Goal: Task Accomplishment & Management: Use online tool/utility

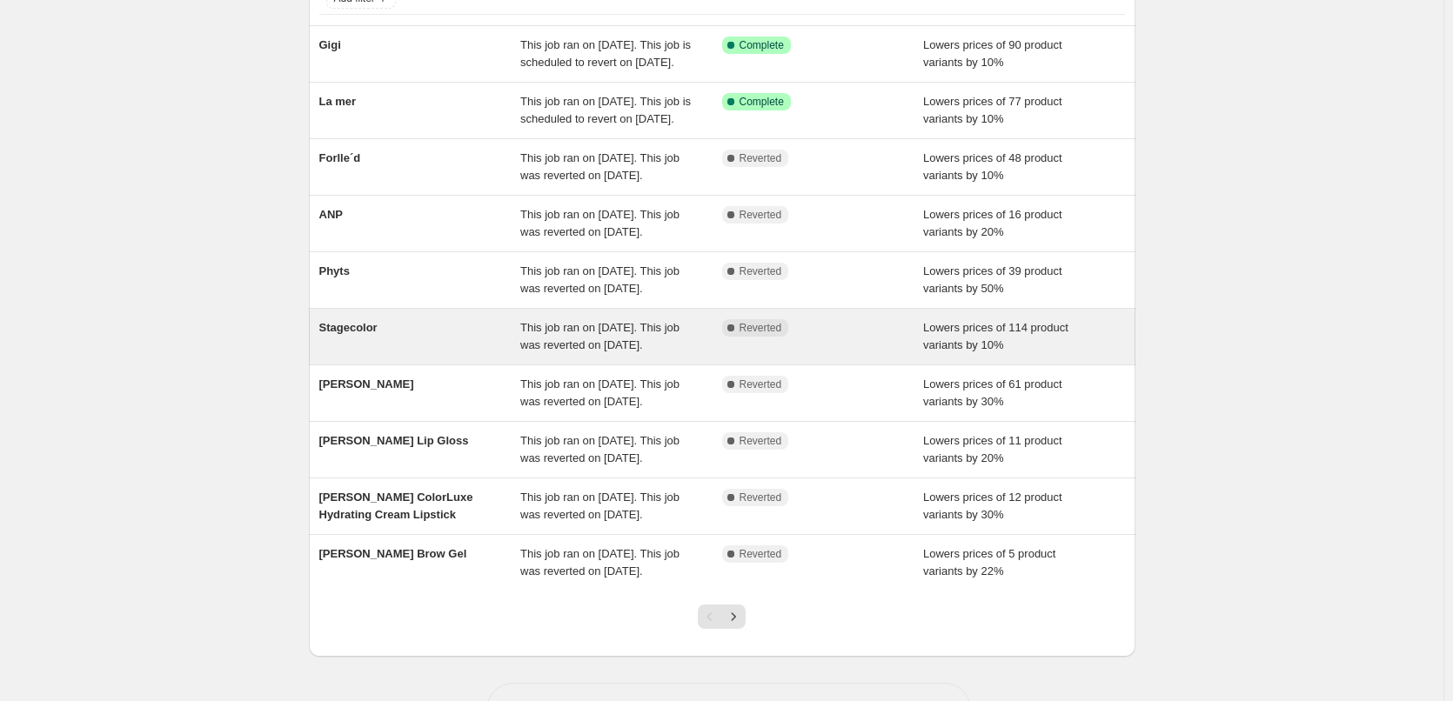
scroll to position [369, 0]
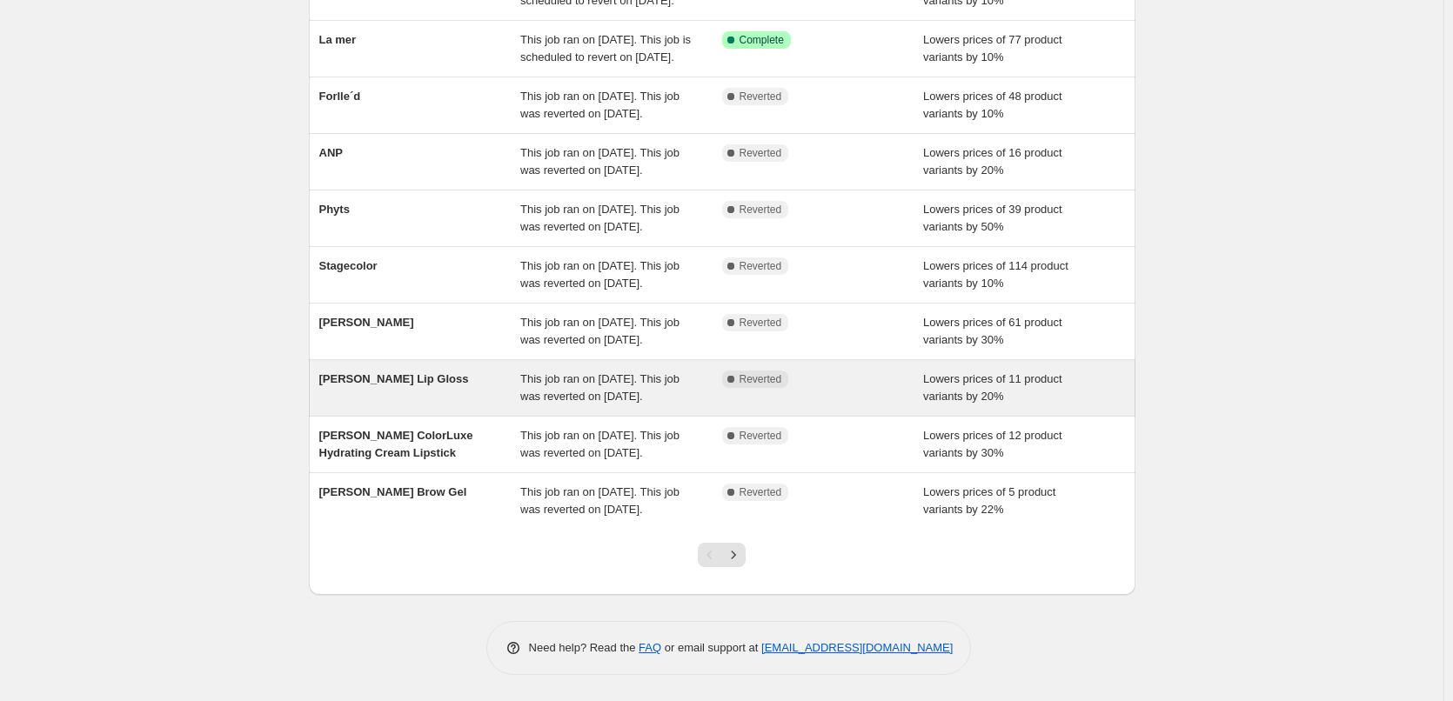
click at [560, 371] on div "This job ran on [DATE]. This job was reverted on [DATE]." at bounding box center [621, 388] width 202 height 35
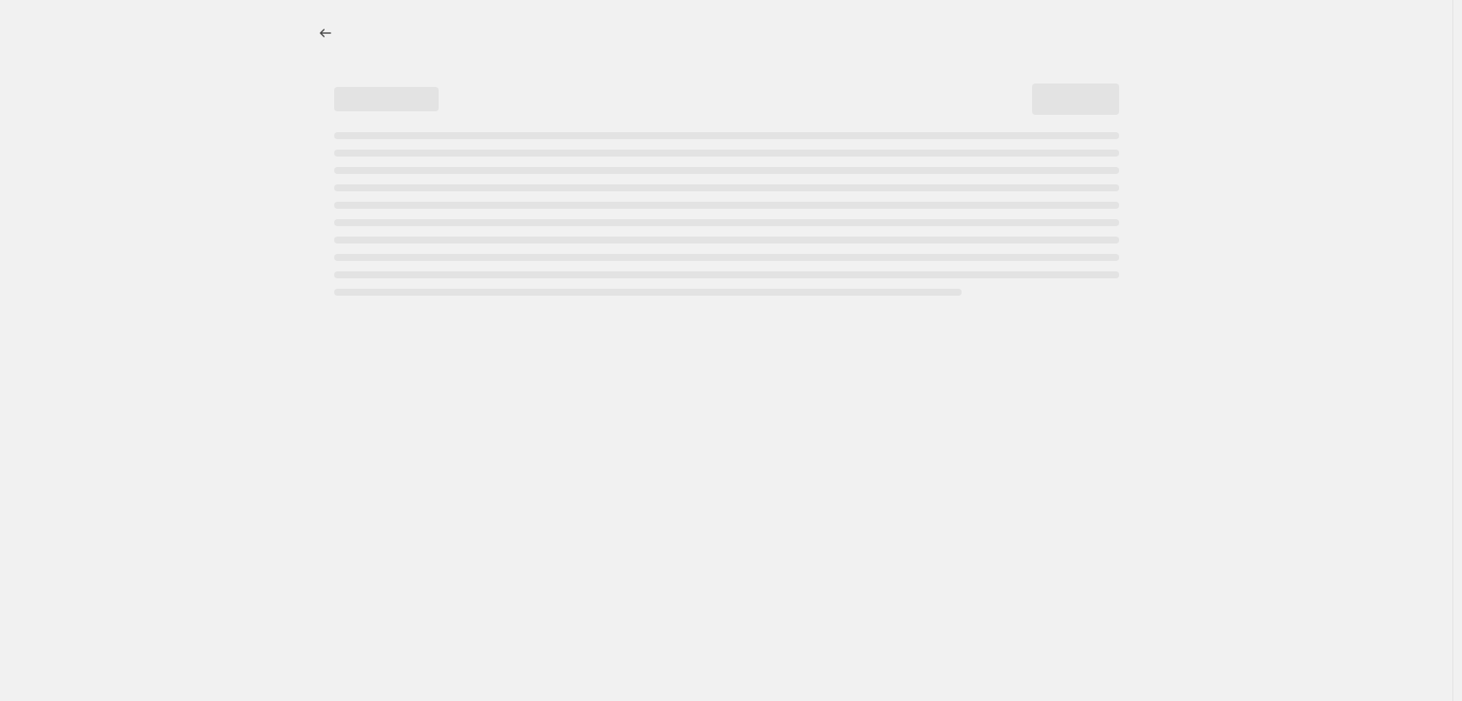
select select "percentage"
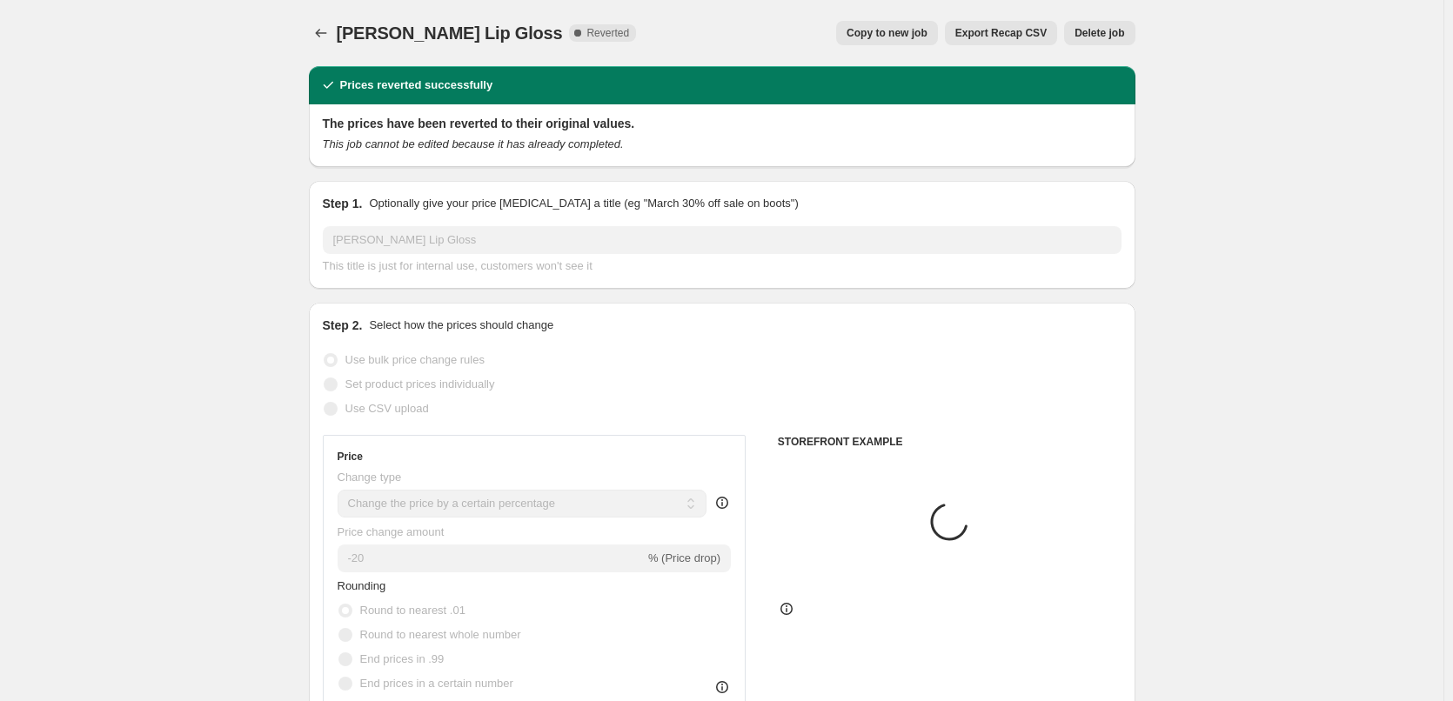
select select "tag"
select select "vendor"
click at [909, 27] on span "Copy to new job" at bounding box center [887, 33] width 81 height 14
select select "percentage"
select select "tag"
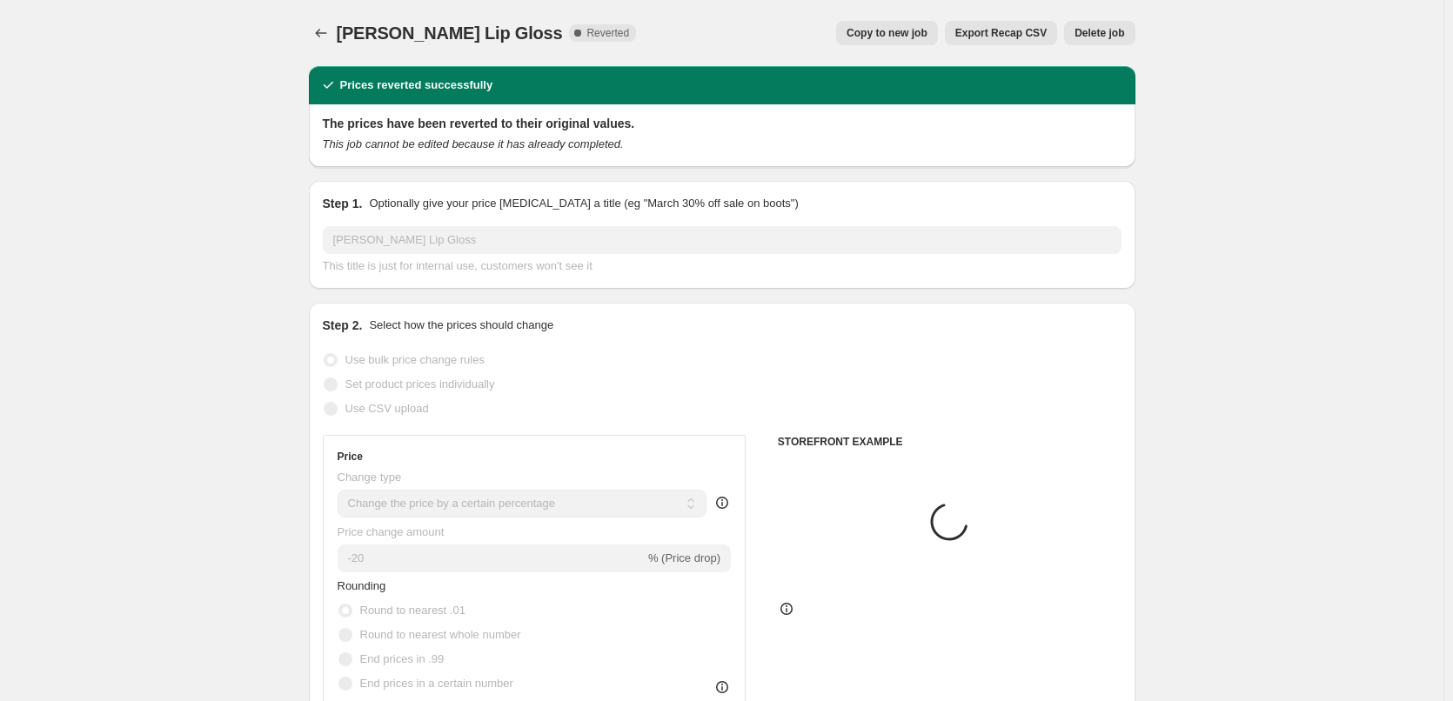
select select "vendor"
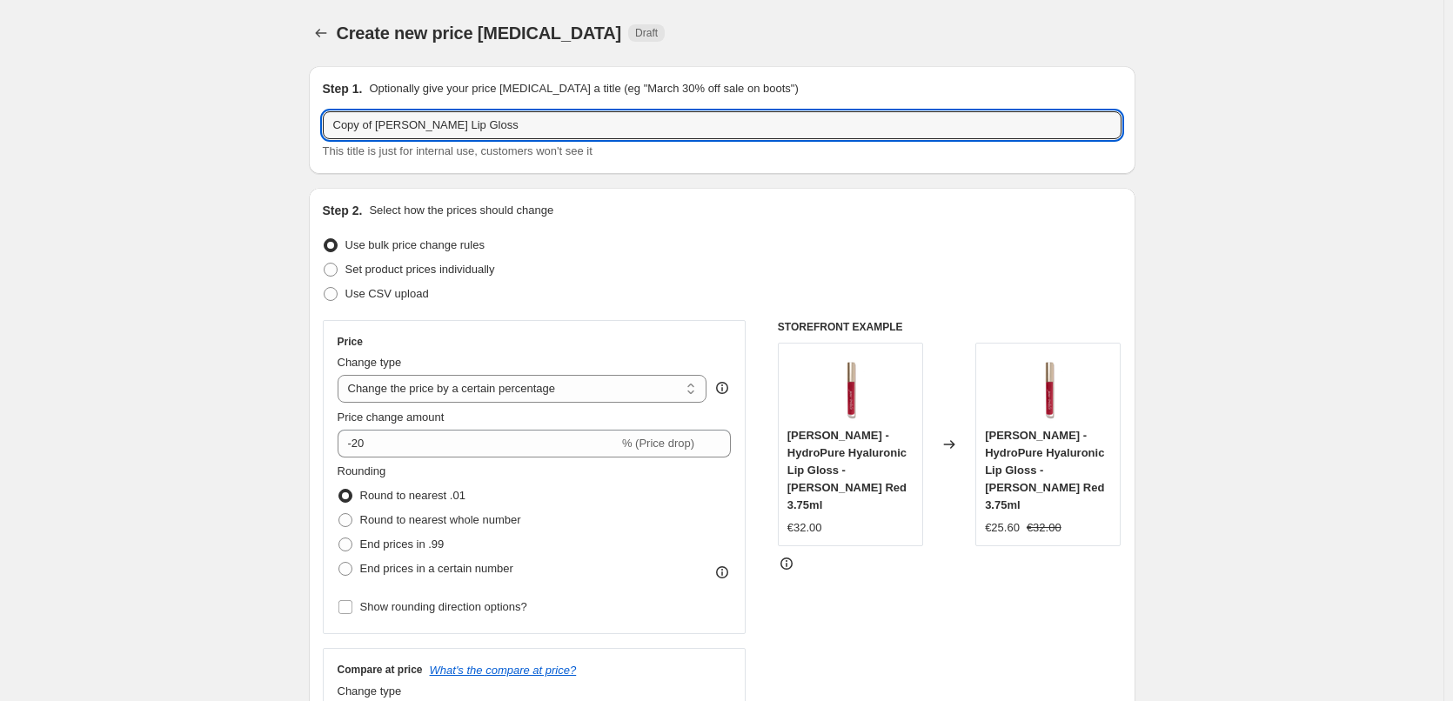
drag, startPoint x: 377, startPoint y: 121, endPoint x: 136, endPoint y: 138, distance: 241.7
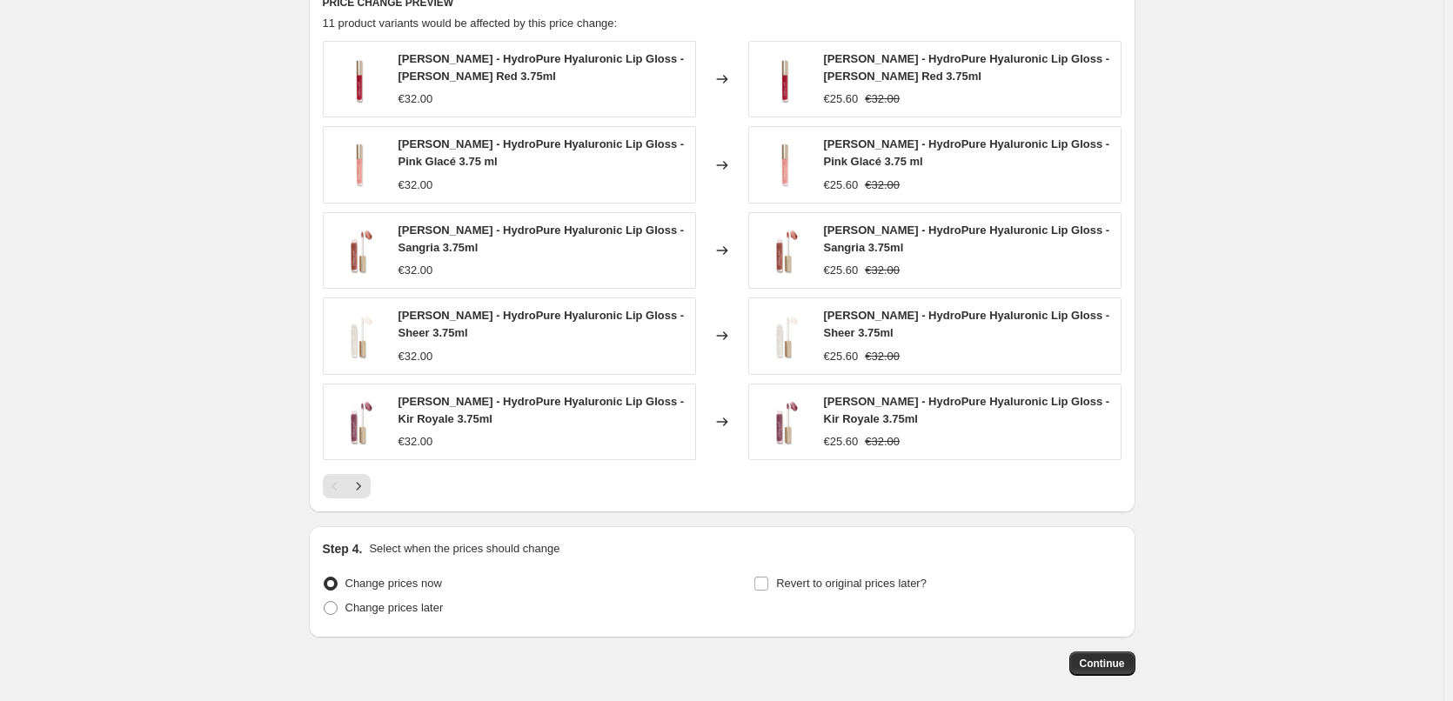
scroll to position [1301, 0]
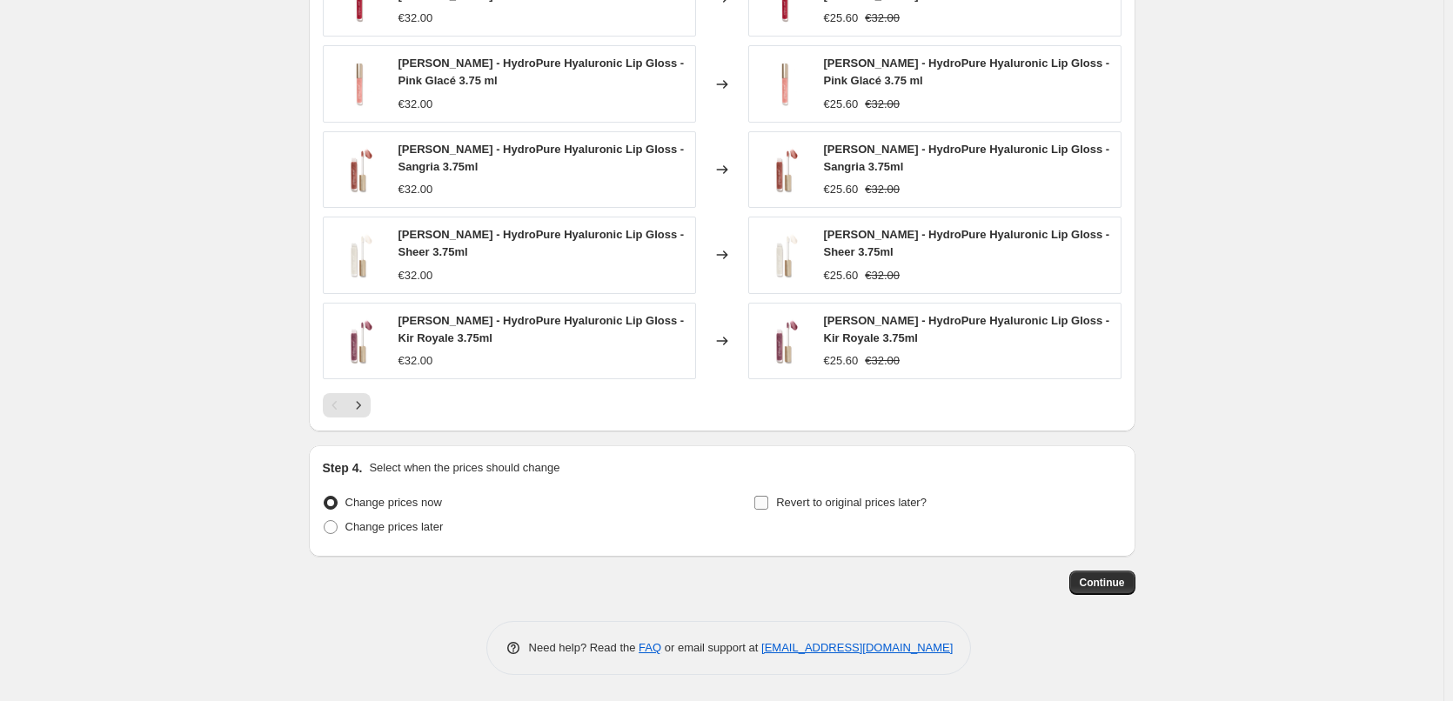
type input "[PERSON_NAME] Lip Gloss"
click at [886, 507] on span "Revert to original prices later?" at bounding box center [851, 502] width 151 height 13
click at [768, 507] on input "Revert to original prices later?" at bounding box center [762, 503] width 14 height 14
checkbox input "true"
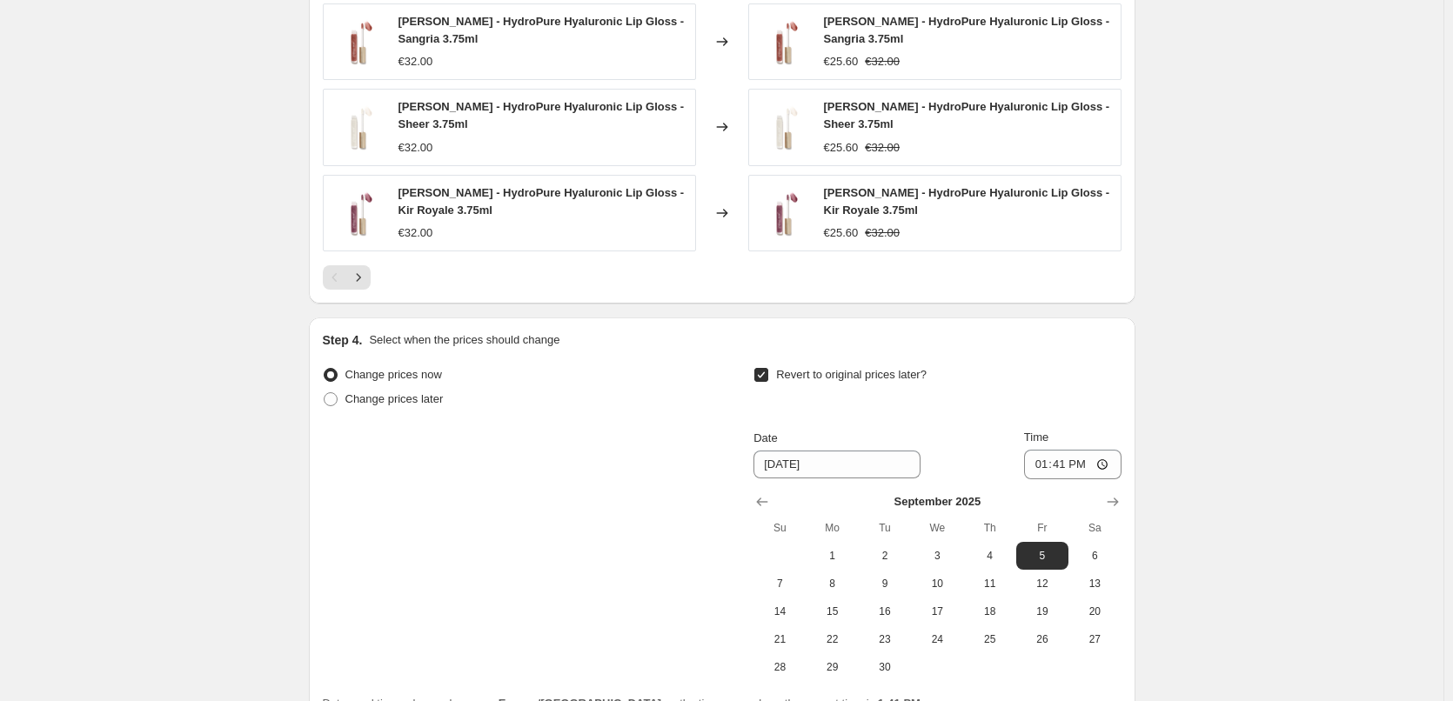
scroll to position [1599, 0]
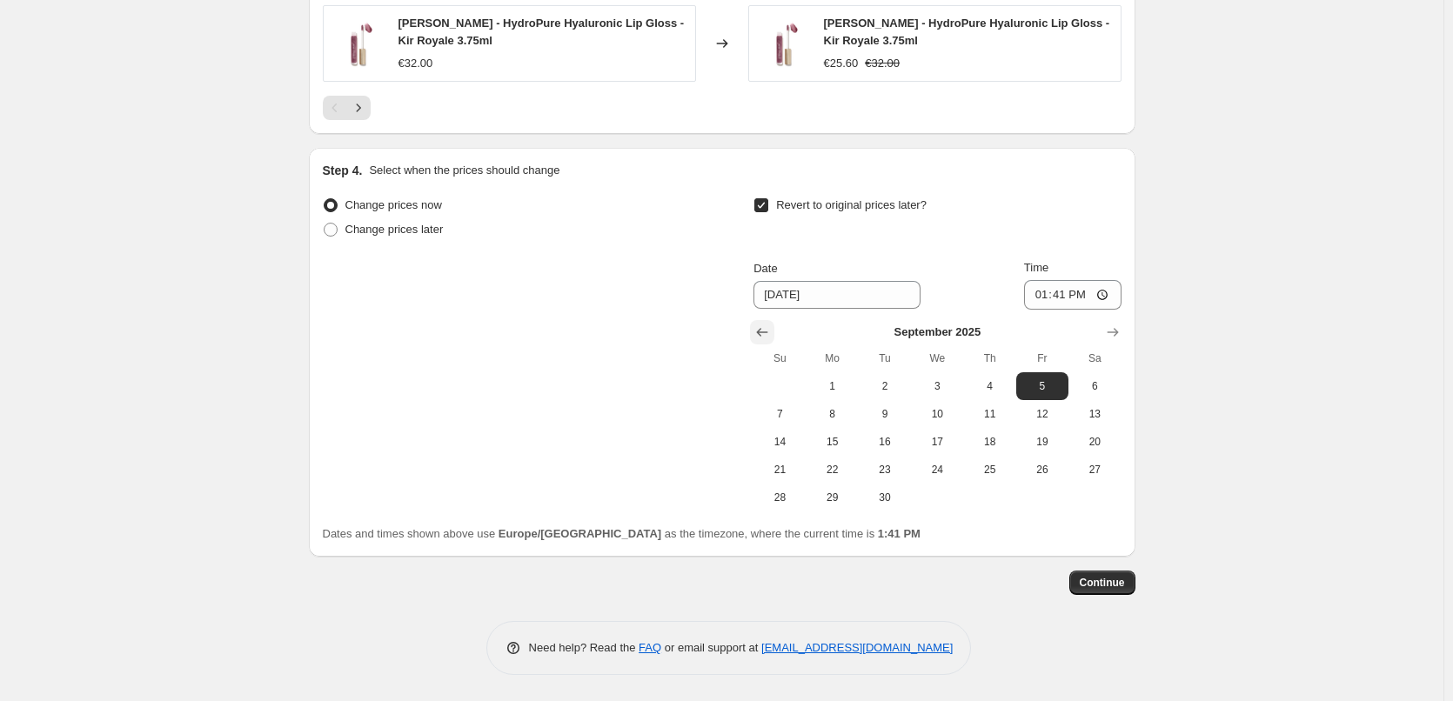
click at [759, 328] on icon "Show previous month, August 2025" at bounding box center [762, 332] width 17 height 17
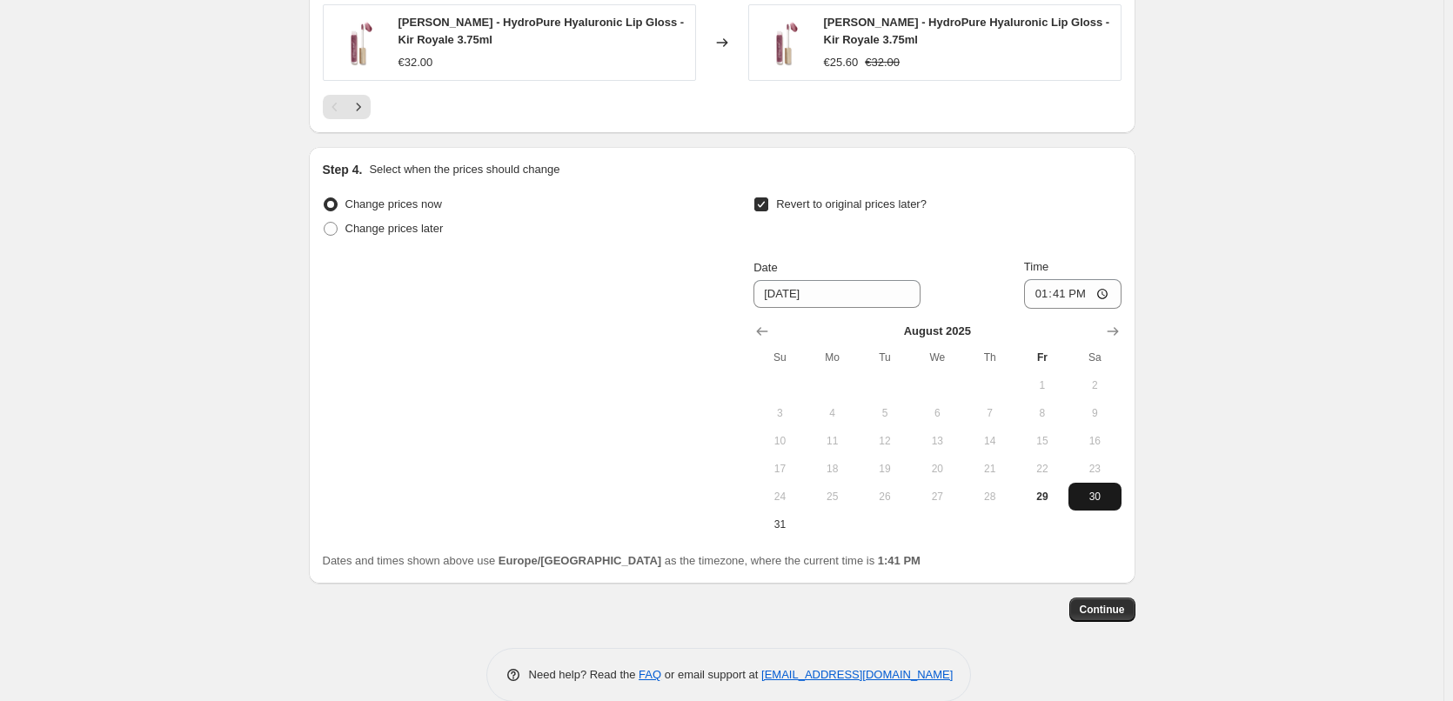
click at [1091, 496] on span "30" at bounding box center [1095, 497] width 38 height 14
click at [1049, 300] on input "13:41" at bounding box center [1072, 294] width 97 height 30
click at [1117, 334] on icon "Show next month, September 2025" at bounding box center [1112, 331] width 17 height 17
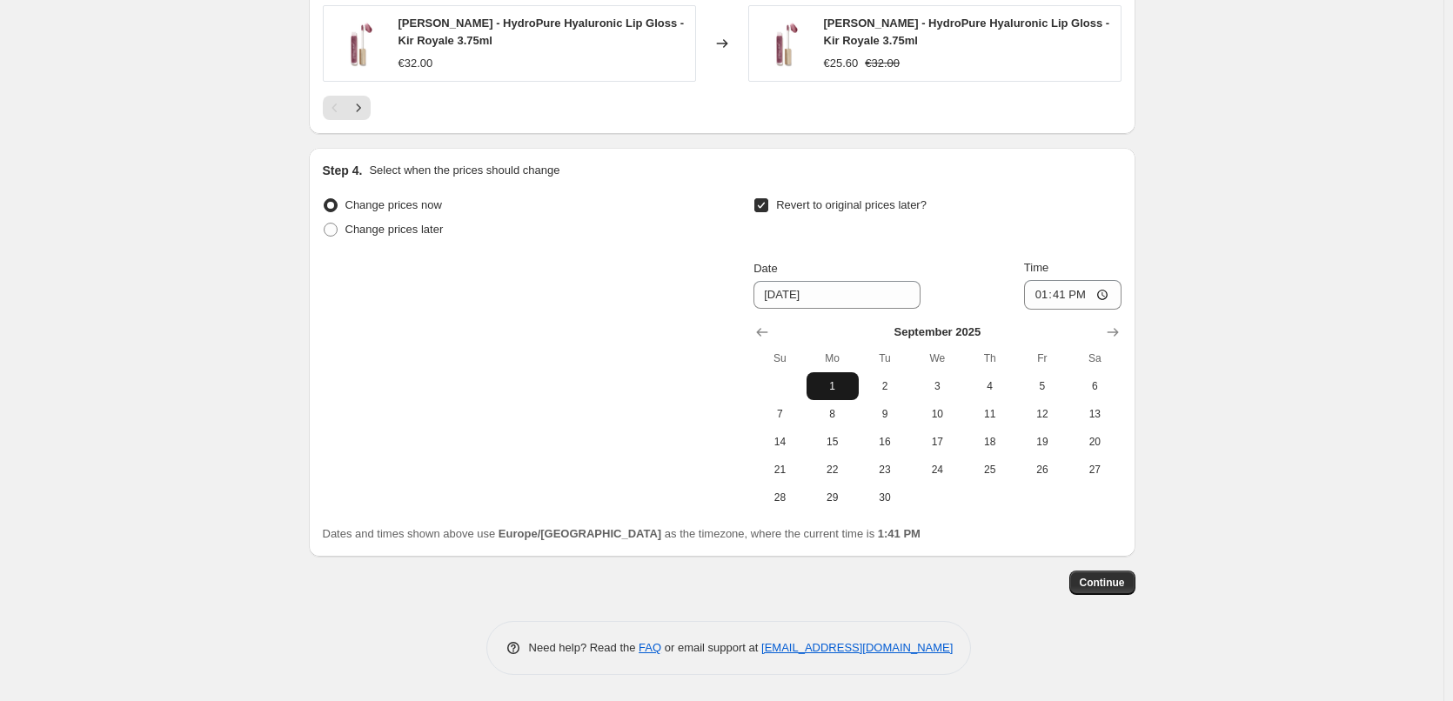
click at [836, 391] on span "1" at bounding box center [833, 386] width 38 height 14
type input "[DATE]"
click at [1044, 297] on input "13:41" at bounding box center [1072, 295] width 97 height 30
click at [1109, 294] on input "15:00" at bounding box center [1072, 295] width 97 height 30
type input "03:00"
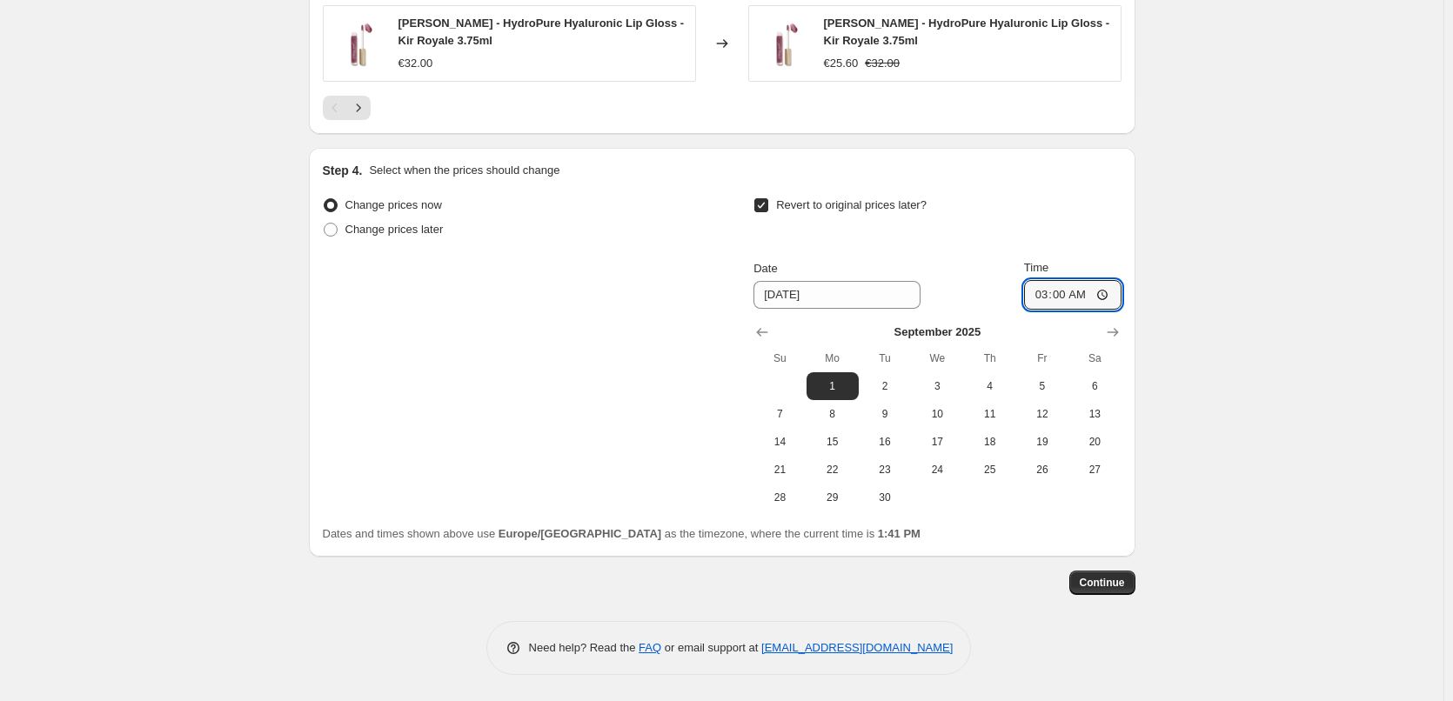
click at [1106, 573] on button "Continue" at bounding box center [1103, 583] width 66 height 24
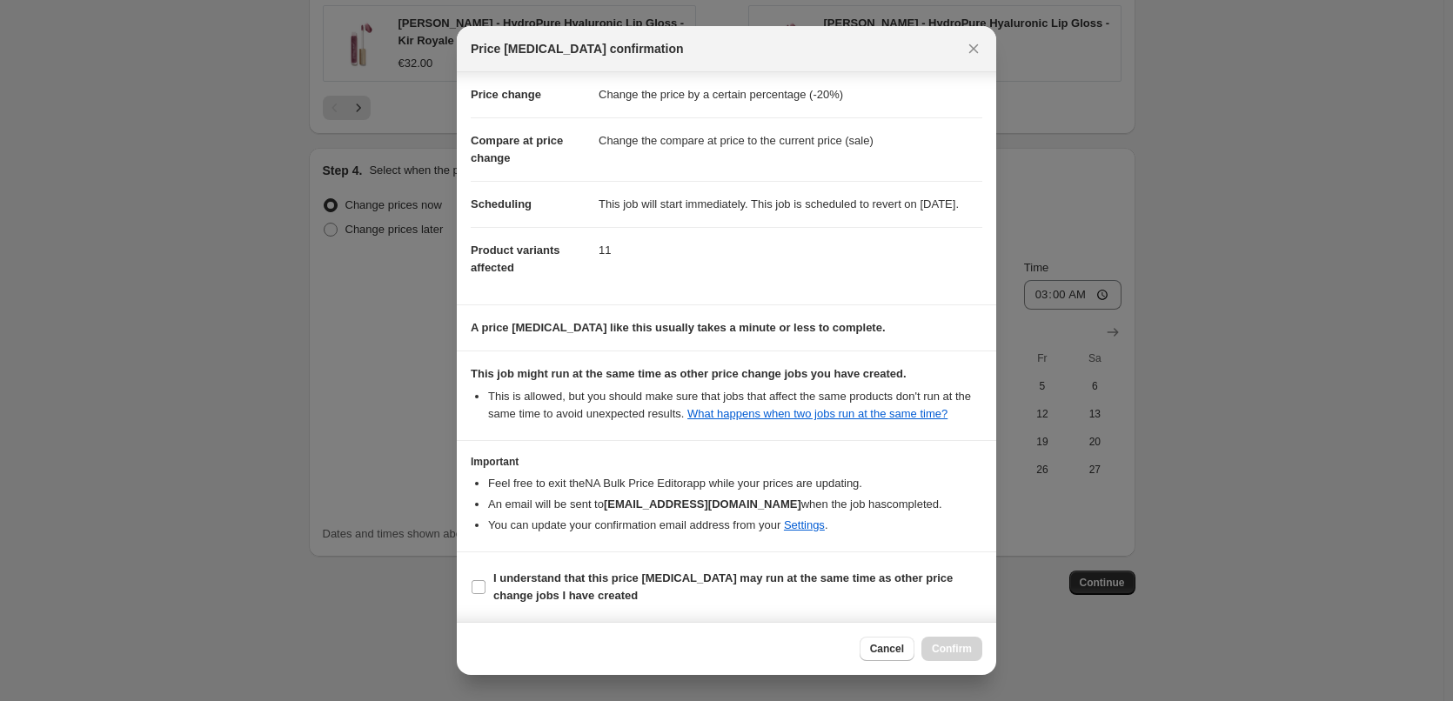
scroll to position [49, 0]
click at [527, 580] on b "I understand that this price [MEDICAL_DATA] may run at the same time as other p…" at bounding box center [723, 587] width 460 height 30
click at [486, 580] on input "I understand that this price [MEDICAL_DATA] may run at the same time as other p…" at bounding box center [479, 587] width 14 height 14
checkbox input "true"
click at [937, 648] on span "Confirm" at bounding box center [952, 649] width 40 height 14
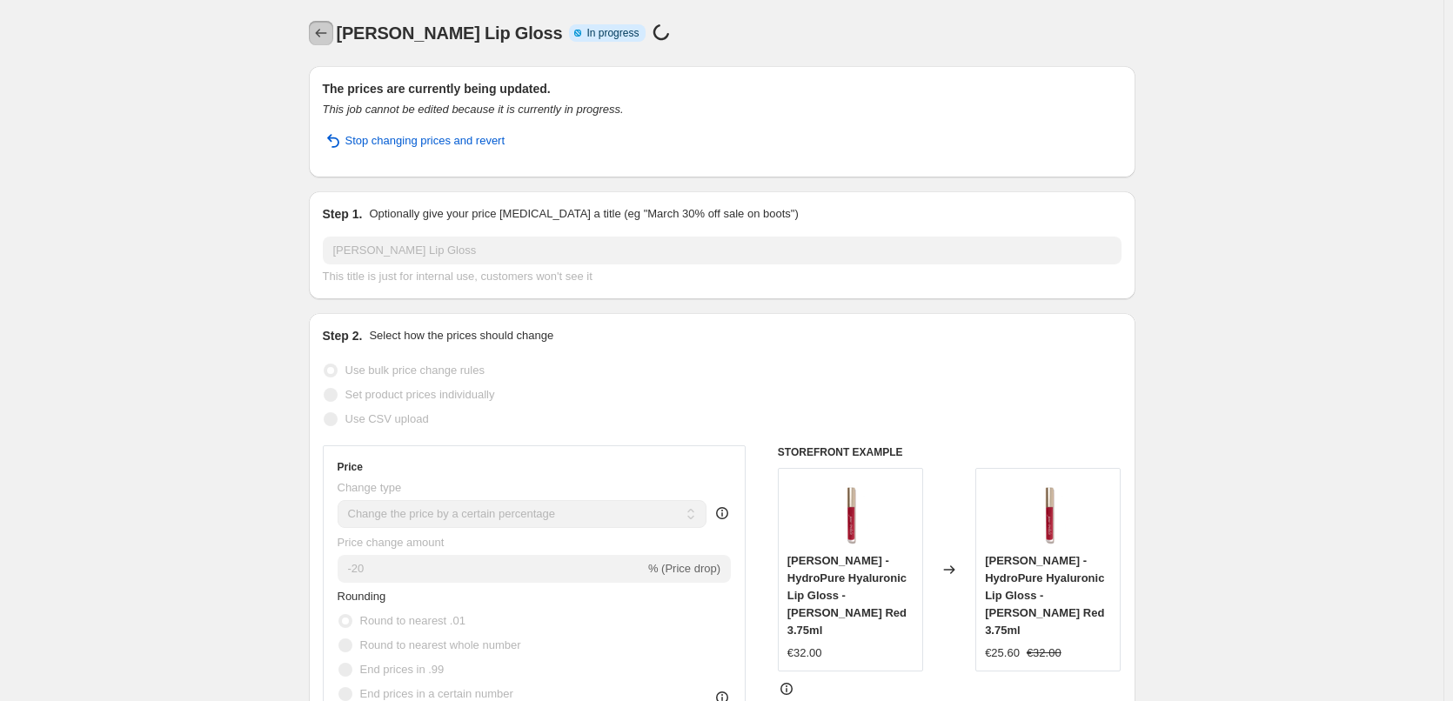
click at [320, 25] on icon "Price change jobs" at bounding box center [320, 32] width 17 height 17
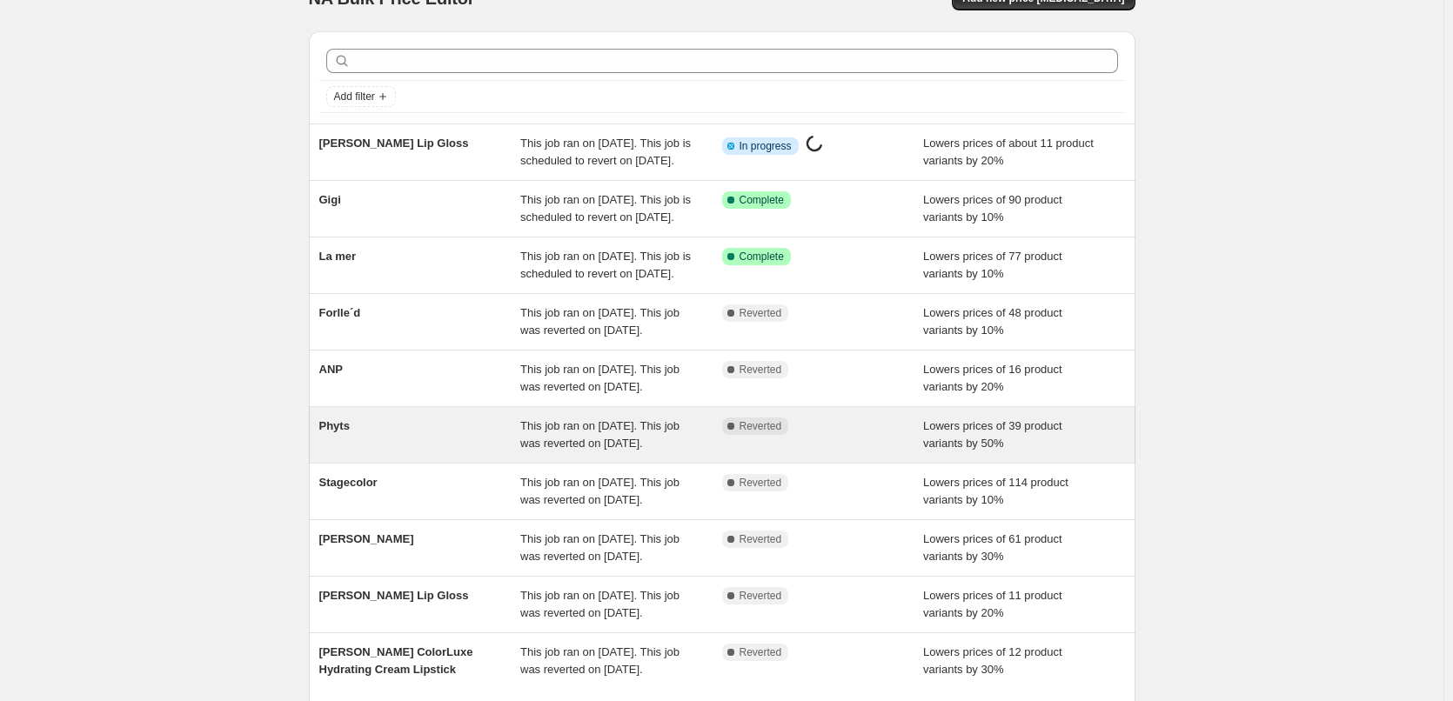
scroll to position [369, 0]
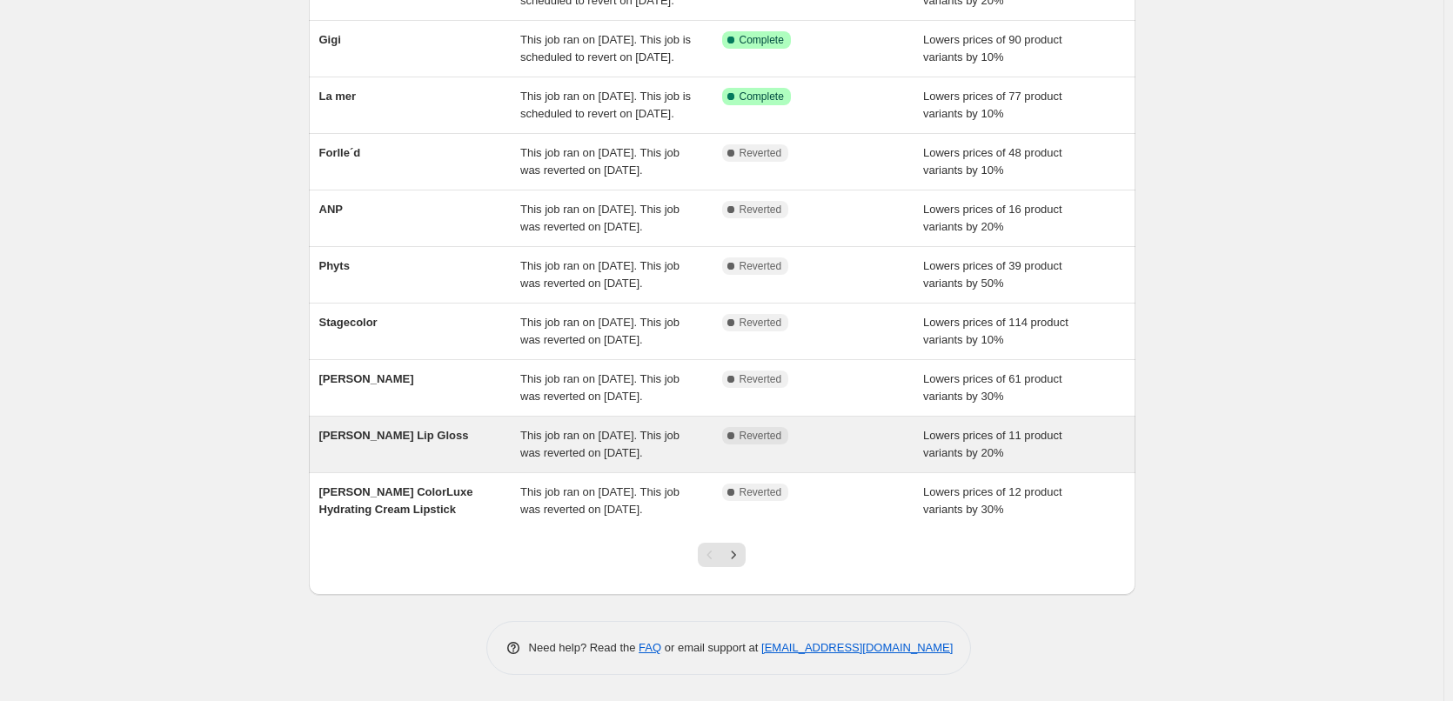
click at [571, 432] on div "This job ran on [DATE]. This job was reverted on [DATE]." at bounding box center [621, 444] width 202 height 35
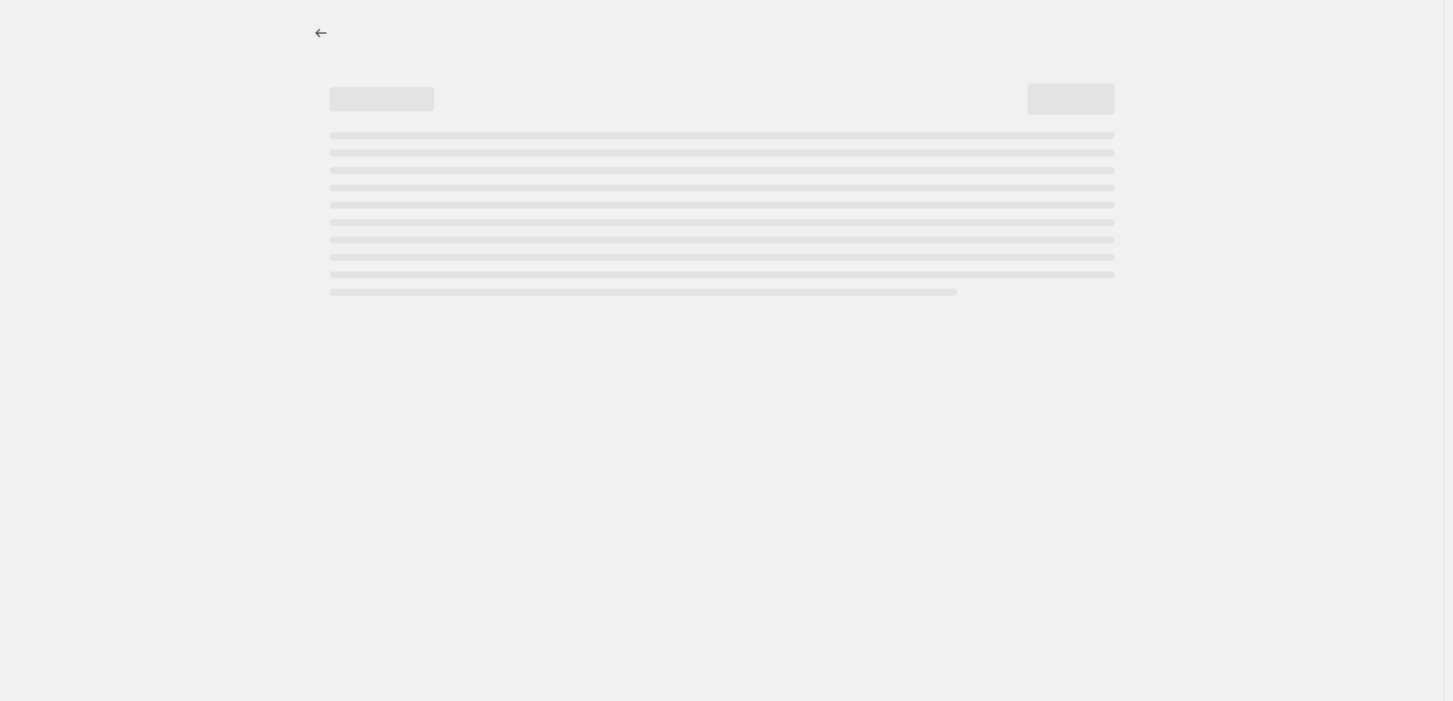
select select "percentage"
select select "tag"
select select "vendor"
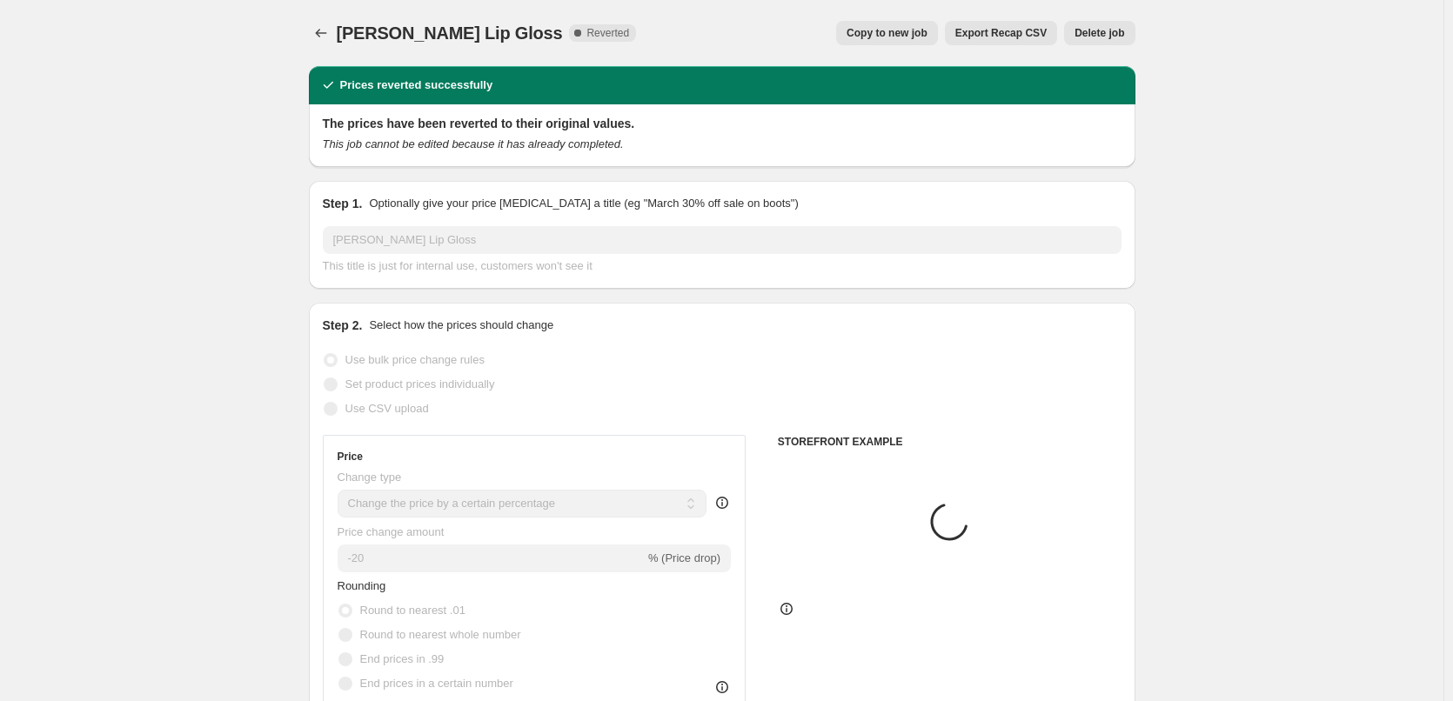
click at [1085, 30] on span "Delete job" at bounding box center [1100, 33] width 50 height 14
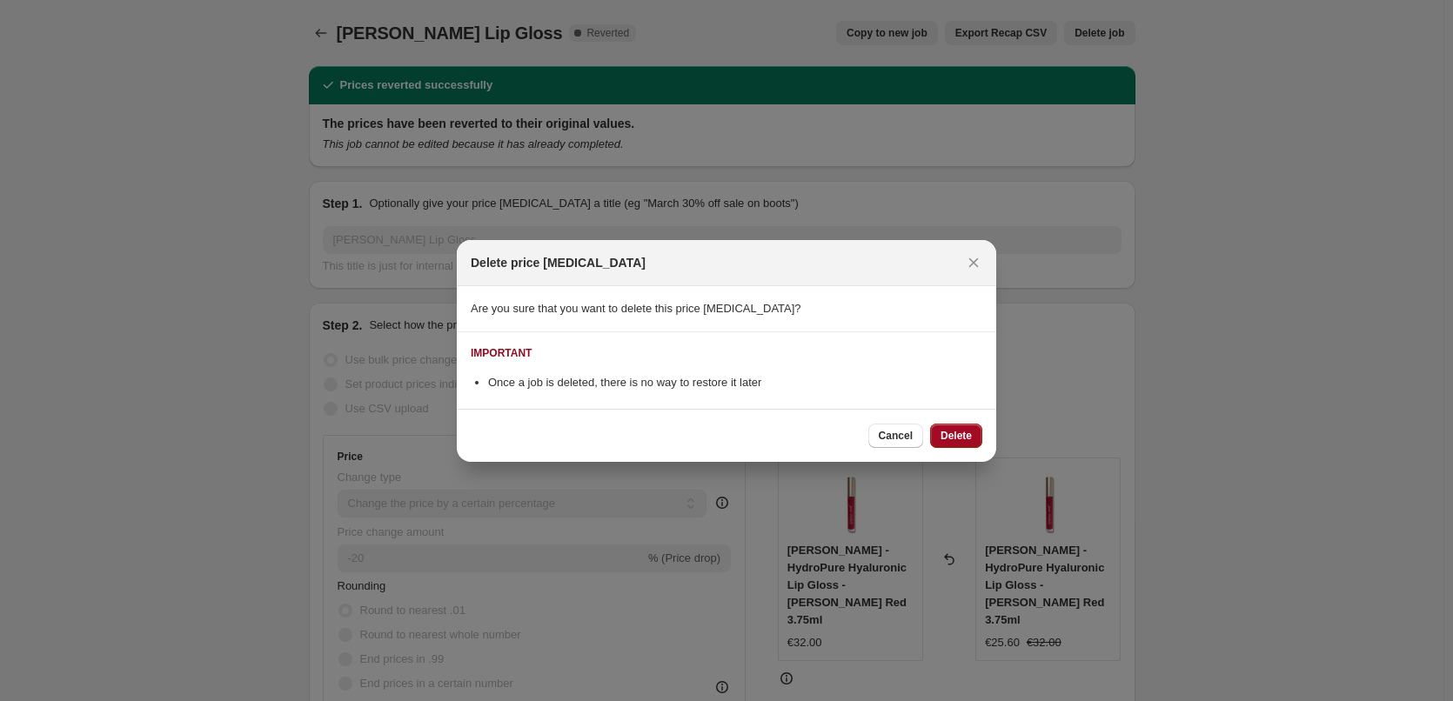
click at [977, 433] on button "Delete" at bounding box center [956, 436] width 52 height 24
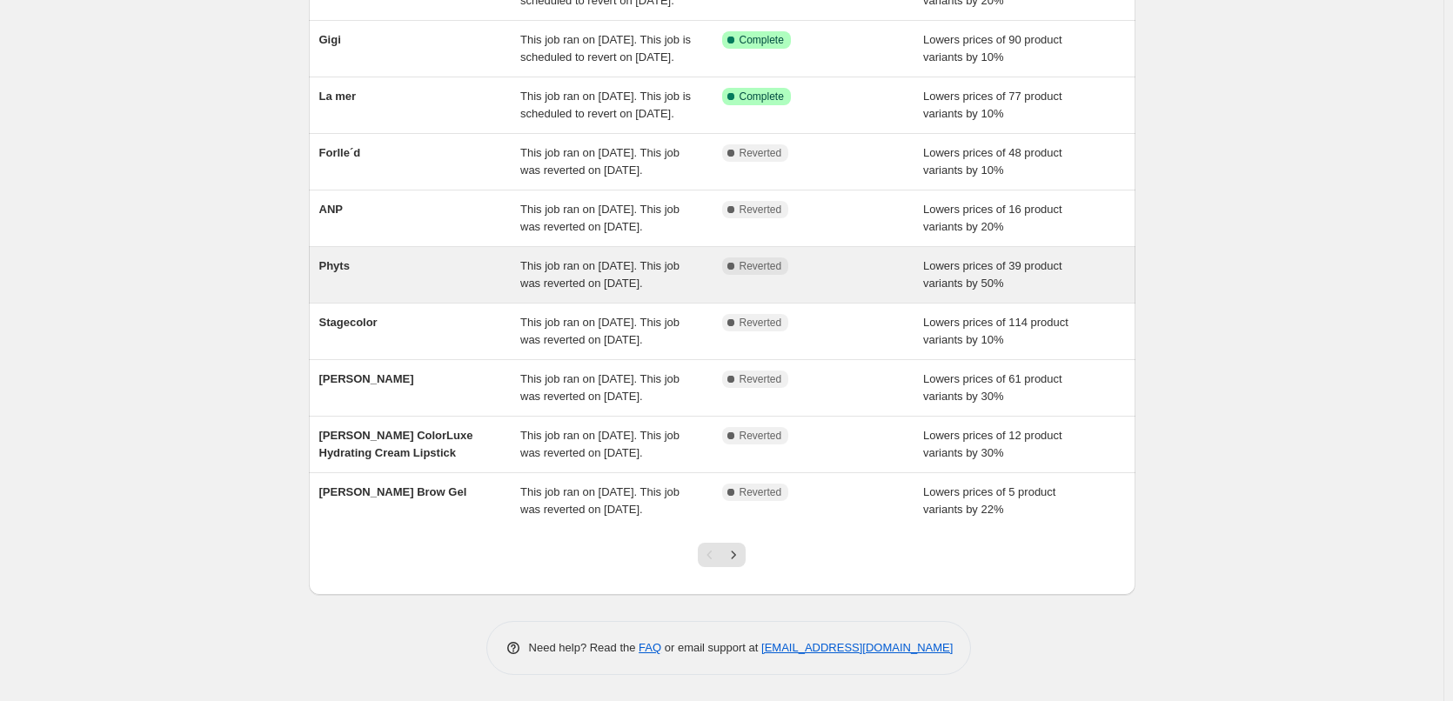
scroll to position [369, 0]
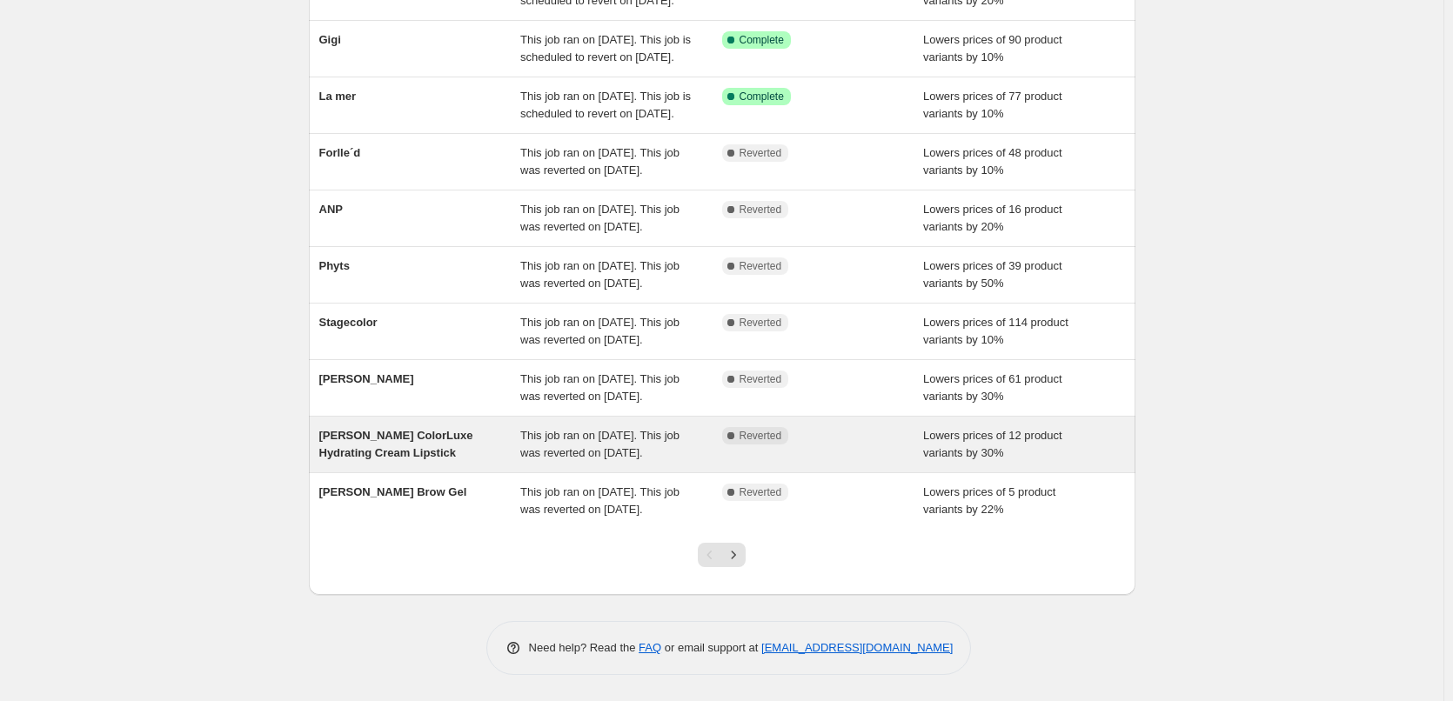
click at [502, 427] on div "[PERSON_NAME] ColorLuxe Hydrating Cream Lipstick" at bounding box center [420, 444] width 202 height 35
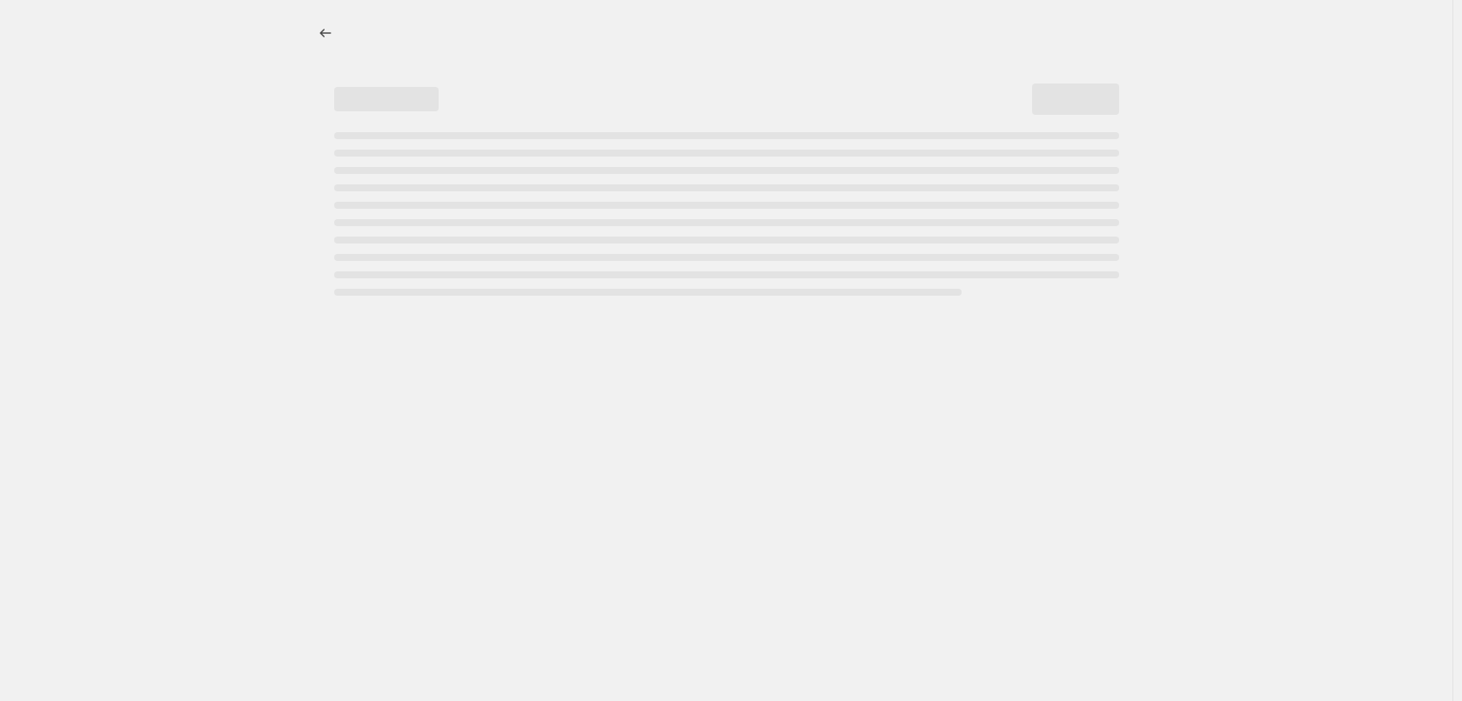
select select "percentage"
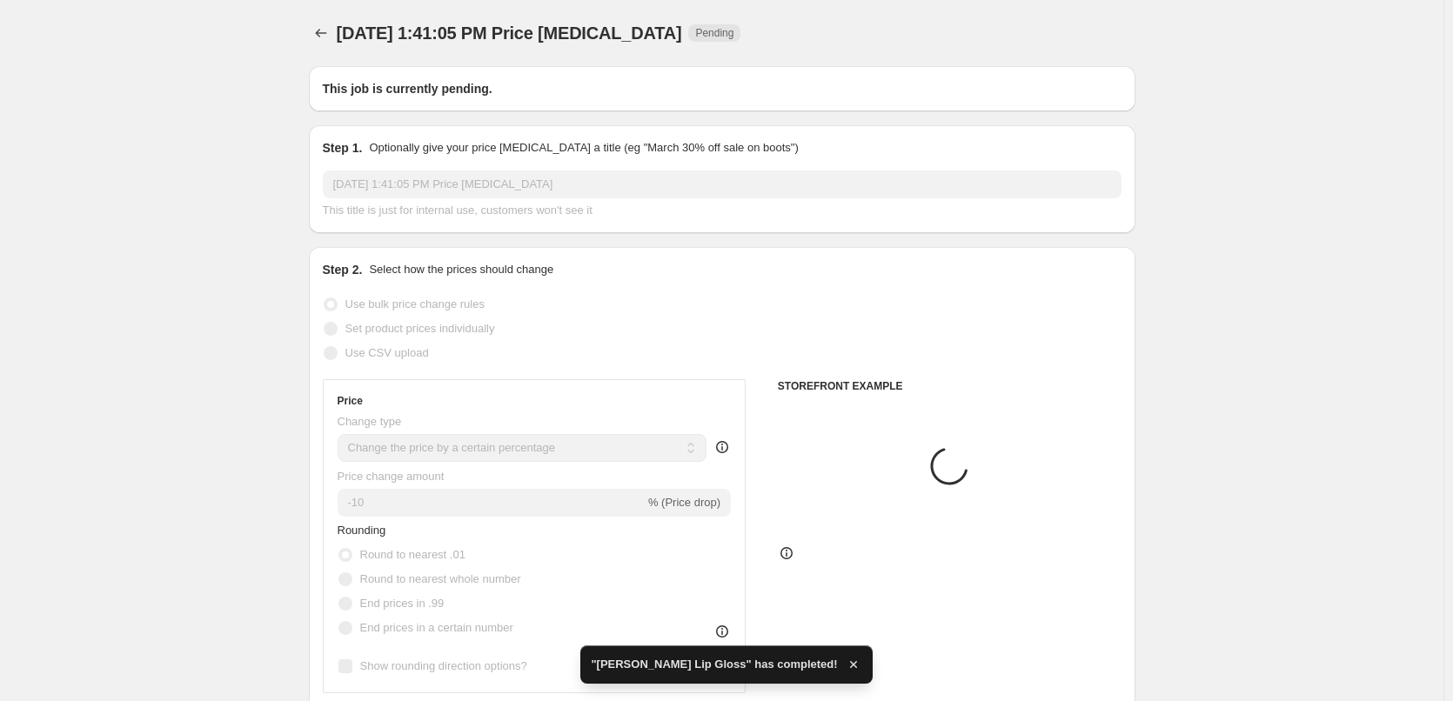
type input "[PERSON_NAME] ColorLuxe Hydrating Cream Lipstick"
radio input "false"
radio input "true"
checkbox input "true"
select select "tag"
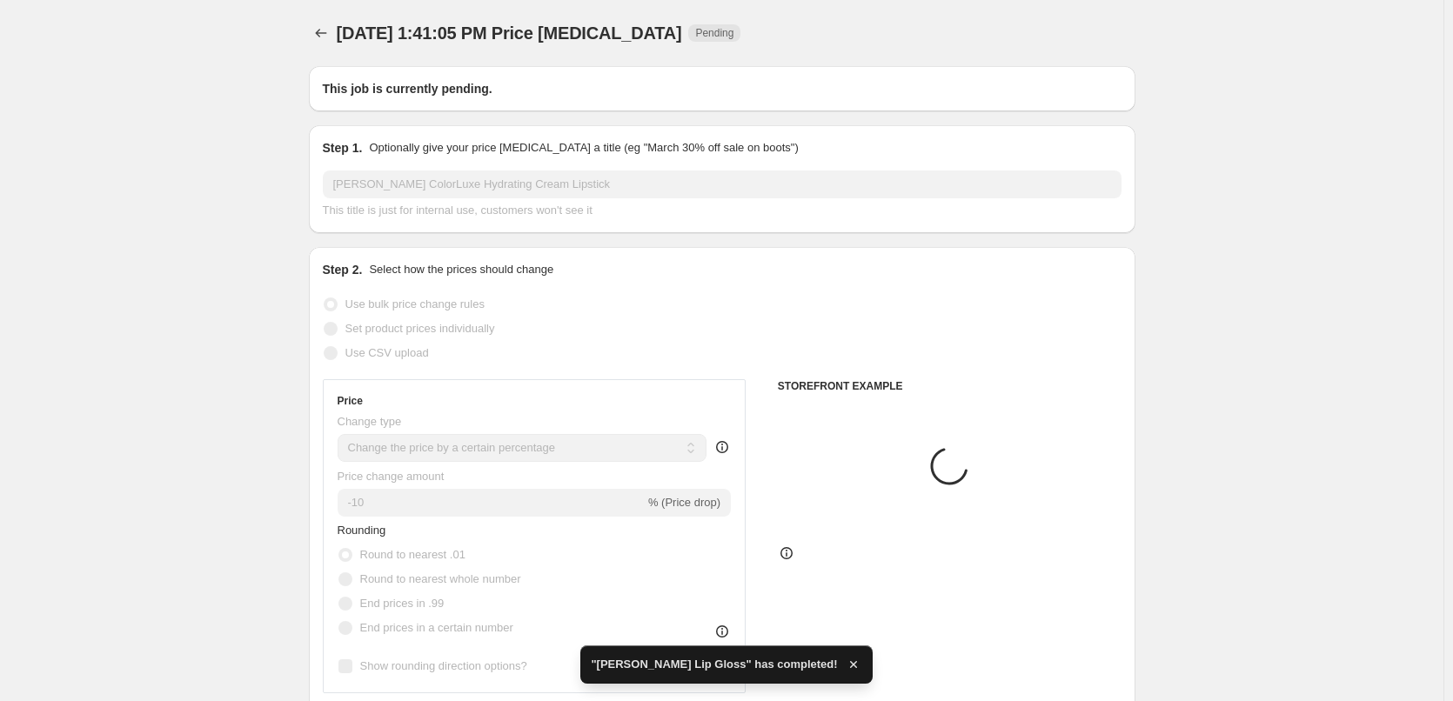
select select "vendor"
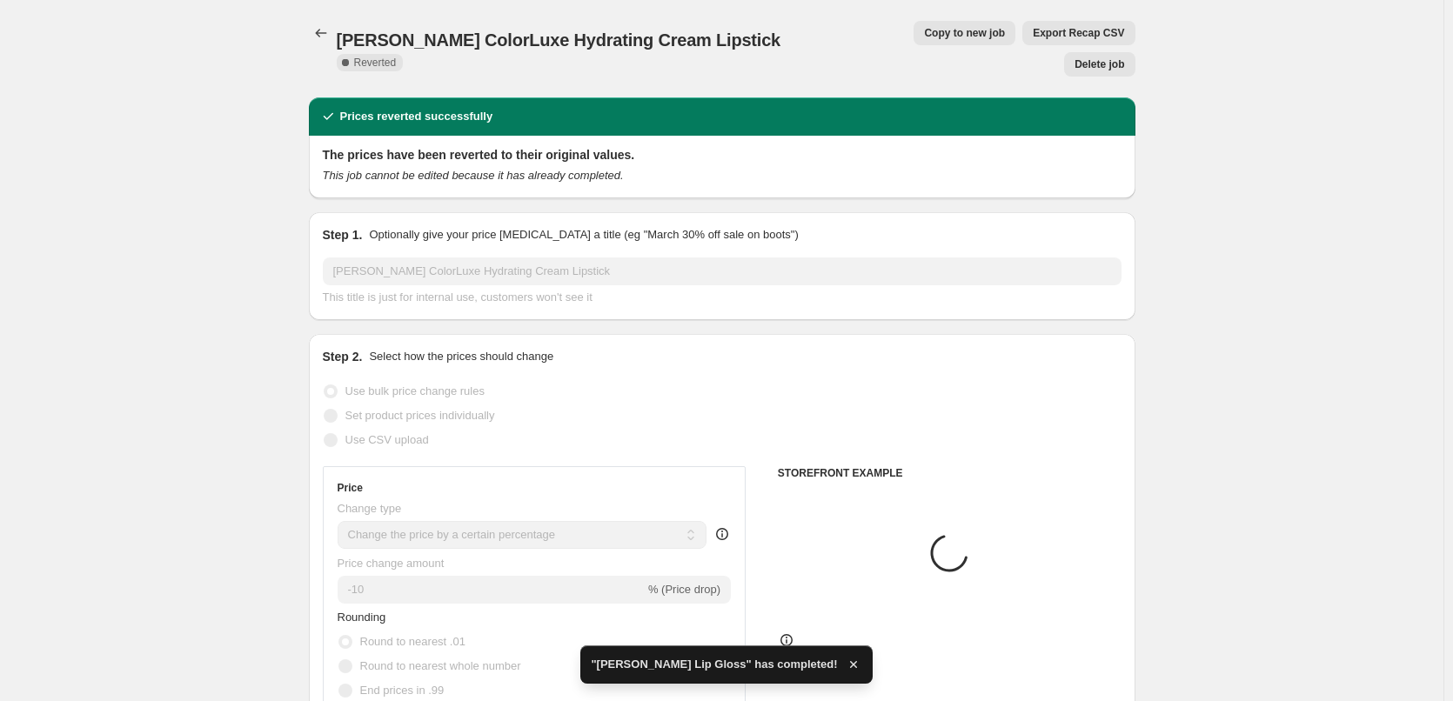
click at [924, 29] on span "Copy to new job" at bounding box center [964, 33] width 81 height 14
select select "percentage"
select select "tag"
select select "vendor"
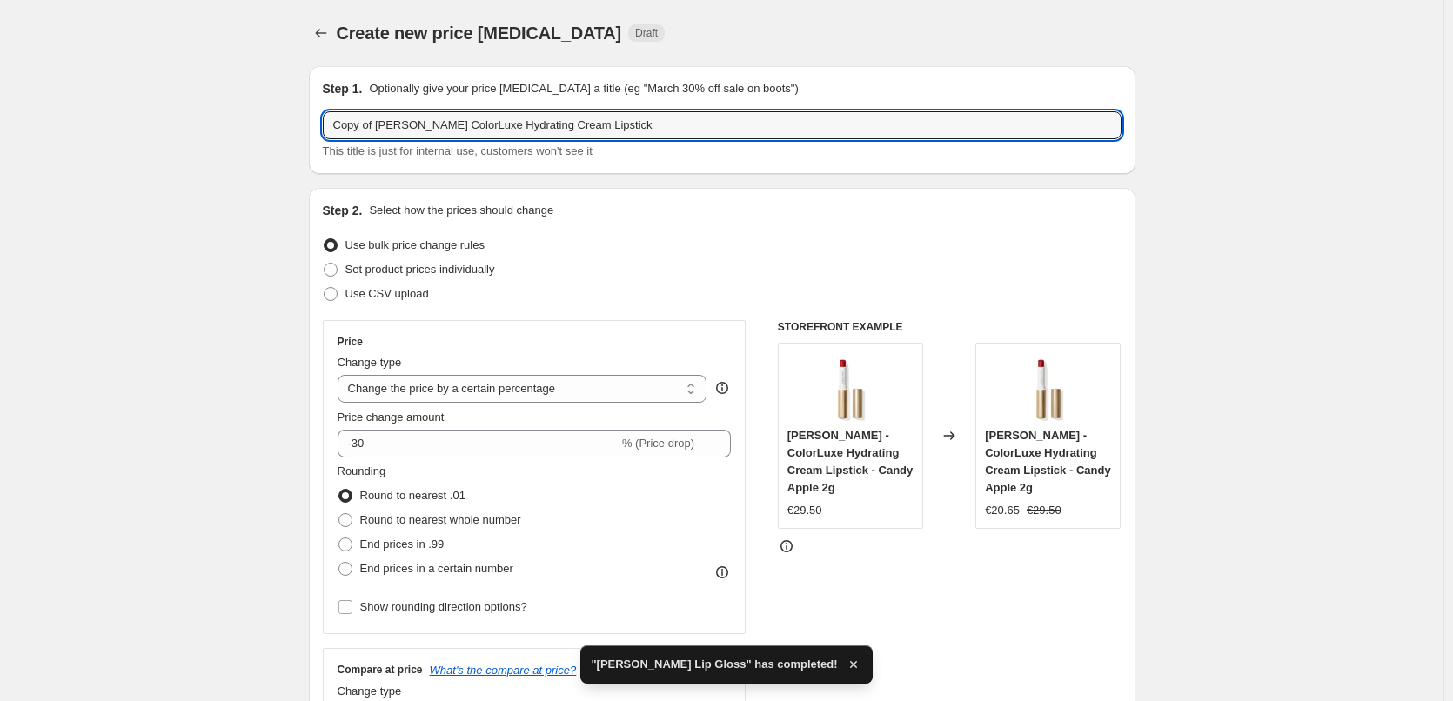
drag, startPoint x: 380, startPoint y: 126, endPoint x: 15, endPoint y: 141, distance: 365.8
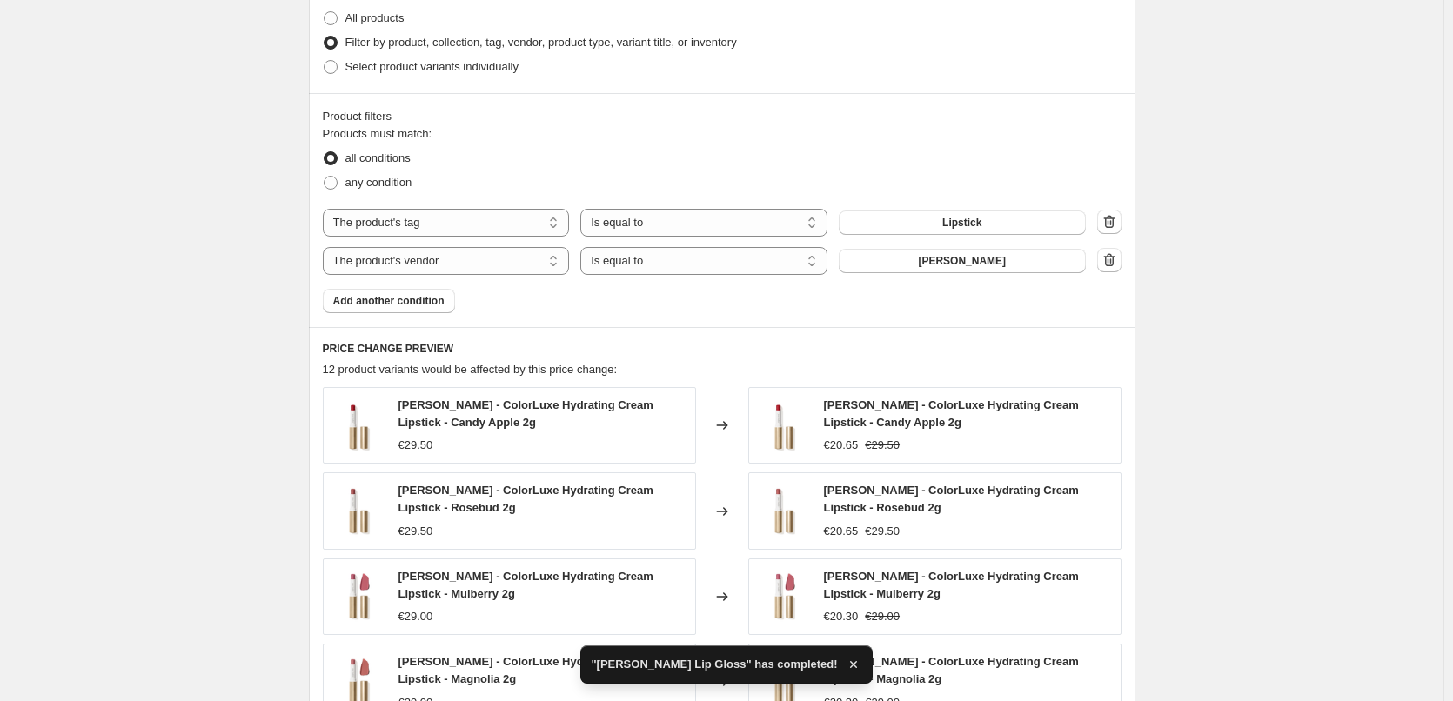
scroll to position [1301, 0]
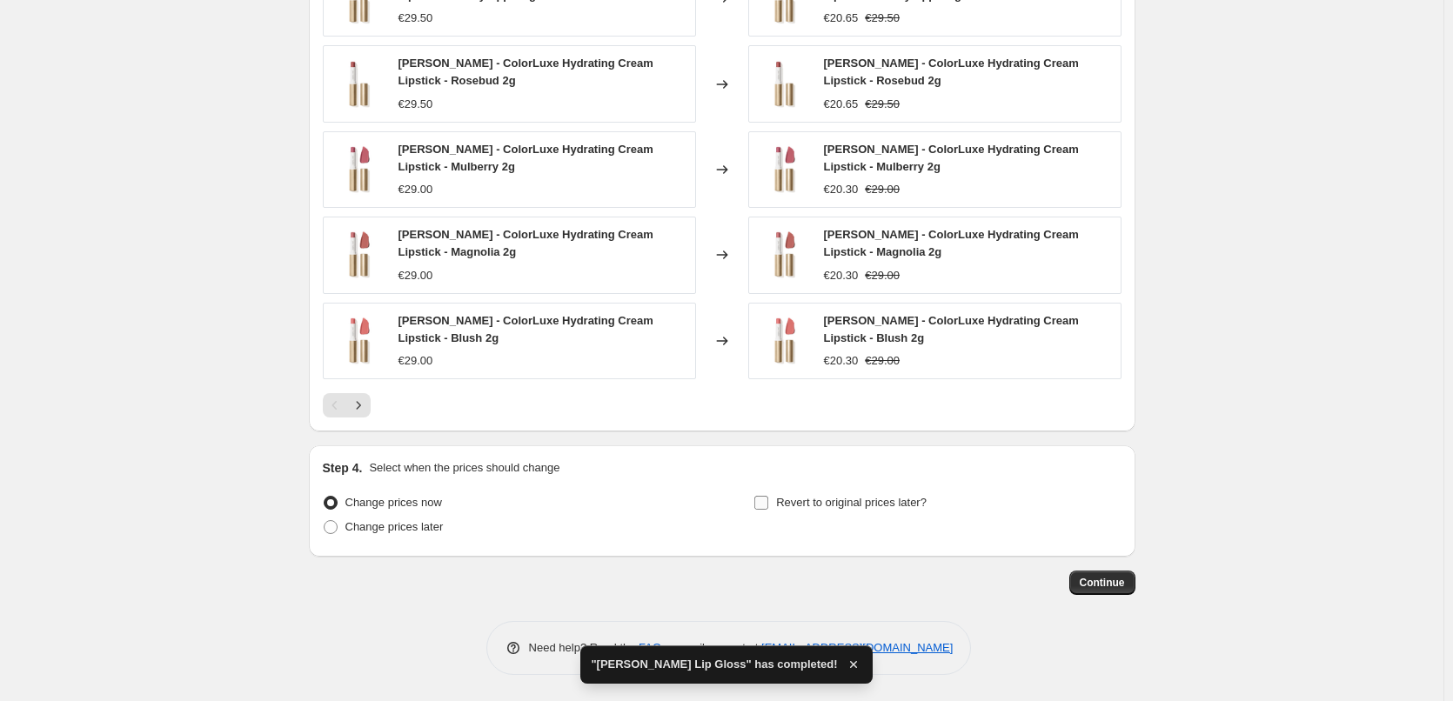
type input "[PERSON_NAME] ColorLuxe Hydrating Cream Lipstick"
click at [795, 506] on span "Revert to original prices later?" at bounding box center [851, 502] width 151 height 13
click at [768, 506] on input "Revert to original prices later?" at bounding box center [762, 503] width 14 height 14
checkbox input "true"
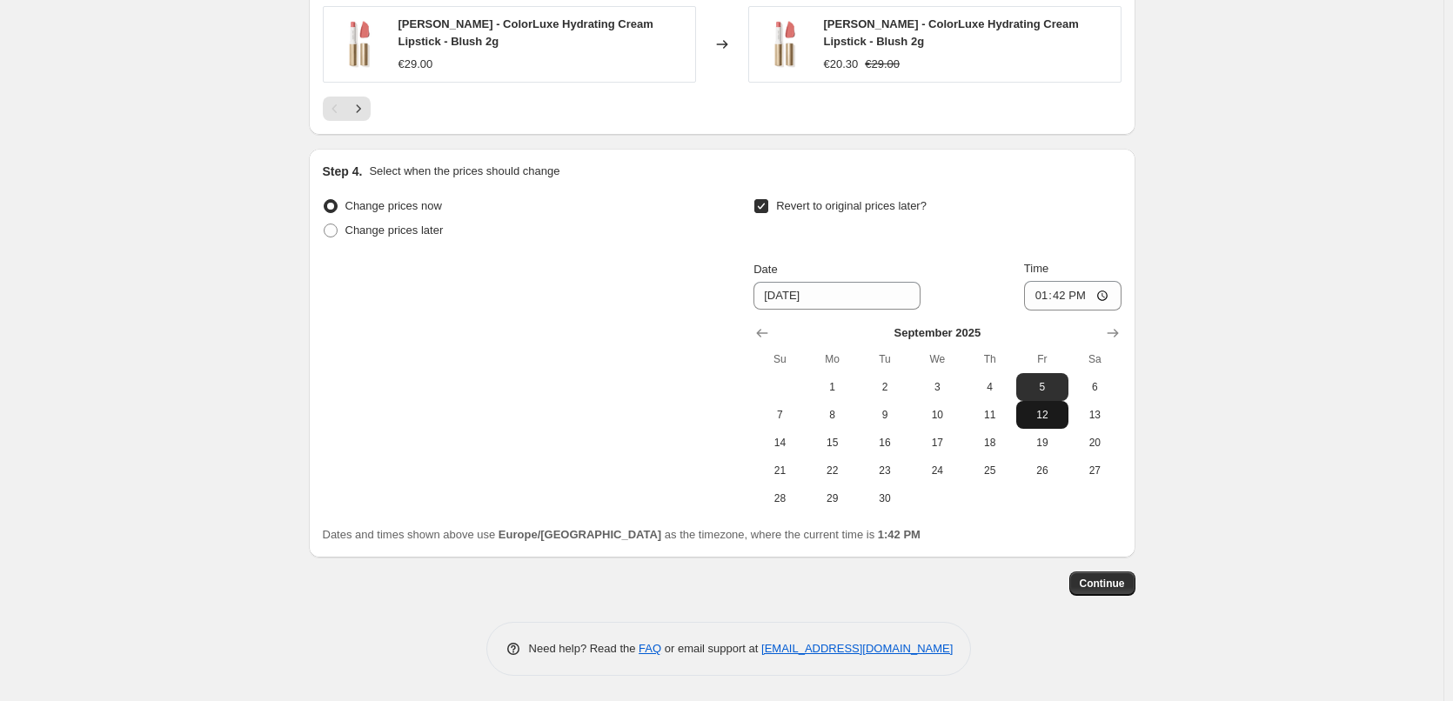
scroll to position [1599, 0]
click at [1115, 335] on icon "Show next month, October 2025" at bounding box center [1112, 332] width 17 height 17
click at [755, 331] on button "Show previous month, September 2025" at bounding box center [762, 332] width 24 height 24
click at [836, 394] on button "1" at bounding box center [833, 386] width 52 height 28
type input "[DATE]"
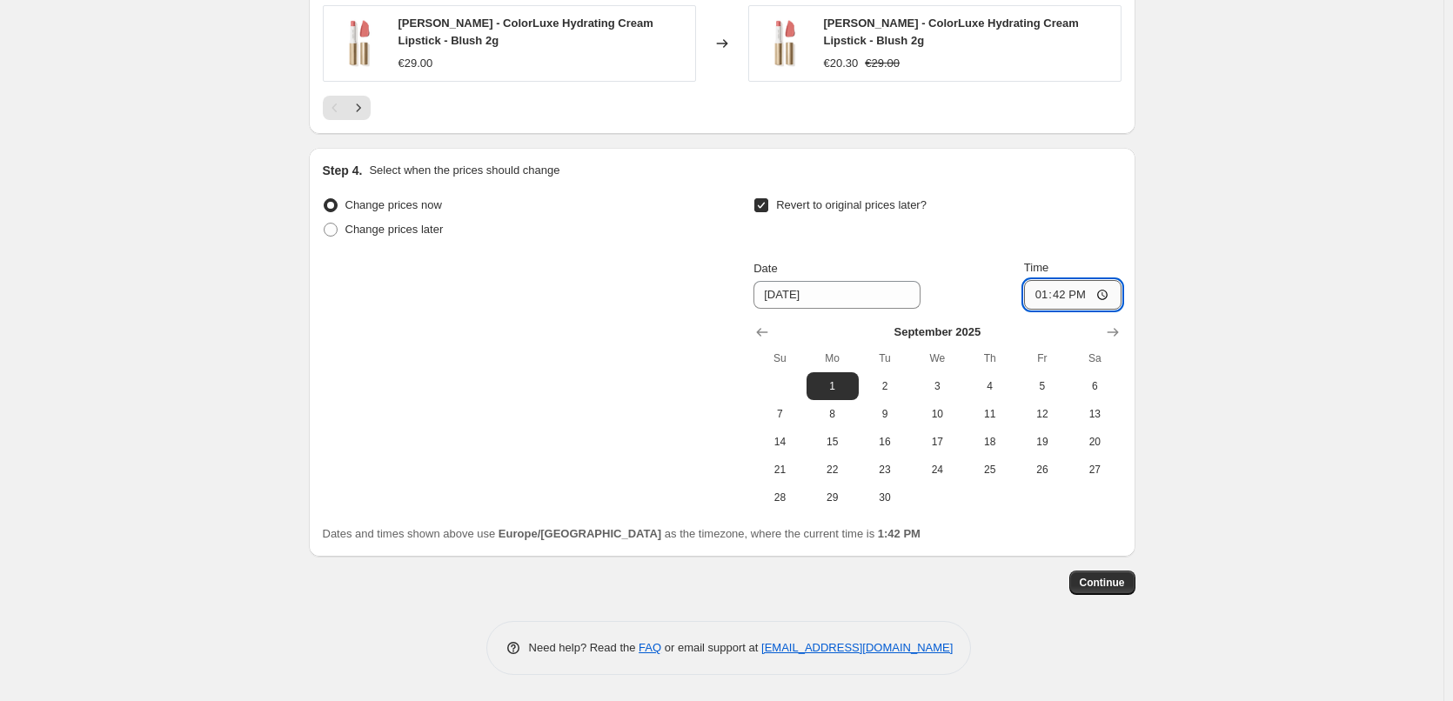
click at [1041, 296] on input "13:42" at bounding box center [1072, 295] width 97 height 30
click at [1115, 292] on input "15:00" at bounding box center [1072, 295] width 97 height 30
type input "03:00"
click at [1093, 590] on button "Continue" at bounding box center [1103, 583] width 66 height 24
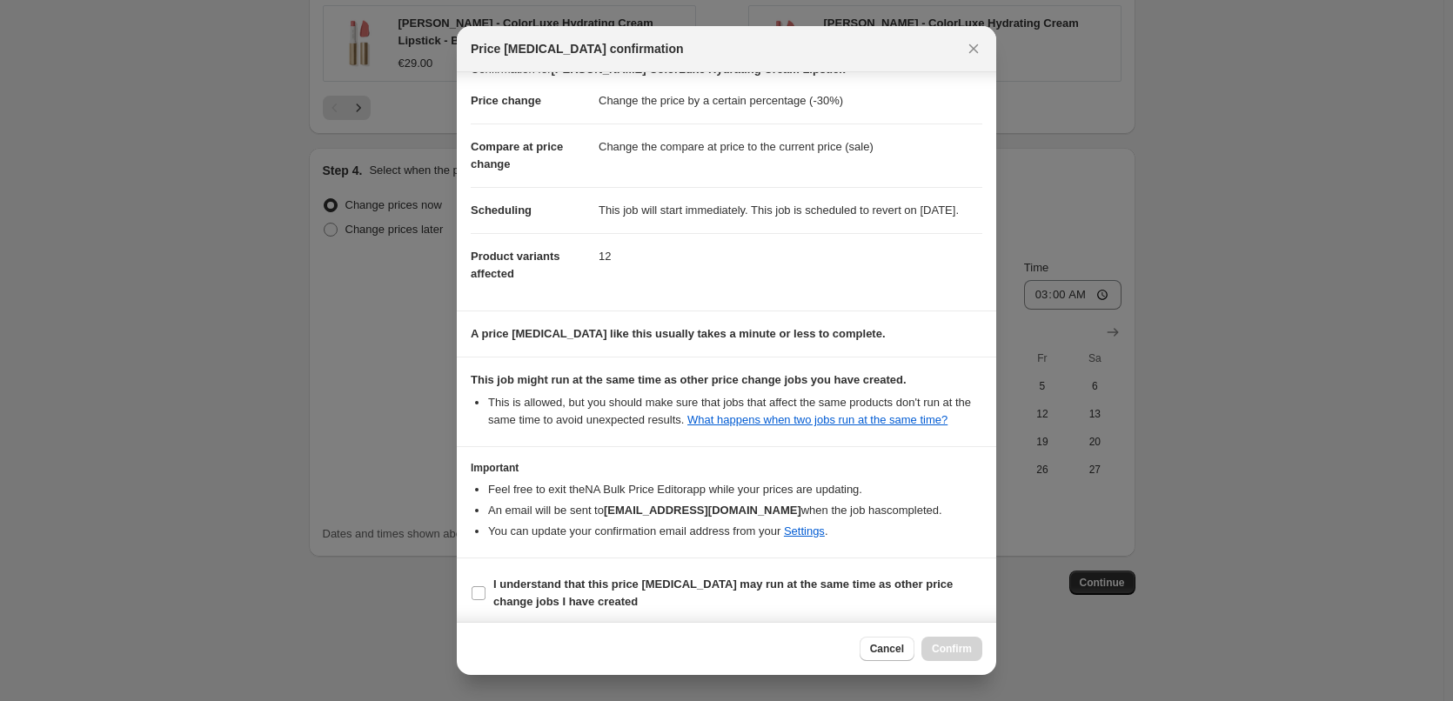
scroll to position [49, 0]
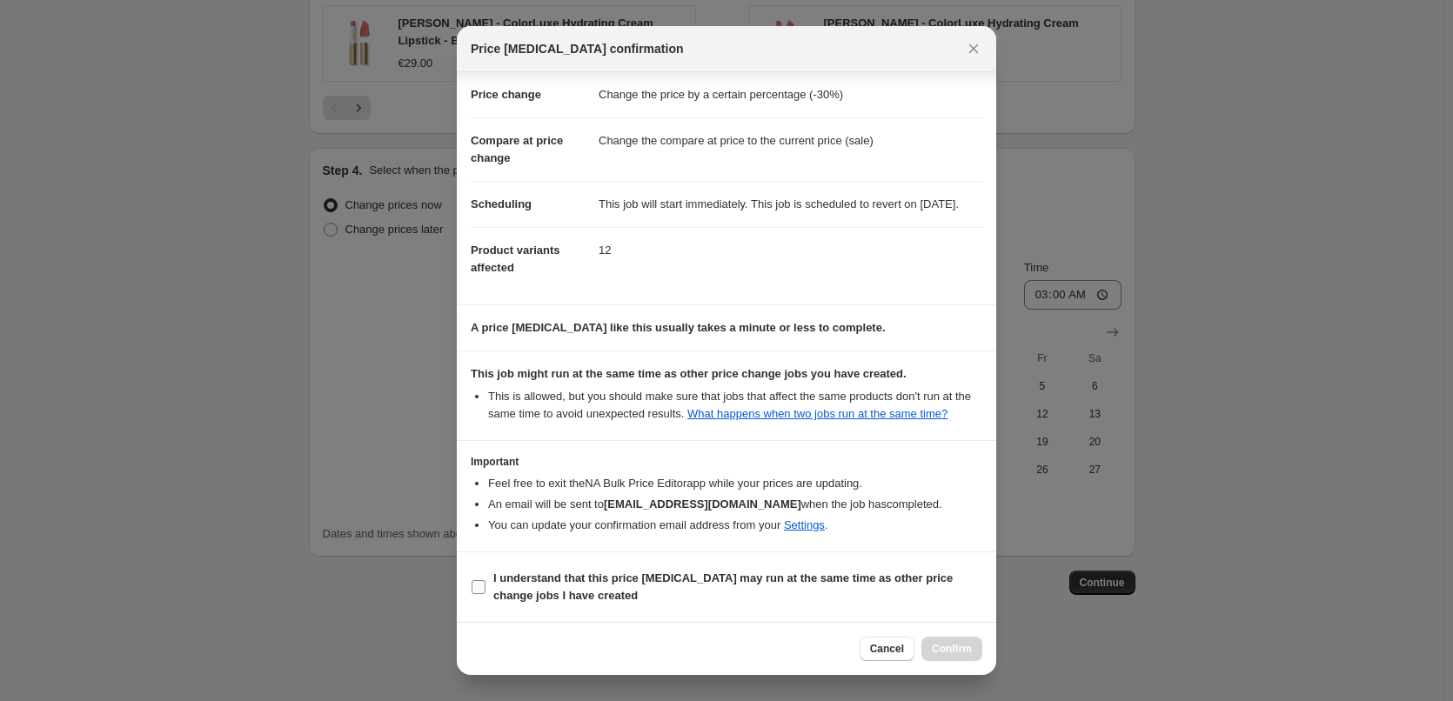
click at [499, 594] on b "I understand that this price [MEDICAL_DATA] may run at the same time as other p…" at bounding box center [723, 587] width 460 height 30
click at [486, 594] on input "I understand that this price [MEDICAL_DATA] may run at the same time as other p…" at bounding box center [479, 587] width 14 height 14
checkbox input "true"
click at [951, 652] on span "Confirm" at bounding box center [952, 649] width 40 height 14
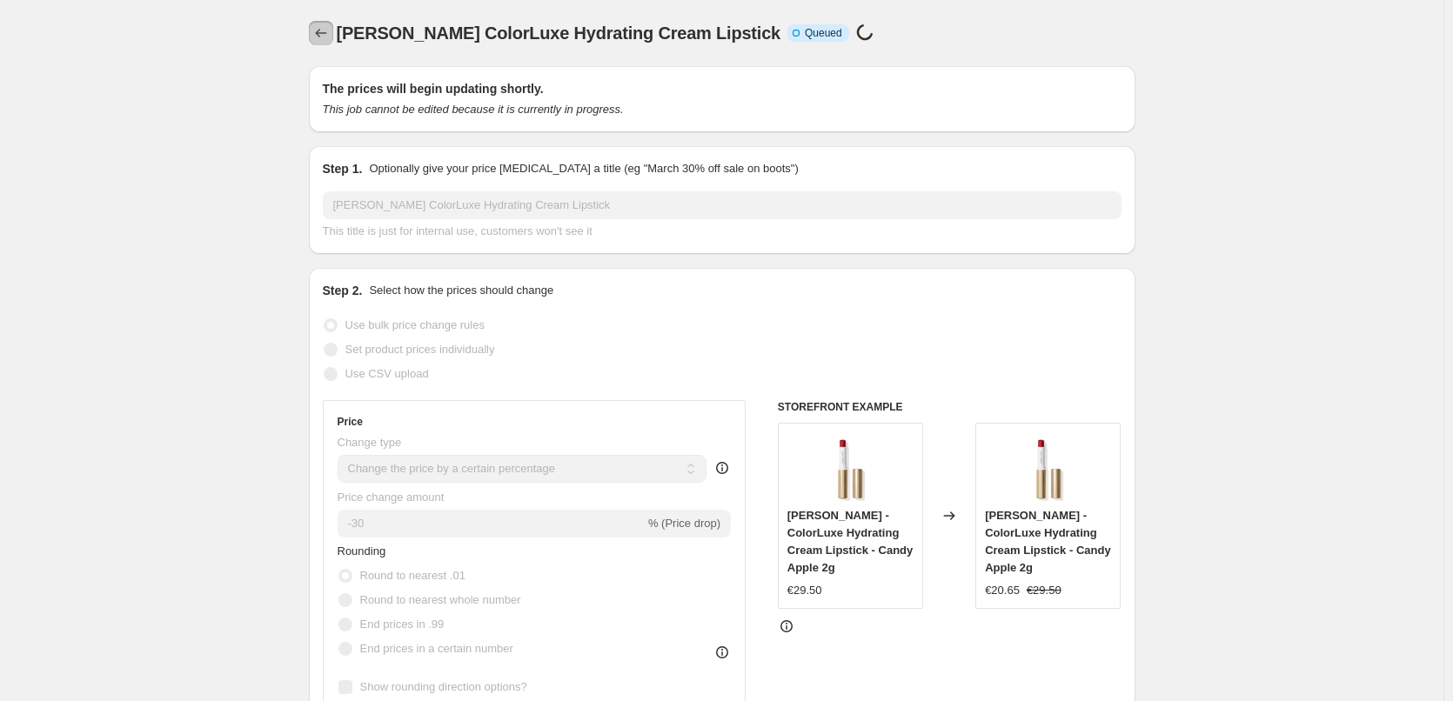
click at [316, 27] on icon "Price change jobs" at bounding box center [320, 32] width 17 height 17
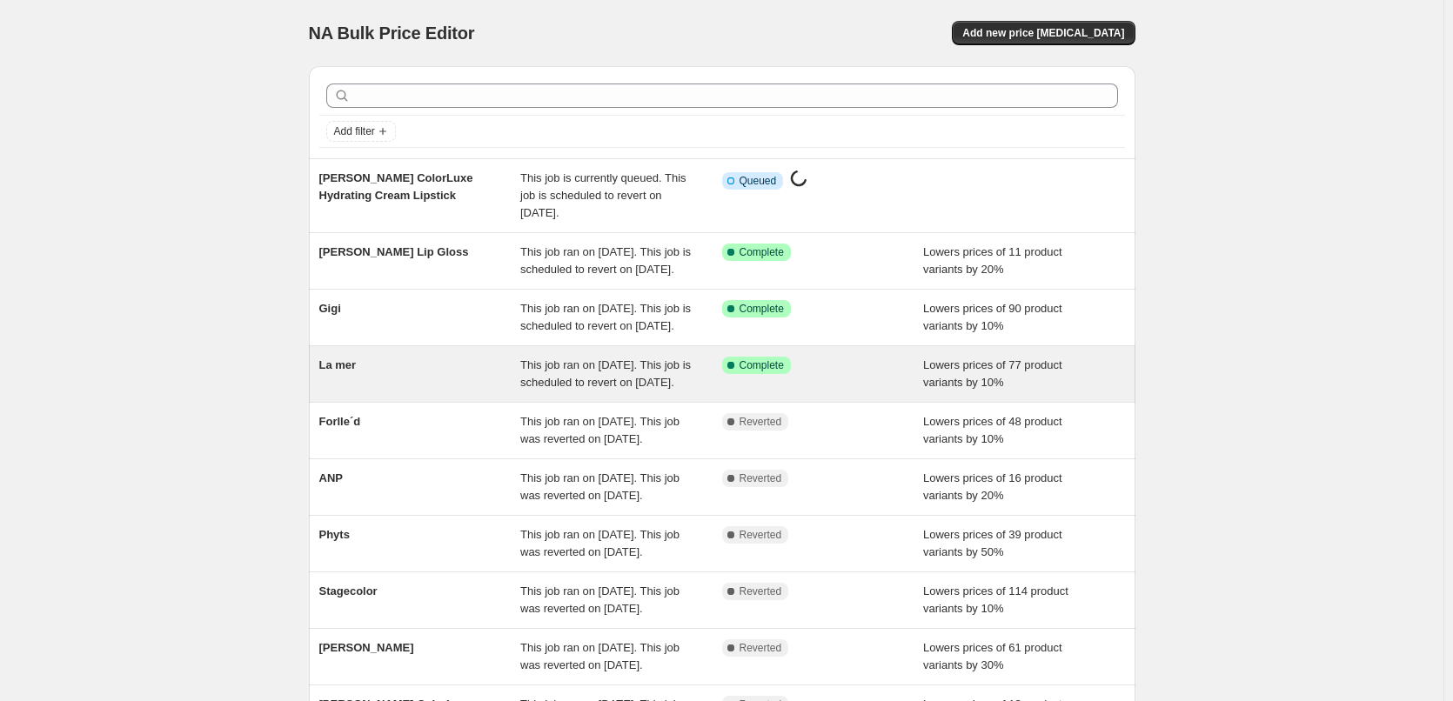
scroll to position [369, 0]
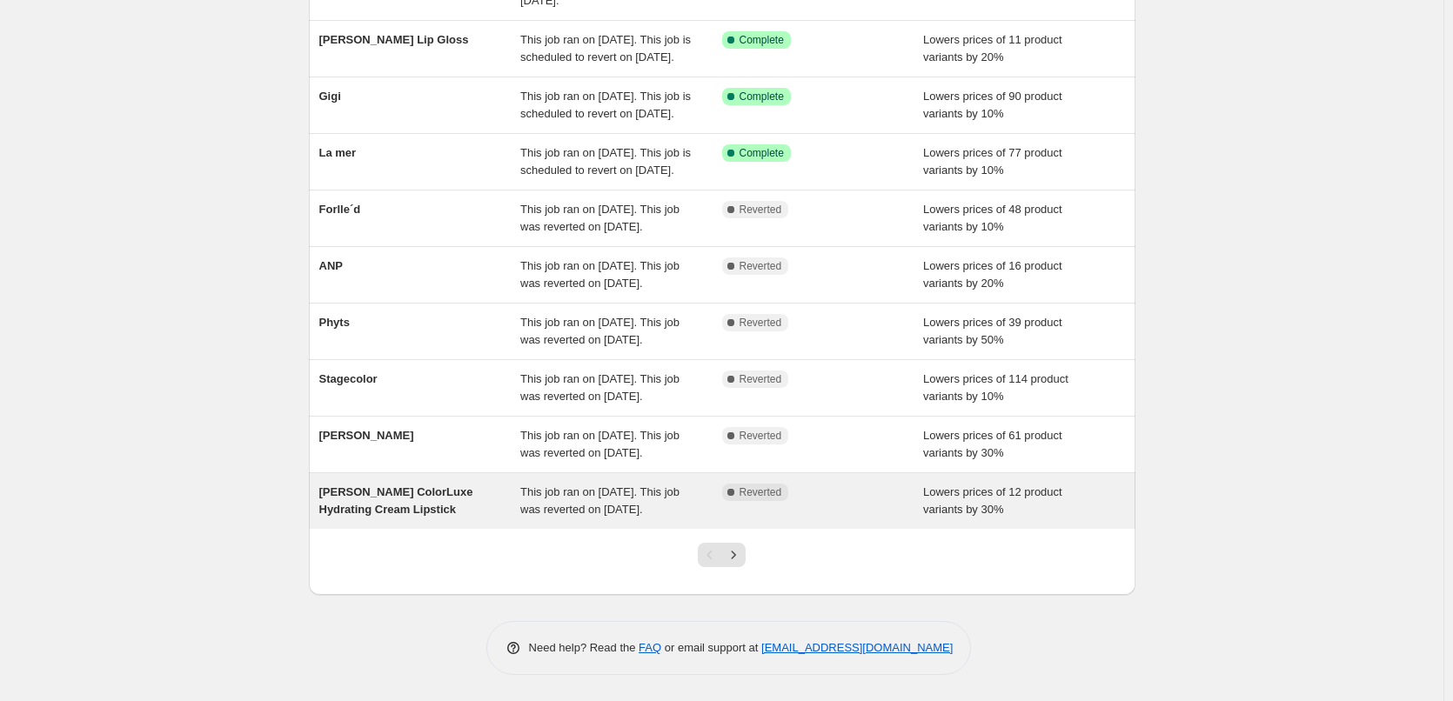
click at [634, 493] on span "This job ran on [DATE]. This job was reverted on [DATE]." at bounding box center [599, 501] width 159 height 30
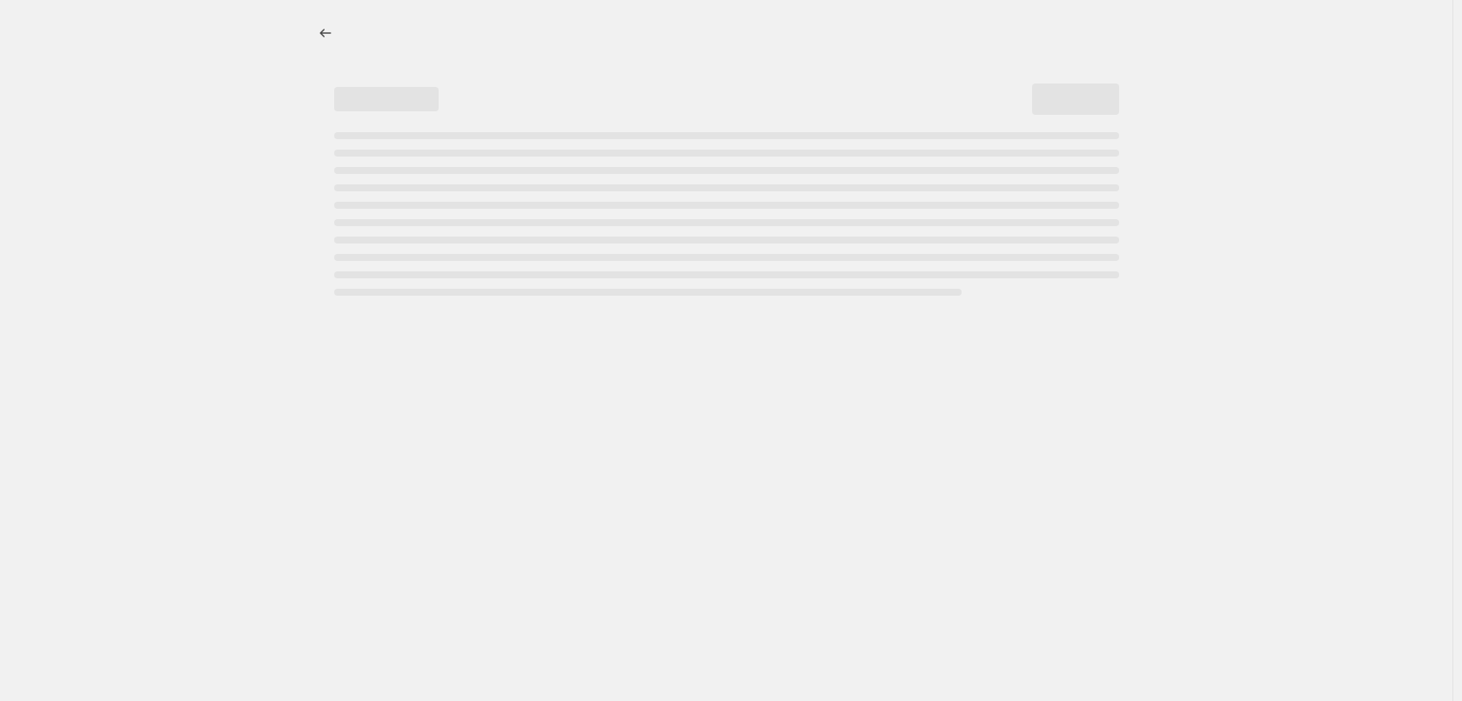
select select "percentage"
select select "tag"
select select "vendor"
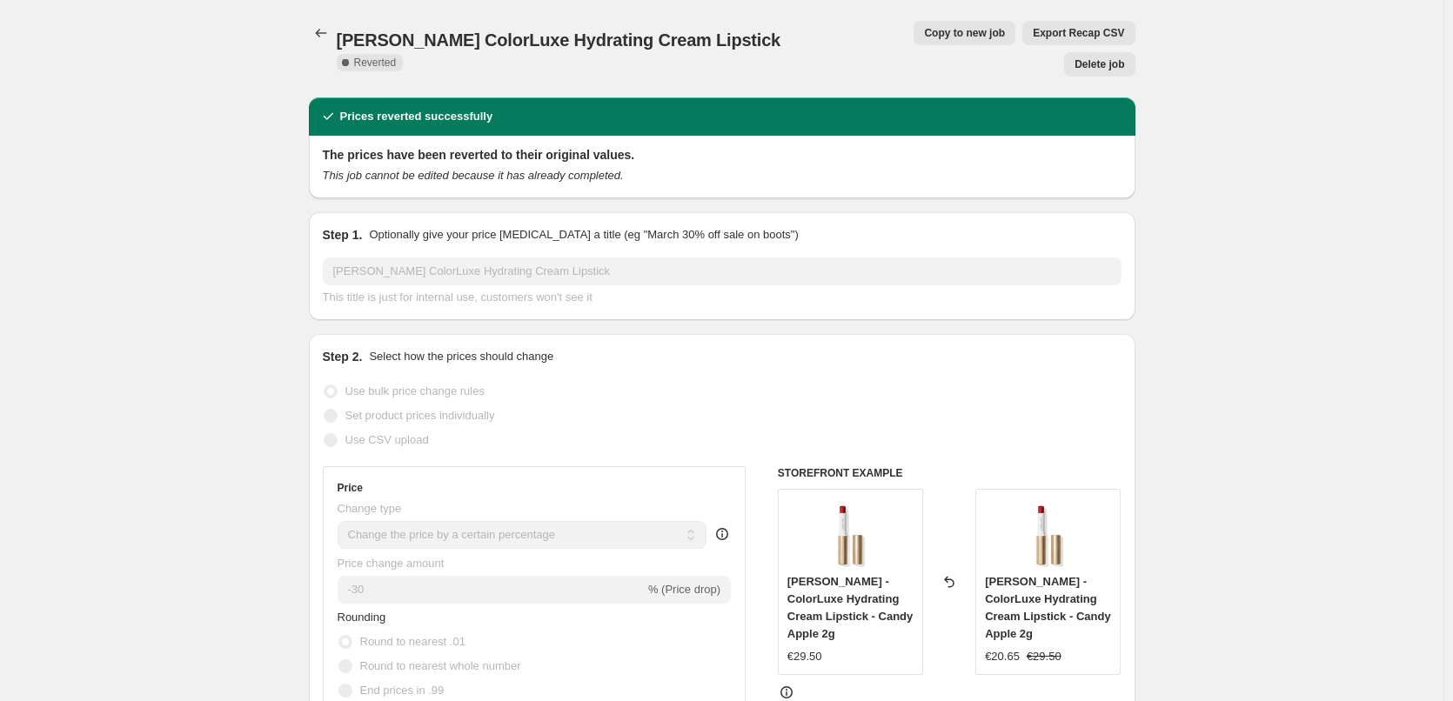
click at [1100, 57] on span "Delete job" at bounding box center [1100, 64] width 50 height 14
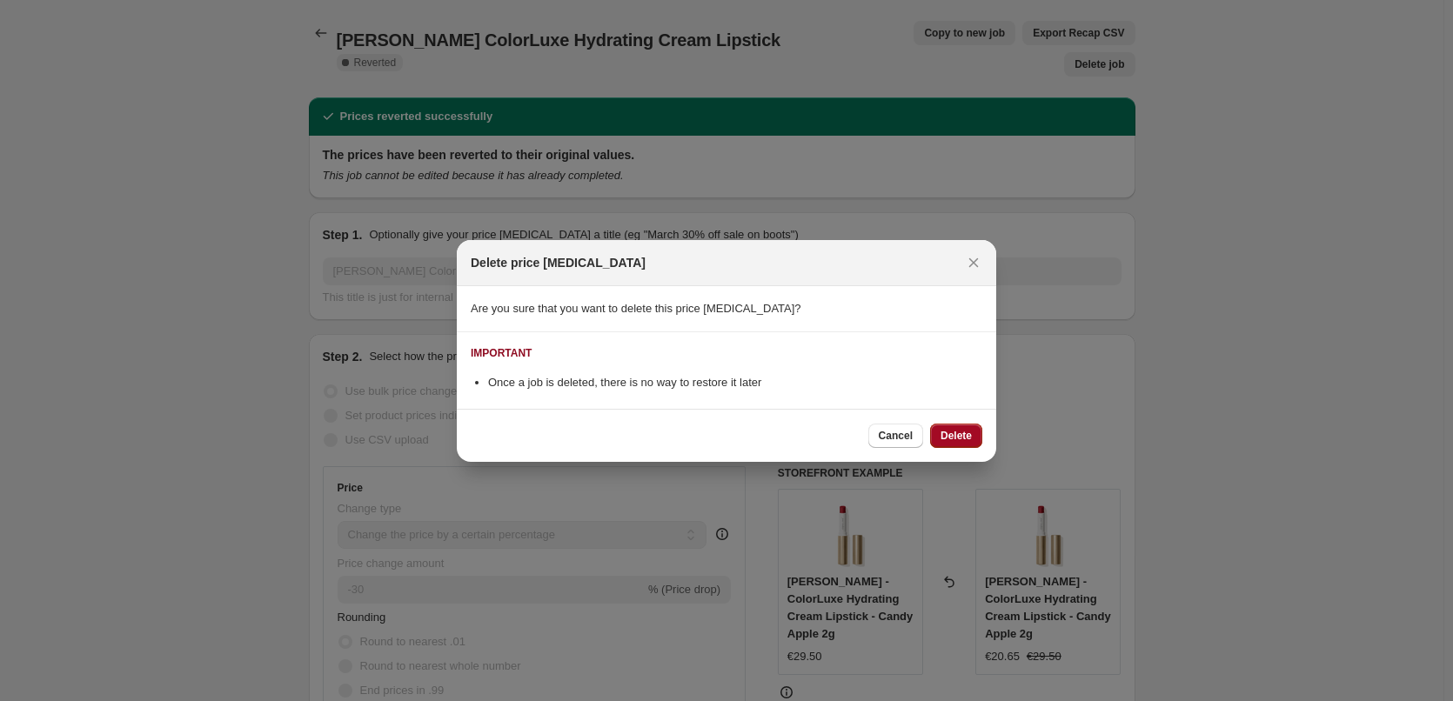
click at [968, 433] on span "Delete" at bounding box center [956, 436] width 31 height 14
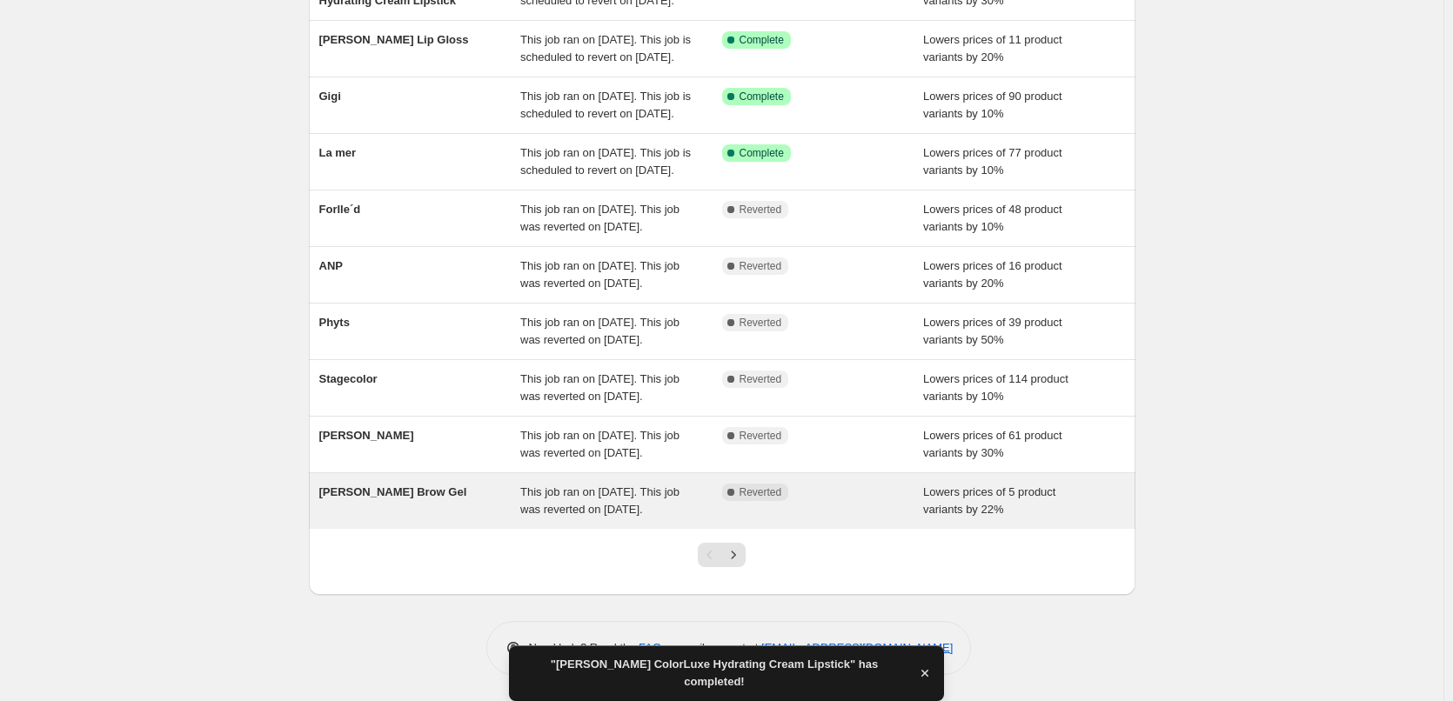
scroll to position [369, 0]
click at [498, 486] on div "[PERSON_NAME] Brow Gel" at bounding box center [420, 501] width 202 height 35
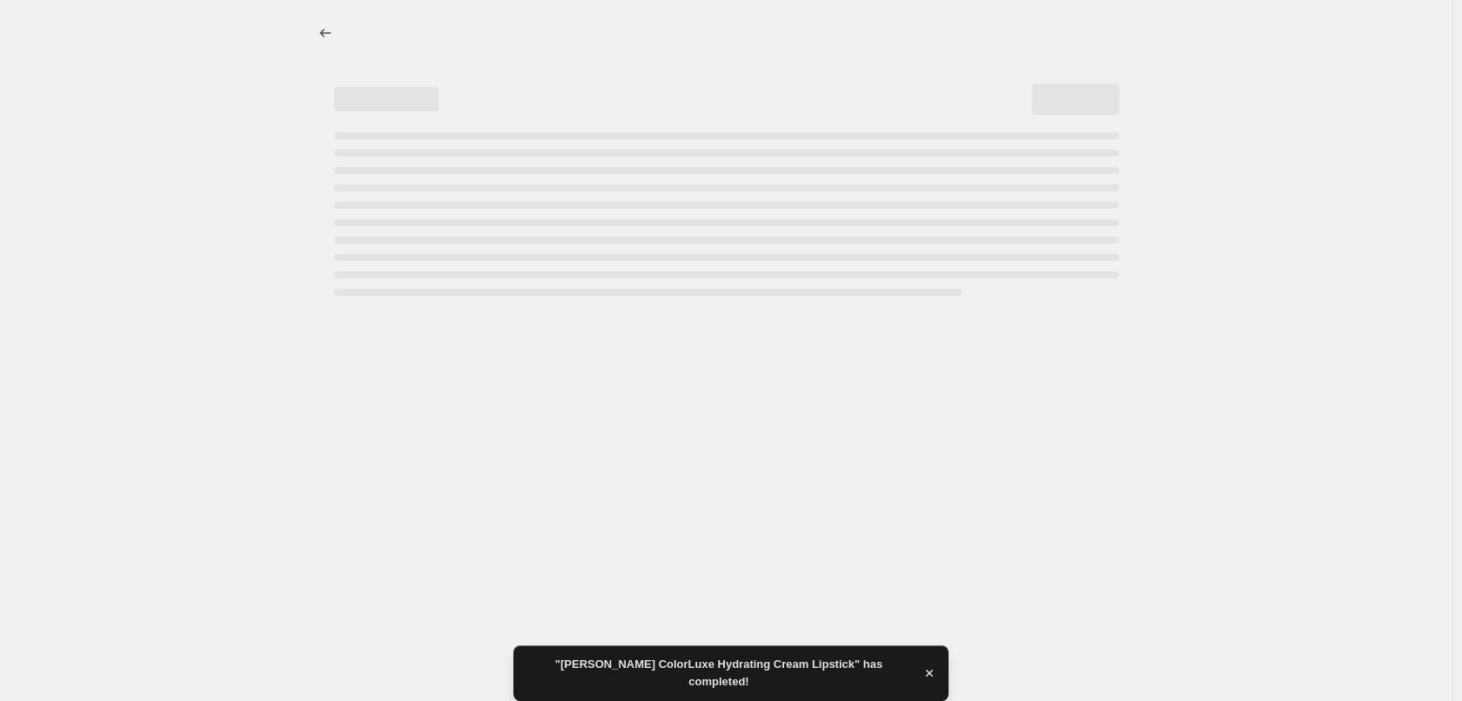
select select "percentage"
select select "tag"
select select "vendor"
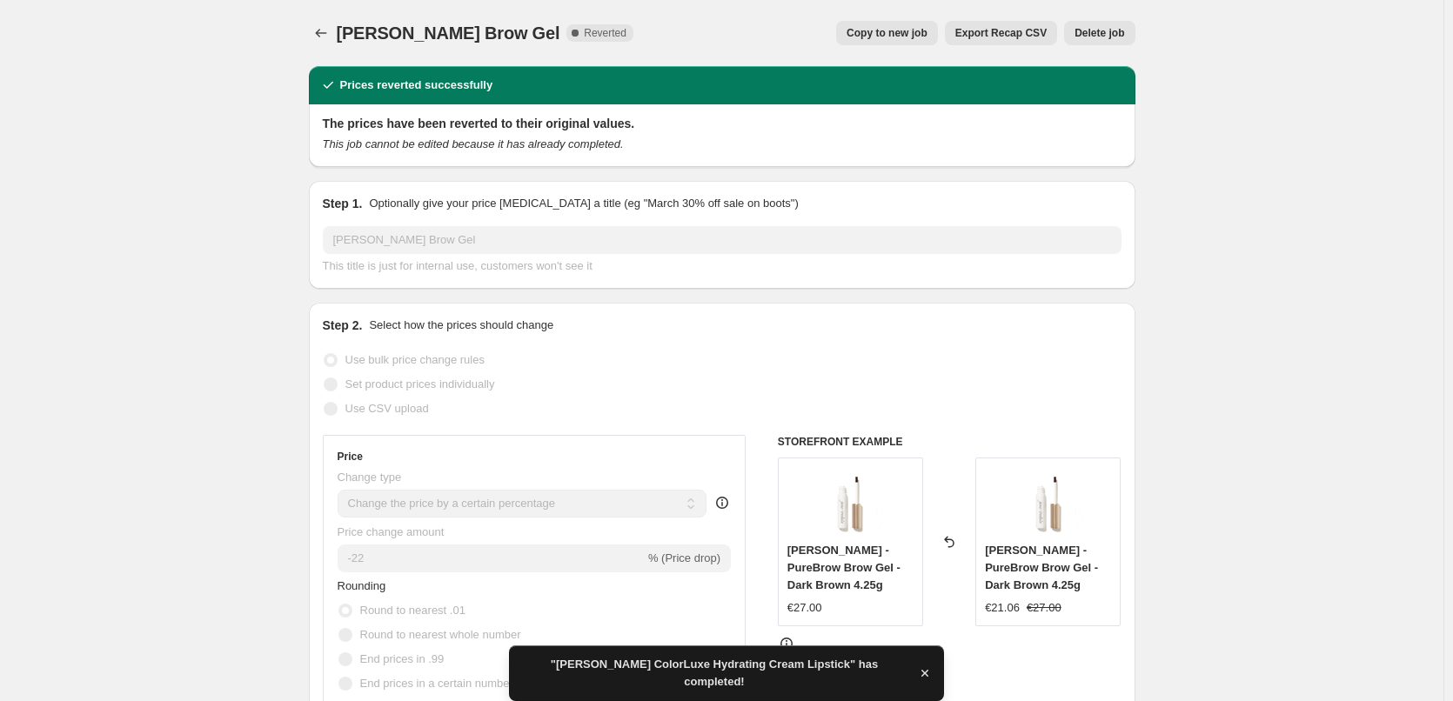
click at [896, 29] on span "Copy to new job" at bounding box center [887, 33] width 81 height 14
select select "percentage"
select select "tag"
select select "vendor"
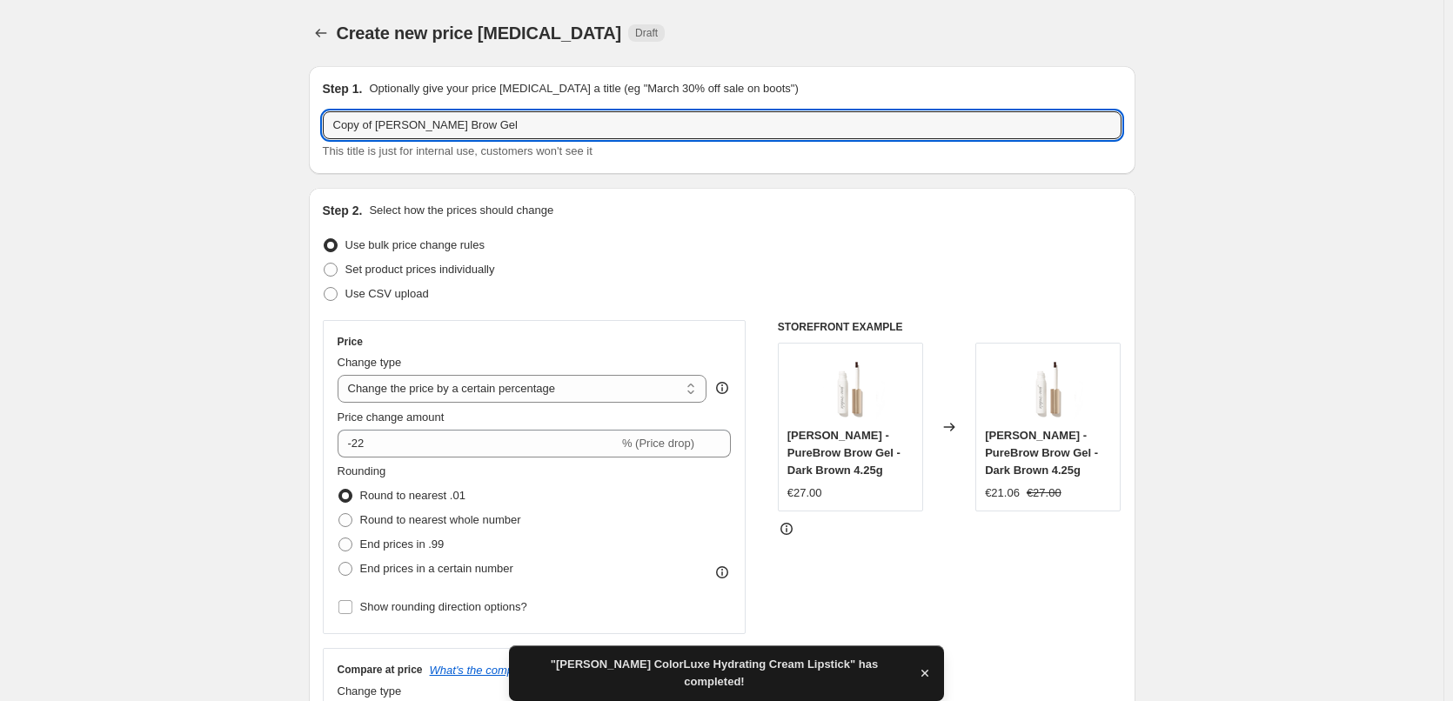
drag, startPoint x: 380, startPoint y: 124, endPoint x: 199, endPoint y: 134, distance: 181.3
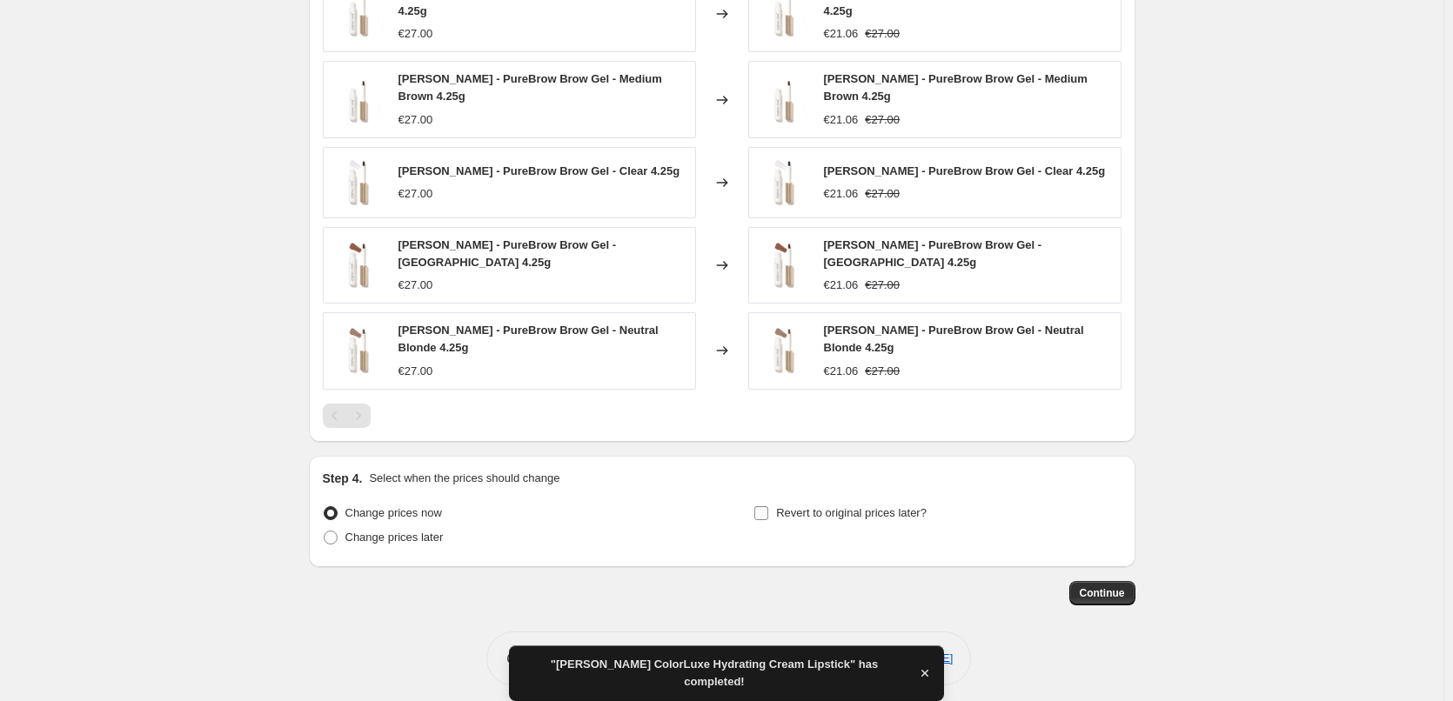
type input "[PERSON_NAME] Brow Gel"
click at [831, 507] on span "Revert to original prices later?" at bounding box center [851, 513] width 151 height 13
click at [768, 507] on input "Revert to original prices later?" at bounding box center [762, 514] width 14 height 14
checkbox input "true"
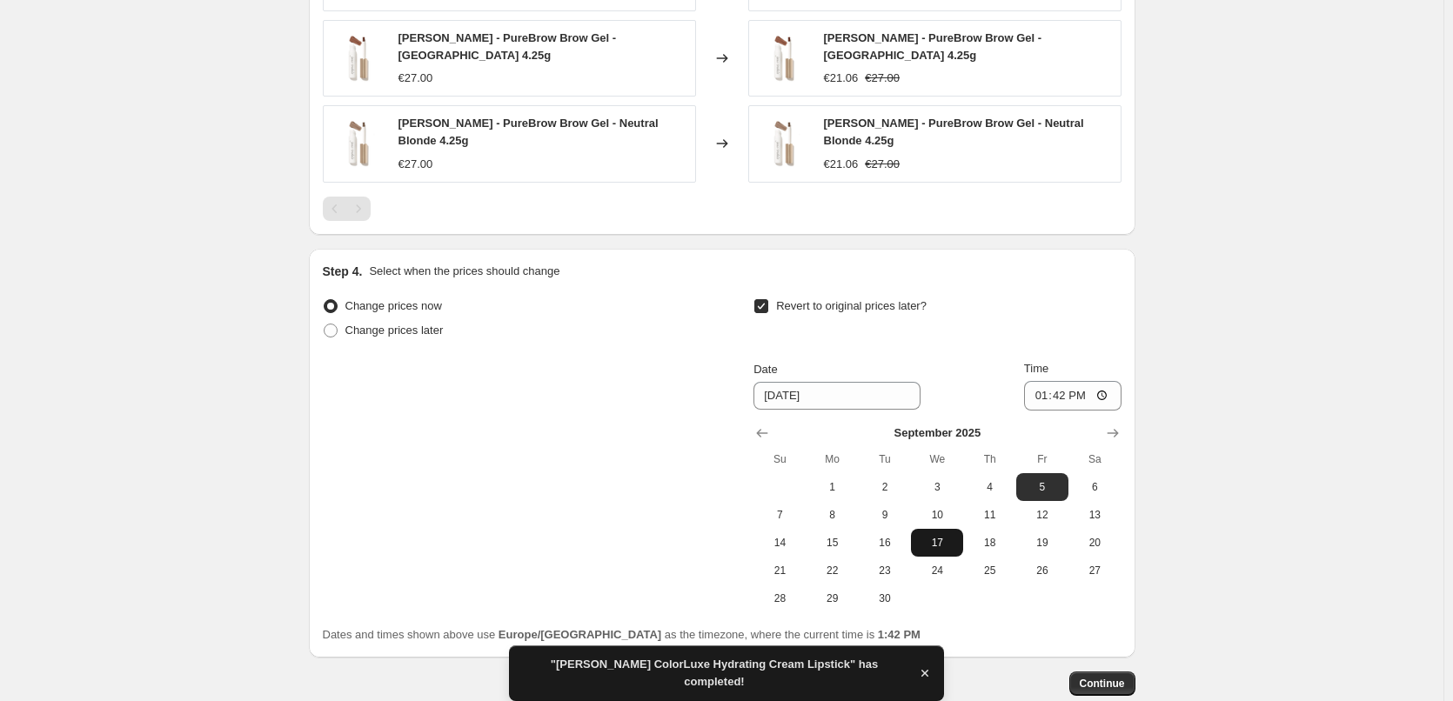
scroll to position [1582, 0]
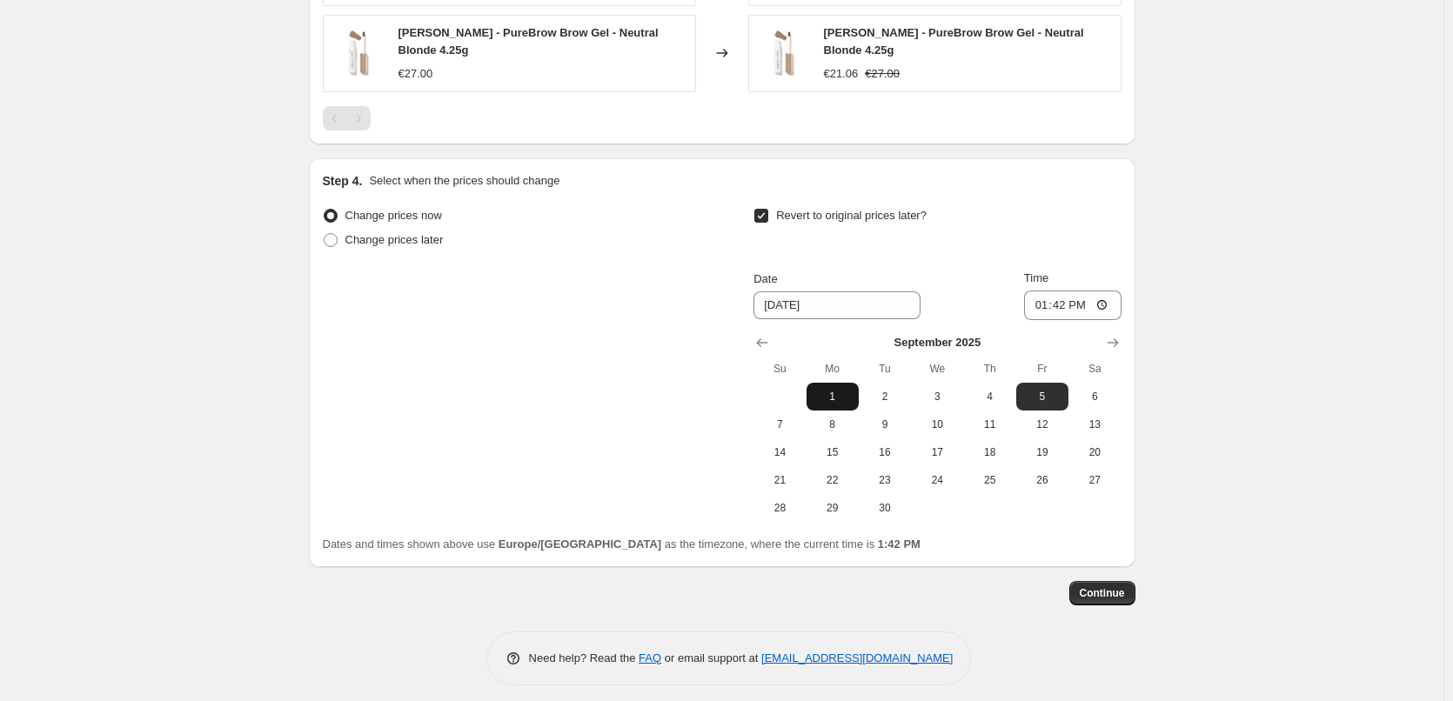
click at [836, 383] on button "1" at bounding box center [833, 397] width 52 height 28
type input "[DATE]"
click at [1043, 294] on input "13:42" at bounding box center [1072, 306] width 97 height 30
click at [1107, 295] on input "15:00" at bounding box center [1072, 306] width 97 height 30
type input "03:00"
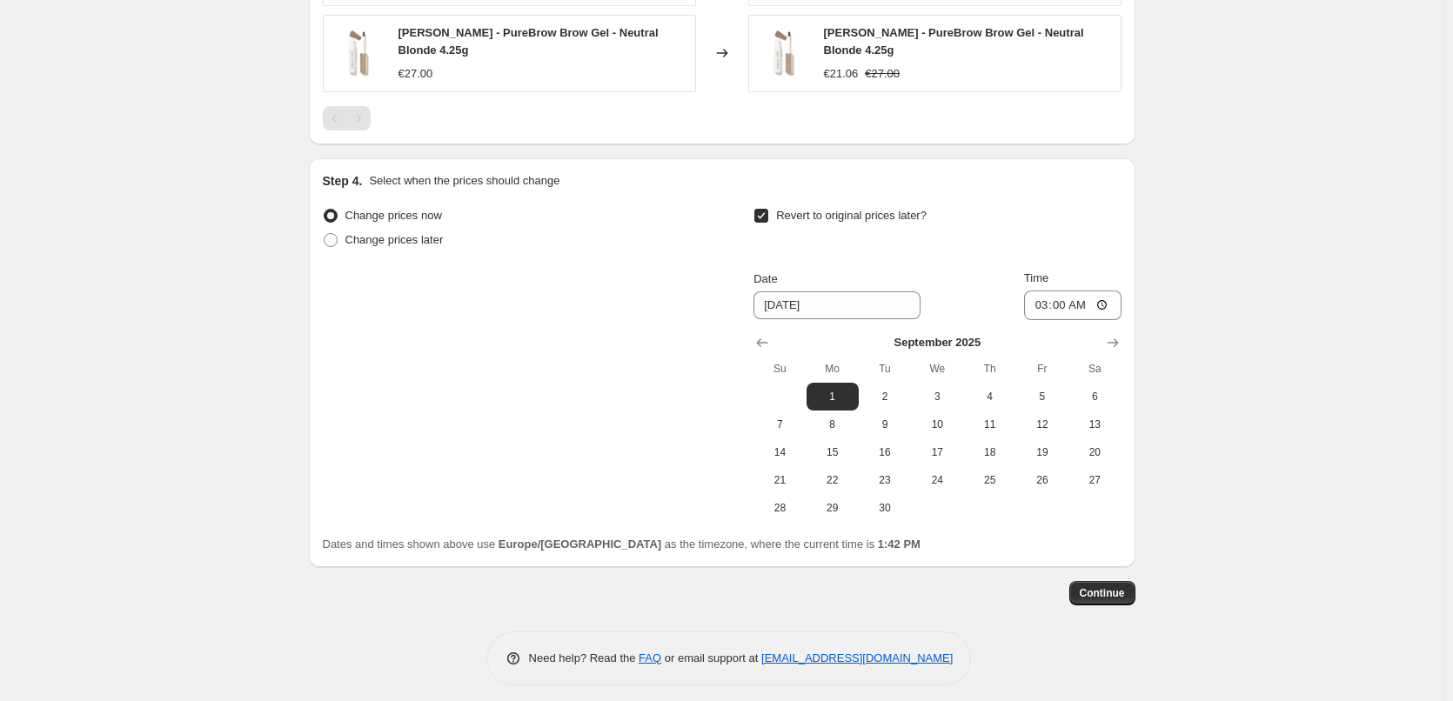
click at [1121, 587] on span "Continue" at bounding box center [1102, 594] width 45 height 14
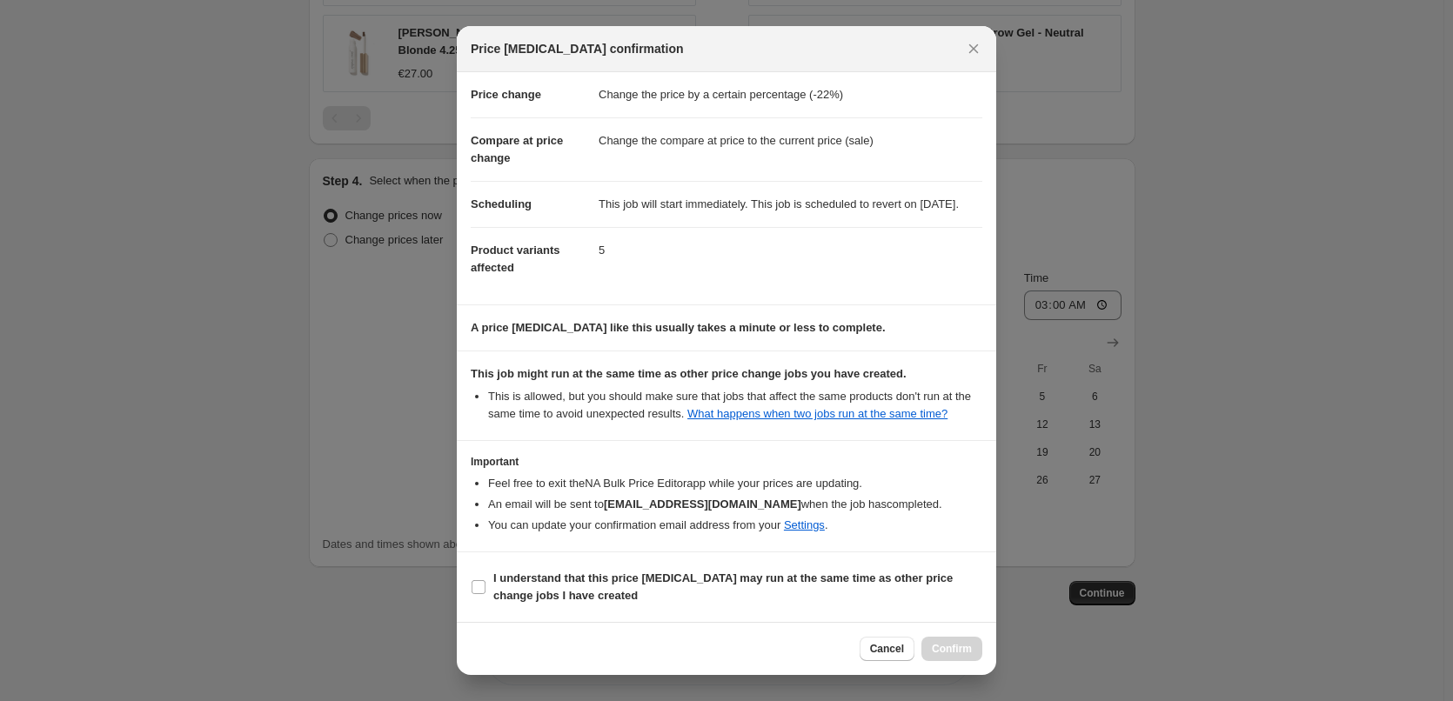
scroll to position [49, 0]
click at [560, 595] on b "I understand that this price [MEDICAL_DATA] may run at the same time as other p…" at bounding box center [723, 587] width 460 height 30
click at [486, 594] on input "I understand that this price [MEDICAL_DATA] may run at the same time as other p…" at bounding box center [479, 587] width 14 height 14
checkbox input "true"
click at [956, 644] on span "Confirm" at bounding box center [952, 649] width 40 height 14
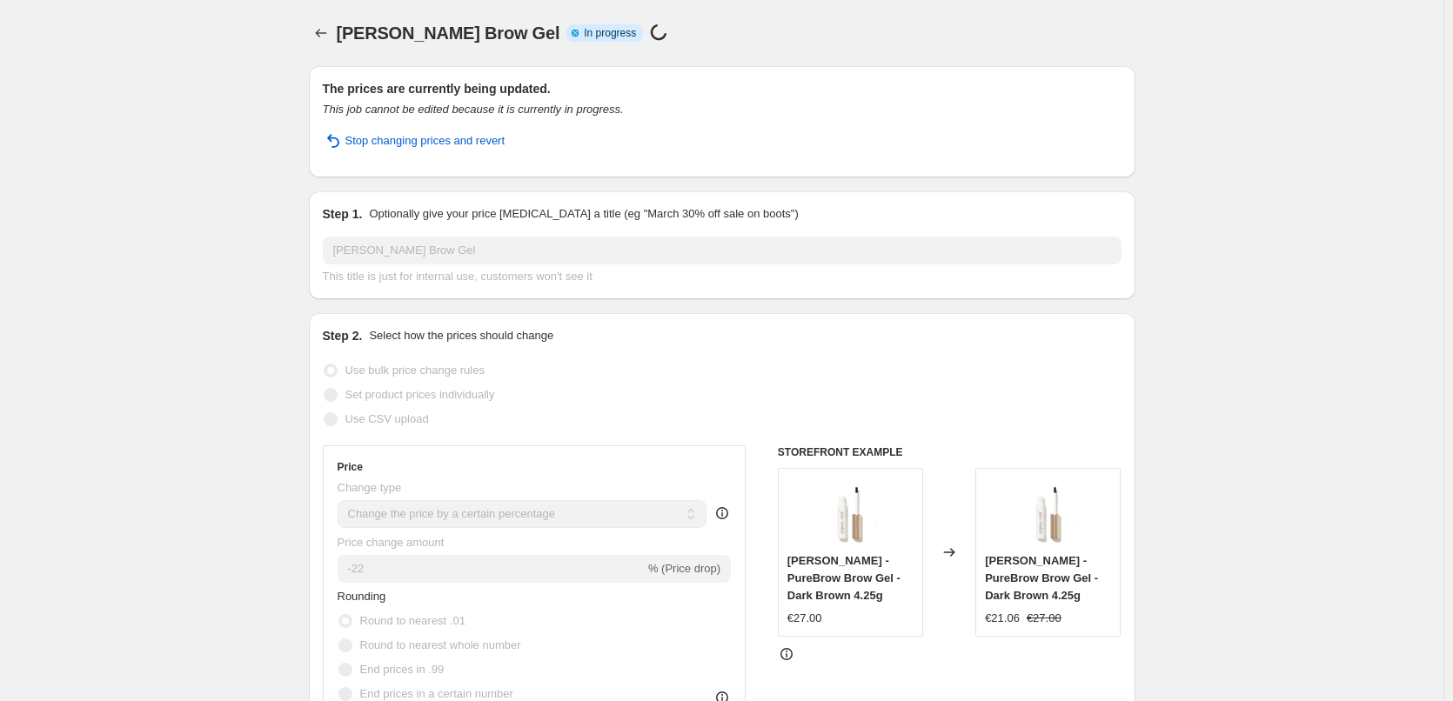
click at [317, 45] on div "[PERSON_NAME] Brow Gel. This page is ready [PERSON_NAME] Brow Gel Info Partiall…" at bounding box center [722, 33] width 827 height 66
click at [318, 35] on icon "Price change jobs" at bounding box center [320, 32] width 17 height 17
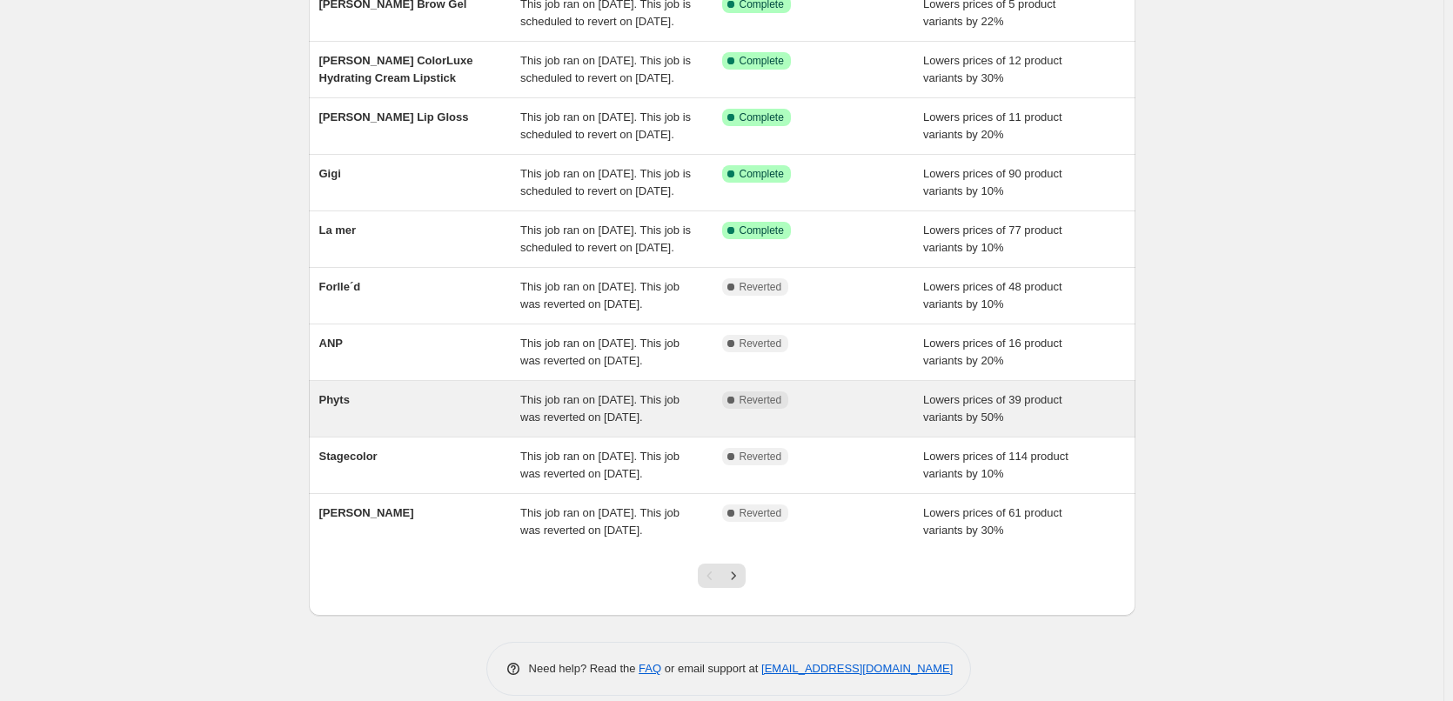
scroll to position [369, 0]
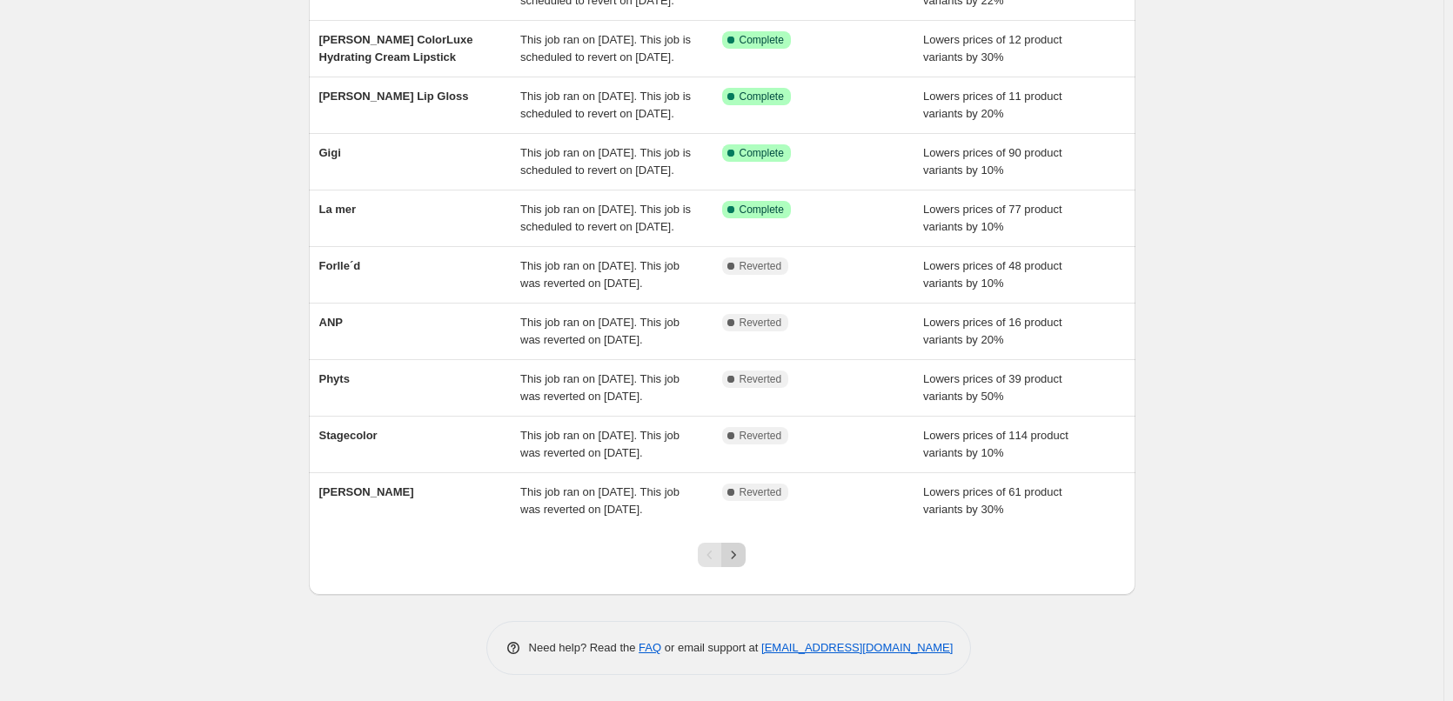
click at [742, 555] on icon "Next" at bounding box center [733, 555] width 17 height 17
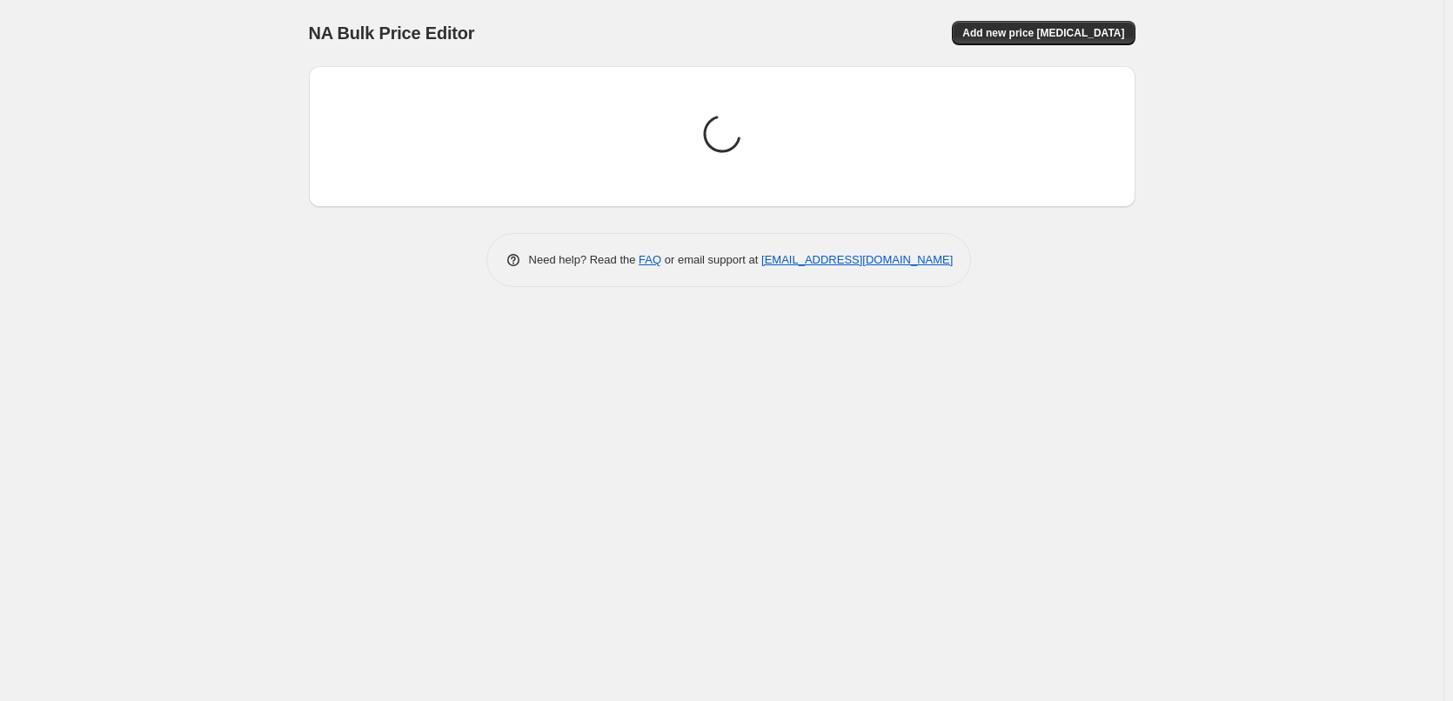
scroll to position [0, 0]
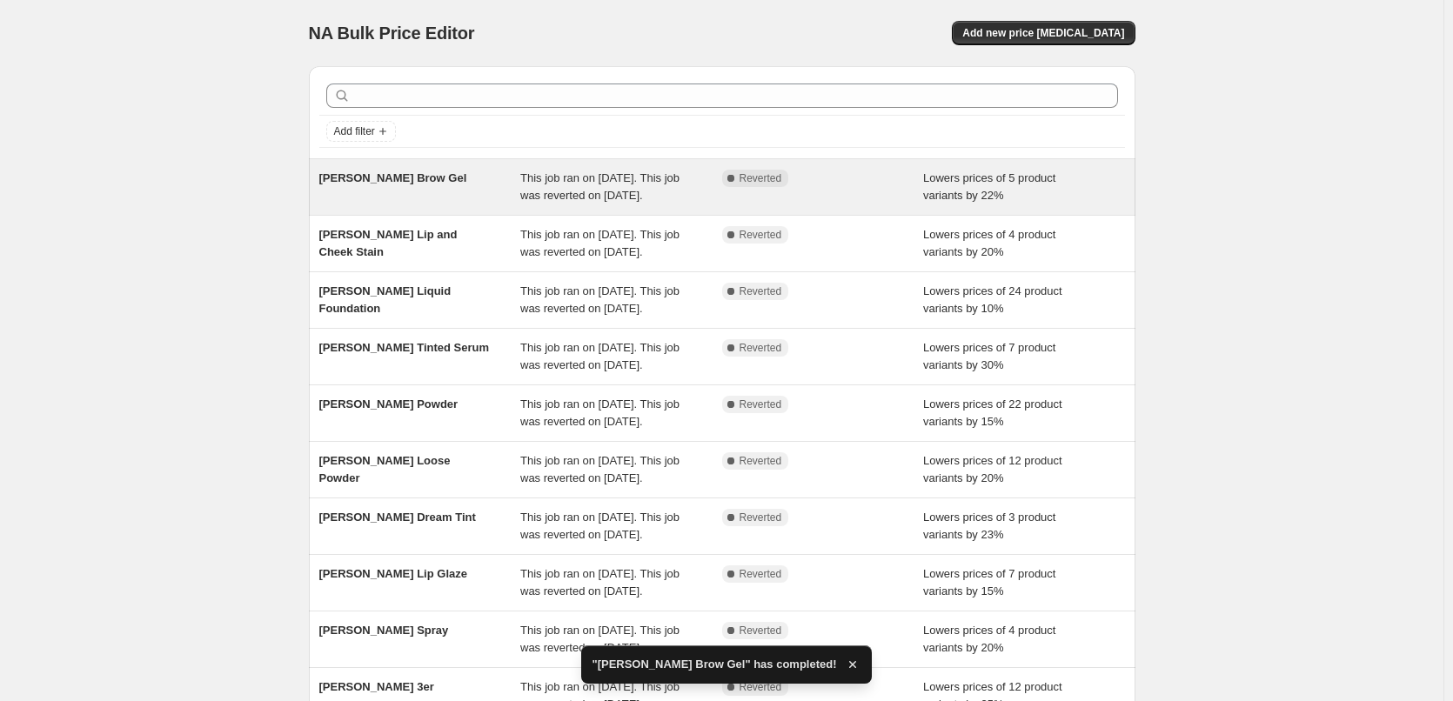
click at [517, 178] on div "[PERSON_NAME] Brow Gel" at bounding box center [420, 187] width 202 height 35
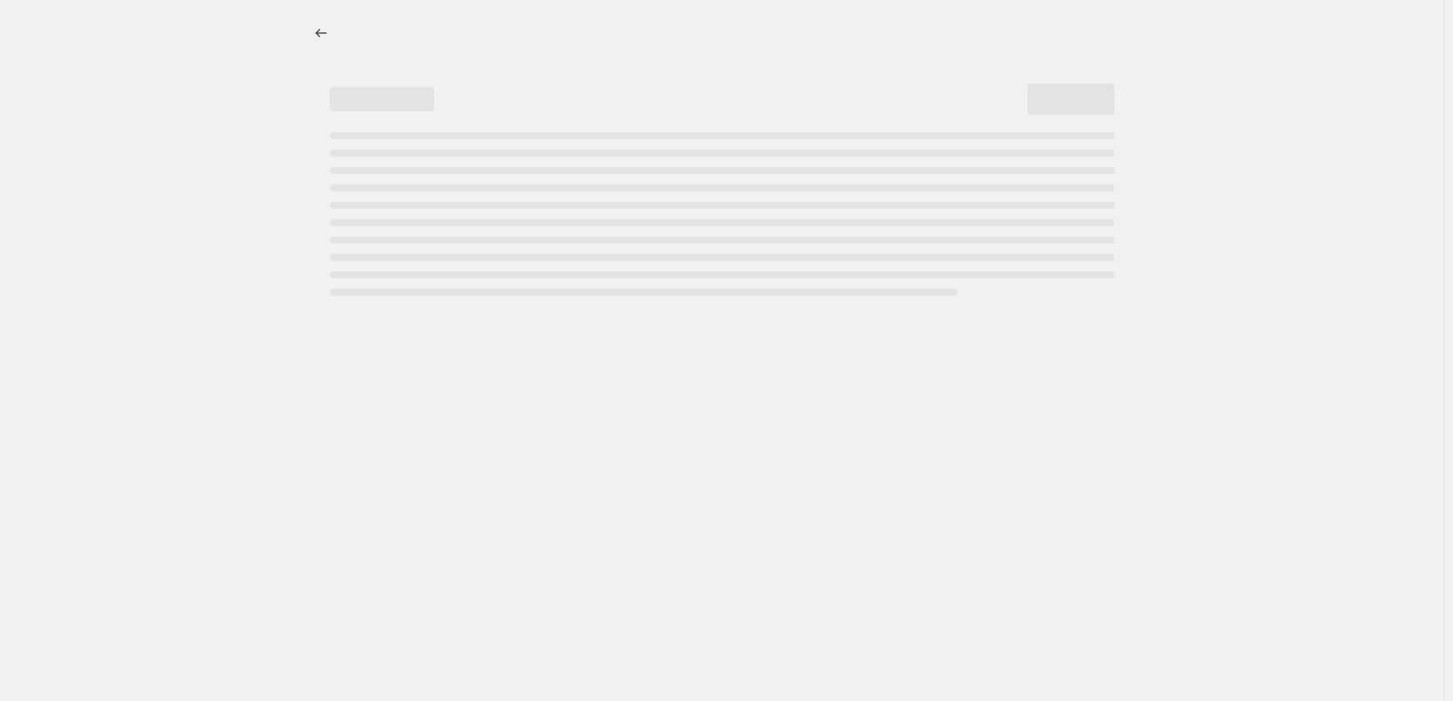
select select "percentage"
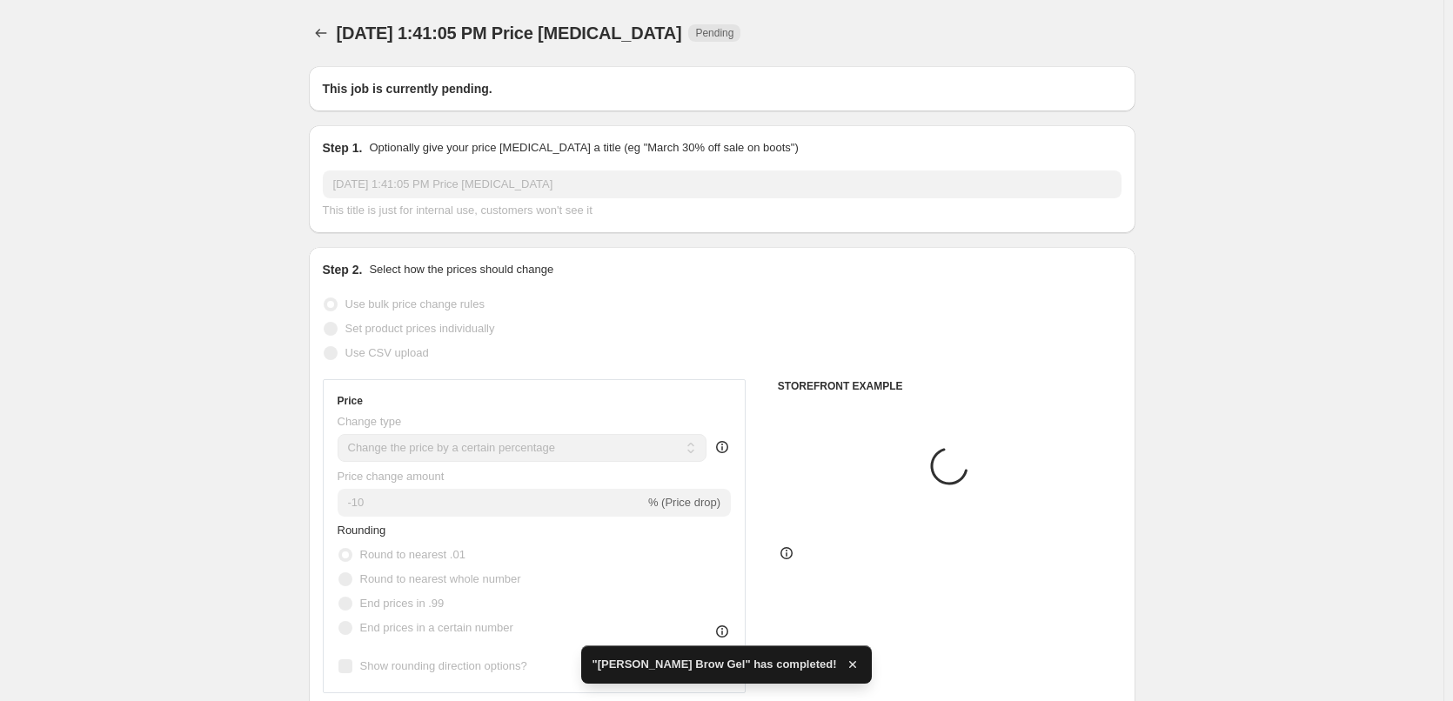
type input "[PERSON_NAME] Brow Gel"
radio input "false"
radio input "true"
checkbox input "true"
select select "tag"
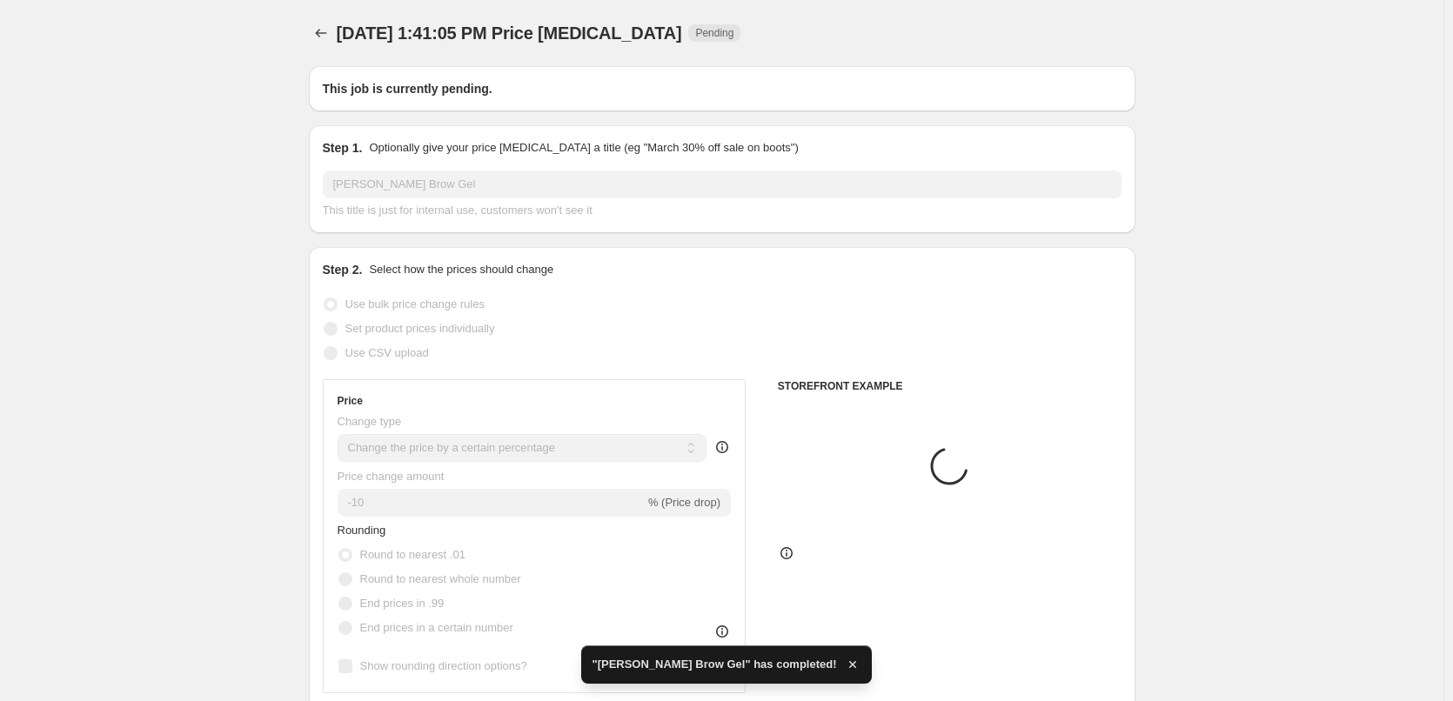
select select "vendor"
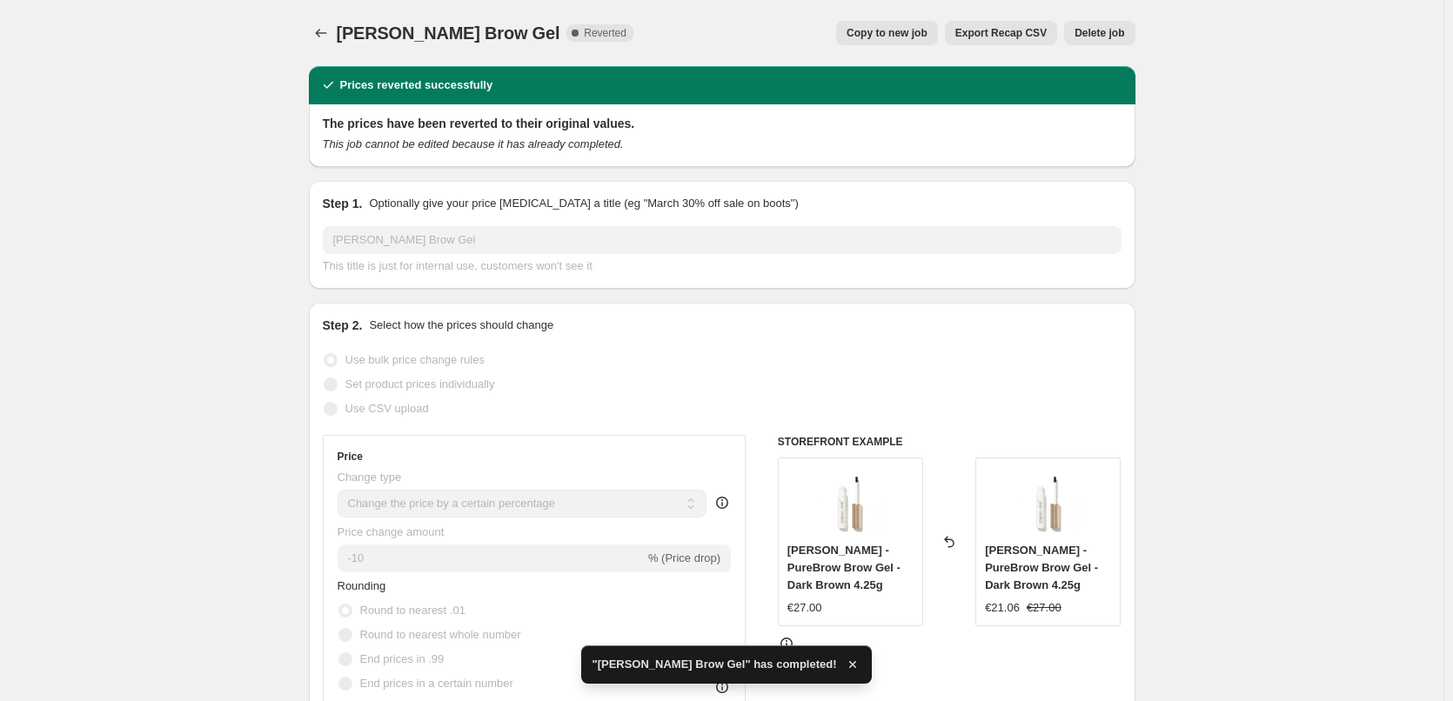
click at [1108, 37] on span "Delete job" at bounding box center [1100, 33] width 50 height 14
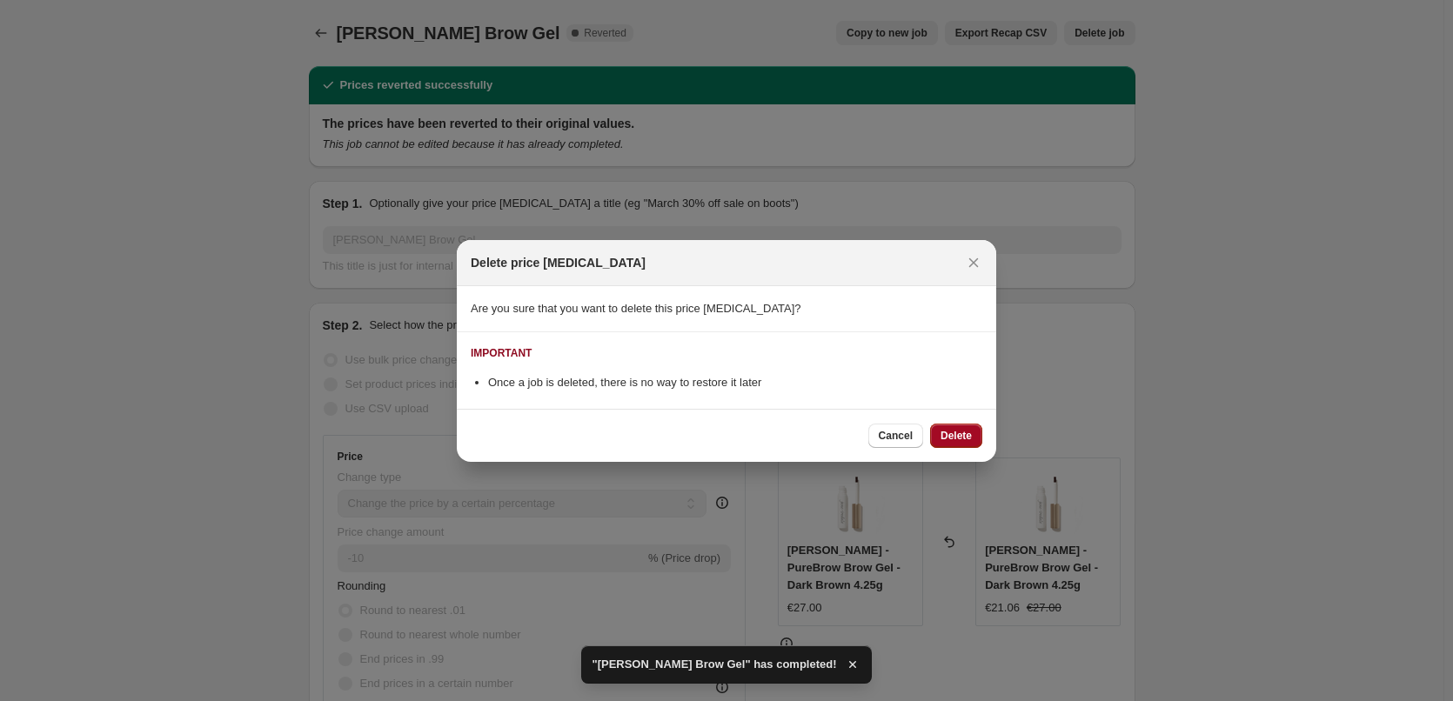
click at [971, 432] on span "Delete" at bounding box center [956, 436] width 31 height 14
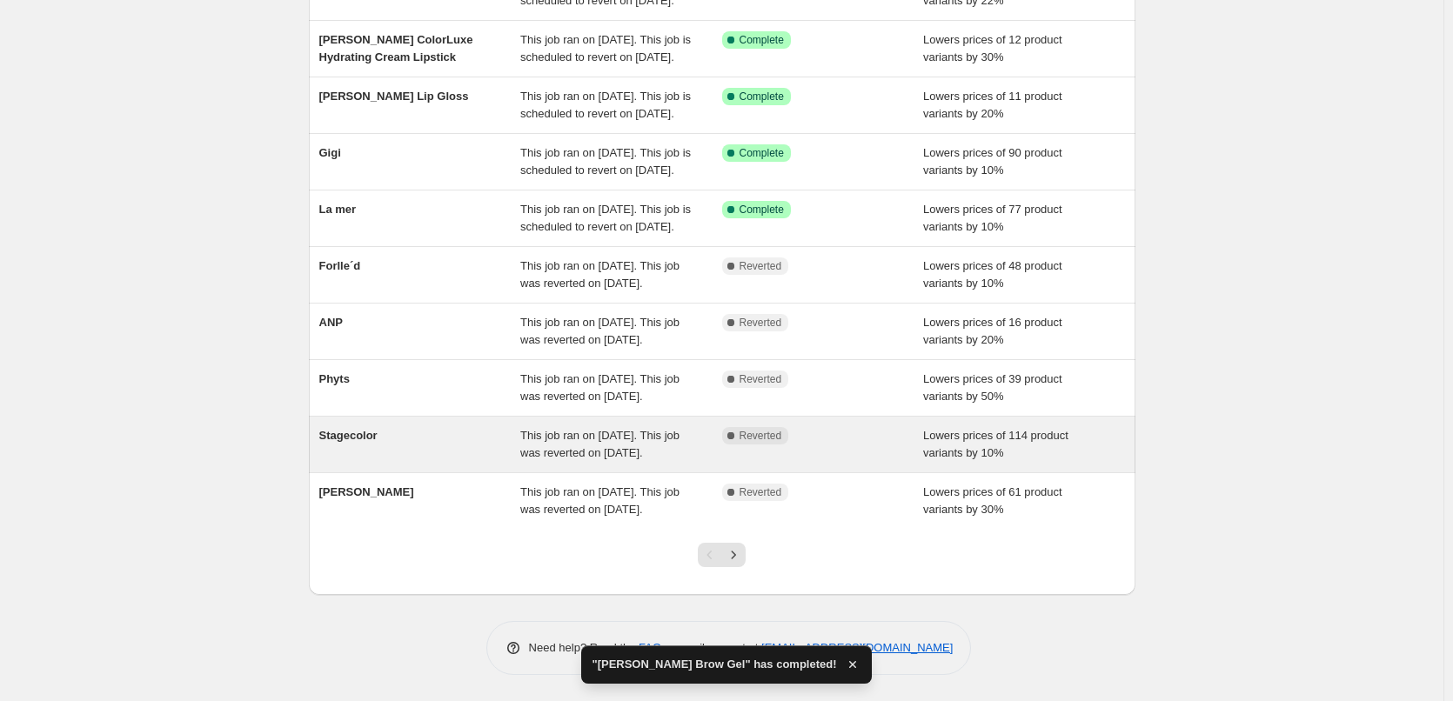
scroll to position [369, 0]
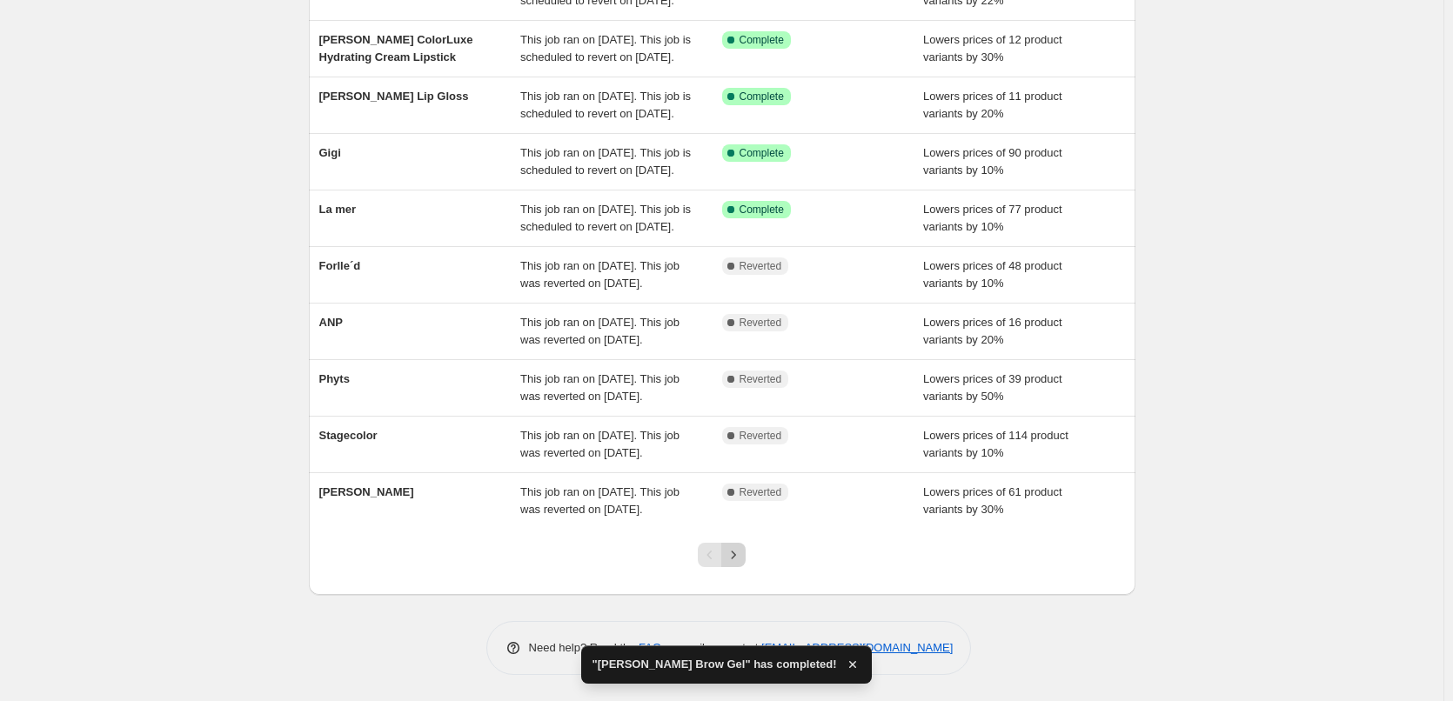
click at [735, 557] on icon "Next" at bounding box center [733, 555] width 17 height 17
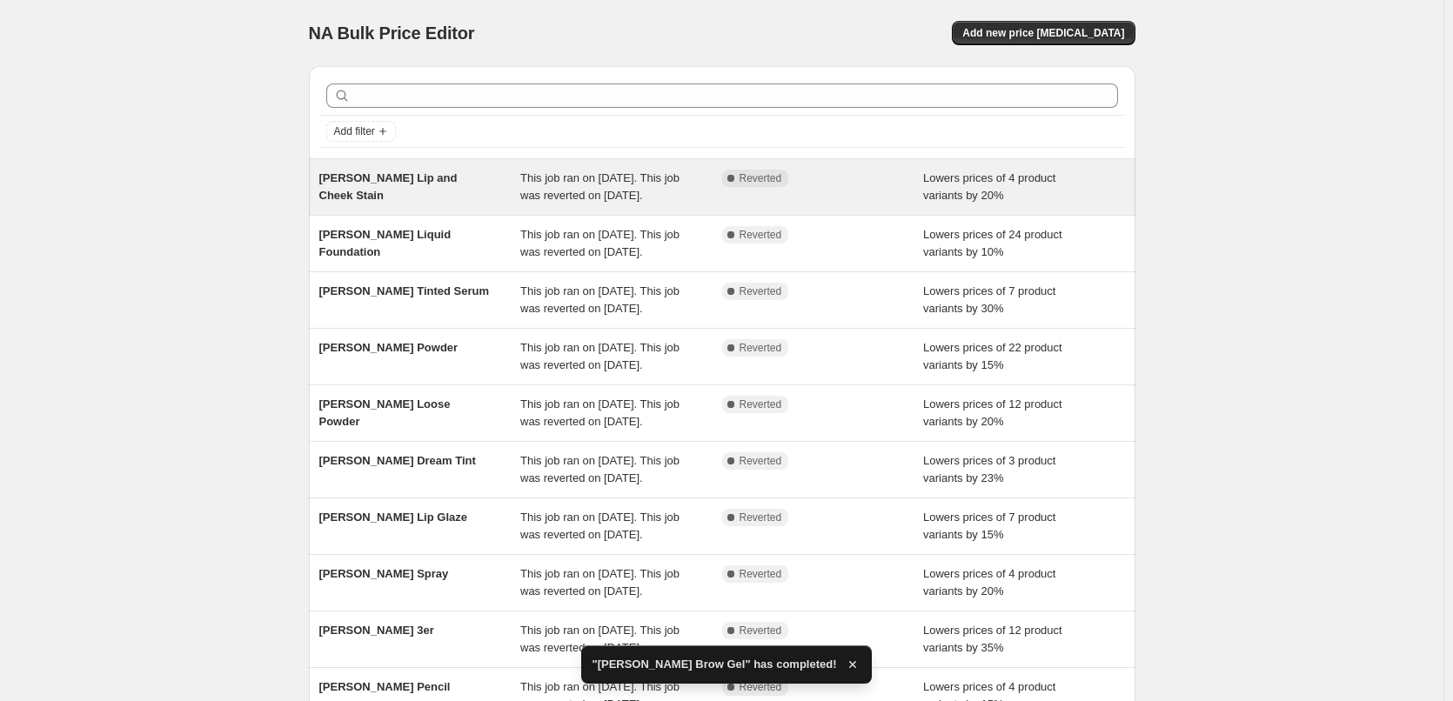
click at [587, 181] on span "This job ran on [DATE]. This job was reverted on [DATE]." at bounding box center [599, 186] width 159 height 30
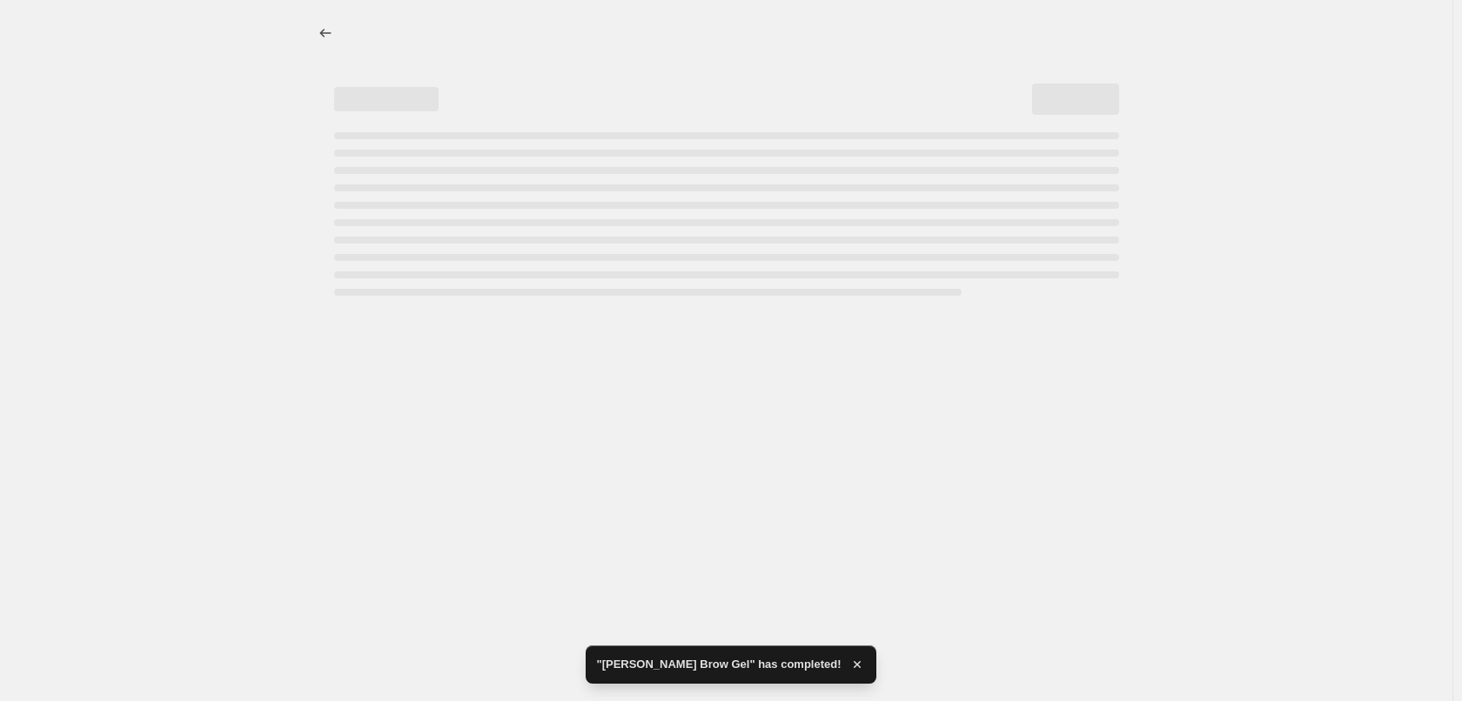
select select "percentage"
select select "tag"
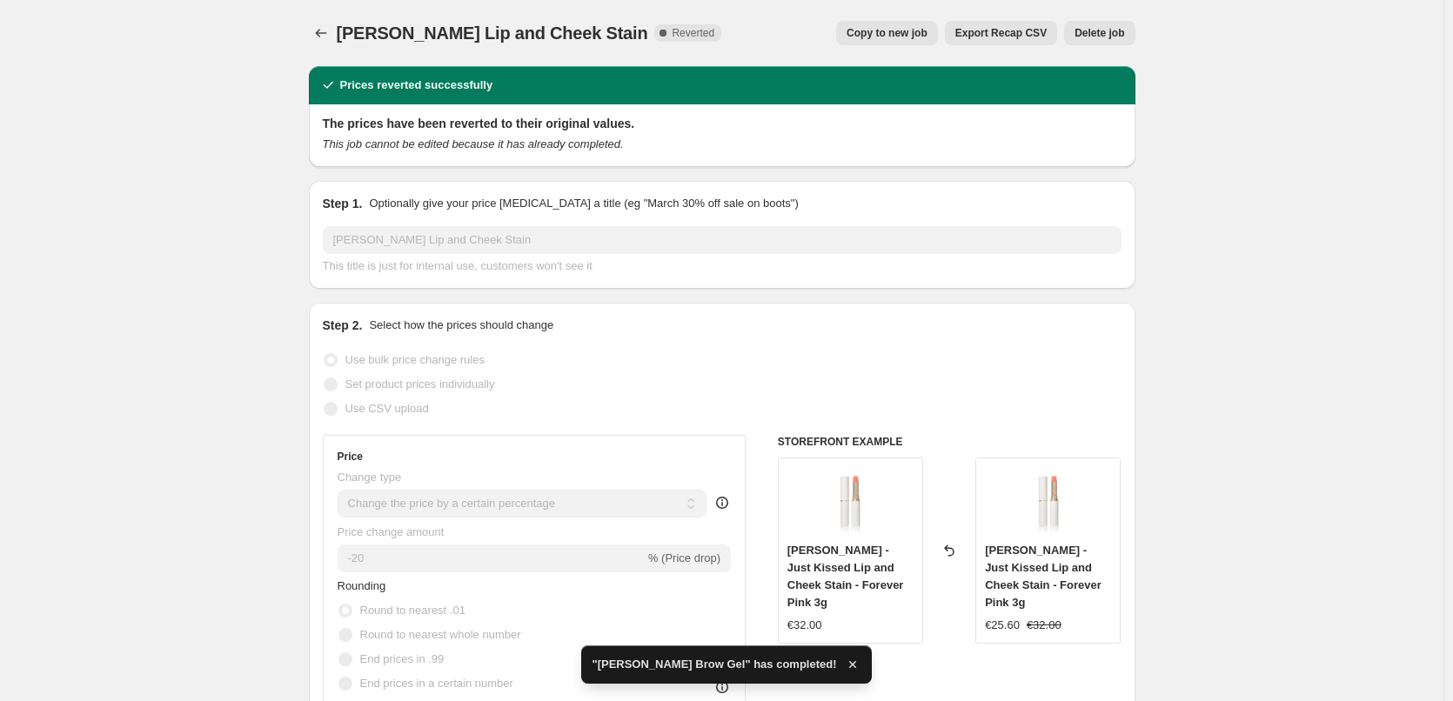
click at [928, 33] on span "Copy to new job" at bounding box center [887, 33] width 81 height 14
select select "percentage"
select select "tag"
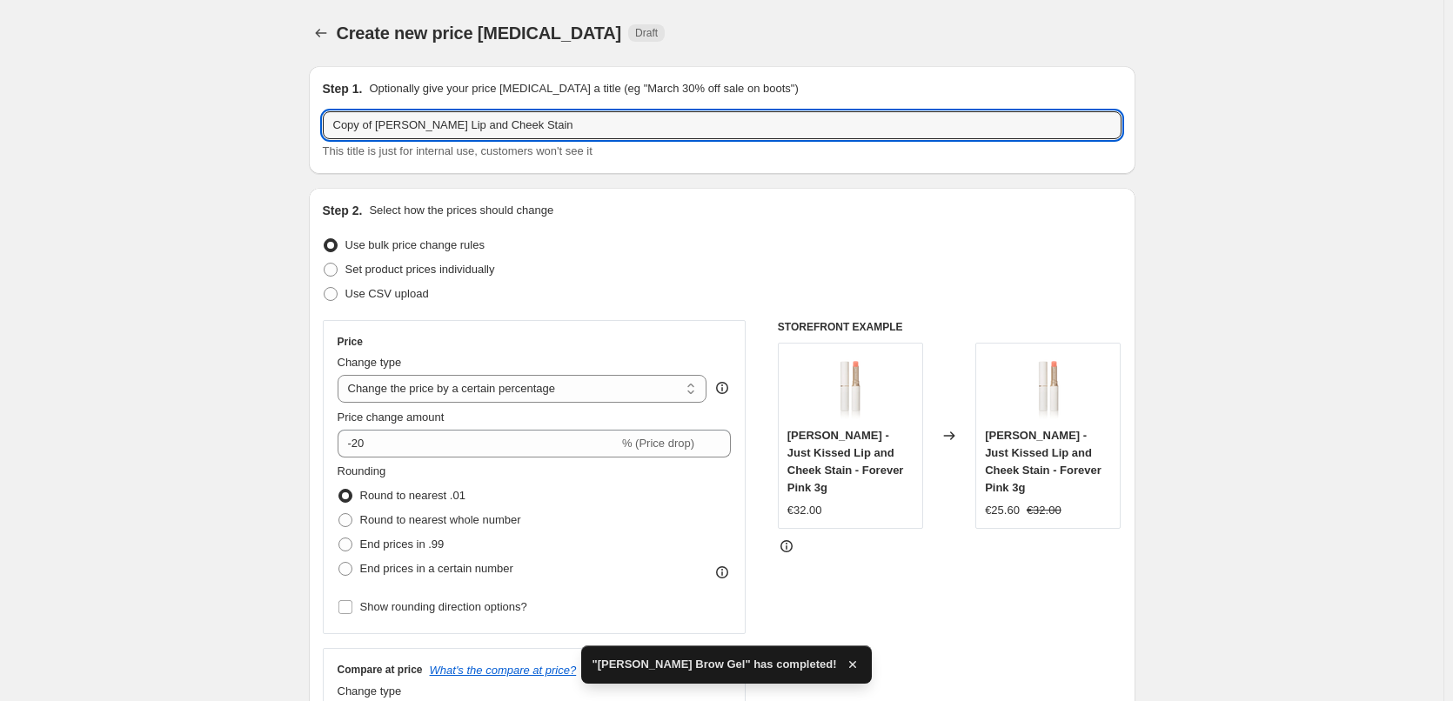
drag, startPoint x: 378, startPoint y: 122, endPoint x: 171, endPoint y: 124, distance: 206.3
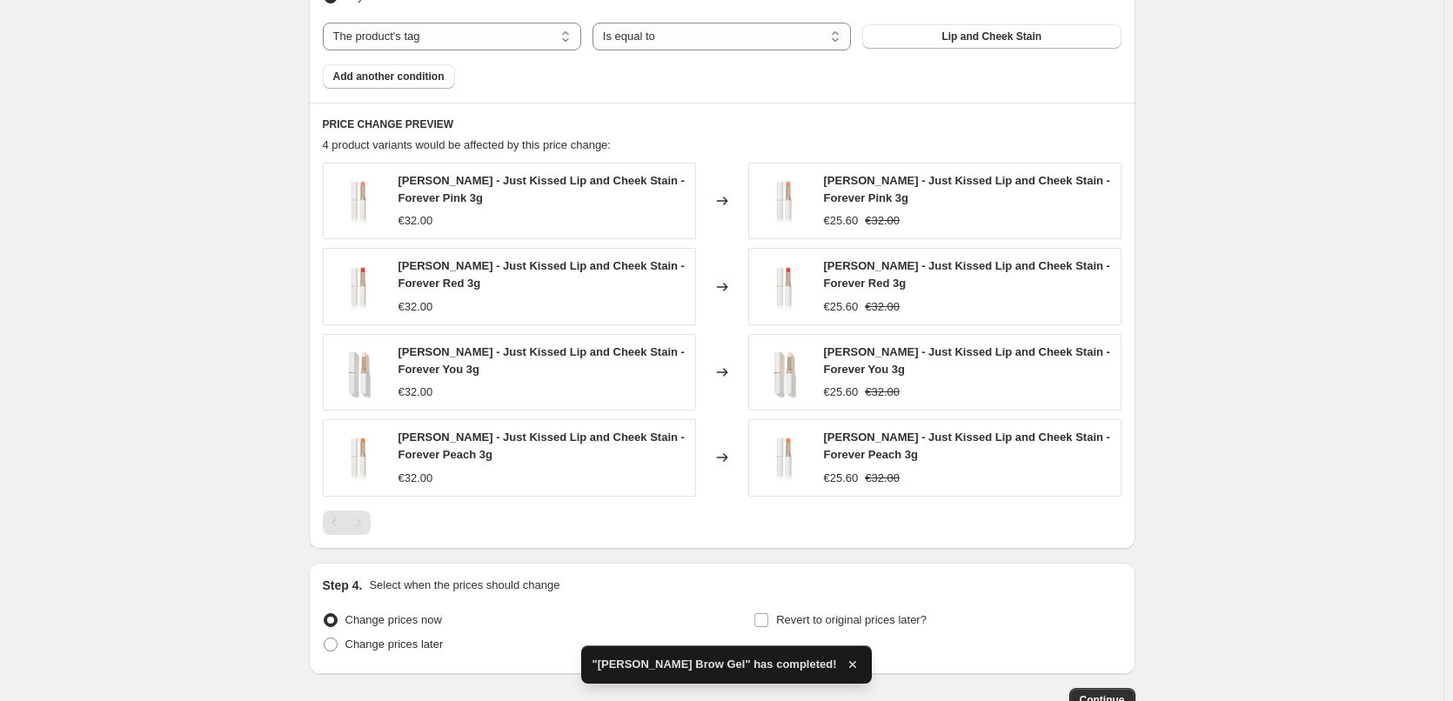
scroll to position [1178, 0]
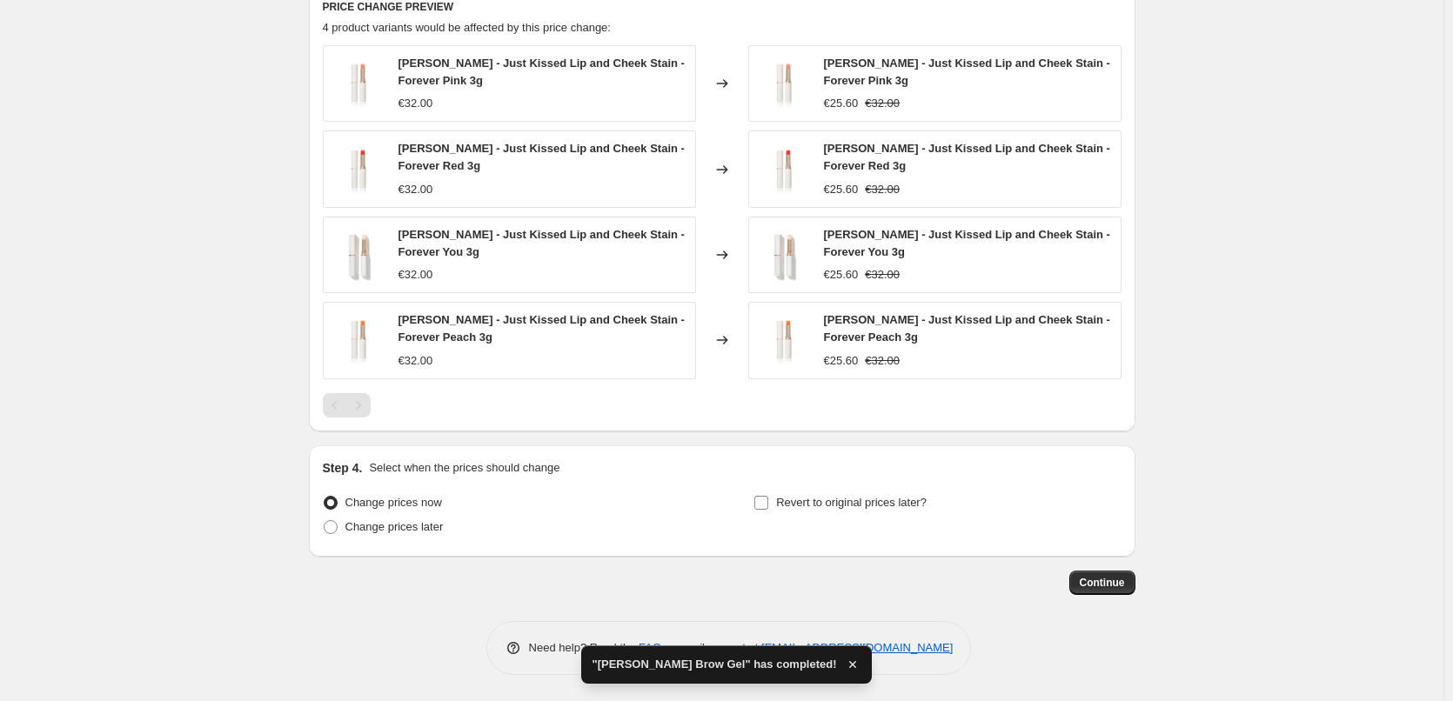
type input "[PERSON_NAME] Lip and Cheek Stain"
click at [769, 495] on span at bounding box center [762, 503] width 16 height 16
click at [768, 496] on input "Revert to original prices later?" at bounding box center [762, 503] width 14 height 14
checkbox input "true"
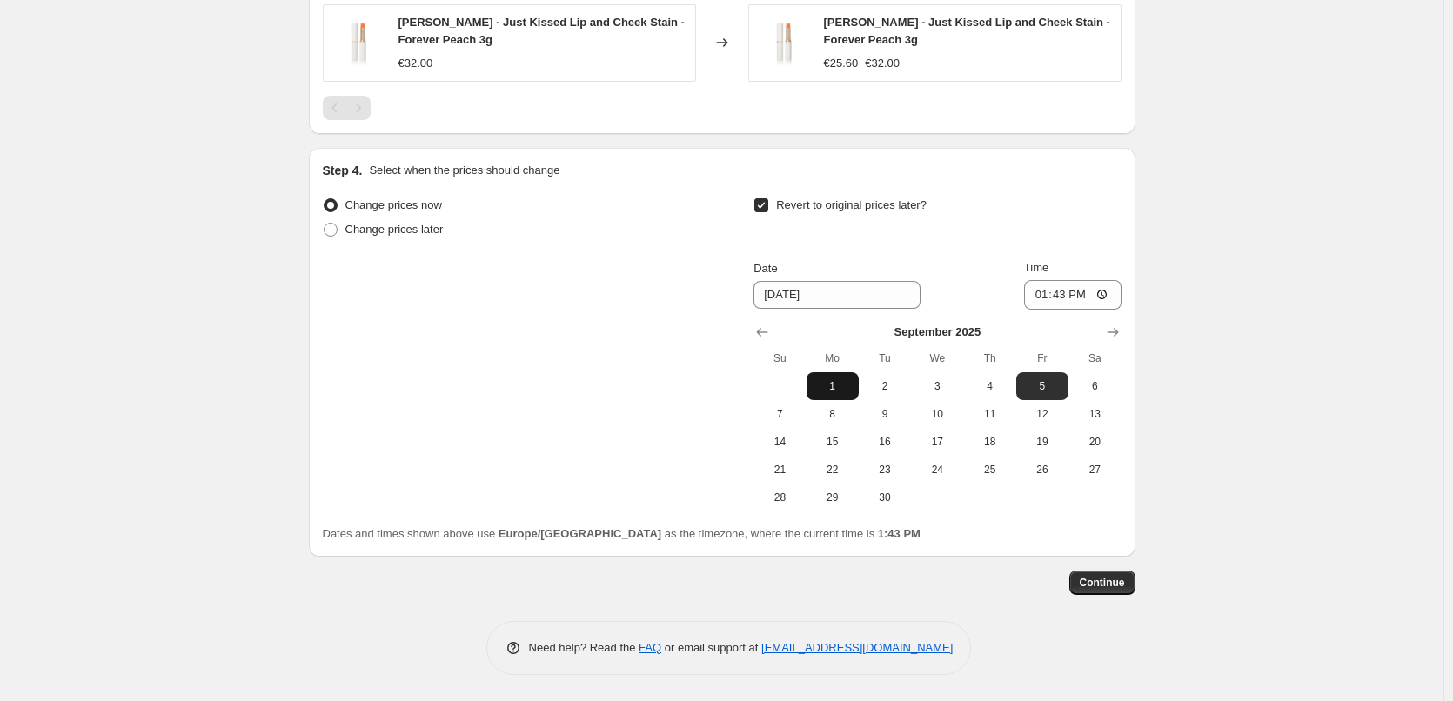
click at [836, 387] on span "1" at bounding box center [833, 386] width 38 height 14
type input "[DATE]"
click at [1048, 302] on input "13:43" at bounding box center [1072, 295] width 97 height 30
click at [1112, 299] on input "15:00" at bounding box center [1072, 295] width 97 height 30
type input "03:00"
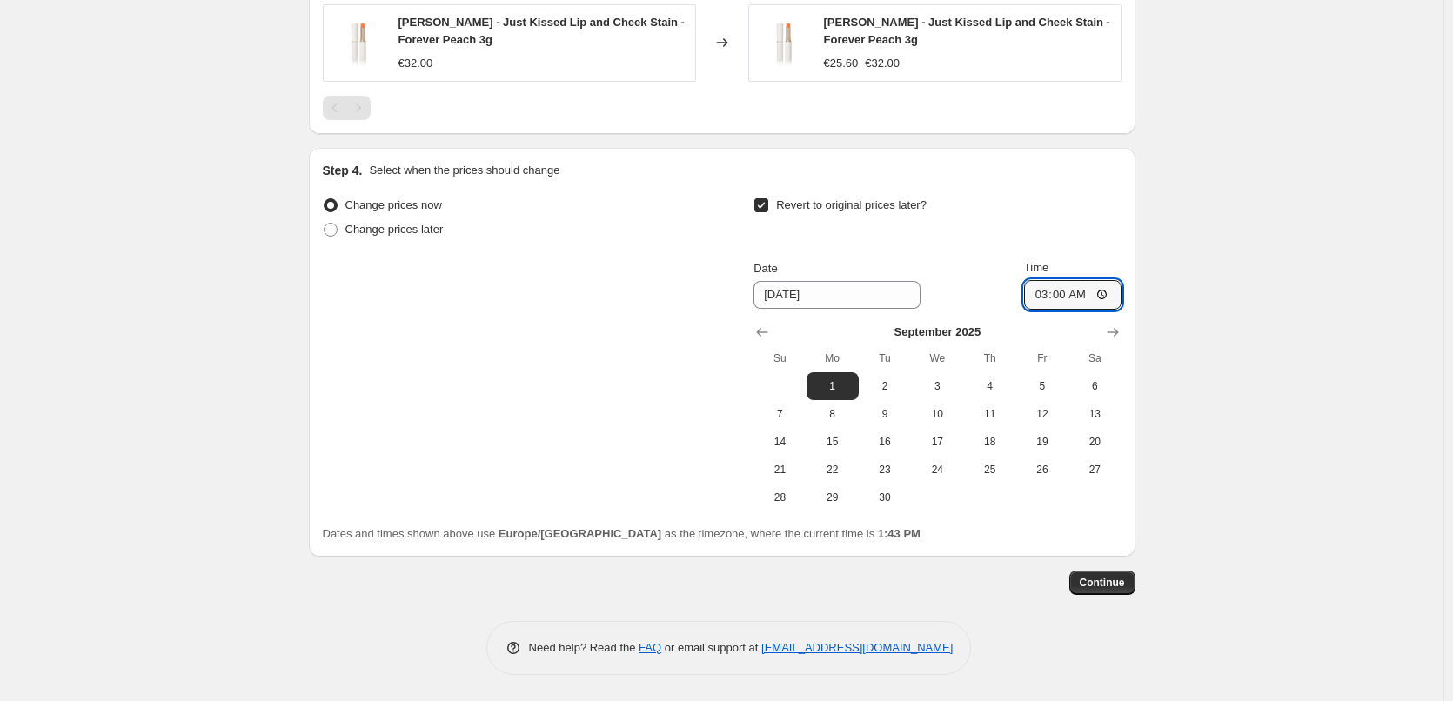
click at [1099, 593] on button "Continue" at bounding box center [1103, 583] width 66 height 24
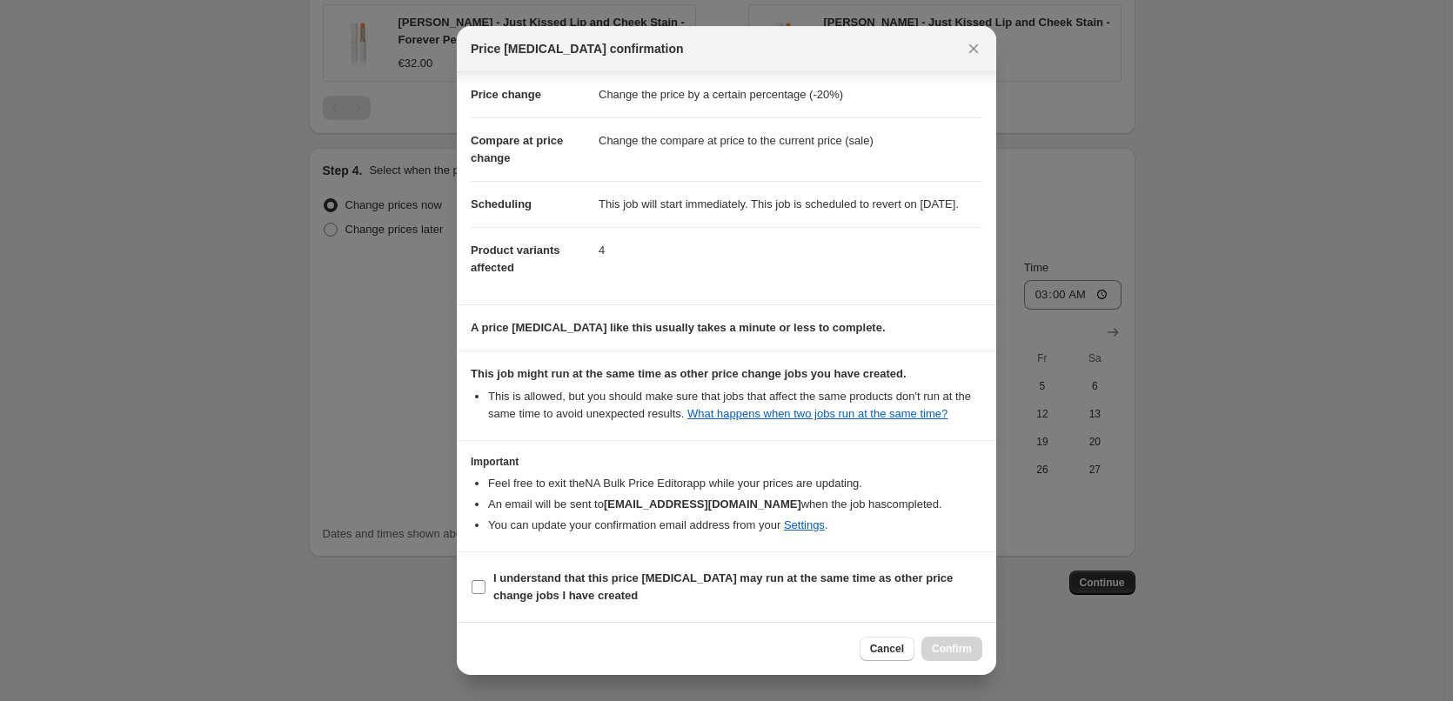
scroll to position [49, 0]
click at [541, 597] on b "I understand that this price [MEDICAL_DATA] may run at the same time as other p…" at bounding box center [723, 587] width 460 height 30
click at [486, 594] on input "I understand that this price [MEDICAL_DATA] may run at the same time as other p…" at bounding box center [479, 587] width 14 height 14
checkbox input "true"
click at [953, 650] on span "Confirm" at bounding box center [952, 649] width 40 height 14
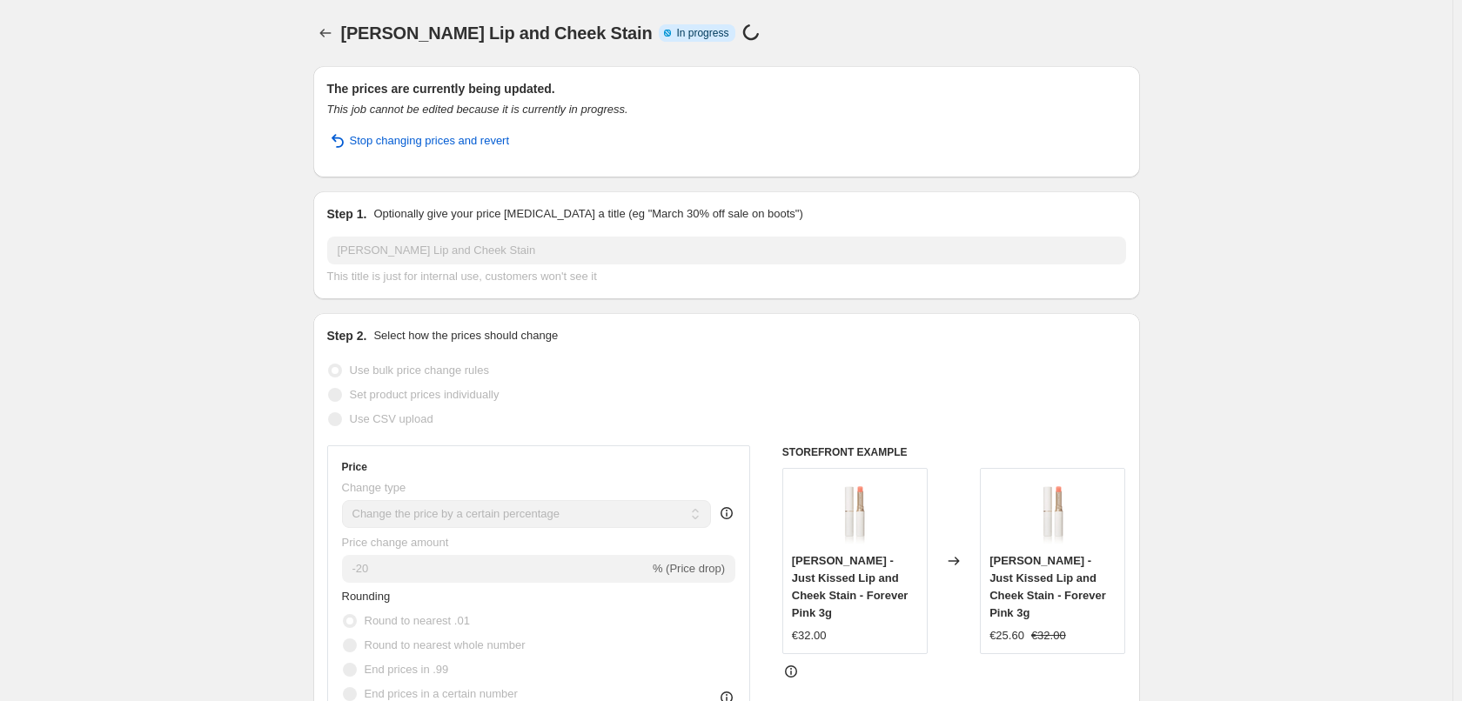
select select "percentage"
select select "tag"
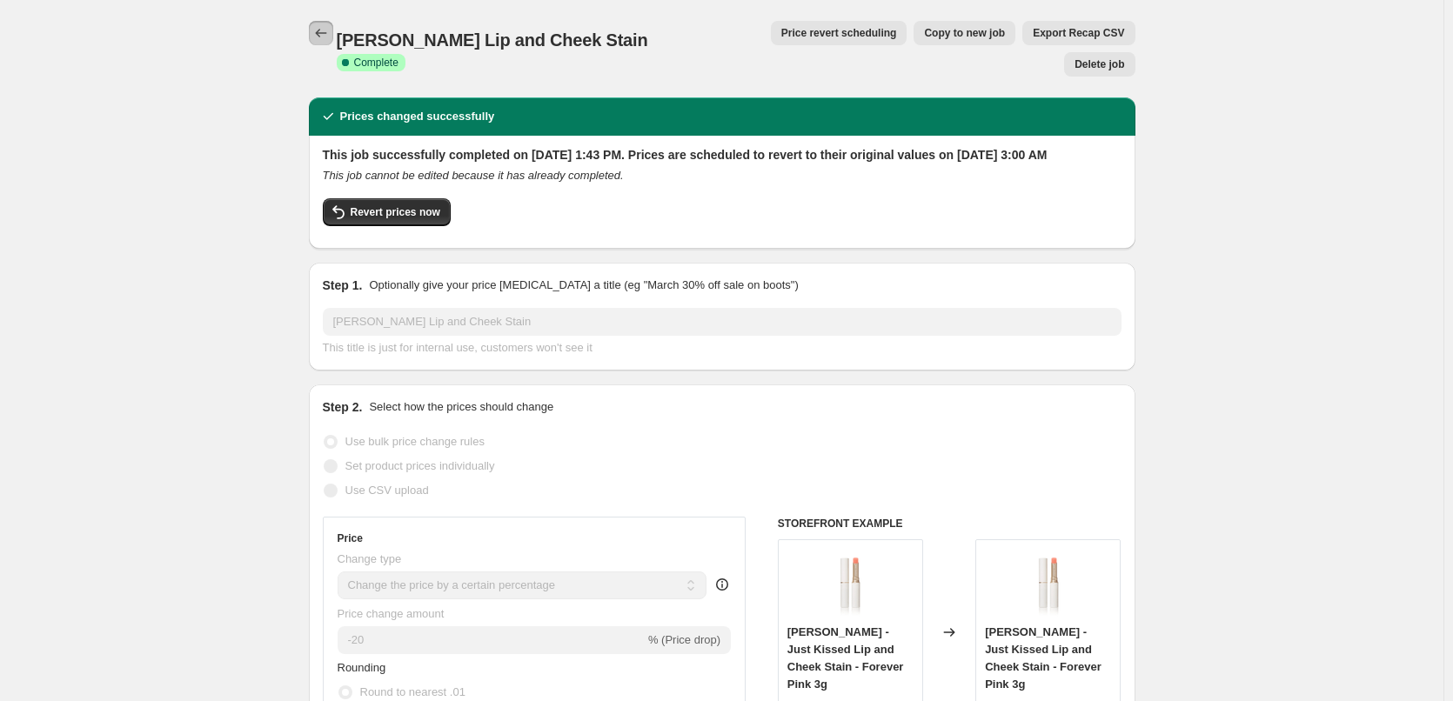
click at [327, 30] on icon "Price change jobs" at bounding box center [320, 32] width 17 height 17
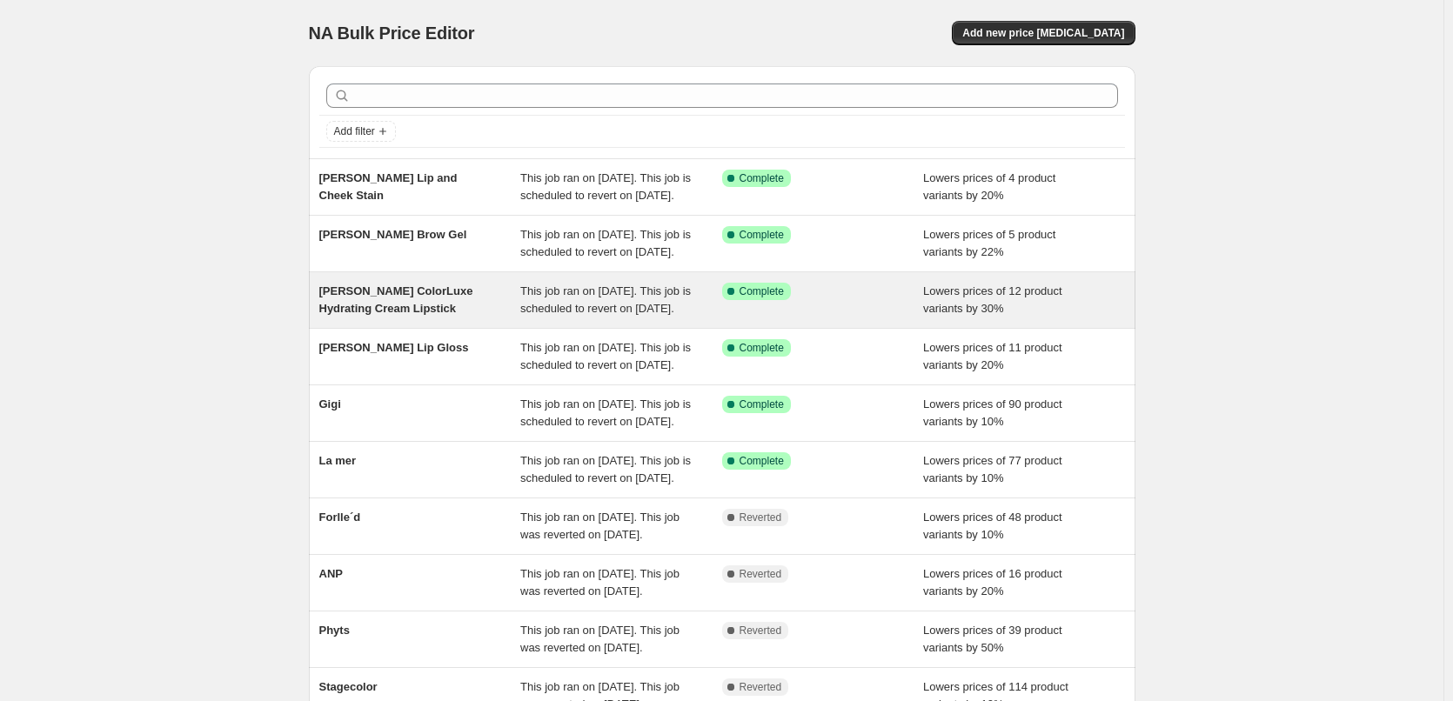
scroll to position [369, 0]
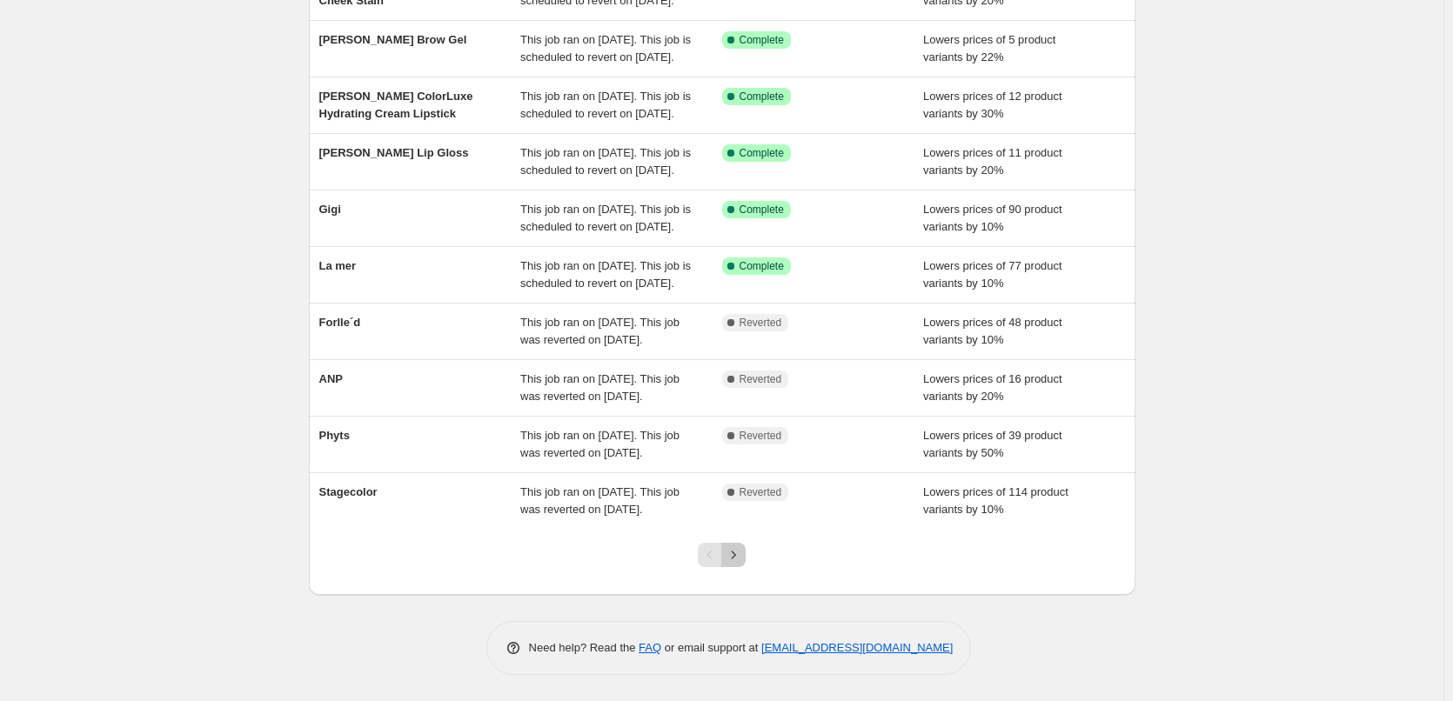
click at [735, 551] on icon "Next" at bounding box center [733, 555] width 17 height 17
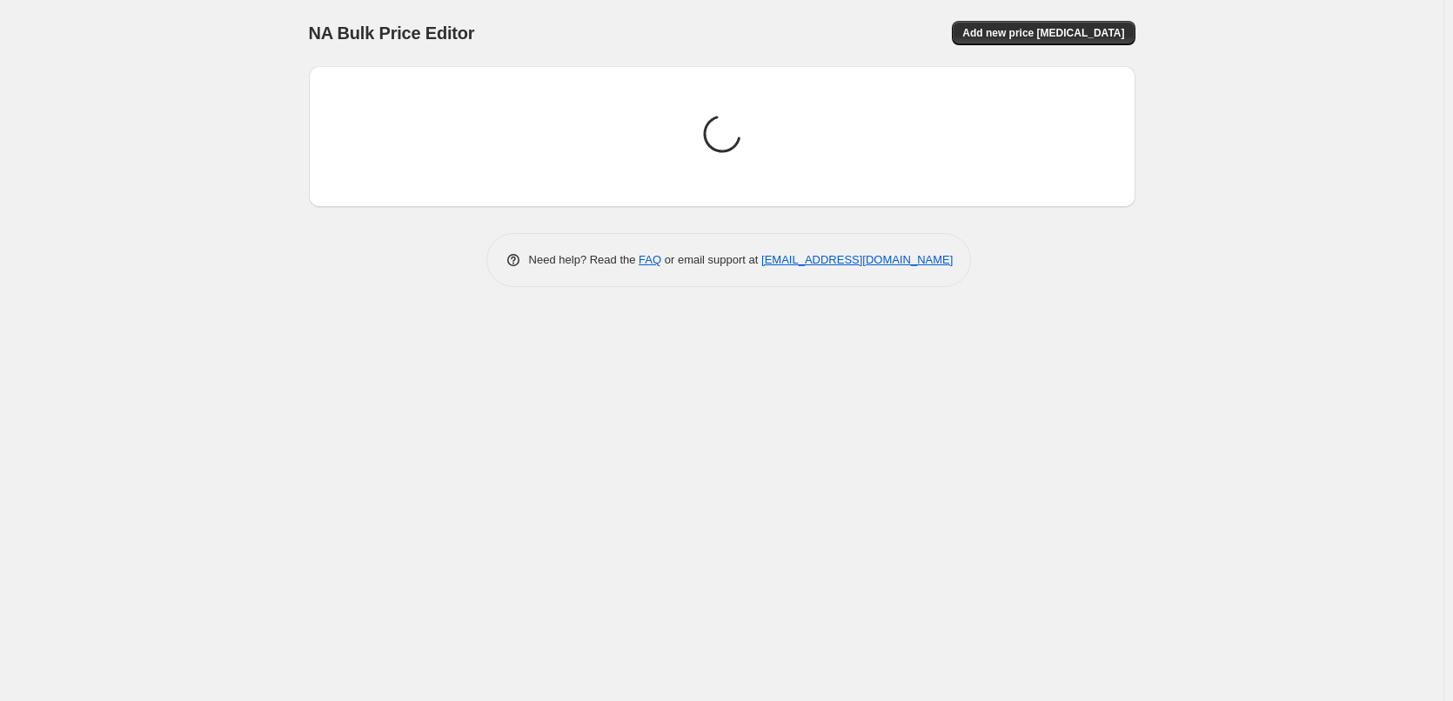
scroll to position [0, 0]
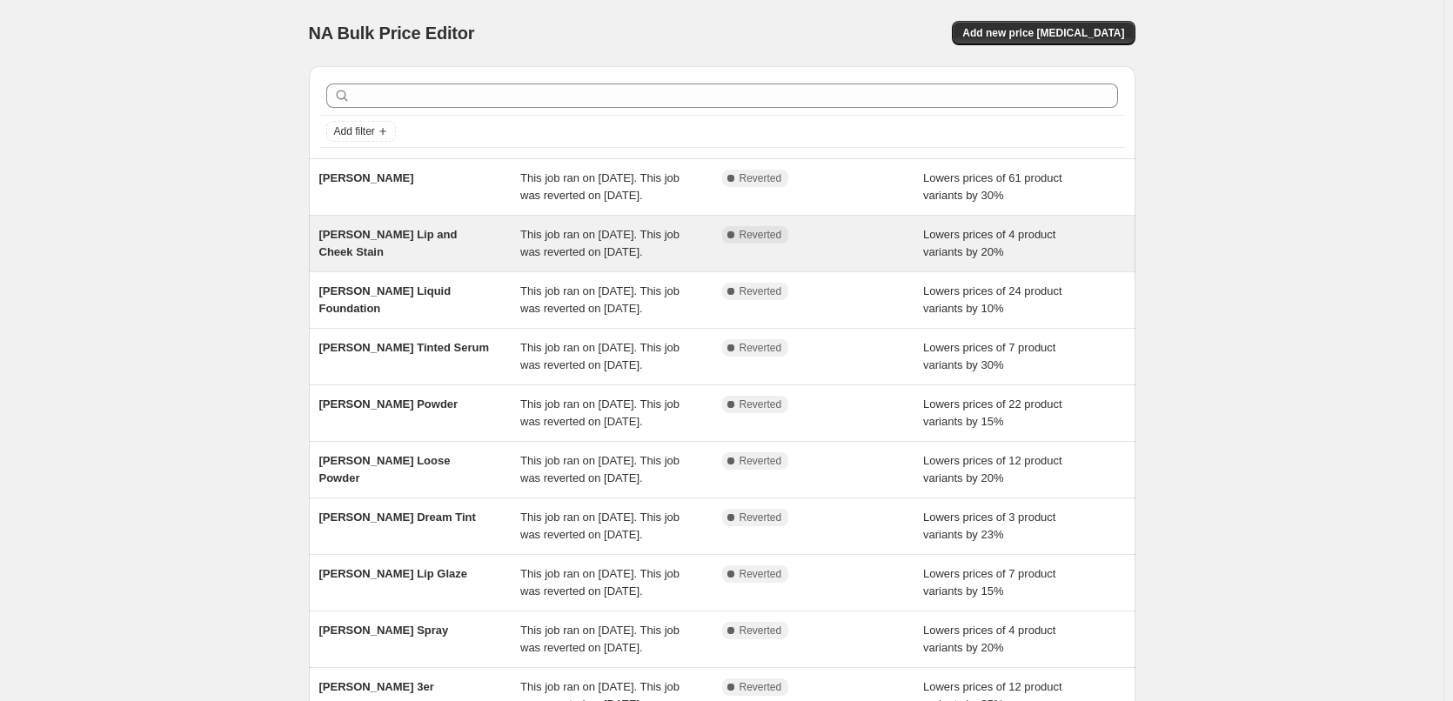
click at [467, 244] on div "[PERSON_NAME] Lip and Cheek Stain" at bounding box center [420, 243] width 202 height 35
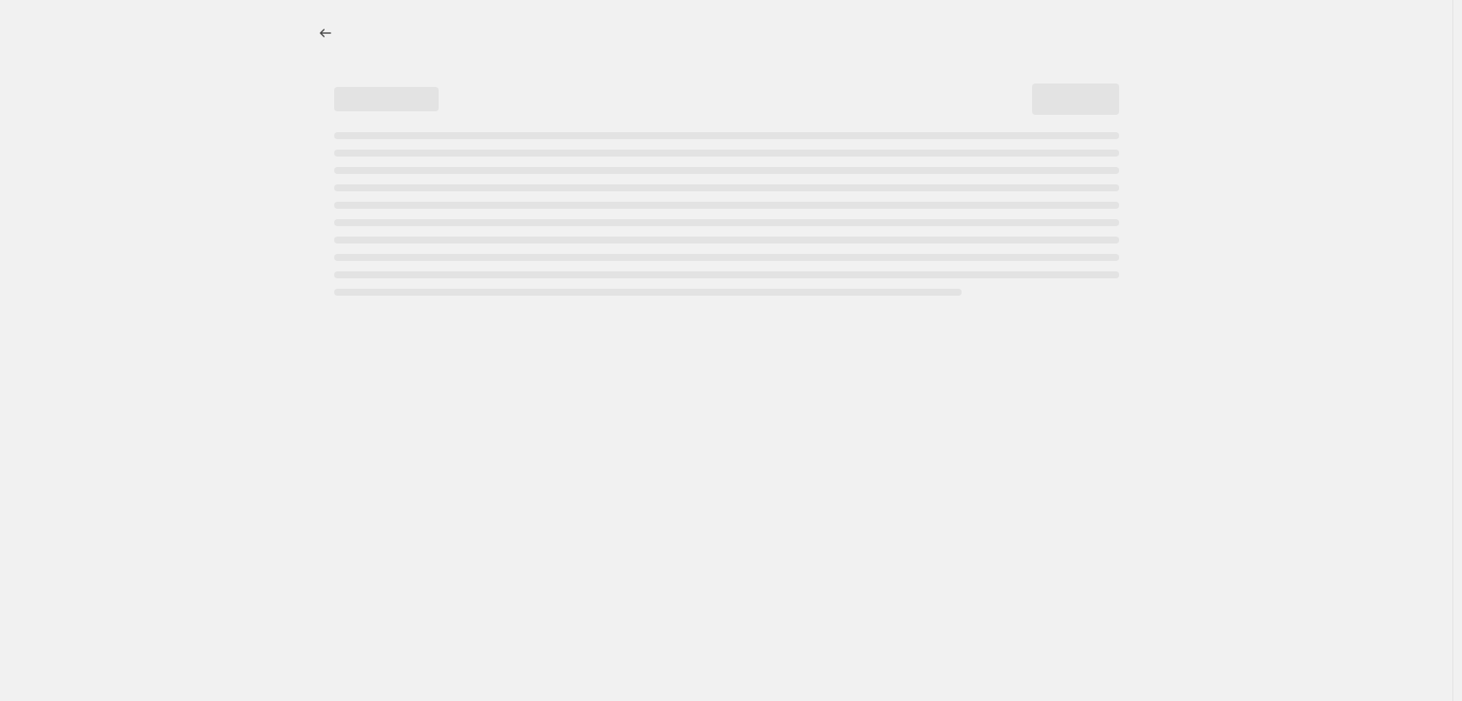
select select "percentage"
select select "tag"
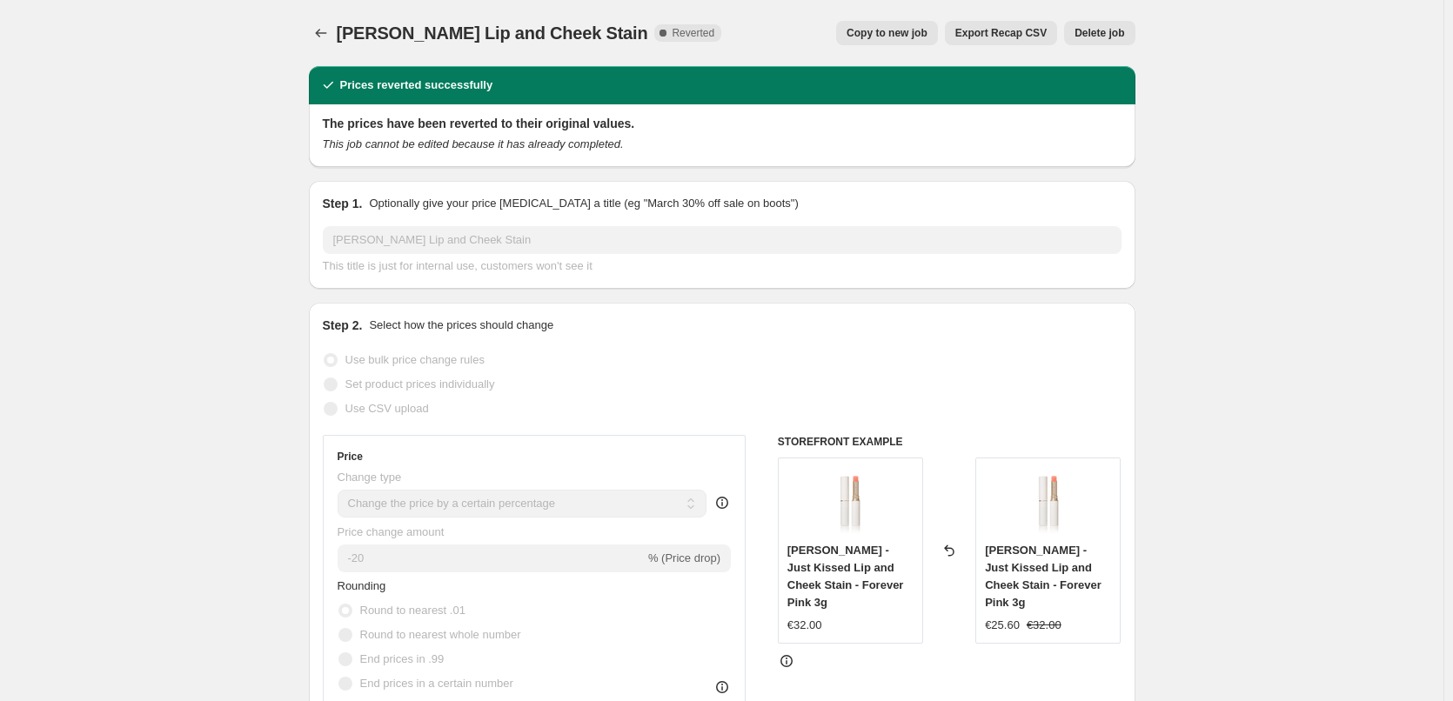
click at [1114, 37] on span "Delete job" at bounding box center [1100, 33] width 50 height 14
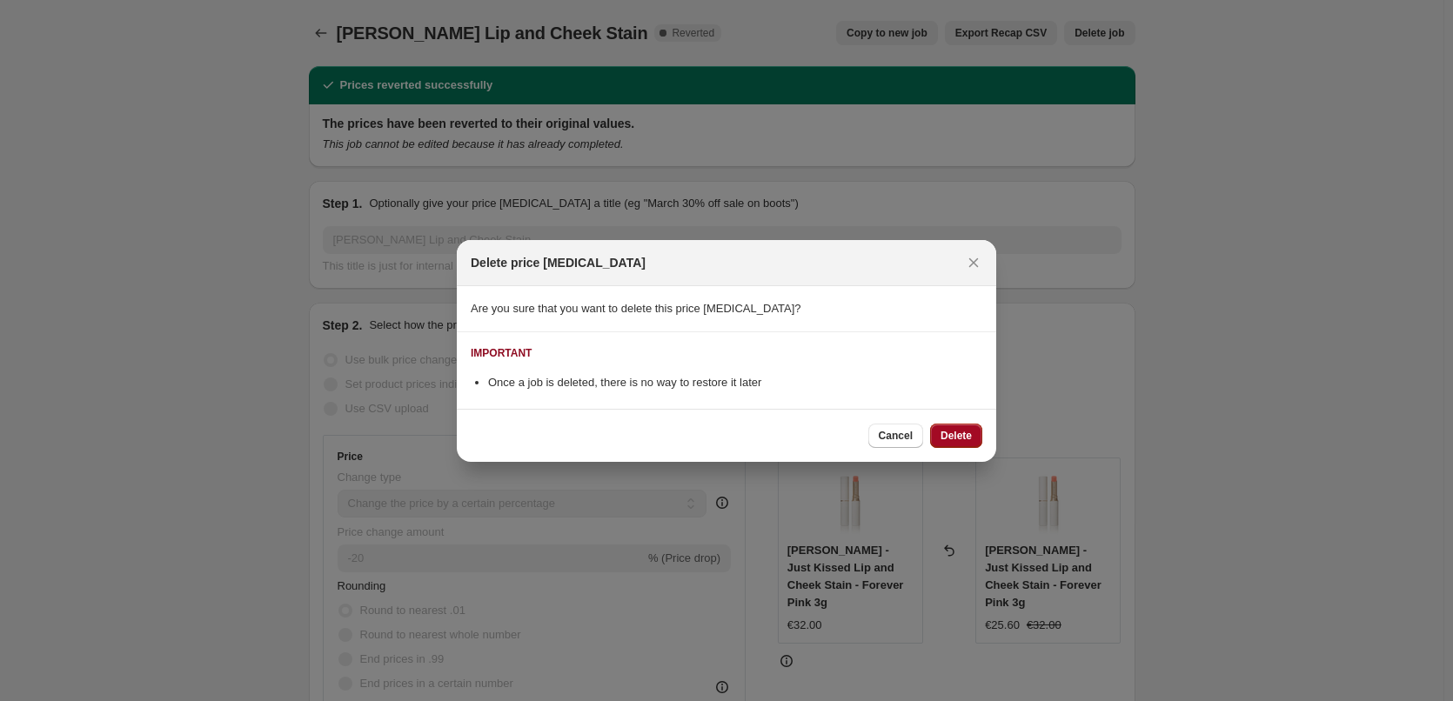
click at [947, 439] on span "Delete" at bounding box center [956, 436] width 31 height 14
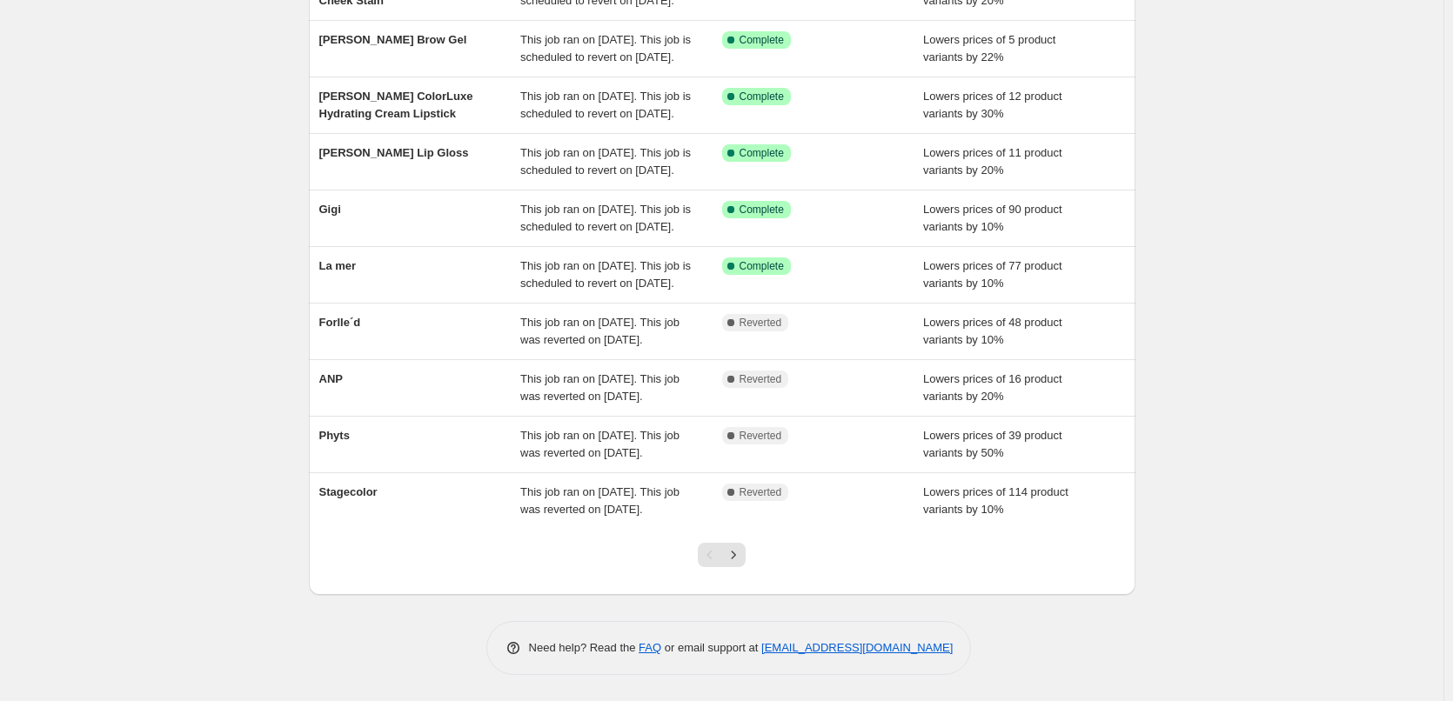
scroll to position [369, 0]
click at [729, 557] on icon "Next" at bounding box center [733, 555] width 17 height 17
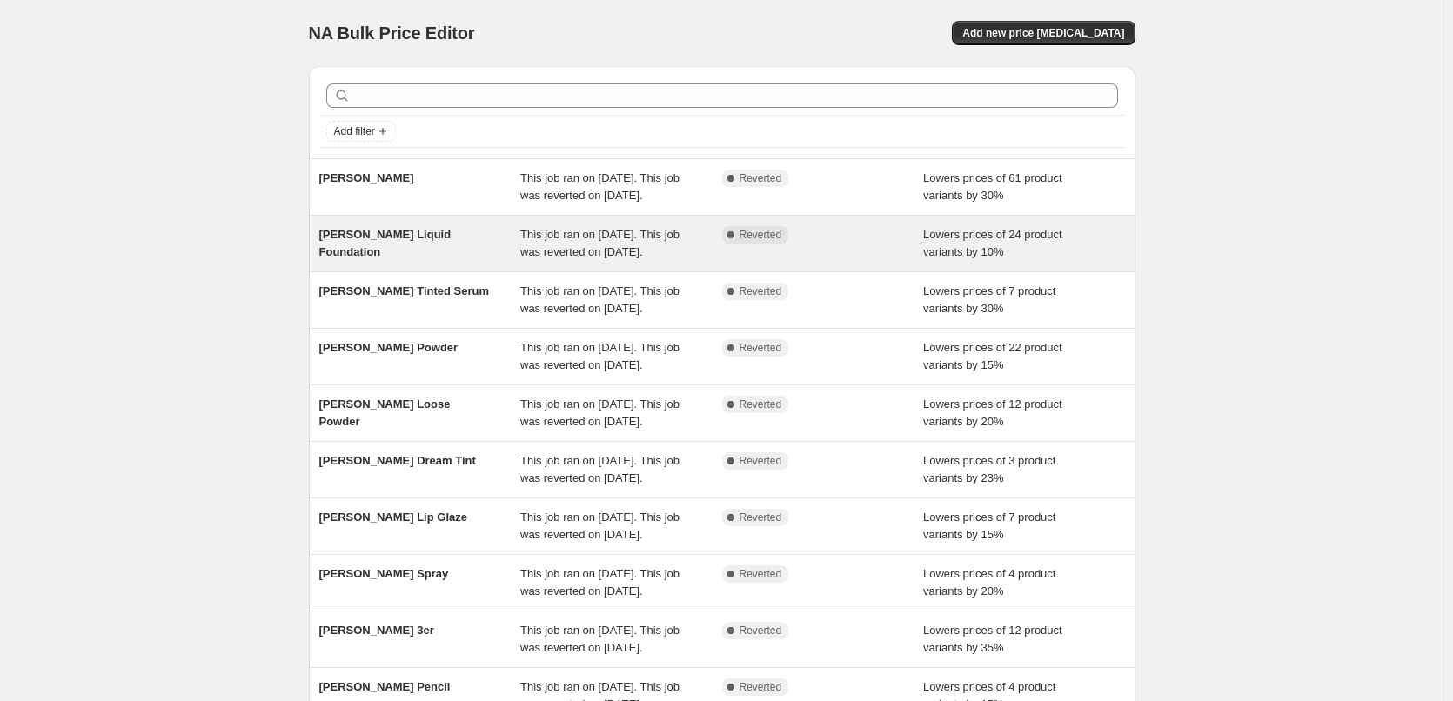
click at [459, 259] on div "[PERSON_NAME] Liquid Foundation" at bounding box center [420, 243] width 202 height 35
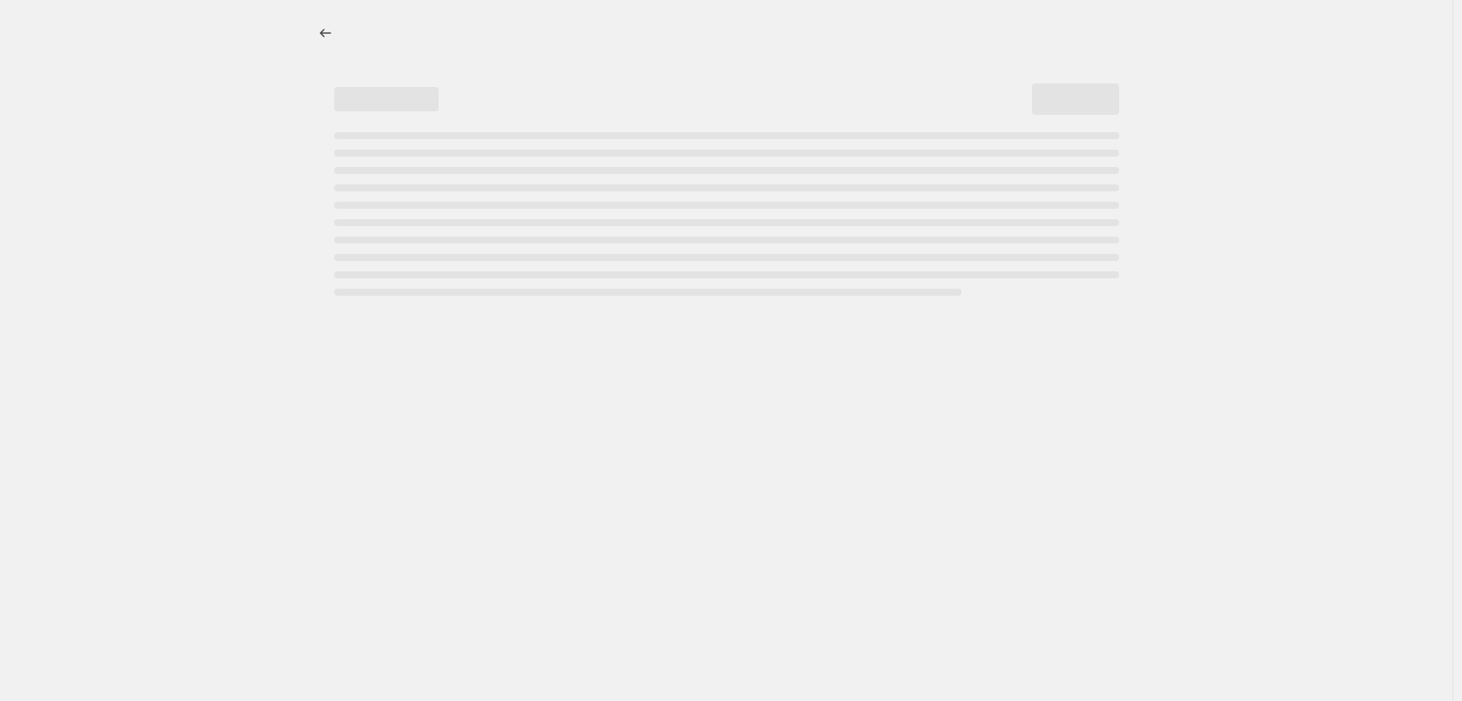
select select "percentage"
select select "tag"
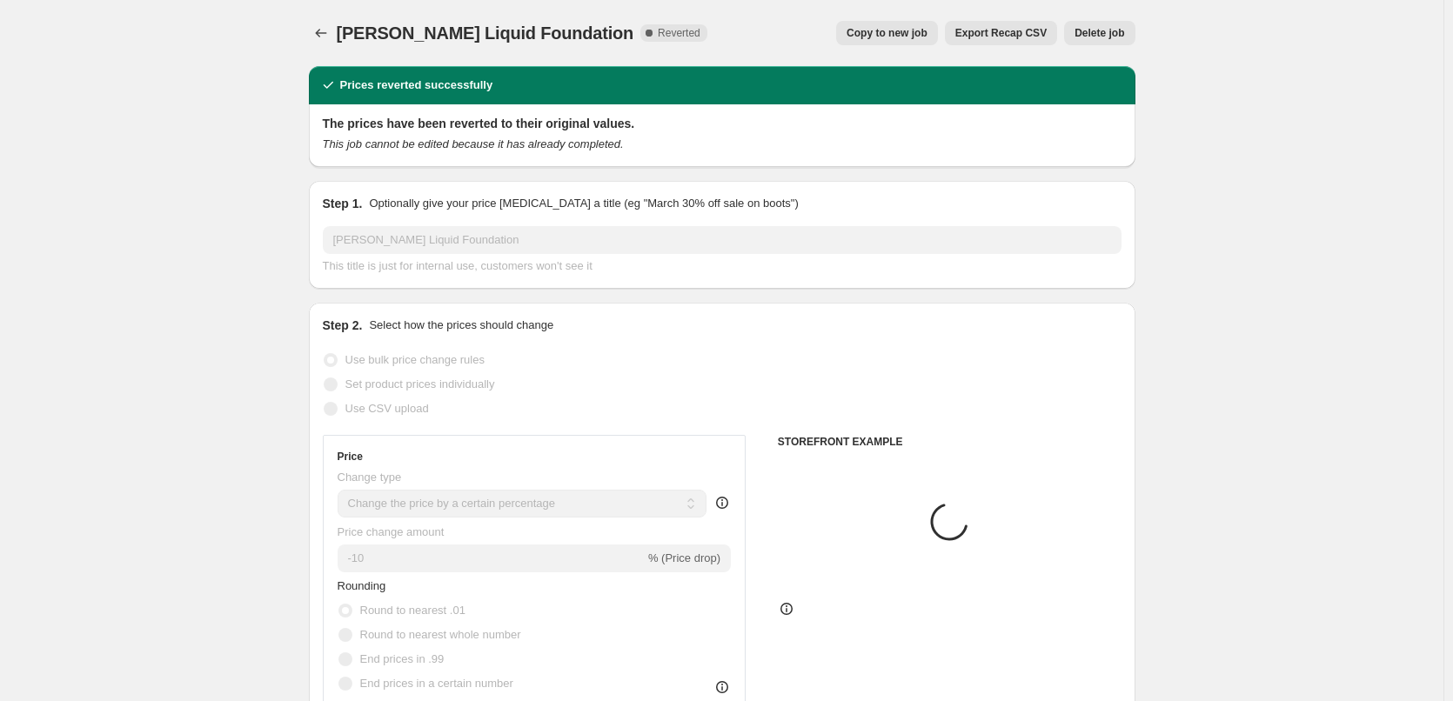
click at [909, 31] on span "Copy to new job" at bounding box center [887, 33] width 81 height 14
select select "percentage"
select select "tag"
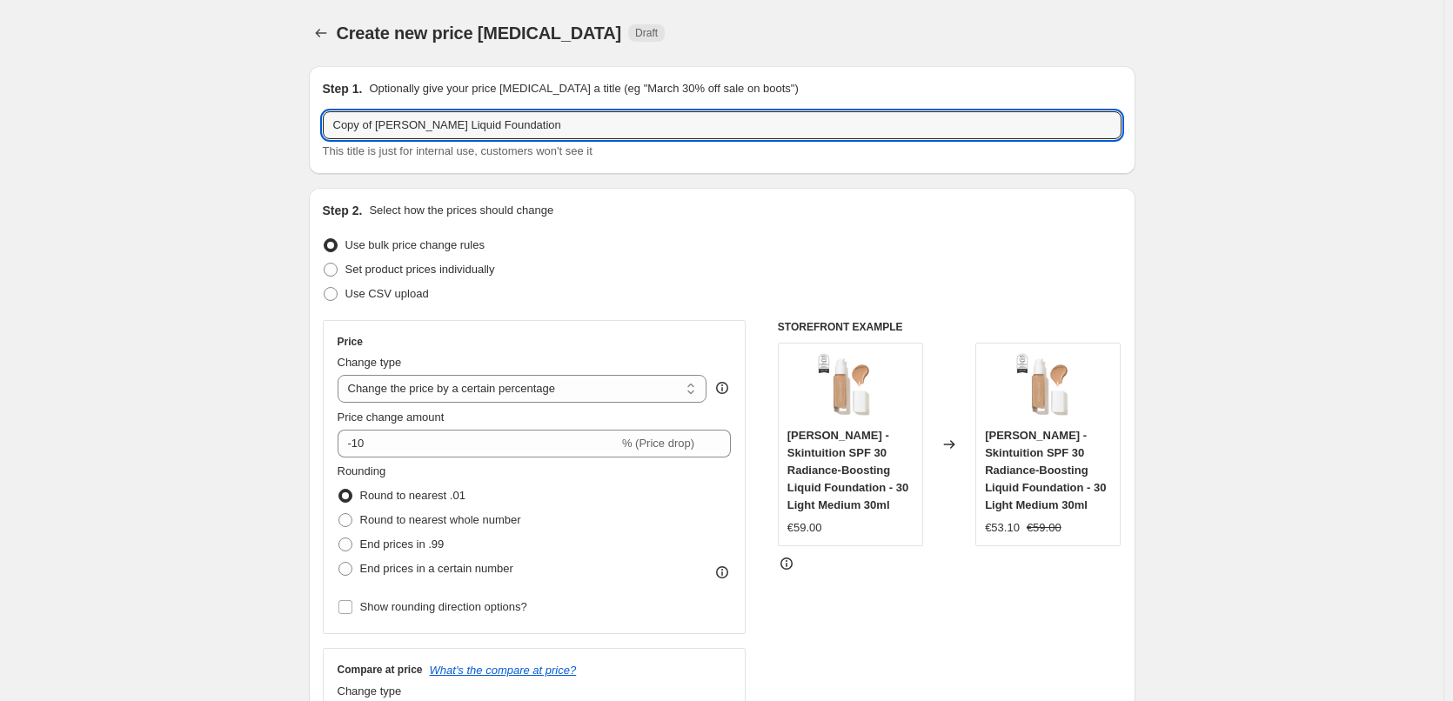
drag, startPoint x: 378, startPoint y: 127, endPoint x: -105, endPoint y: 124, distance: 483.0
click at [0, 124] on html "Home Settings Plans Skip to content Create new price [MEDICAL_DATA]. This page …" at bounding box center [726, 350] width 1453 height 701
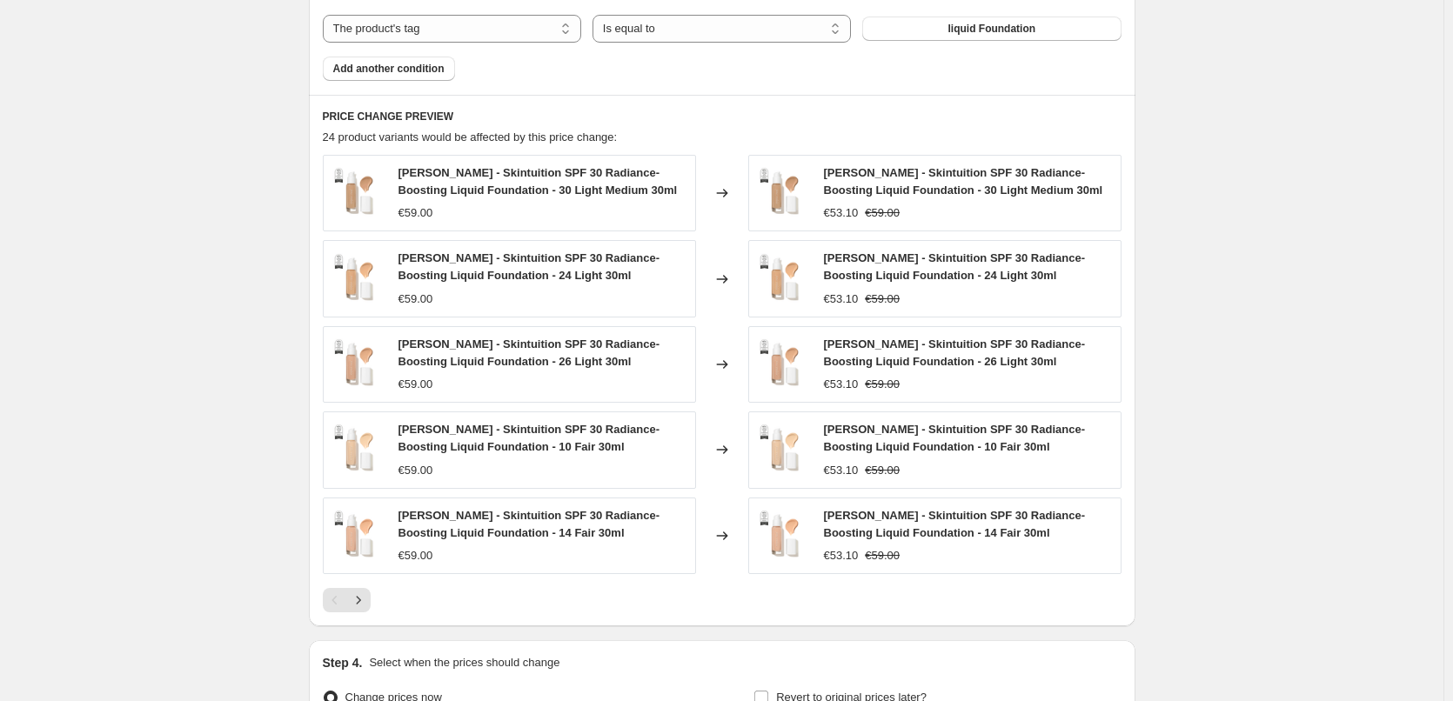
scroll to position [1263, 0]
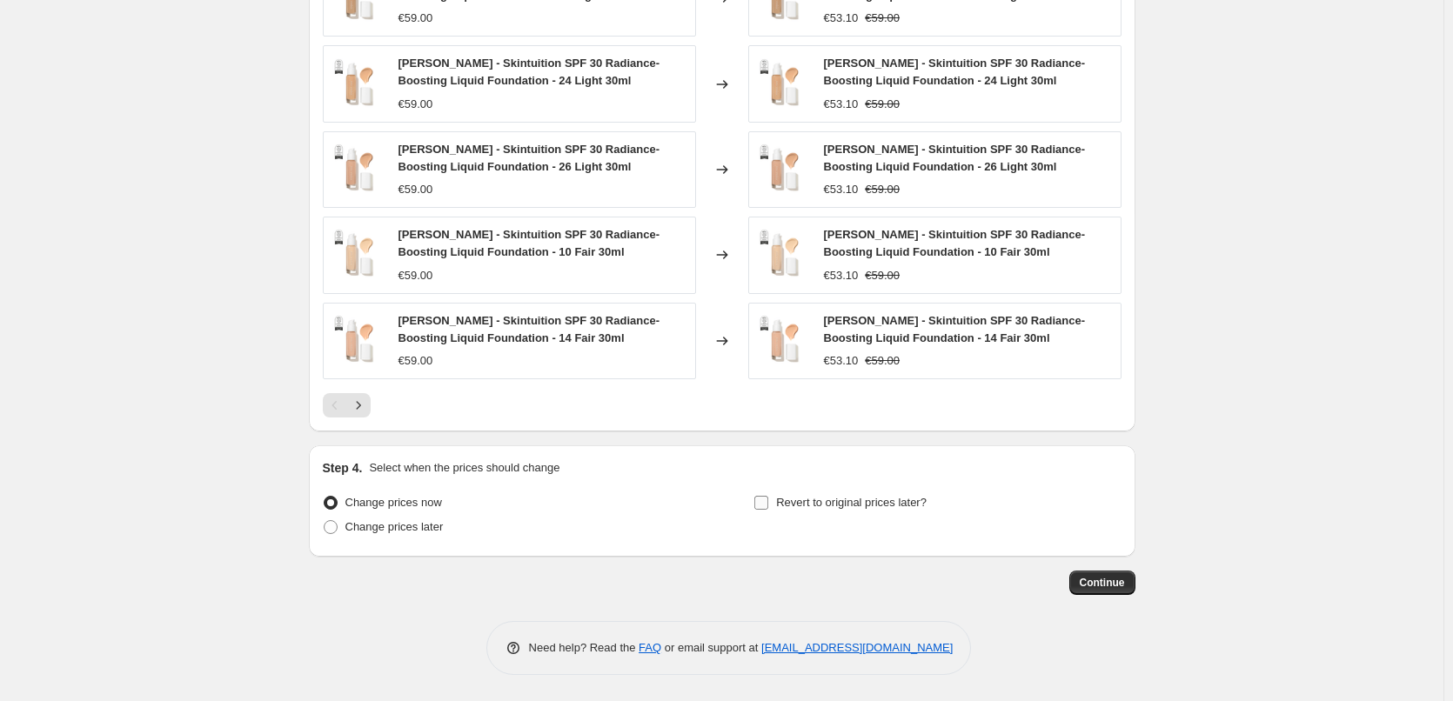
type input "[PERSON_NAME] Liquid Foundation"
click at [768, 496] on input "Revert to original prices later?" at bounding box center [762, 503] width 14 height 14
checkbox input "true"
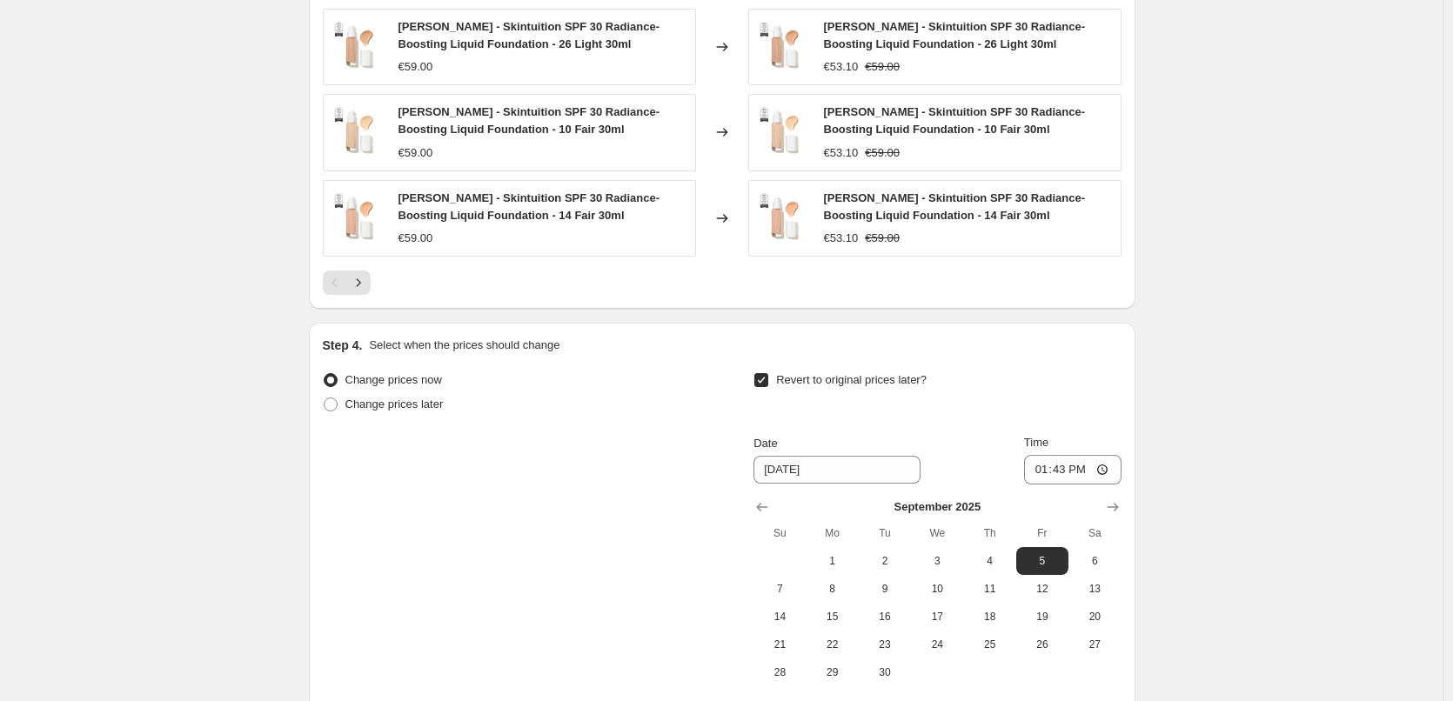
scroll to position [1560, 0]
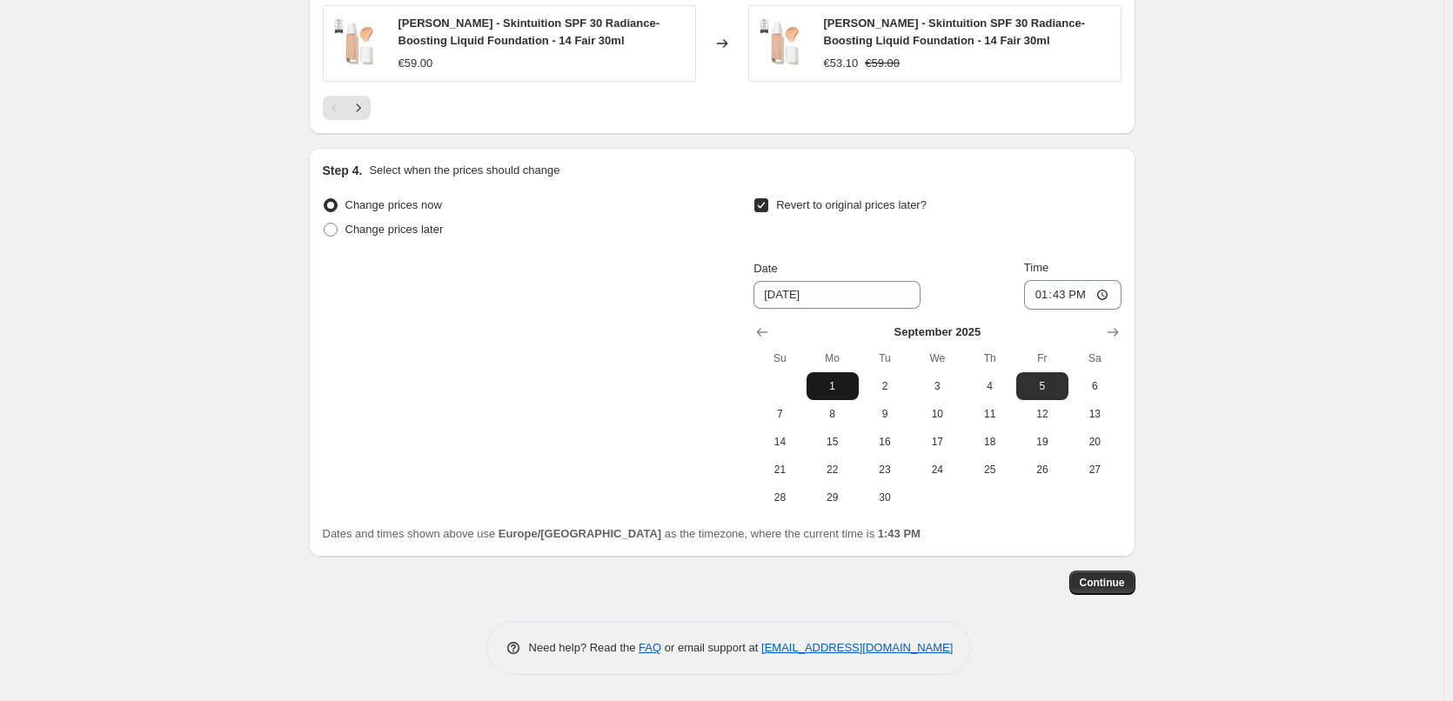
click at [838, 385] on span "1" at bounding box center [833, 386] width 38 height 14
type input "[DATE]"
click at [1045, 294] on input "13:43" at bounding box center [1072, 295] width 97 height 30
click at [1100, 291] on input "15:00" at bounding box center [1072, 295] width 97 height 30
type input "03:00"
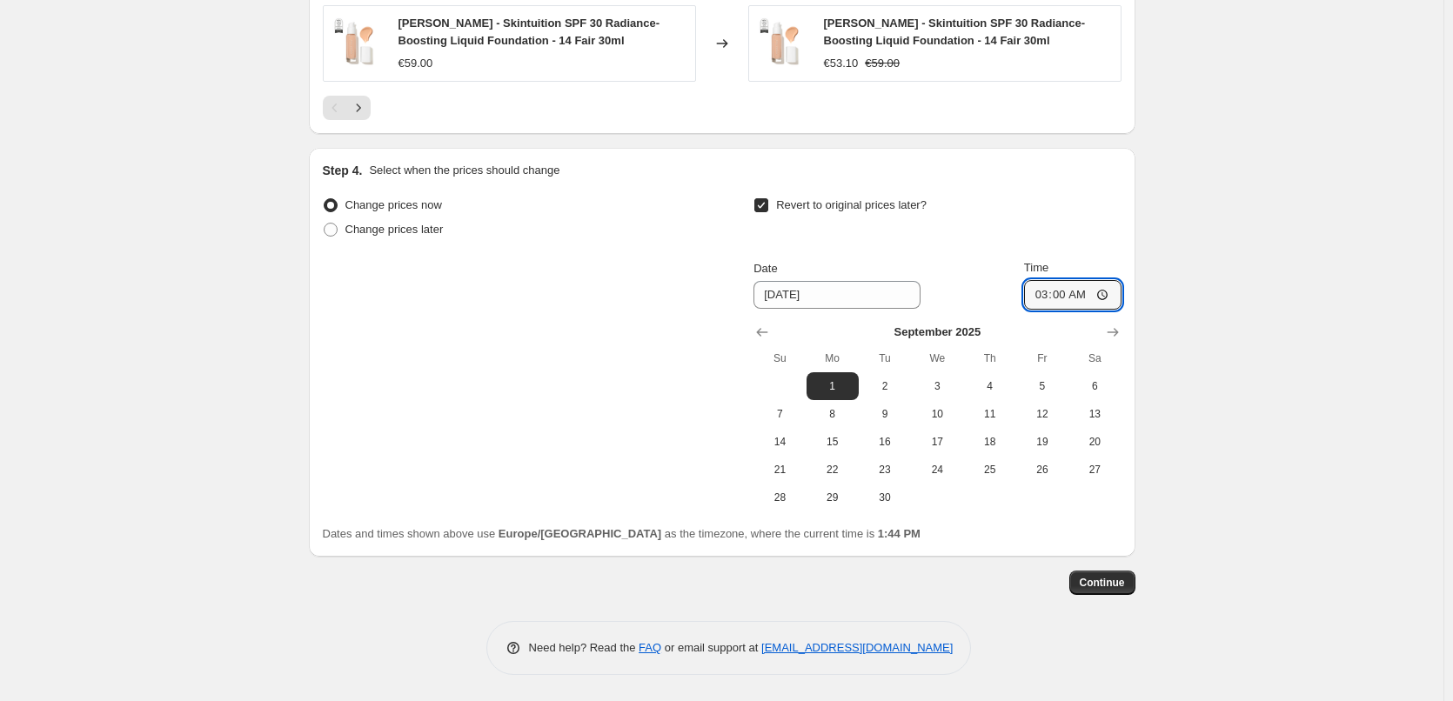
click at [1104, 583] on span "Continue" at bounding box center [1102, 583] width 45 height 14
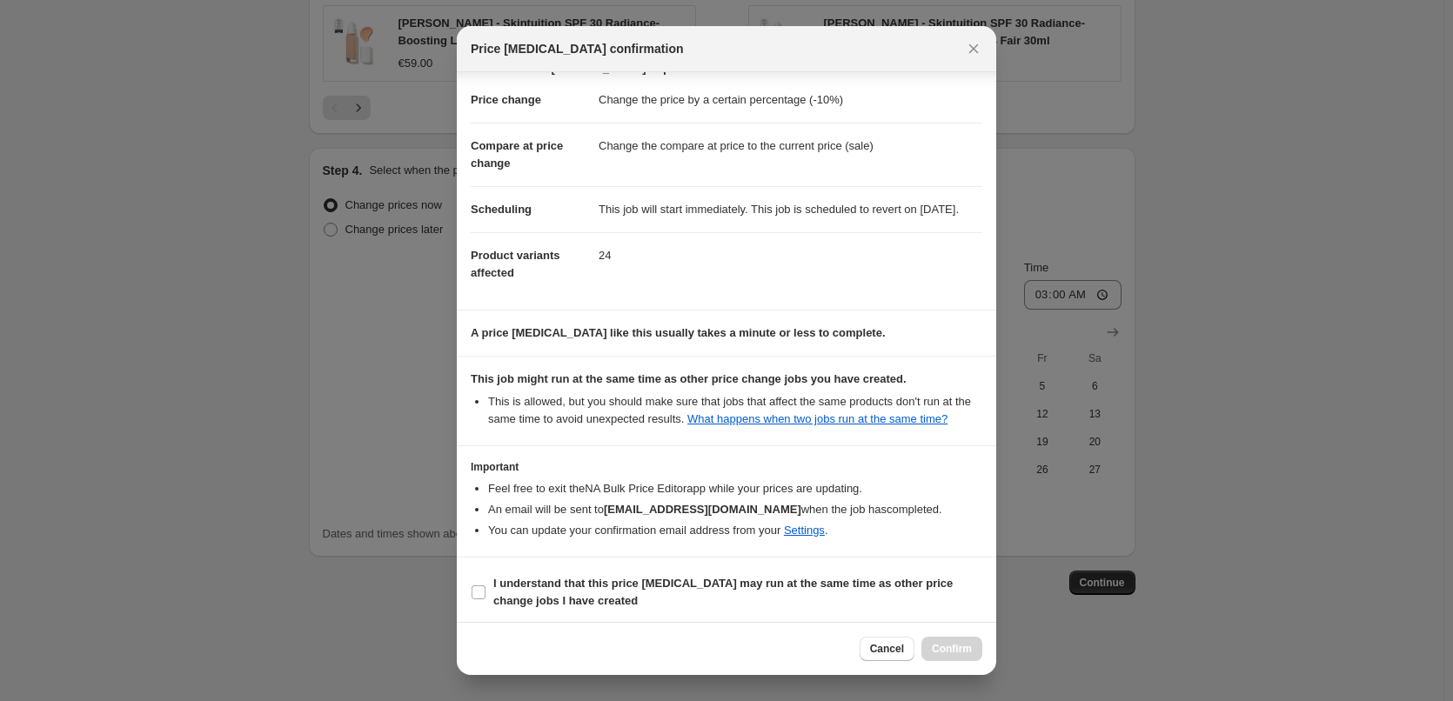
scroll to position [49, 0]
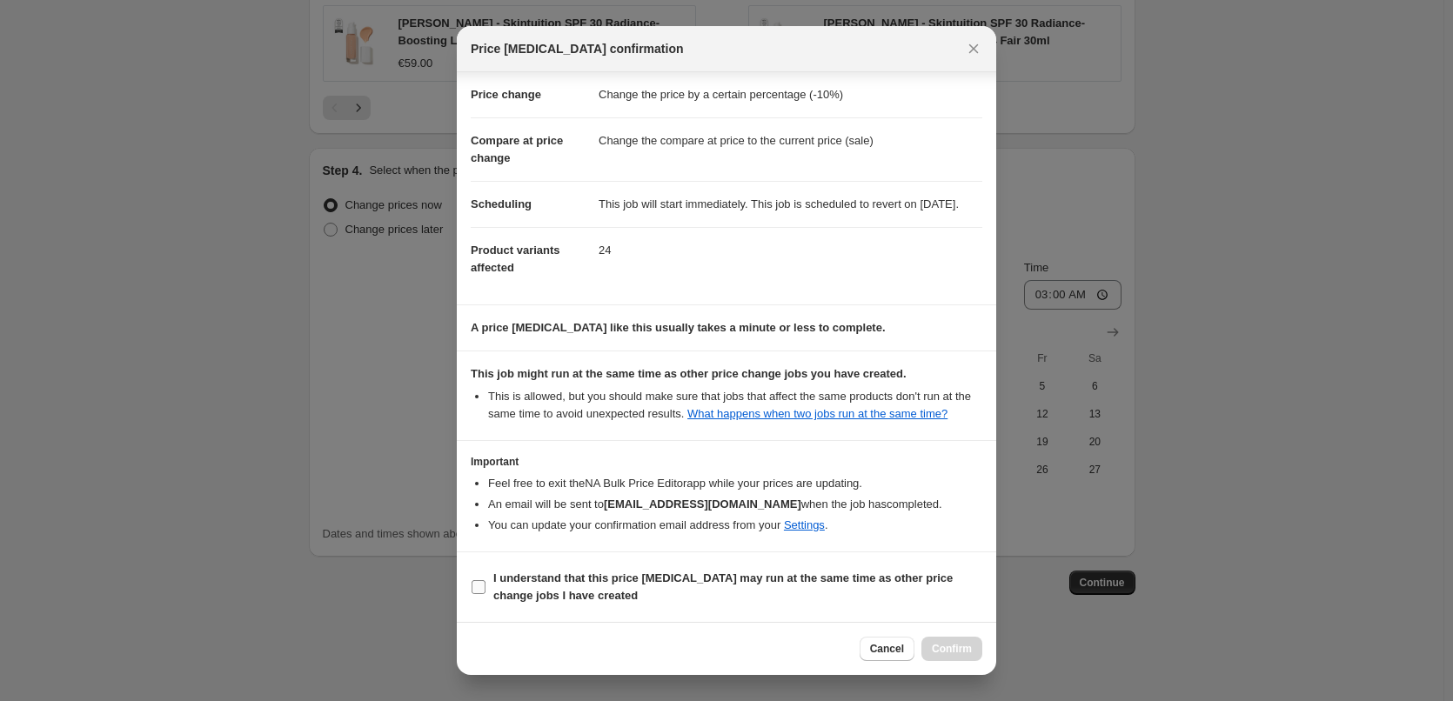
click at [545, 591] on b "I understand that this price [MEDICAL_DATA] may run at the same time as other p…" at bounding box center [723, 587] width 460 height 30
click at [486, 591] on input "I understand that this price [MEDICAL_DATA] may run at the same time as other p…" at bounding box center [479, 587] width 14 height 14
checkbox input "true"
click at [958, 655] on span "Confirm" at bounding box center [952, 649] width 40 height 14
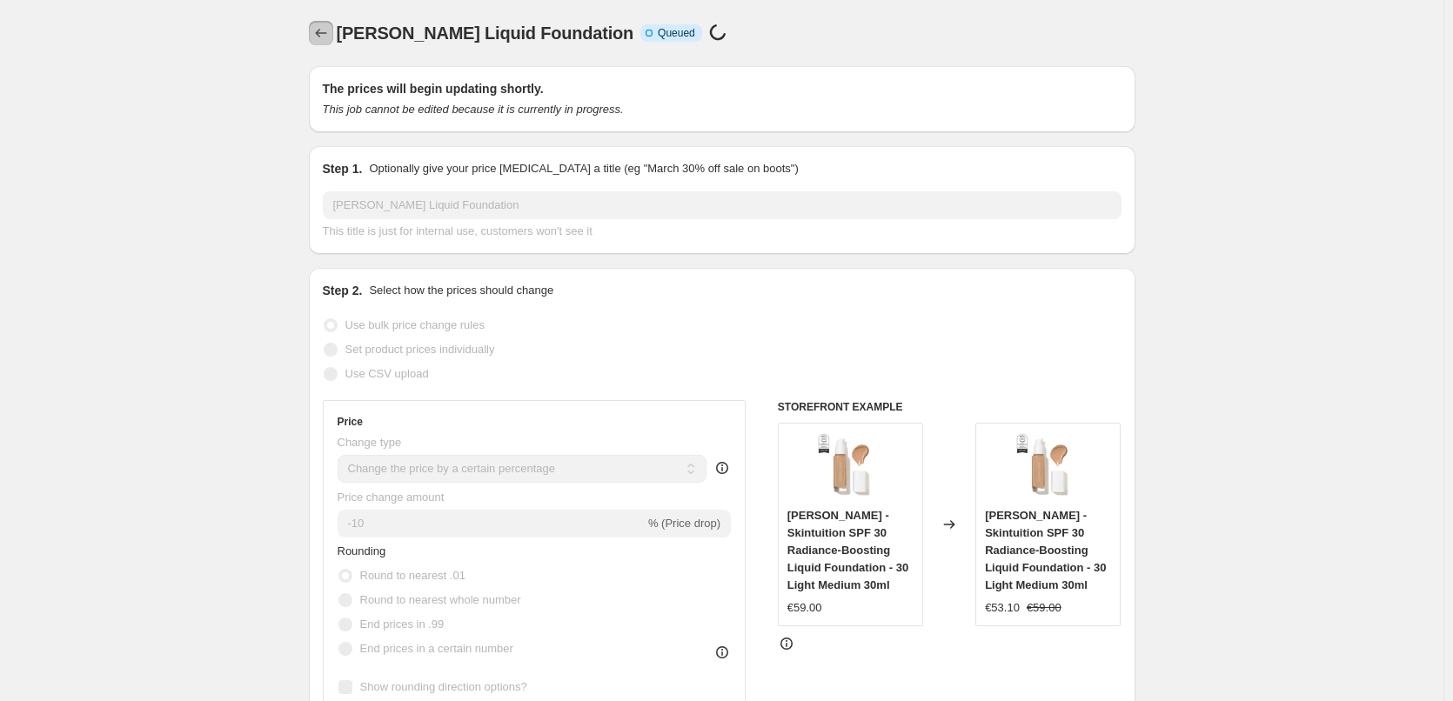
click at [330, 33] on icon "Price change jobs" at bounding box center [320, 32] width 17 height 17
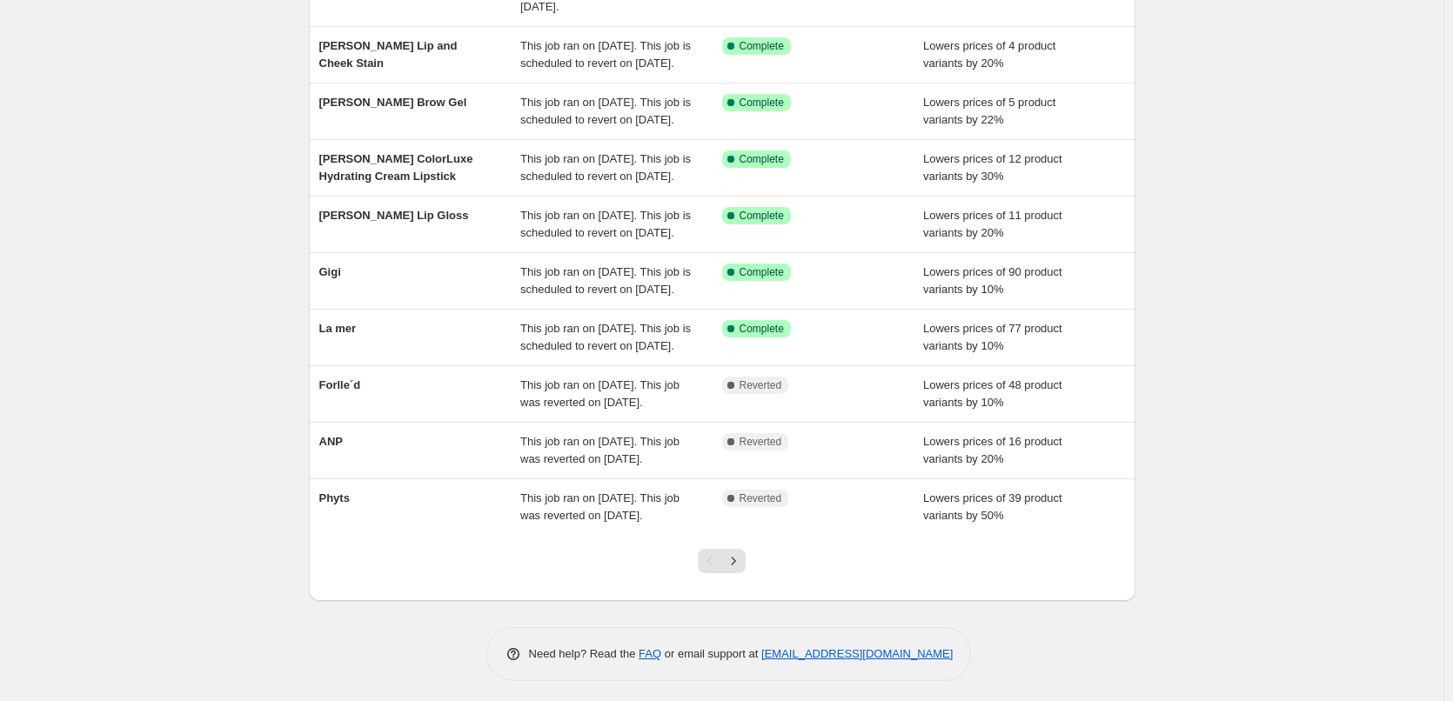
scroll to position [369, 0]
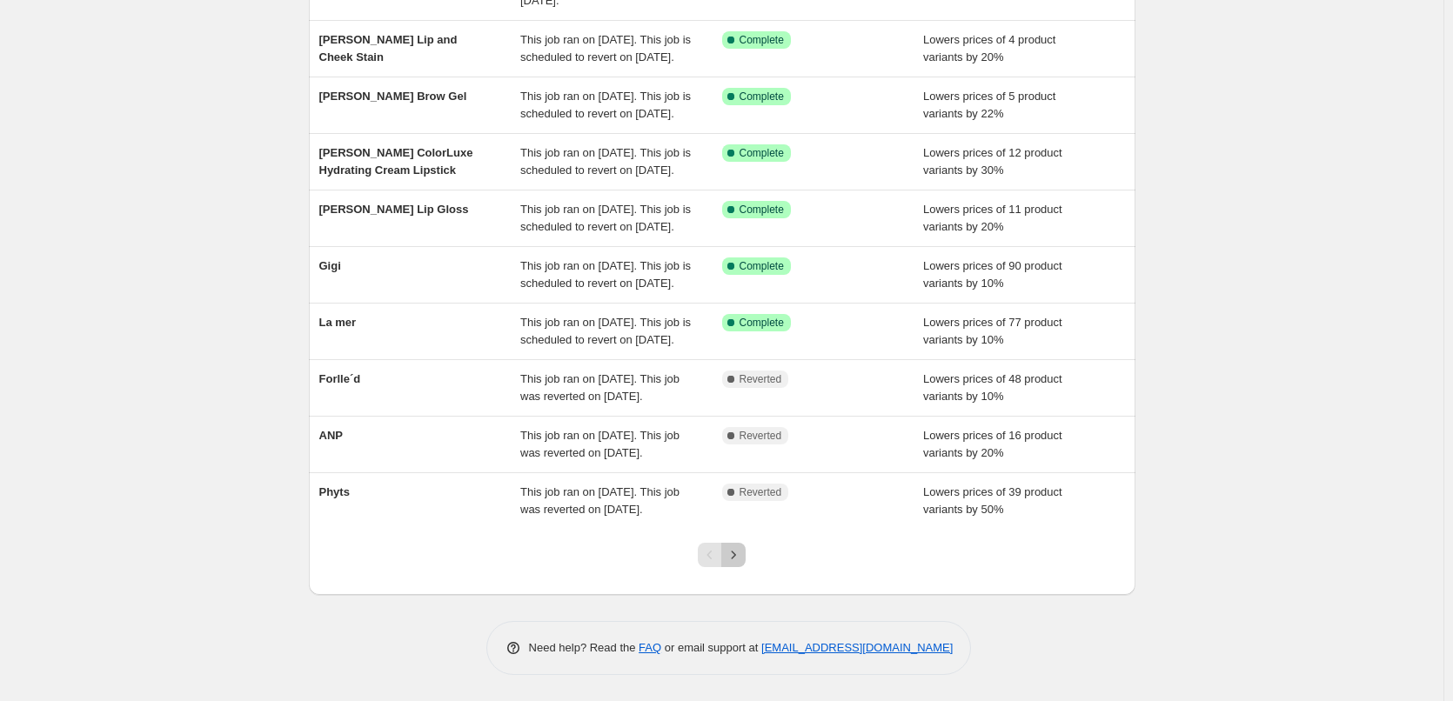
click at [742, 558] on icon "Next" at bounding box center [733, 555] width 17 height 17
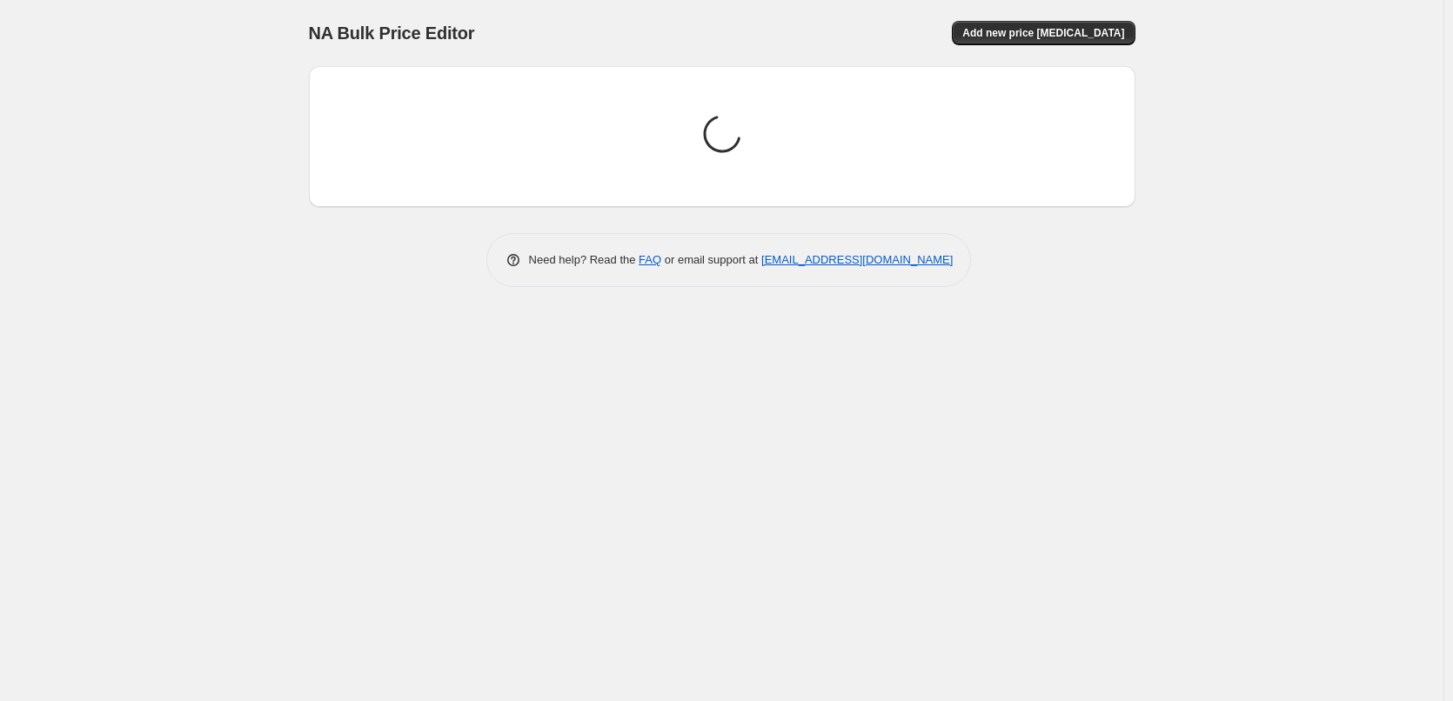
scroll to position [0, 0]
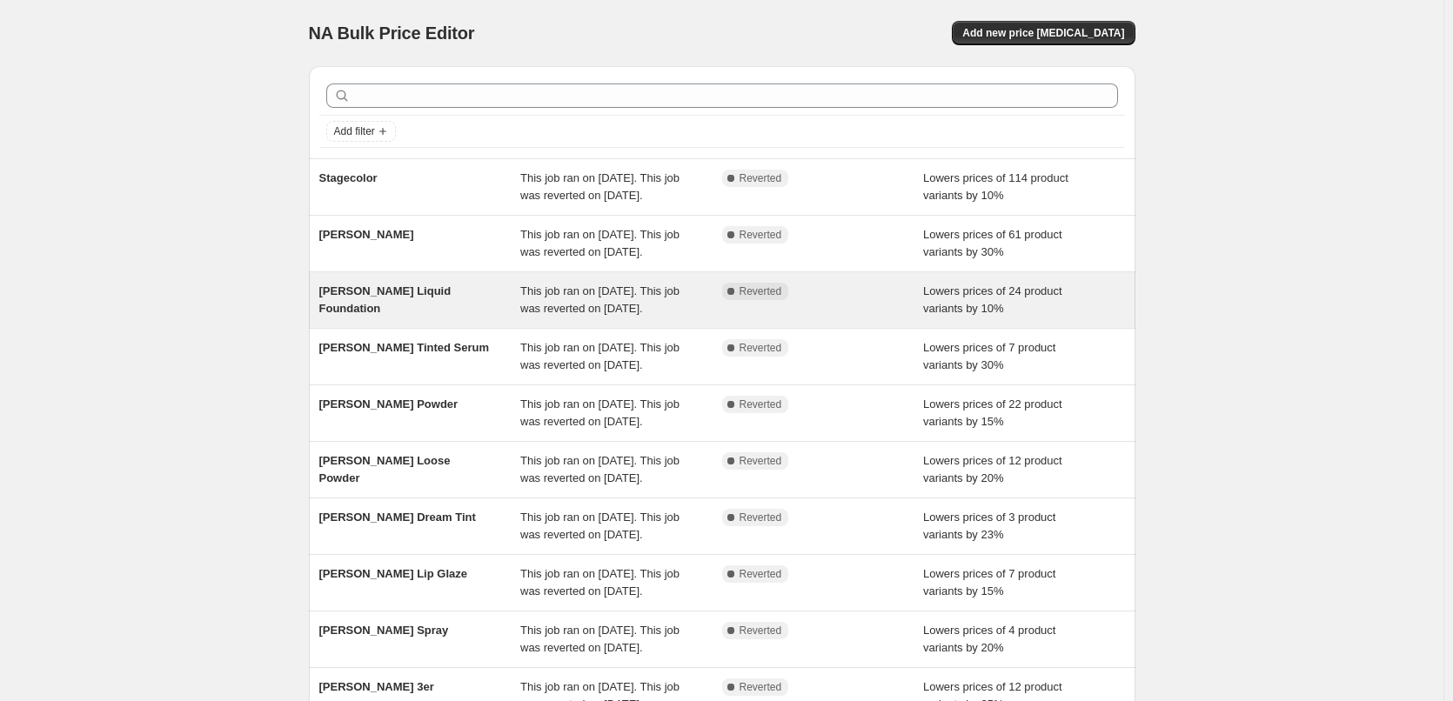
click at [599, 315] on span "This job ran on [DATE]. This job was reverted on [DATE]." at bounding box center [599, 300] width 159 height 30
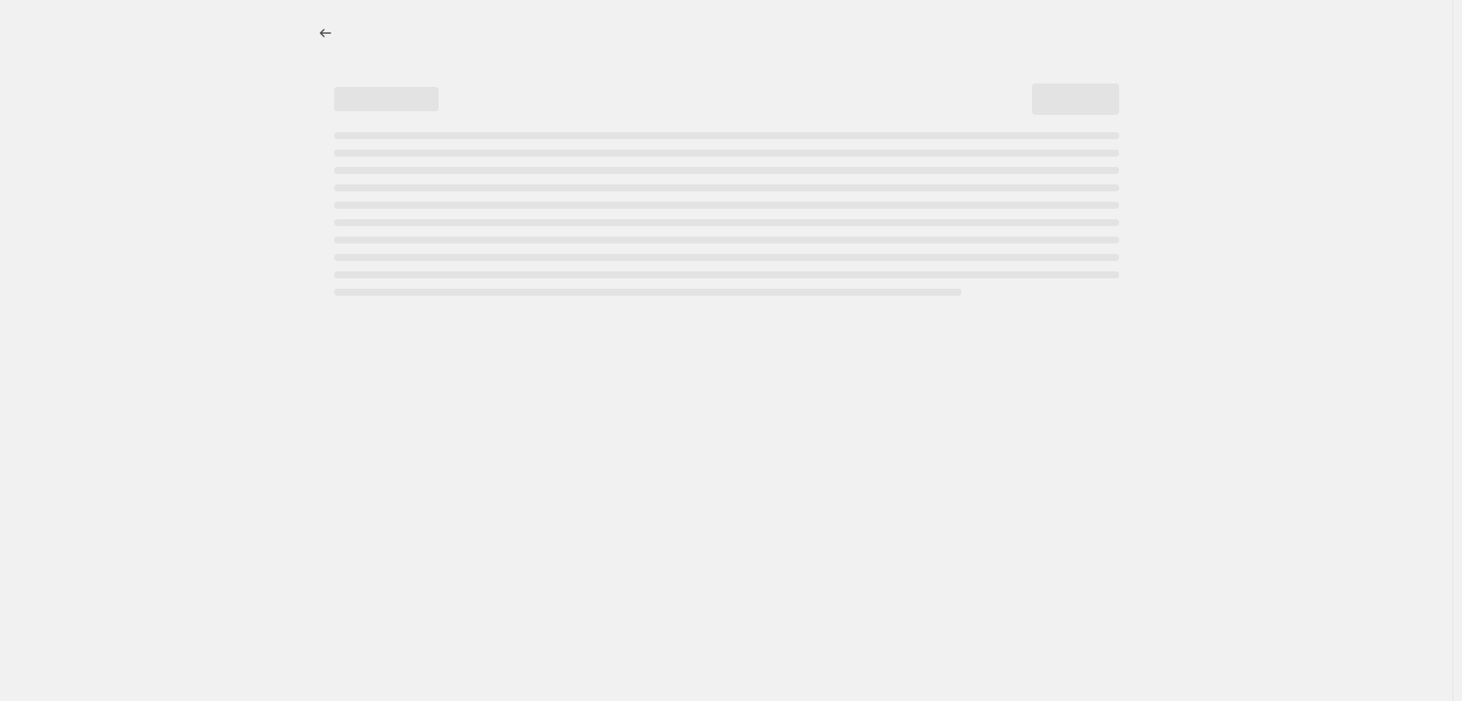
select select "percentage"
select select "tag"
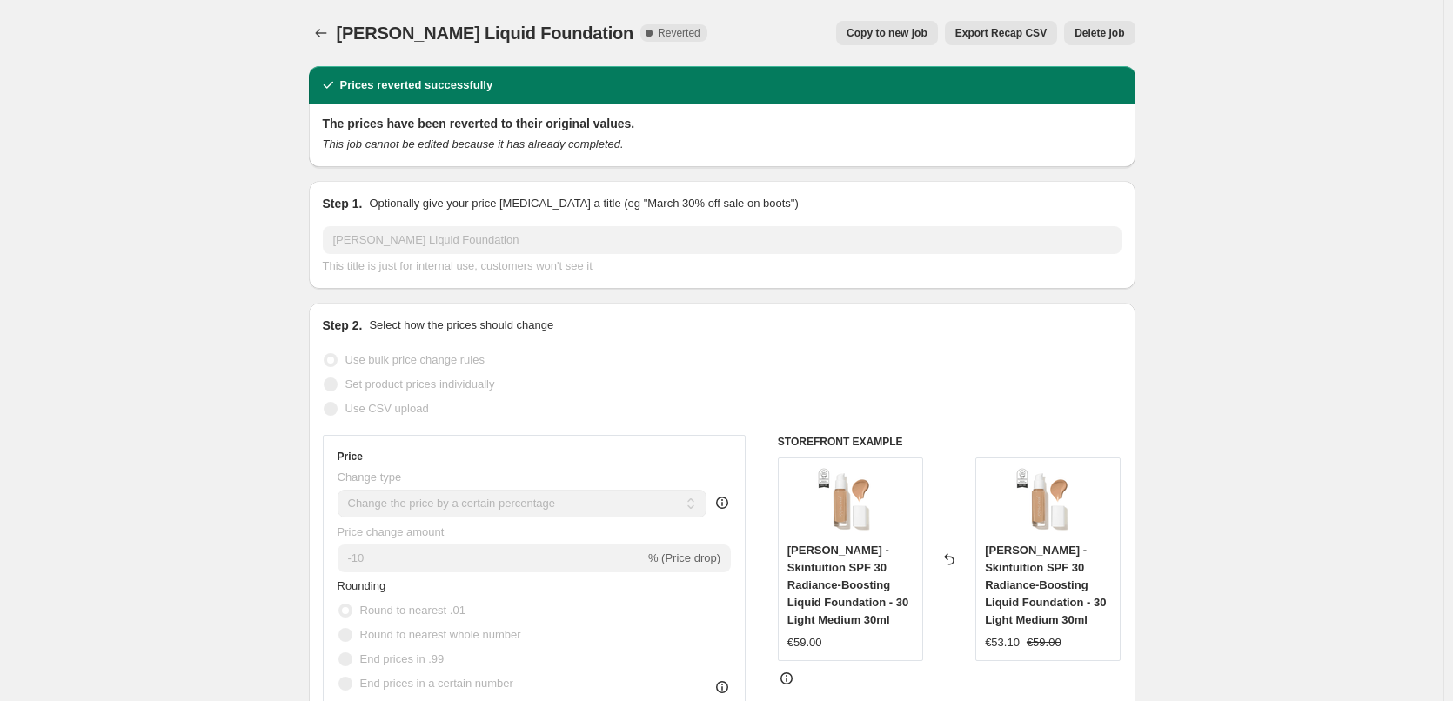
click at [1112, 31] on span "Delete job" at bounding box center [1100, 33] width 50 height 14
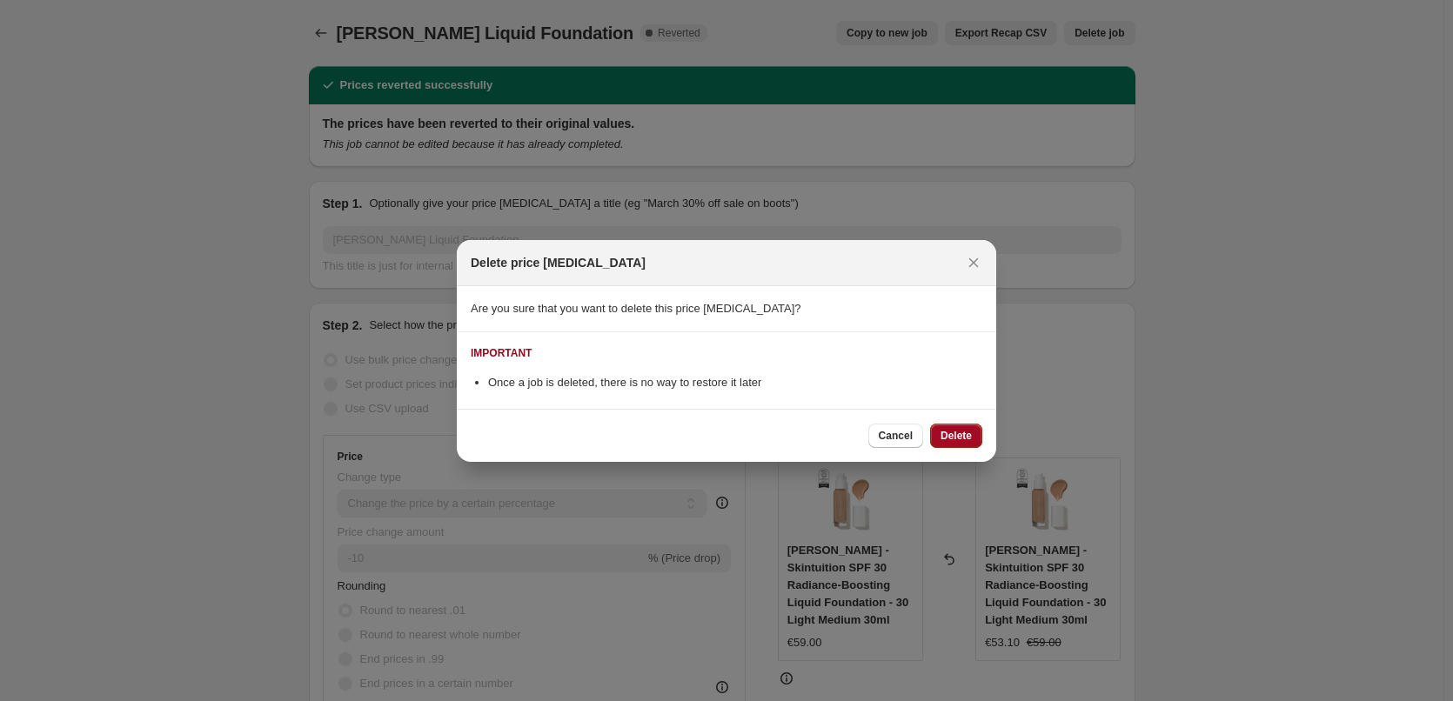
click at [956, 433] on span "Delete" at bounding box center [956, 436] width 31 height 14
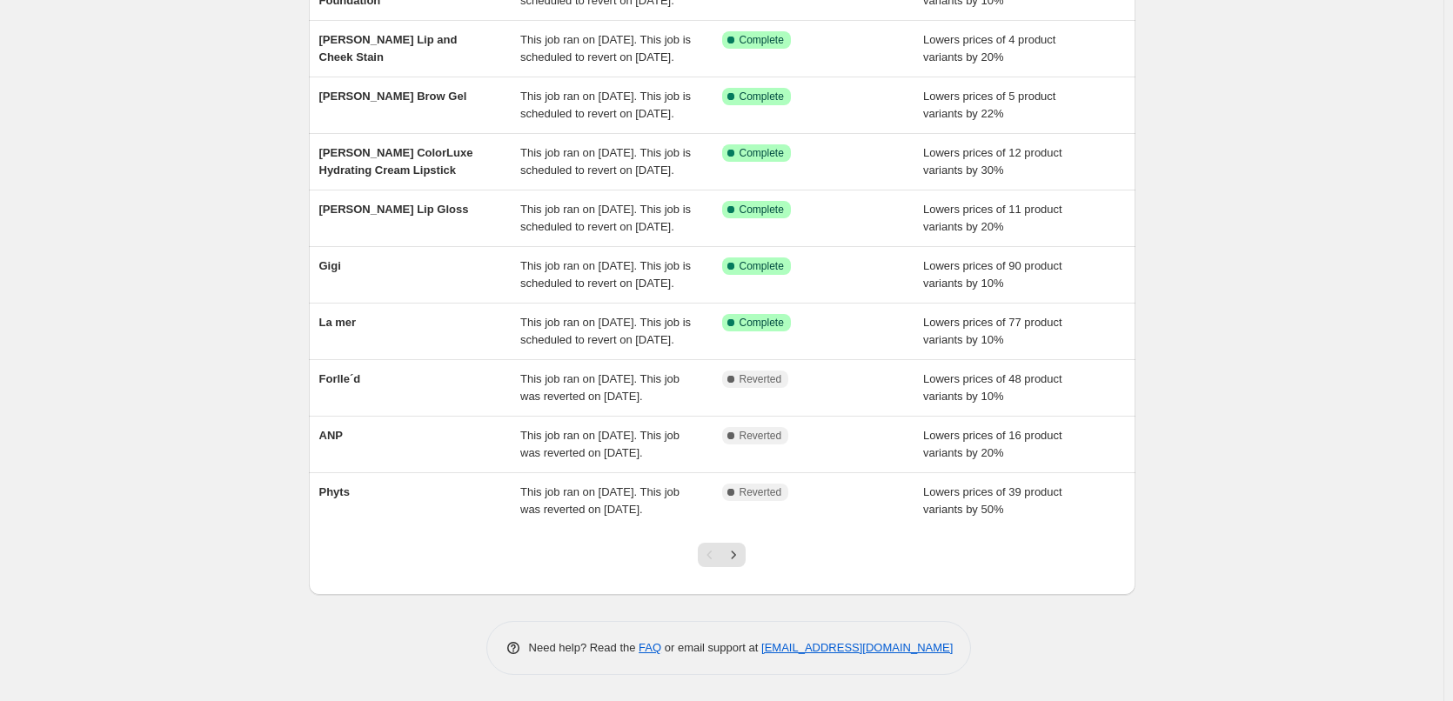
scroll to position [369, 0]
click at [742, 562] on icon "Next" at bounding box center [733, 555] width 17 height 17
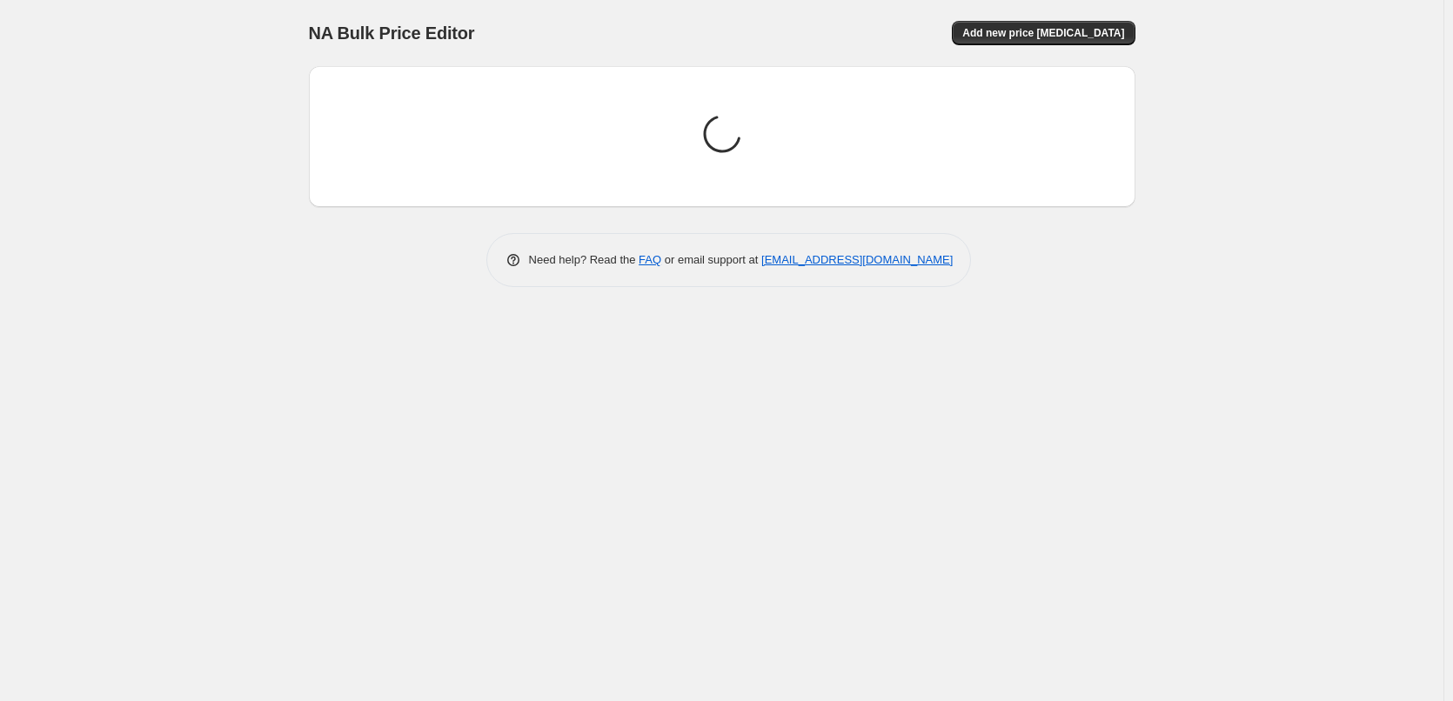
scroll to position [0, 0]
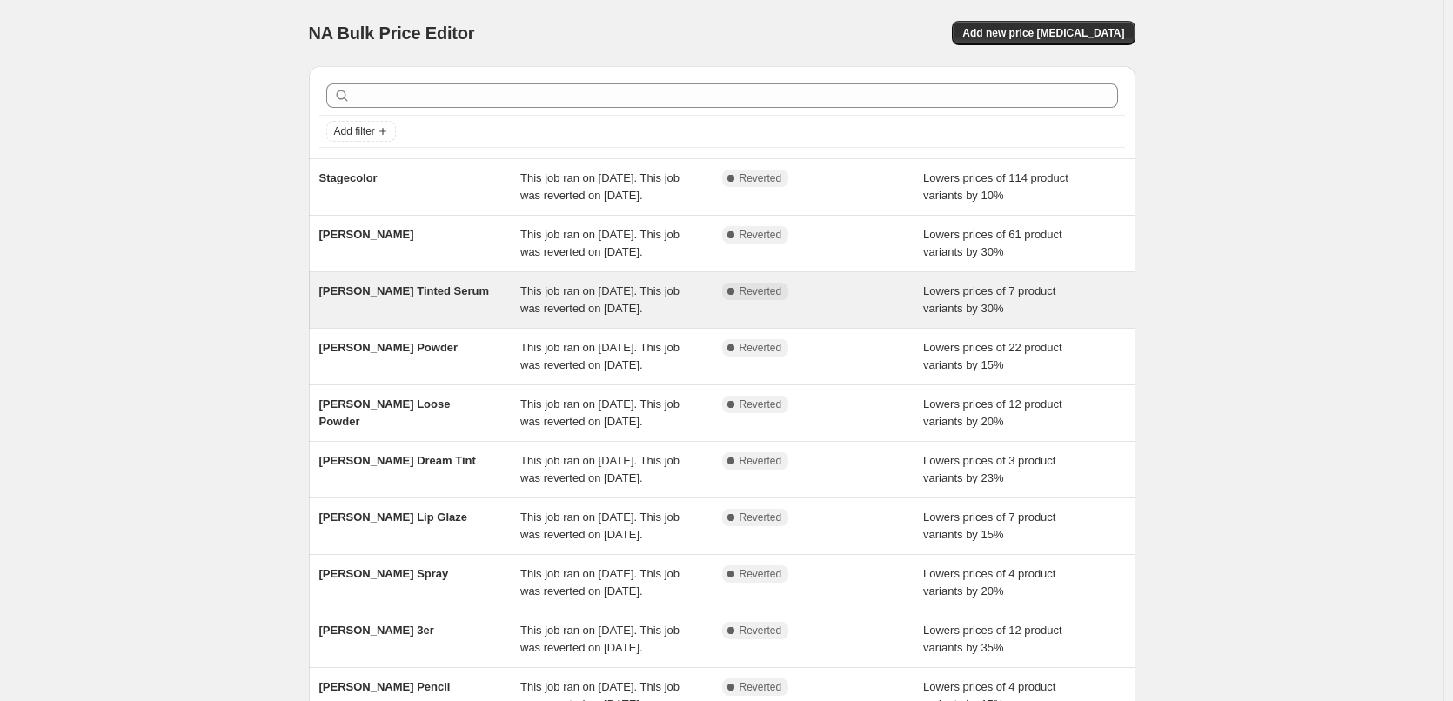
click at [495, 318] on div "[PERSON_NAME] Tinted Serum" at bounding box center [420, 300] width 202 height 35
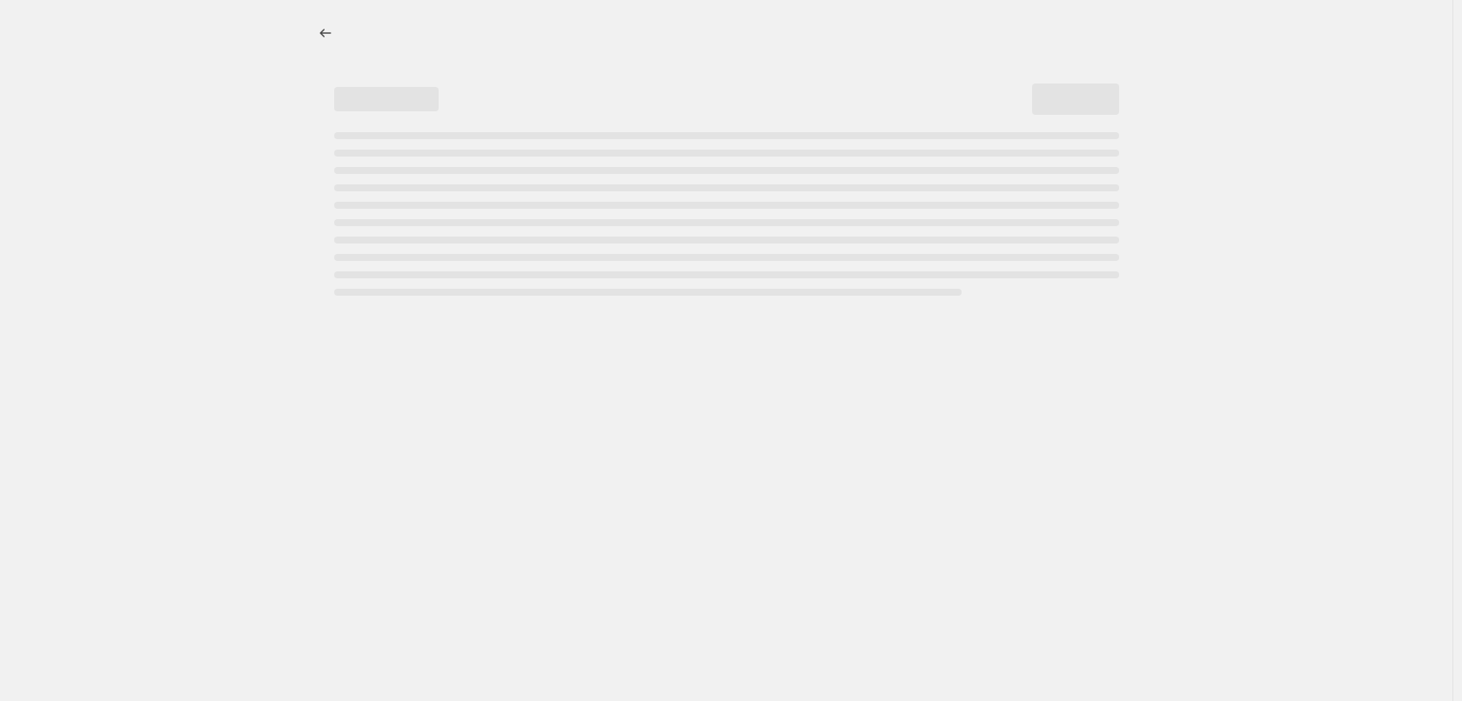
select select "percentage"
select select "tag"
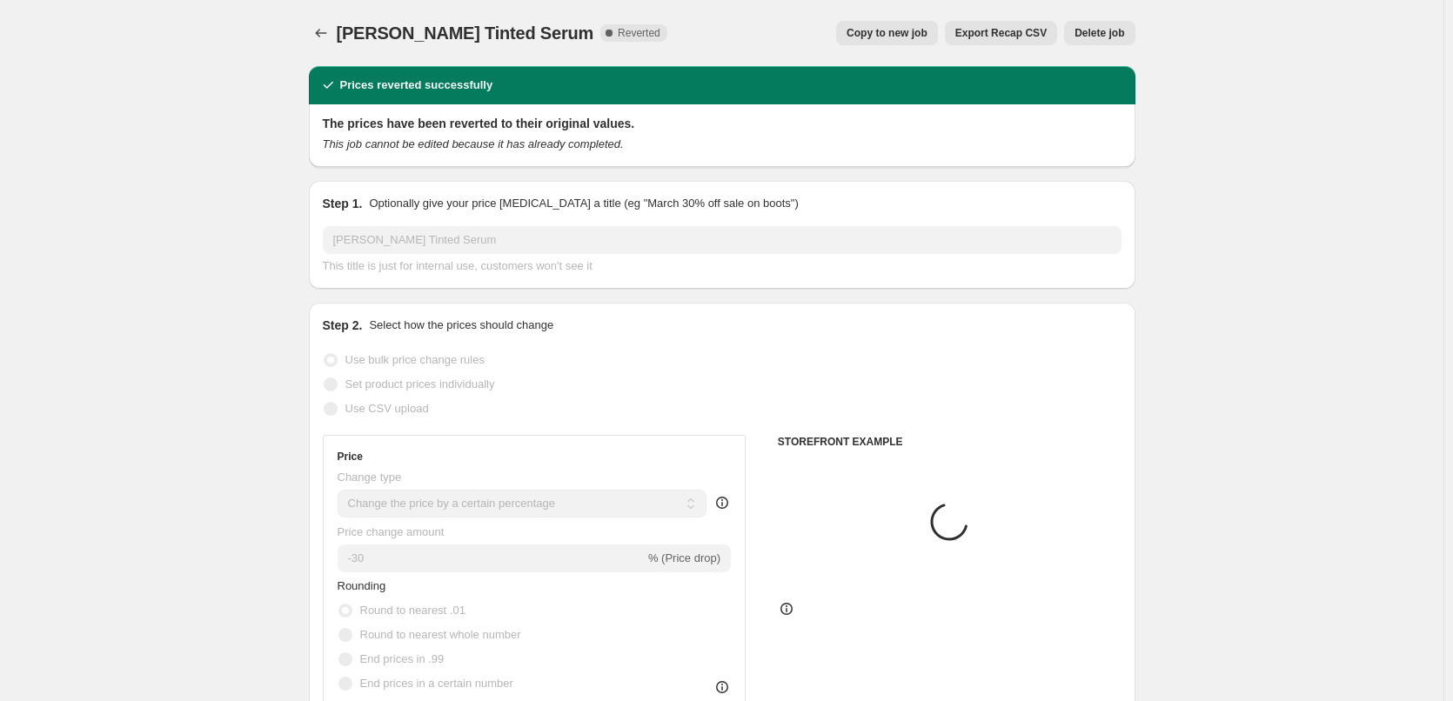
click at [892, 27] on span "Copy to new job" at bounding box center [887, 33] width 81 height 14
select select "percentage"
select select "tag"
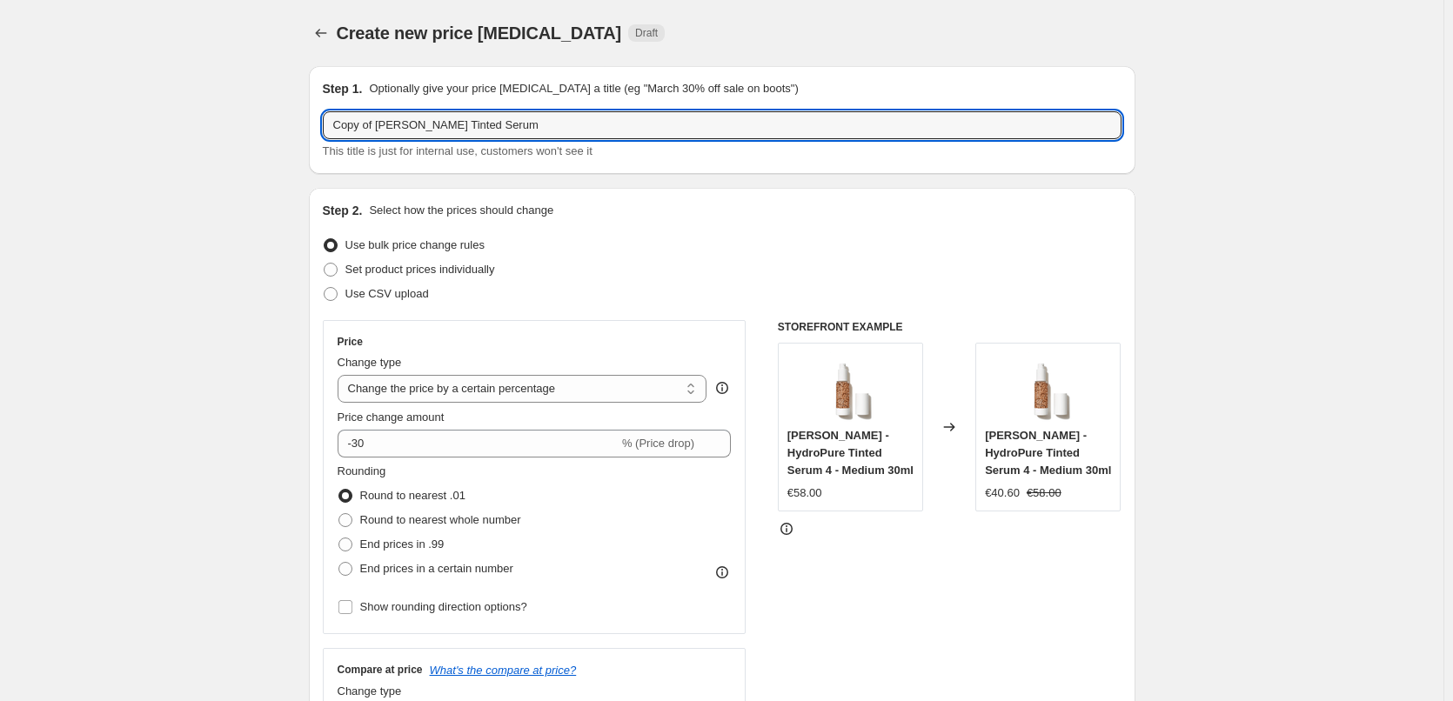
drag, startPoint x: 377, startPoint y: 124, endPoint x: 92, endPoint y: 141, distance: 285.1
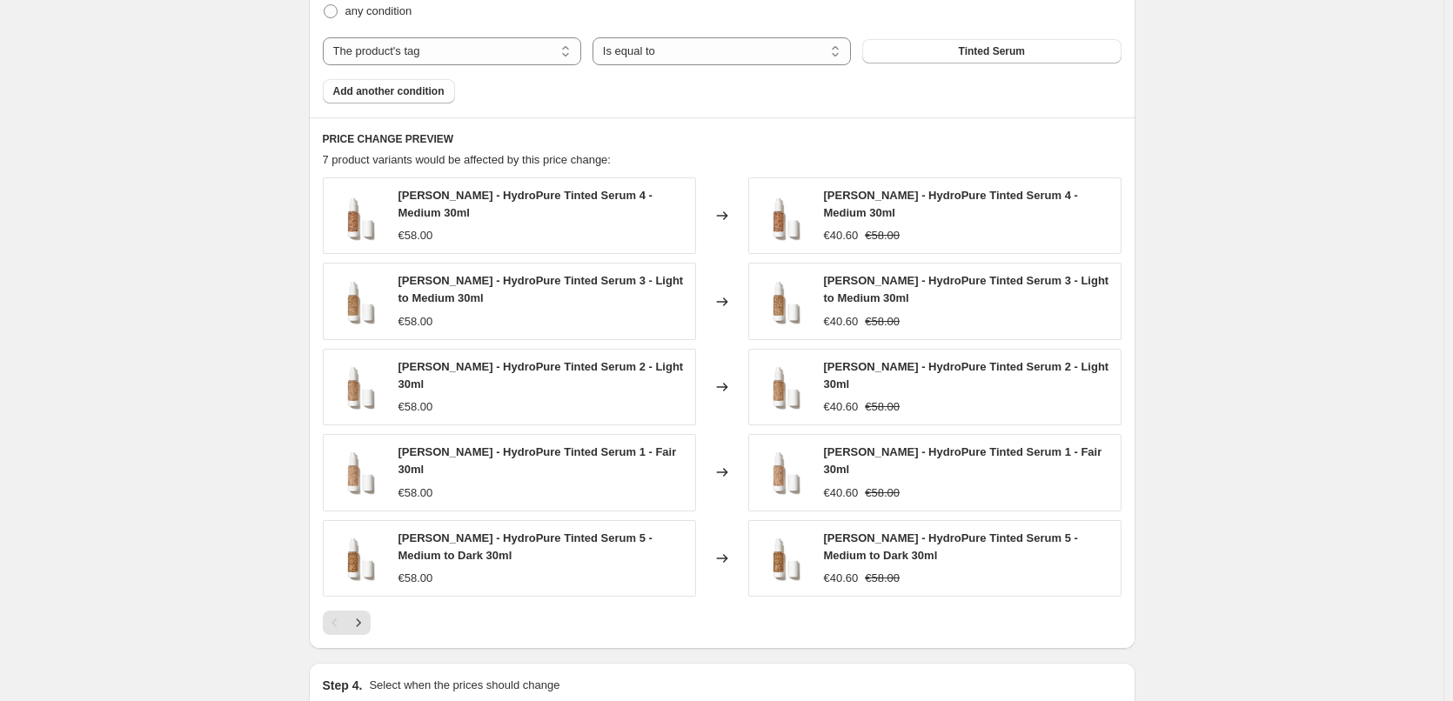
scroll to position [1252, 0]
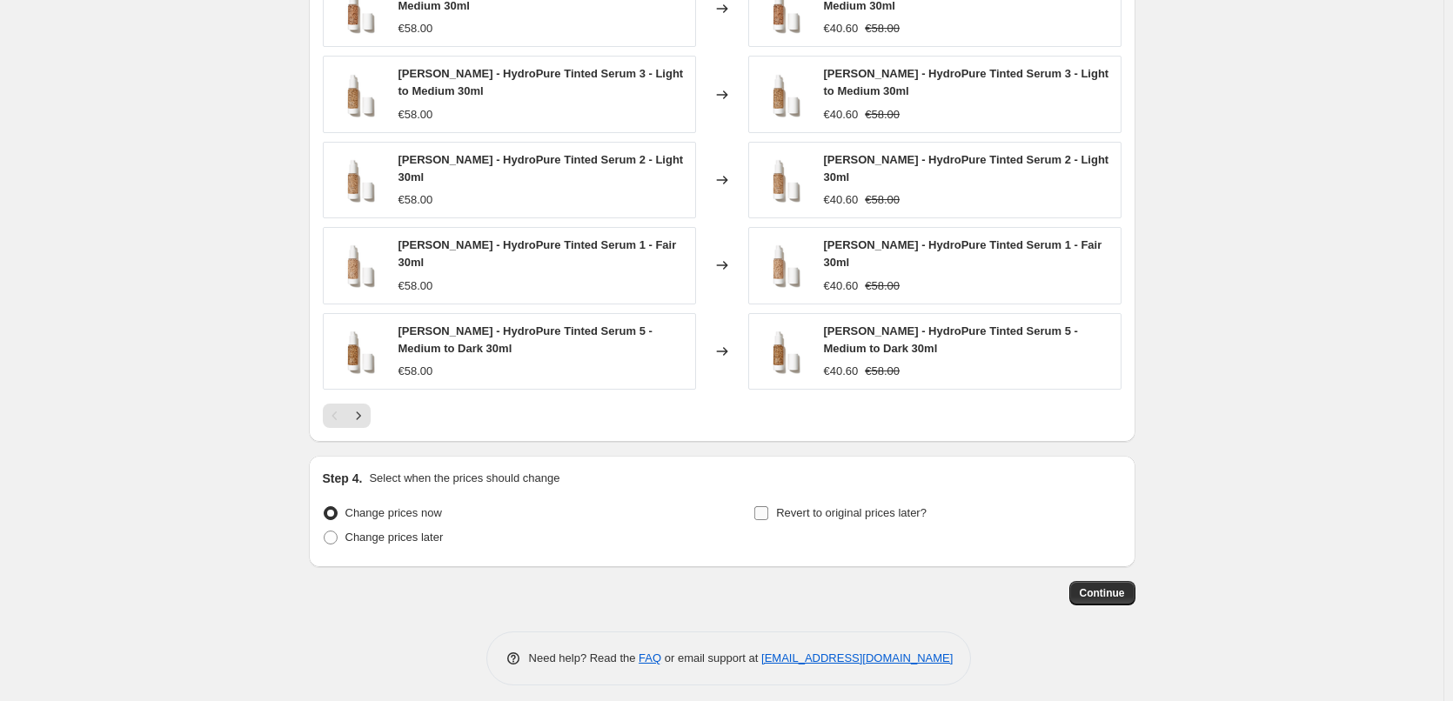
type input "[PERSON_NAME] Tinted Serum"
click at [804, 507] on span "Revert to original prices later?" at bounding box center [851, 513] width 151 height 13
click at [768, 507] on input "Revert to original prices later?" at bounding box center [762, 514] width 14 height 14
checkbox input "true"
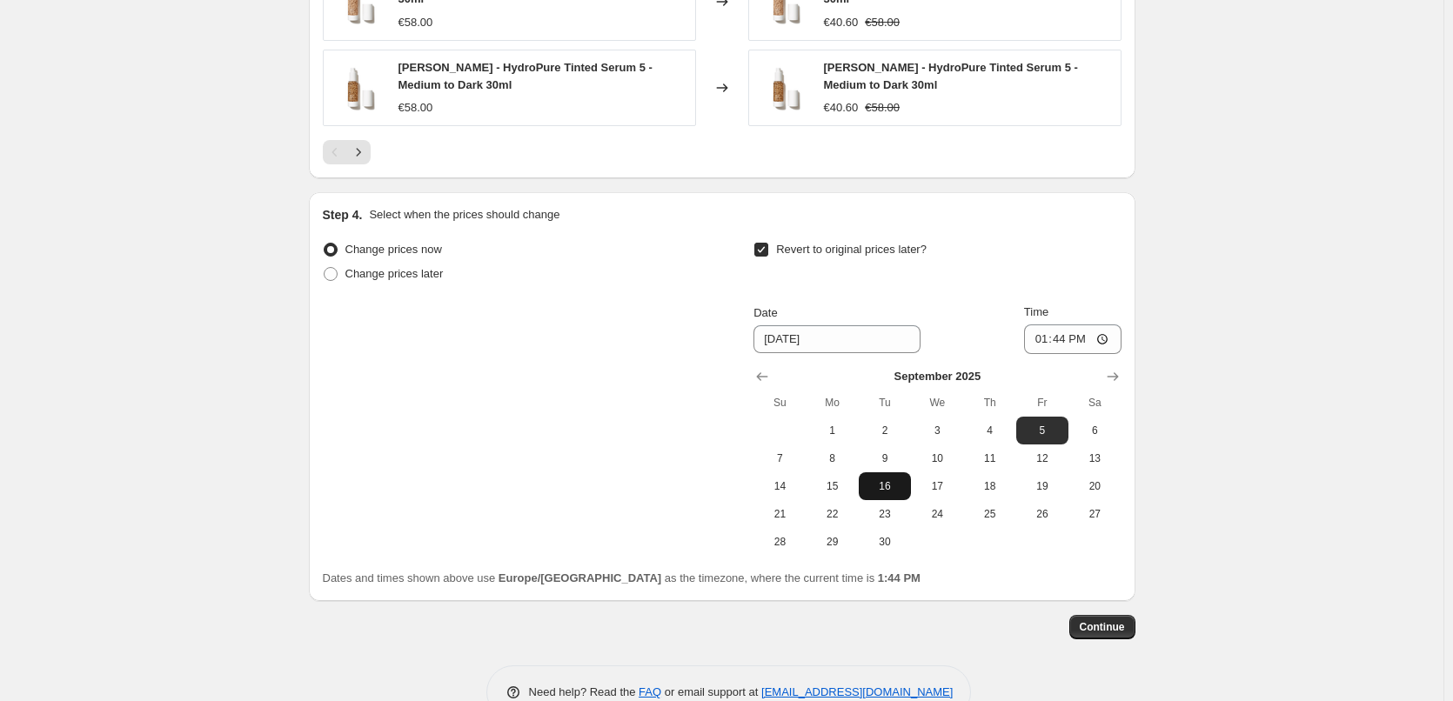
scroll to position [1549, 0]
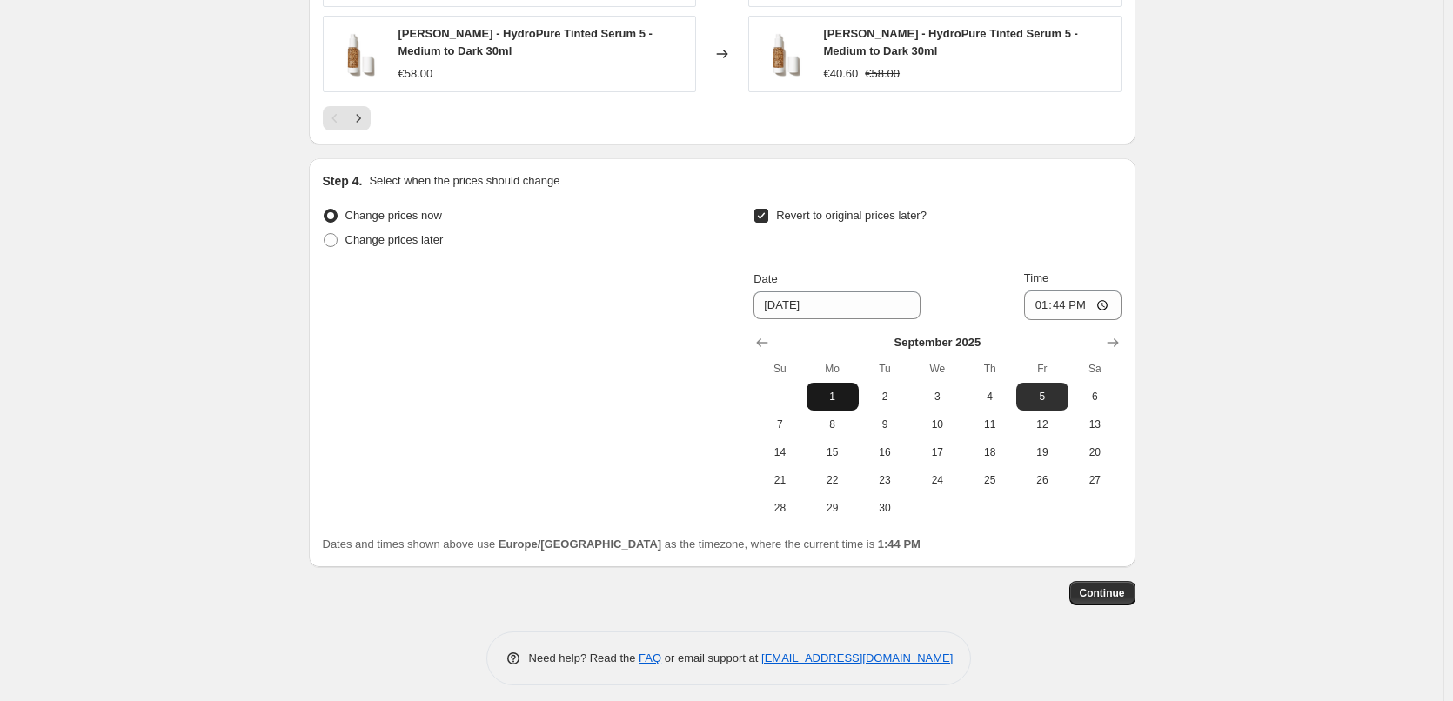
click at [830, 394] on button "1" at bounding box center [833, 397] width 52 height 28
type input "[DATE]"
click at [1050, 291] on input "13:44" at bounding box center [1072, 306] width 97 height 30
type input "15:00"
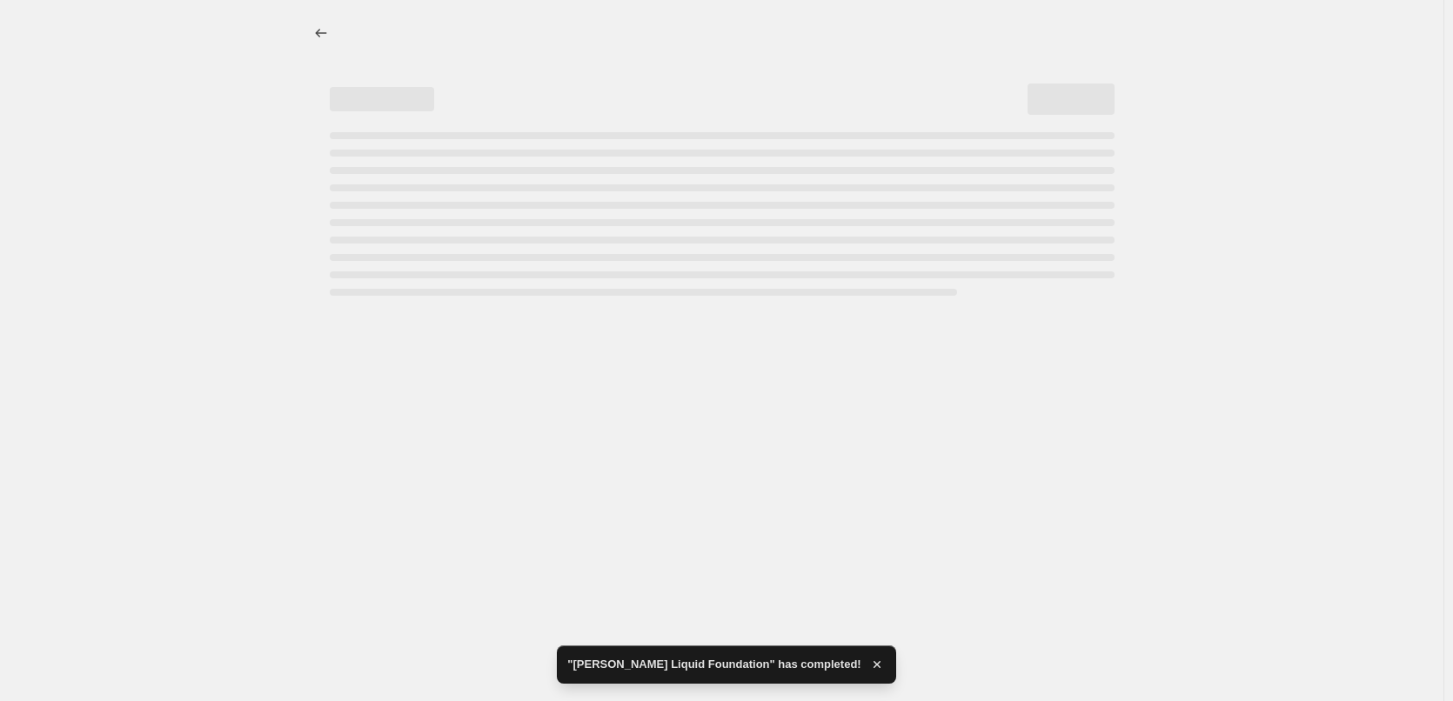
select select "percentage"
select select "tag"
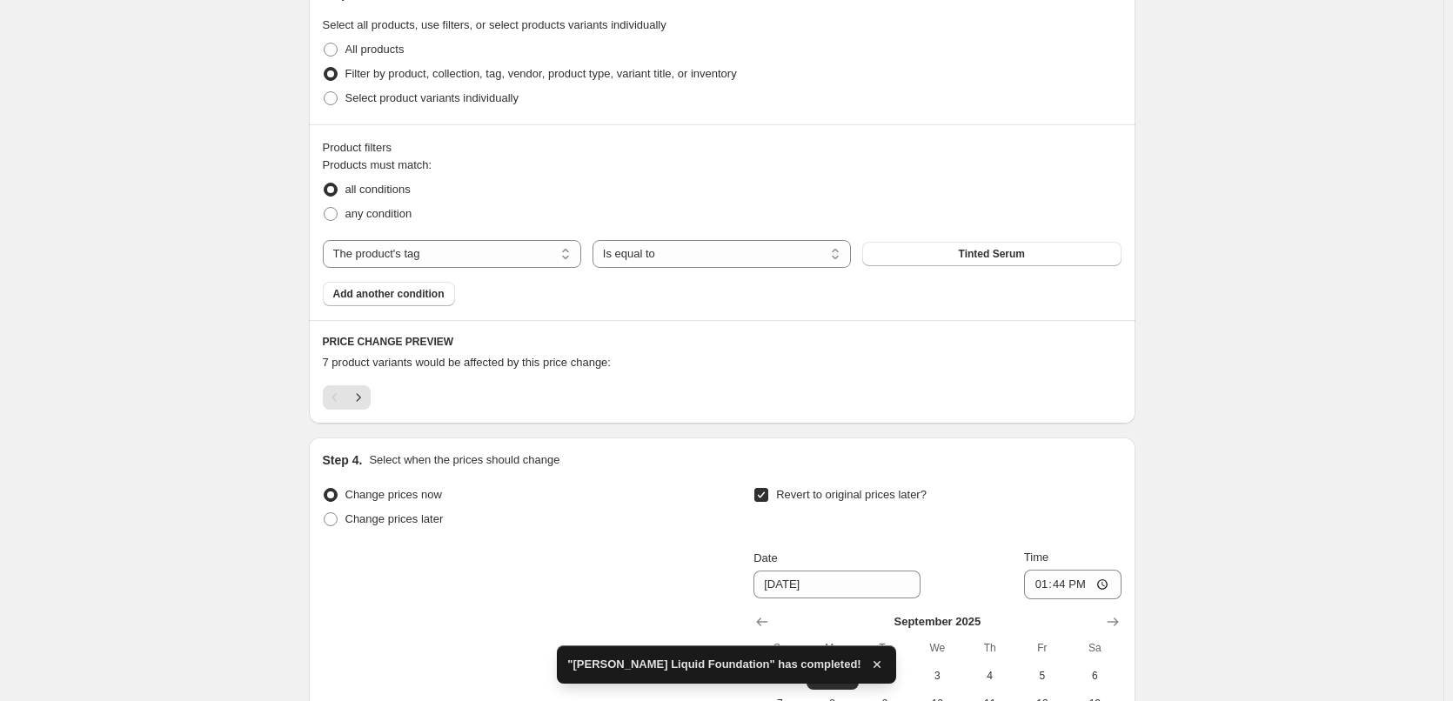
scroll to position [1132, 0]
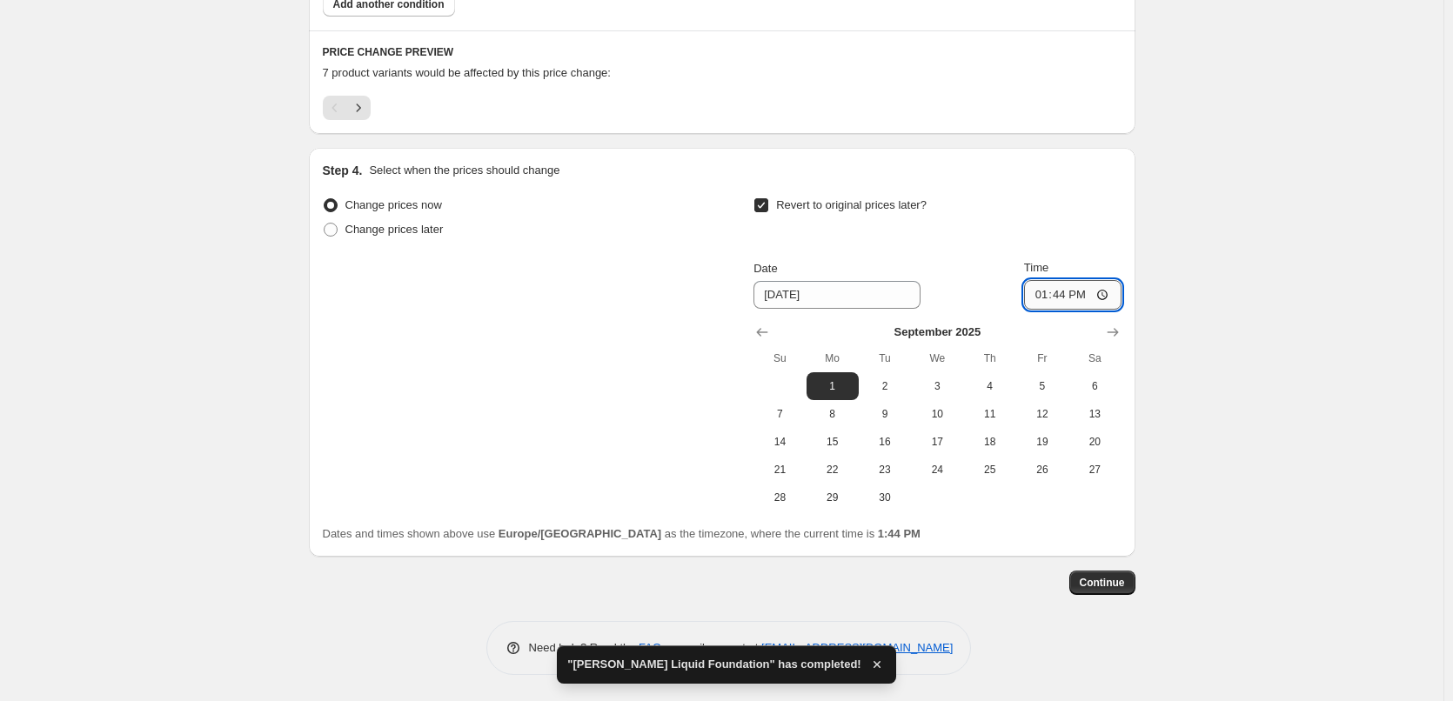
click at [1112, 291] on input "13:44" at bounding box center [1072, 295] width 97 height 30
click at [1044, 298] on input "13:44" at bounding box center [1072, 295] width 97 height 30
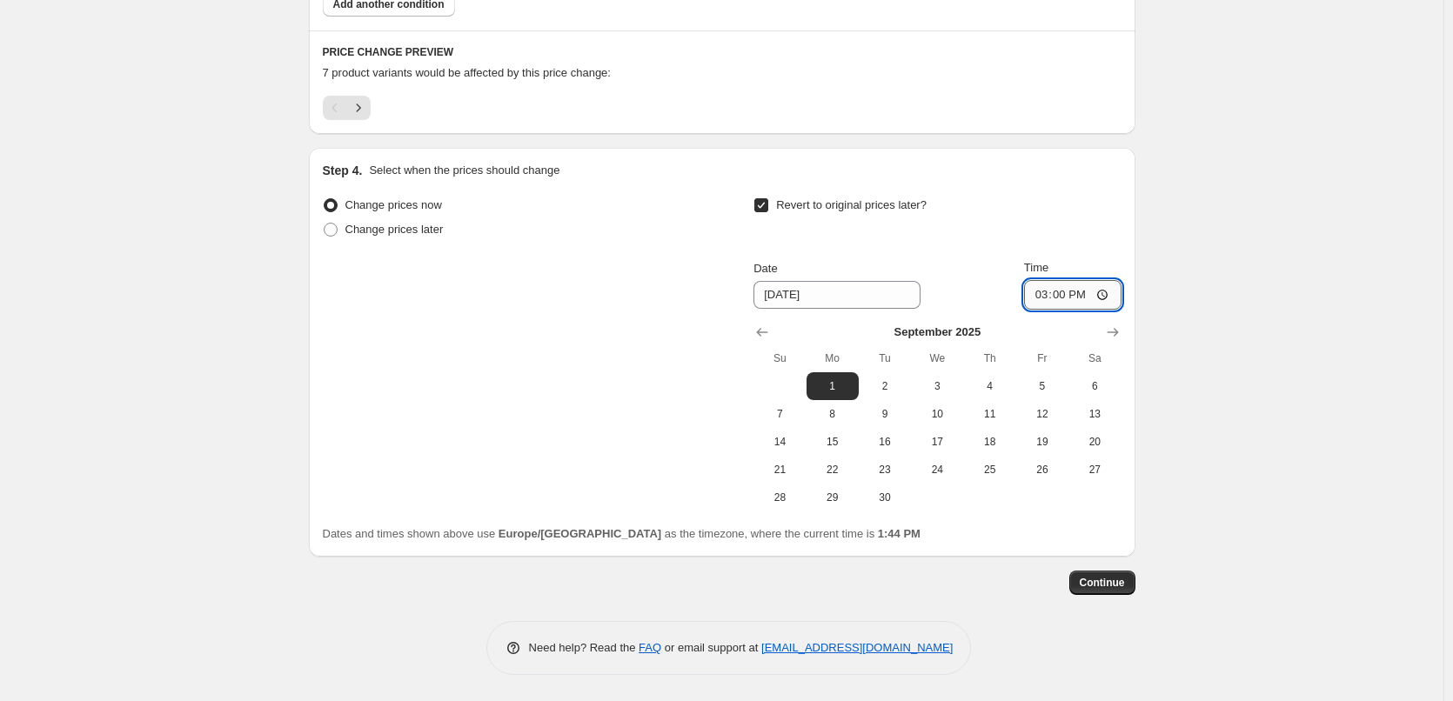
click at [1105, 297] on input "15:00" at bounding box center [1072, 295] width 97 height 30
type input "03:00"
click at [1109, 582] on span "Continue" at bounding box center [1102, 583] width 45 height 14
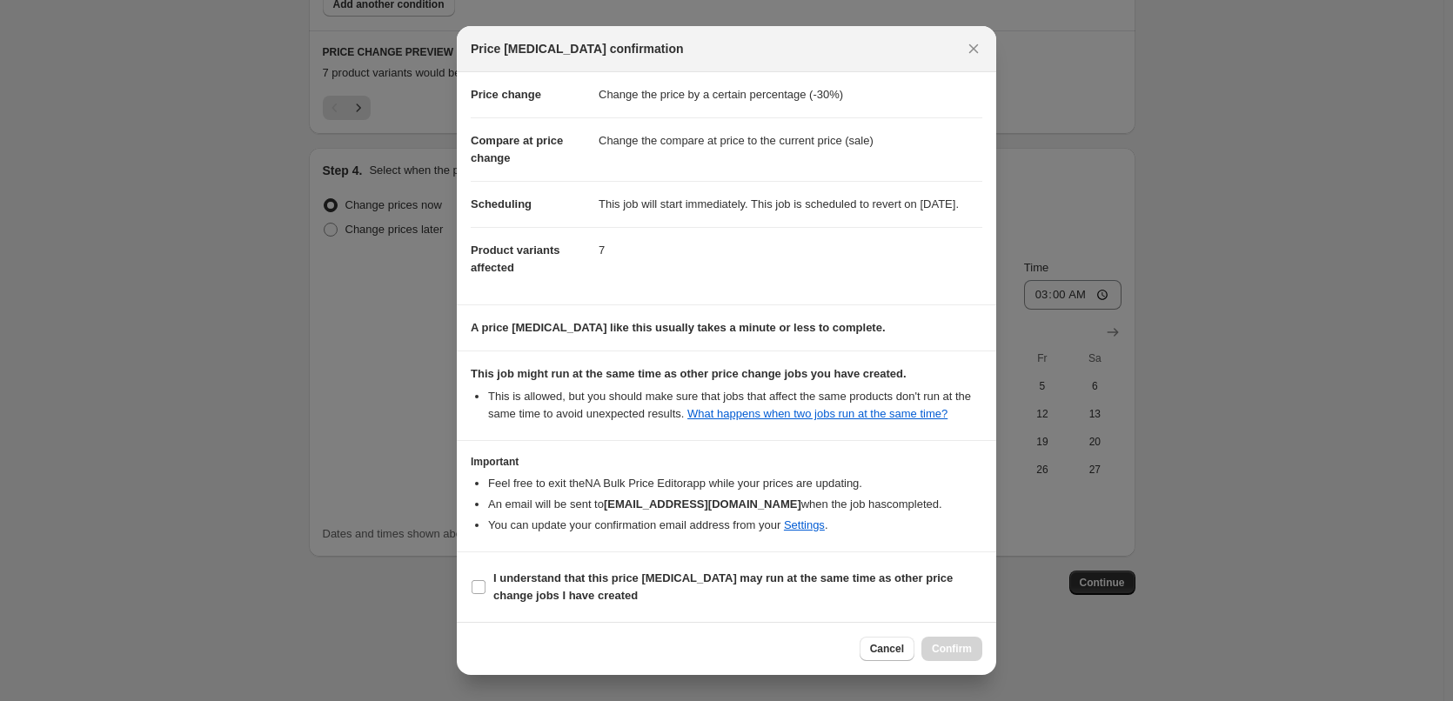
scroll to position [49, 0]
click at [521, 601] on b "I understand that this price [MEDICAL_DATA] may run at the same time as other p…" at bounding box center [723, 587] width 460 height 30
click at [486, 594] on input "I understand that this price [MEDICAL_DATA] may run at the same time as other p…" at bounding box center [479, 587] width 14 height 14
checkbox input "true"
click at [936, 644] on span "Confirm" at bounding box center [952, 649] width 40 height 14
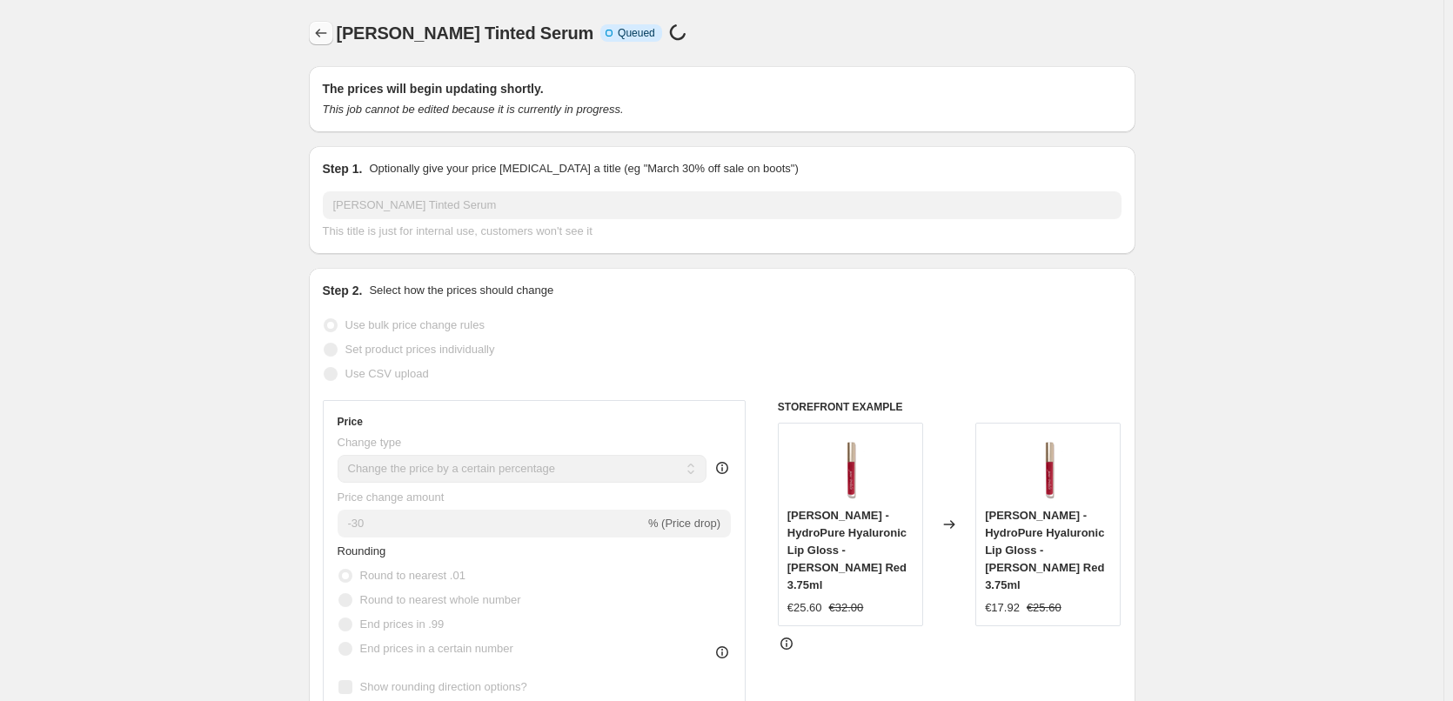
click at [313, 36] on button "Price change jobs" at bounding box center [321, 33] width 24 height 24
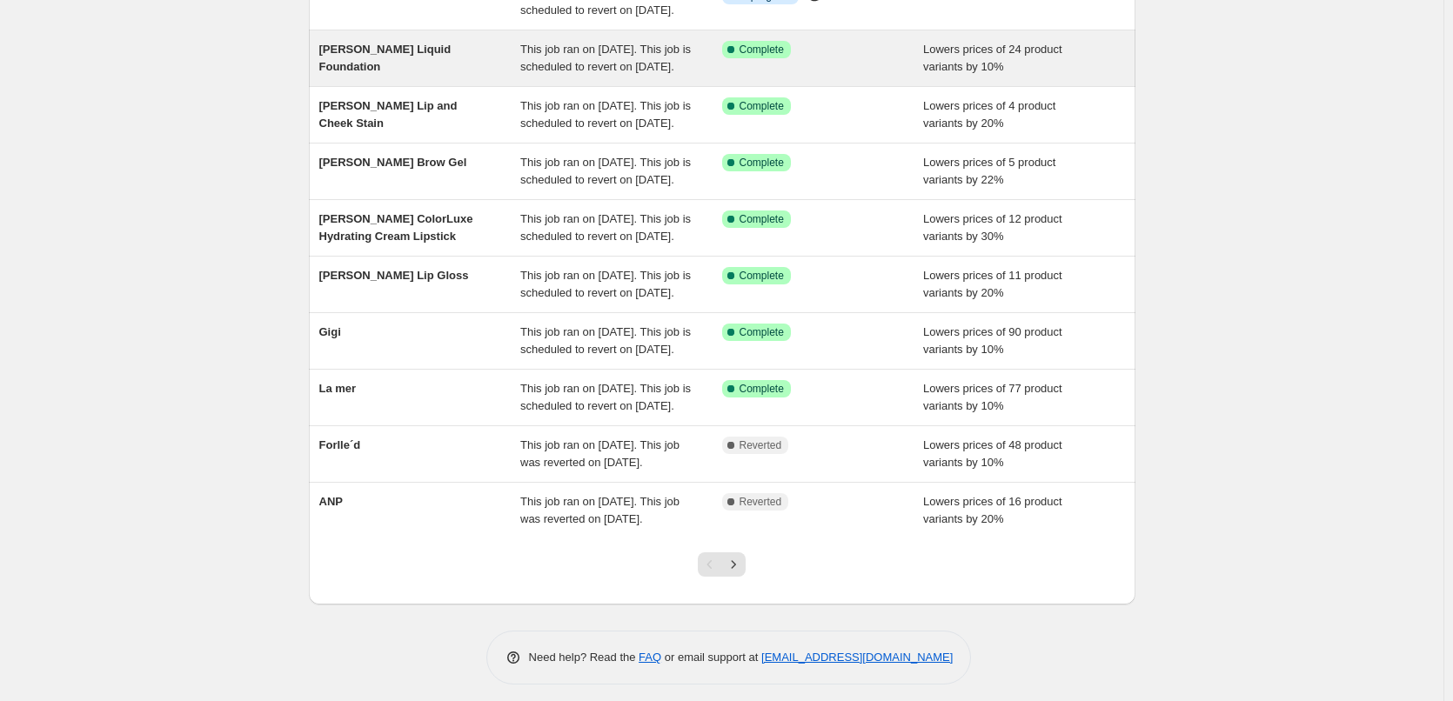
scroll to position [369, 0]
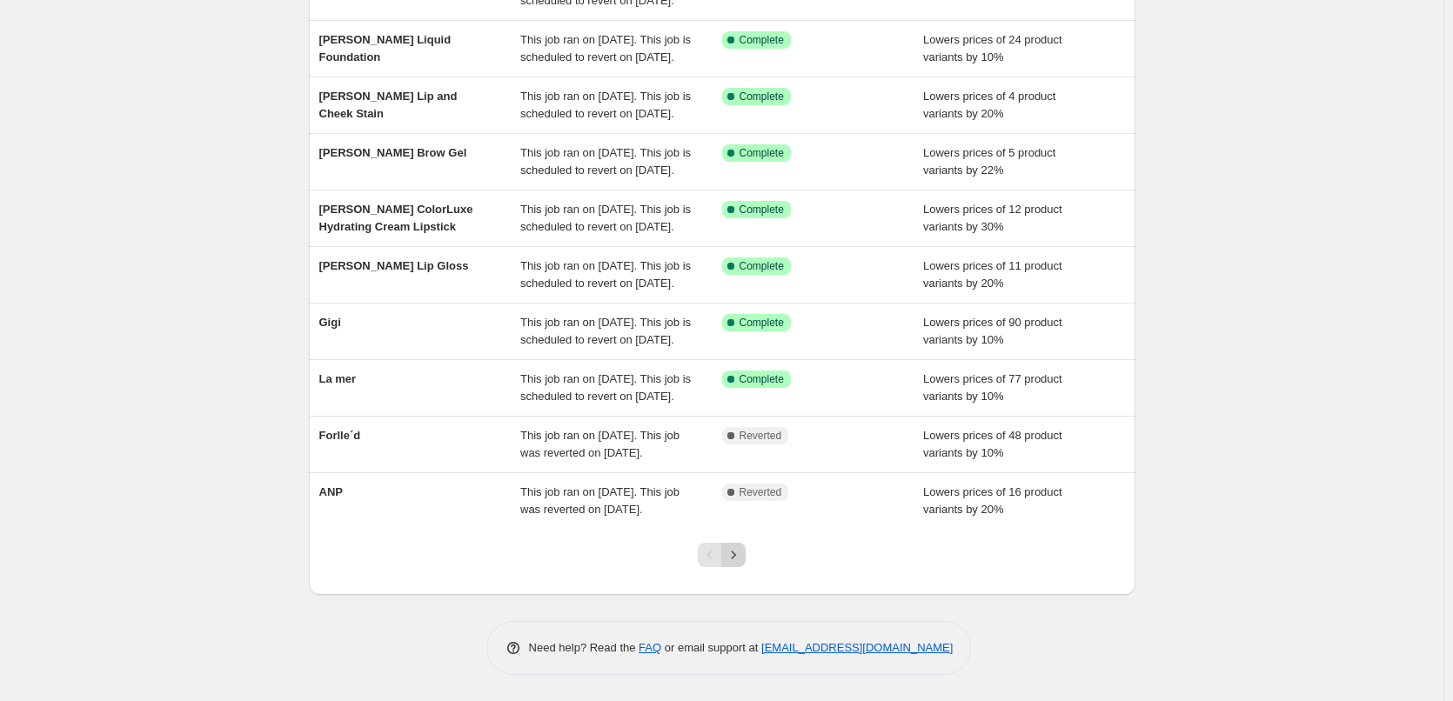
click at [738, 554] on icon "Next" at bounding box center [733, 555] width 17 height 17
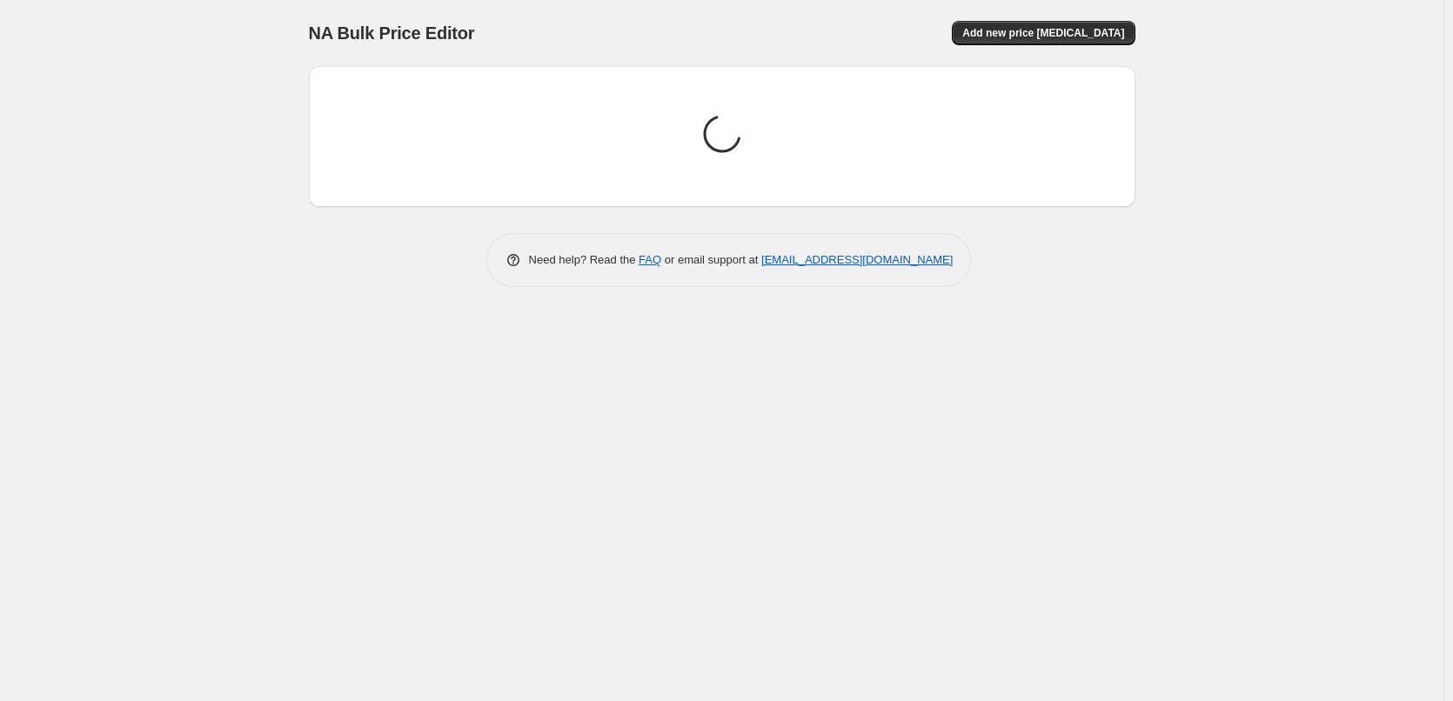
scroll to position [0, 0]
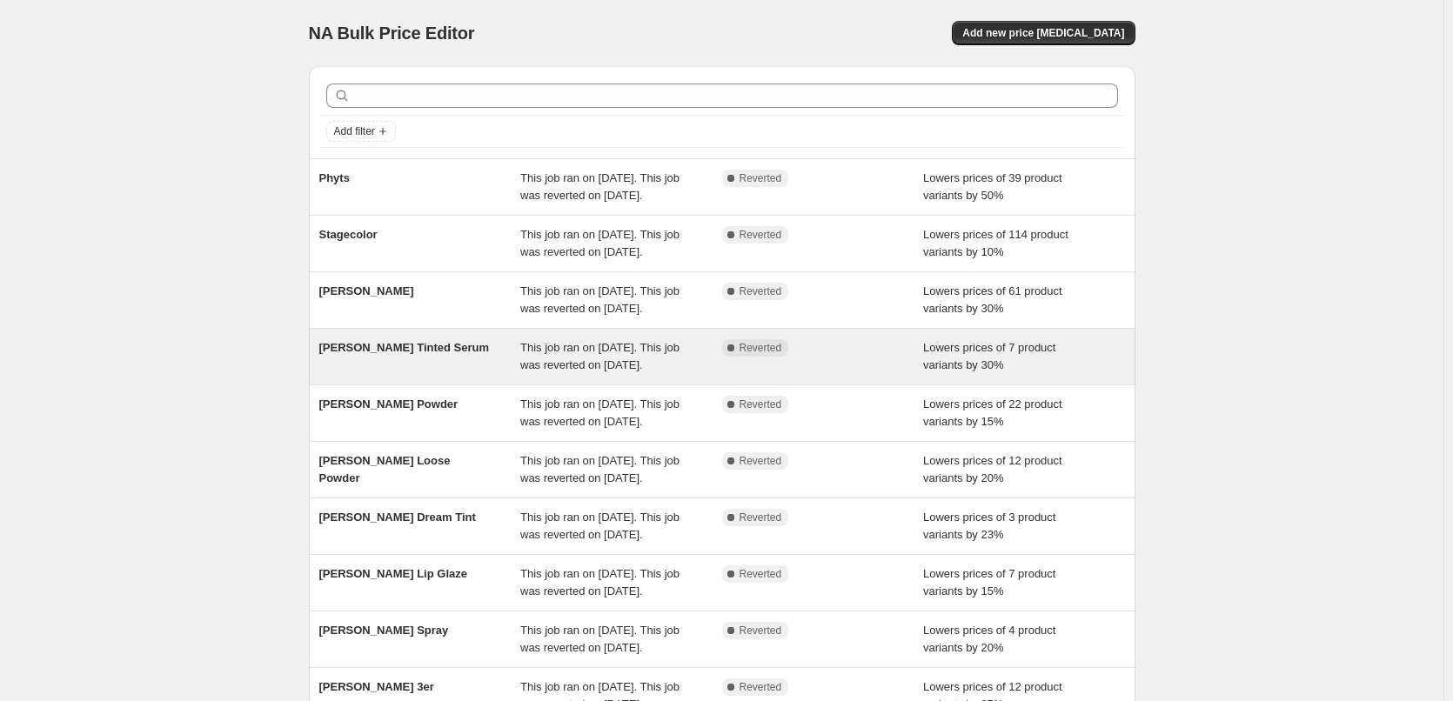
click at [479, 374] on div "[PERSON_NAME] Tinted Serum" at bounding box center [420, 356] width 202 height 35
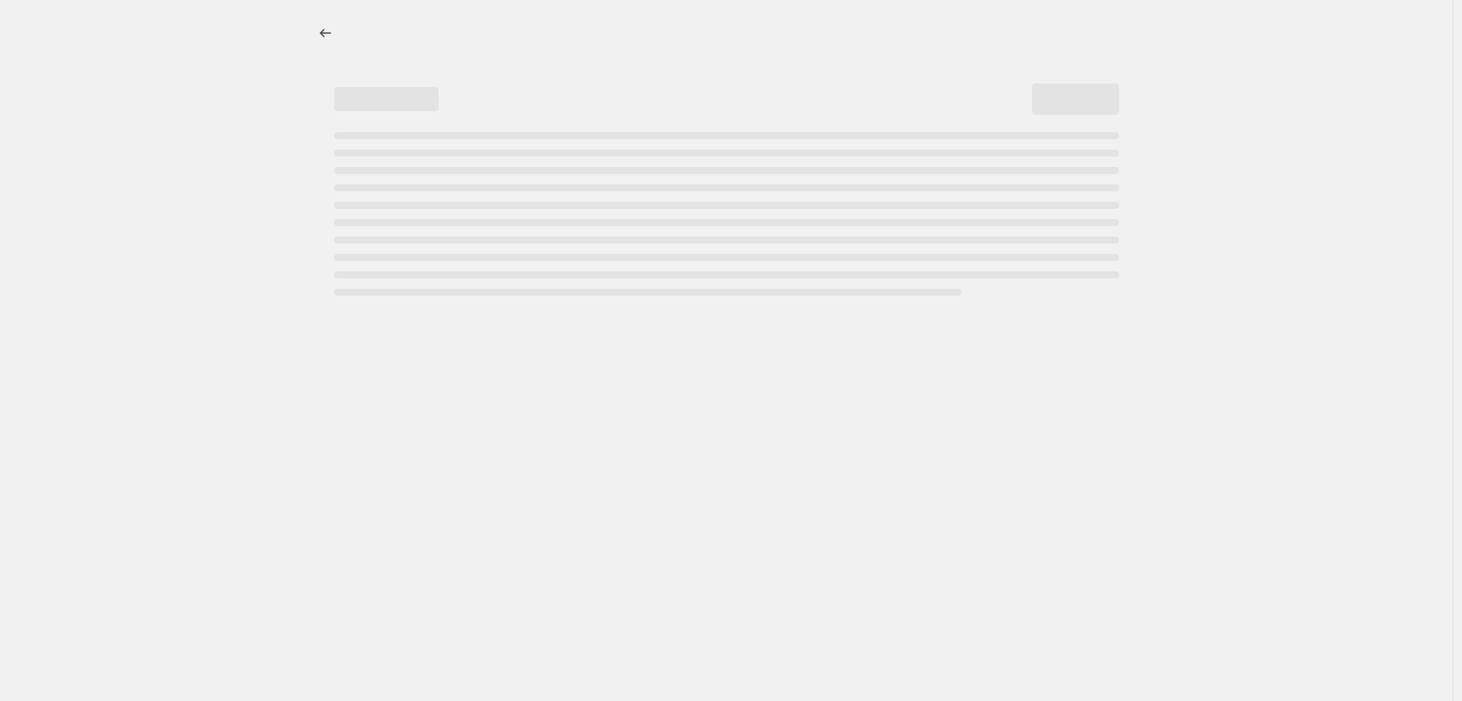
select select "percentage"
select select "tag"
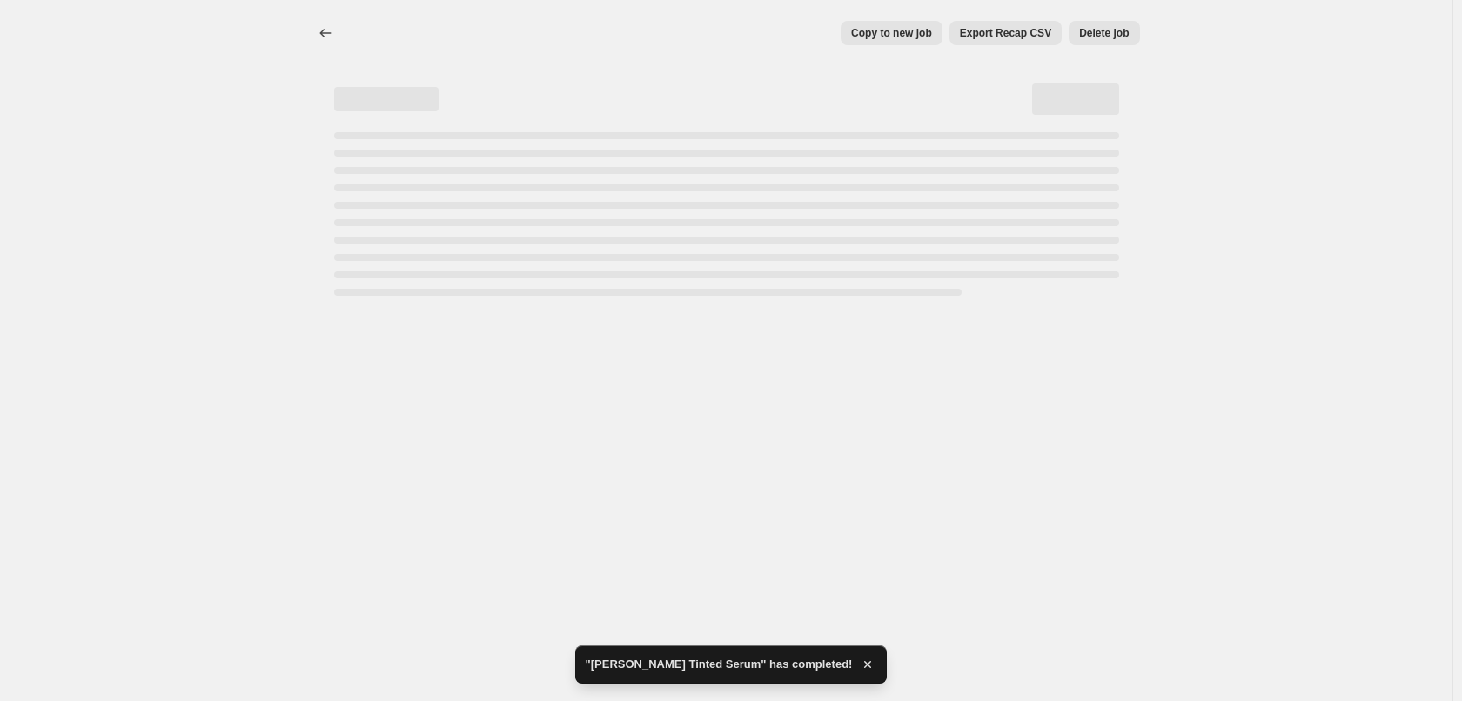
click at [1086, 42] on button "Delete job" at bounding box center [1104, 33] width 70 height 24
select select "percentage"
select select "tag"
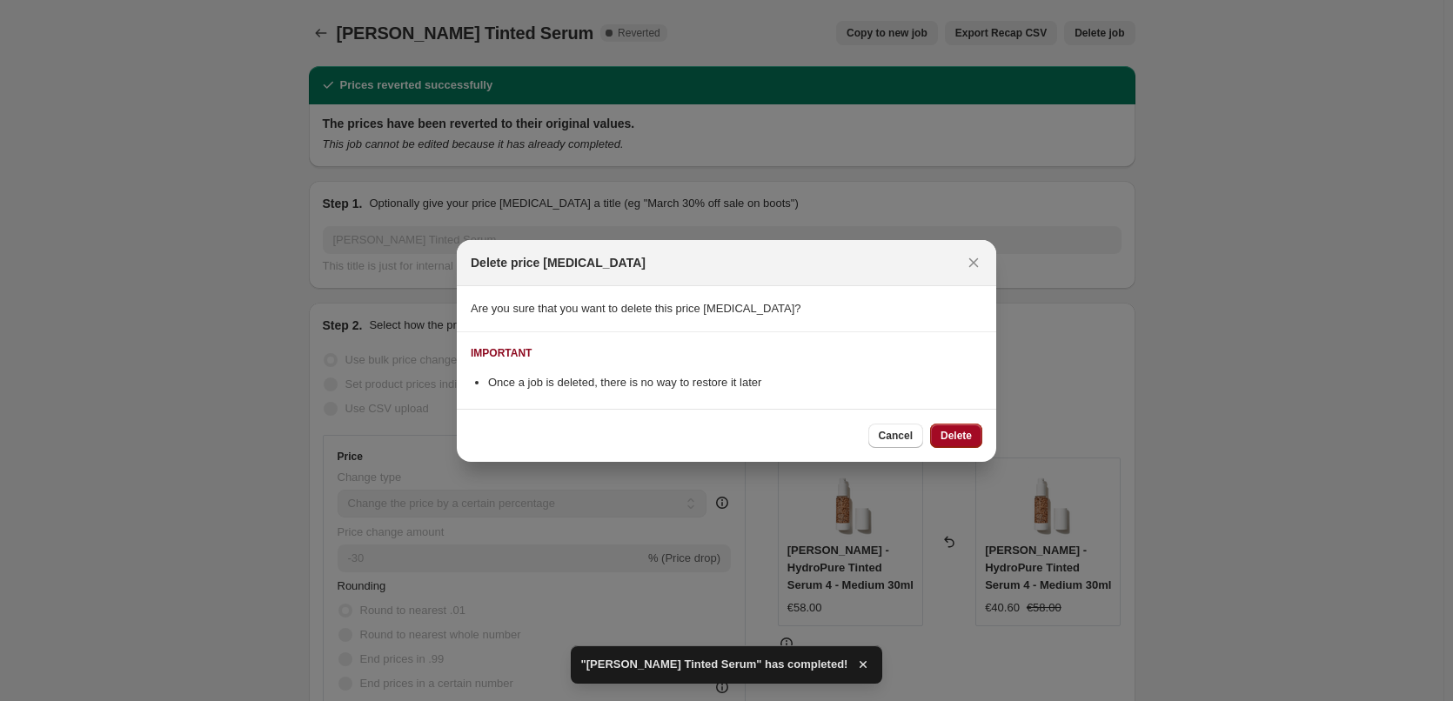
click at [950, 426] on button "Delete" at bounding box center [956, 436] width 52 height 24
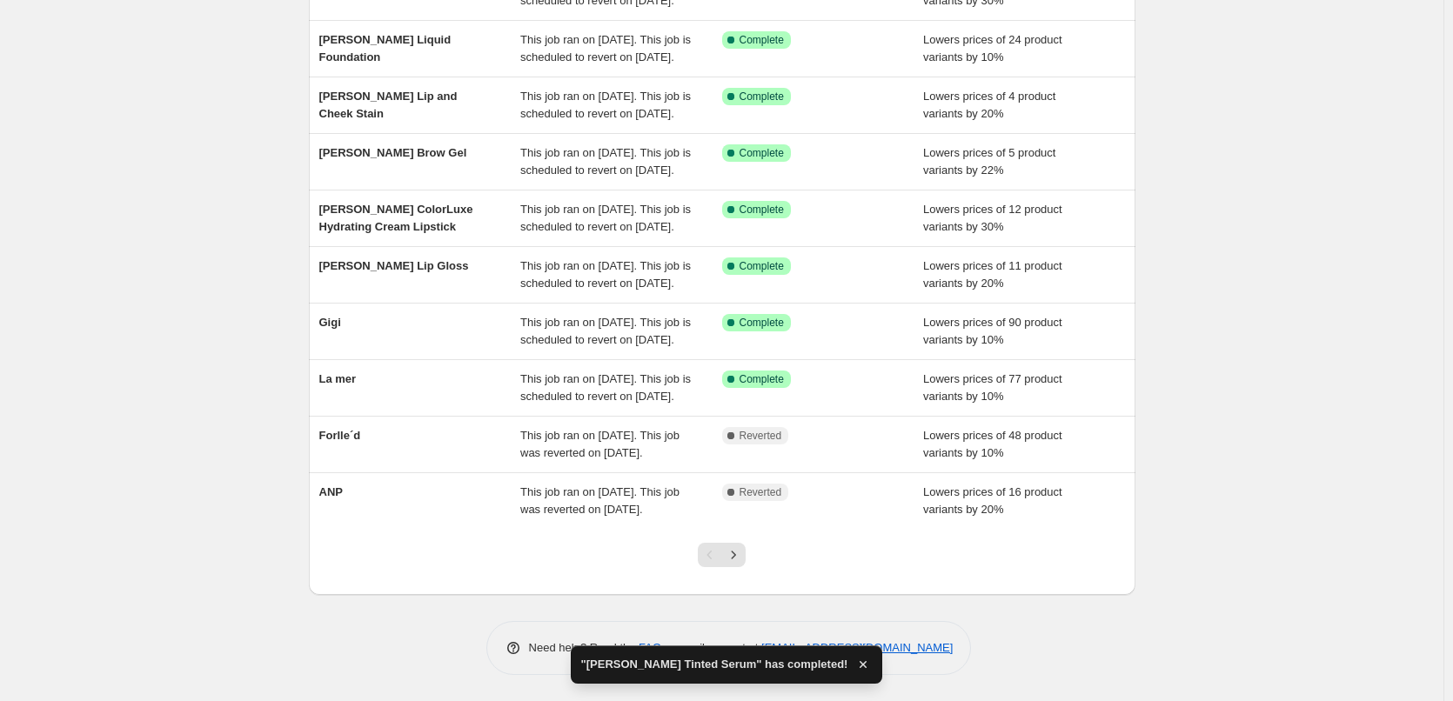
scroll to position [369, 0]
click at [732, 563] on icon "Next" at bounding box center [733, 555] width 17 height 17
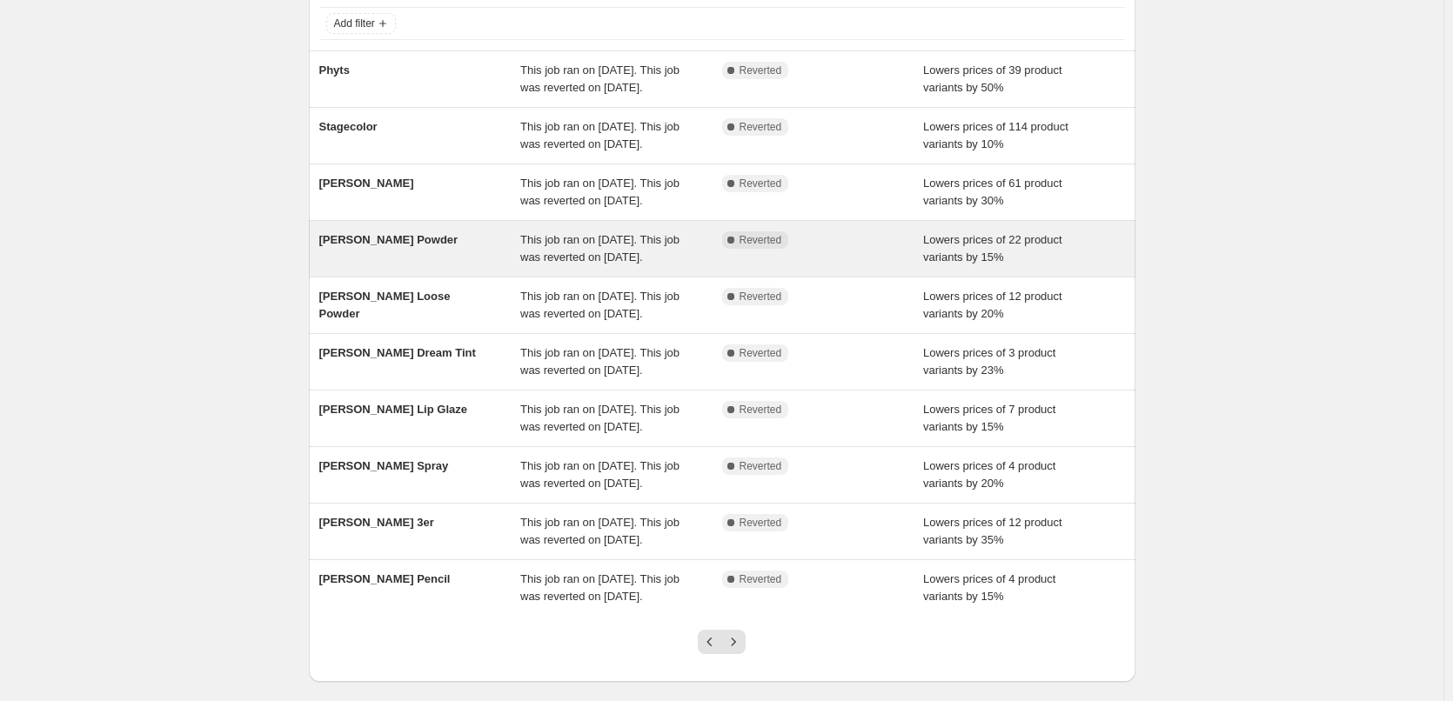
click at [541, 266] on div "This job ran on [DATE]. This job was reverted on [DATE]." at bounding box center [621, 249] width 202 height 35
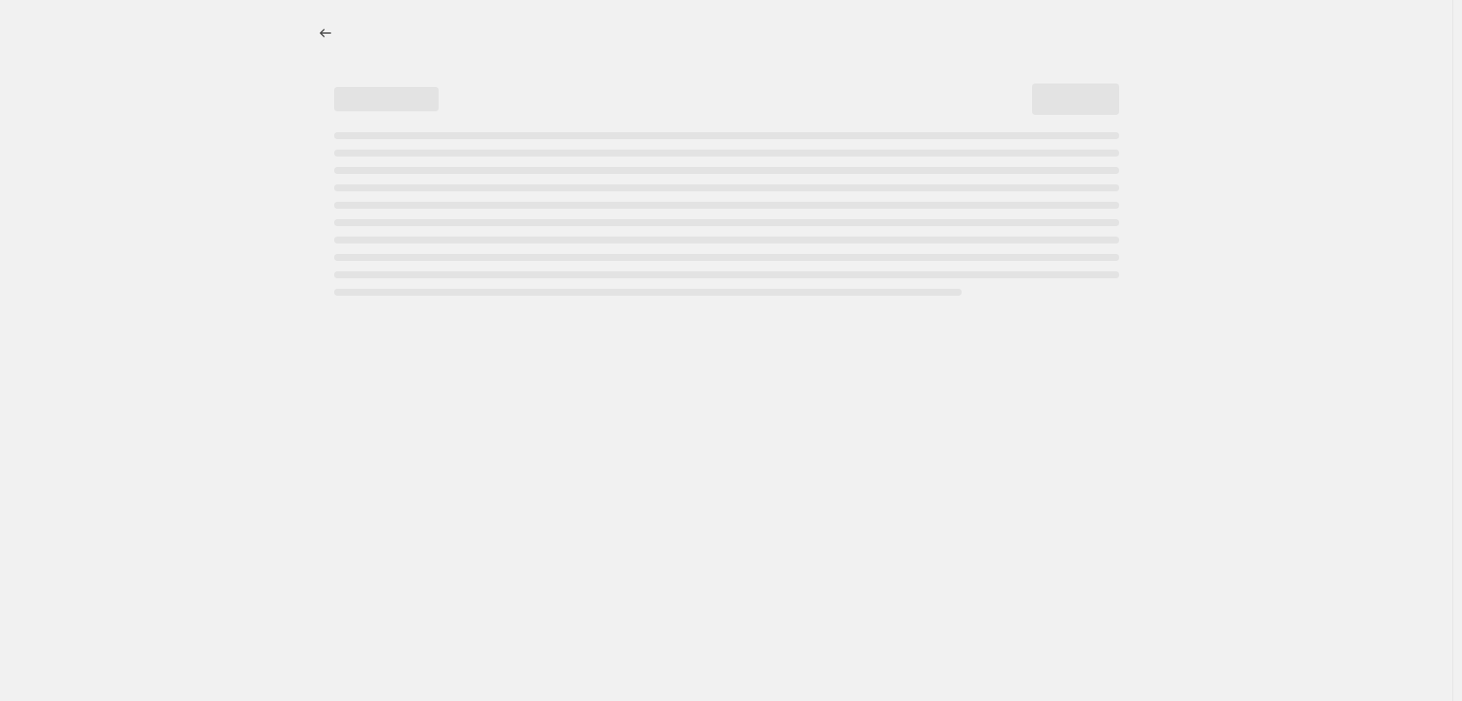
select select "percentage"
select select "tag"
select select "vendor"
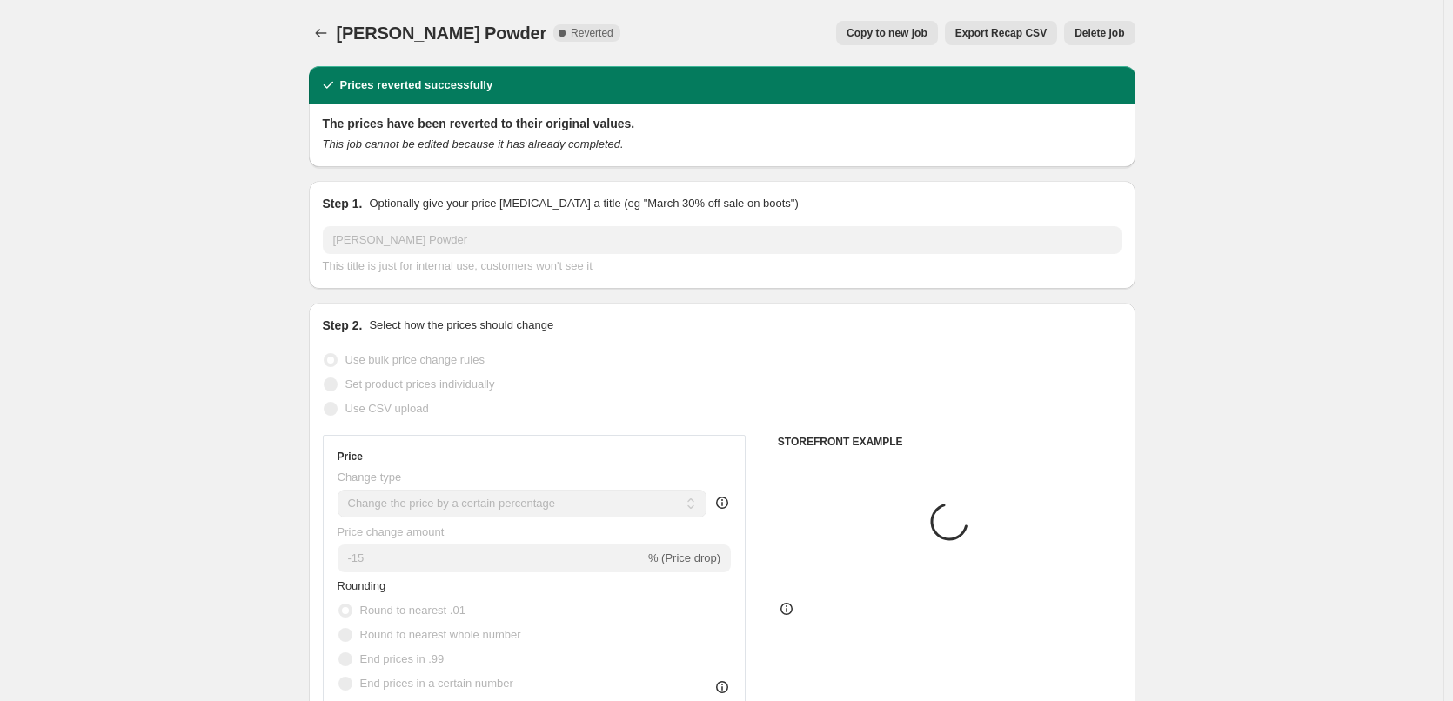
click at [893, 36] on span "Copy to new job" at bounding box center [887, 33] width 81 height 14
select select "percentage"
select select "tag"
select select "vendor"
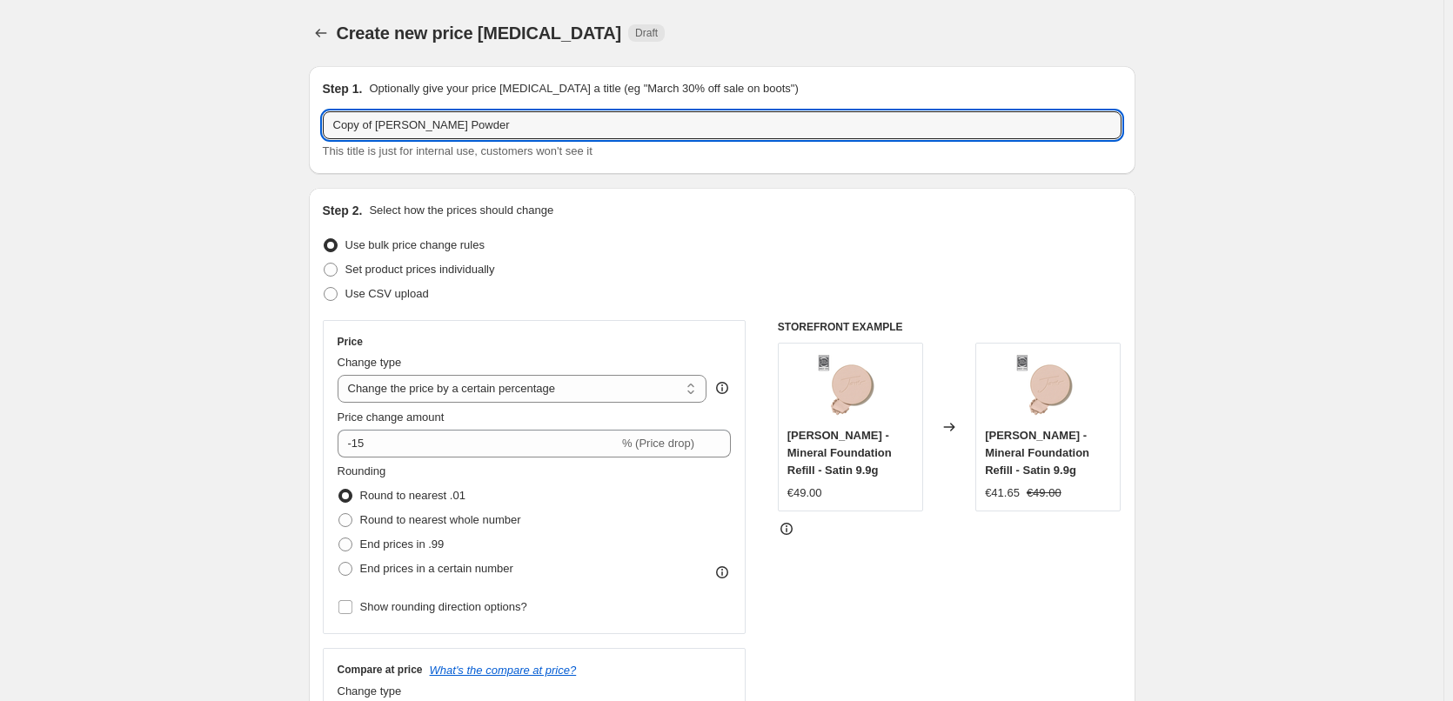
drag, startPoint x: 379, startPoint y: 124, endPoint x: 104, endPoint y: 140, distance: 275.5
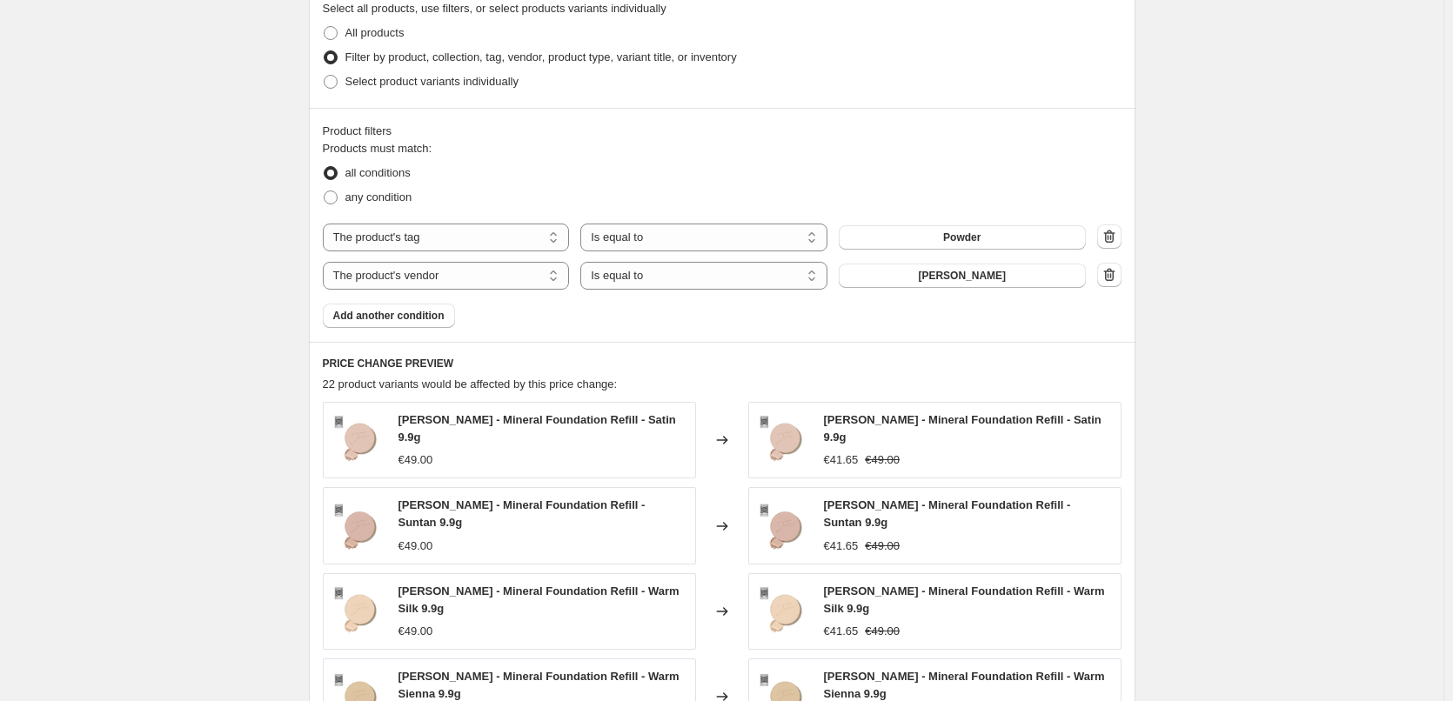
scroll to position [1290, 0]
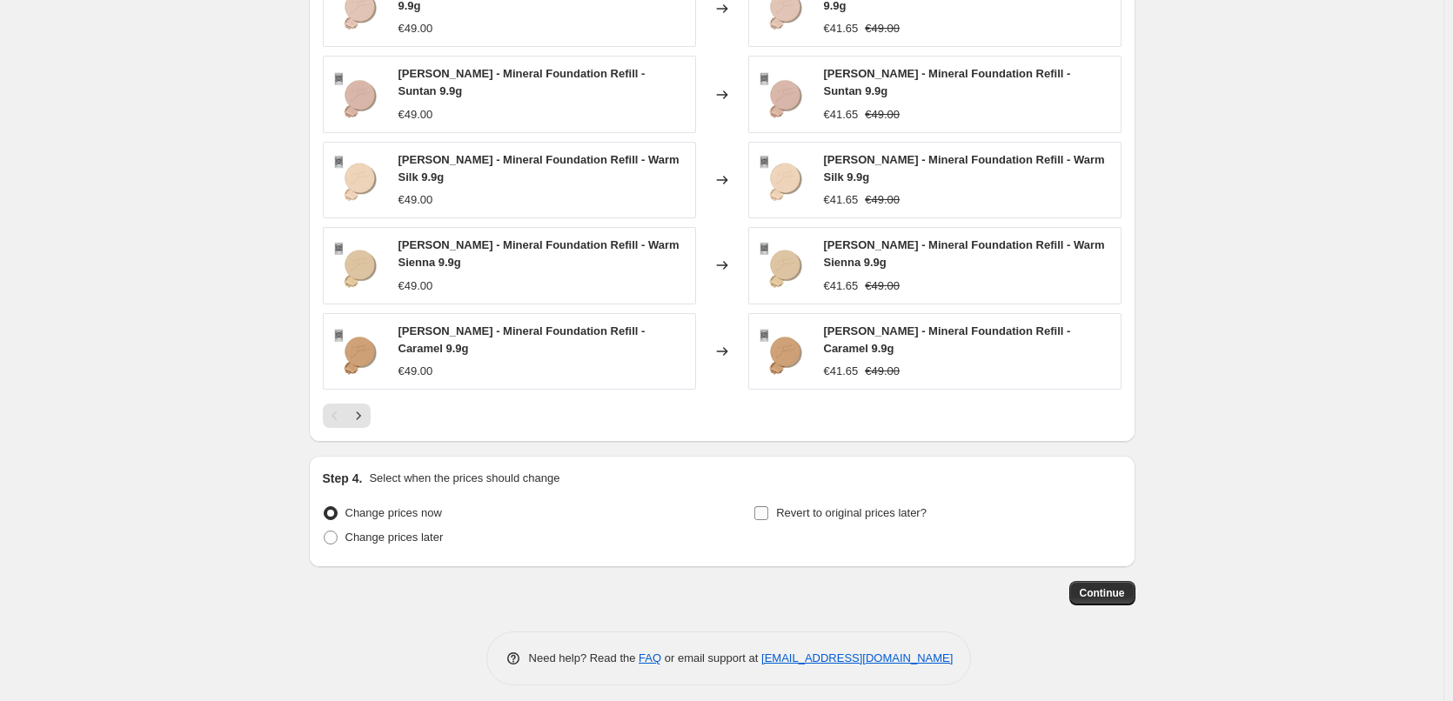
type input "[PERSON_NAME] Powder"
click at [789, 507] on span "Revert to original prices later?" at bounding box center [851, 513] width 151 height 13
click at [768, 507] on input "Revert to original prices later?" at bounding box center [762, 514] width 14 height 14
checkbox input "true"
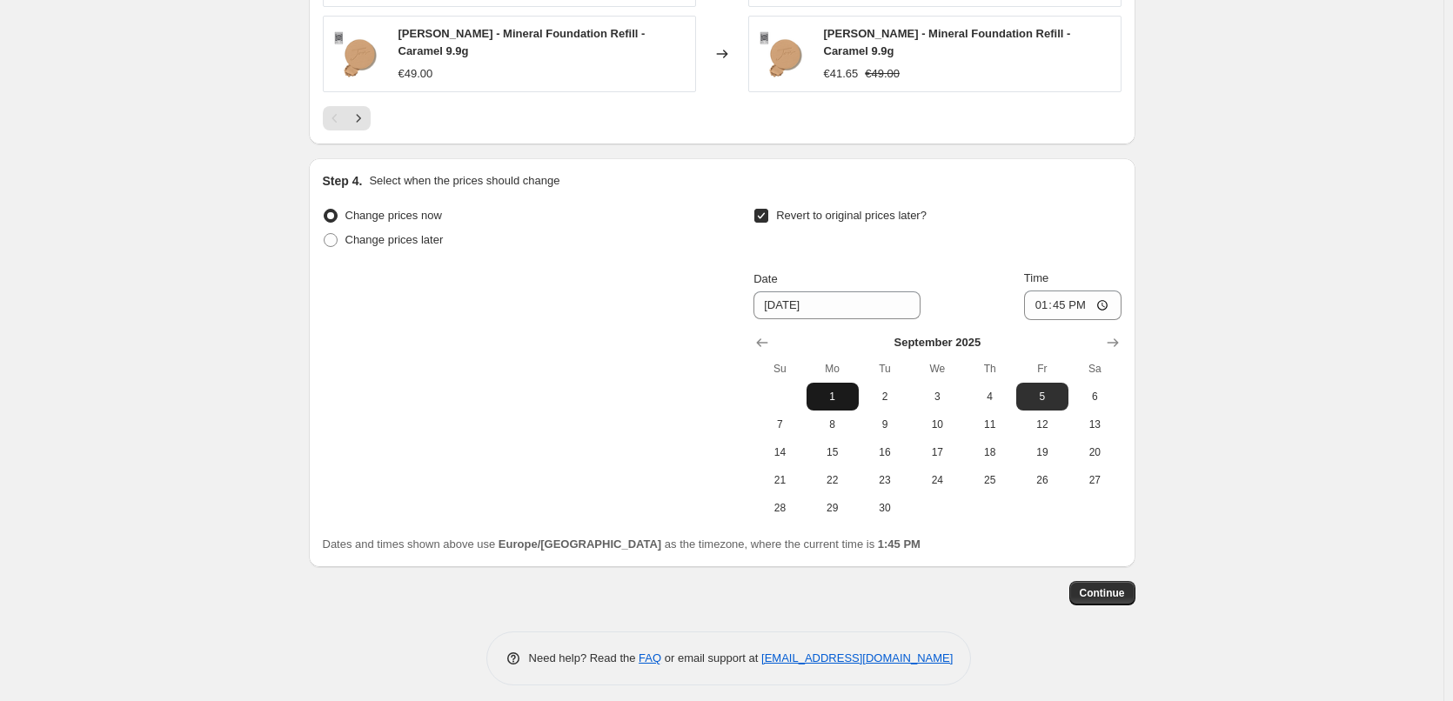
click at [845, 390] on span "1" at bounding box center [833, 397] width 38 height 14
type input "[DATE]"
click at [1047, 296] on input "13:45" at bounding box center [1072, 306] width 97 height 30
click at [1104, 294] on input "15:00" at bounding box center [1072, 306] width 97 height 30
type input "03:00"
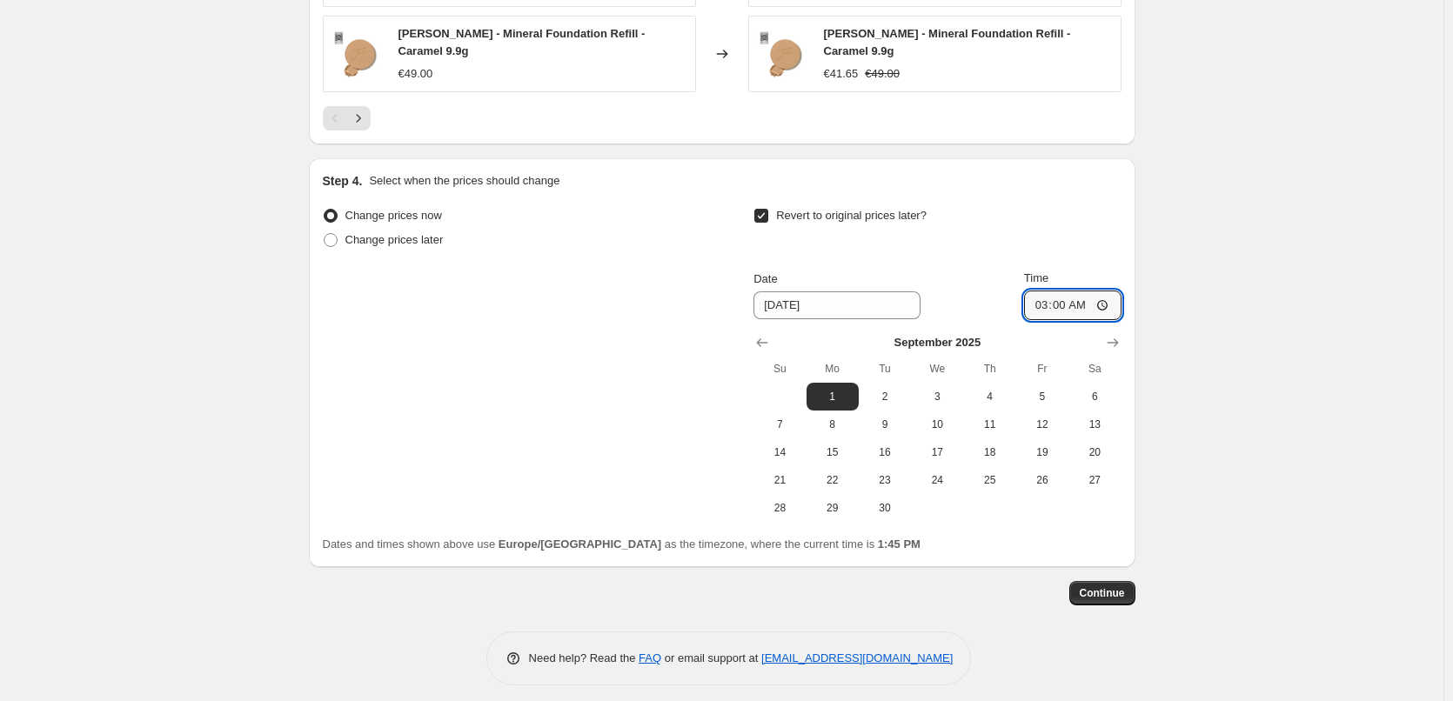
click at [1098, 587] on span "Continue" at bounding box center [1102, 594] width 45 height 14
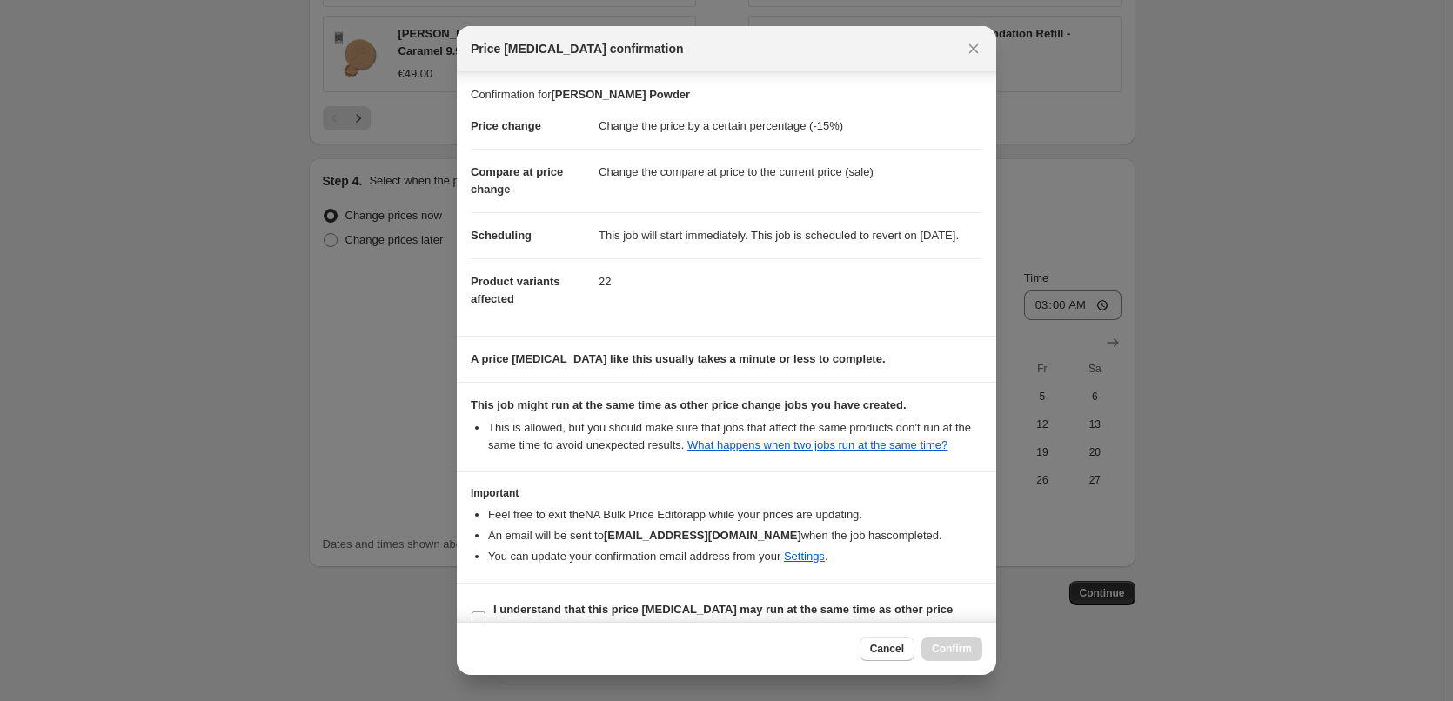
scroll to position [49, 0]
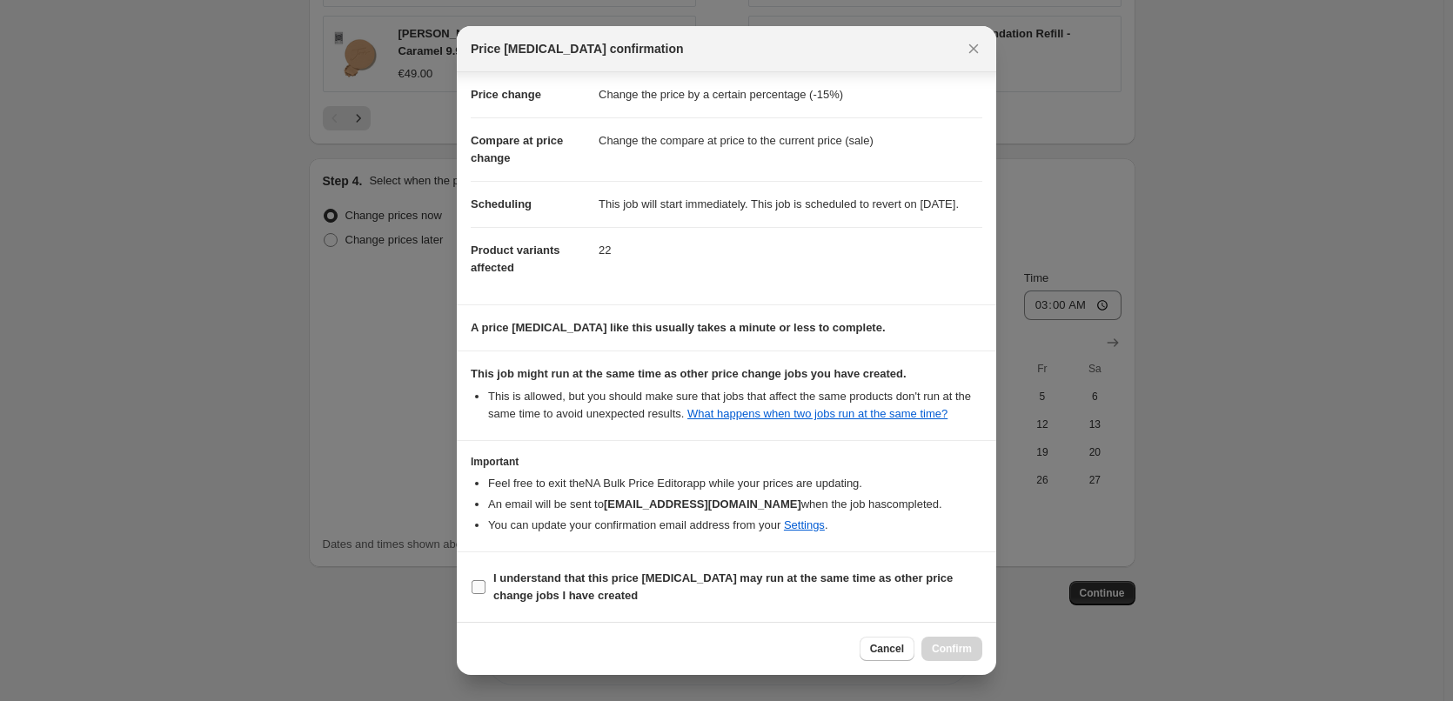
click at [577, 574] on b "I understand that this price [MEDICAL_DATA] may run at the same time as other p…" at bounding box center [723, 587] width 460 height 30
click at [486, 580] on input "I understand that this price [MEDICAL_DATA] may run at the same time as other p…" at bounding box center [479, 587] width 14 height 14
checkbox input "true"
click at [949, 639] on button "Confirm" at bounding box center [952, 649] width 61 height 24
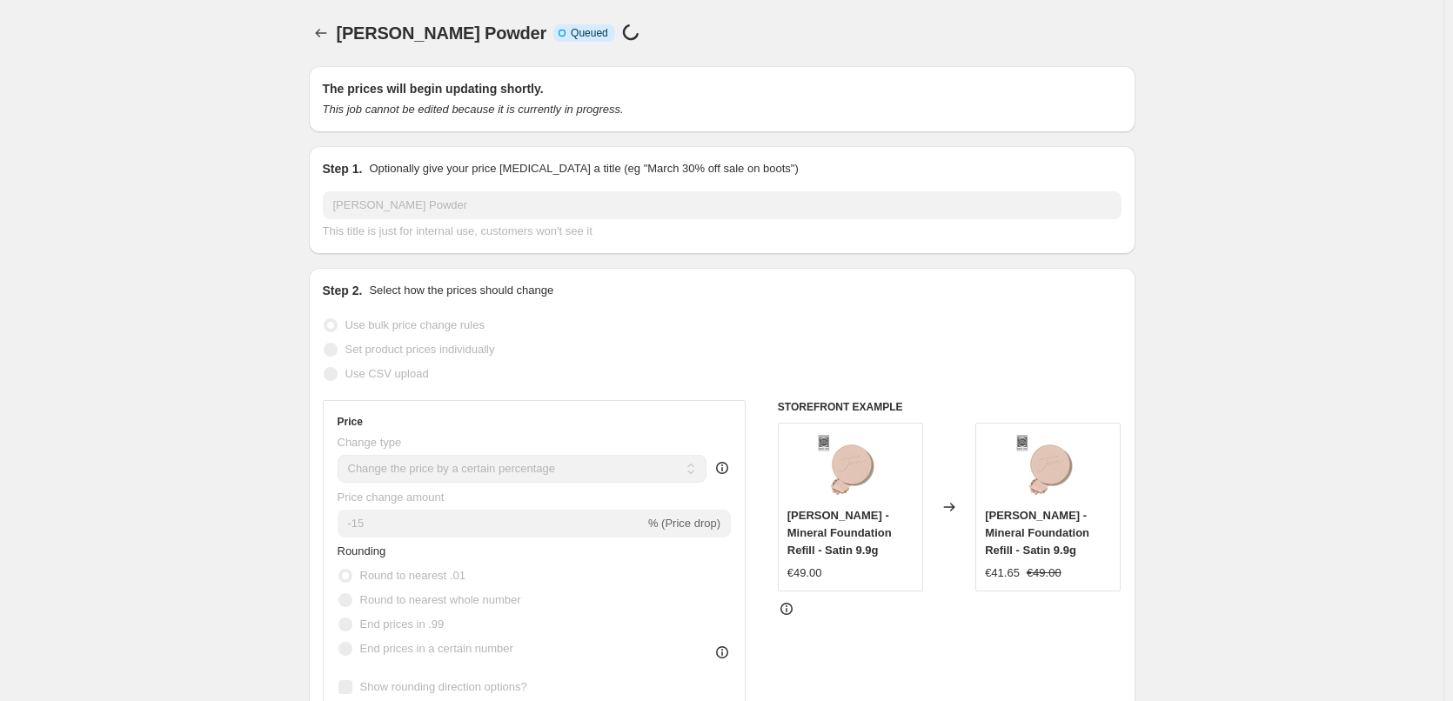
scroll to position [1587, 0]
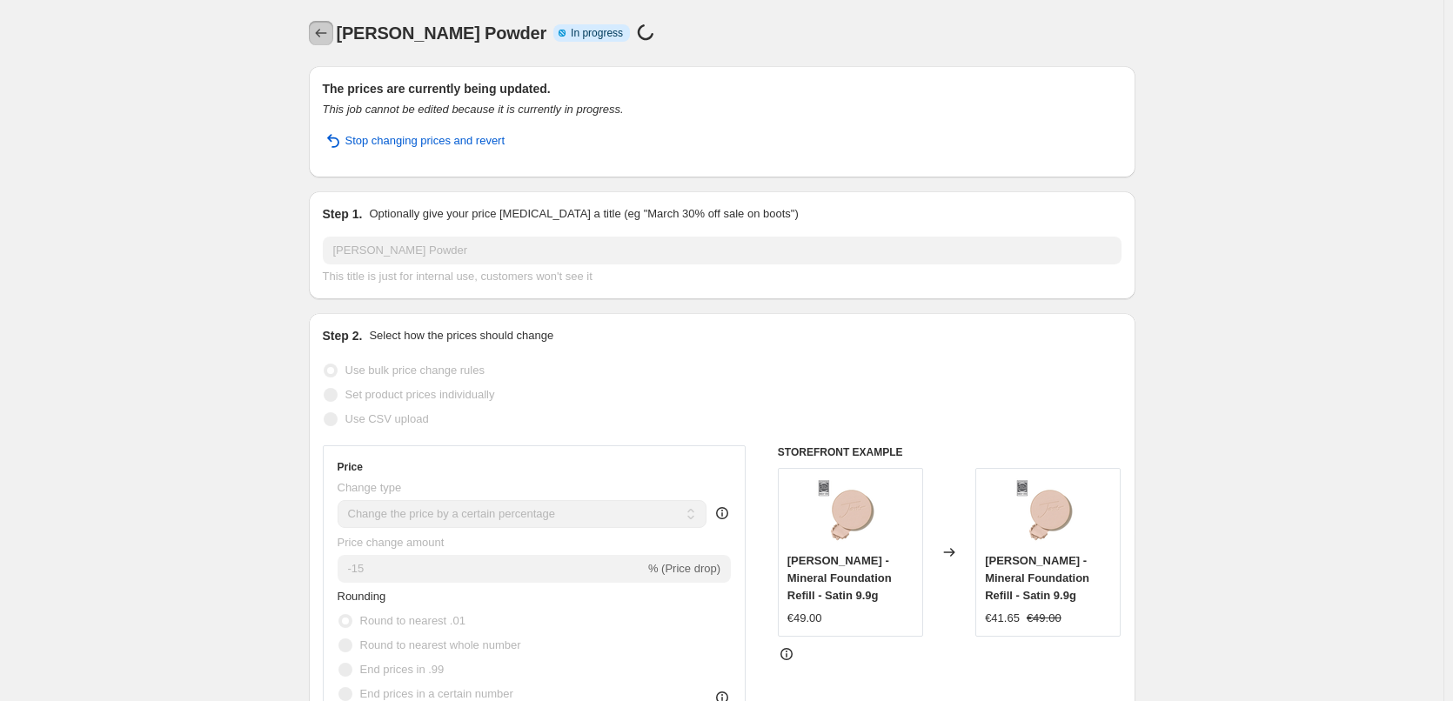
click at [330, 36] on icon "Price change jobs" at bounding box center [320, 32] width 17 height 17
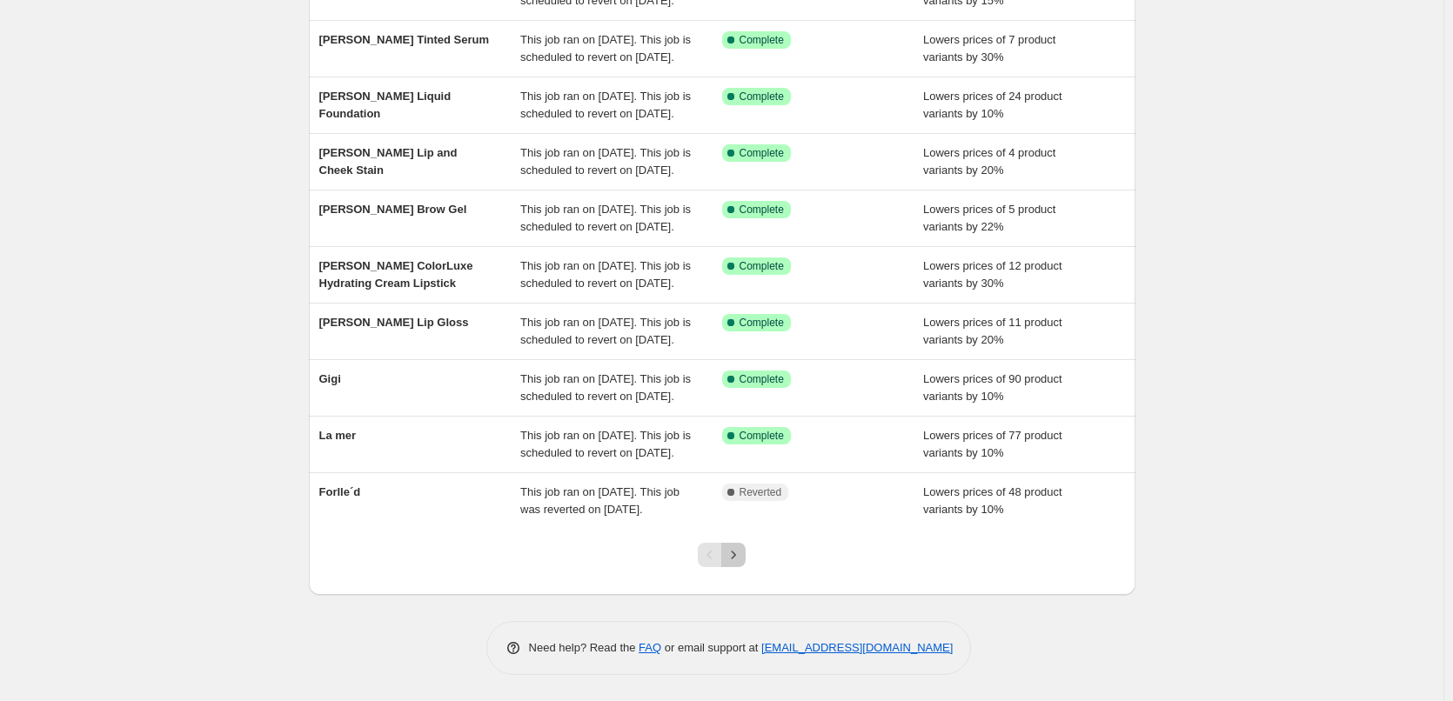
click at [742, 554] on icon "Next" at bounding box center [733, 555] width 17 height 17
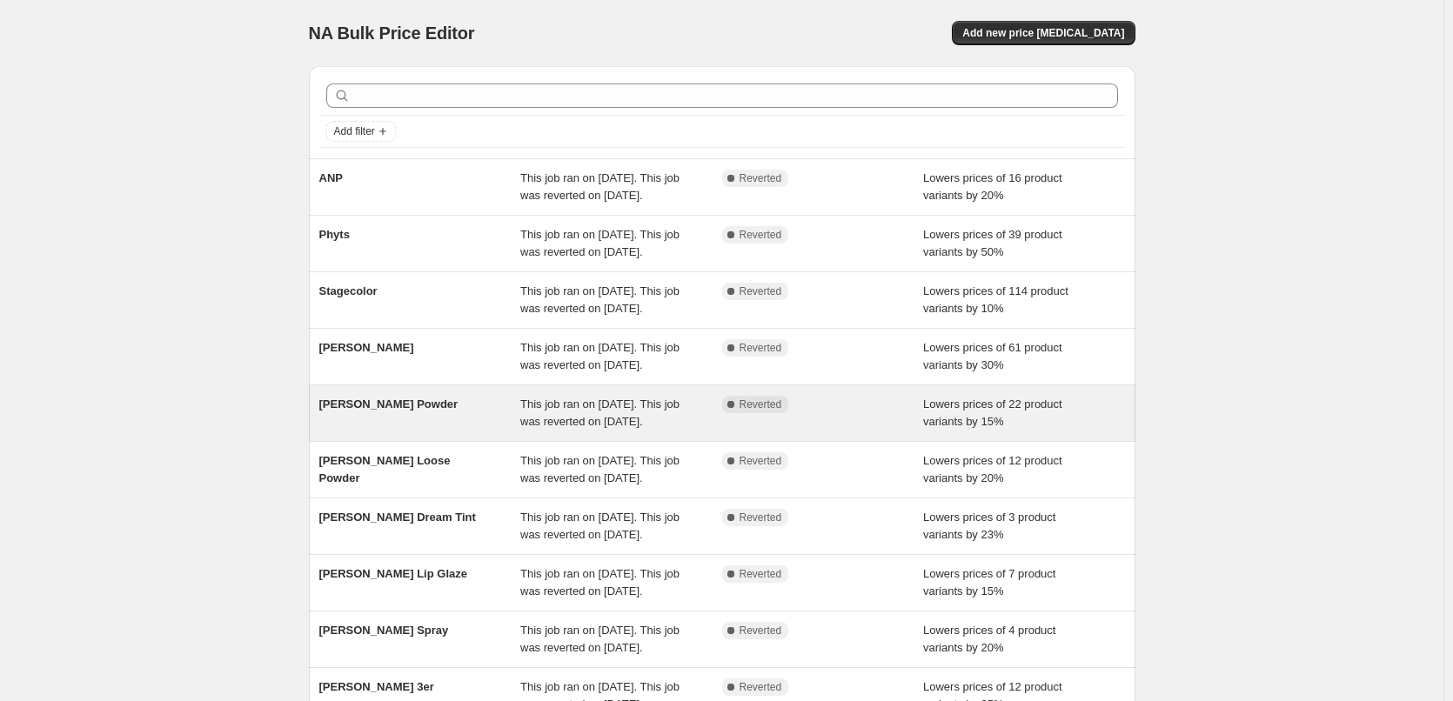
click at [475, 431] on div "[PERSON_NAME] Powder" at bounding box center [420, 413] width 202 height 35
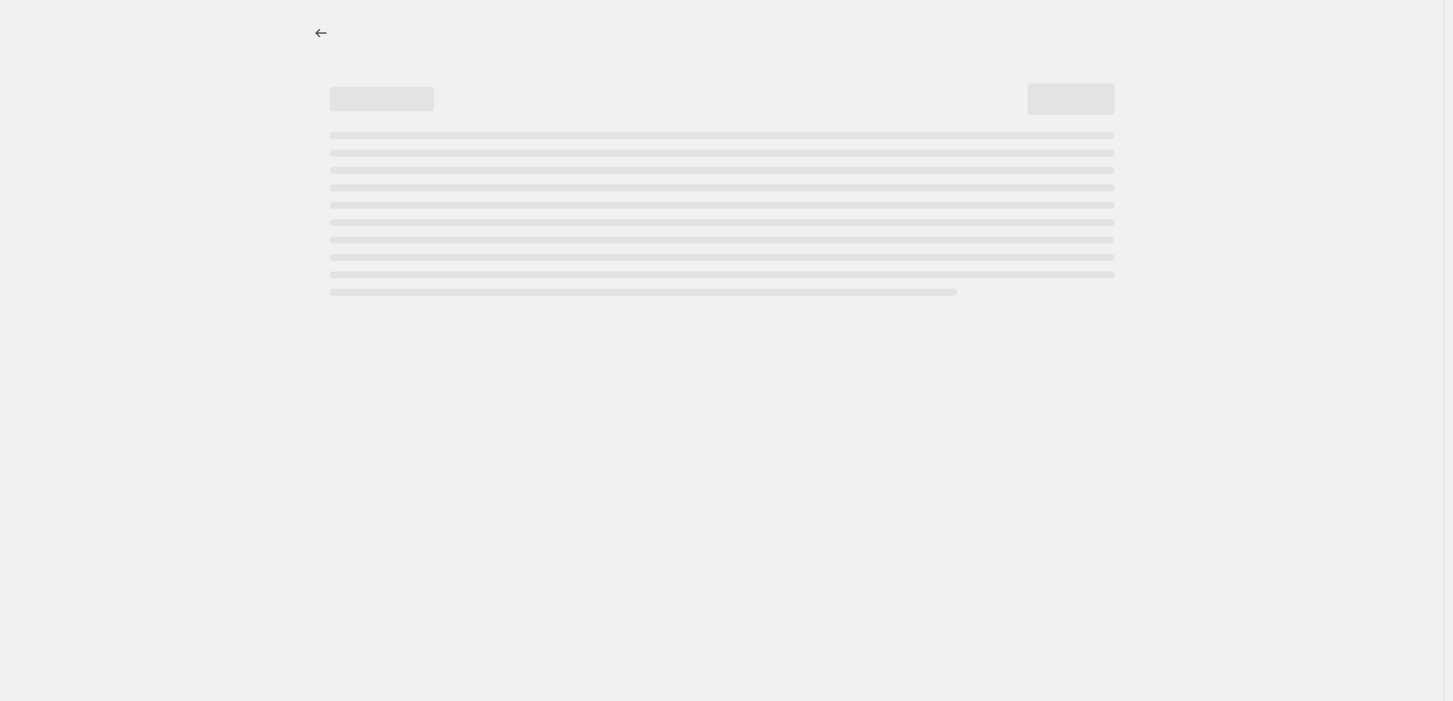
select select "percentage"
select select "tag"
select select "vendor"
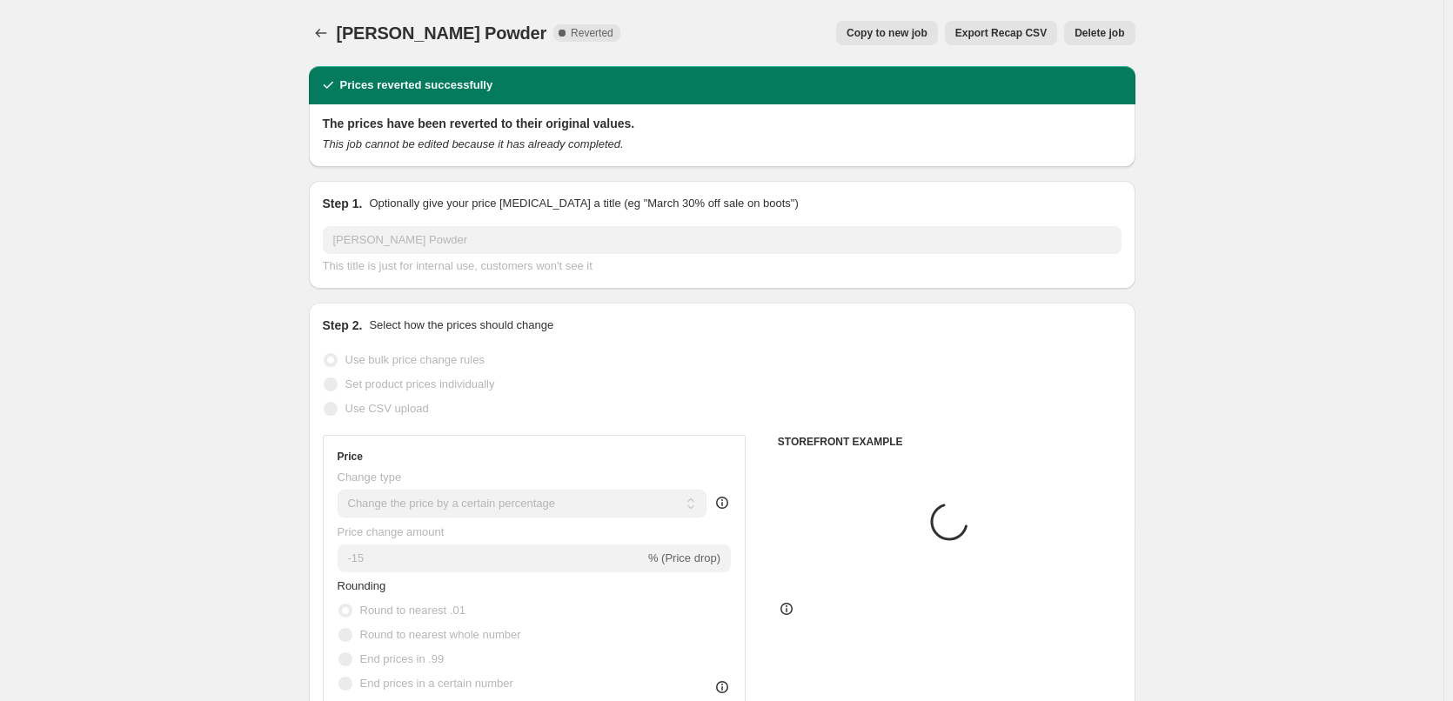
click at [1097, 30] on span "Delete job" at bounding box center [1100, 33] width 50 height 14
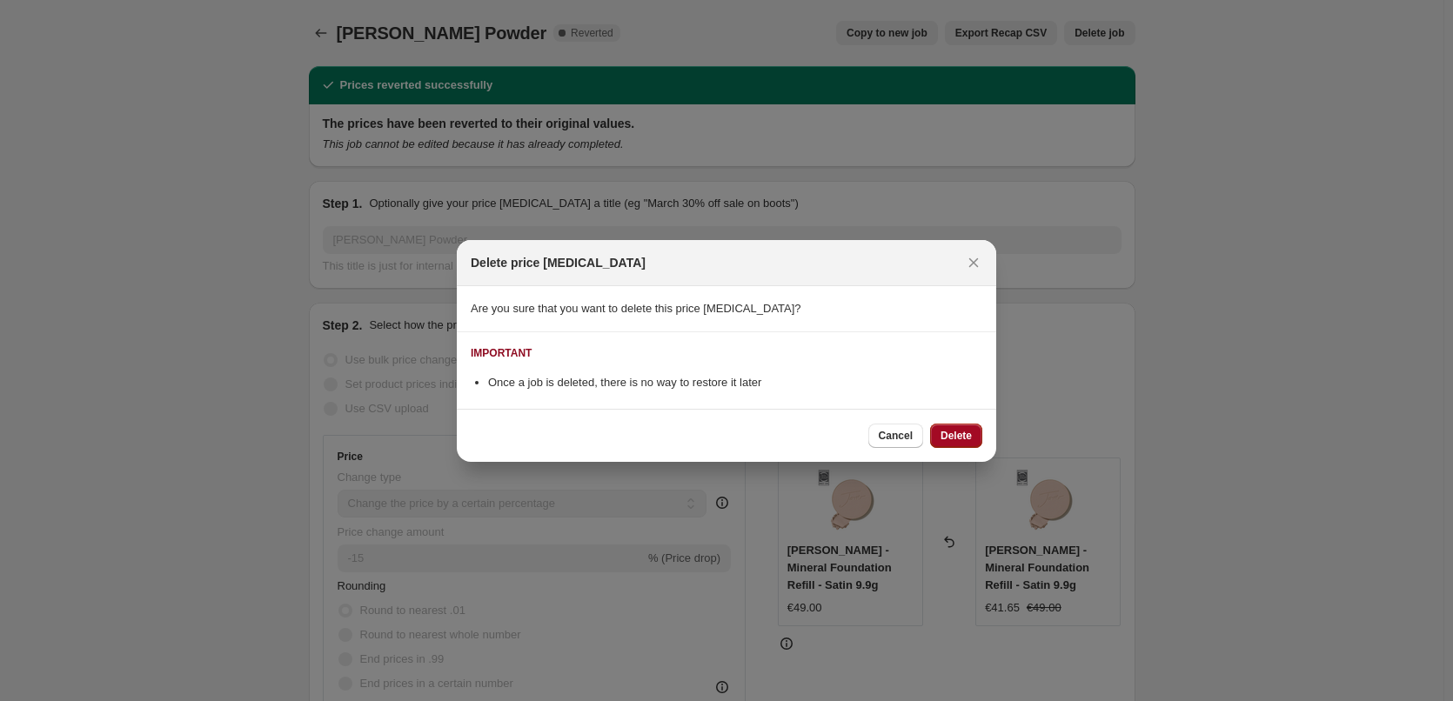
click at [975, 436] on button "Delete" at bounding box center [956, 436] width 52 height 24
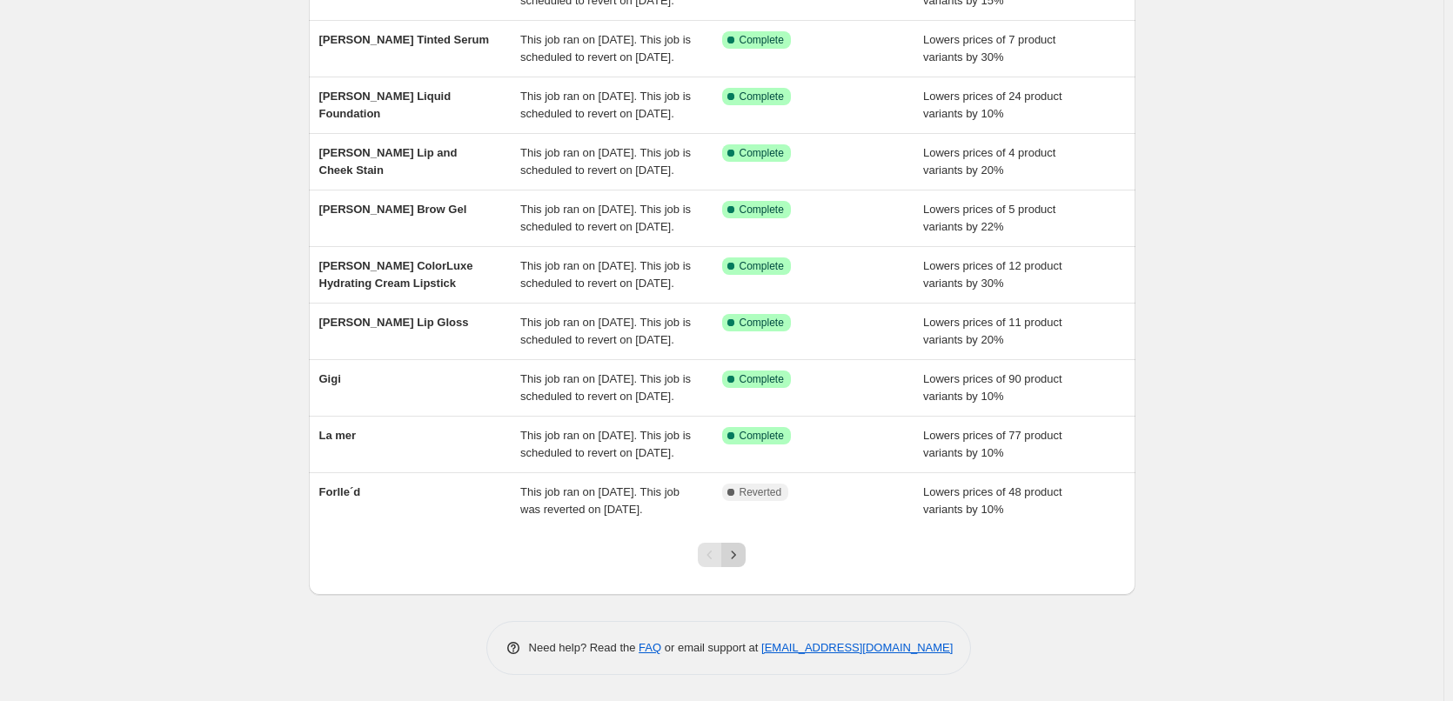
click at [741, 558] on icon "Next" at bounding box center [733, 555] width 17 height 17
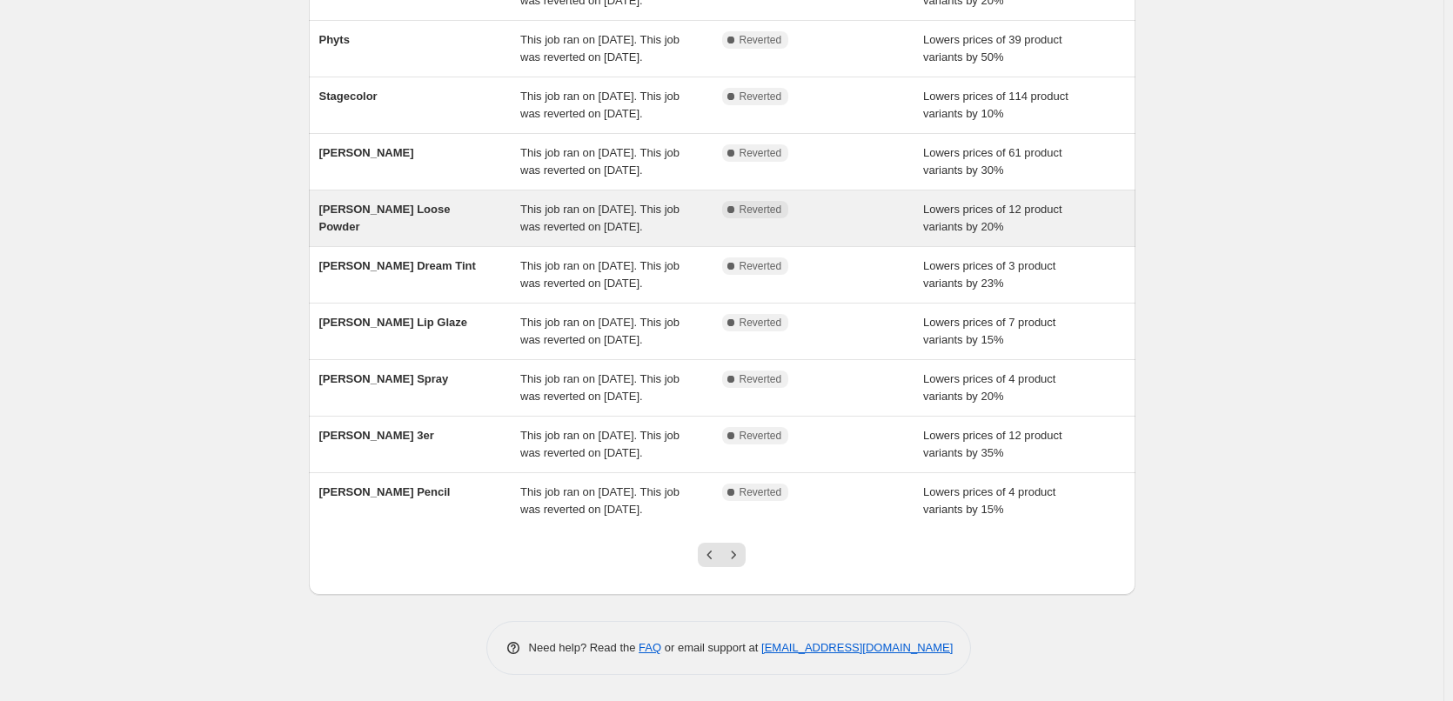
click at [511, 201] on div "[PERSON_NAME] Loose Powder" at bounding box center [420, 218] width 202 height 35
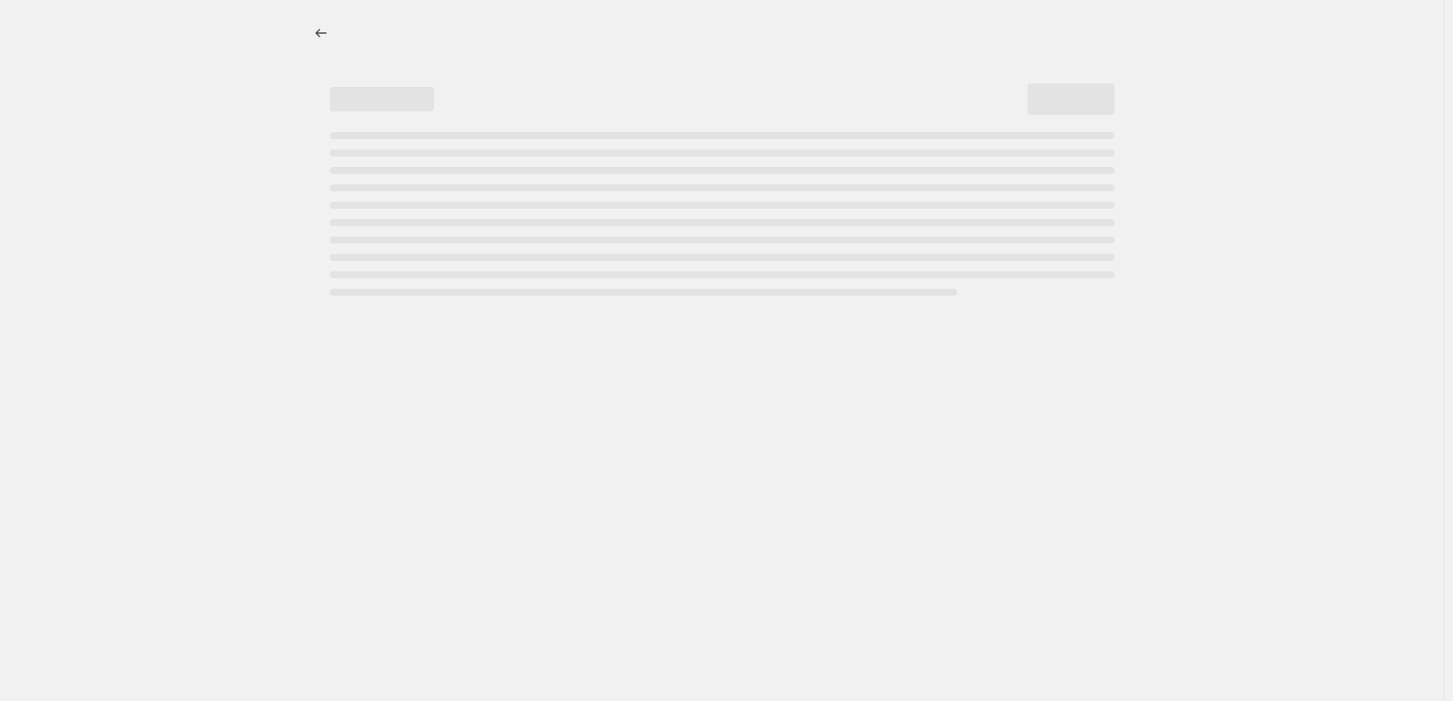
select select "percentage"
select select "tag"
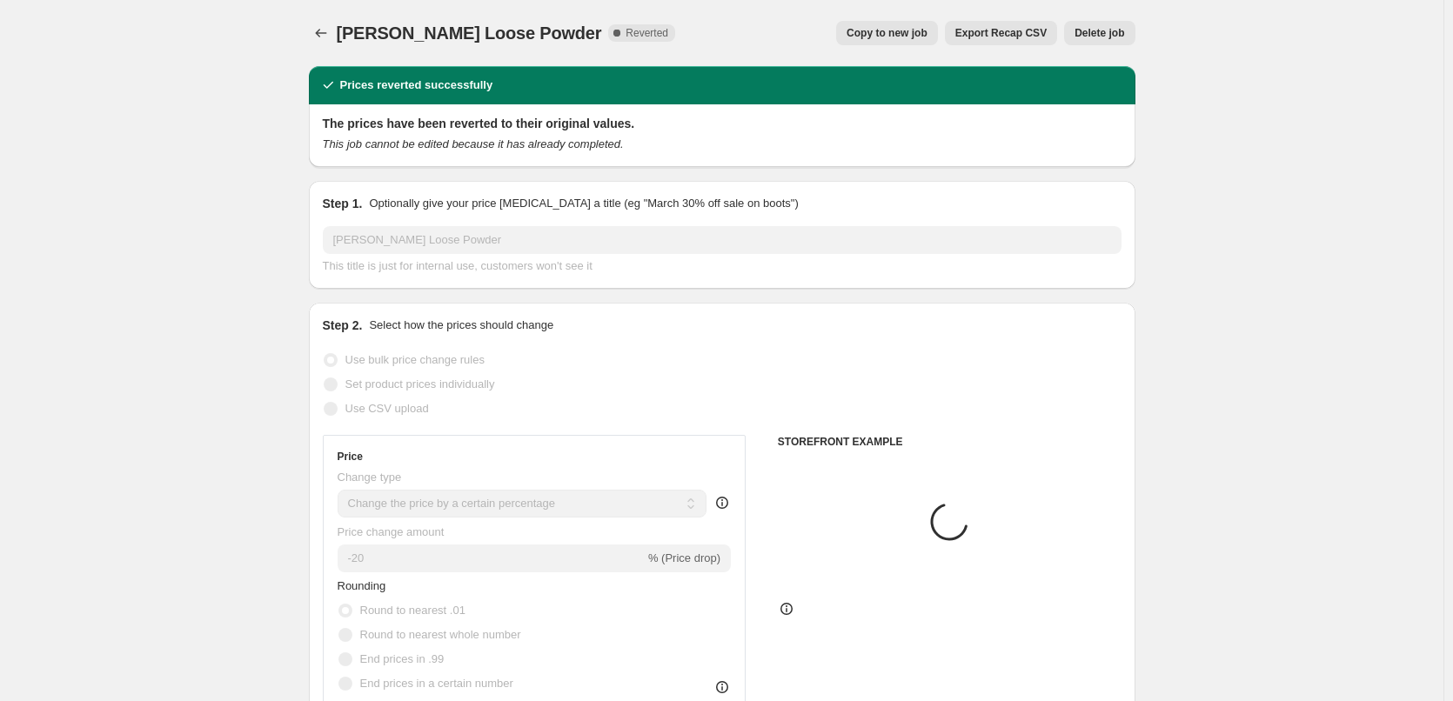
click at [888, 39] on span "Copy to new job" at bounding box center [887, 33] width 81 height 14
select select "percentage"
select select "tag"
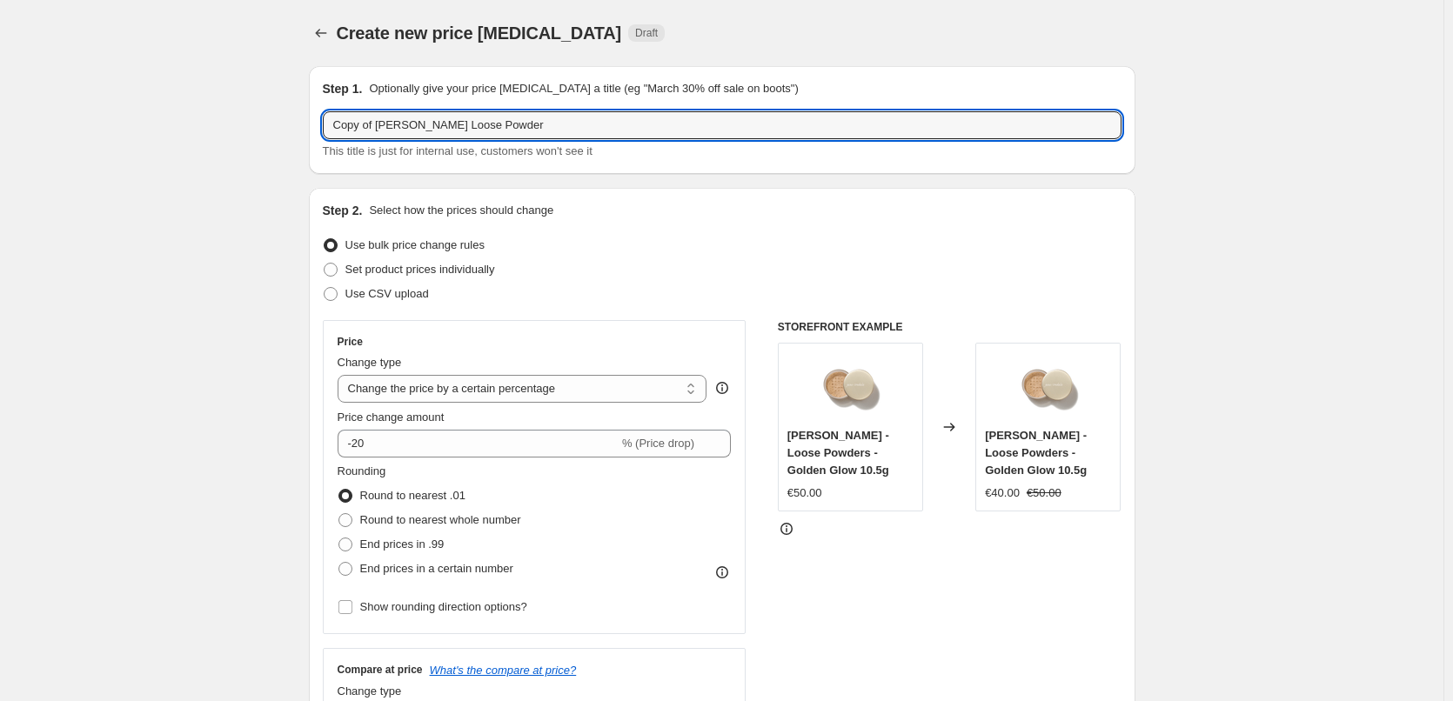
drag, startPoint x: 380, startPoint y: 124, endPoint x: 185, endPoint y: 146, distance: 197.0
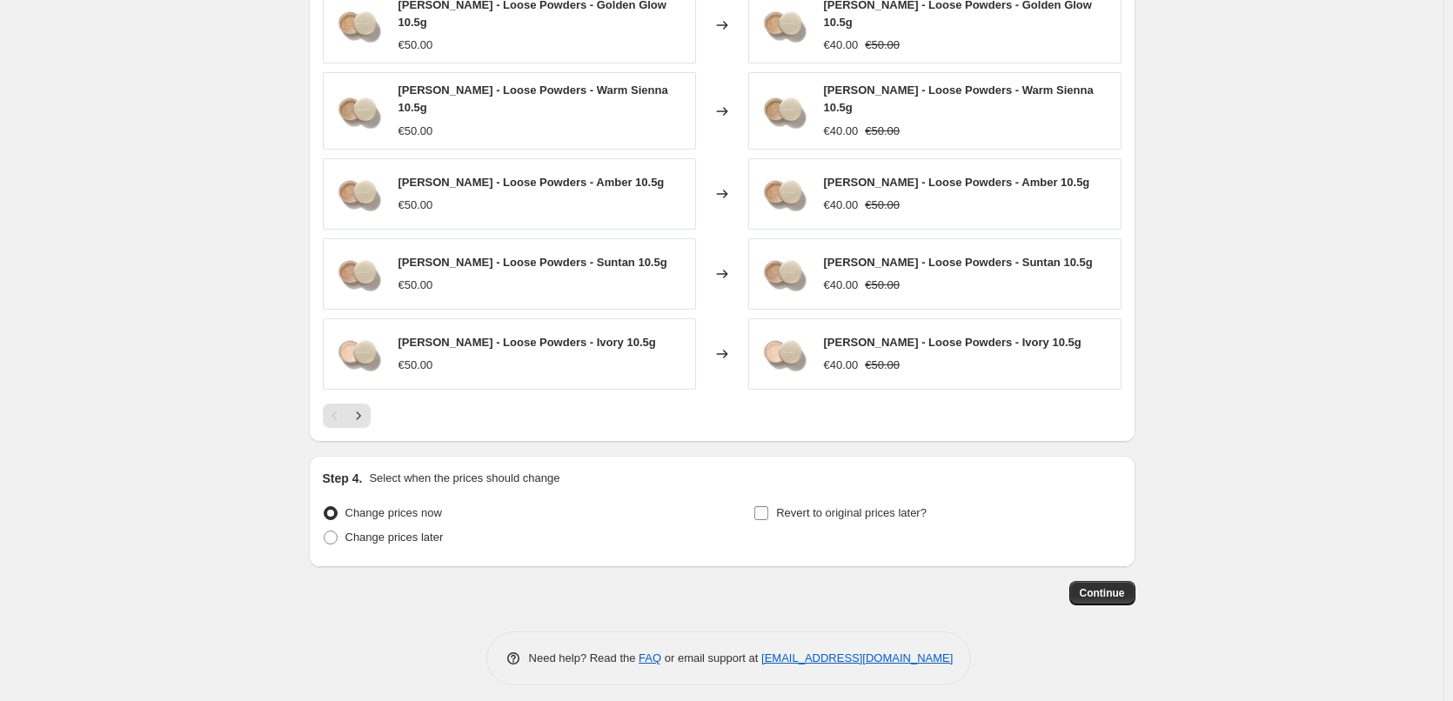
type input "[PERSON_NAME] Loose Powder"
click at [768, 507] on input "Revert to original prices later?" at bounding box center [762, 514] width 14 height 14
checkbox input "true"
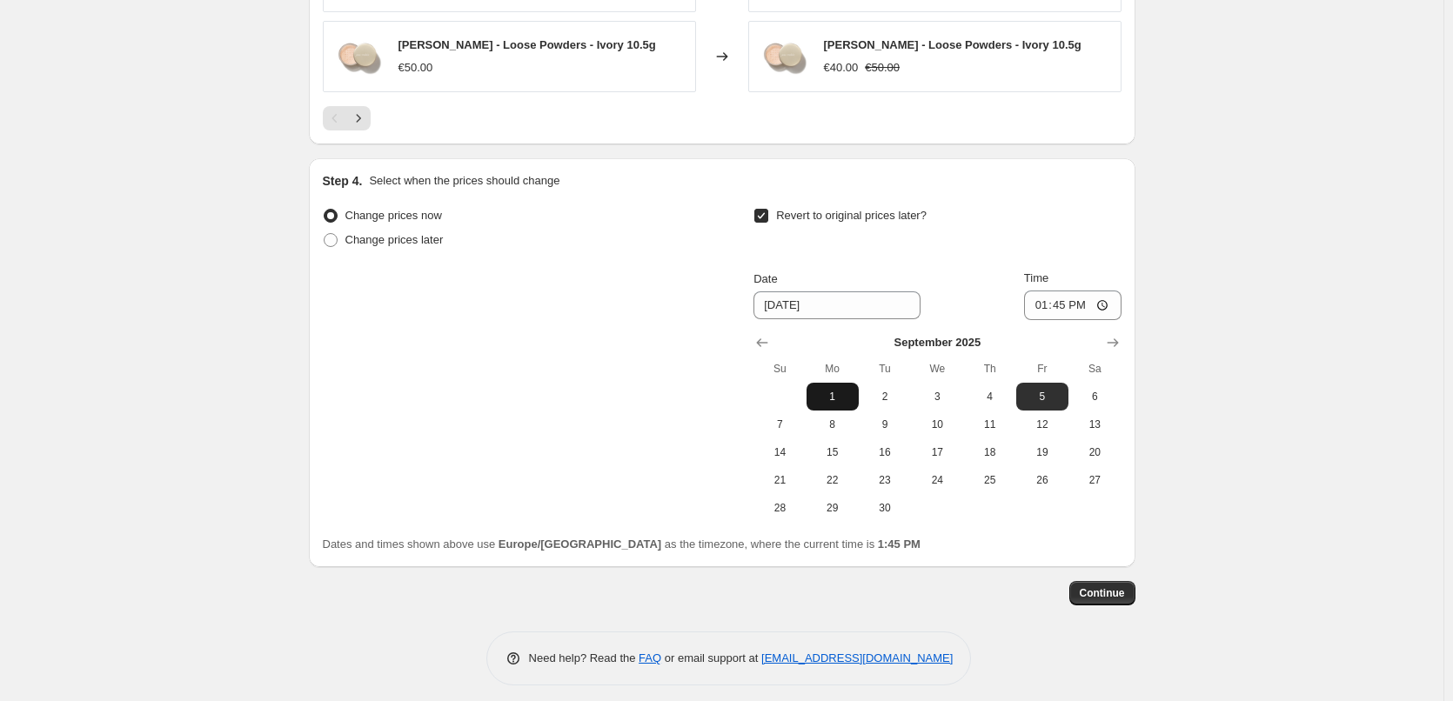
click at [839, 390] on span "1" at bounding box center [833, 397] width 38 height 14
type input "[DATE]"
click at [1044, 292] on input "13:45" at bounding box center [1072, 306] width 97 height 30
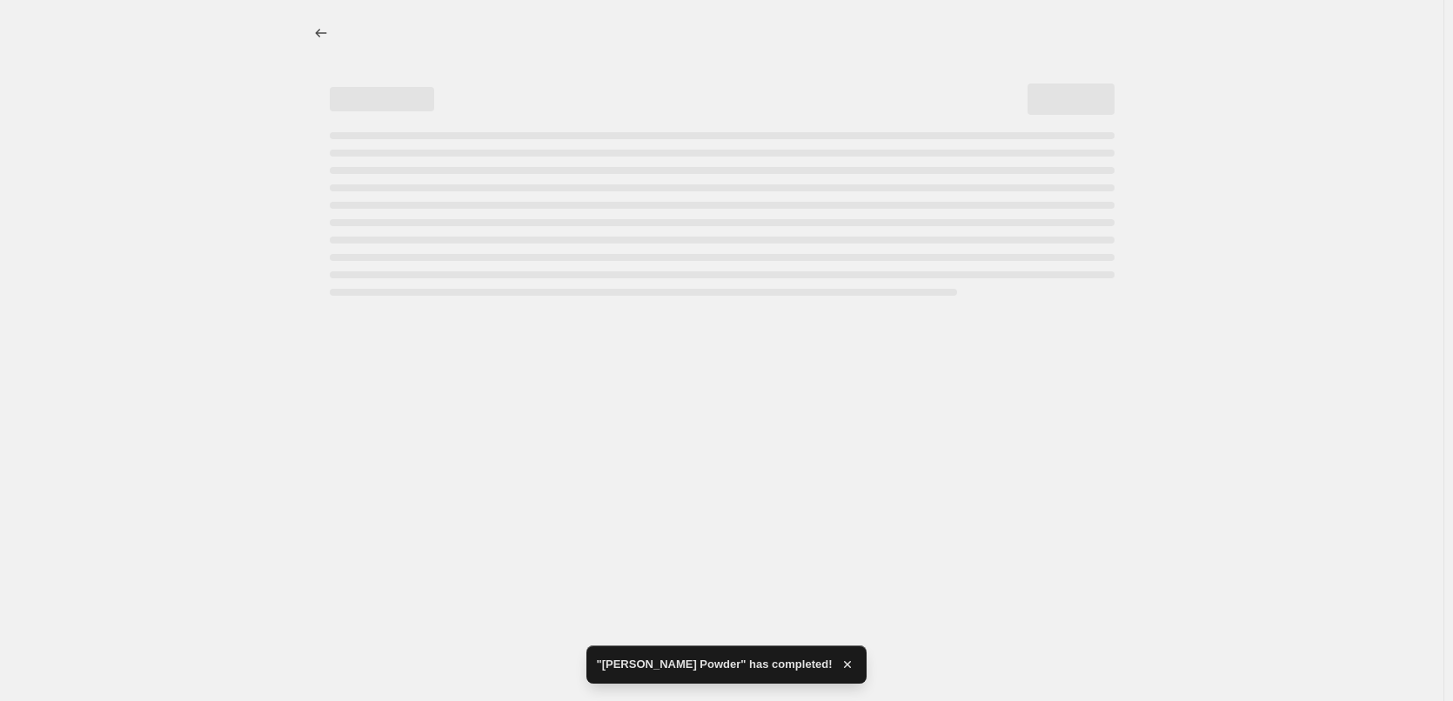
select select "percentage"
select select "tag"
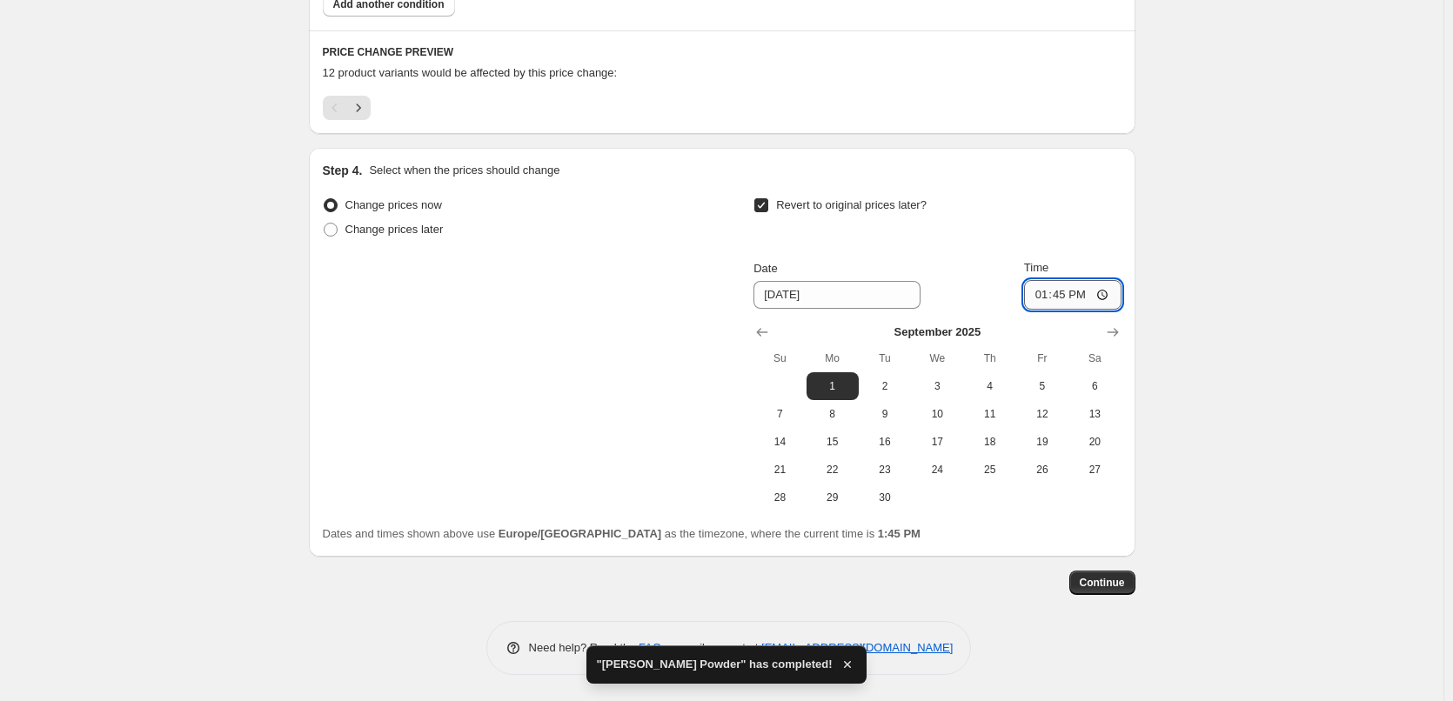
click at [1043, 299] on input "13:45" at bounding box center [1072, 295] width 97 height 30
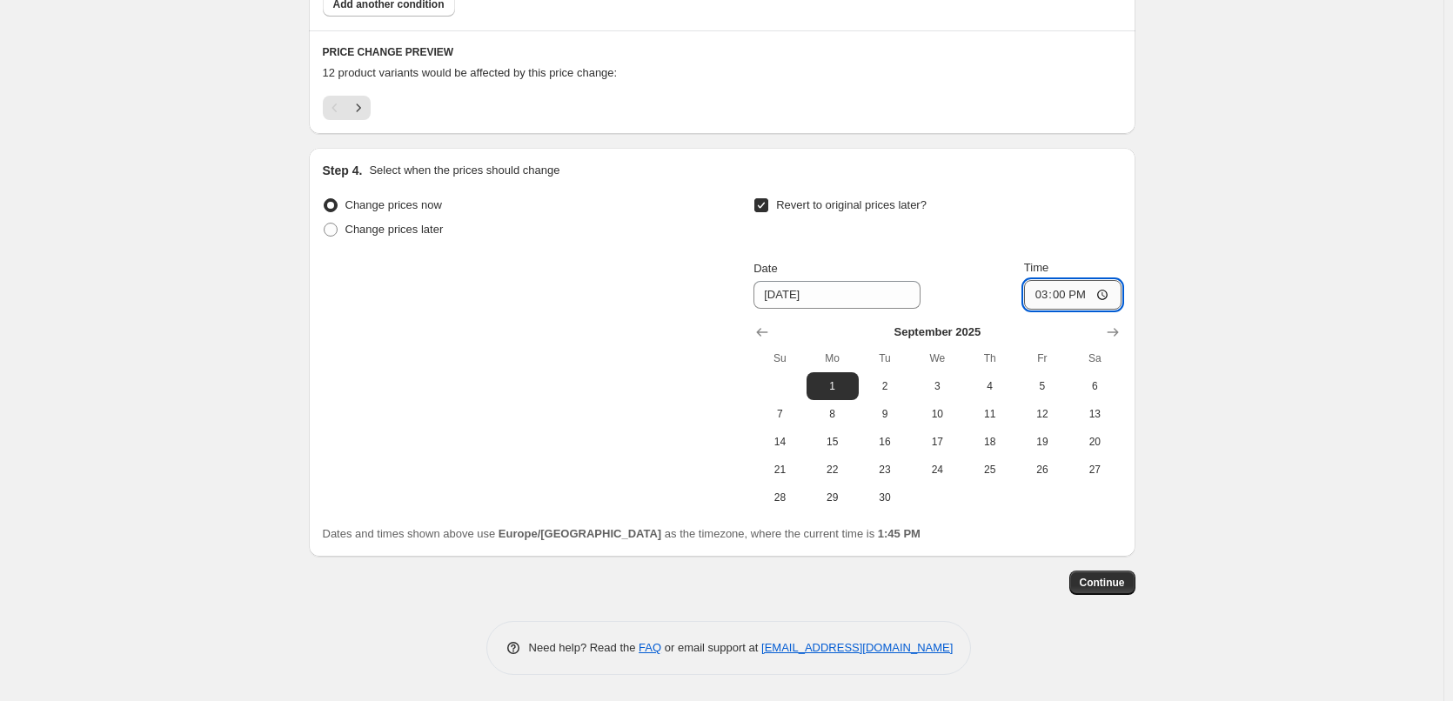
click at [1111, 296] on input "15:00" at bounding box center [1072, 295] width 97 height 30
type input "03:00"
click at [1121, 590] on button "Continue" at bounding box center [1103, 583] width 66 height 24
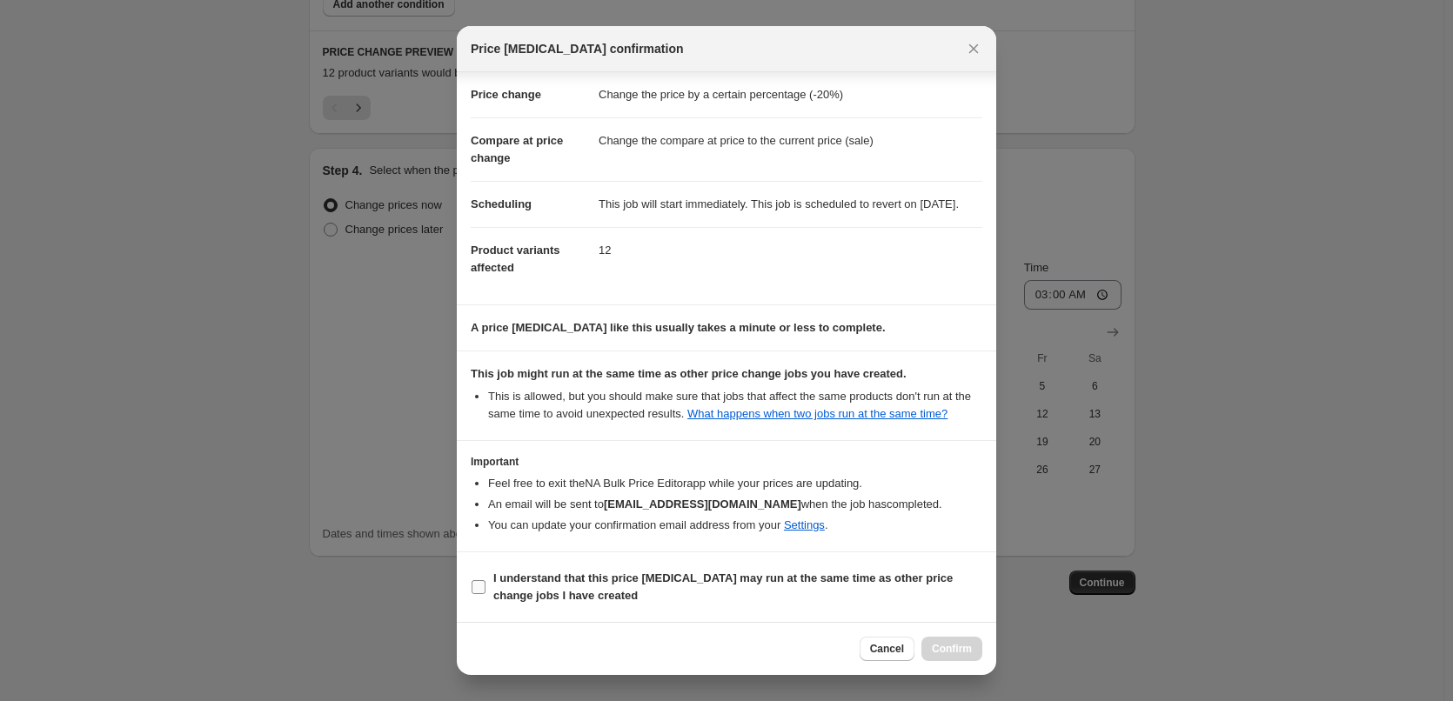
click at [484, 575] on label "I understand that this price [MEDICAL_DATA] may run at the same time as other p…" at bounding box center [727, 588] width 512 height 42
click at [484, 580] on input "I understand that this price [MEDICAL_DATA] may run at the same time as other p…" at bounding box center [479, 587] width 14 height 14
checkbox input "true"
click at [955, 646] on span "Confirm" at bounding box center [952, 649] width 40 height 14
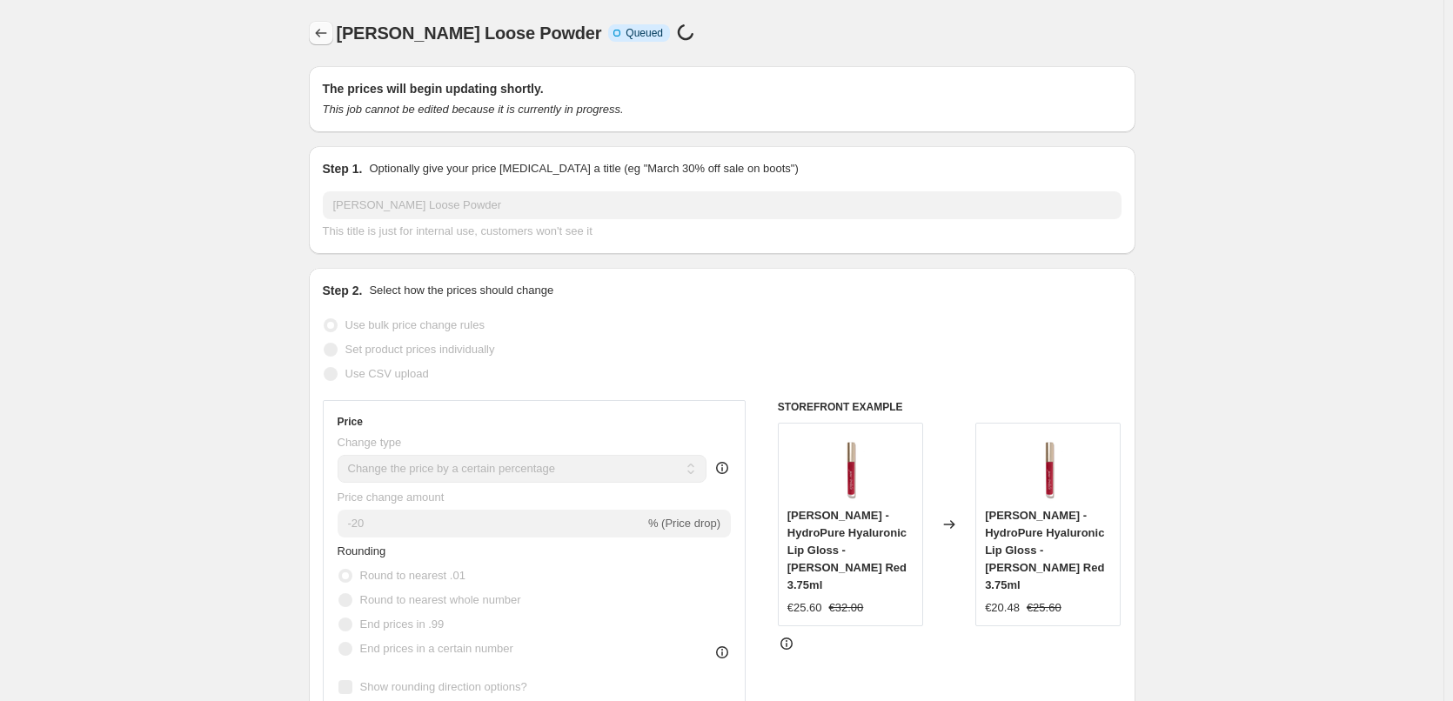
click at [313, 30] on button "Price change jobs" at bounding box center [321, 33] width 24 height 24
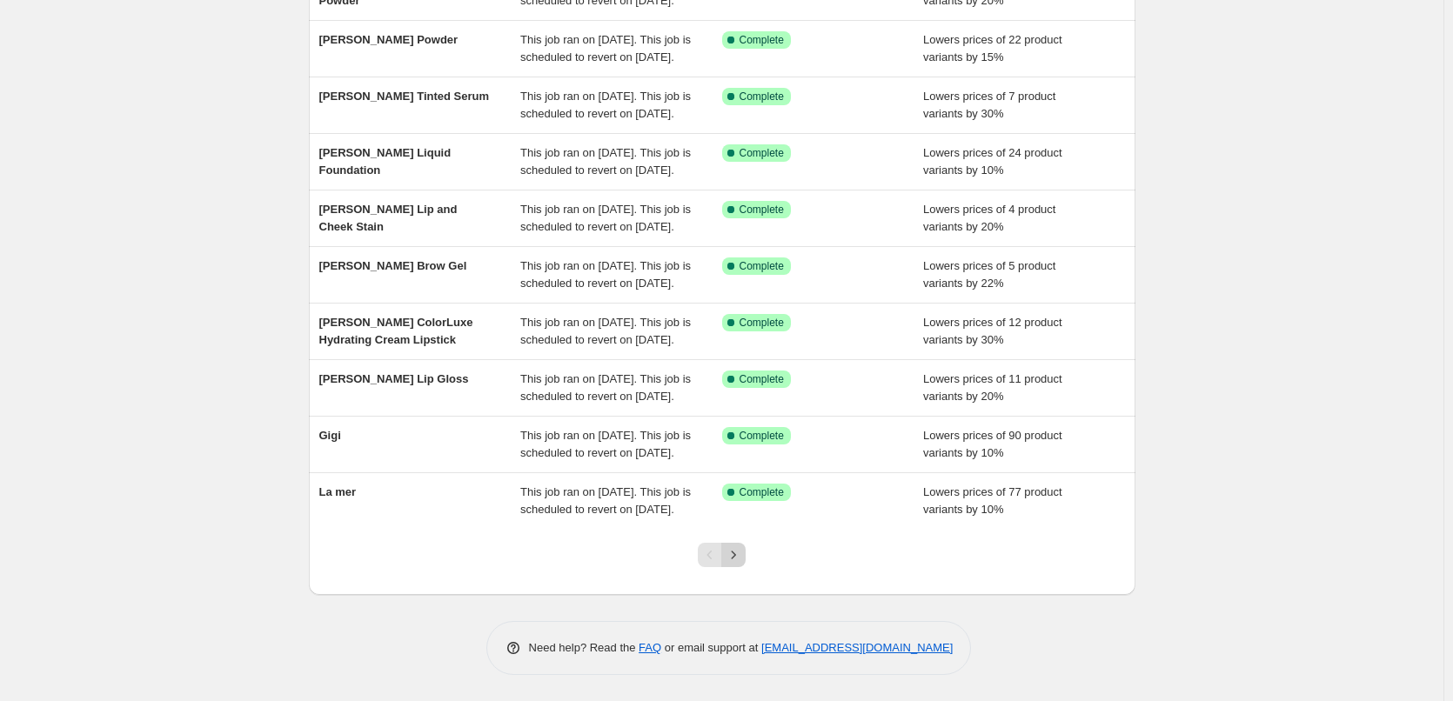
click at [741, 556] on icon "Next" at bounding box center [733, 555] width 17 height 17
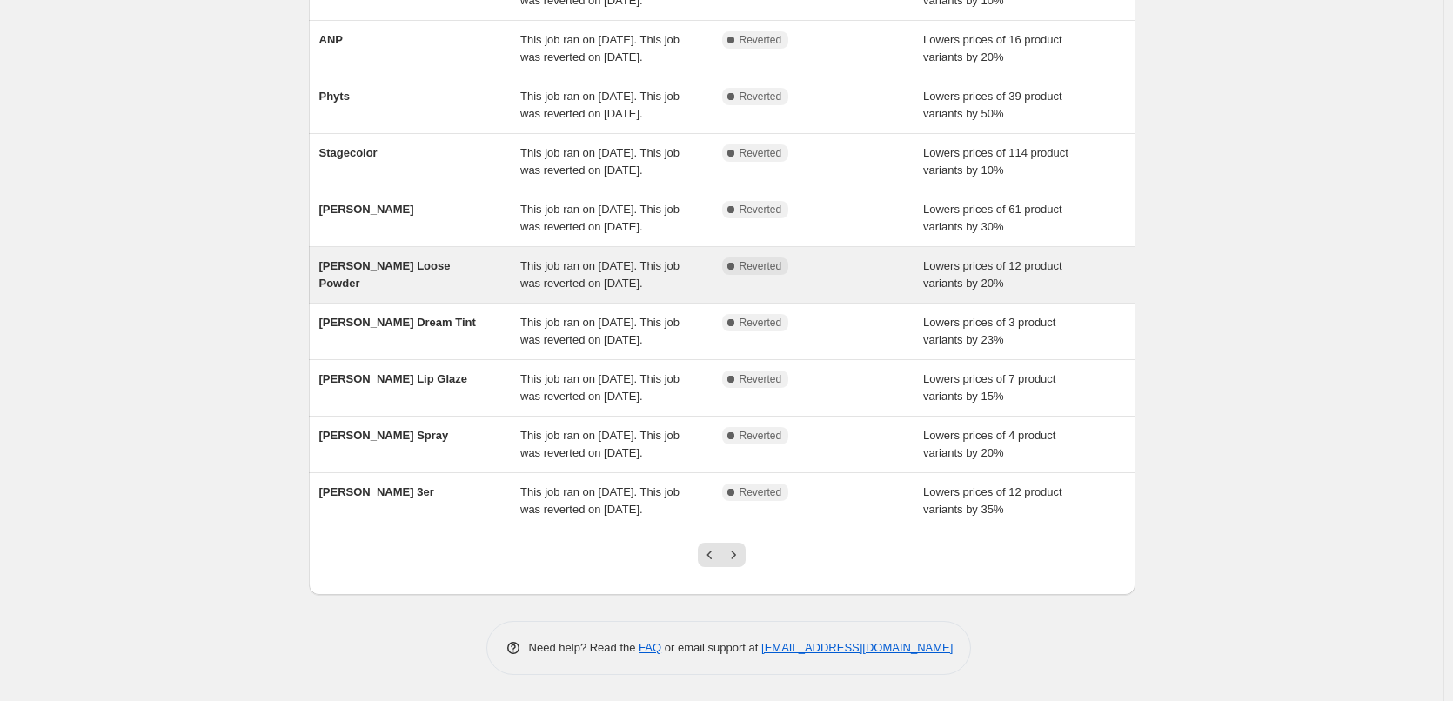
click at [468, 292] on div "[PERSON_NAME] Loose Powder" at bounding box center [420, 275] width 202 height 35
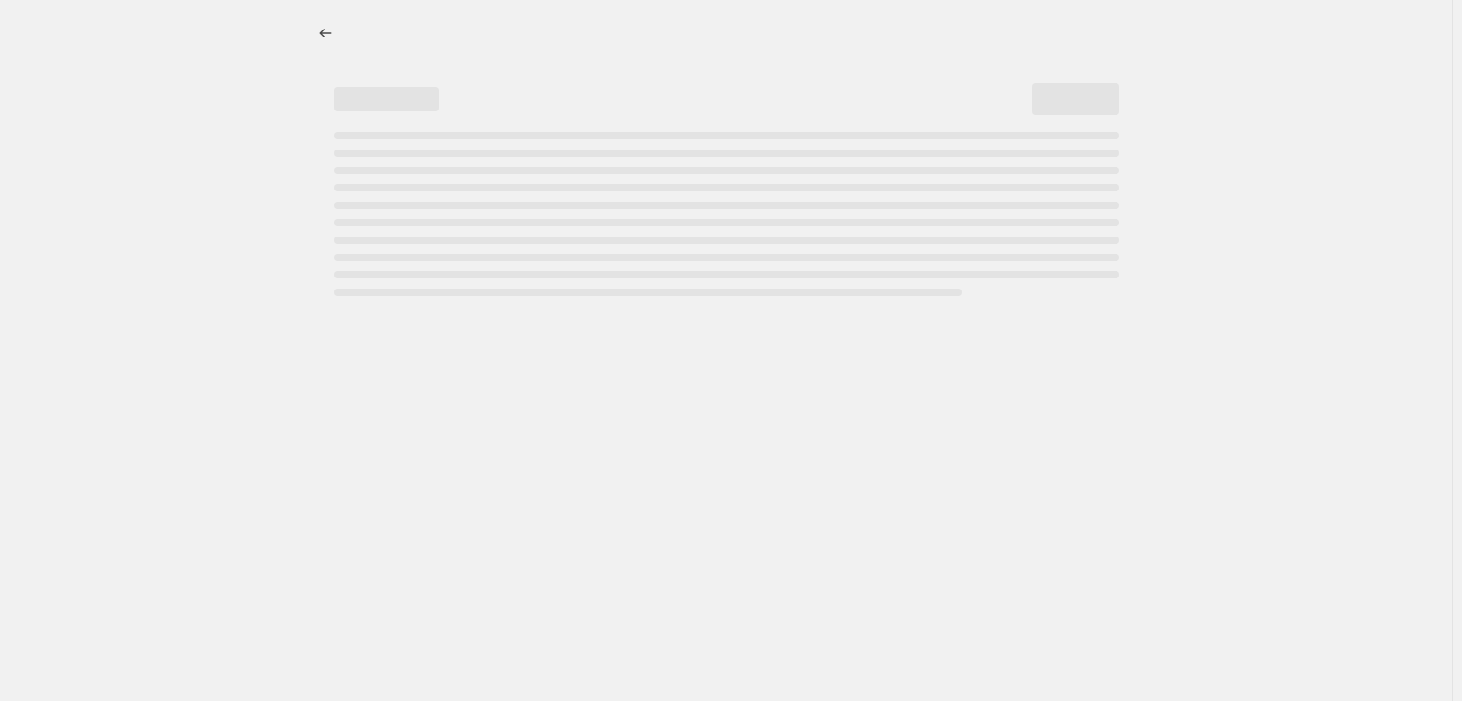
select select "percentage"
select select "tag"
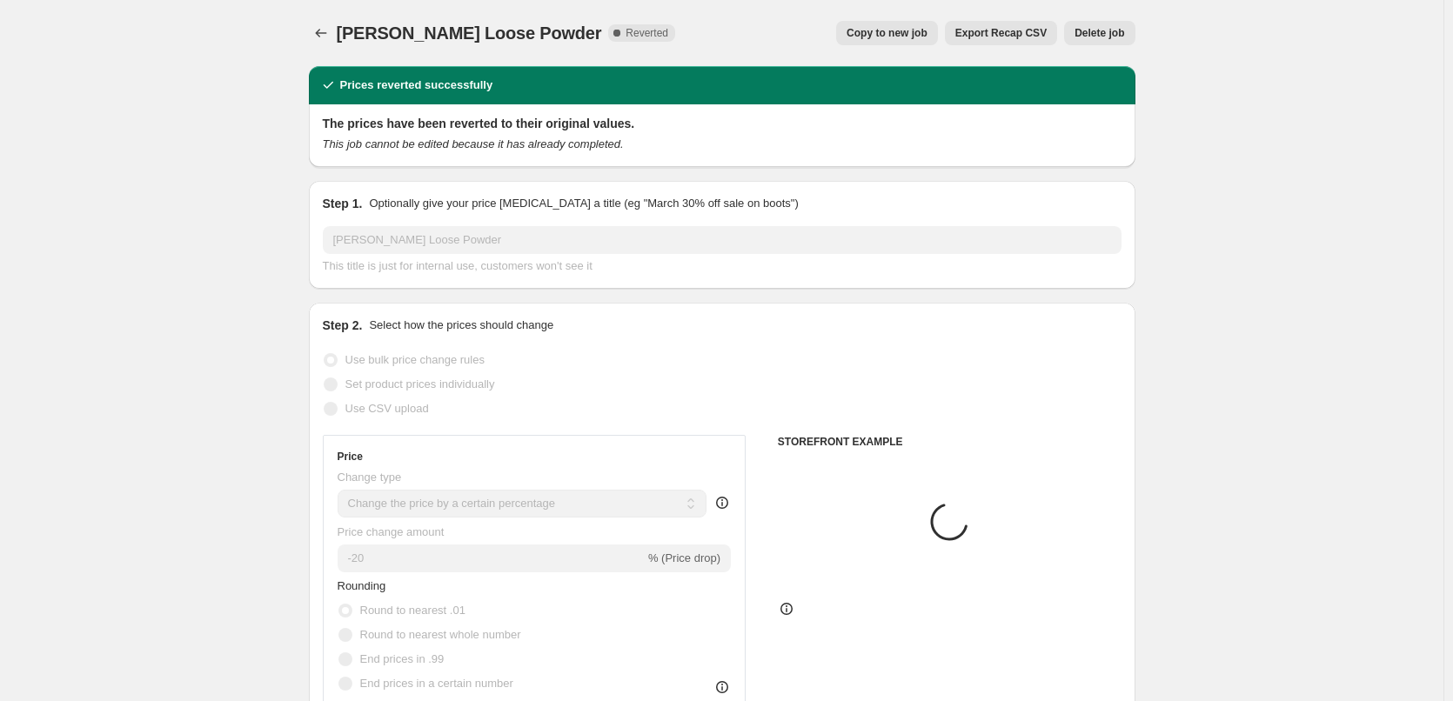
click at [1118, 34] on span "Delete job" at bounding box center [1100, 33] width 50 height 14
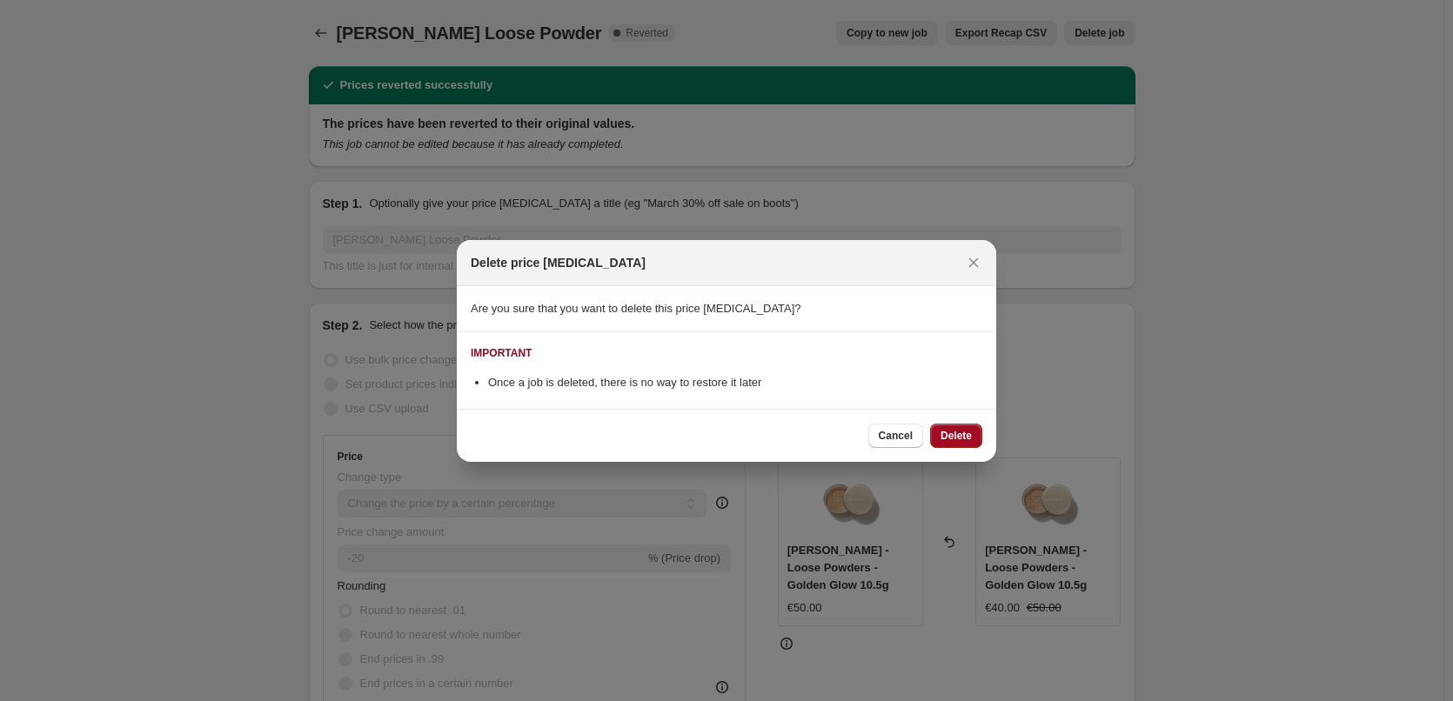
click at [960, 439] on span "Delete" at bounding box center [956, 436] width 31 height 14
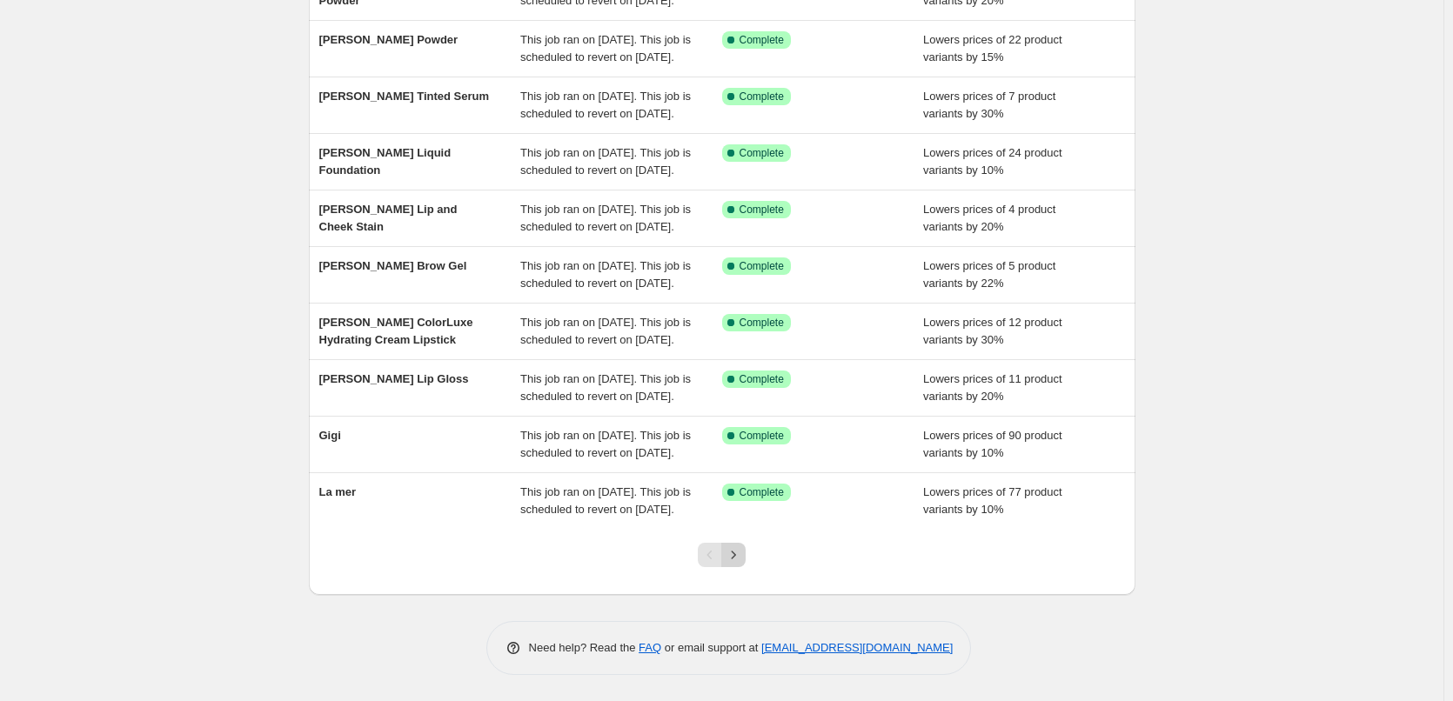
click at [742, 551] on icon "Next" at bounding box center [733, 555] width 17 height 17
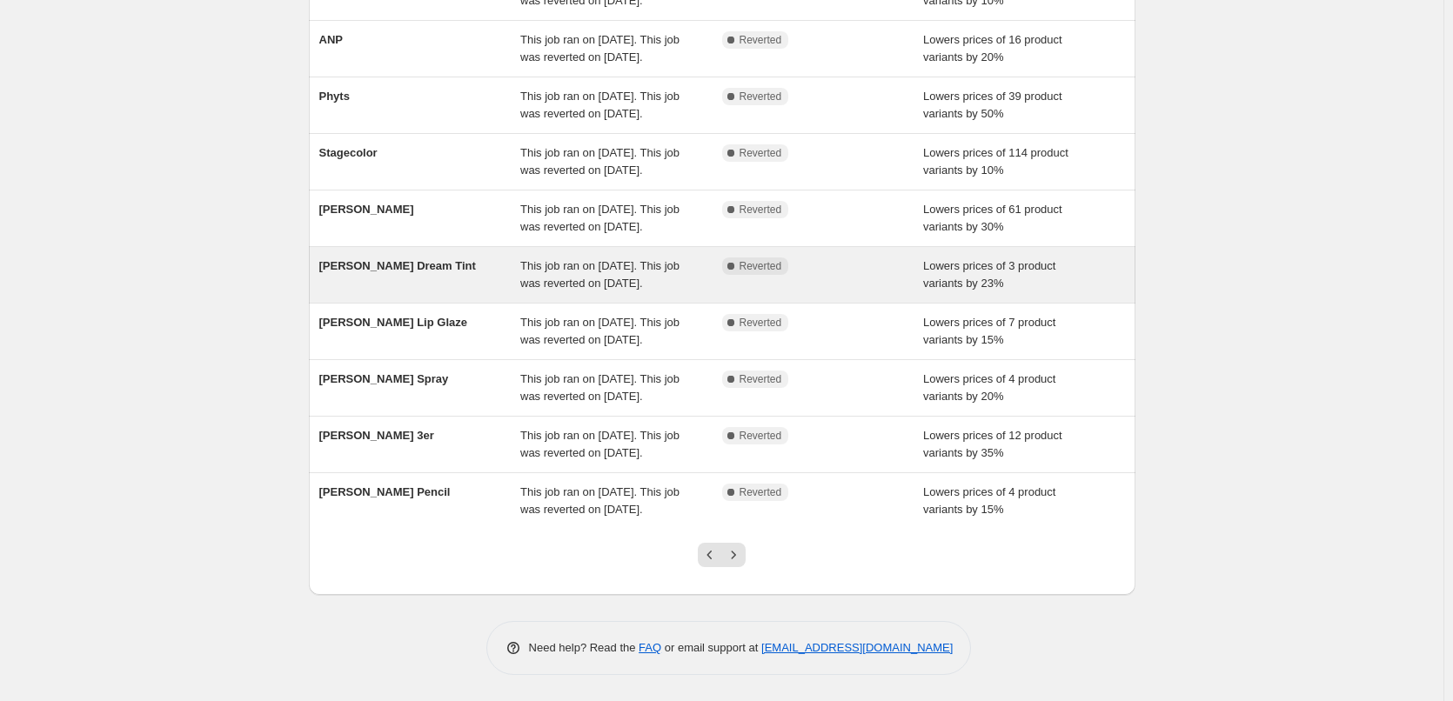
click at [515, 258] on div "[PERSON_NAME] Dream Tint" at bounding box center [420, 275] width 202 height 35
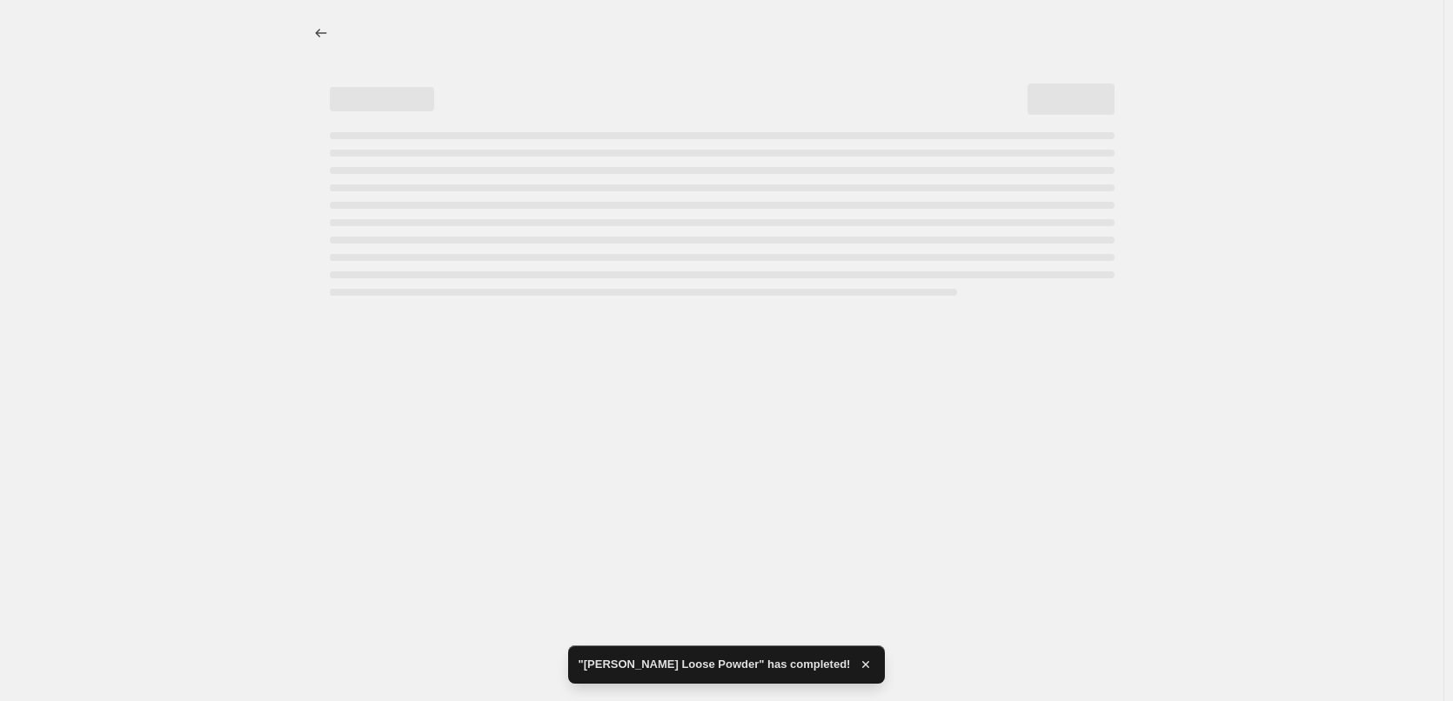
select select "percentage"
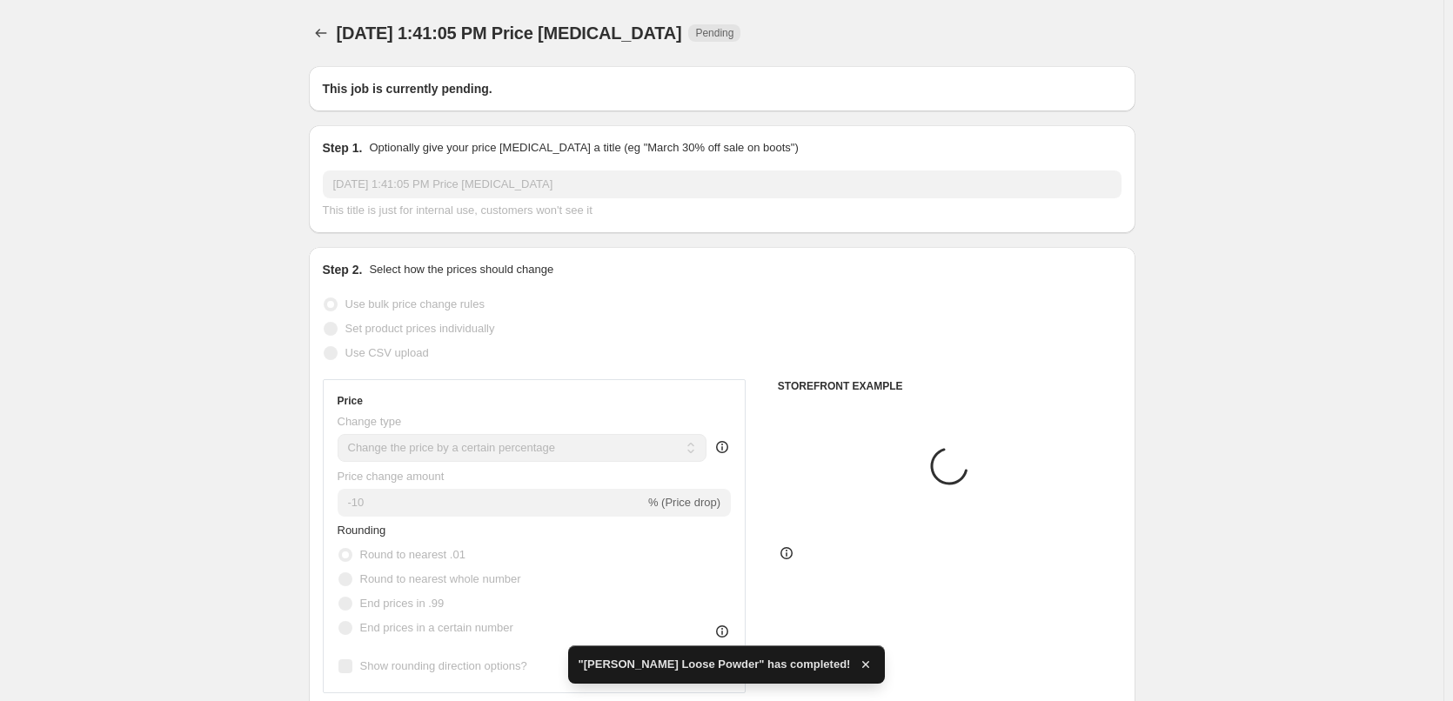
type input "[PERSON_NAME] Dream Tint"
radio input "false"
radio input "true"
checkbox input "true"
select select "vendor"
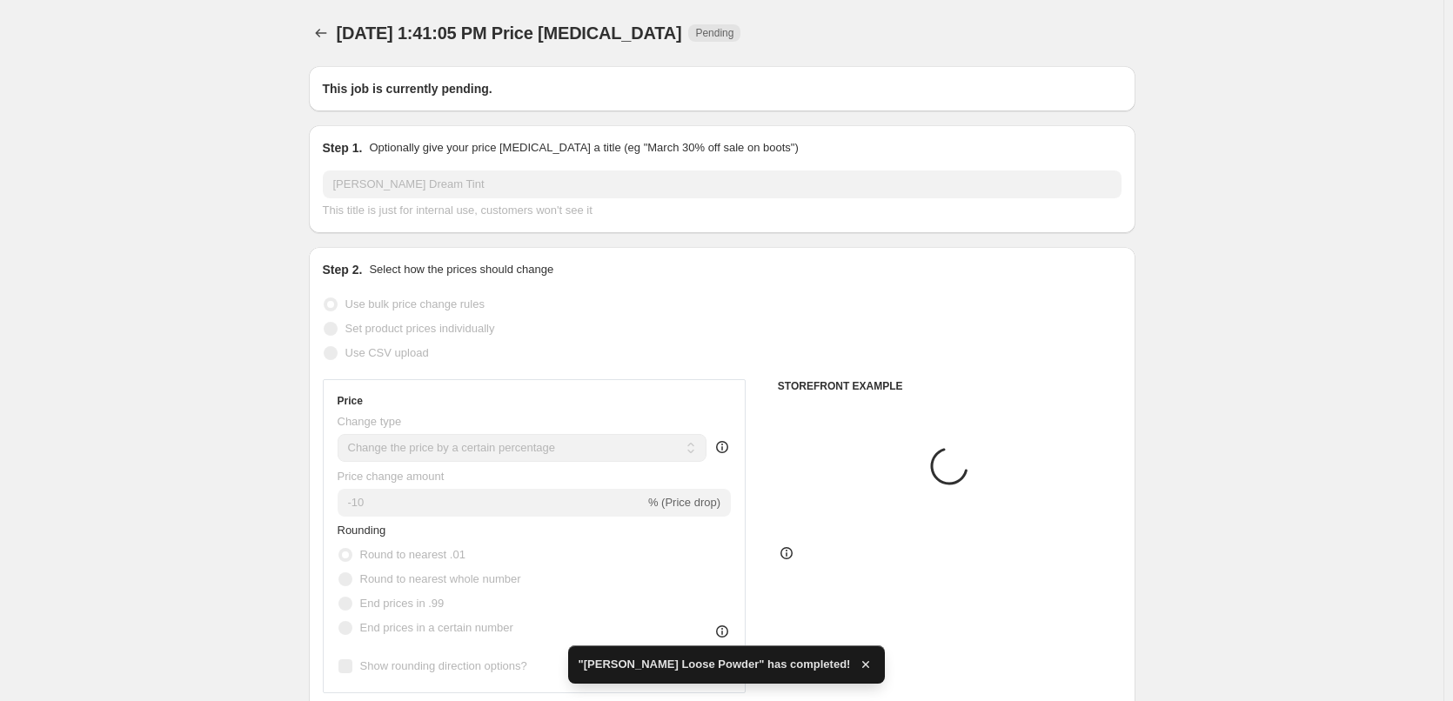
select select "tag"
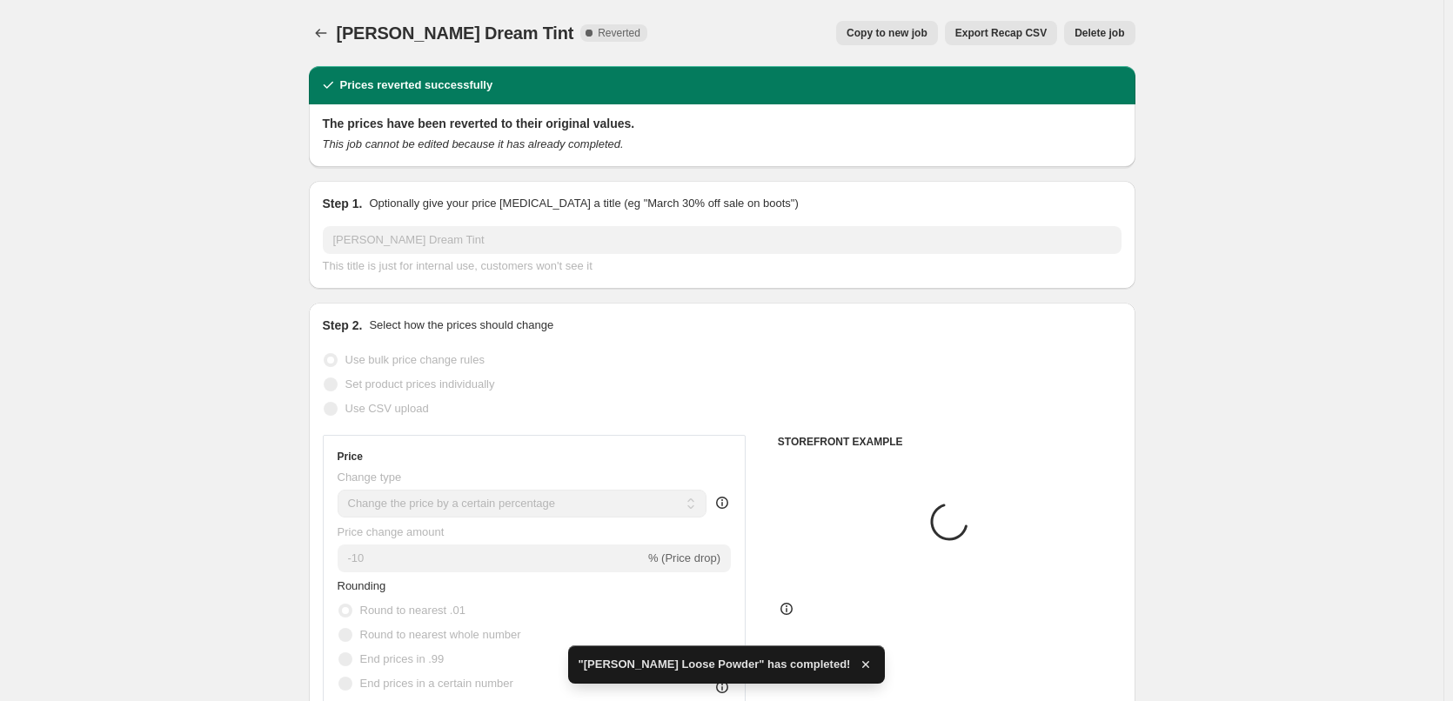
click at [899, 30] on span "Copy to new job" at bounding box center [887, 33] width 81 height 14
select select "percentage"
select select "vendor"
select select "tag"
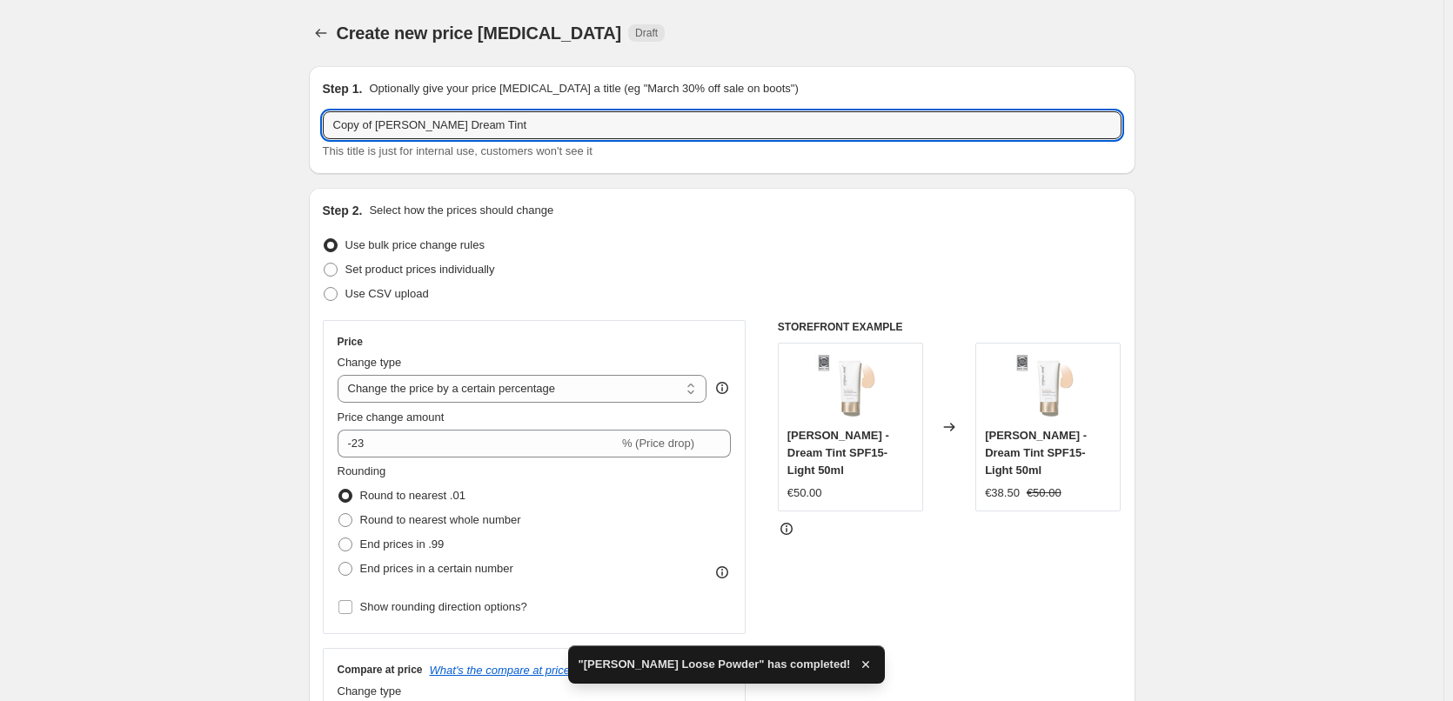
drag, startPoint x: 379, startPoint y: 124, endPoint x: -15, endPoint y: 164, distance: 395.3
click at [0, 164] on html "Home Settings Plans Skip to content Create new price [MEDICAL_DATA]. This page …" at bounding box center [726, 350] width 1453 height 701
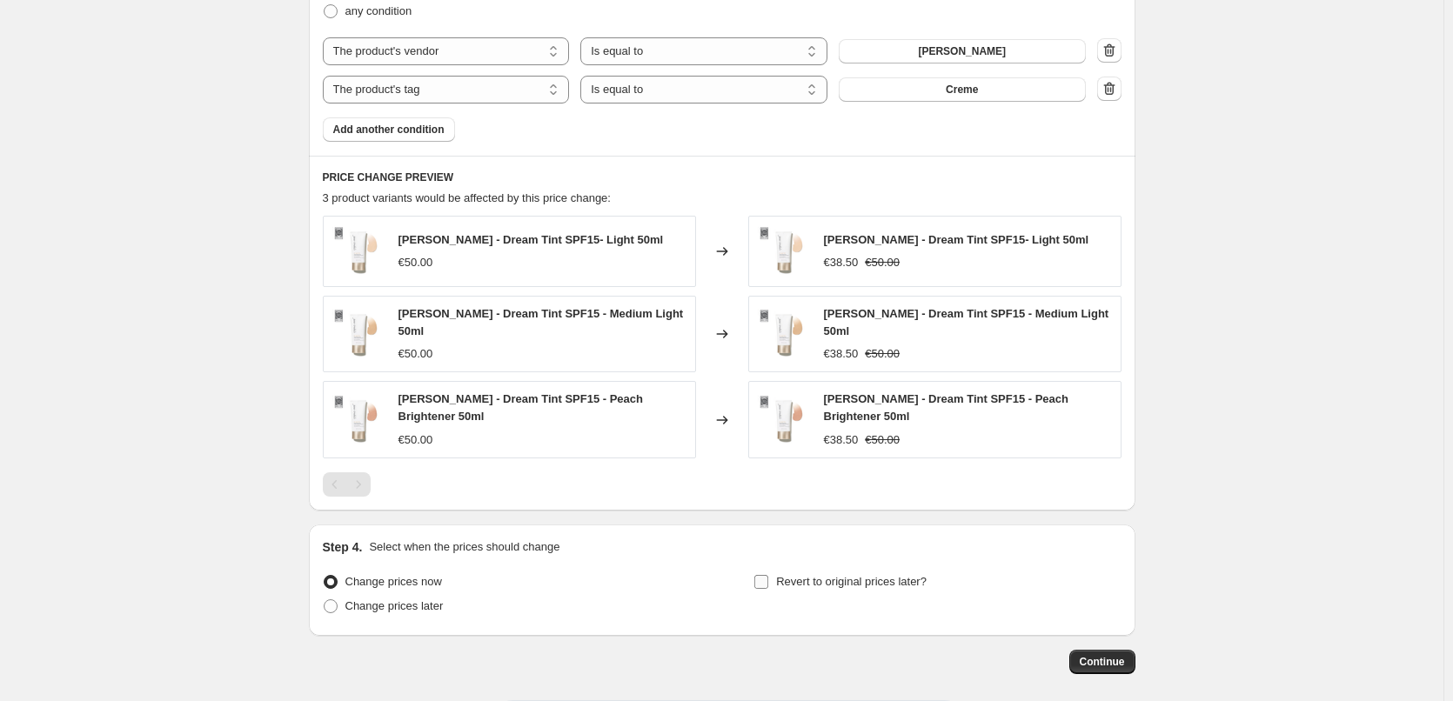
type input "[PERSON_NAME] Dream Tint"
click at [792, 587] on label "Revert to original prices later?" at bounding box center [840, 582] width 173 height 24
click at [768, 587] on input "Revert to original prices later?" at bounding box center [762, 582] width 14 height 14
checkbox input "true"
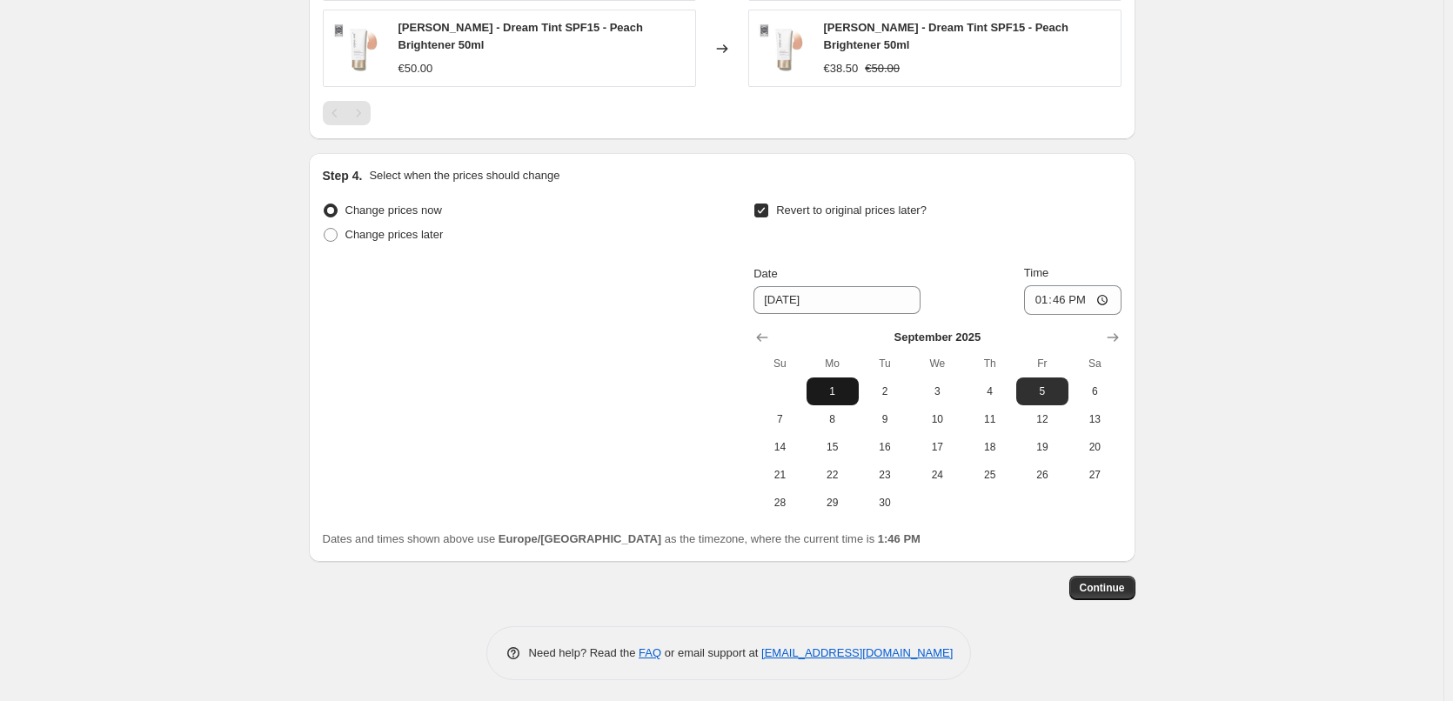
click at [845, 388] on span "1" at bounding box center [833, 392] width 38 height 14
type input "[DATE]"
click at [1052, 292] on input "13:46" at bounding box center [1072, 300] width 97 height 30
click at [1100, 298] on input "15:00" at bounding box center [1072, 300] width 97 height 30
type input "03:00"
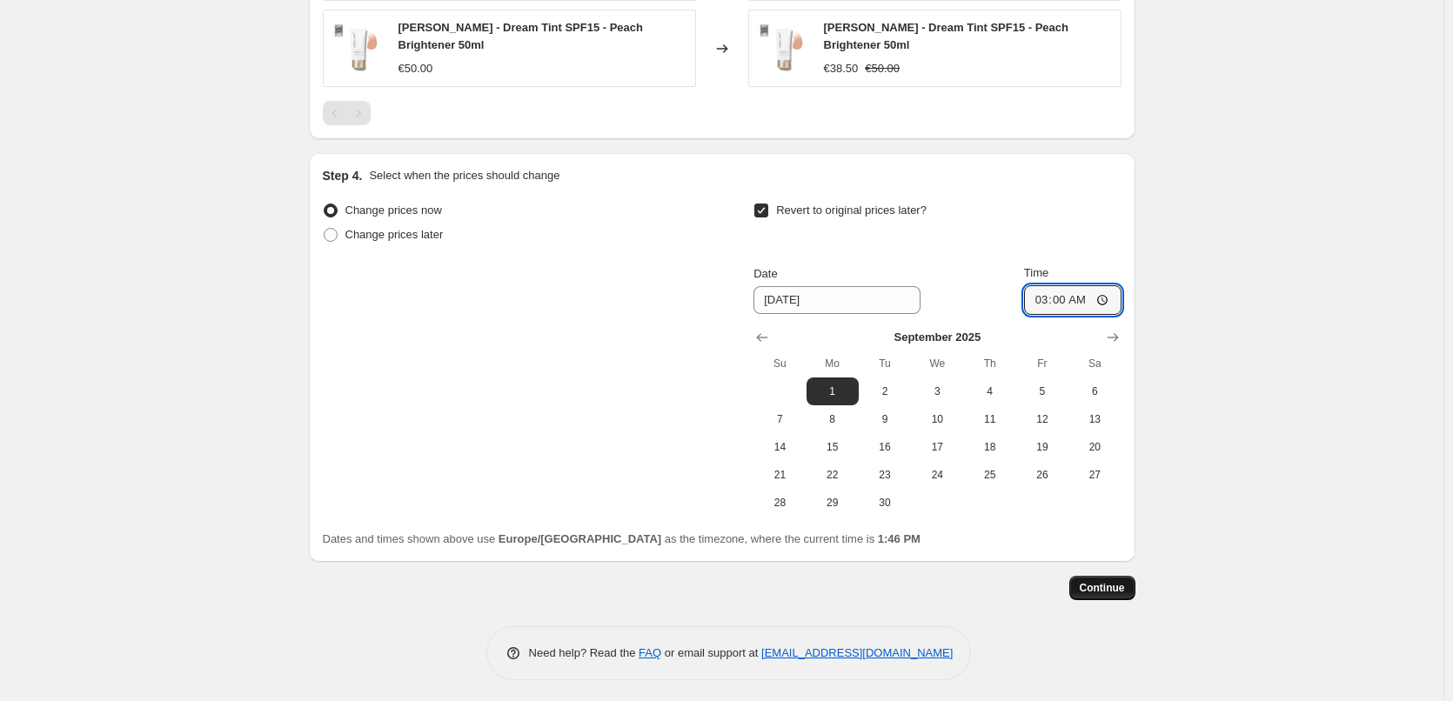
click at [1114, 590] on span "Continue" at bounding box center [1102, 588] width 45 height 14
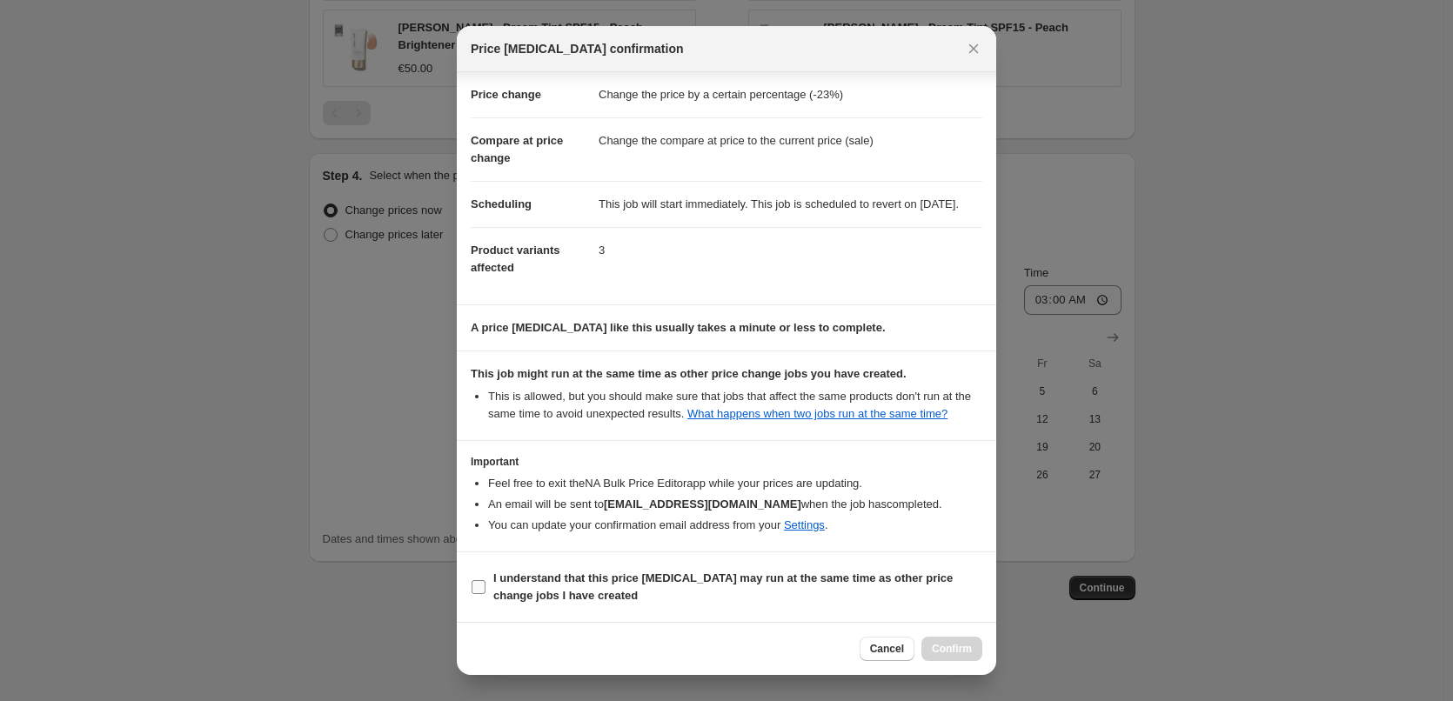
click at [512, 592] on b "I understand that this price [MEDICAL_DATA] may run at the same time as other p…" at bounding box center [723, 587] width 460 height 30
click at [486, 592] on input "I understand that this price [MEDICAL_DATA] may run at the same time as other p…" at bounding box center [479, 587] width 14 height 14
checkbox input "true"
click at [951, 653] on span "Confirm" at bounding box center [952, 649] width 40 height 14
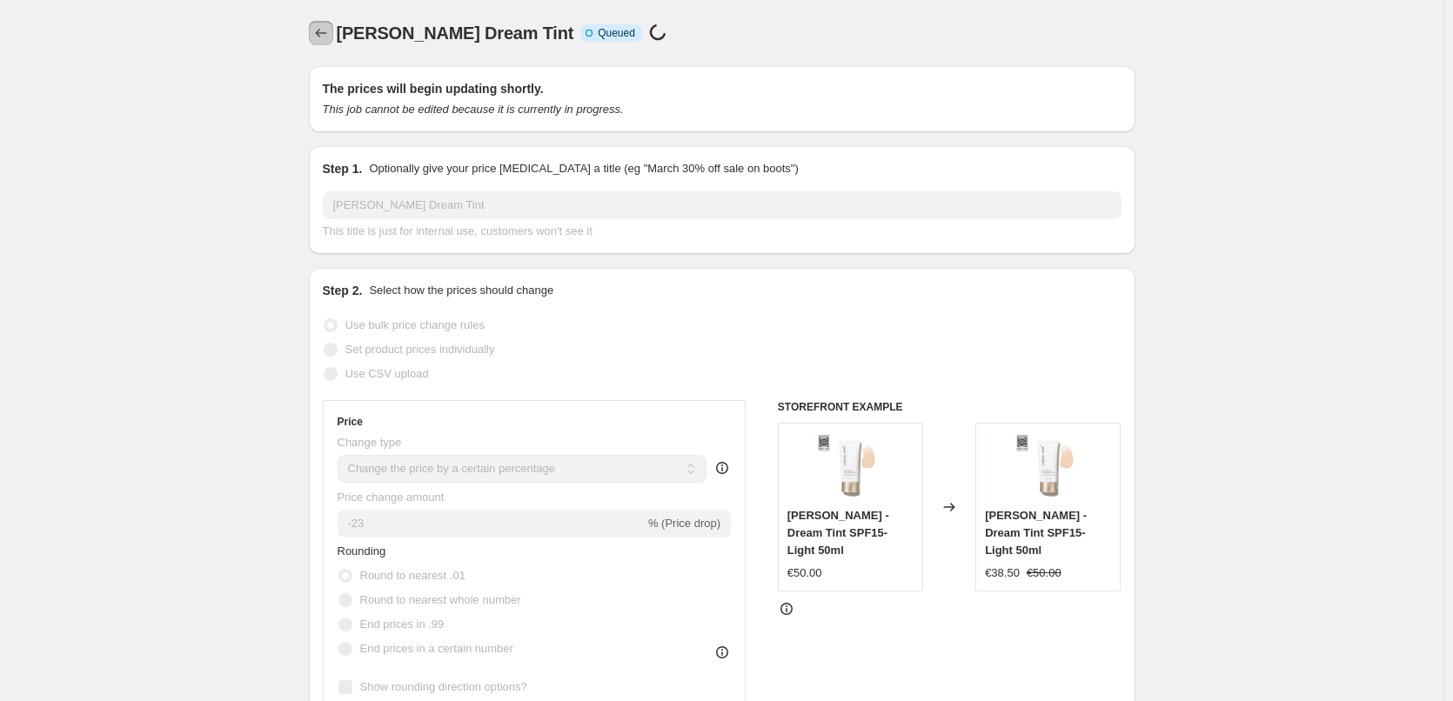
click at [323, 36] on icon "Price change jobs" at bounding box center [320, 32] width 17 height 17
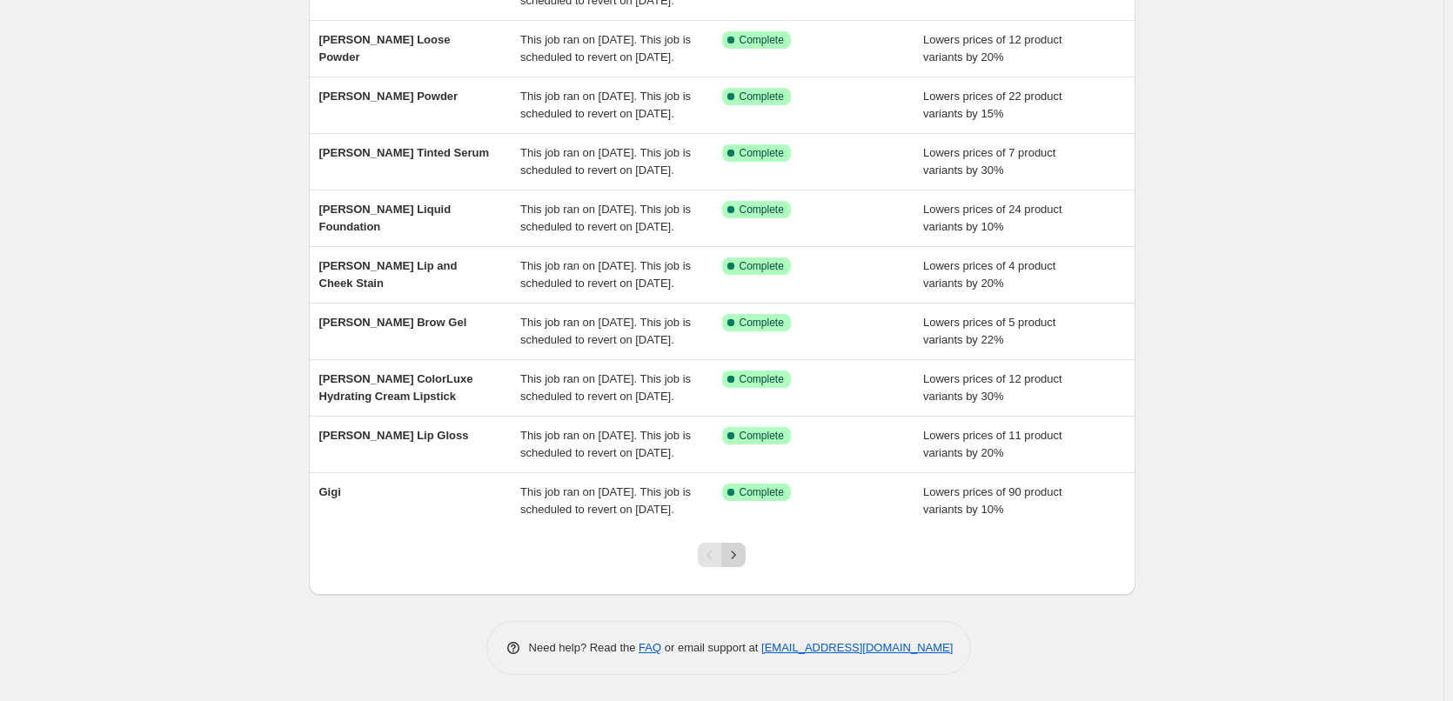
click at [731, 556] on icon "Next" at bounding box center [733, 555] width 17 height 17
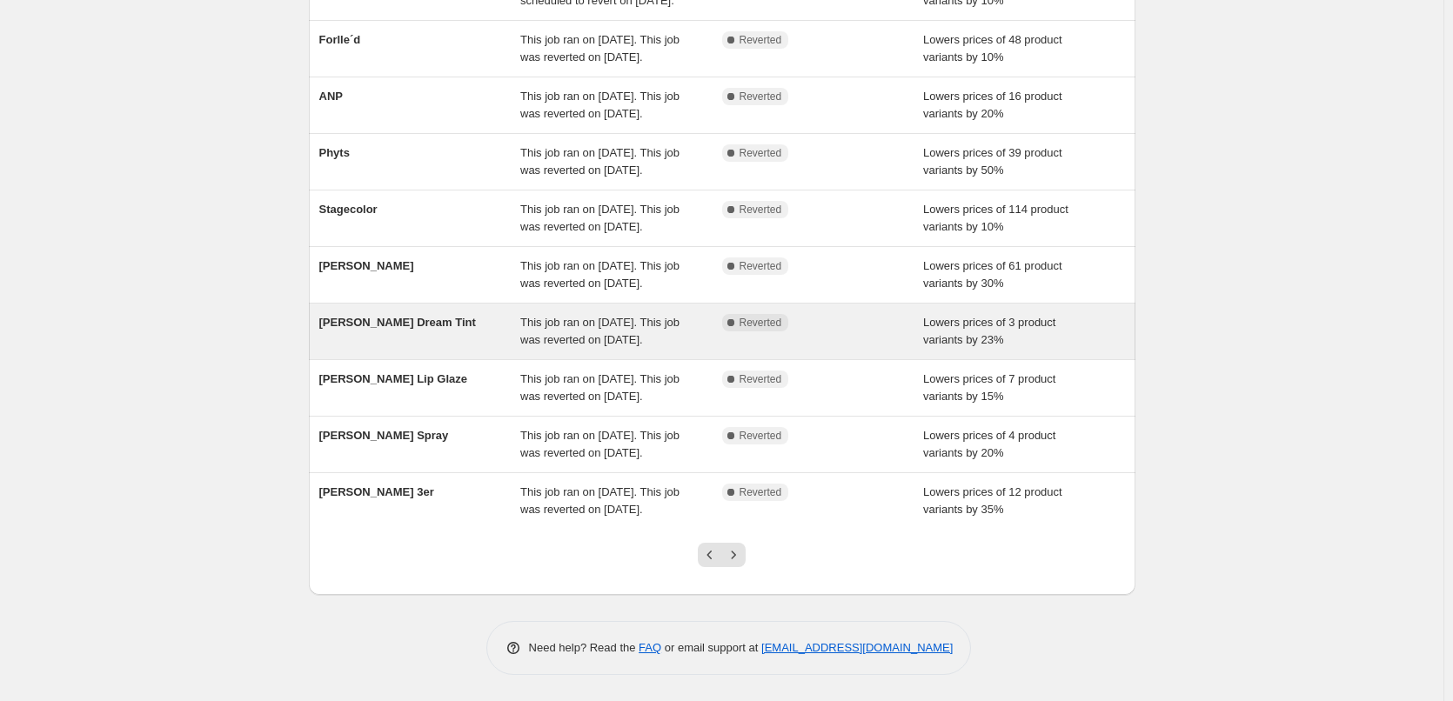
click at [519, 314] on div "[PERSON_NAME] Dream Tint" at bounding box center [420, 331] width 202 height 35
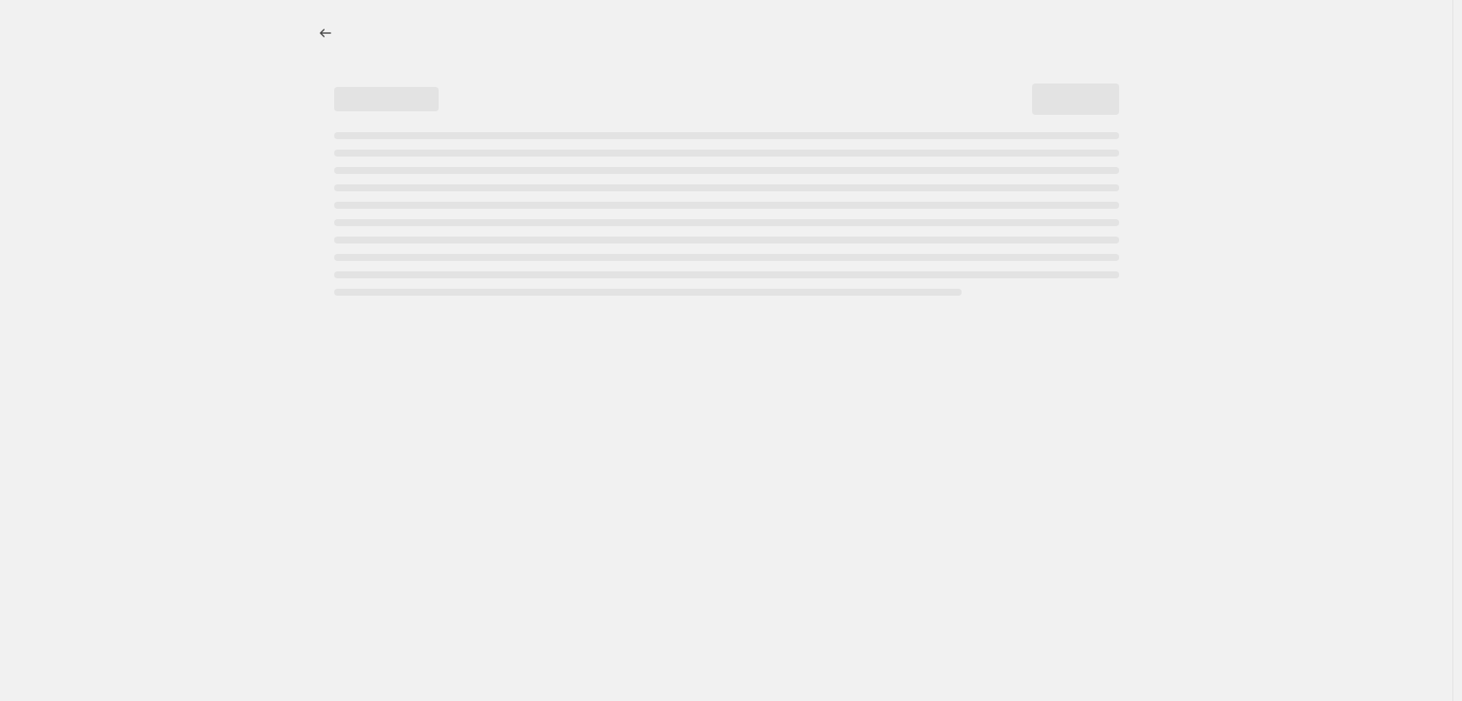
select select "percentage"
select select "vendor"
select select "tag"
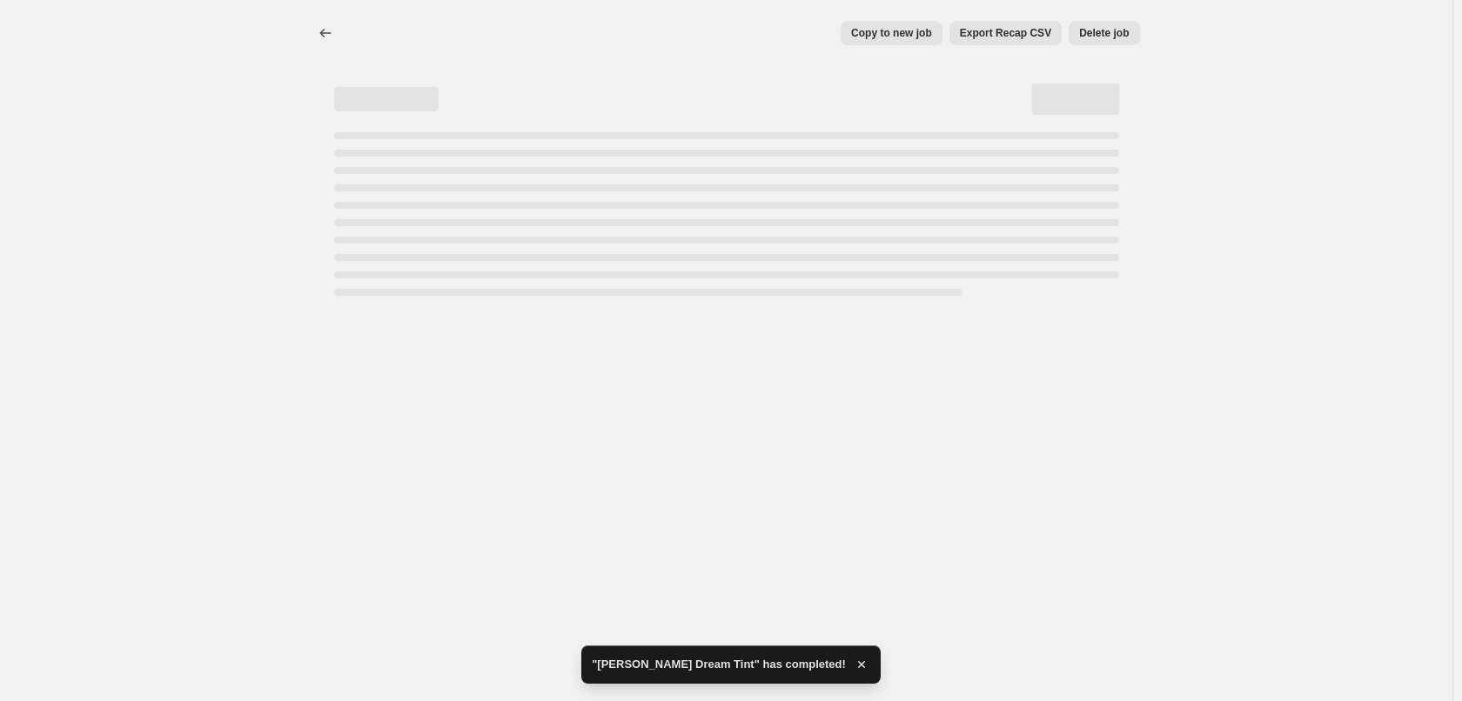
click at [1092, 41] on button "Delete job" at bounding box center [1104, 33] width 70 height 24
select select "percentage"
select select "vendor"
select select "tag"
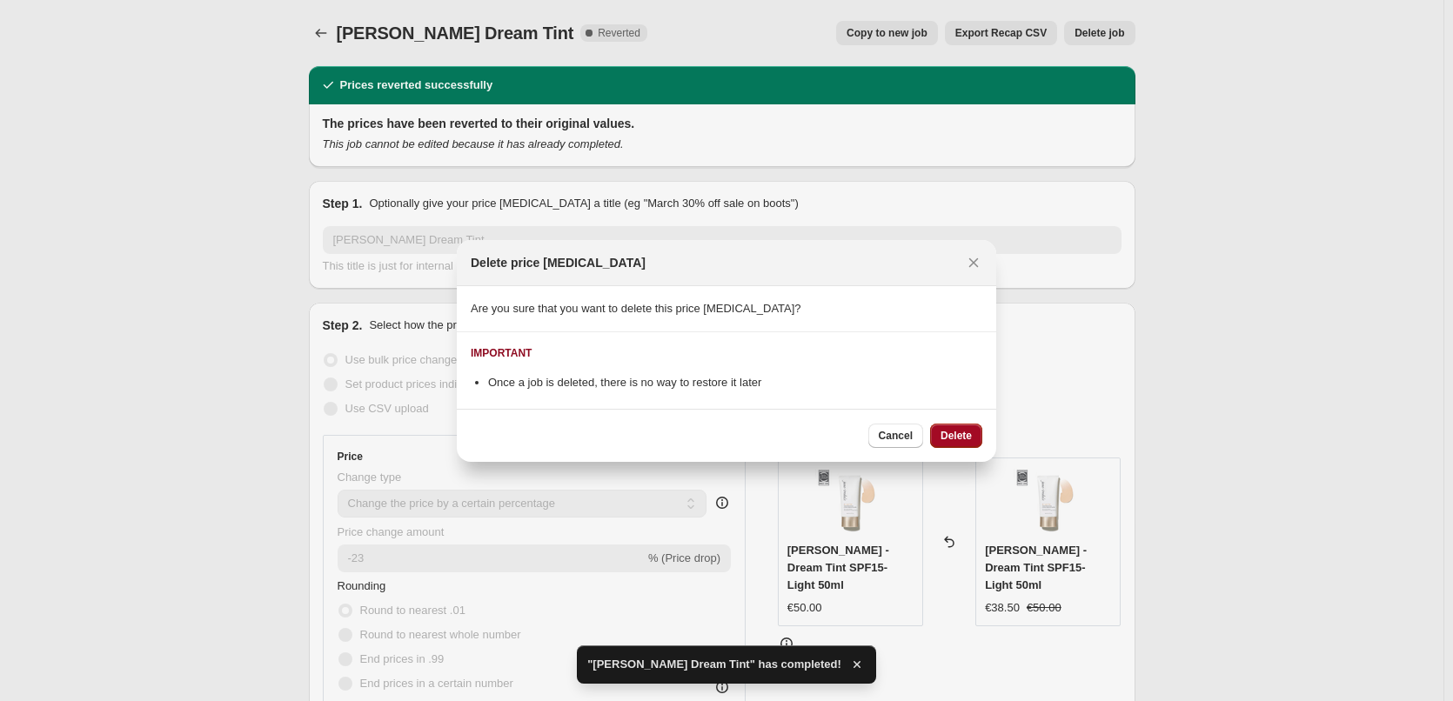
click at [954, 430] on span "Delete" at bounding box center [956, 436] width 31 height 14
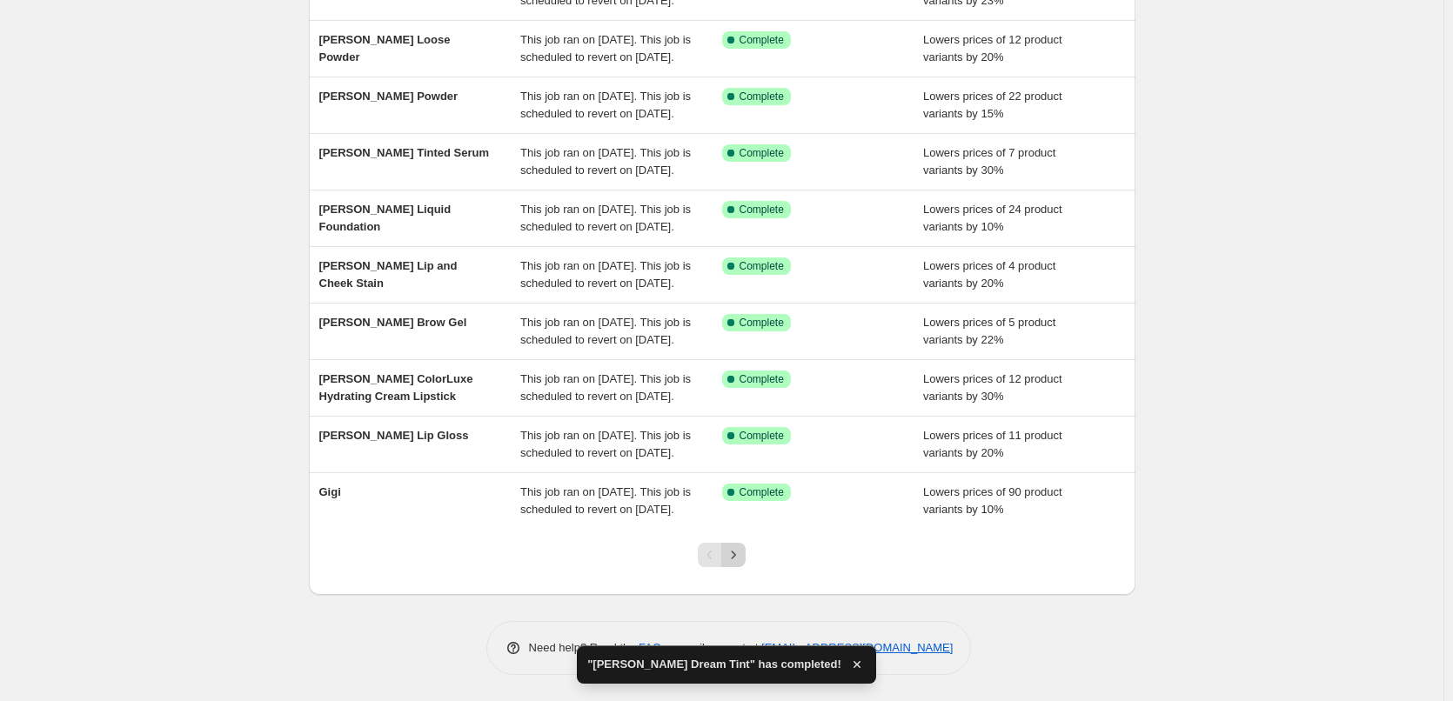
click at [742, 560] on icon "Next" at bounding box center [733, 555] width 17 height 17
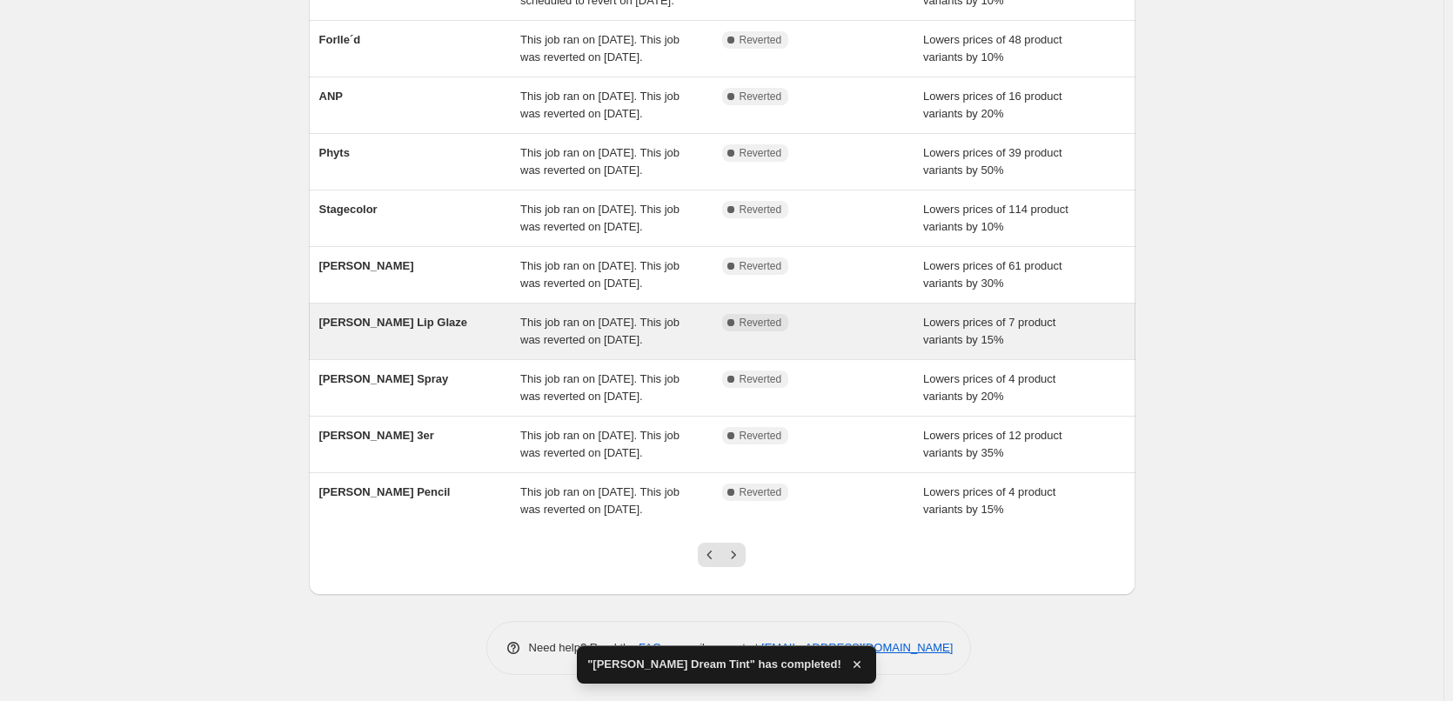
click at [651, 314] on div "This job ran on [DATE]. This job was reverted on [DATE]." at bounding box center [621, 331] width 202 height 35
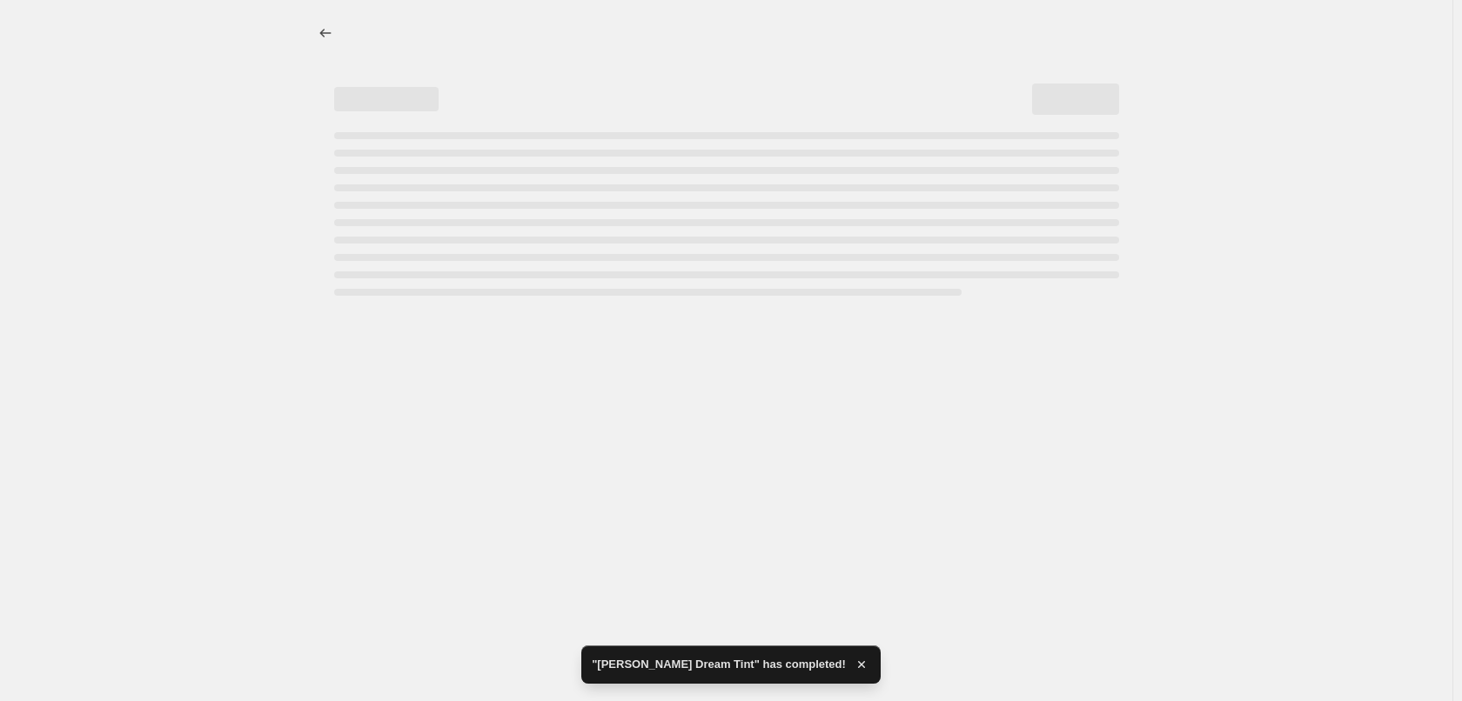
select select "percentage"
select select "tag"
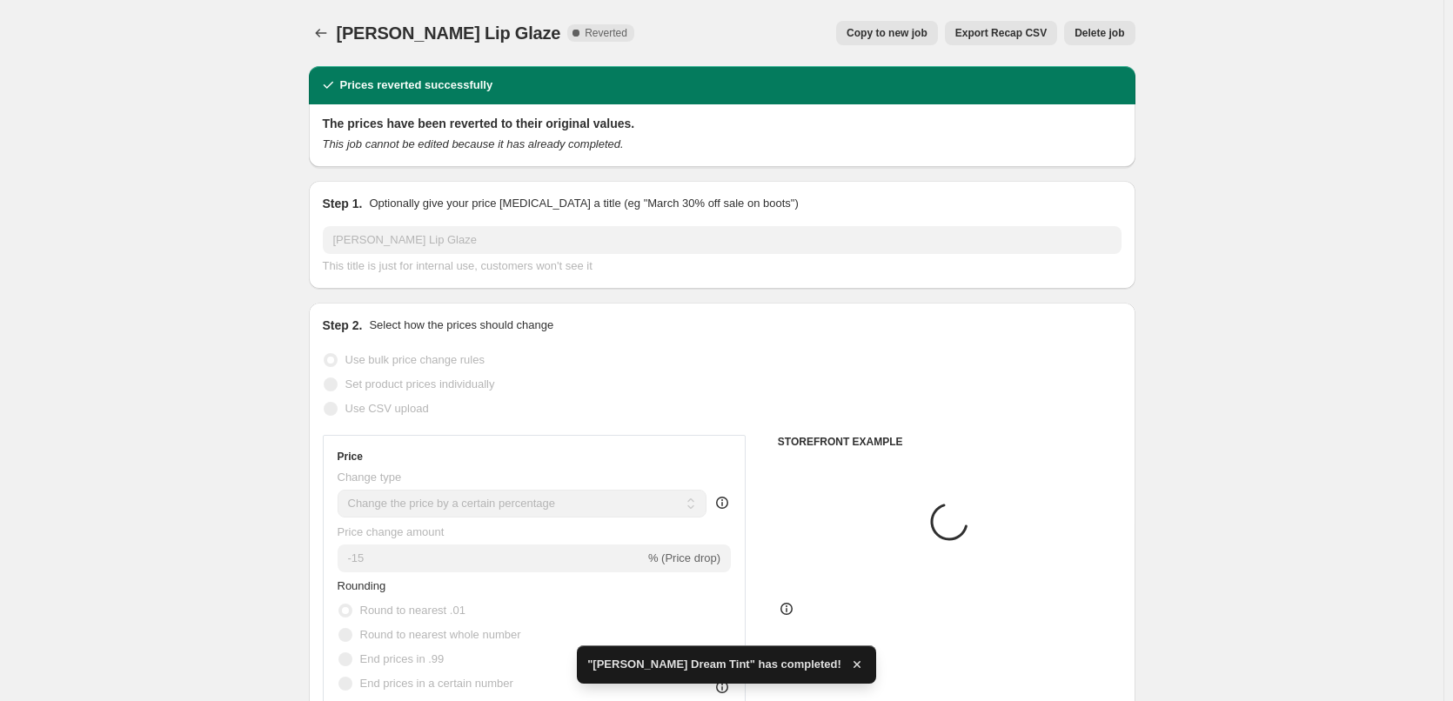
click at [891, 32] on span "Copy to new job" at bounding box center [887, 33] width 81 height 14
select select "percentage"
select select "tag"
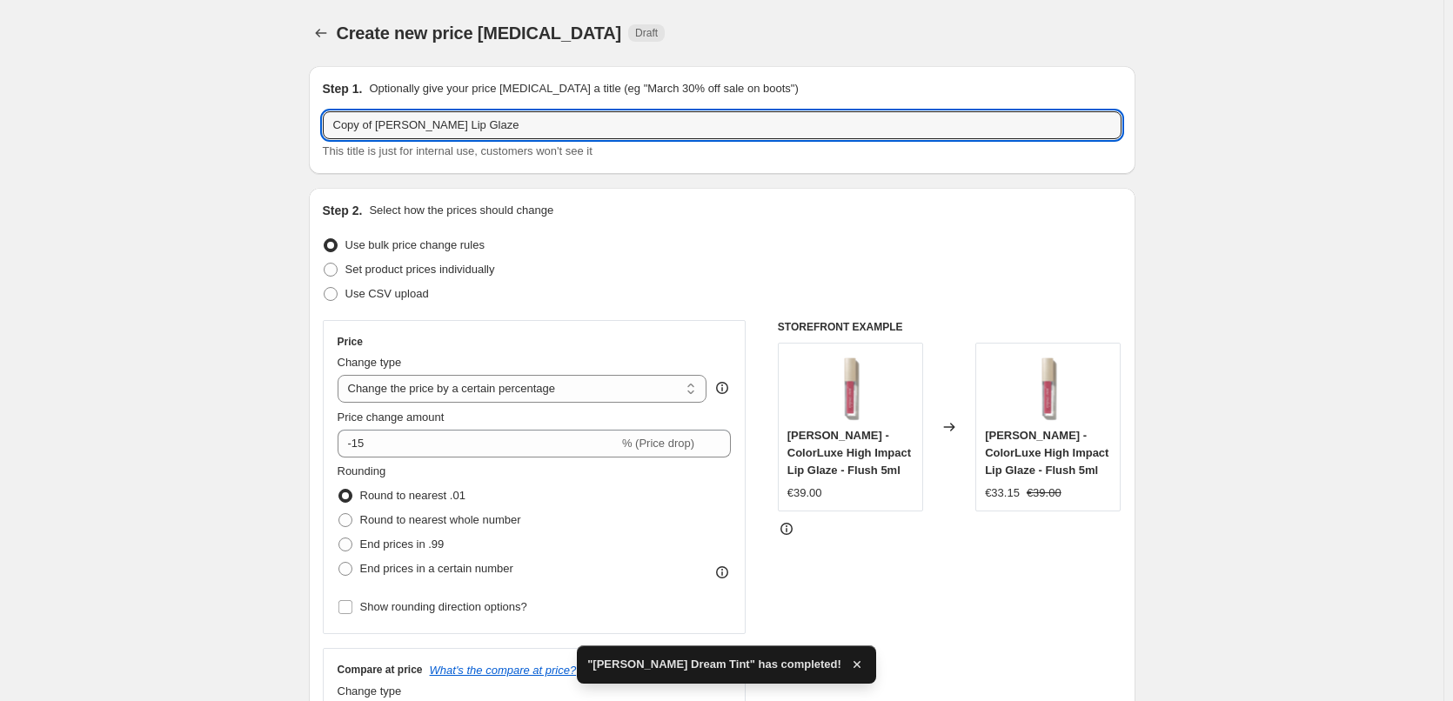
drag, startPoint x: 378, startPoint y: 125, endPoint x: 141, endPoint y: 136, distance: 237.0
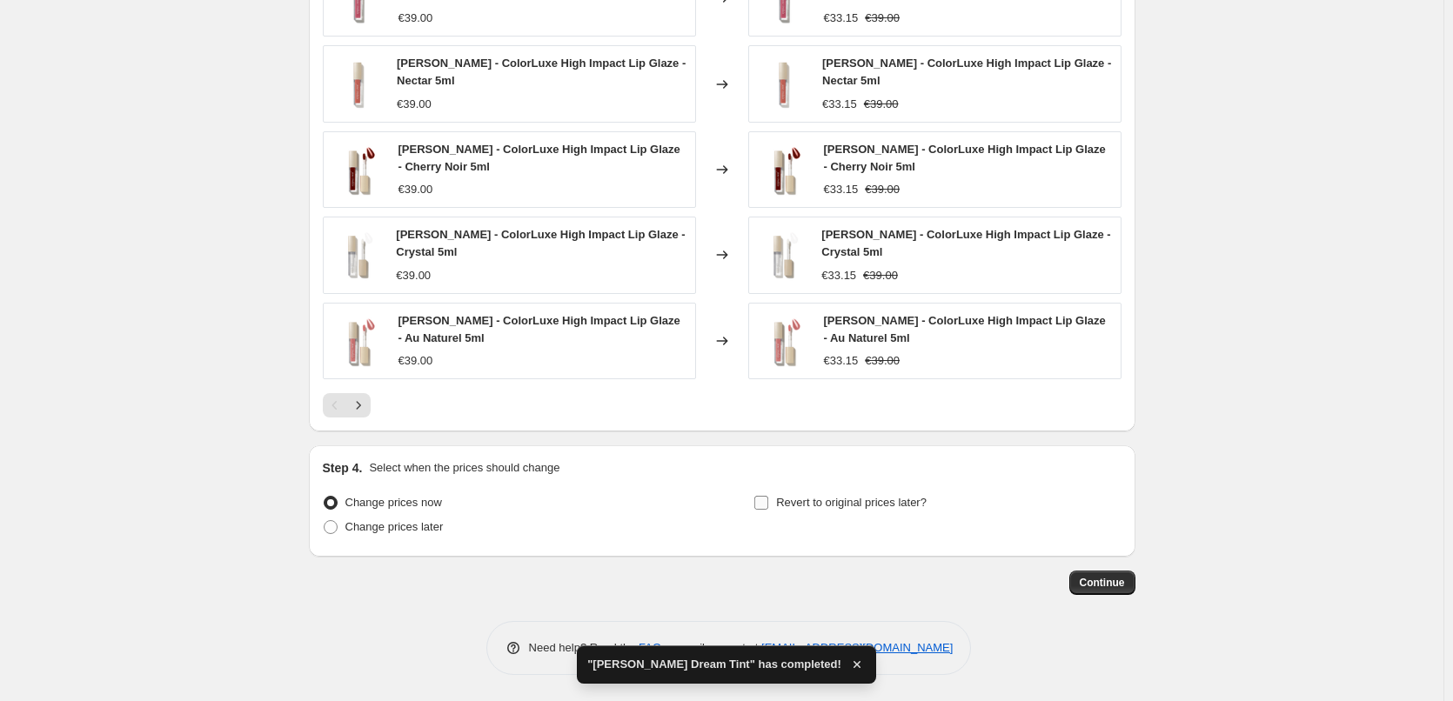
type input "[PERSON_NAME] Lip Glaze"
click at [822, 501] on span "Revert to original prices later?" at bounding box center [851, 502] width 151 height 13
click at [768, 501] on input "Revert to original prices later?" at bounding box center [762, 503] width 14 height 14
checkbox input "true"
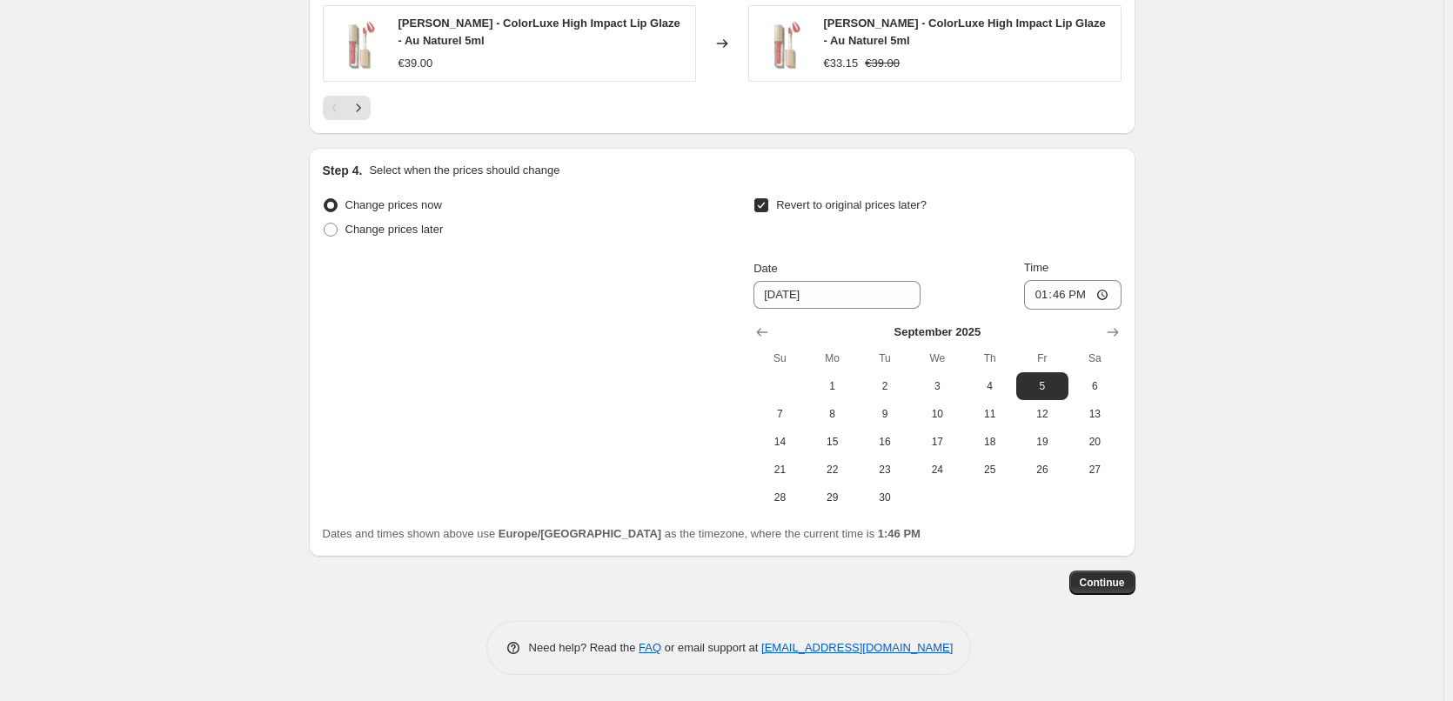
drag, startPoint x: 838, startPoint y: 384, endPoint x: 849, endPoint y: 365, distance: 22.2
click at [834, 383] on span "1" at bounding box center [833, 386] width 38 height 14
type input "[DATE]"
click at [1045, 300] on input "13:46" at bounding box center [1072, 295] width 97 height 30
click at [1106, 288] on input "15:00" at bounding box center [1072, 295] width 97 height 30
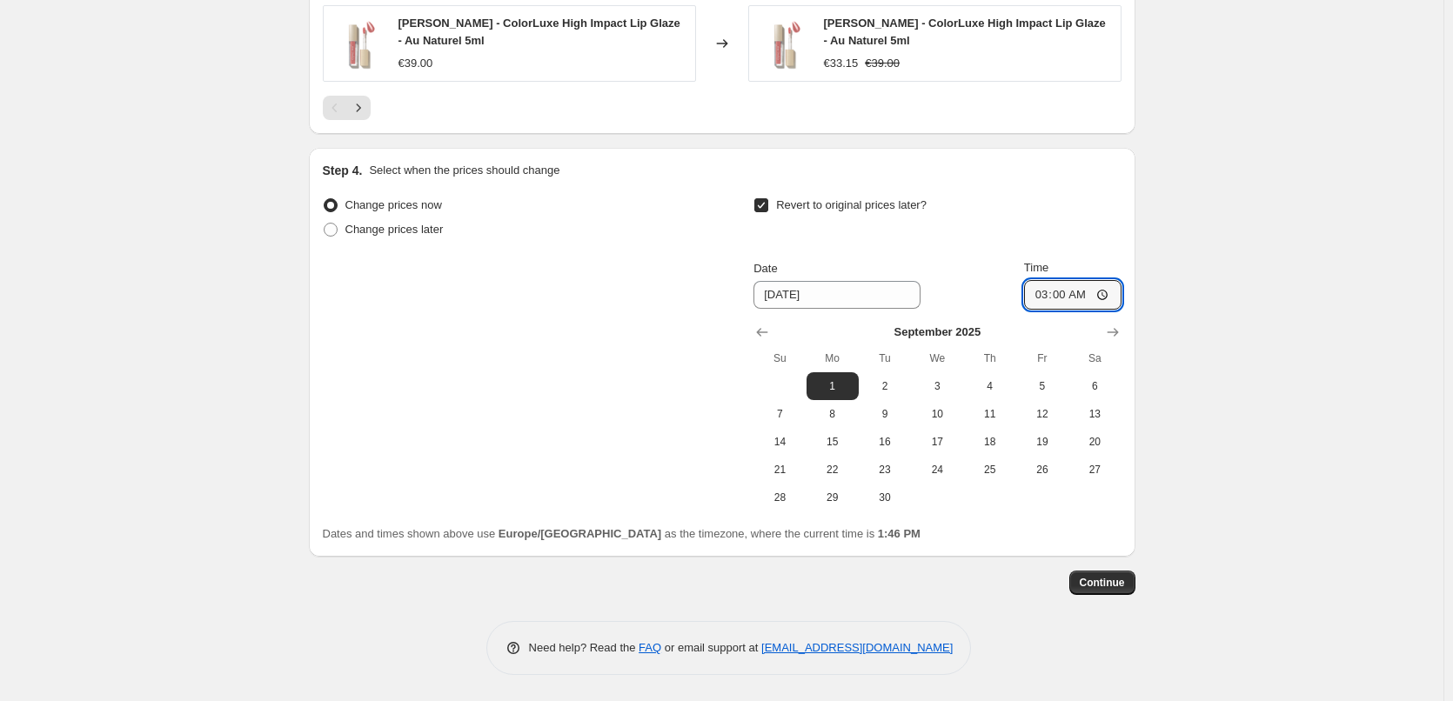
type input "03:00"
click at [1106, 594] on button "Continue" at bounding box center [1103, 583] width 66 height 24
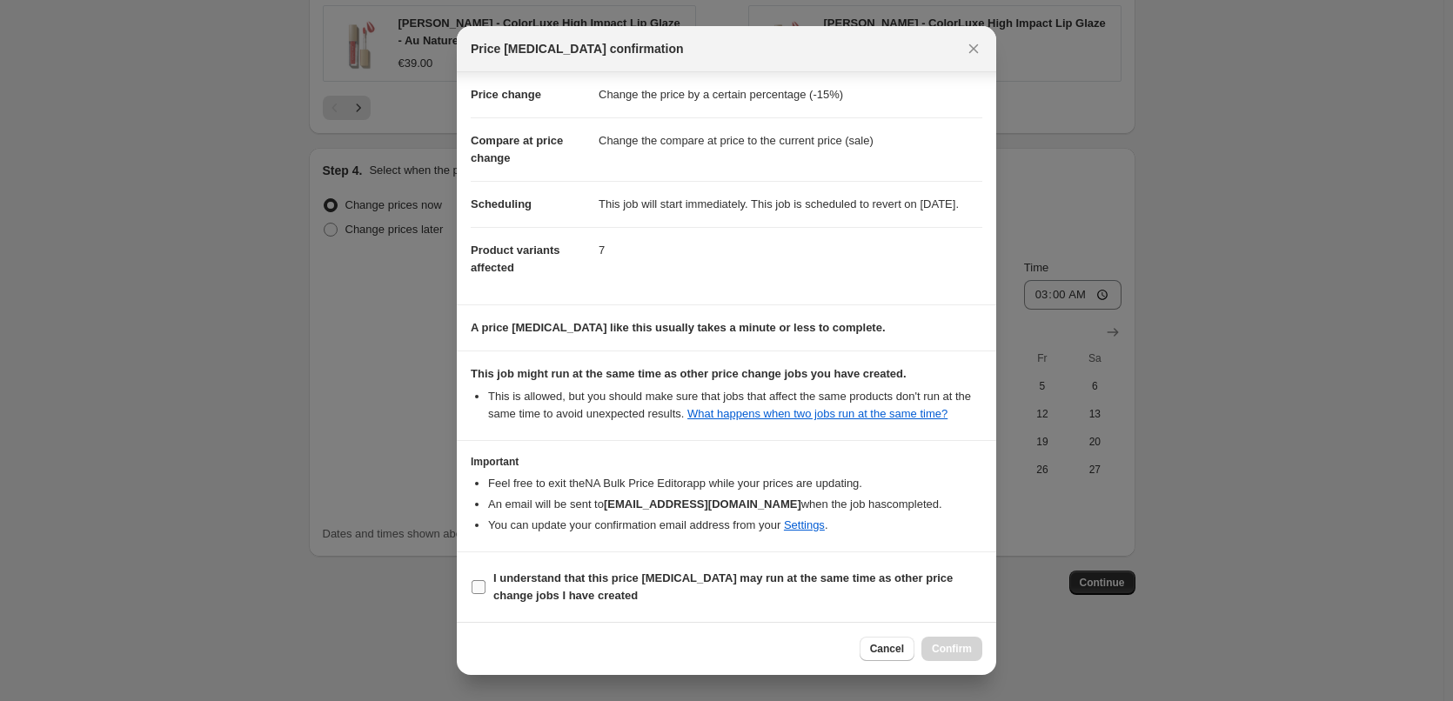
click at [571, 577] on b "I understand that this price [MEDICAL_DATA] may run at the same time as other p…" at bounding box center [723, 587] width 460 height 30
click at [486, 580] on input "I understand that this price [MEDICAL_DATA] may run at the same time as other p…" at bounding box center [479, 587] width 14 height 14
checkbox input "true"
click at [982, 648] on button "Confirm" at bounding box center [952, 649] width 61 height 24
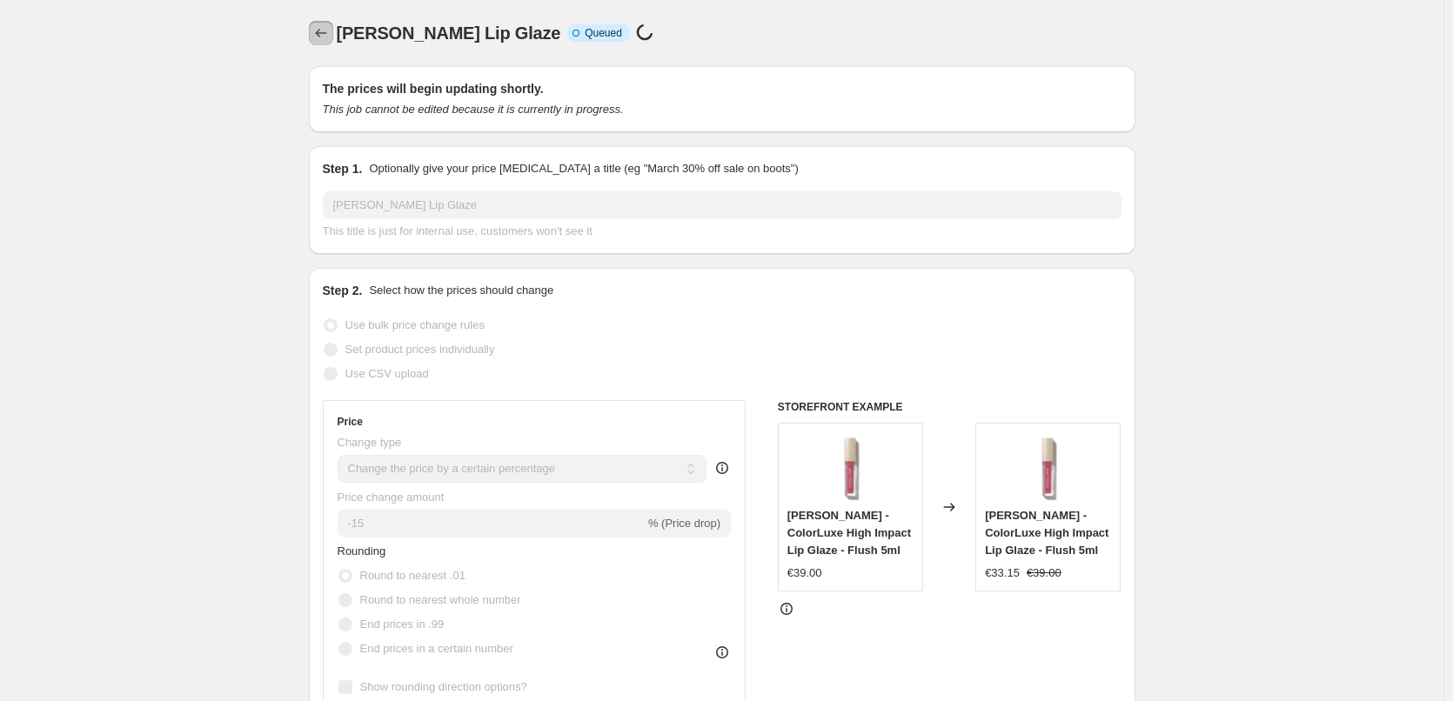
click at [330, 37] on icon "Price change jobs" at bounding box center [320, 32] width 17 height 17
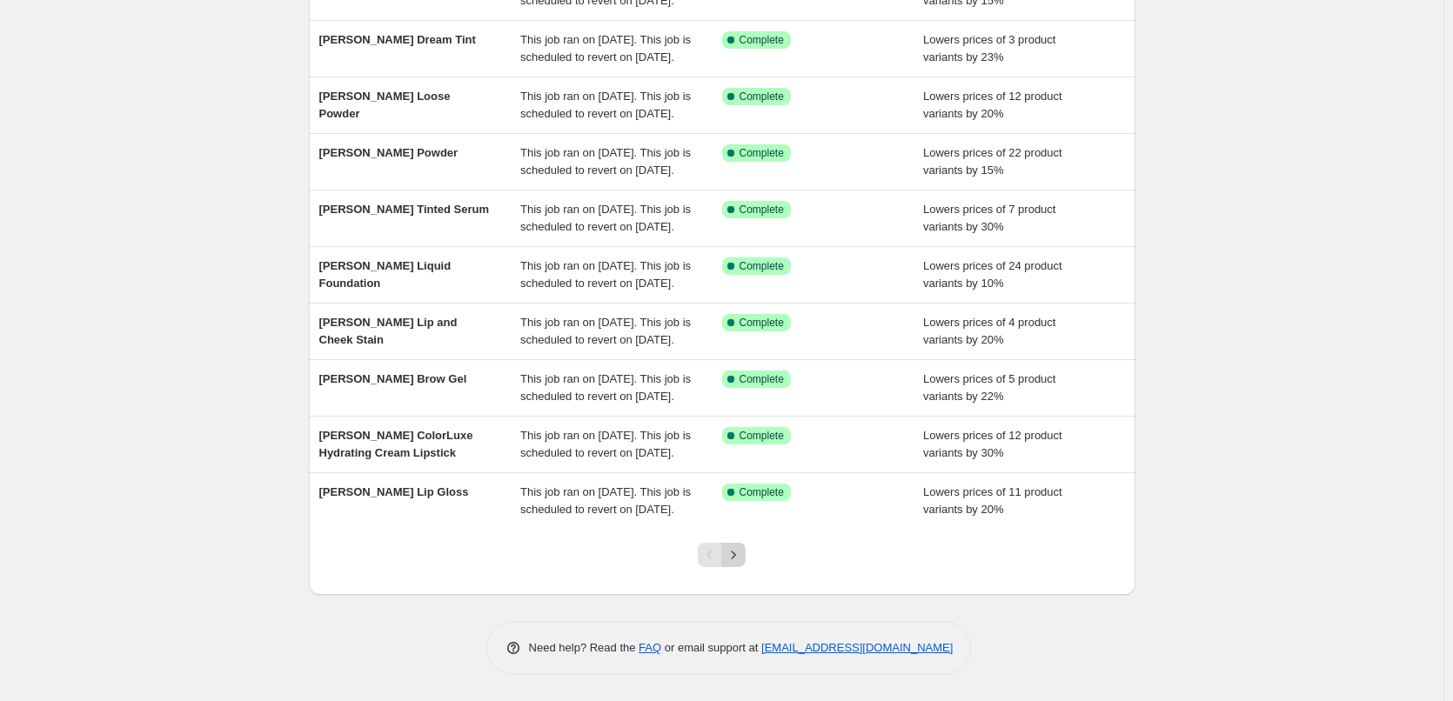
click at [728, 560] on button "Next" at bounding box center [733, 555] width 24 height 24
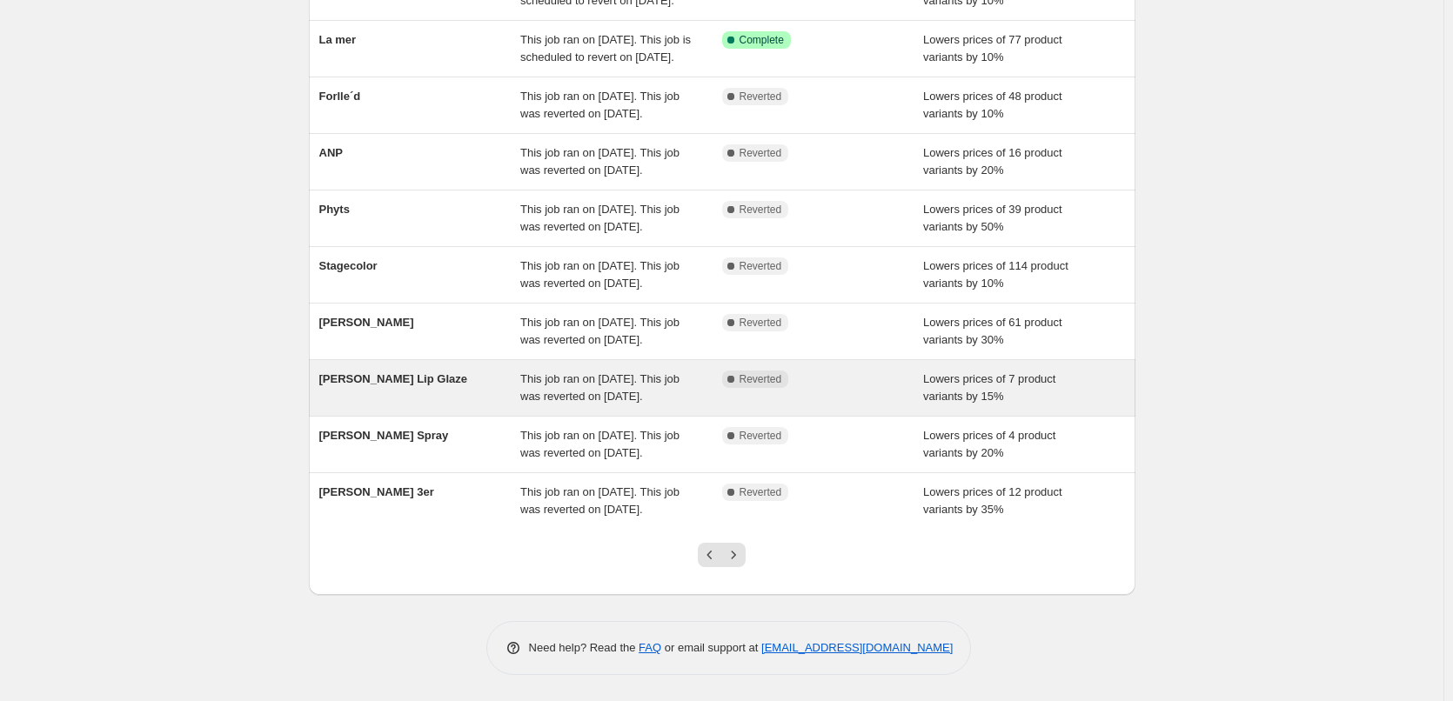
click at [540, 372] on span "This job ran on [DATE]. This job was reverted on [DATE]." at bounding box center [599, 387] width 159 height 30
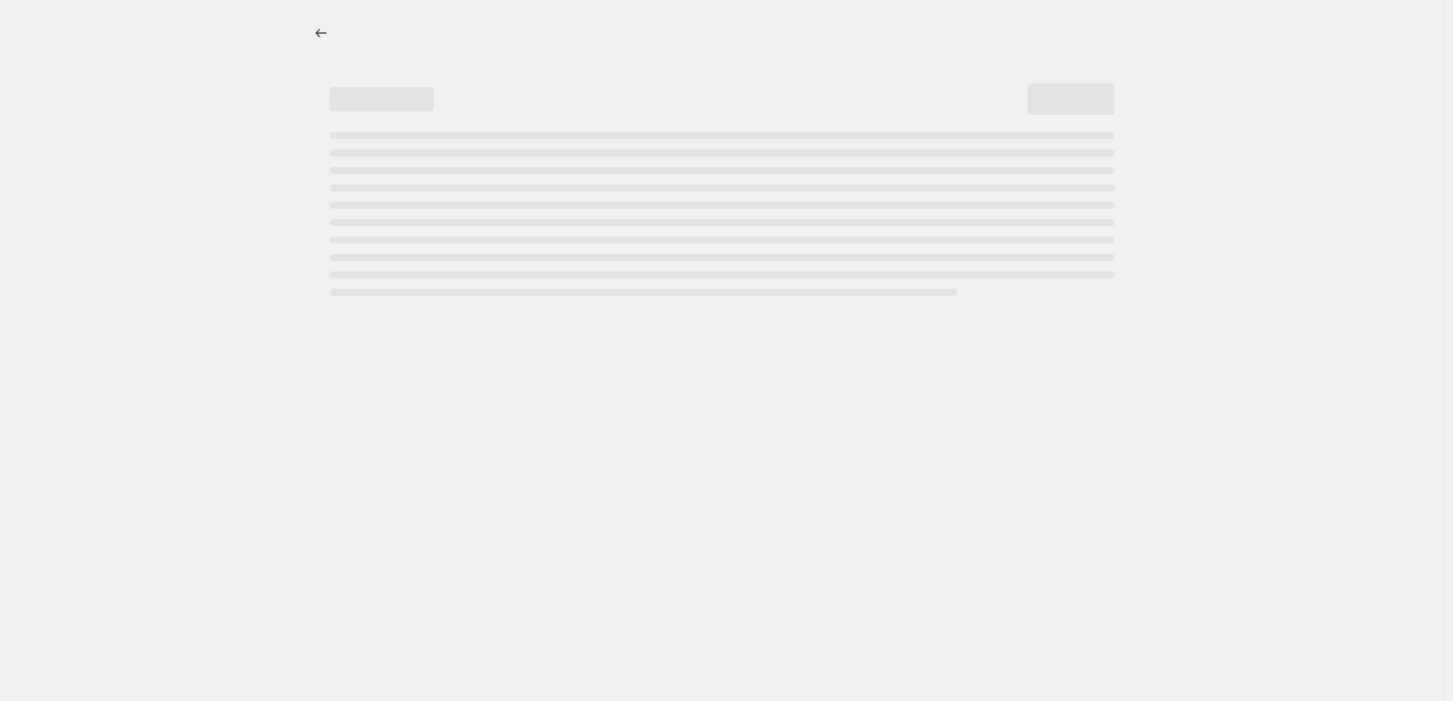
select select "percentage"
select select "tag"
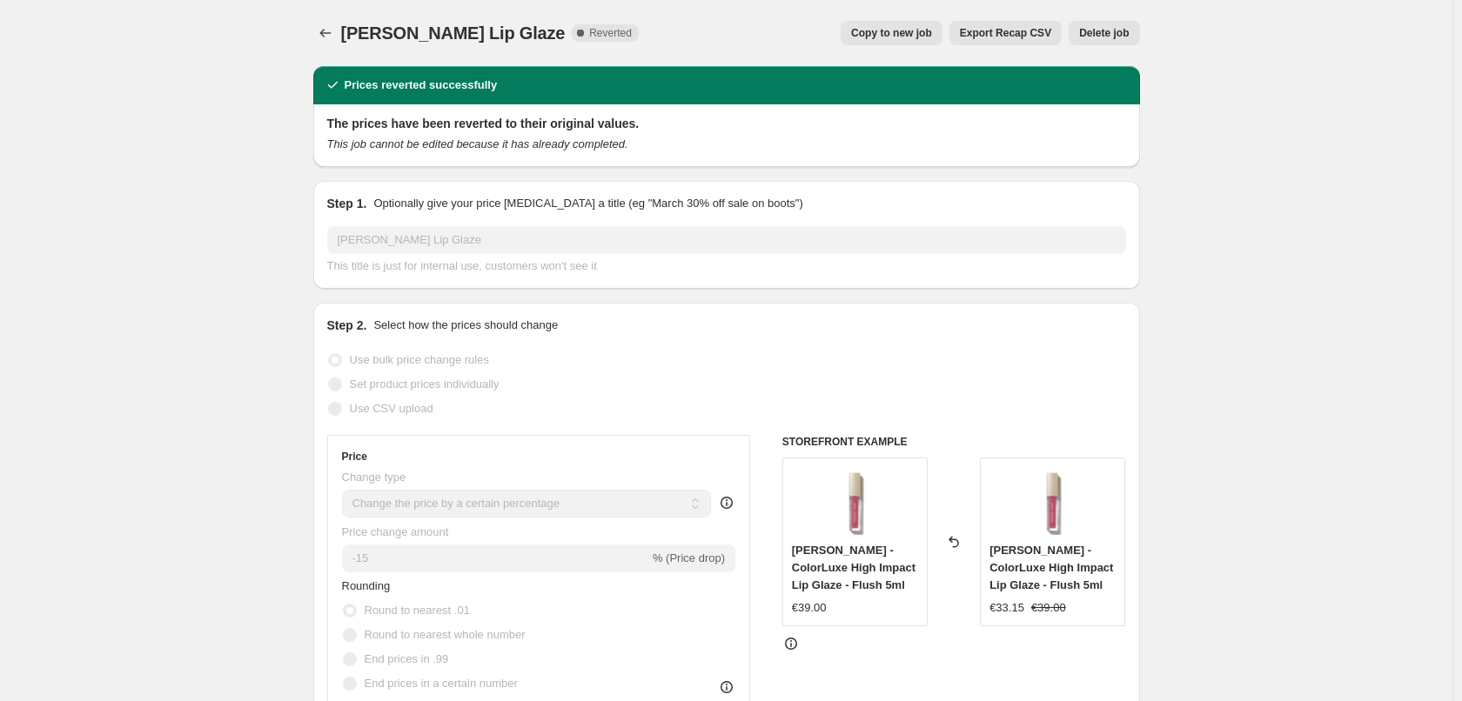
select select "percentage"
select select "tag"
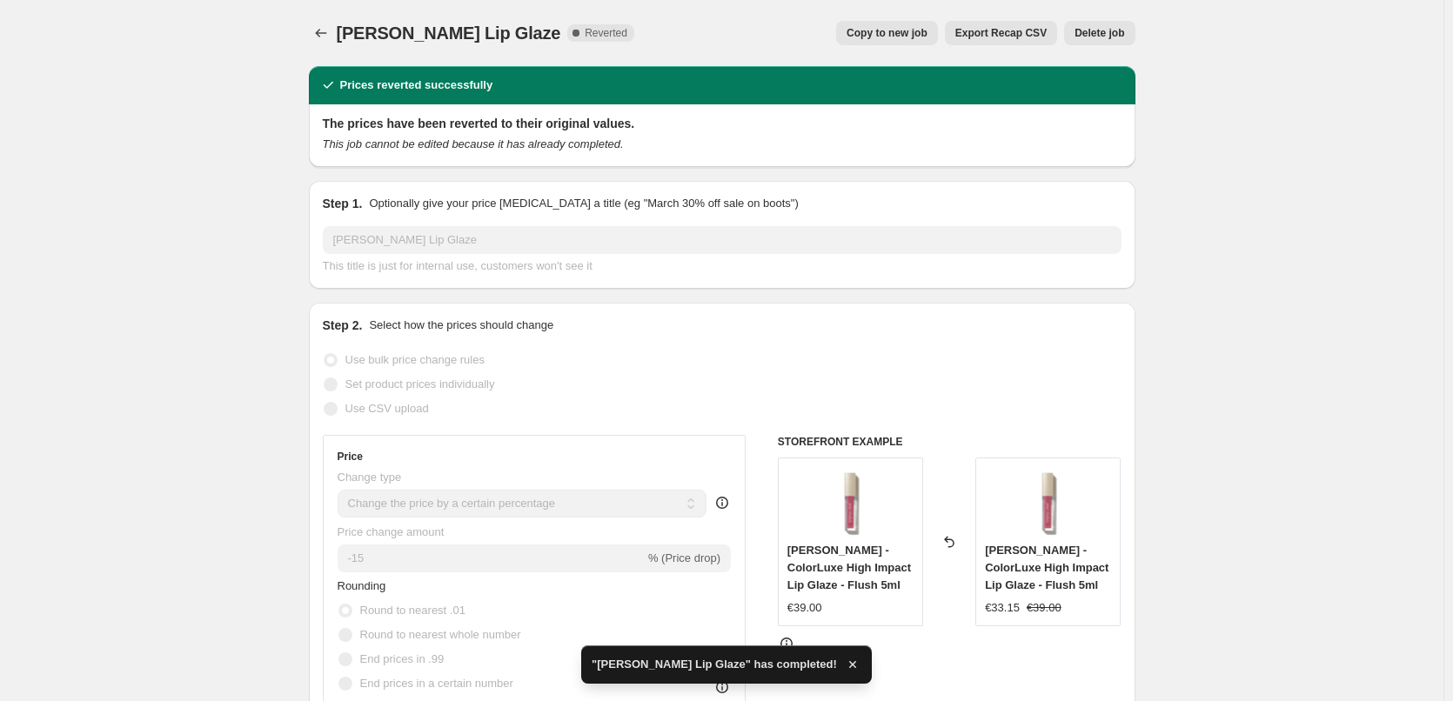
click at [1124, 30] on span "Delete job" at bounding box center [1100, 33] width 50 height 14
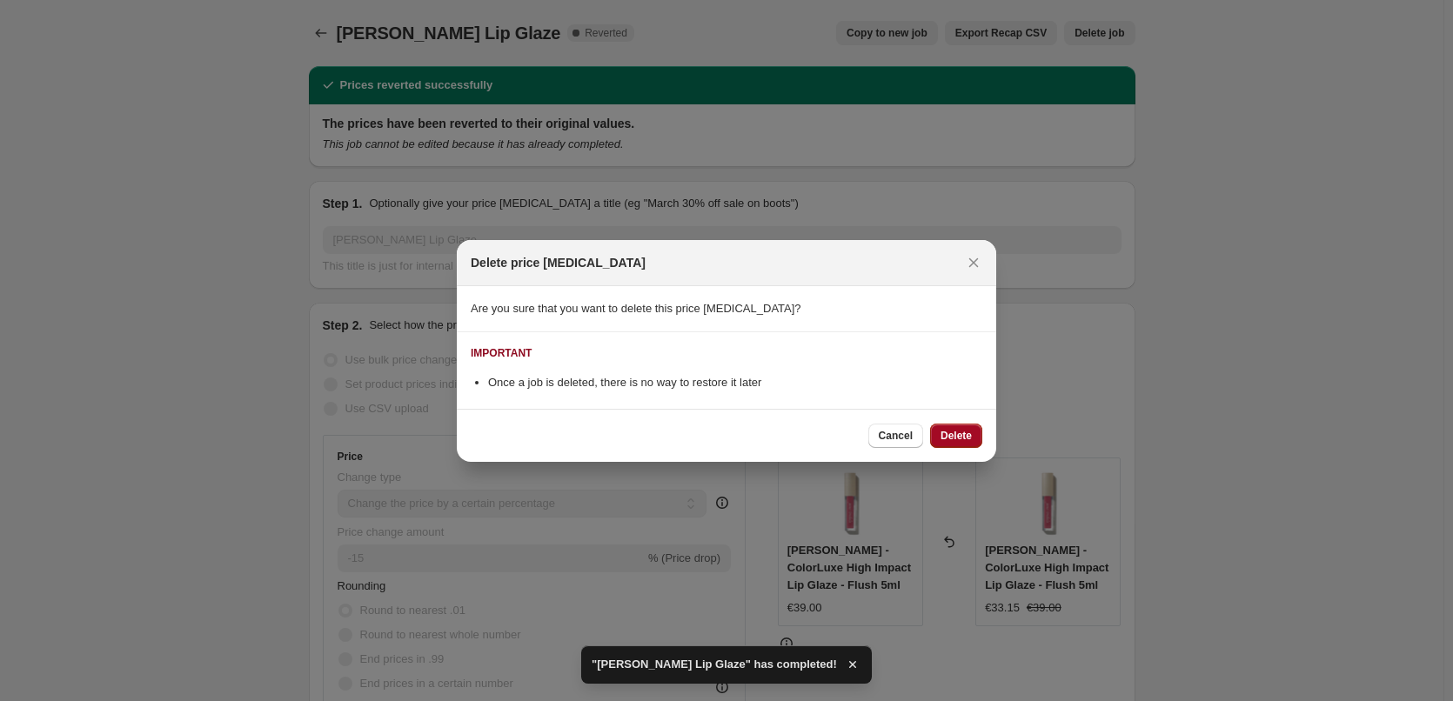
click at [961, 438] on span "Delete" at bounding box center [956, 436] width 31 height 14
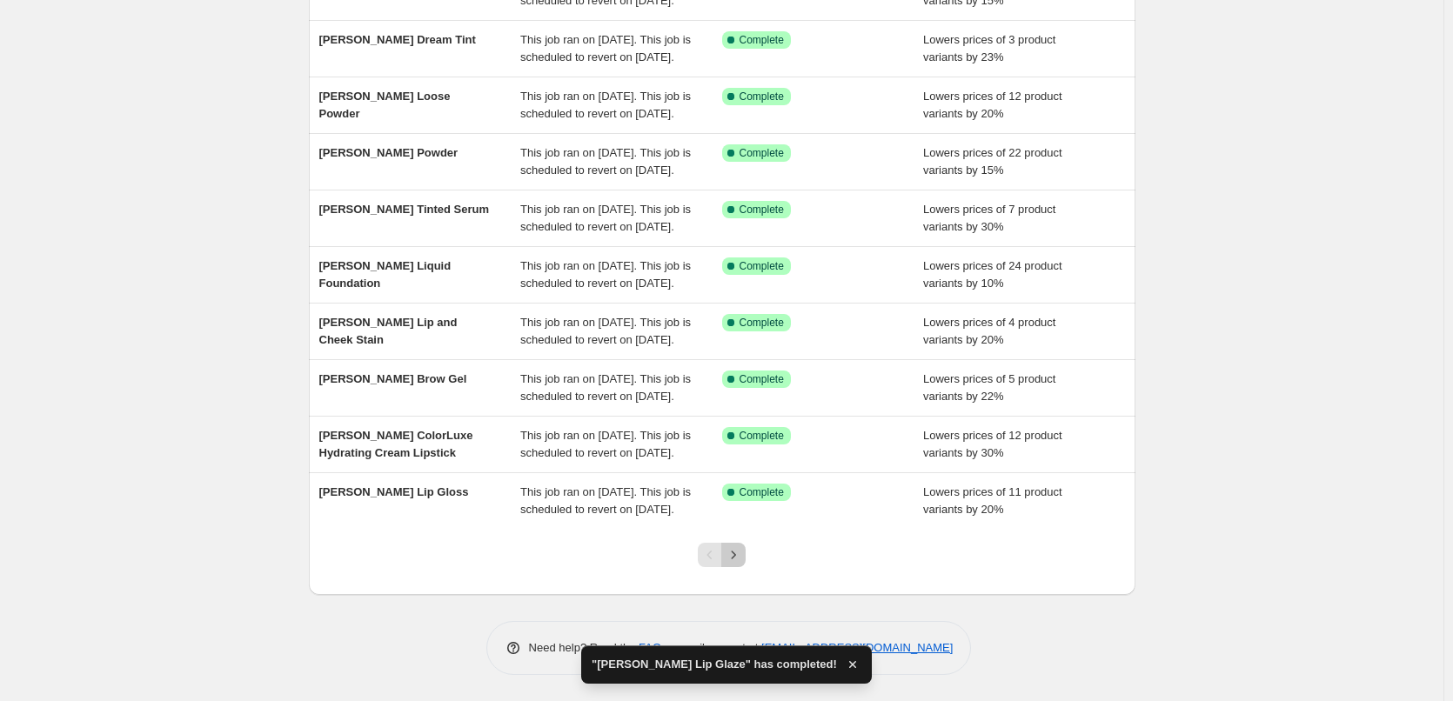
click at [742, 554] on icon "Next" at bounding box center [733, 555] width 17 height 17
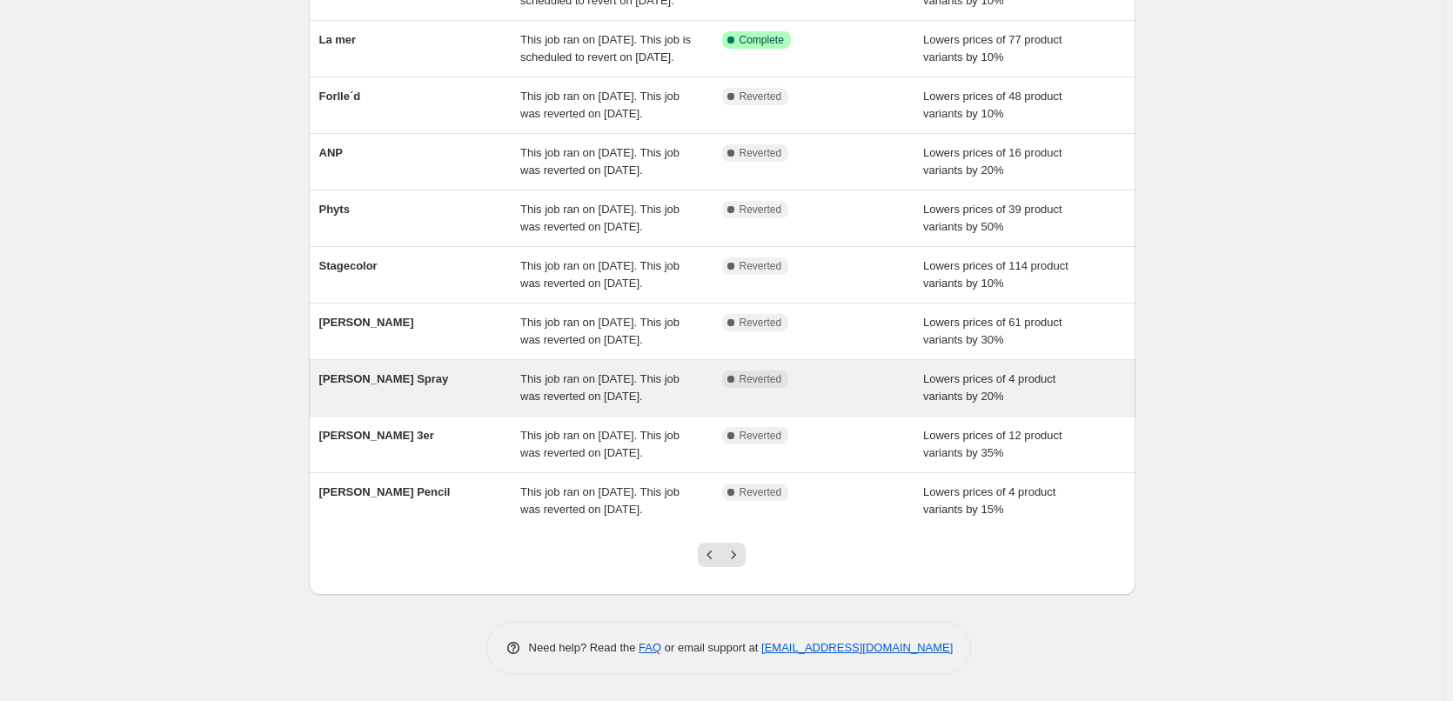
click at [513, 371] on div "[PERSON_NAME] Spray" at bounding box center [420, 388] width 202 height 35
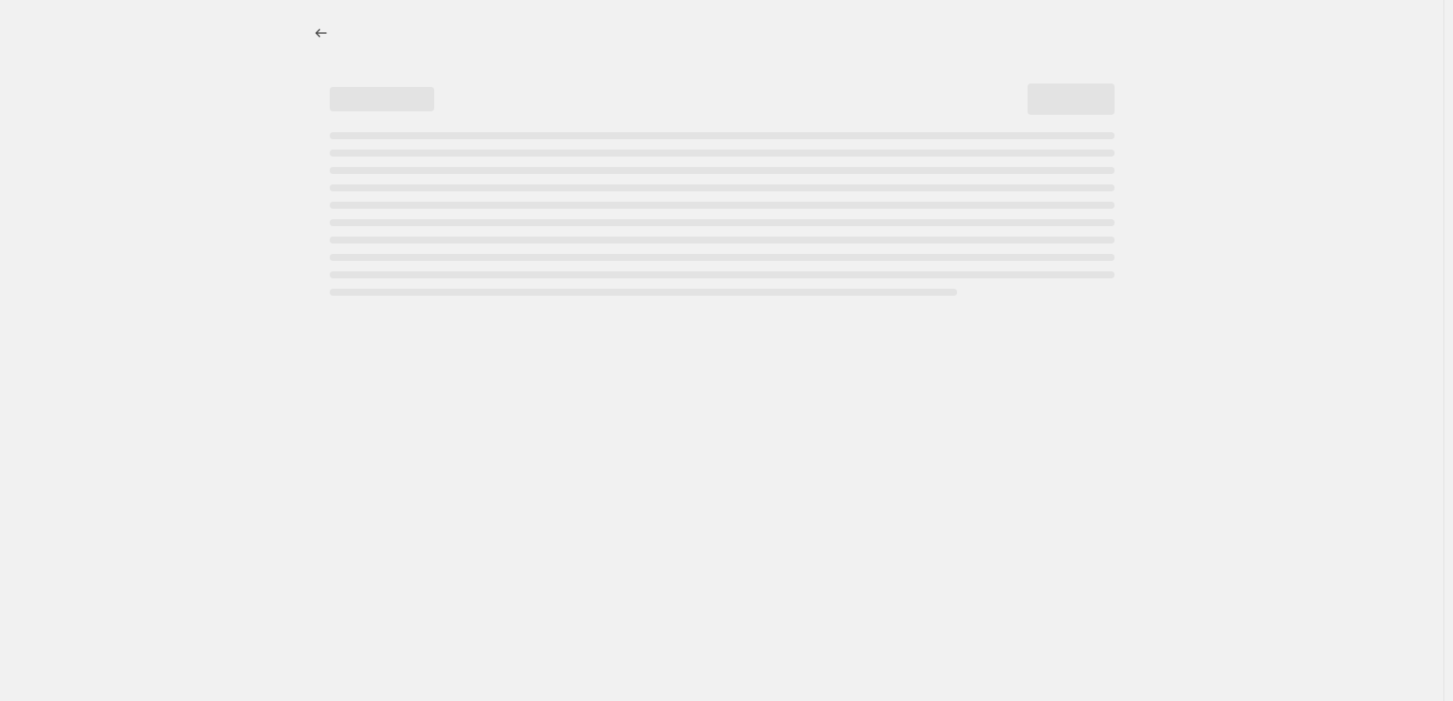
select select "percentage"
select select "tag"
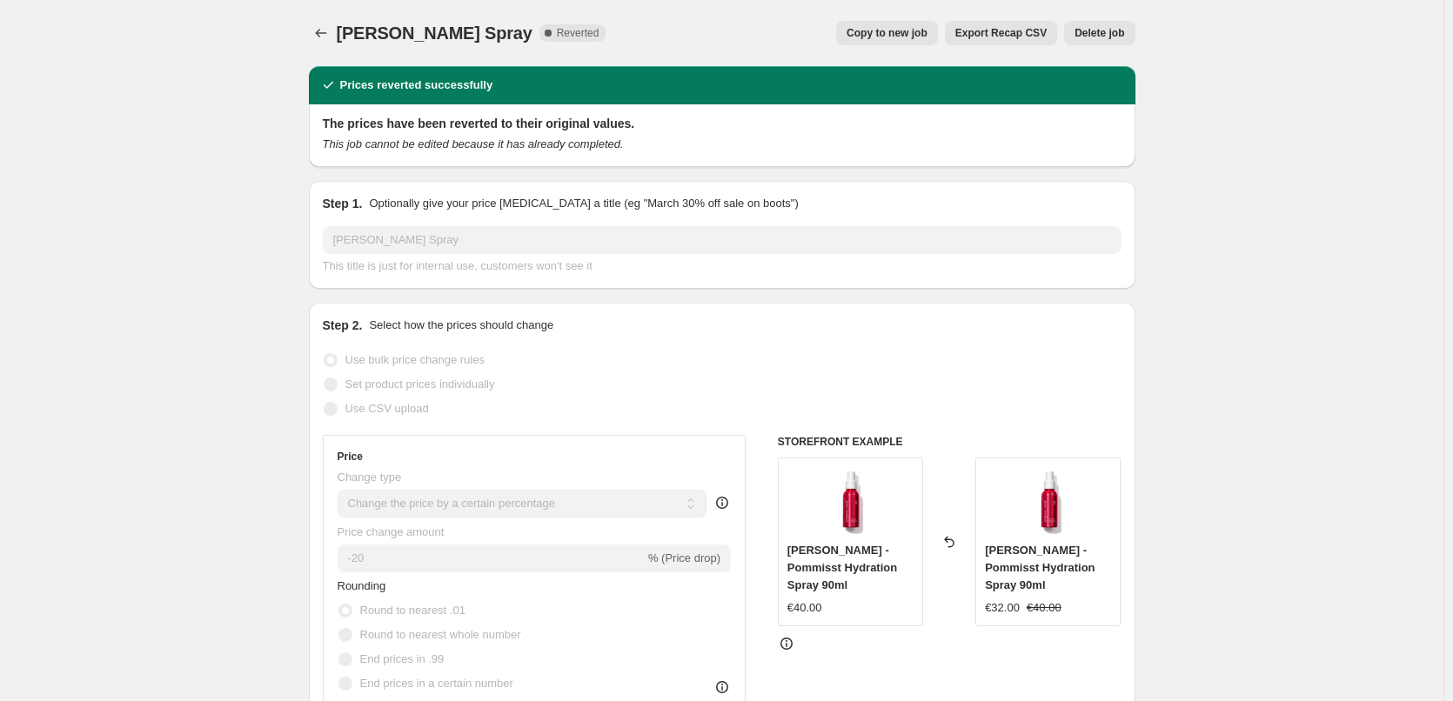
click at [880, 33] on span "Copy to new job" at bounding box center [887, 33] width 81 height 14
select select "percentage"
select select "tag"
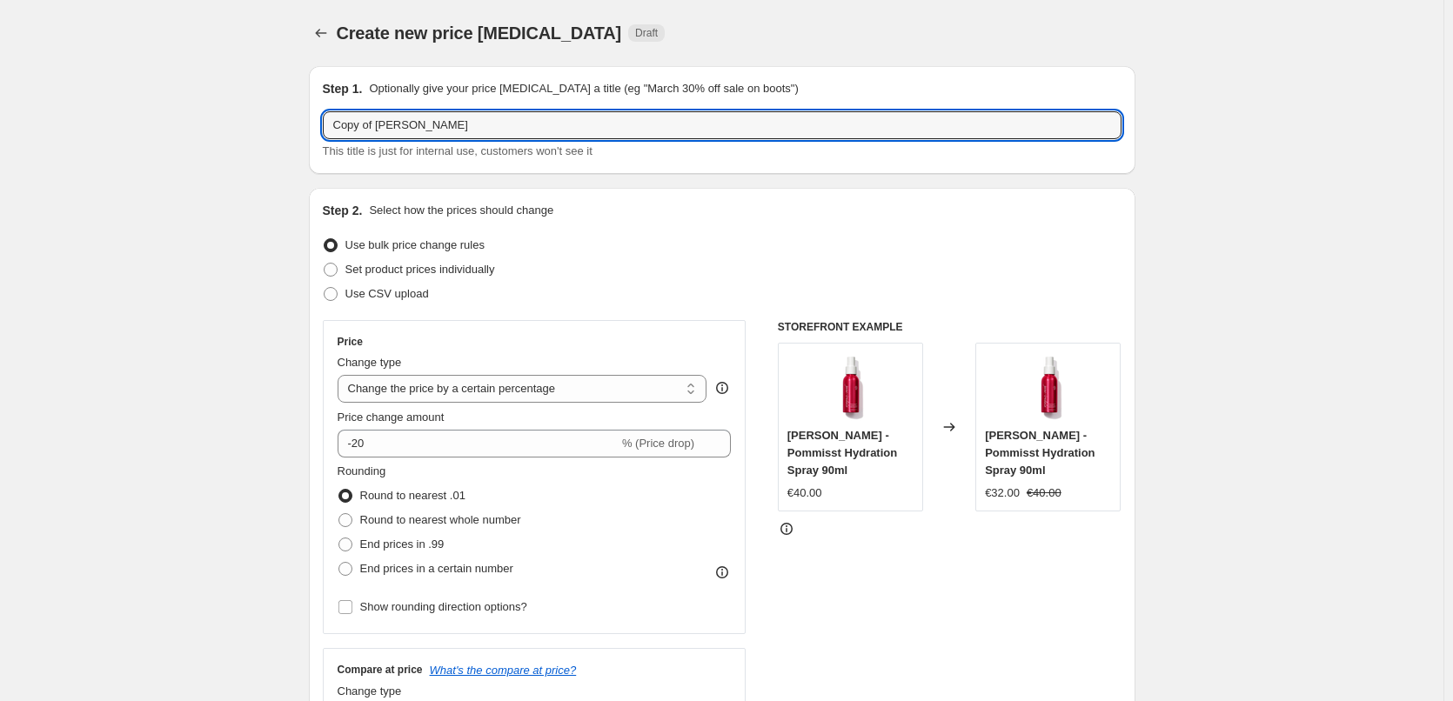
drag, startPoint x: 379, startPoint y: 126, endPoint x: 117, endPoint y: 146, distance: 261.9
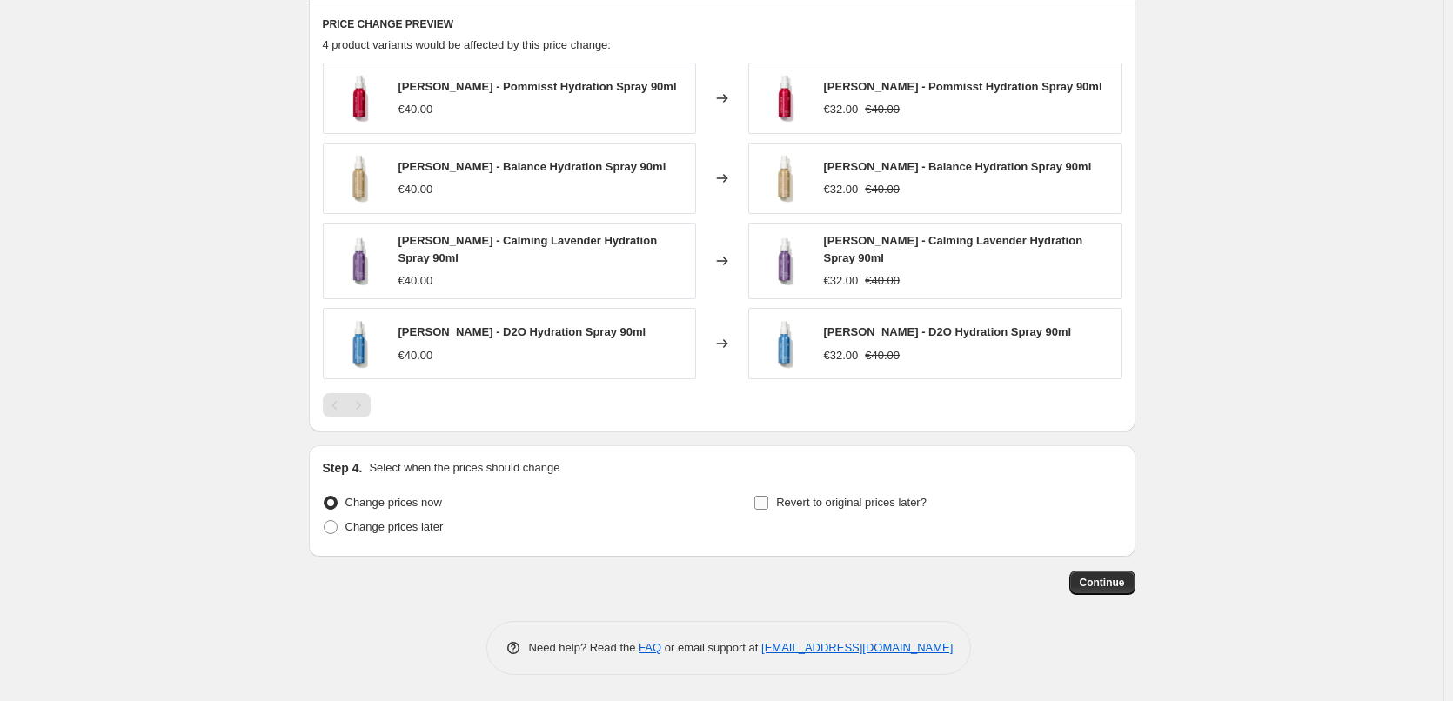
type input "[PERSON_NAME] Spray"
click at [769, 509] on span at bounding box center [762, 503] width 16 height 16
click at [768, 509] on input "Revert to original prices later?" at bounding box center [762, 503] width 14 height 14
checkbox input "true"
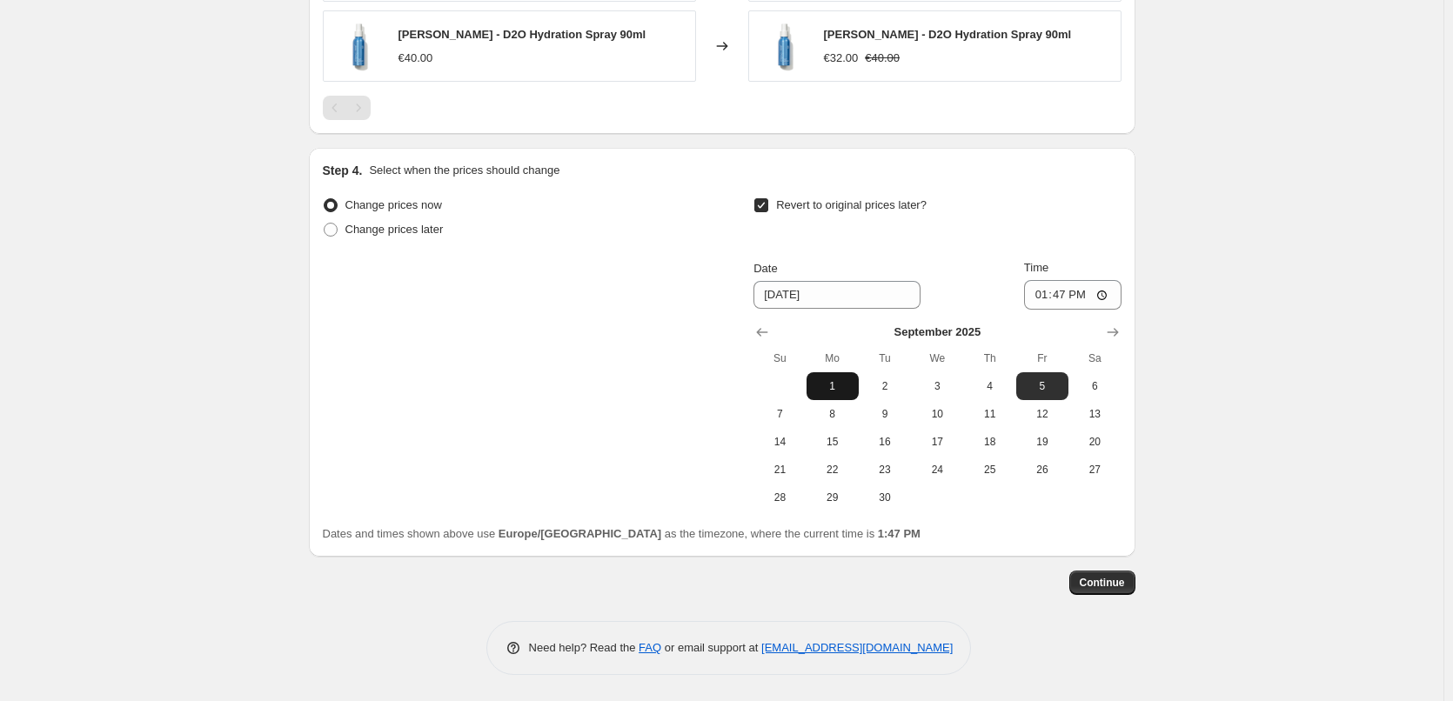
click at [849, 389] on span "1" at bounding box center [833, 386] width 38 height 14
type input "[DATE]"
click at [1047, 297] on input "13:47" at bounding box center [1072, 295] width 97 height 30
click at [1105, 300] on input "15:00" at bounding box center [1072, 295] width 97 height 30
type input "03:00"
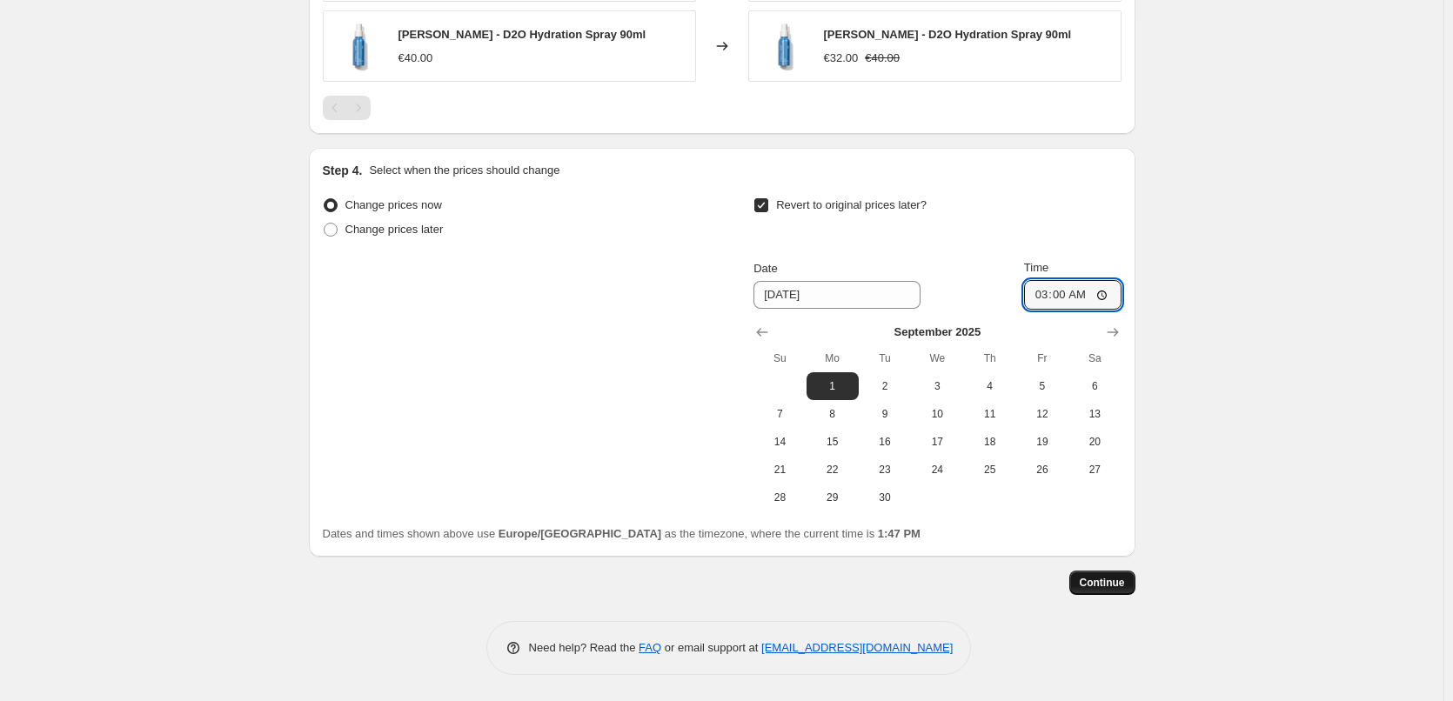
click at [1086, 585] on span "Continue" at bounding box center [1102, 583] width 45 height 14
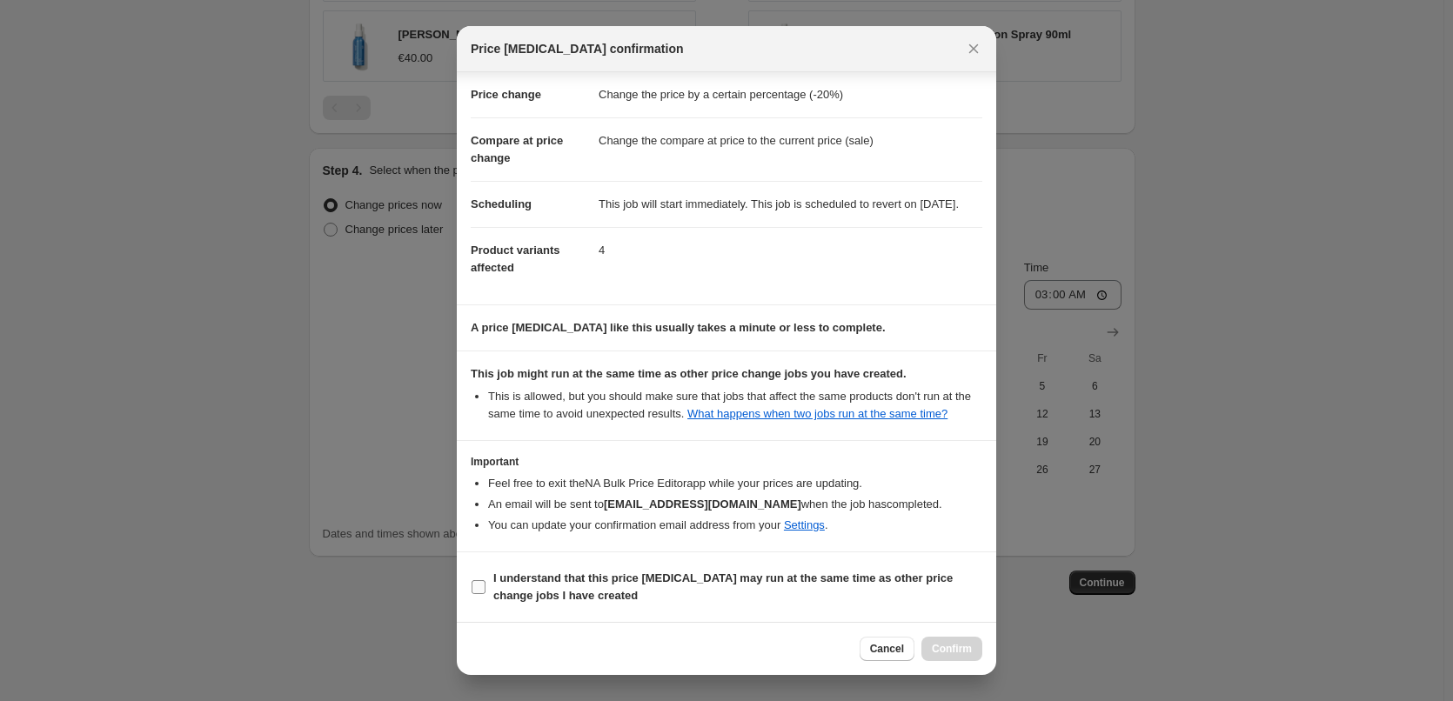
scroll to position [49, 0]
click at [679, 585] on b "I understand that this price [MEDICAL_DATA] may run at the same time as other p…" at bounding box center [723, 587] width 460 height 30
click at [486, 585] on input "I understand that this price [MEDICAL_DATA] may run at the same time as other p…" at bounding box center [479, 587] width 14 height 14
checkbox input "true"
click at [933, 641] on button "Confirm" at bounding box center [952, 649] width 61 height 24
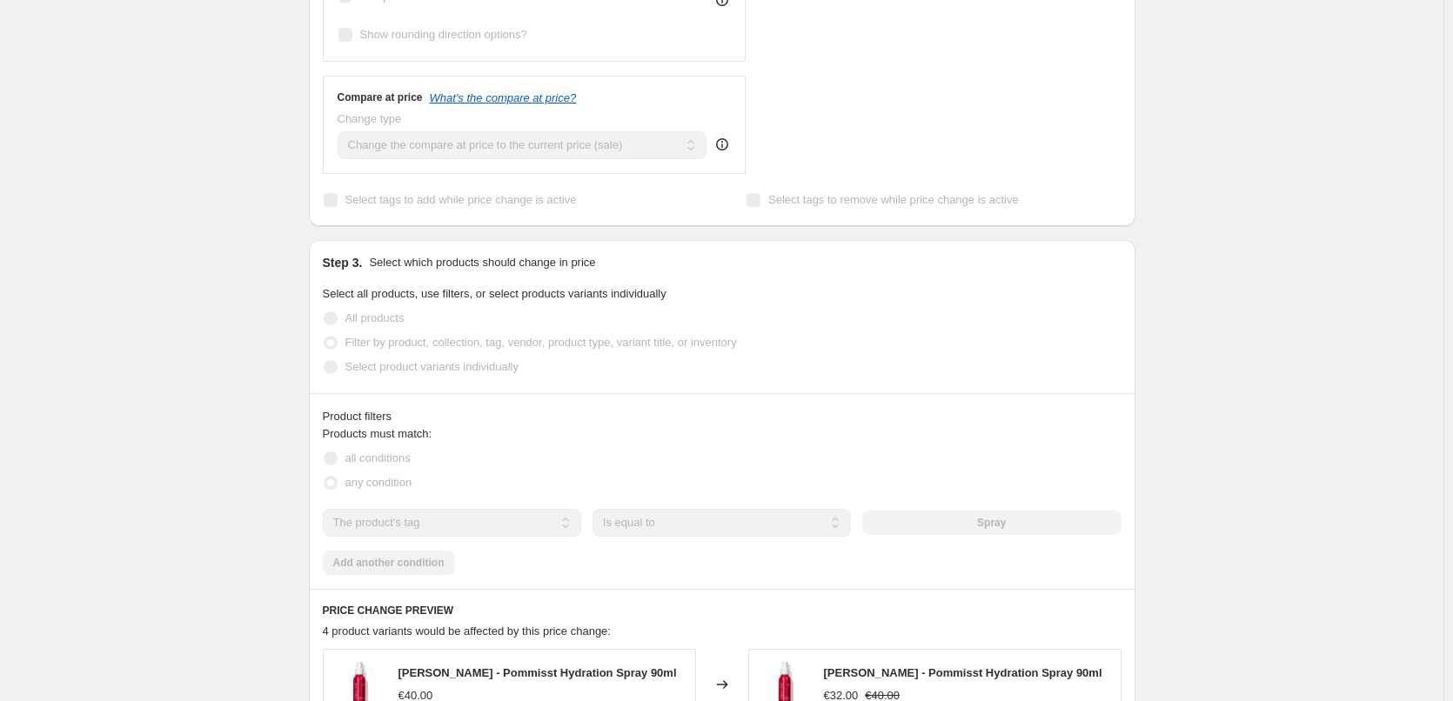
scroll to position [239, 0]
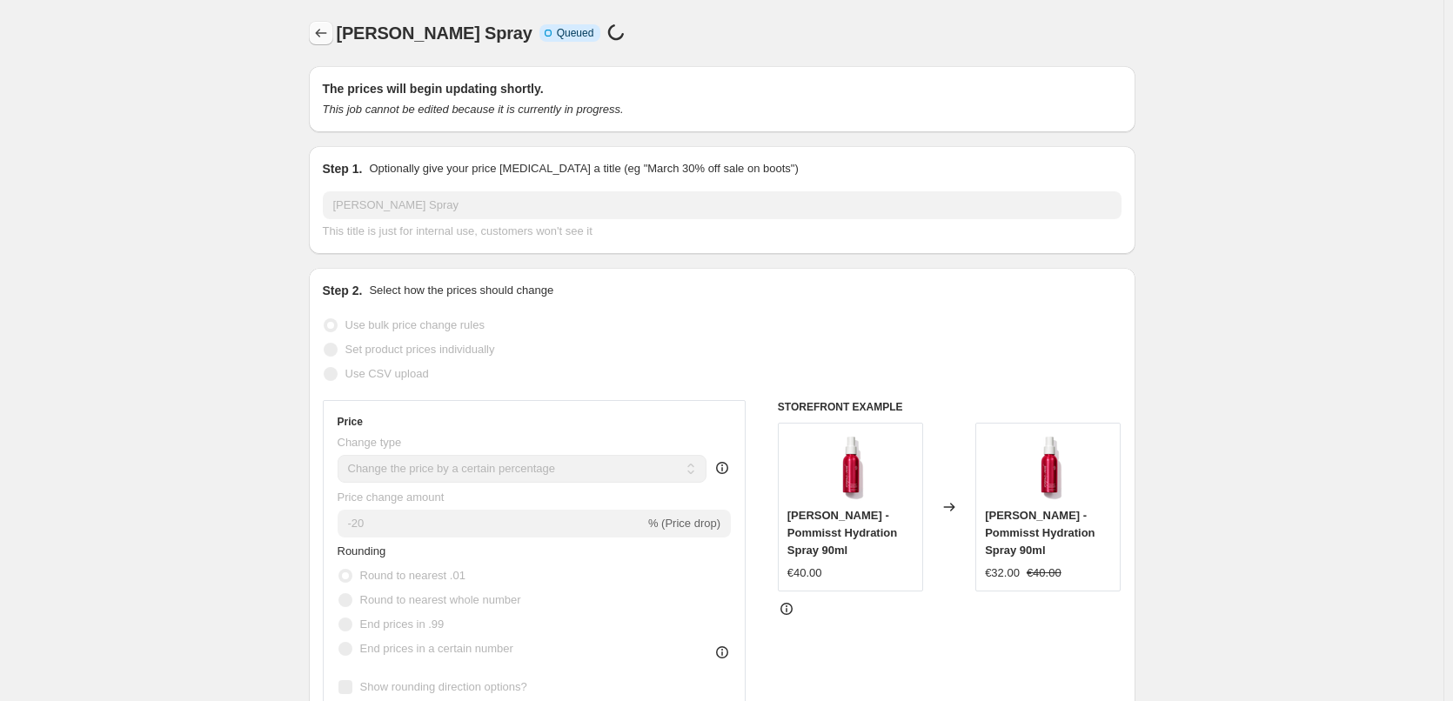
click at [326, 30] on icon "Price change jobs" at bounding box center [320, 32] width 17 height 17
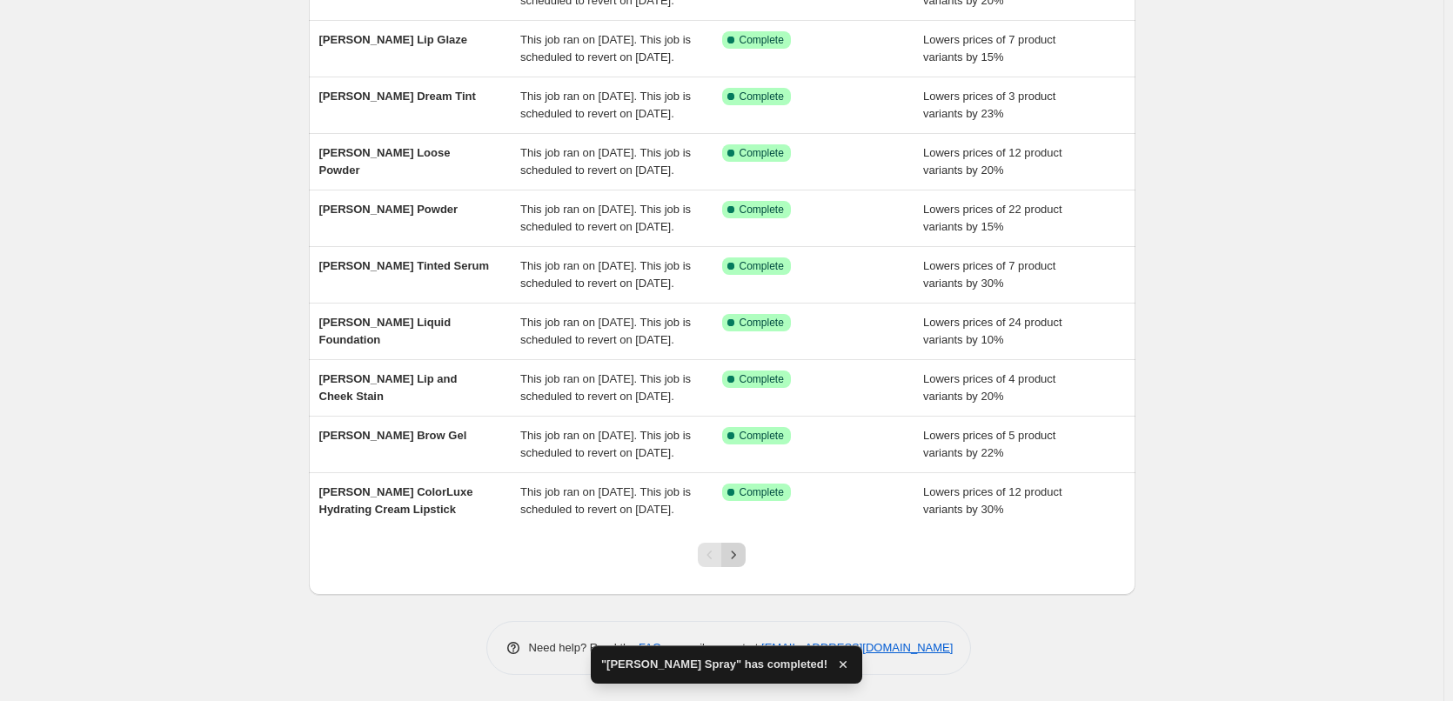
click at [742, 558] on icon "Next" at bounding box center [733, 555] width 17 height 17
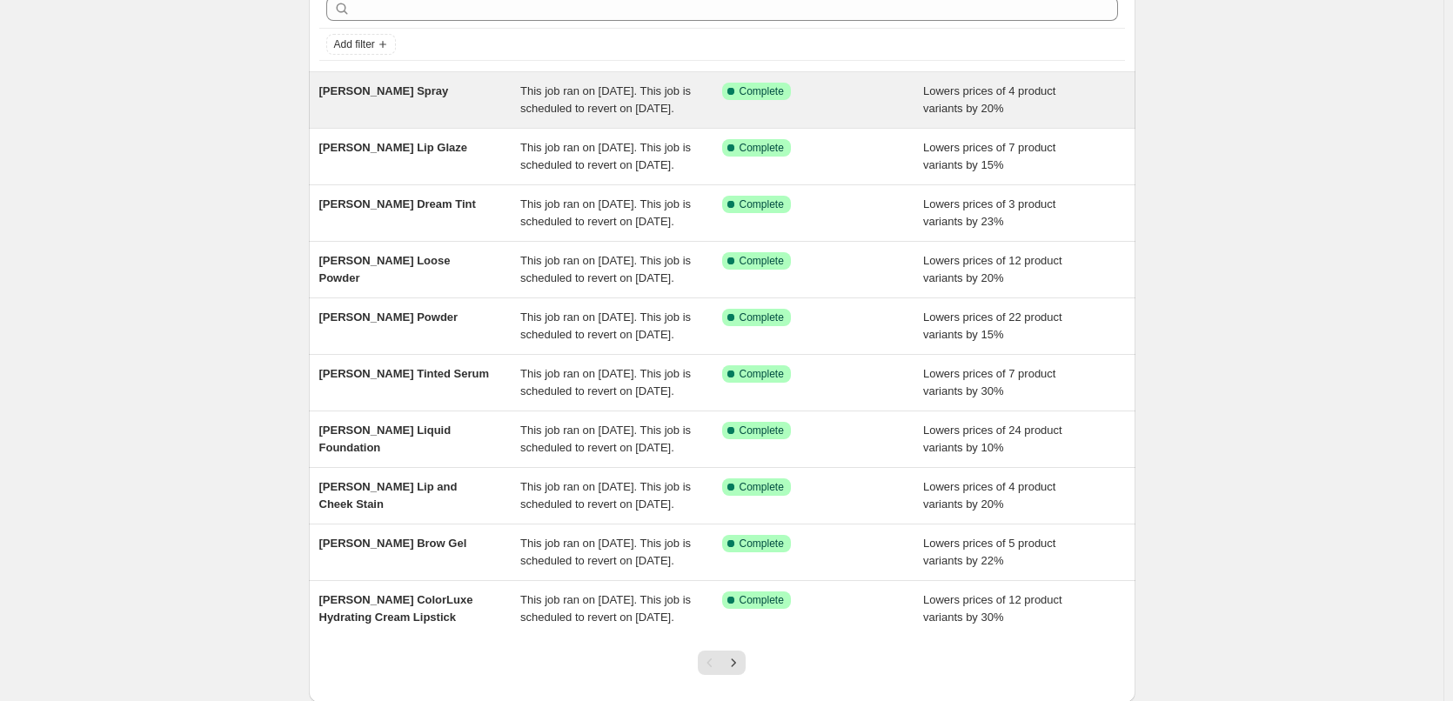
click at [513, 109] on div "[PERSON_NAME] Spray" at bounding box center [420, 100] width 202 height 35
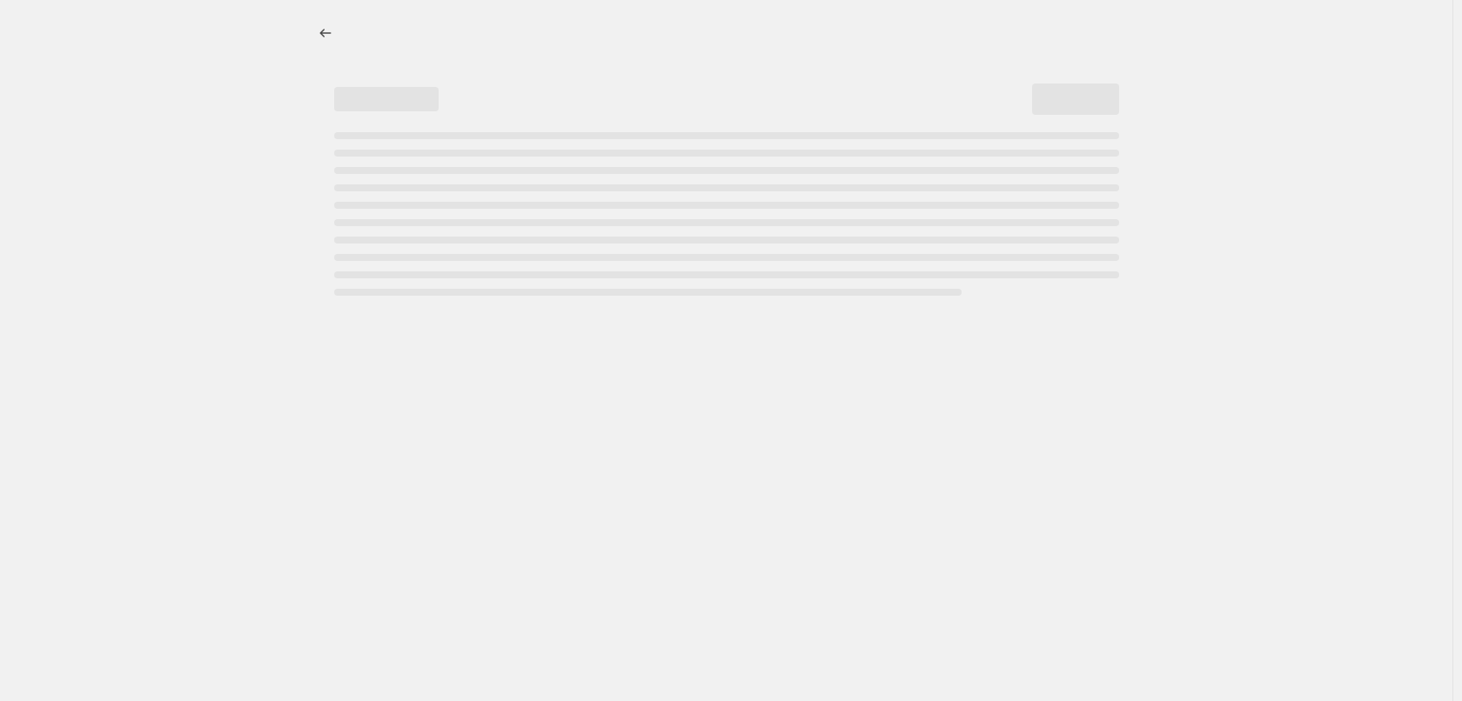
select select "percentage"
select select "tag"
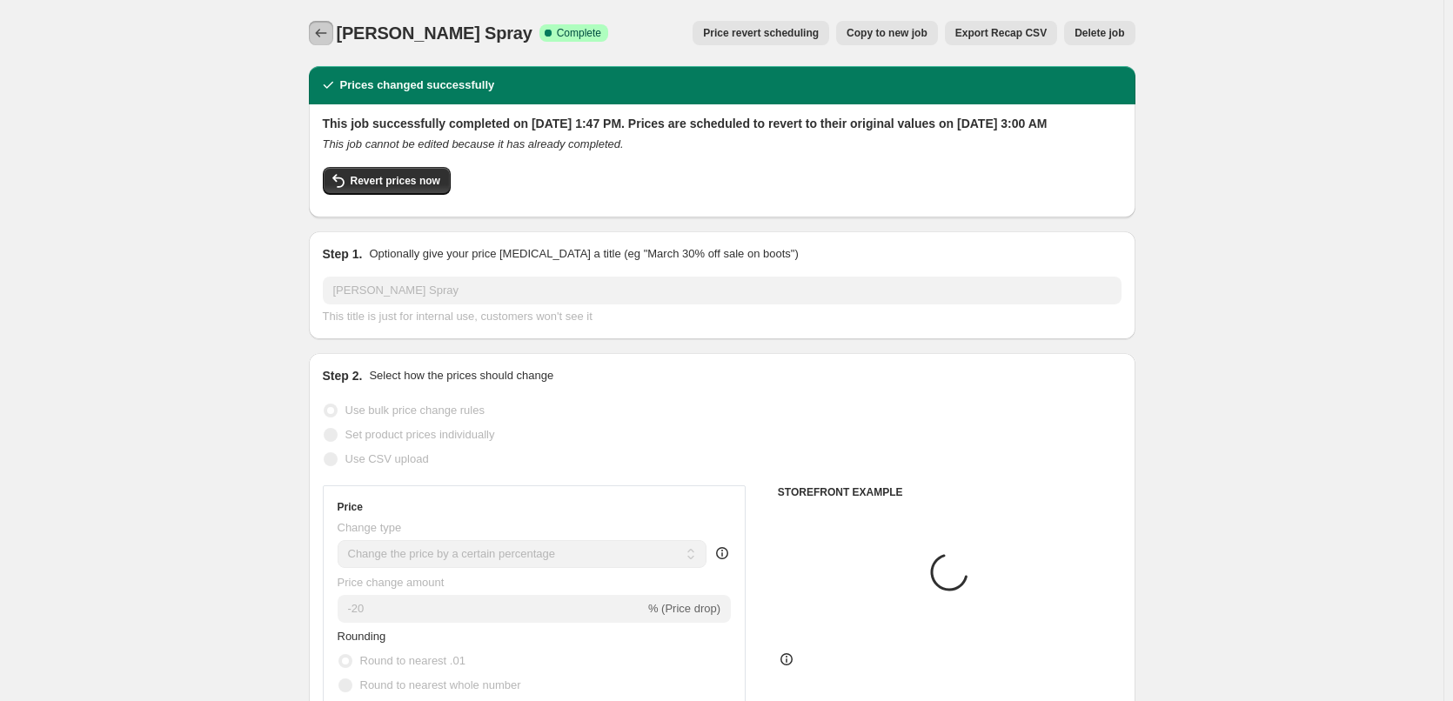
click at [318, 30] on icon "Price change jobs" at bounding box center [320, 32] width 17 height 17
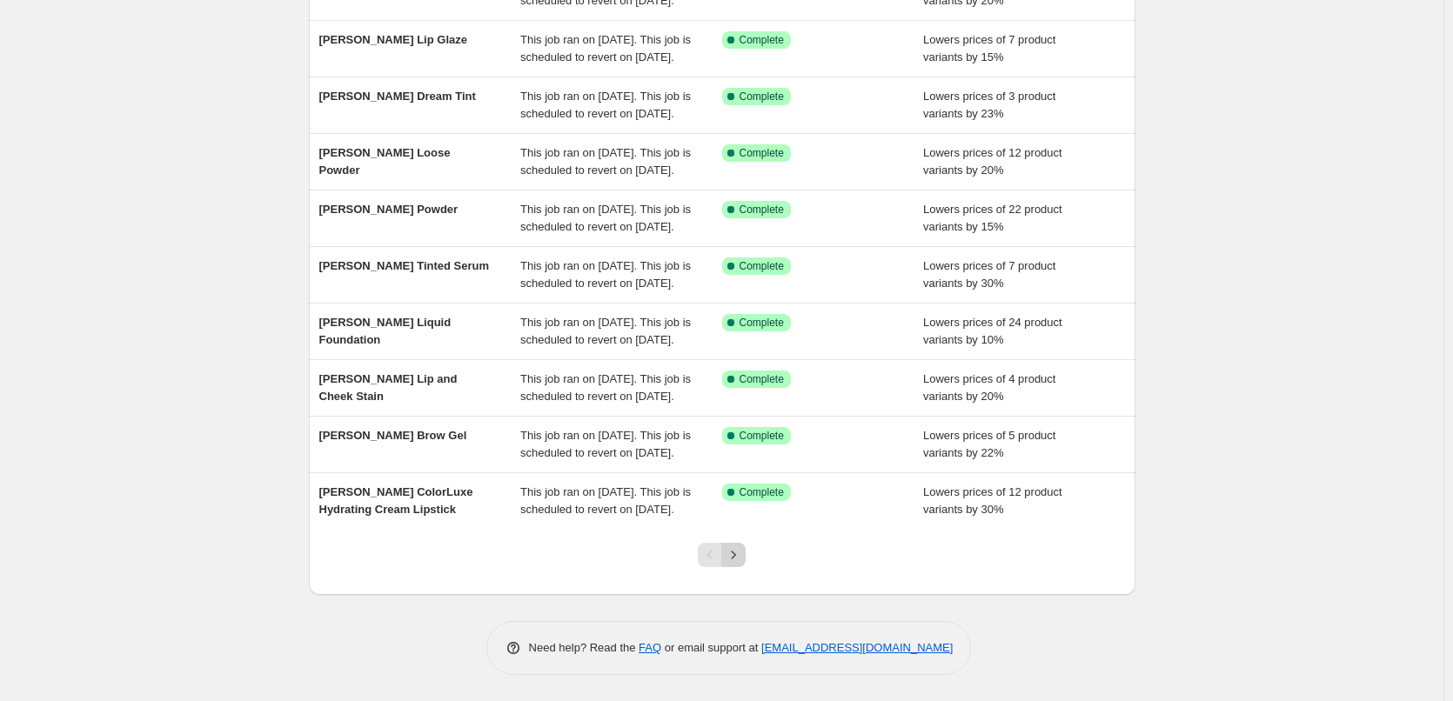
click at [739, 553] on icon "Next" at bounding box center [733, 555] width 17 height 17
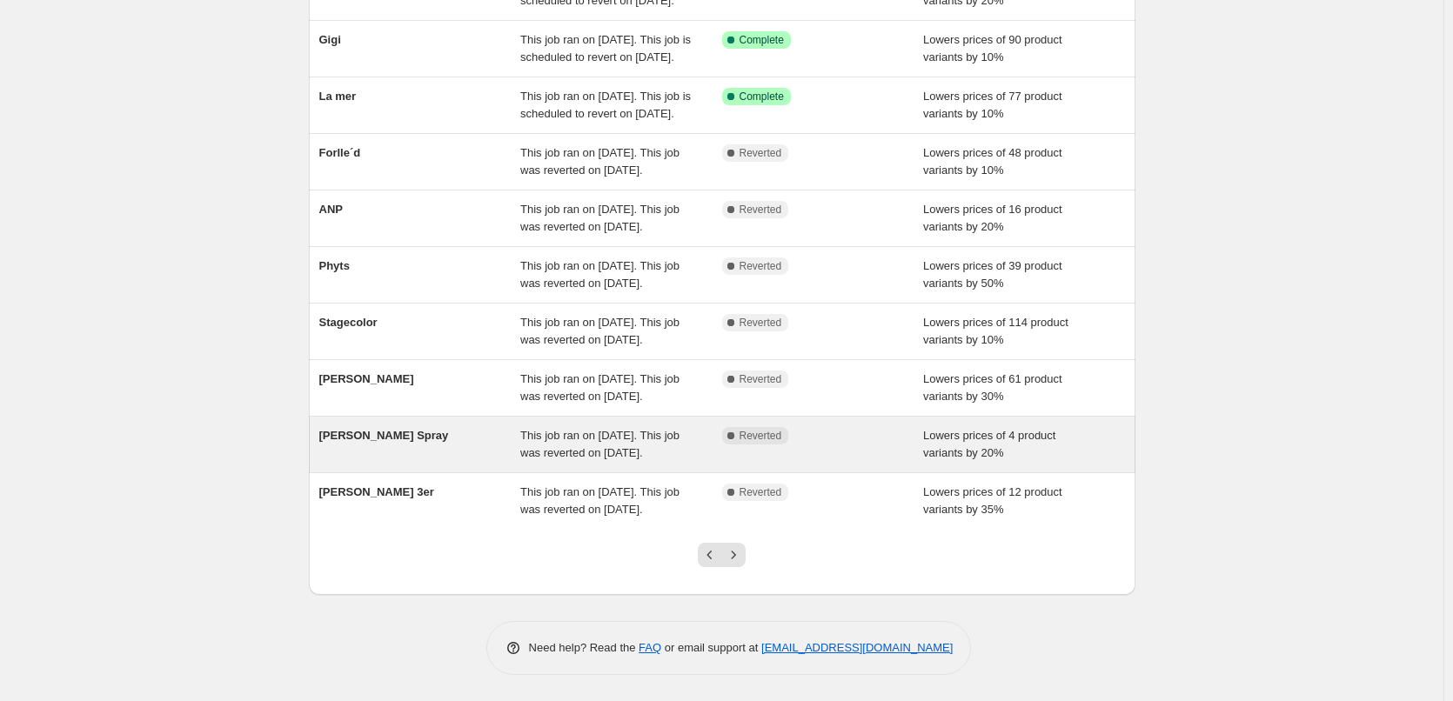
click at [653, 460] on span "This job ran on [DATE]. This job was reverted on [DATE]." at bounding box center [599, 444] width 159 height 30
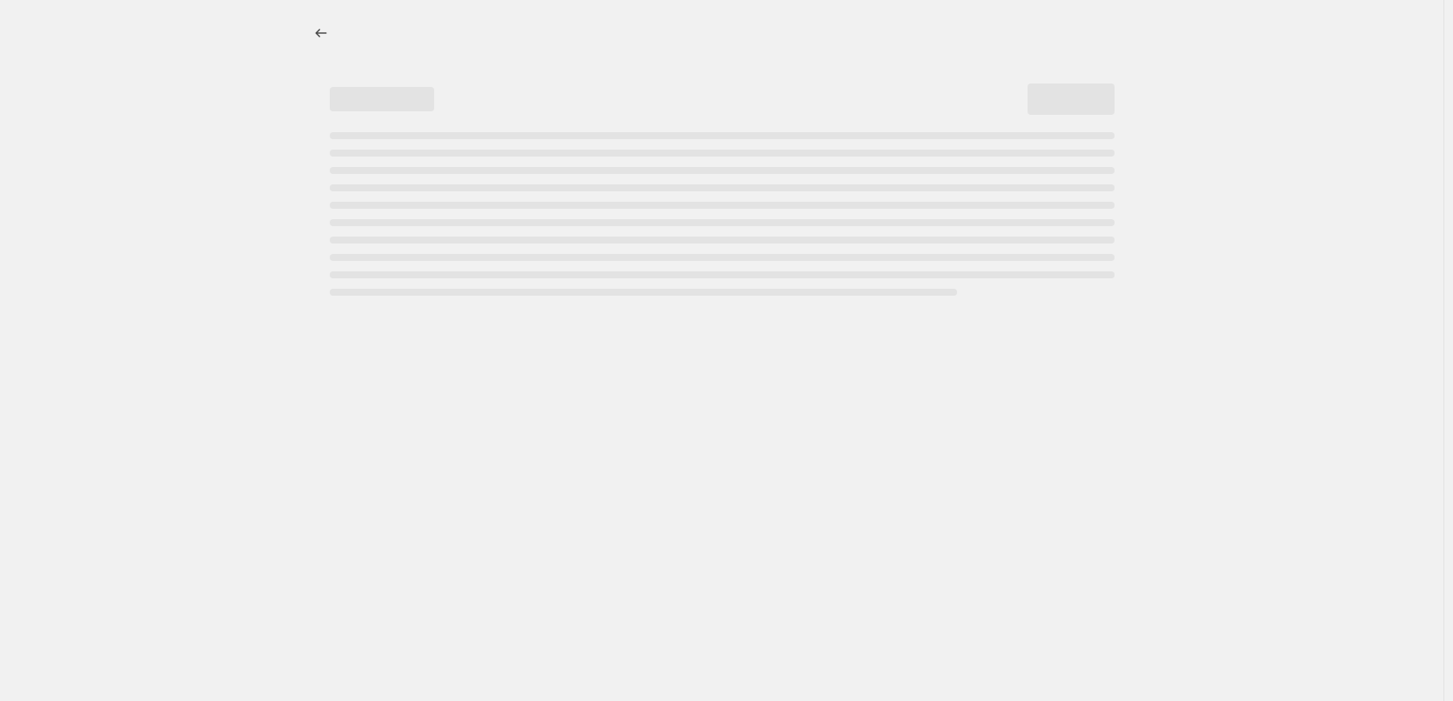
select select "percentage"
select select "tag"
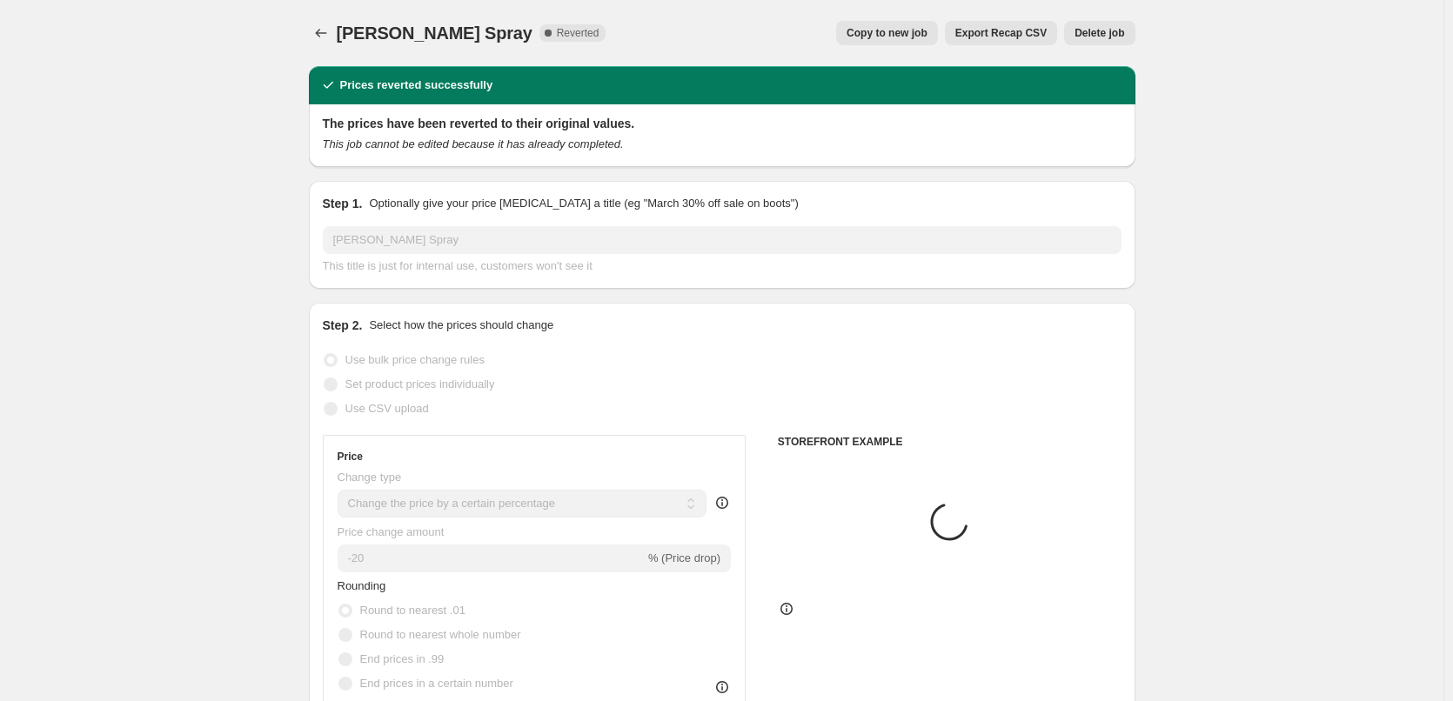
click at [1084, 39] on span "Delete job" at bounding box center [1100, 33] width 50 height 14
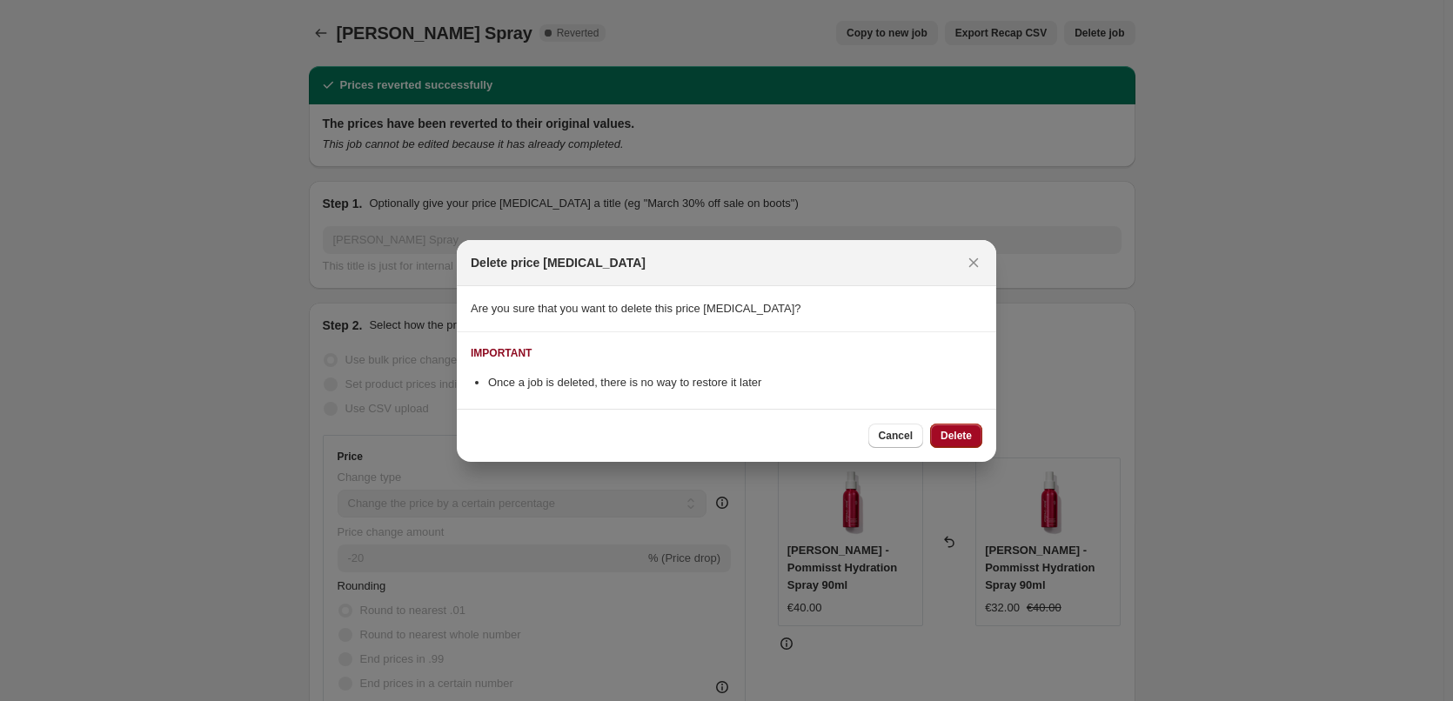
click at [966, 431] on span "Delete" at bounding box center [956, 436] width 31 height 14
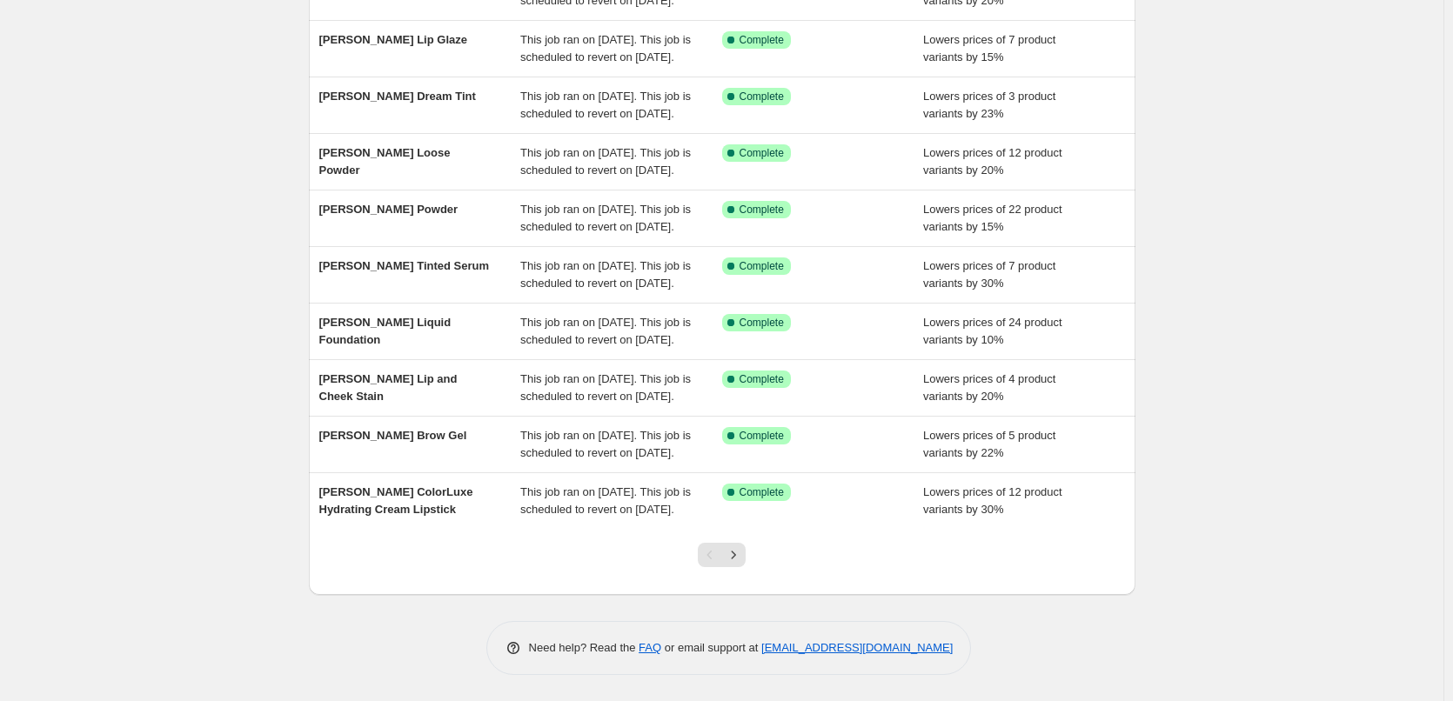
click at [722, 547] on div "Pagination" at bounding box center [710, 555] width 24 height 24
click at [735, 554] on icon "Next" at bounding box center [733, 555] width 17 height 17
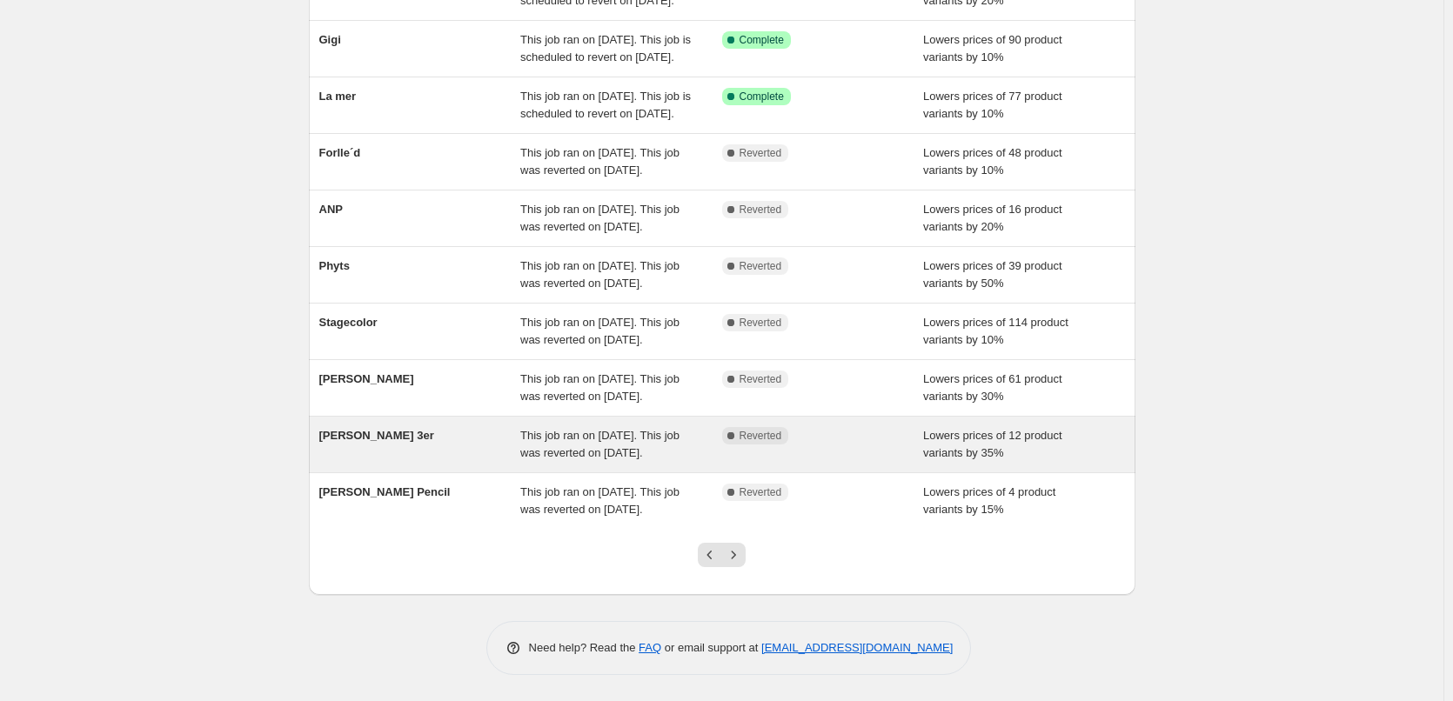
click at [654, 427] on div "This job ran on [DATE]. This job was reverted on [DATE]." at bounding box center [621, 444] width 202 height 35
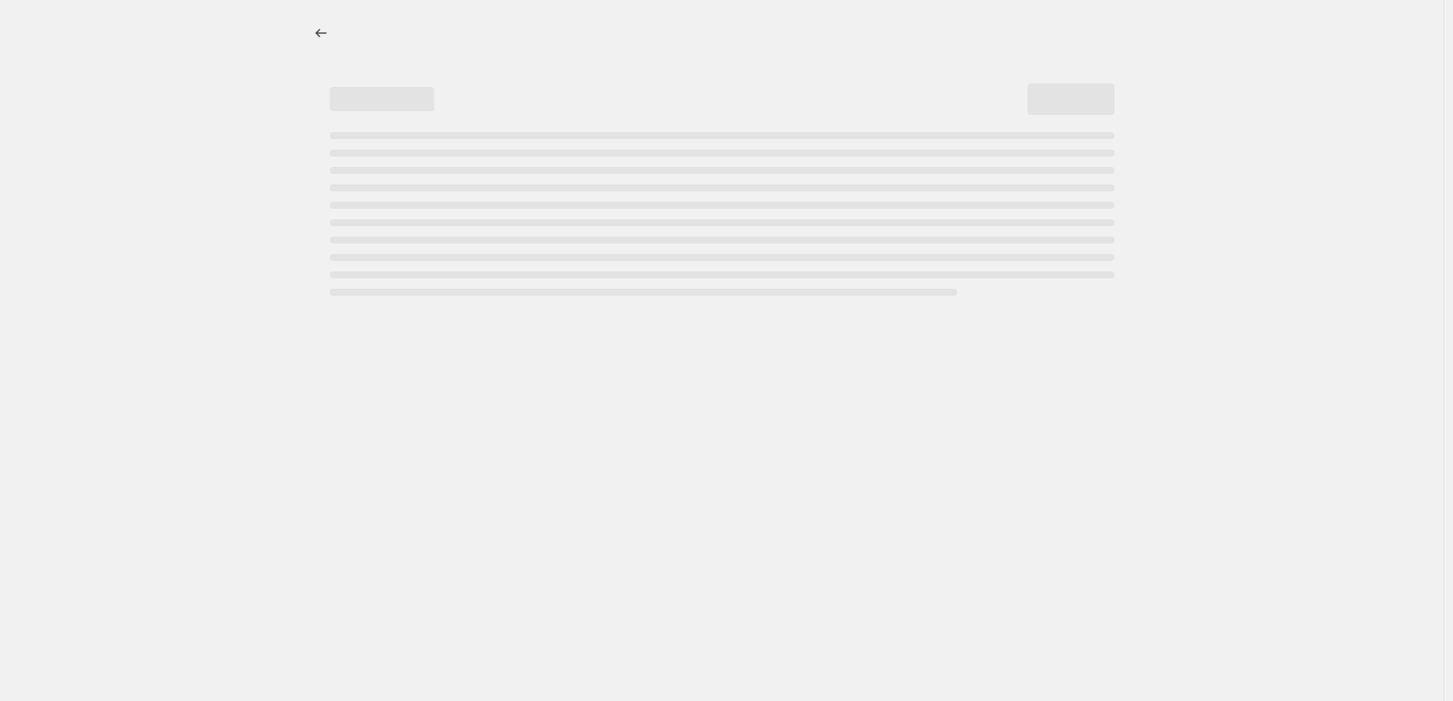
select select "percentage"
select select "tag"
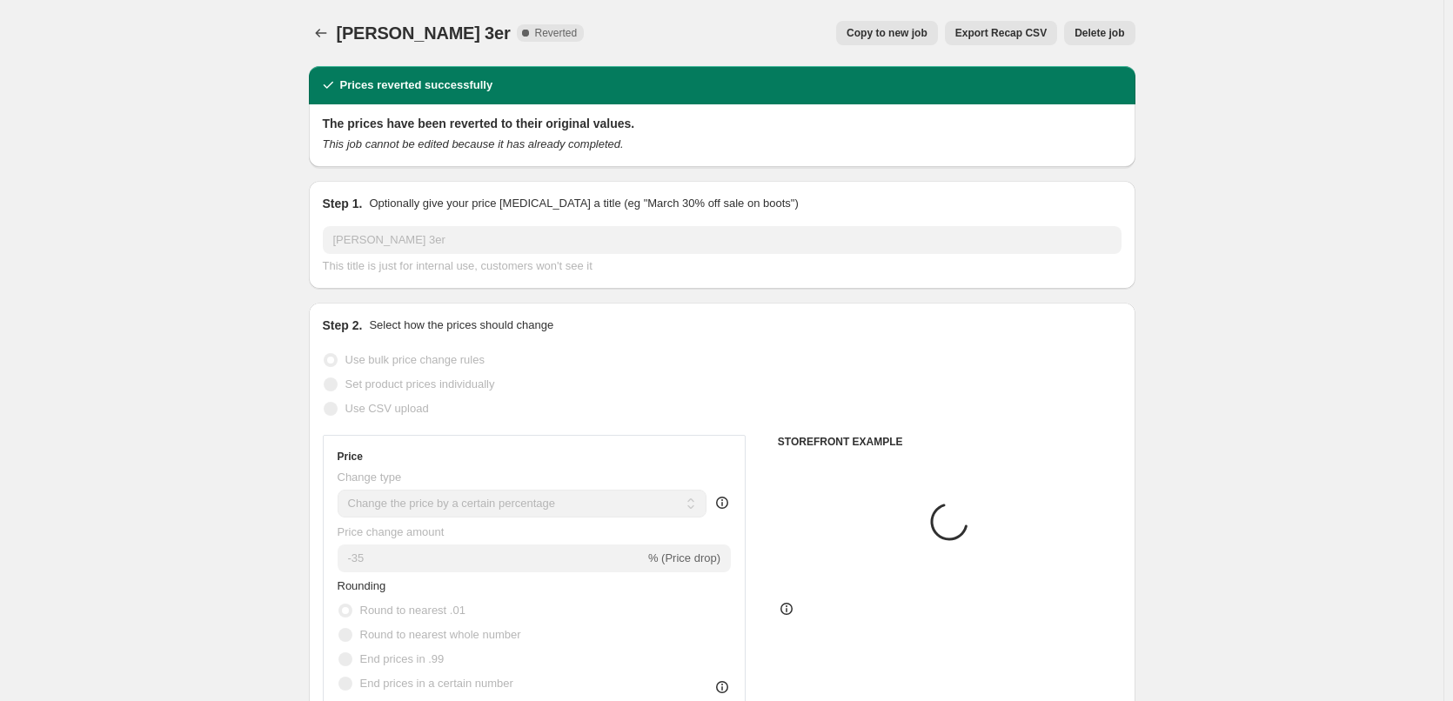
click at [883, 38] on span "Copy to new job" at bounding box center [887, 33] width 81 height 14
select select "percentage"
select select "tag"
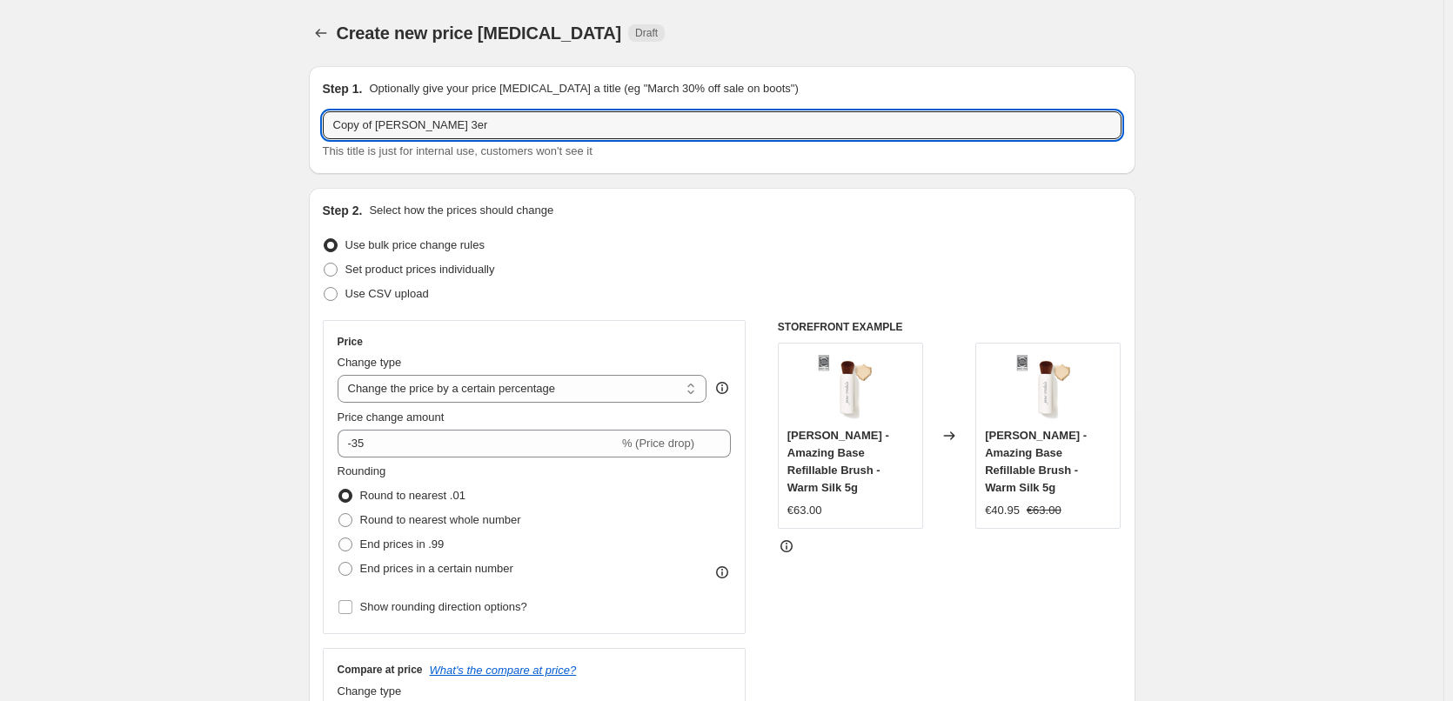
drag, startPoint x: 381, startPoint y: 126, endPoint x: 225, endPoint y: 140, distance: 156.4
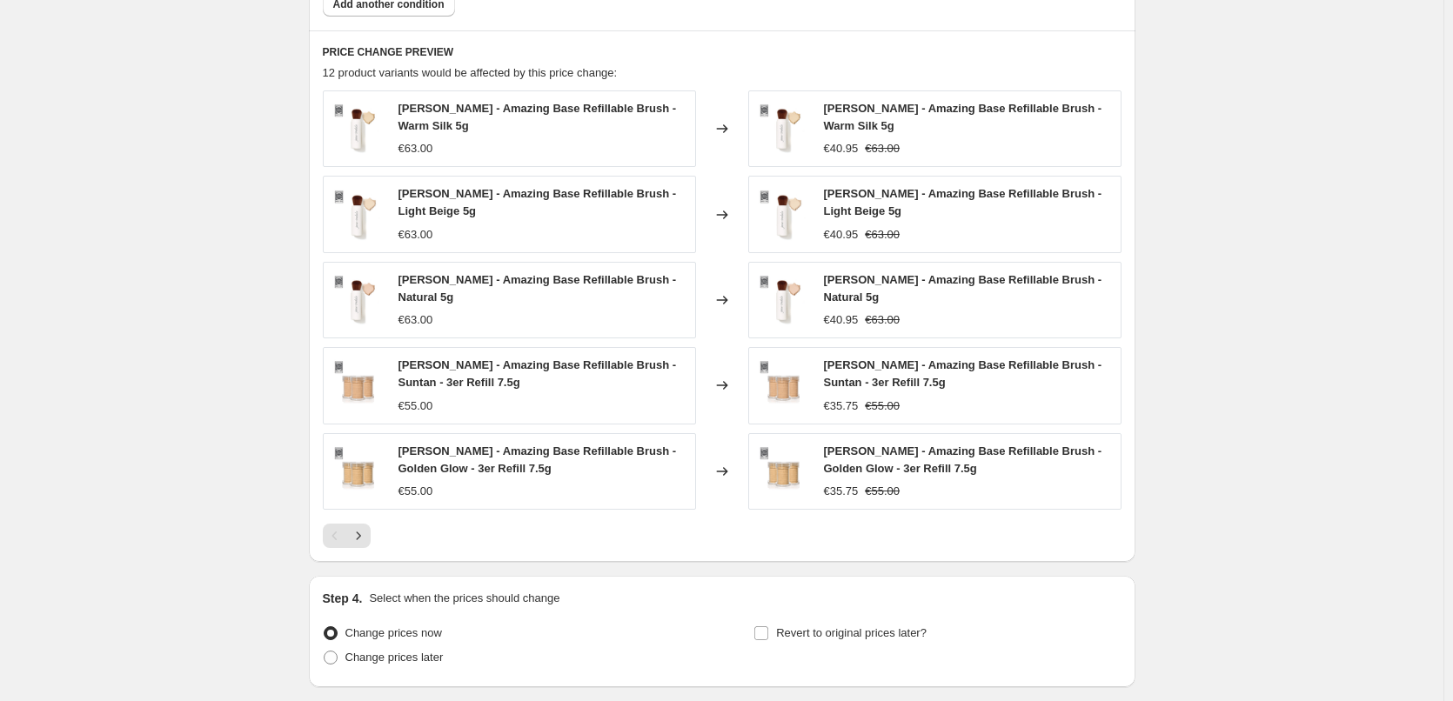
scroll to position [1263, 0]
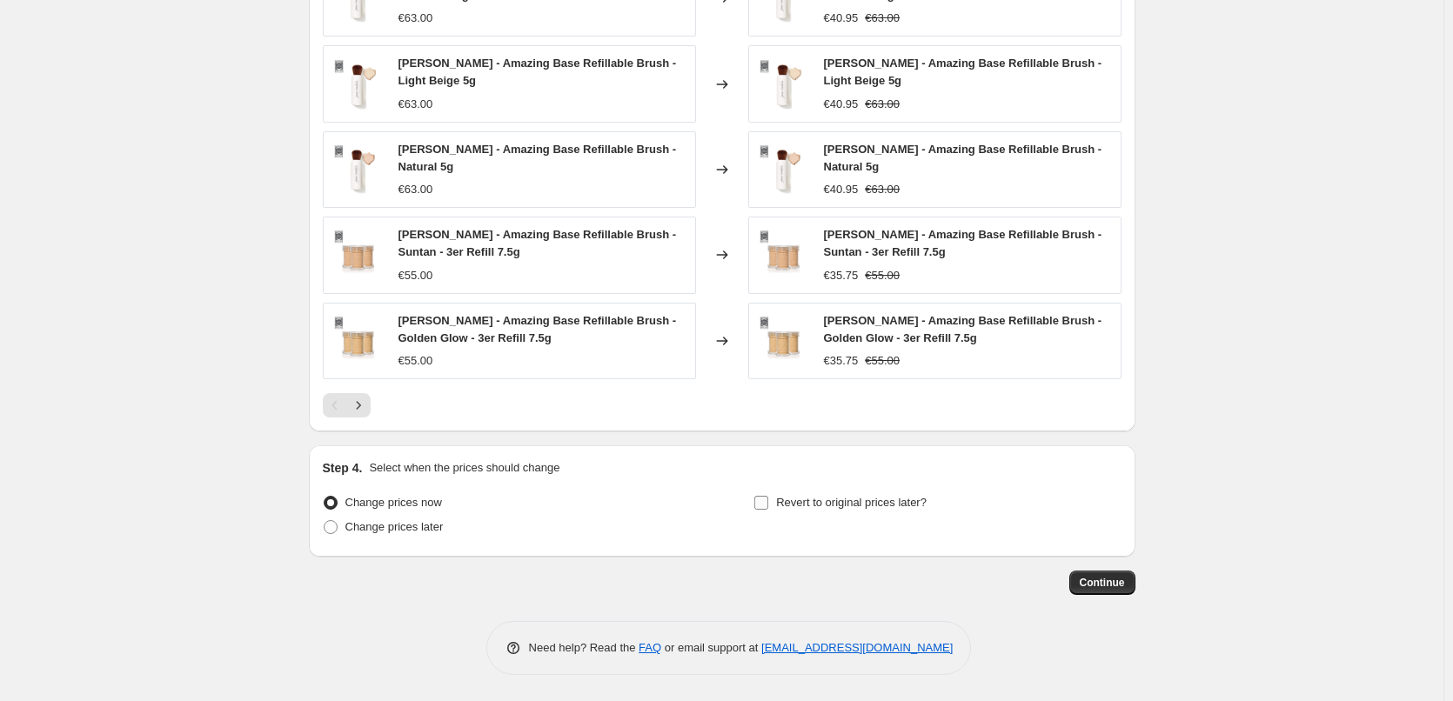
type input "[PERSON_NAME] 3er"
click at [783, 506] on span "Revert to original prices later?" at bounding box center [851, 502] width 151 height 13
click at [768, 506] on input "Revert to original prices later?" at bounding box center [762, 503] width 14 height 14
checkbox input "true"
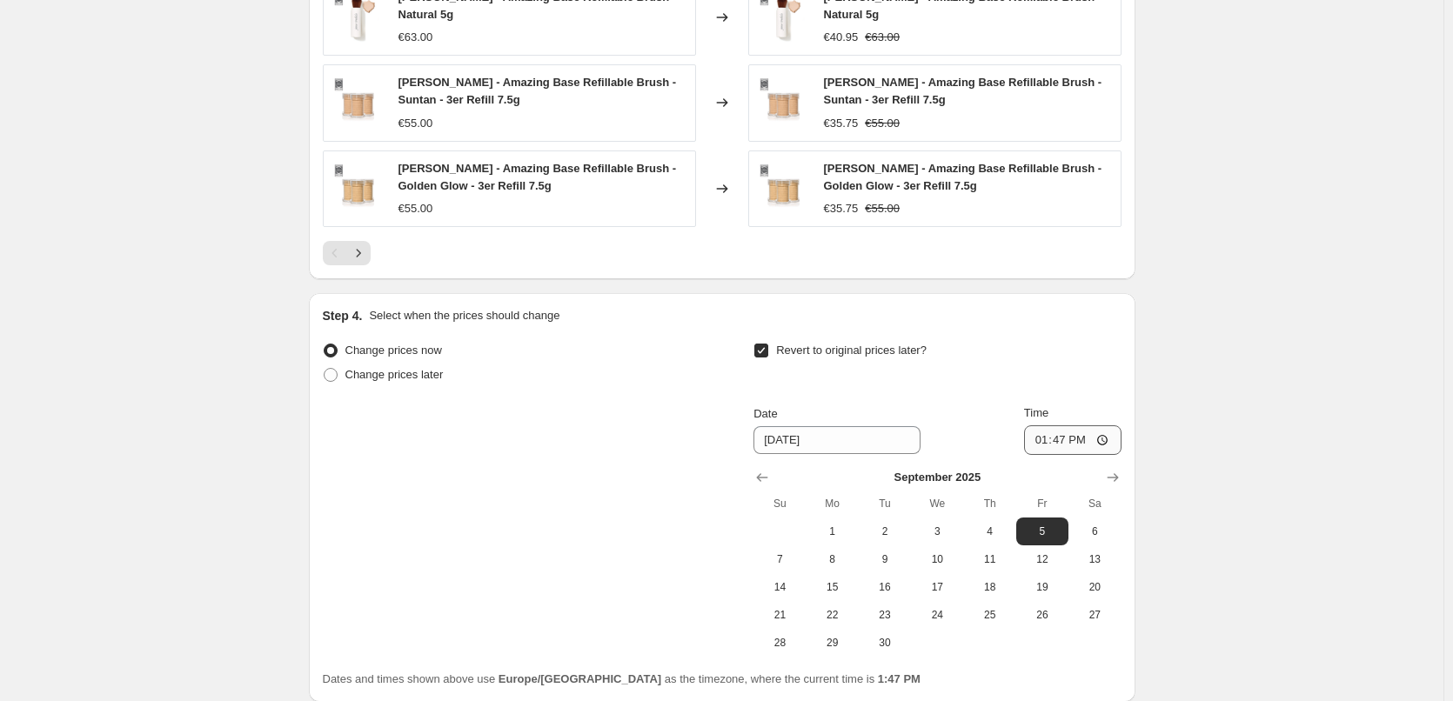
scroll to position [1560, 0]
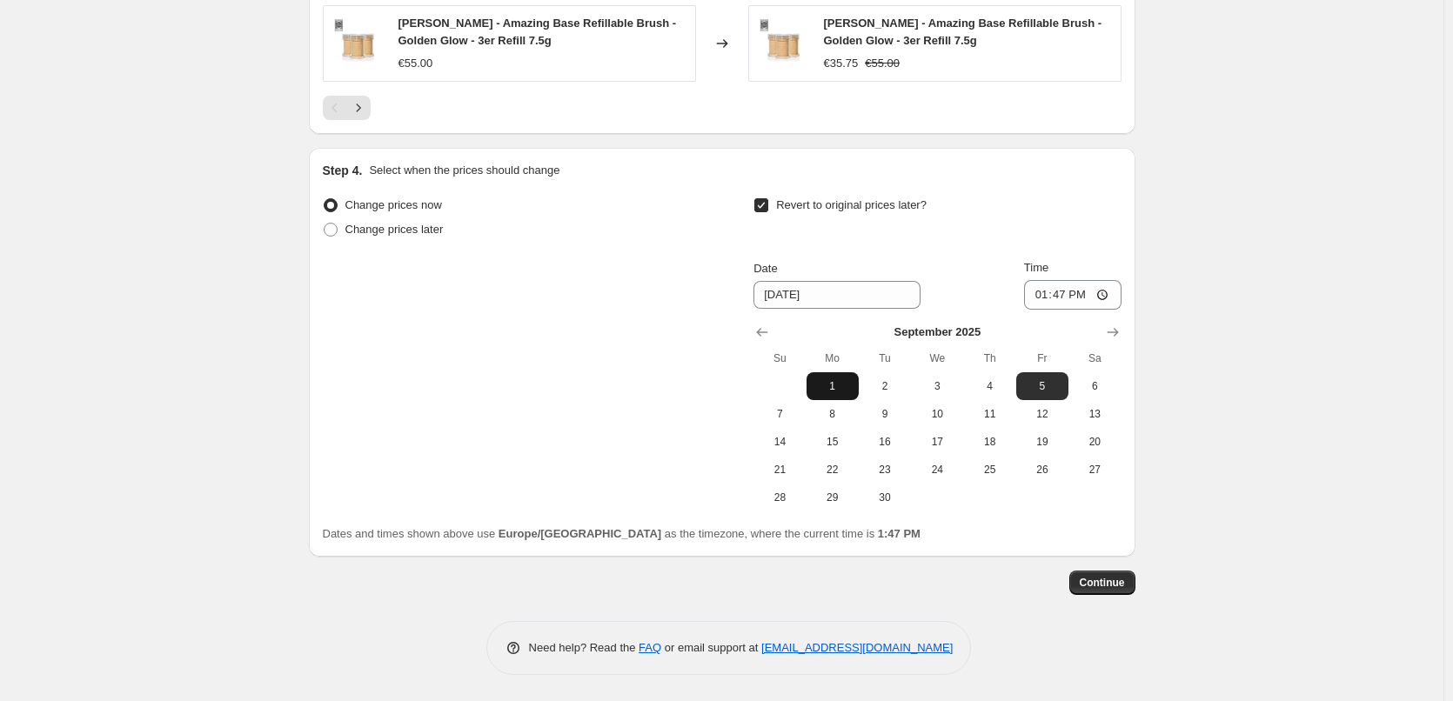
click at [832, 385] on span "1" at bounding box center [833, 386] width 38 height 14
type input "[DATE]"
click at [1038, 290] on input "13:47" at bounding box center [1072, 295] width 97 height 30
click at [1110, 292] on input "15:00" at bounding box center [1072, 295] width 97 height 30
type input "03:00"
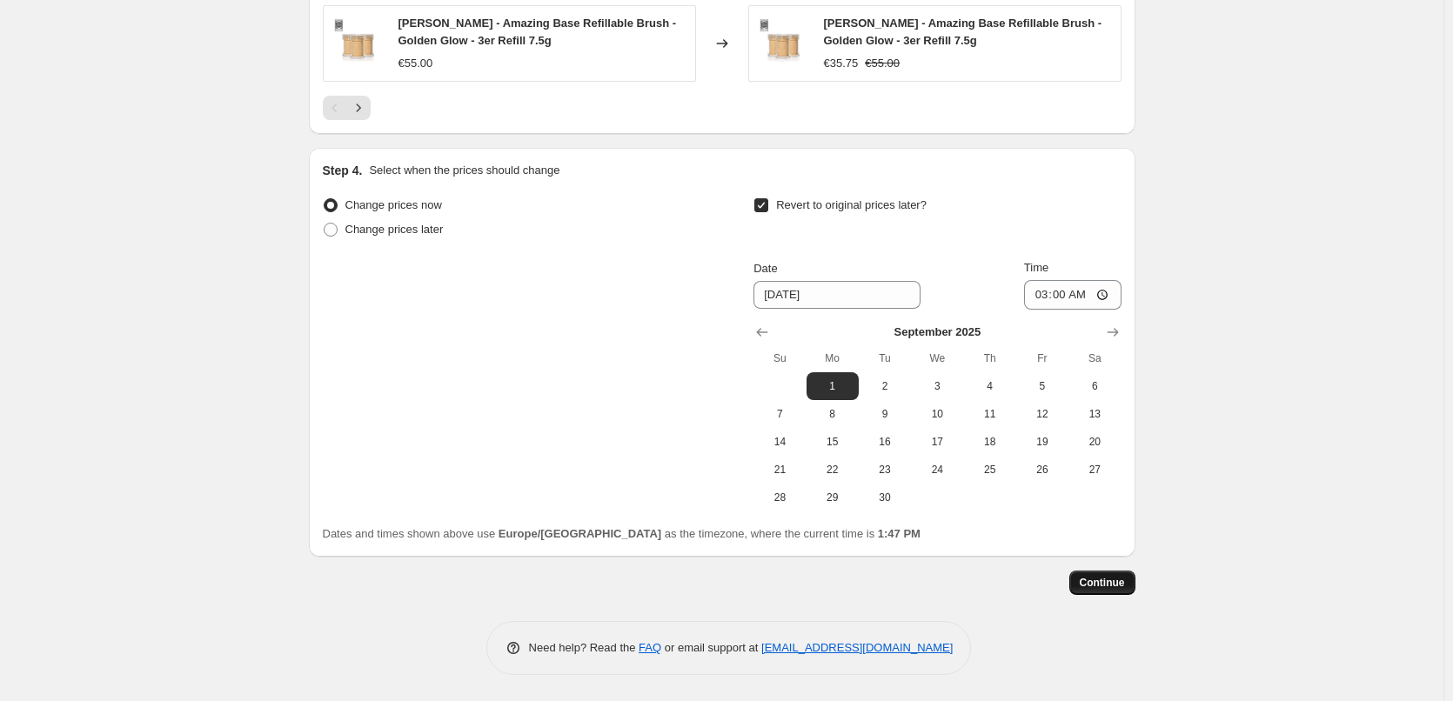
click at [1077, 588] on button "Continue" at bounding box center [1103, 583] width 66 height 24
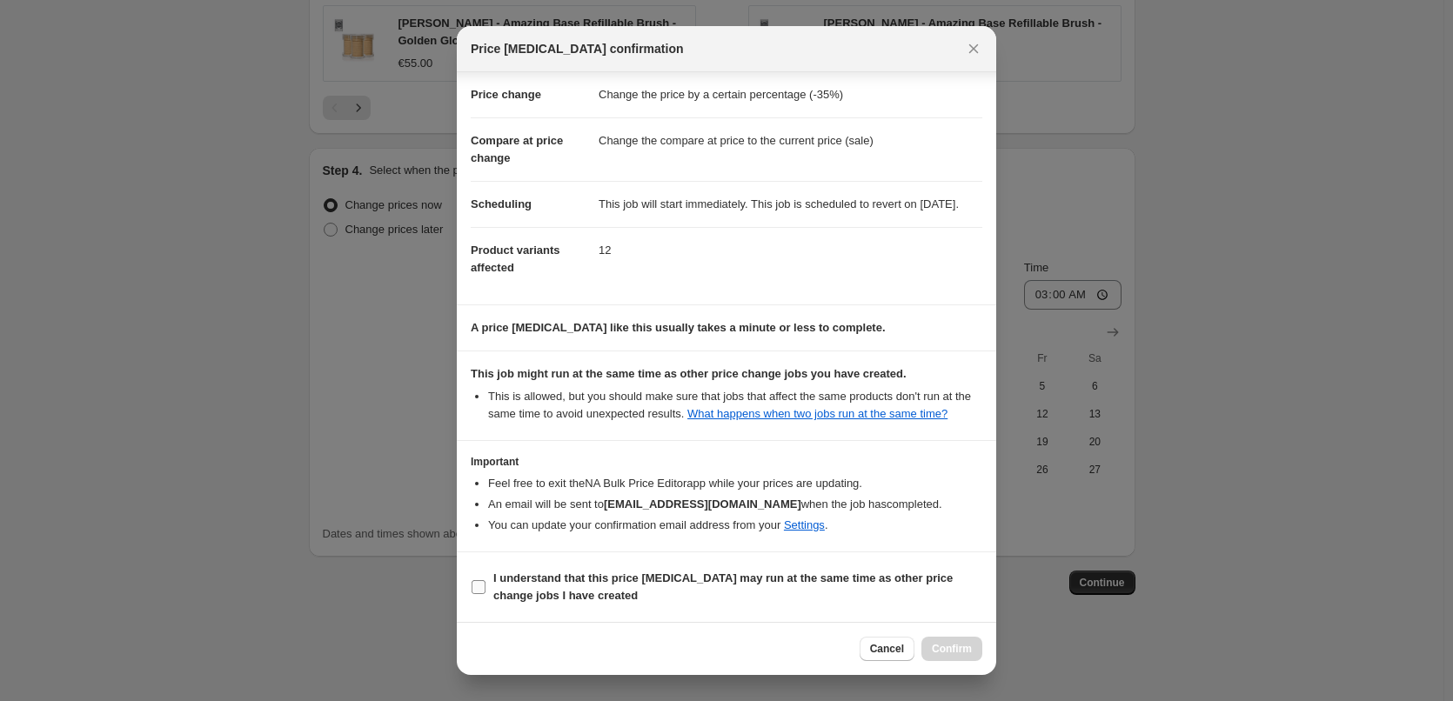
click at [600, 584] on b "I understand that this price [MEDICAL_DATA] may run at the same time as other p…" at bounding box center [723, 587] width 460 height 30
click at [486, 584] on input "I understand that this price [MEDICAL_DATA] may run at the same time as other p…" at bounding box center [479, 587] width 14 height 14
checkbox input "true"
click at [976, 645] on button "Confirm" at bounding box center [952, 649] width 61 height 24
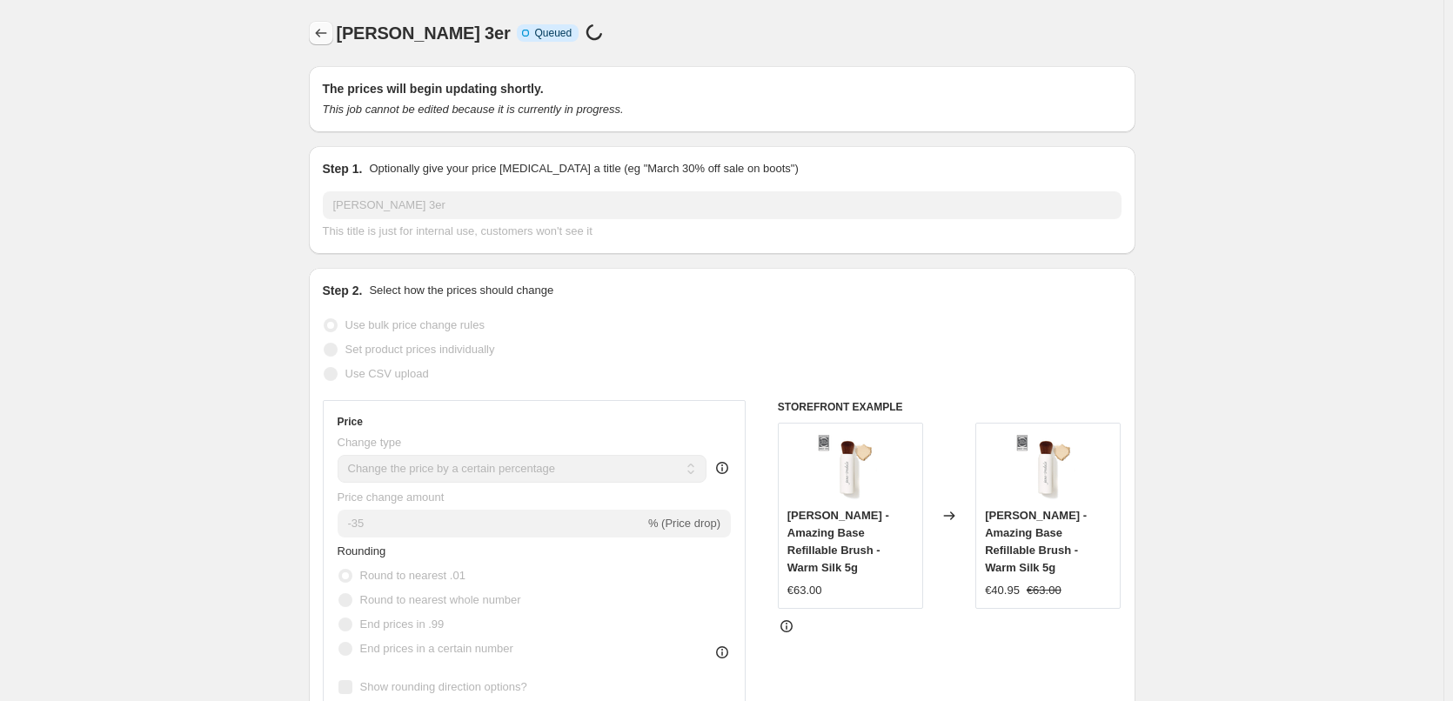
click at [321, 30] on icon "Price change jobs" at bounding box center [320, 32] width 17 height 17
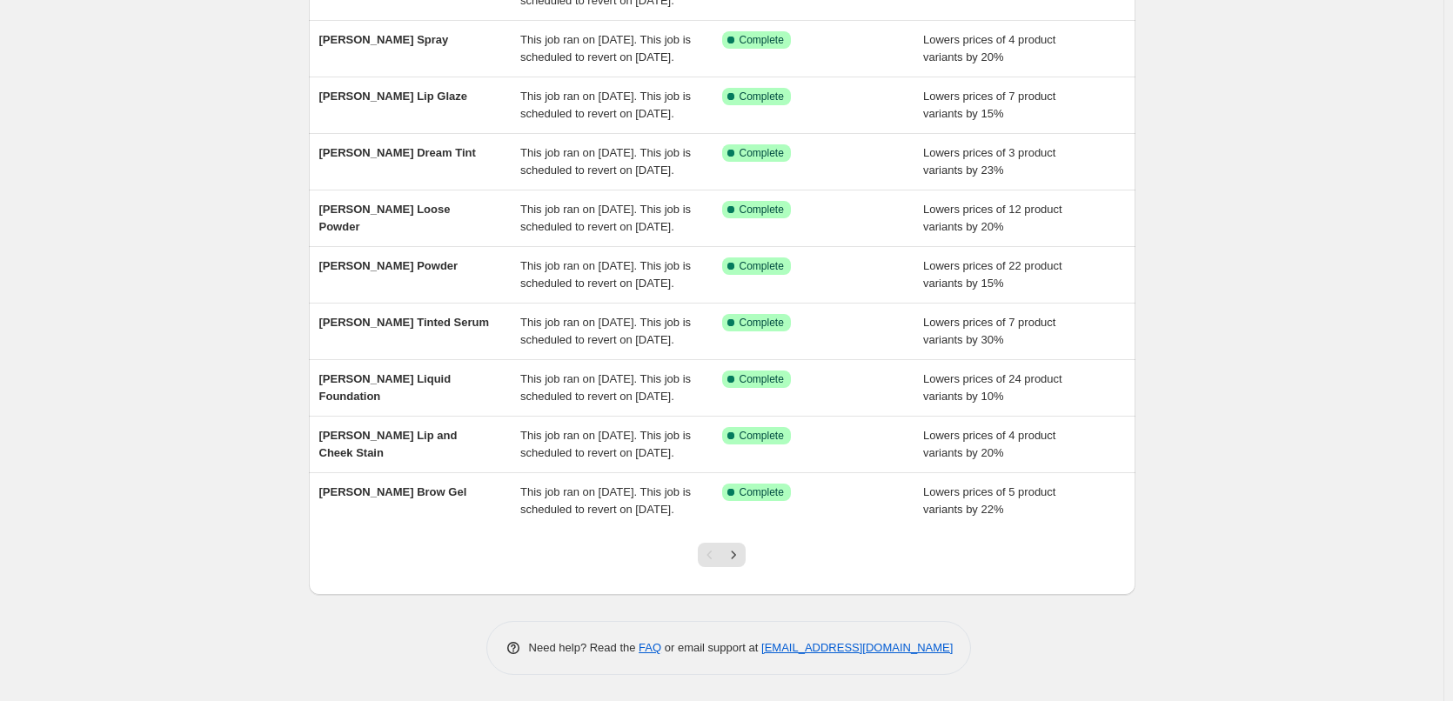
click at [741, 554] on icon "Next" at bounding box center [733, 555] width 17 height 17
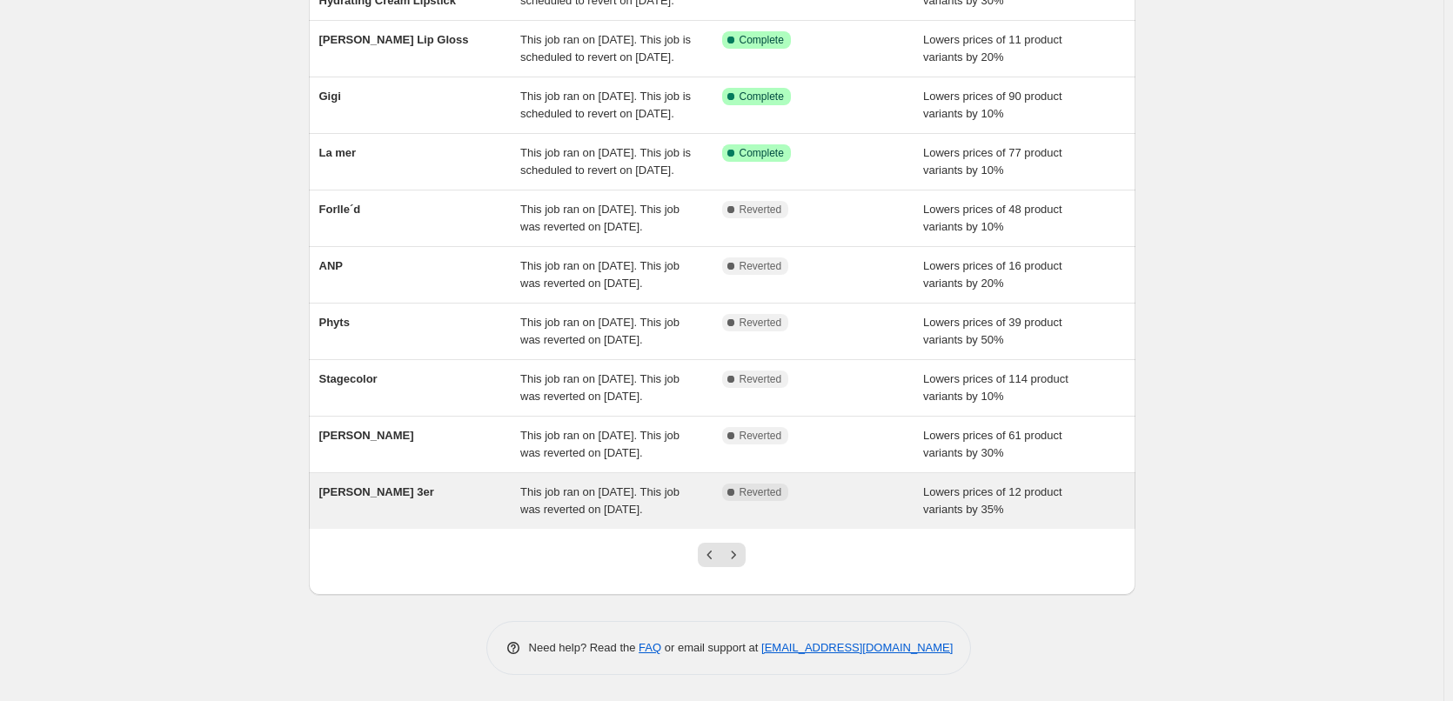
click at [469, 484] on div "[PERSON_NAME] 3er" at bounding box center [420, 501] width 202 height 35
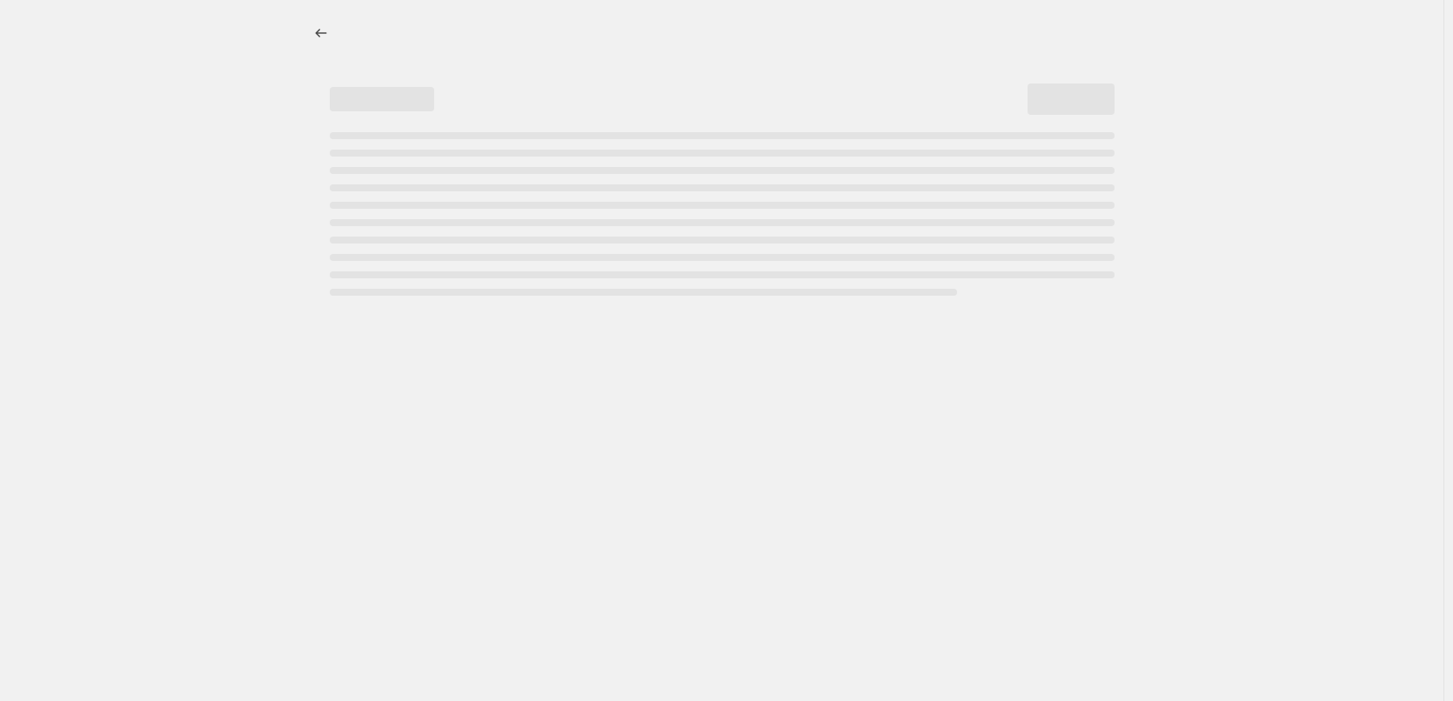
select select "percentage"
select select "tag"
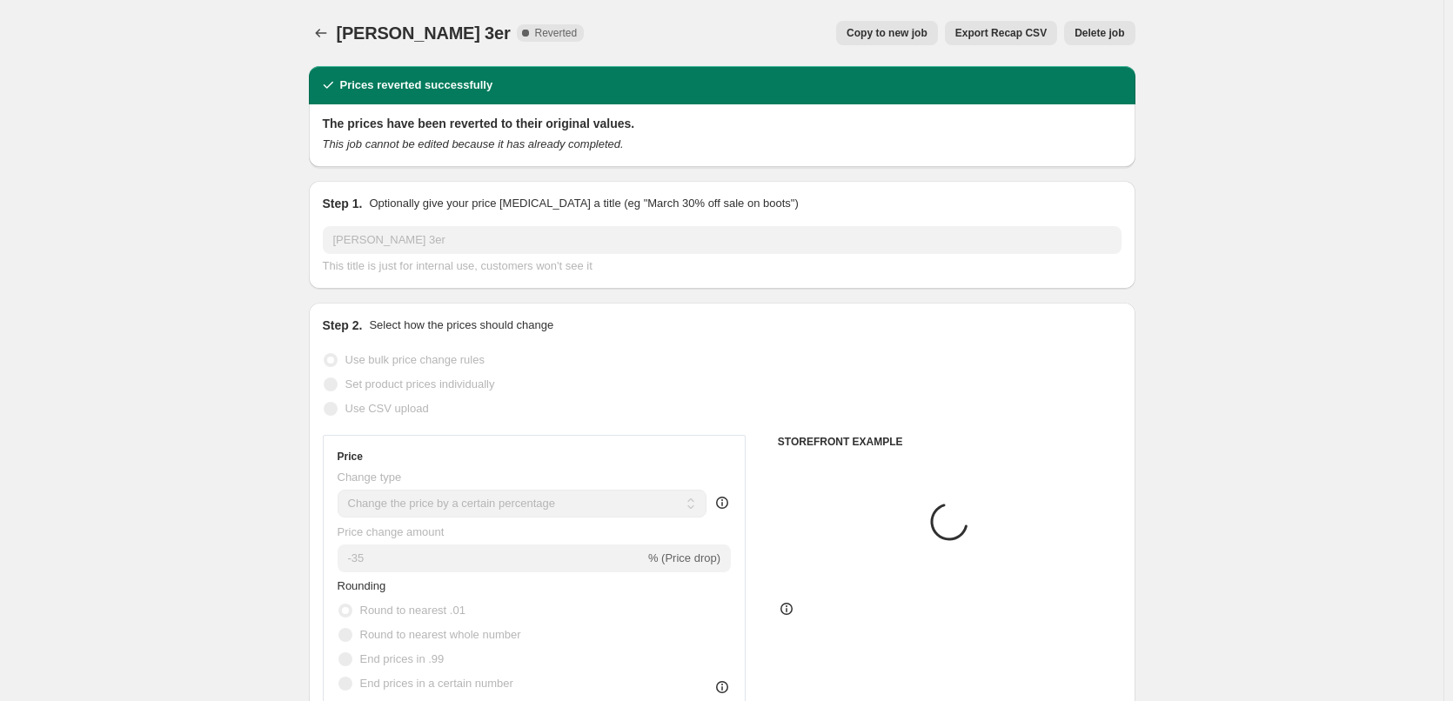
click at [1098, 30] on span "Delete job" at bounding box center [1100, 33] width 50 height 14
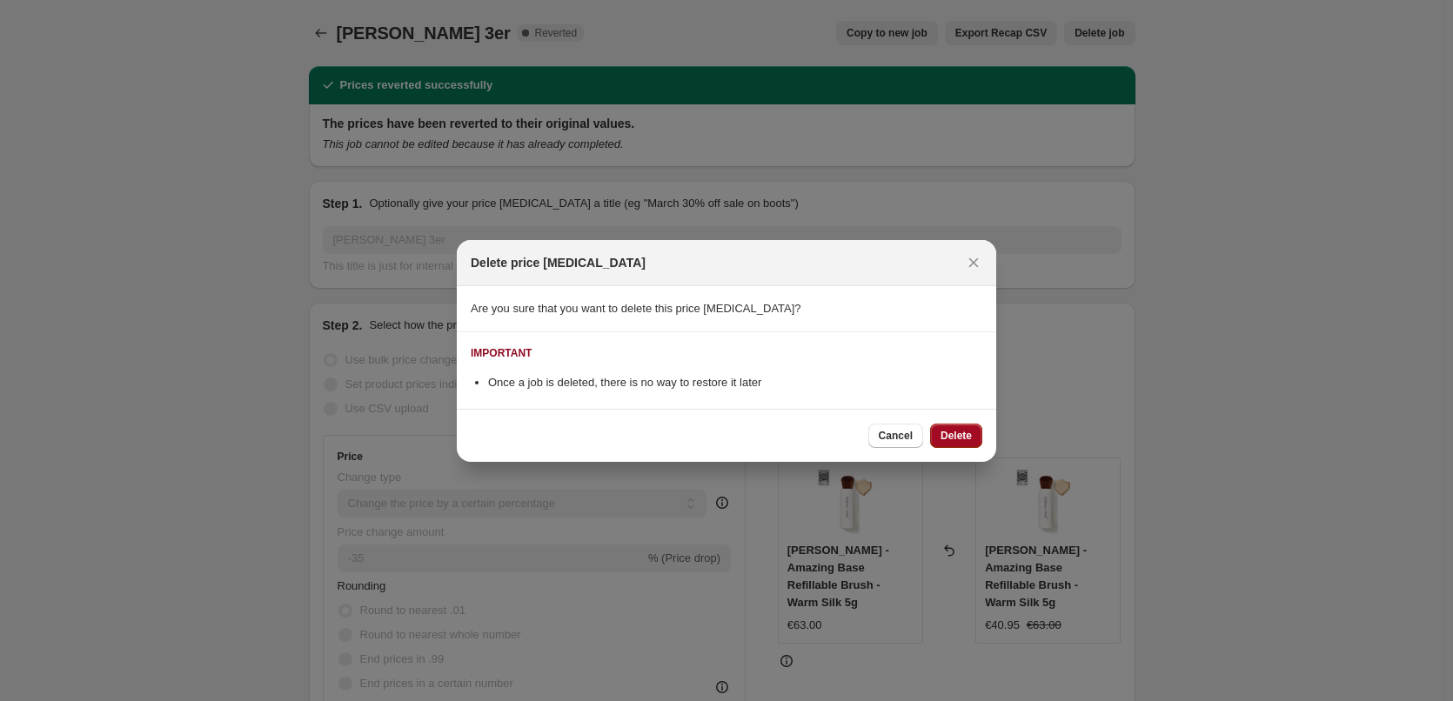
click at [949, 438] on span "Delete" at bounding box center [956, 436] width 31 height 14
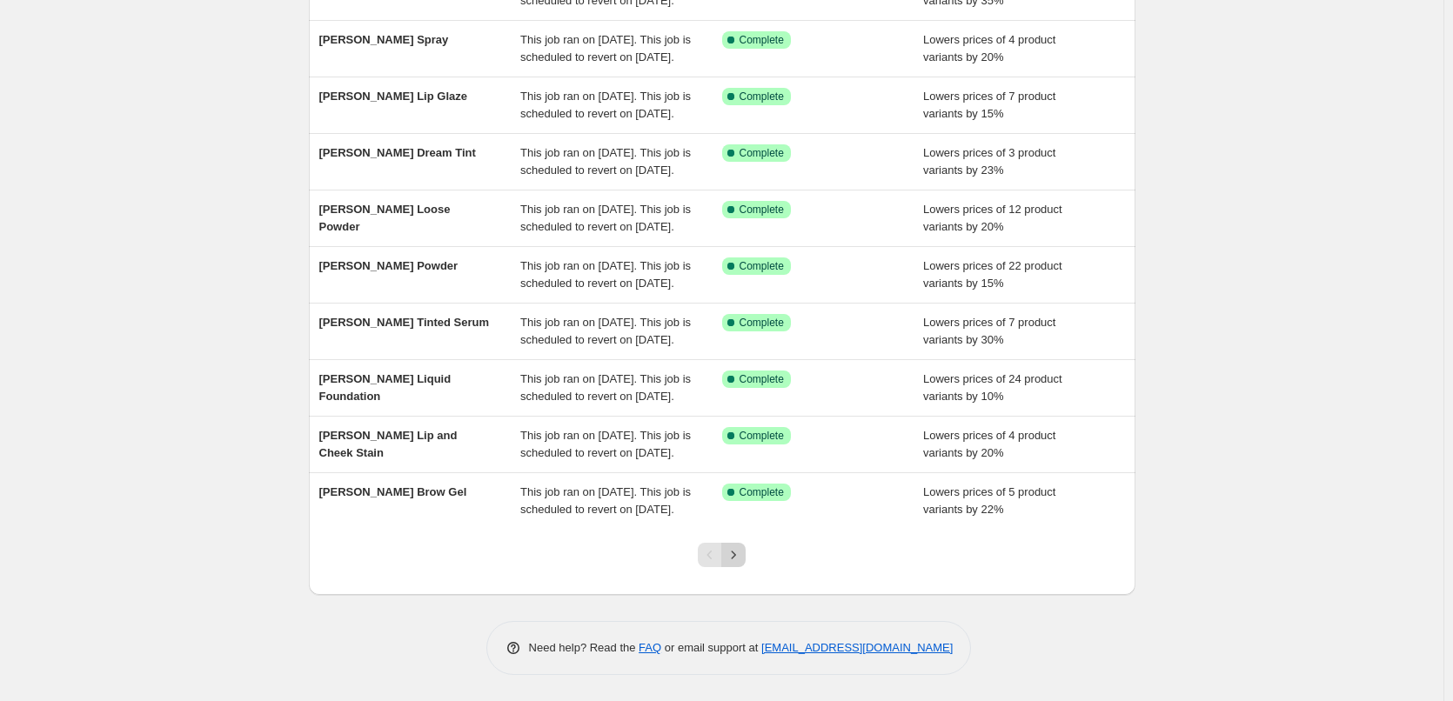
click at [732, 550] on icon "Next" at bounding box center [733, 555] width 17 height 17
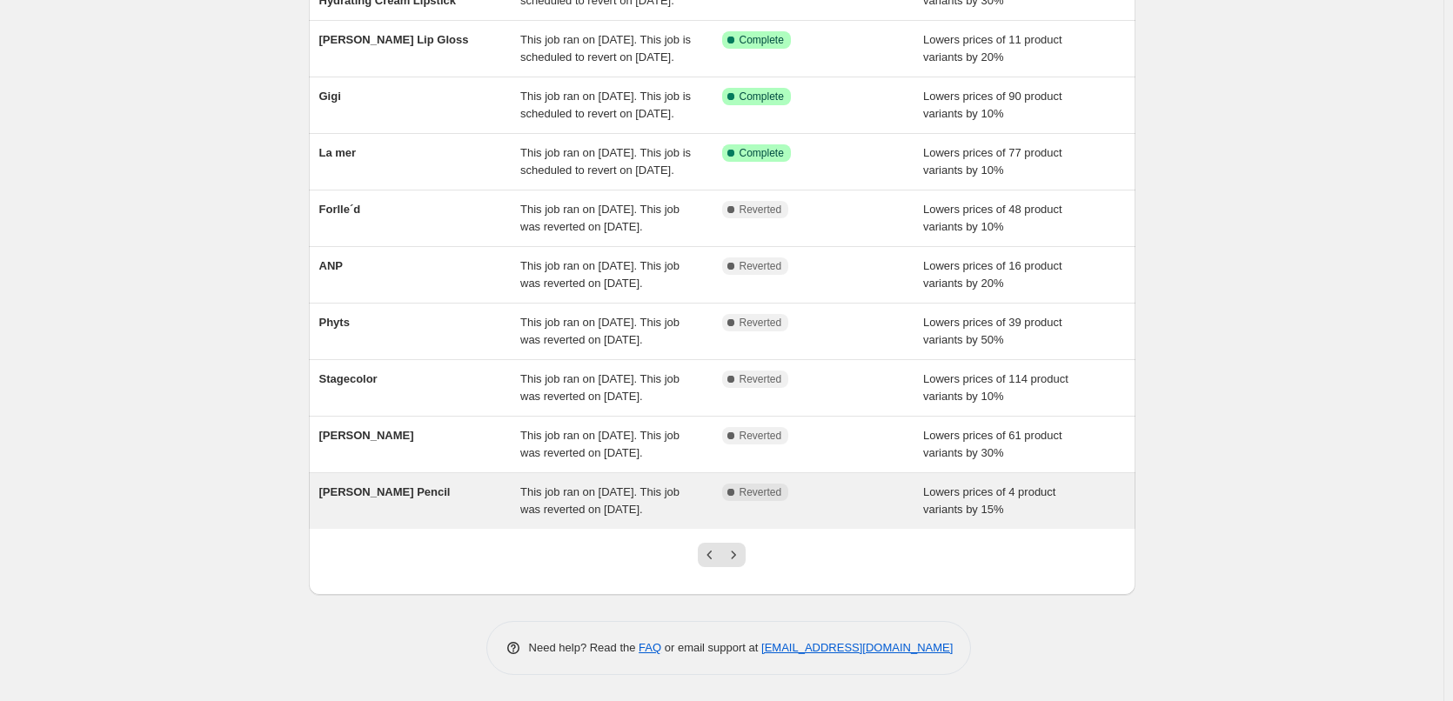
click at [551, 484] on div "This job ran on [DATE]. This job was reverted on [DATE]." at bounding box center [621, 501] width 202 height 35
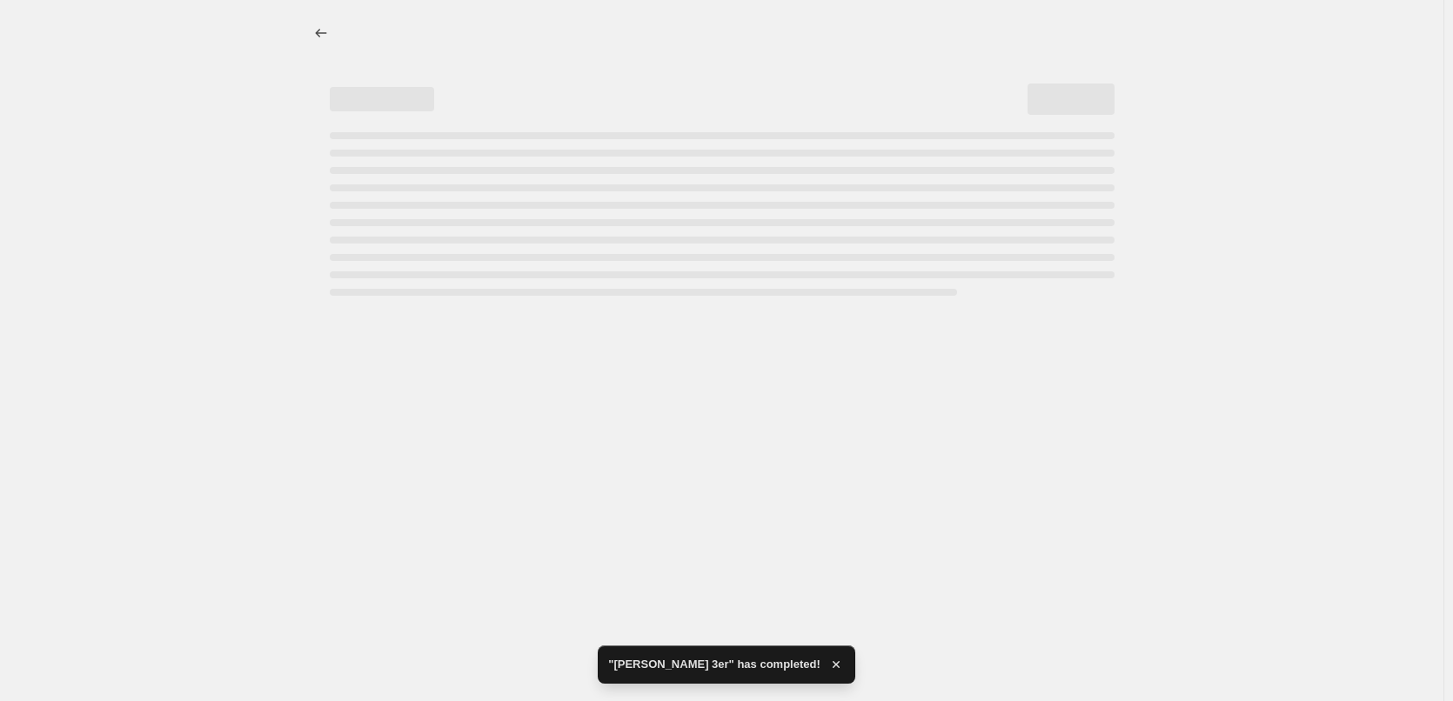
select select "percentage"
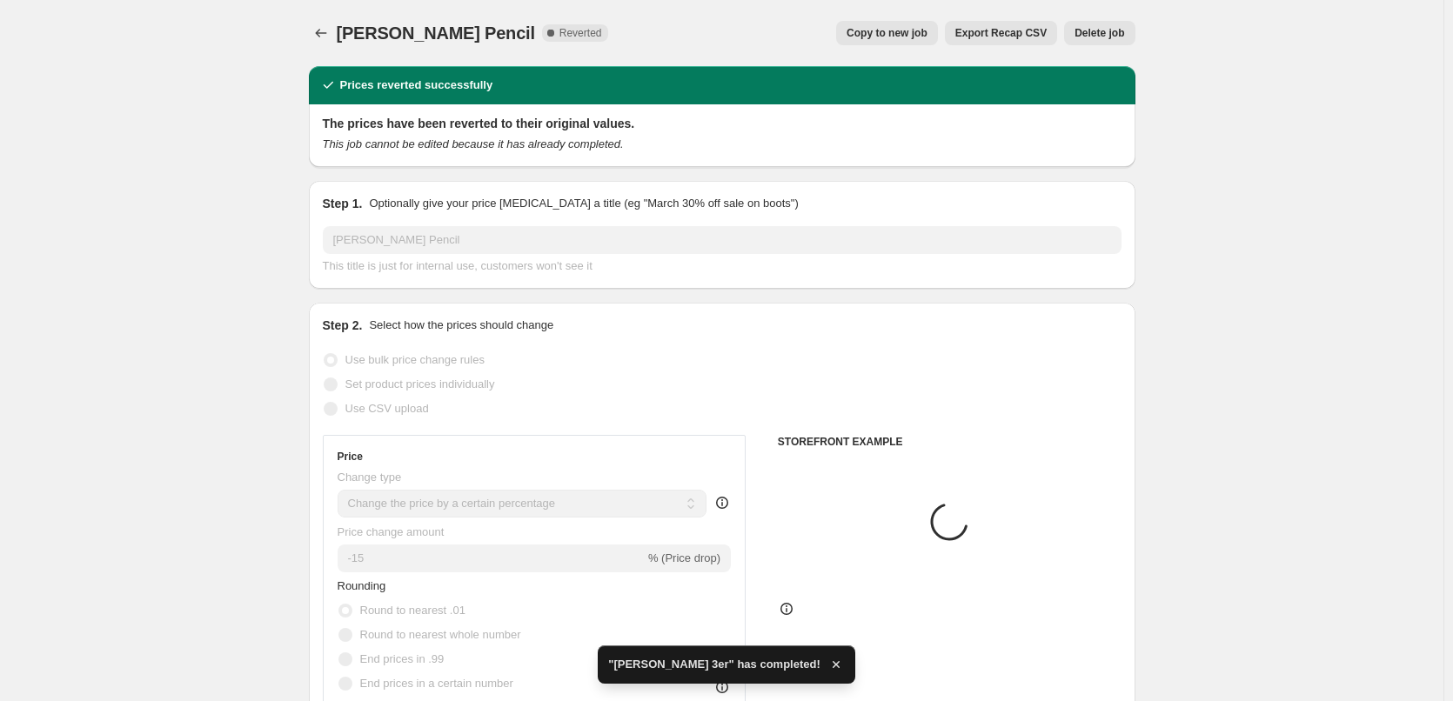
click at [908, 41] on button "Copy to new job" at bounding box center [887, 33] width 102 height 24
select select "percentage"
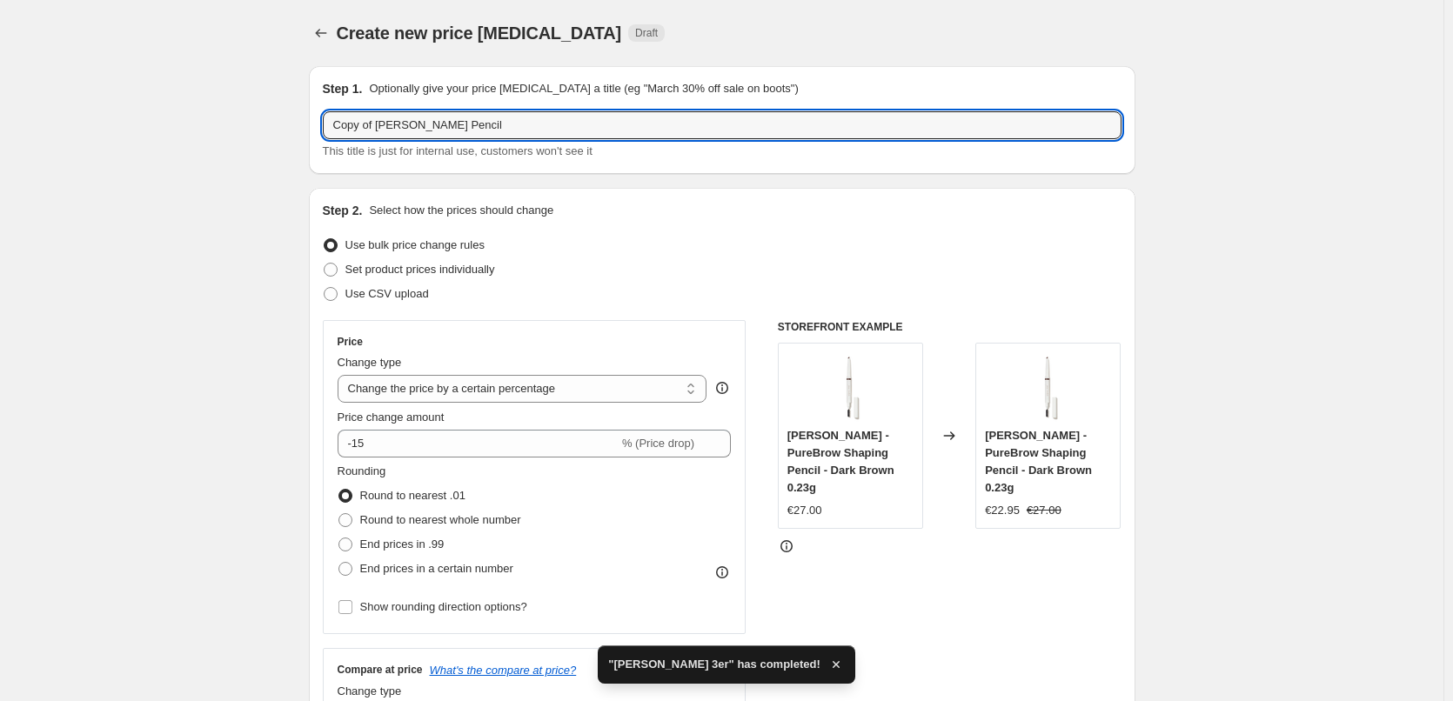
drag, startPoint x: 379, startPoint y: 124, endPoint x: -28, endPoint y: 137, distance: 406.6
click at [0, 137] on html "Home Settings Plans Skip to content Create new price [MEDICAL_DATA]. This page …" at bounding box center [726, 350] width 1453 height 701
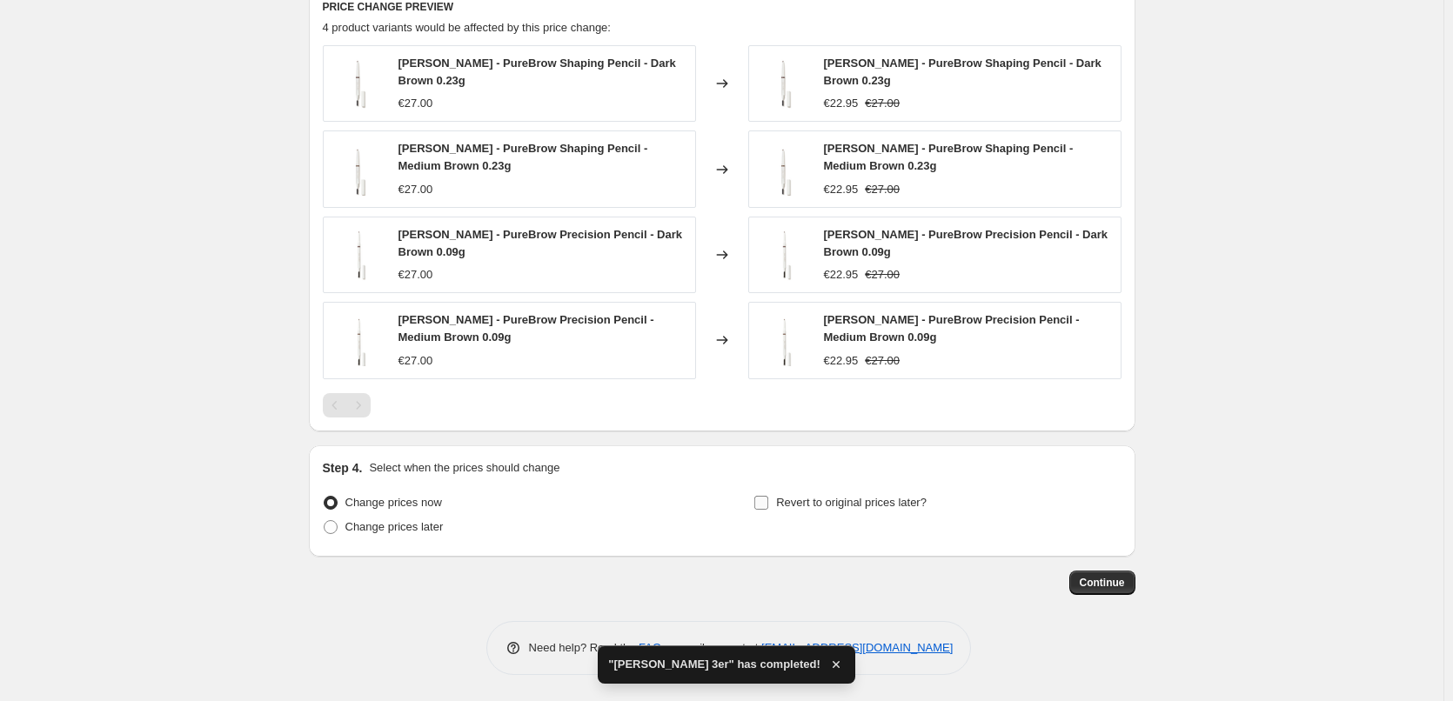
type input "[PERSON_NAME] Pencil"
click at [823, 501] on span "Revert to original prices later?" at bounding box center [851, 502] width 151 height 13
click at [768, 501] on input "Revert to original prices later?" at bounding box center [762, 503] width 14 height 14
checkbox input "true"
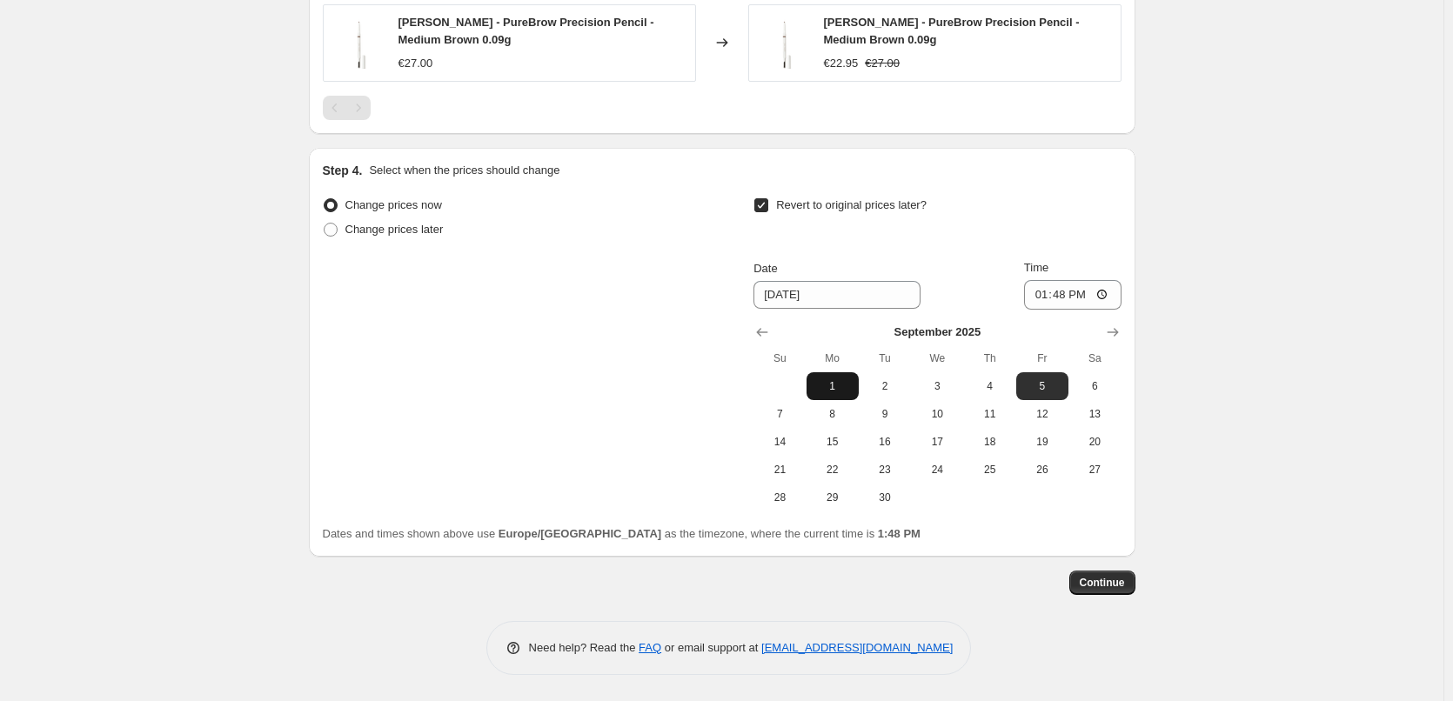
click at [846, 379] on span "1" at bounding box center [833, 386] width 38 height 14
type input "[DATE]"
click at [1044, 302] on input "13:48" at bounding box center [1072, 295] width 97 height 30
click at [1111, 294] on input "15:00" at bounding box center [1072, 295] width 97 height 30
type input "03:00"
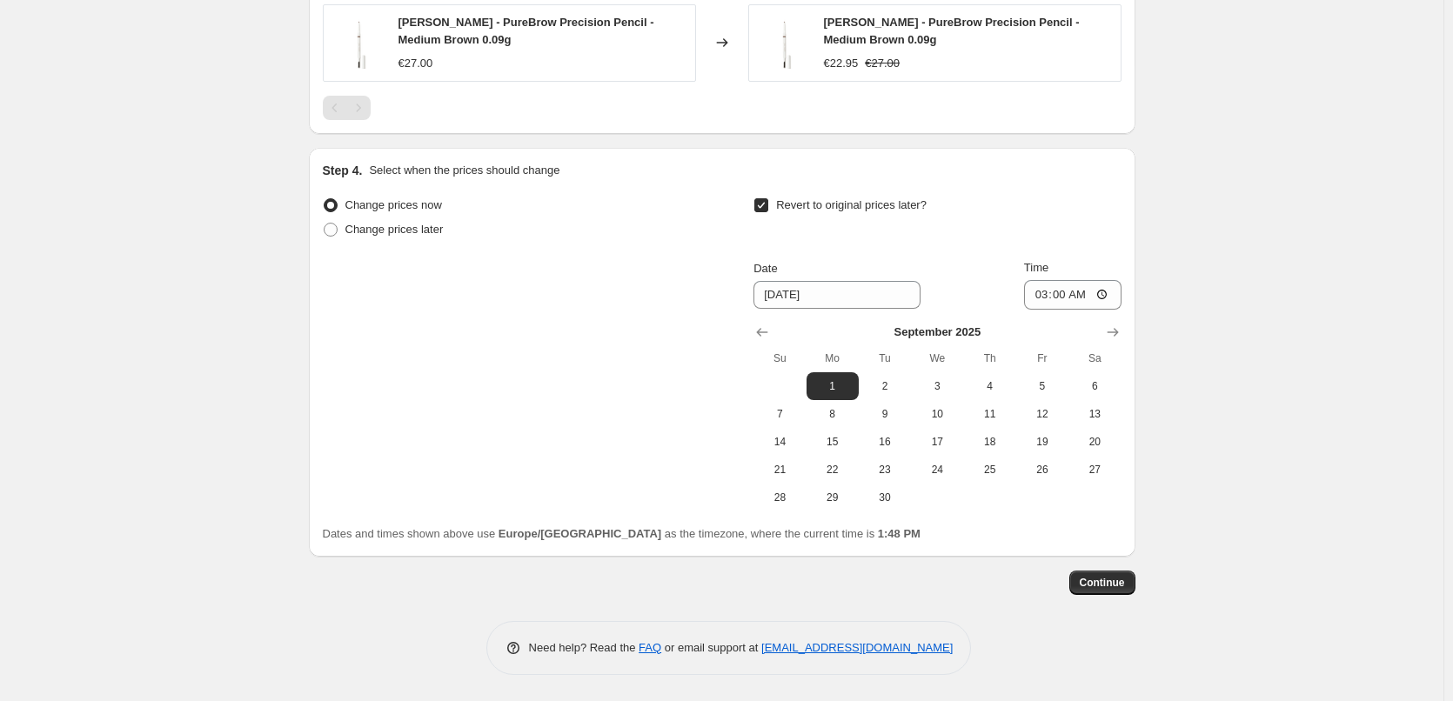
click at [1098, 588] on span "Continue" at bounding box center [1102, 583] width 45 height 14
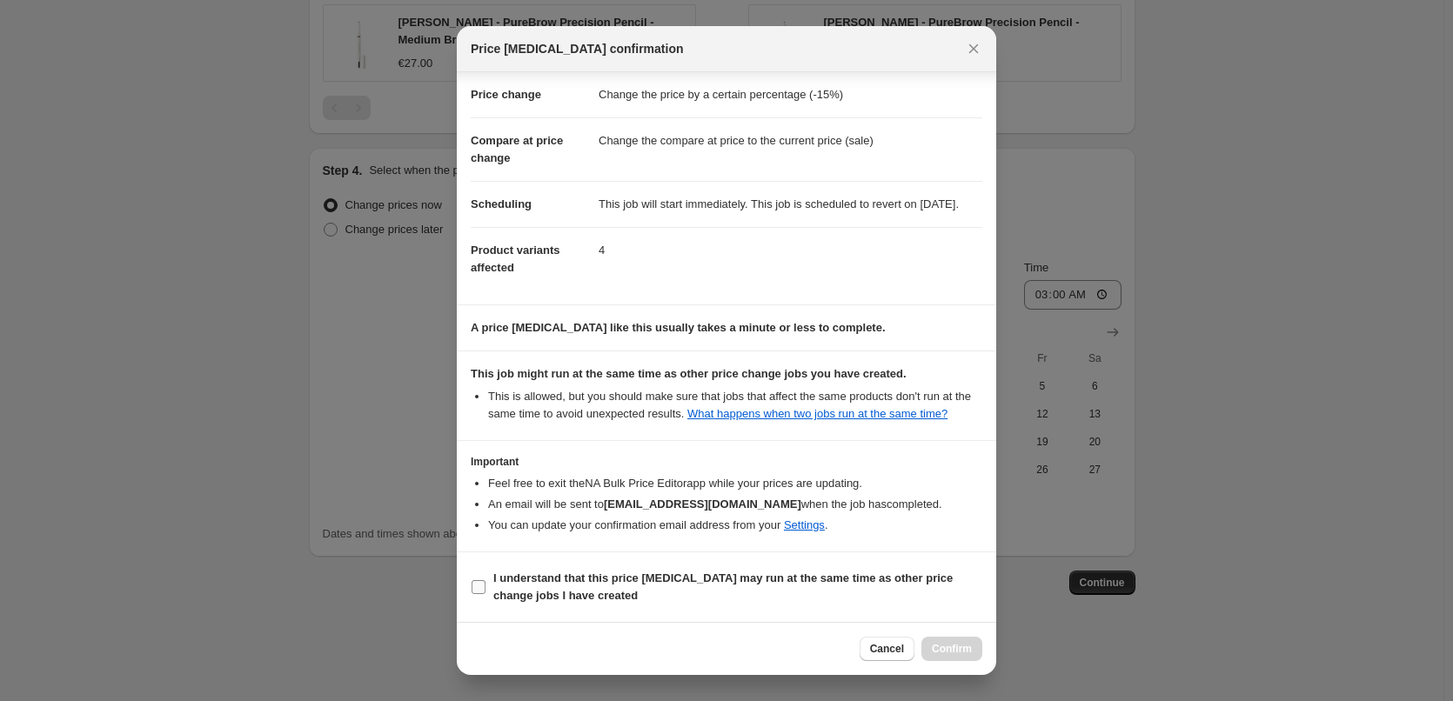
click at [530, 594] on b "I understand that this price [MEDICAL_DATA] may run at the same time as other p…" at bounding box center [723, 587] width 460 height 30
click at [486, 594] on input "I understand that this price [MEDICAL_DATA] may run at the same time as other p…" at bounding box center [479, 587] width 14 height 14
checkbox input "true"
click at [954, 645] on span "Confirm" at bounding box center [952, 649] width 40 height 14
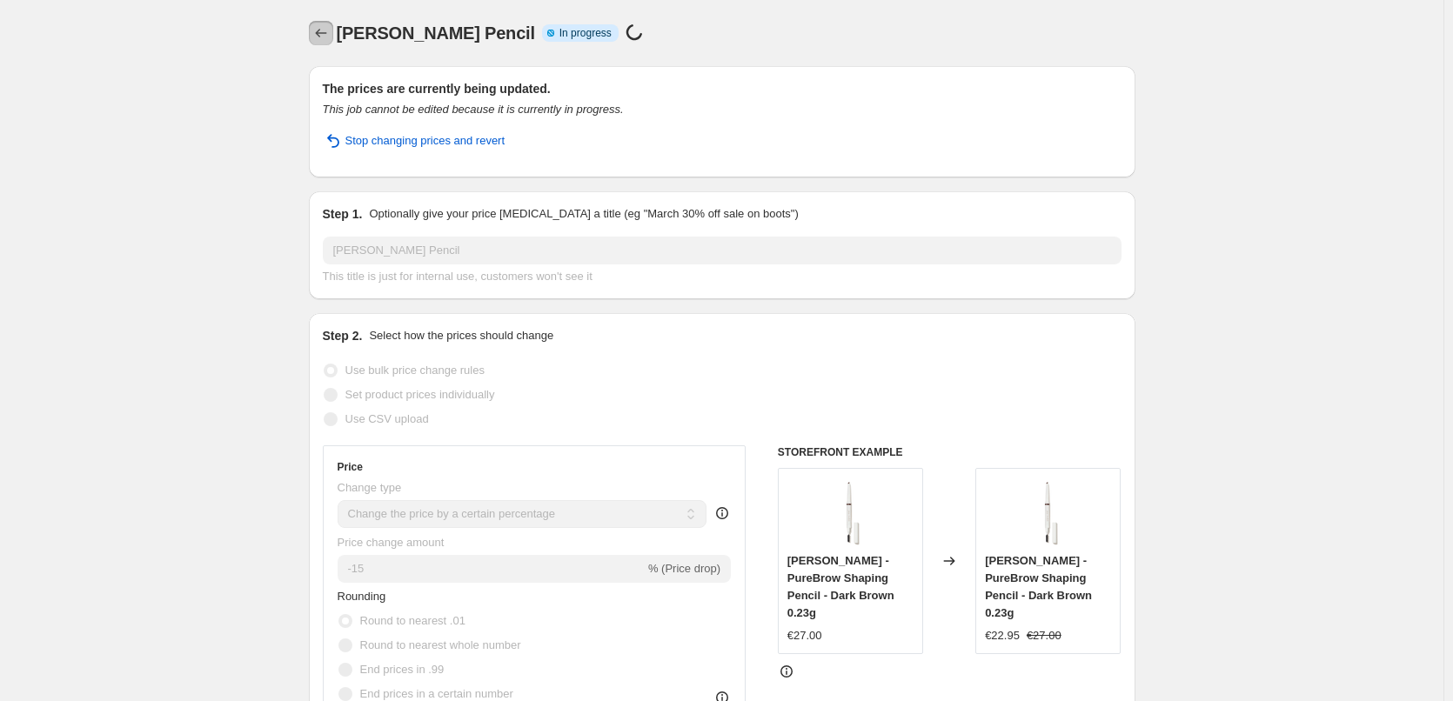
click at [323, 34] on icon "Price change jobs" at bounding box center [320, 32] width 17 height 17
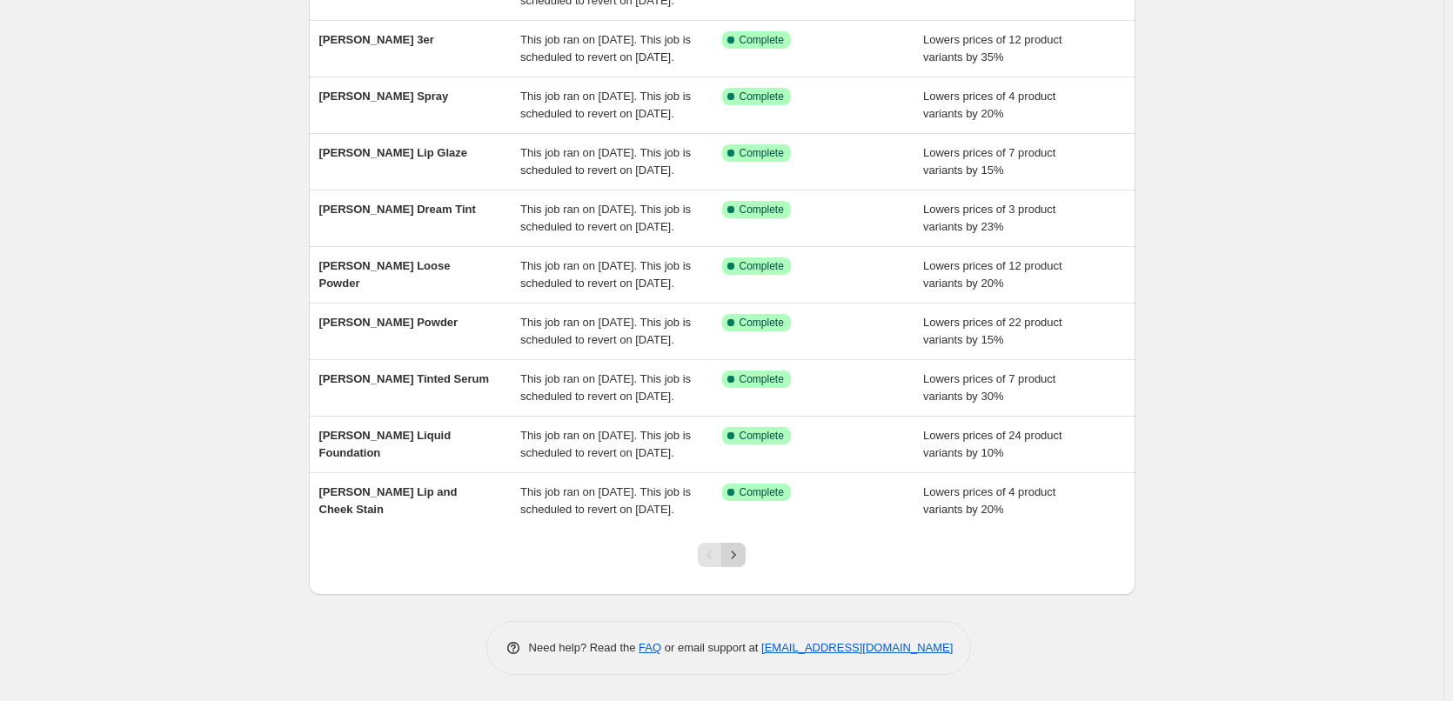
click at [742, 556] on icon "Next" at bounding box center [733, 555] width 17 height 17
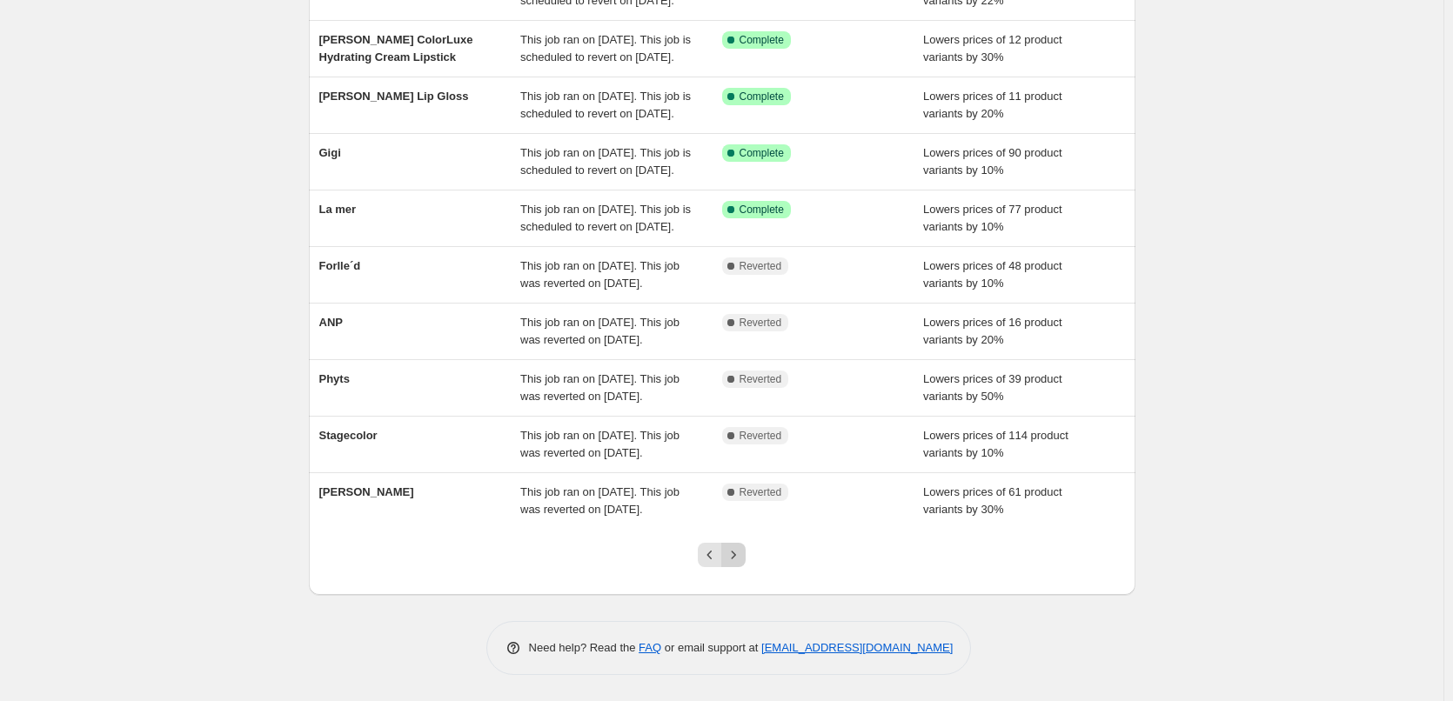
click at [742, 554] on icon "Next" at bounding box center [733, 555] width 17 height 17
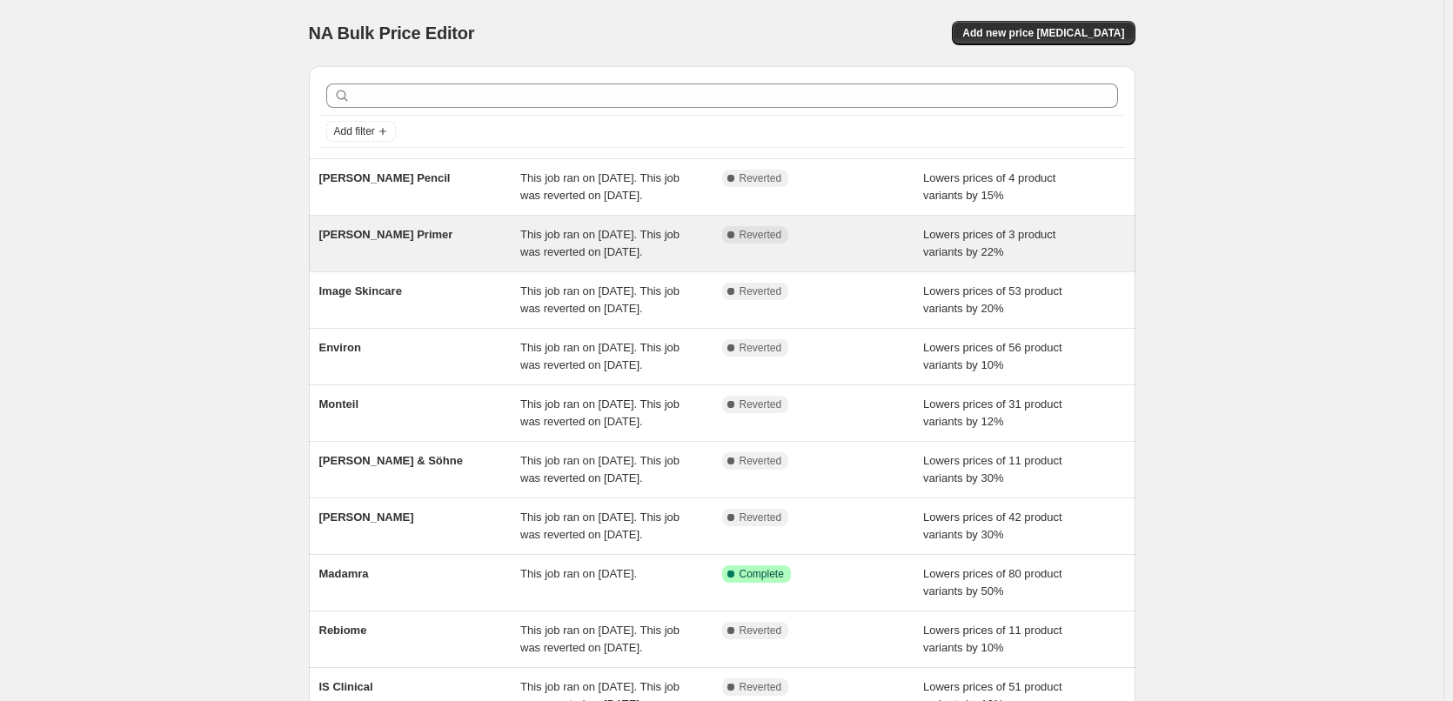
click at [660, 256] on span "This job ran on [DATE]. This job was reverted on [DATE]." at bounding box center [599, 243] width 159 height 30
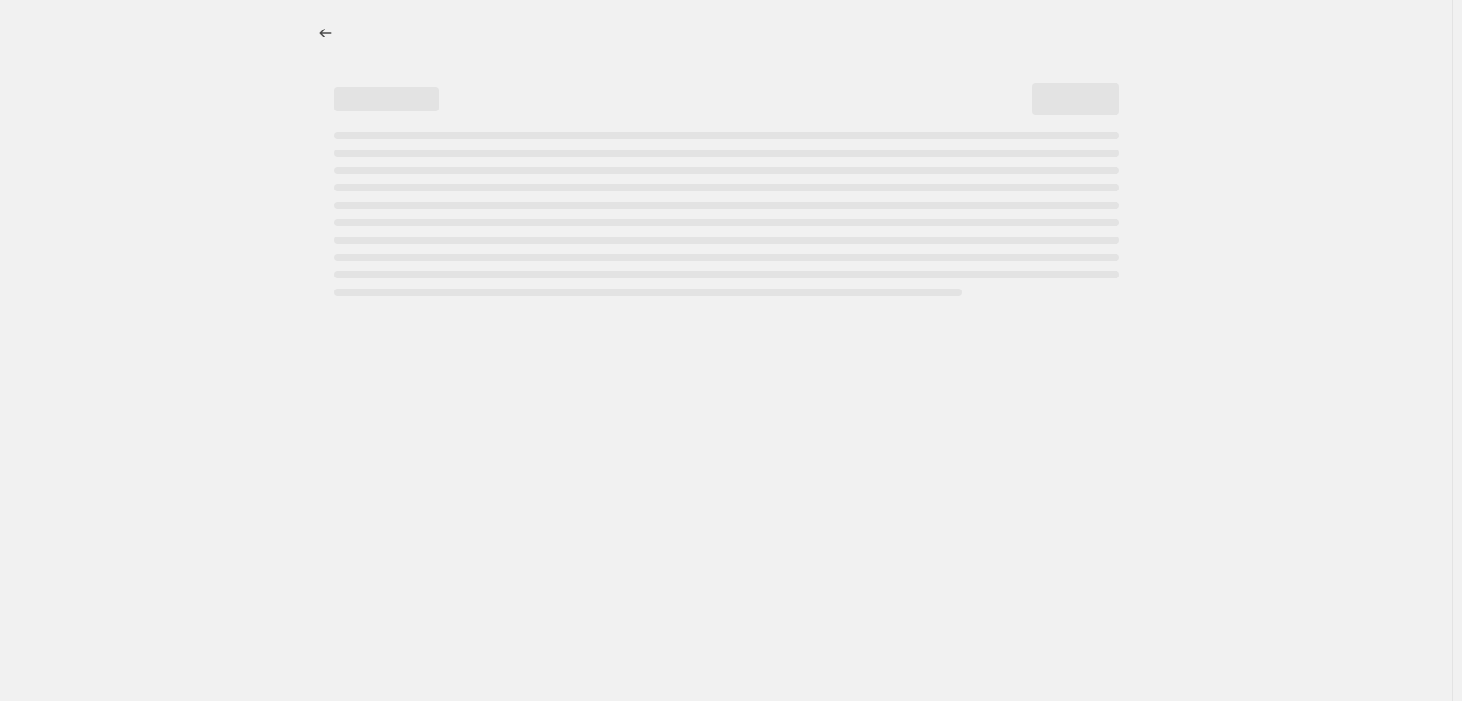
select select "percentage"
select select "tag"
select select "vendor"
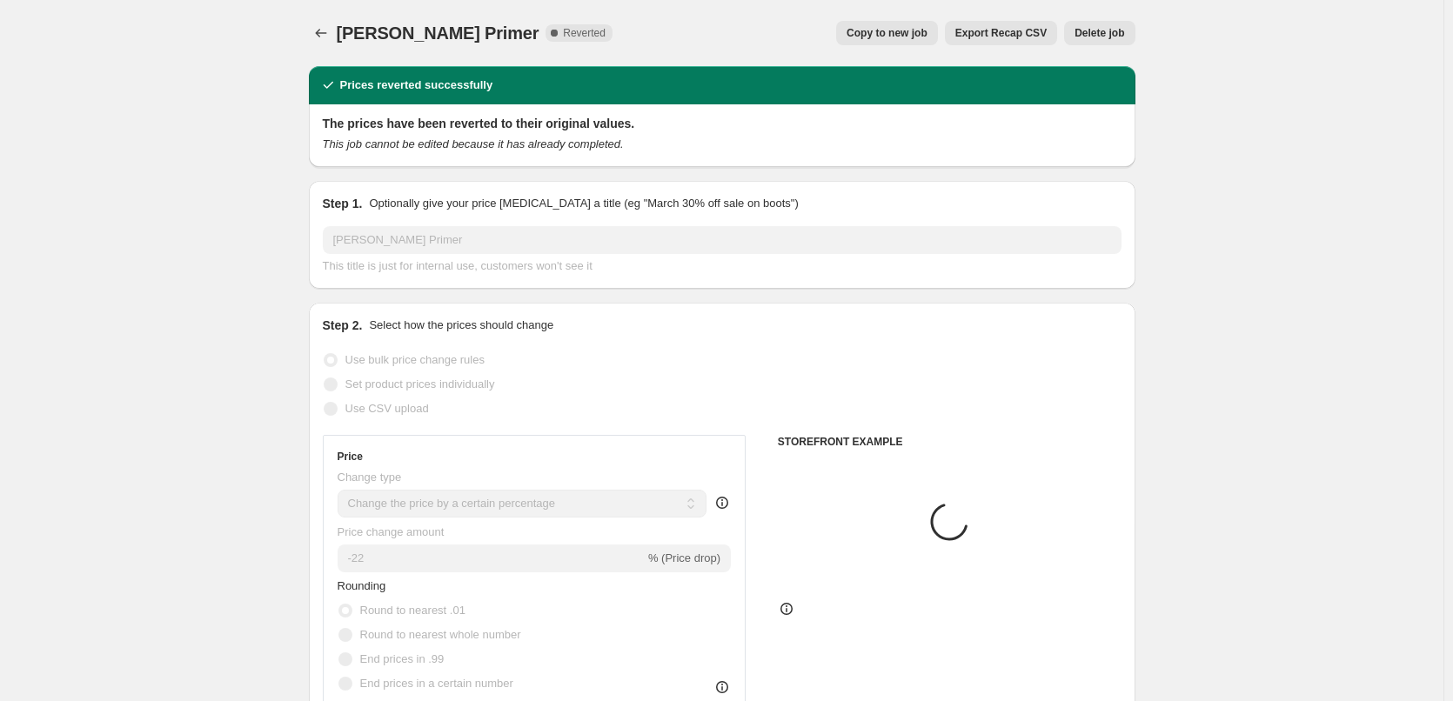
click at [888, 37] on span "Copy to new job" at bounding box center [887, 33] width 81 height 14
select select "percentage"
select select "tag"
select select "vendor"
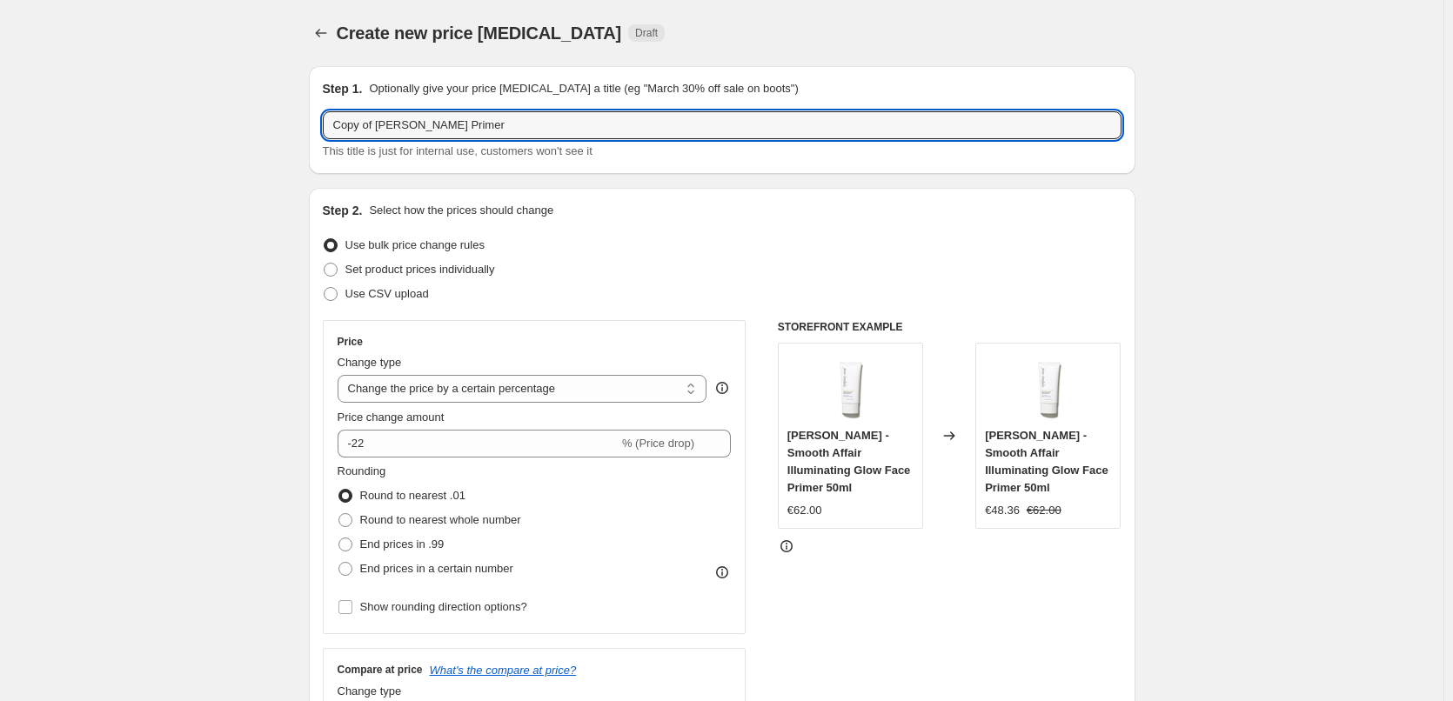
drag, startPoint x: 381, startPoint y: 124, endPoint x: 117, endPoint y: 139, distance: 265.0
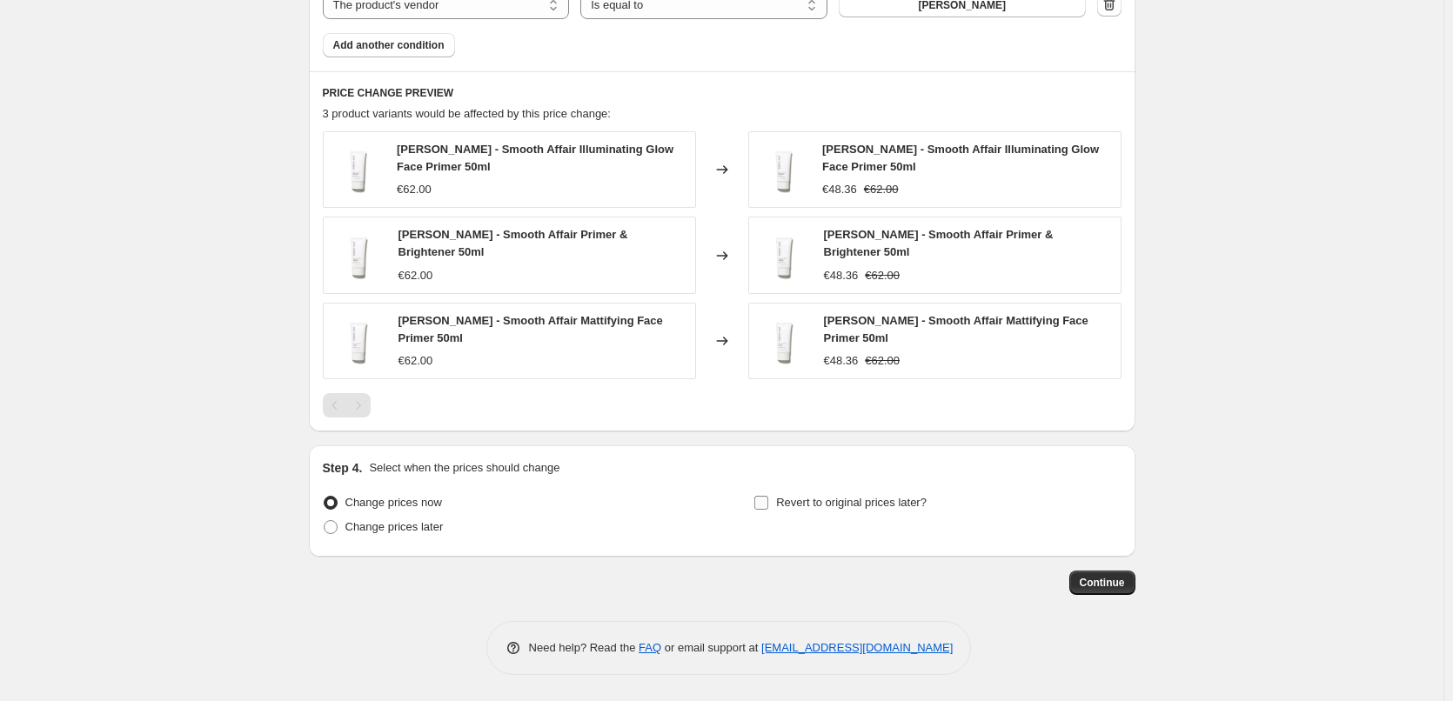
type input "[PERSON_NAME] Primer"
click at [836, 497] on span "Revert to original prices later?" at bounding box center [851, 502] width 151 height 13
click at [768, 497] on input "Revert to original prices later?" at bounding box center [762, 503] width 14 height 14
checkbox input "true"
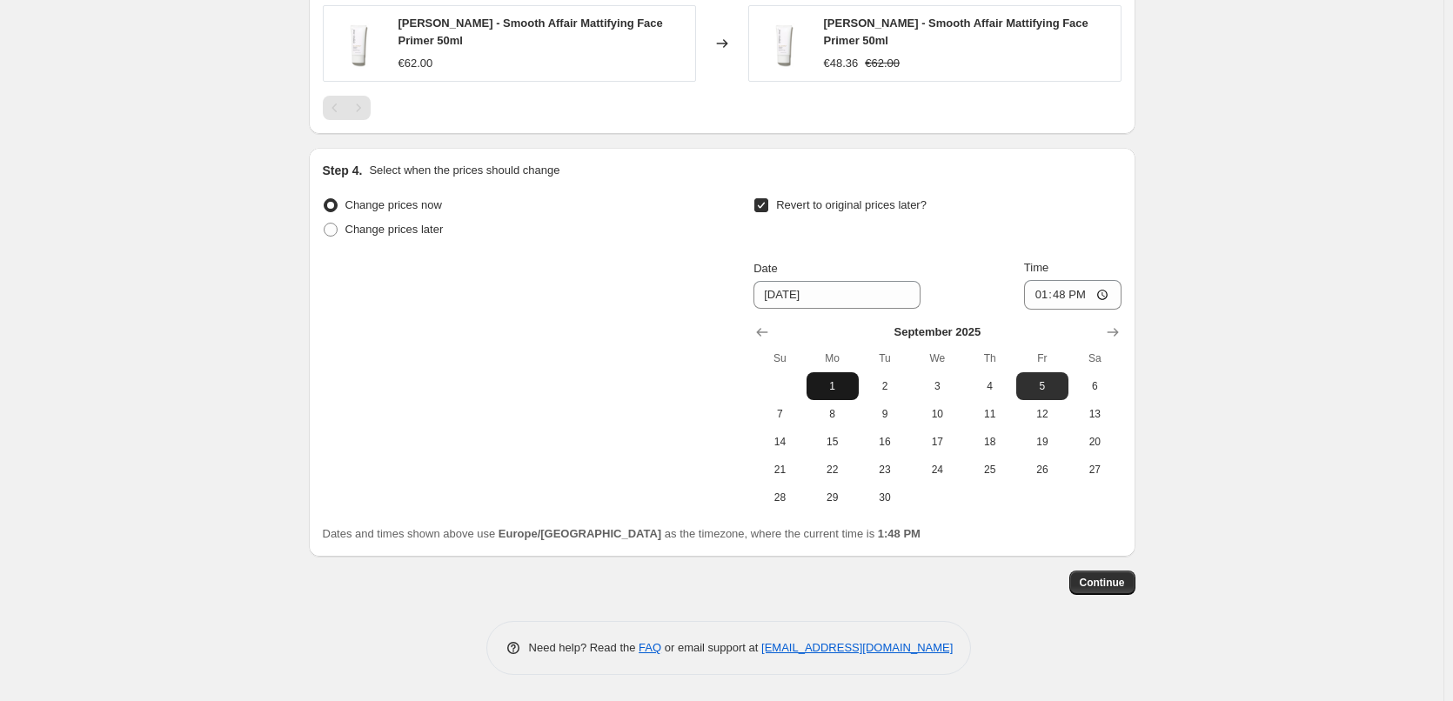
click at [841, 375] on button "1" at bounding box center [833, 386] width 52 height 28
type input "[DATE]"
click at [1051, 292] on input "13:48" at bounding box center [1072, 295] width 97 height 30
click at [1110, 297] on input "15:00" at bounding box center [1072, 295] width 97 height 30
type input "03:00"
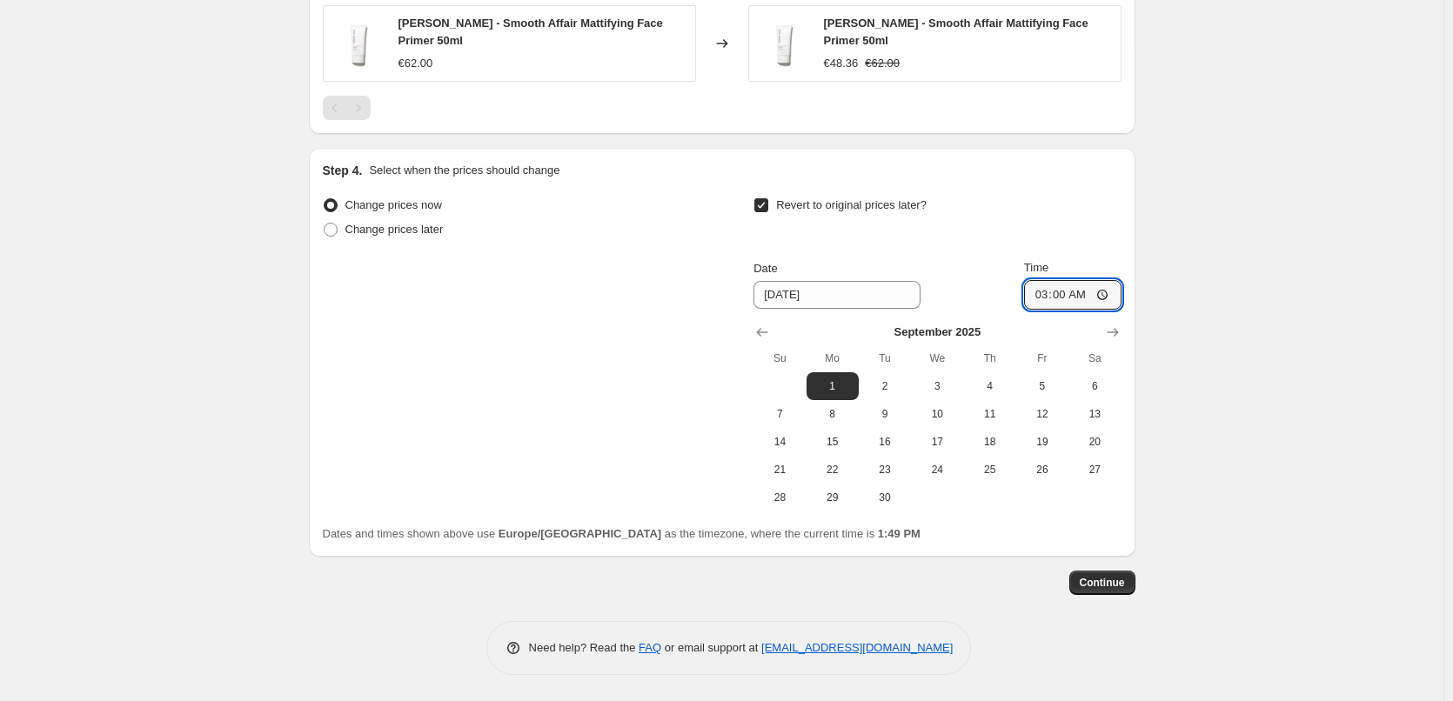
drag, startPoint x: 1260, startPoint y: 344, endPoint x: 1252, endPoint y: 369, distance: 26.4
click at [1104, 578] on span "Continue" at bounding box center [1102, 583] width 45 height 14
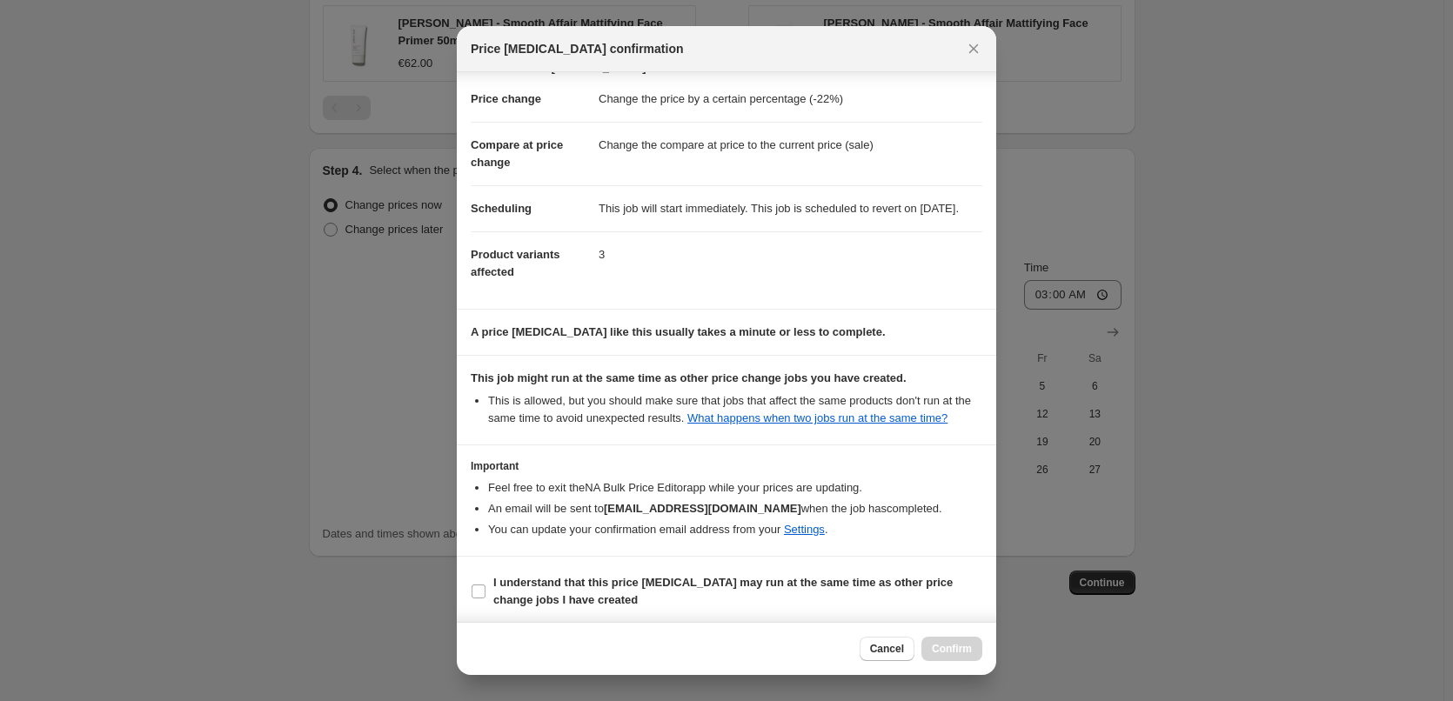
scroll to position [49, 0]
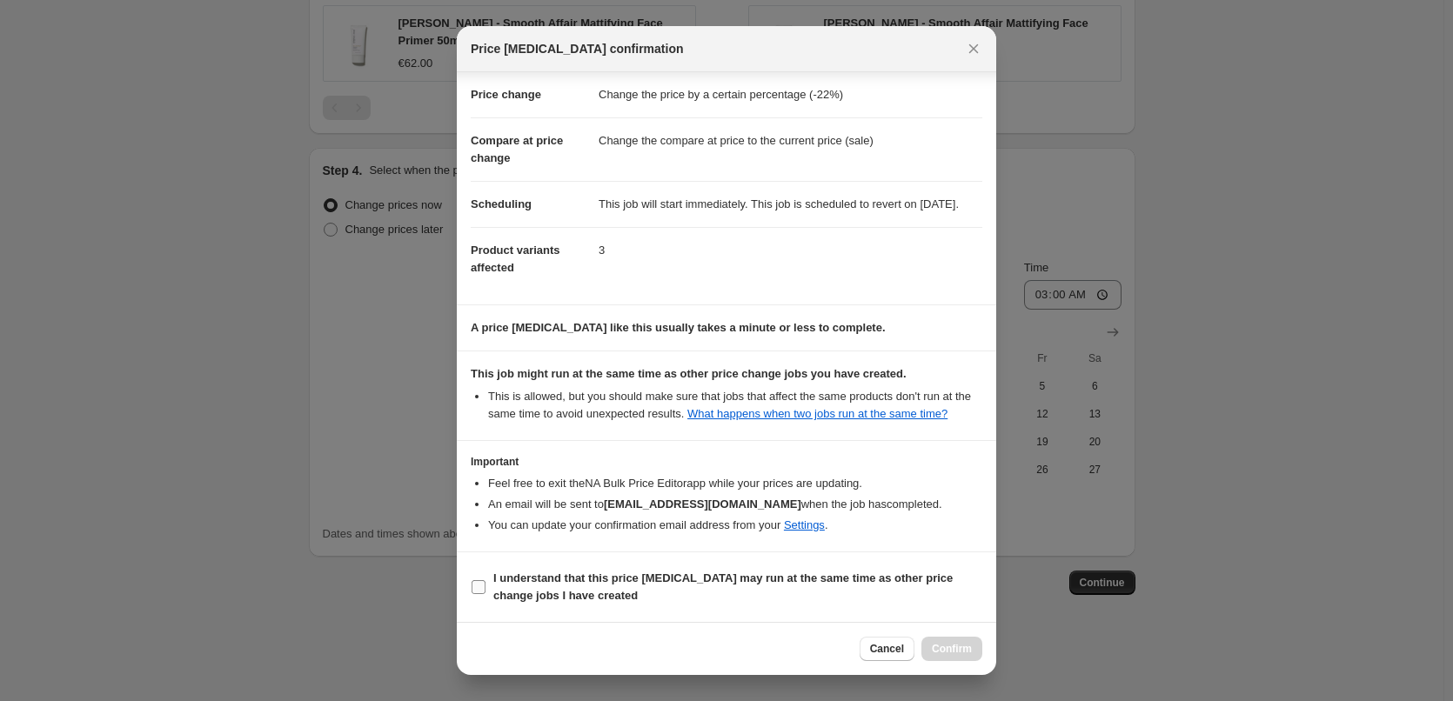
click at [512, 586] on span "I understand that this price [MEDICAL_DATA] may run at the same time as other p…" at bounding box center [737, 587] width 489 height 35
click at [486, 586] on input "I understand that this price [MEDICAL_DATA] may run at the same time as other p…" at bounding box center [479, 587] width 14 height 14
checkbox input "true"
click at [970, 650] on span "Confirm" at bounding box center [952, 649] width 40 height 14
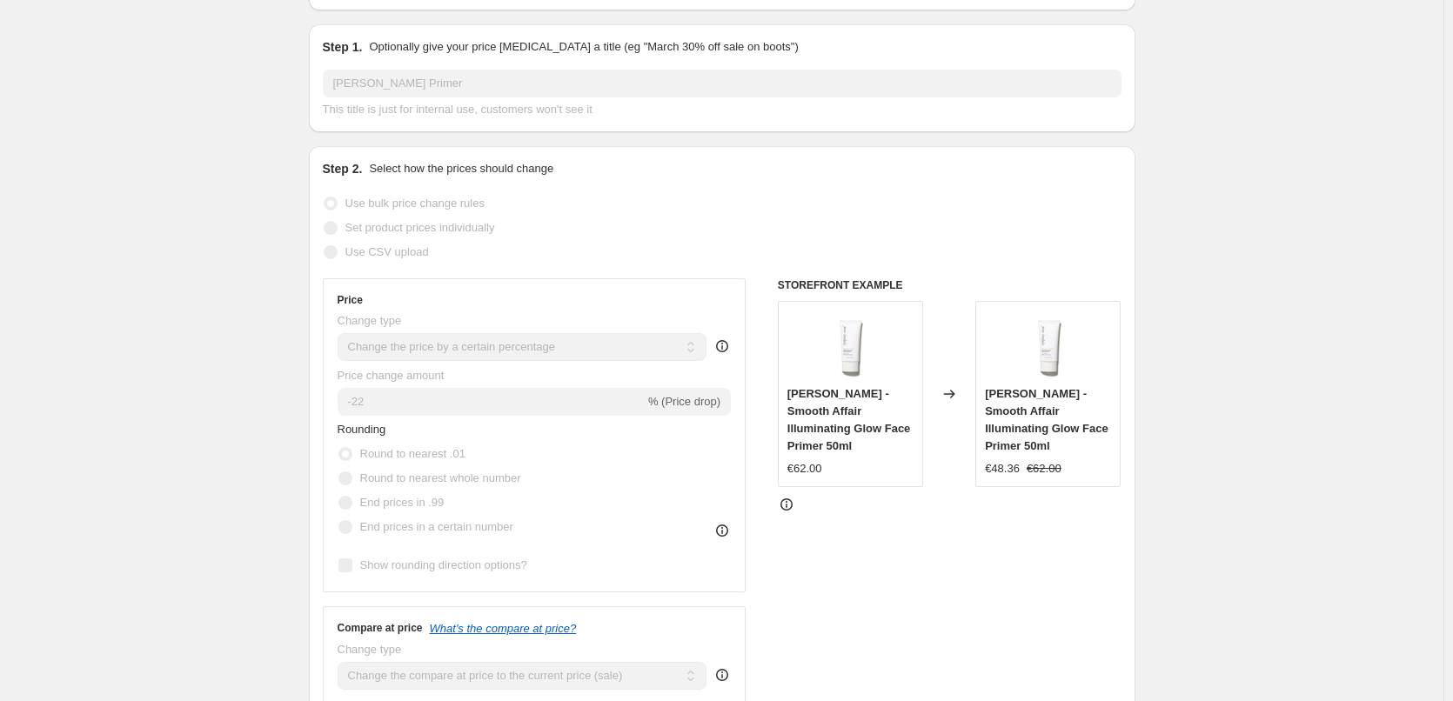
scroll to position [111, 0]
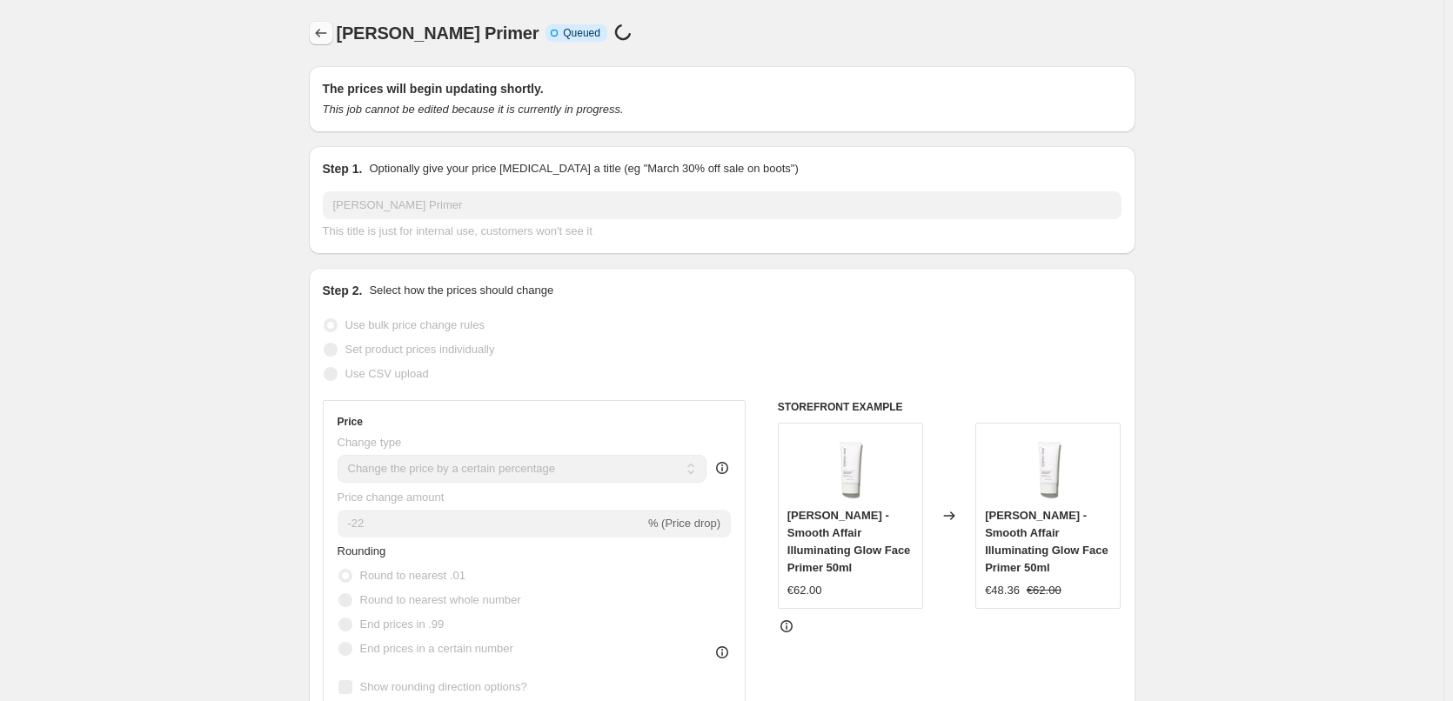
click at [316, 34] on button "Price change jobs" at bounding box center [321, 33] width 24 height 24
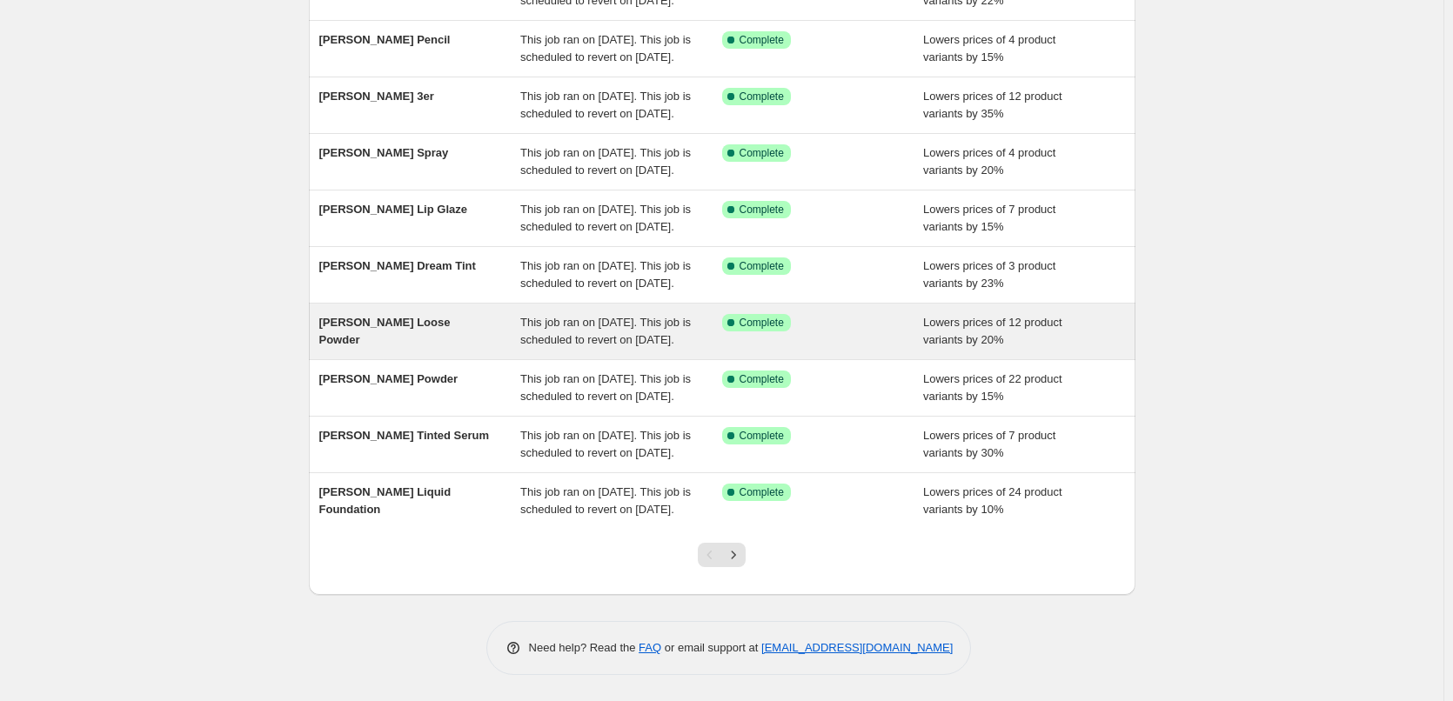
scroll to position [369, 0]
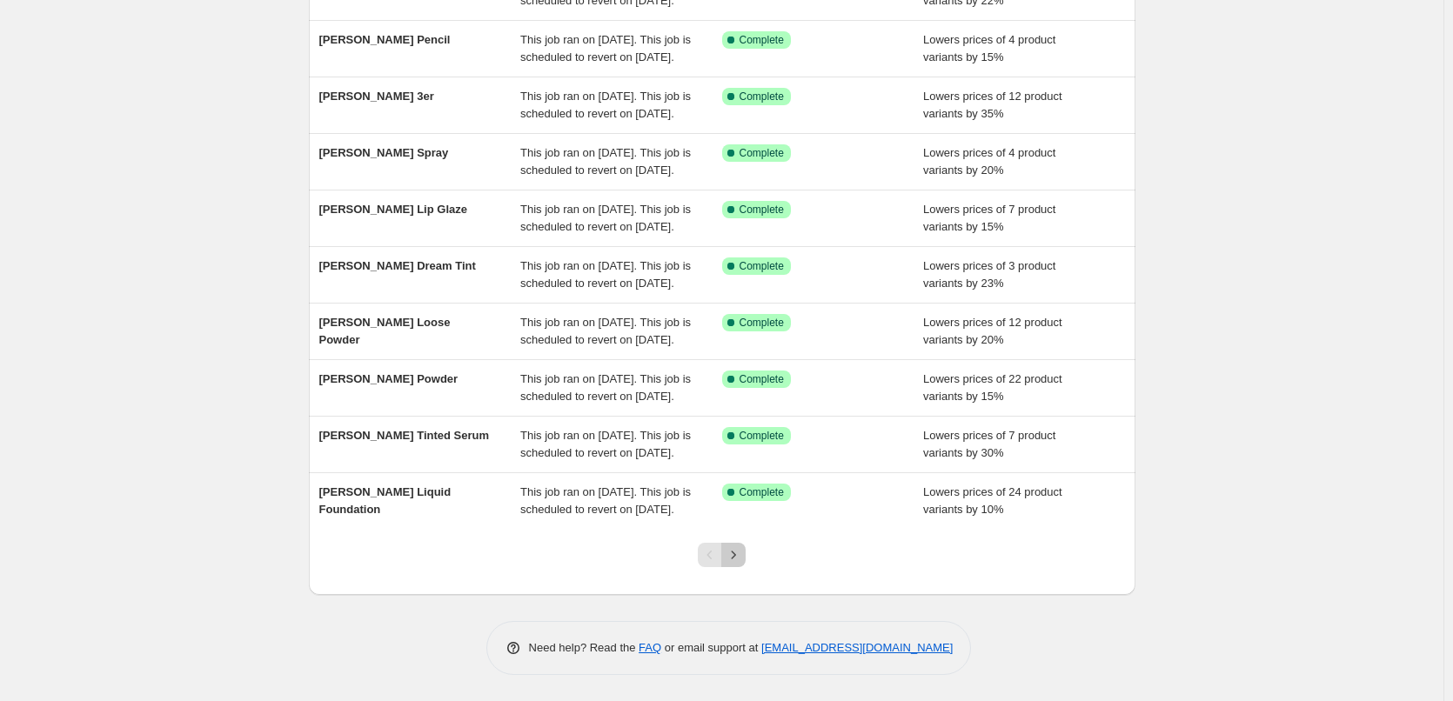
click at [742, 563] on icon "Next" at bounding box center [733, 555] width 17 height 17
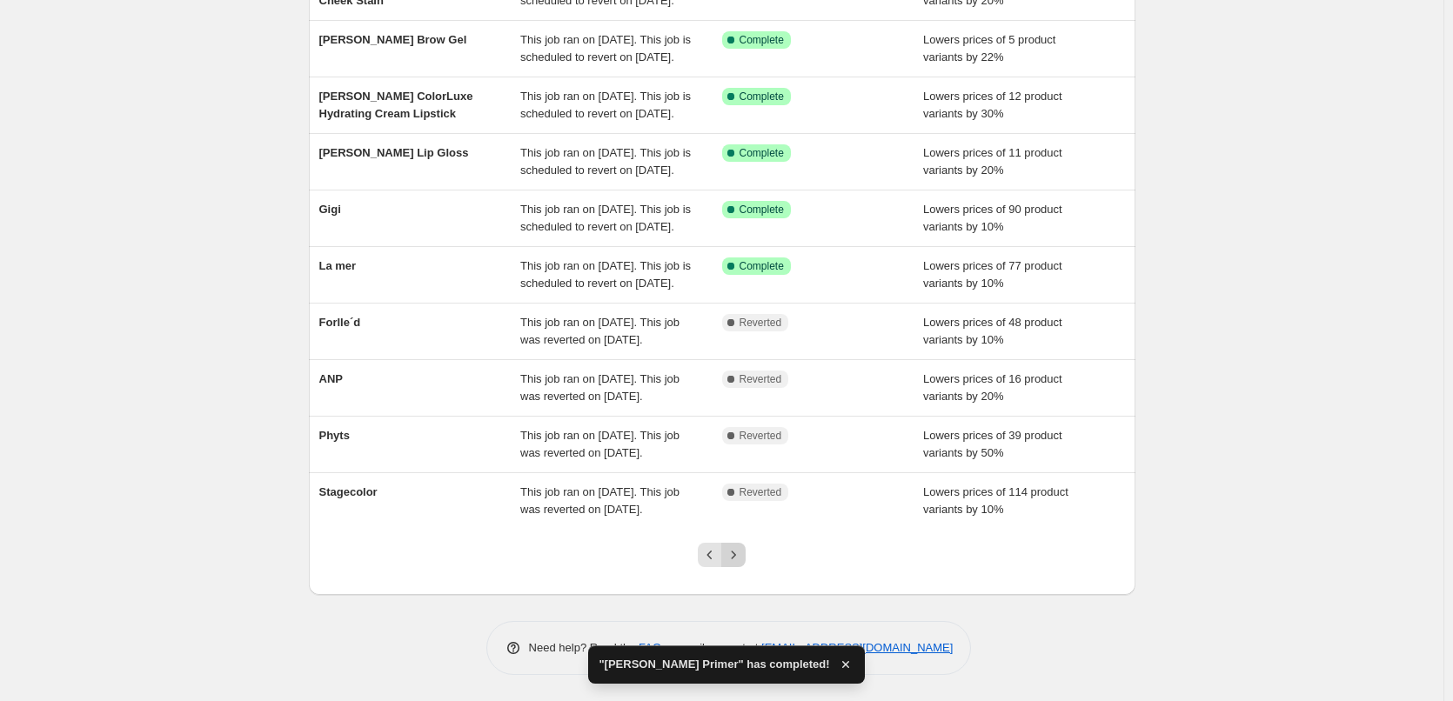
click at [742, 560] on icon "Next" at bounding box center [733, 555] width 17 height 17
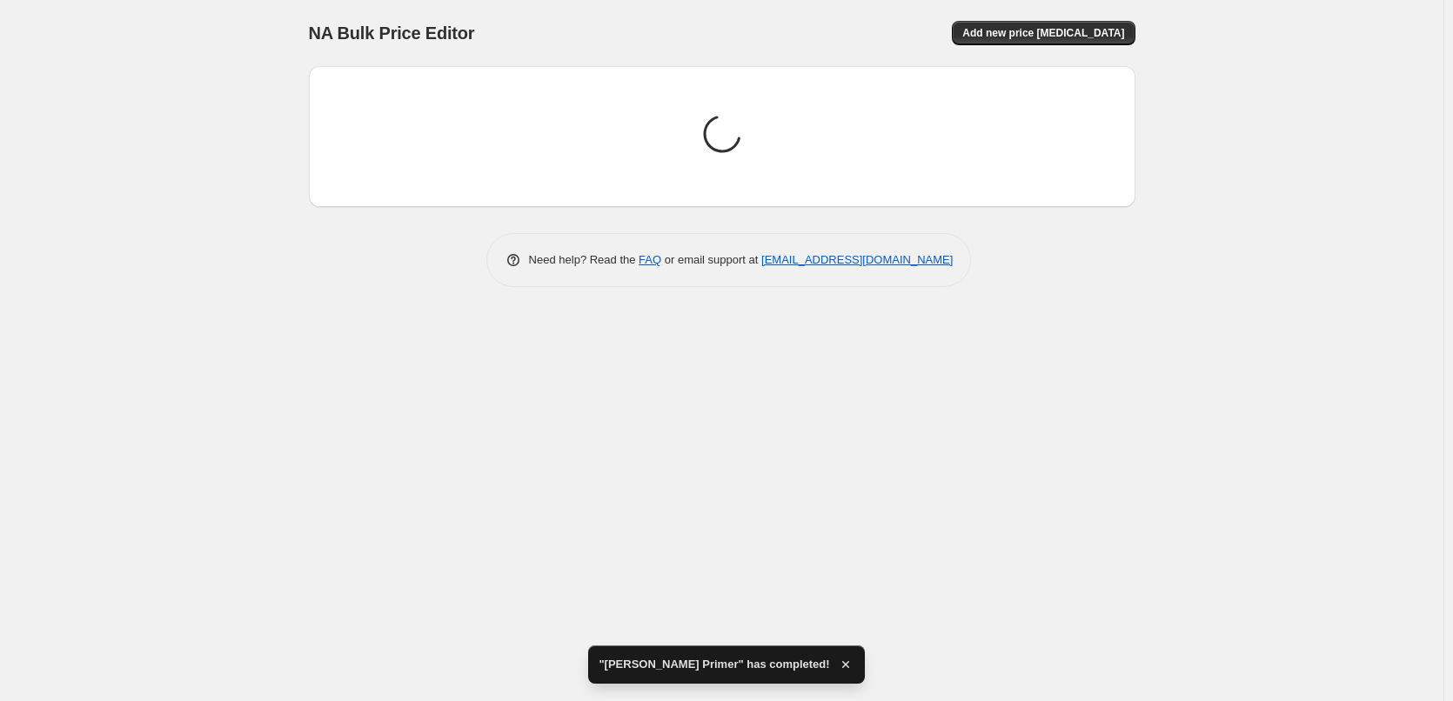
scroll to position [0, 0]
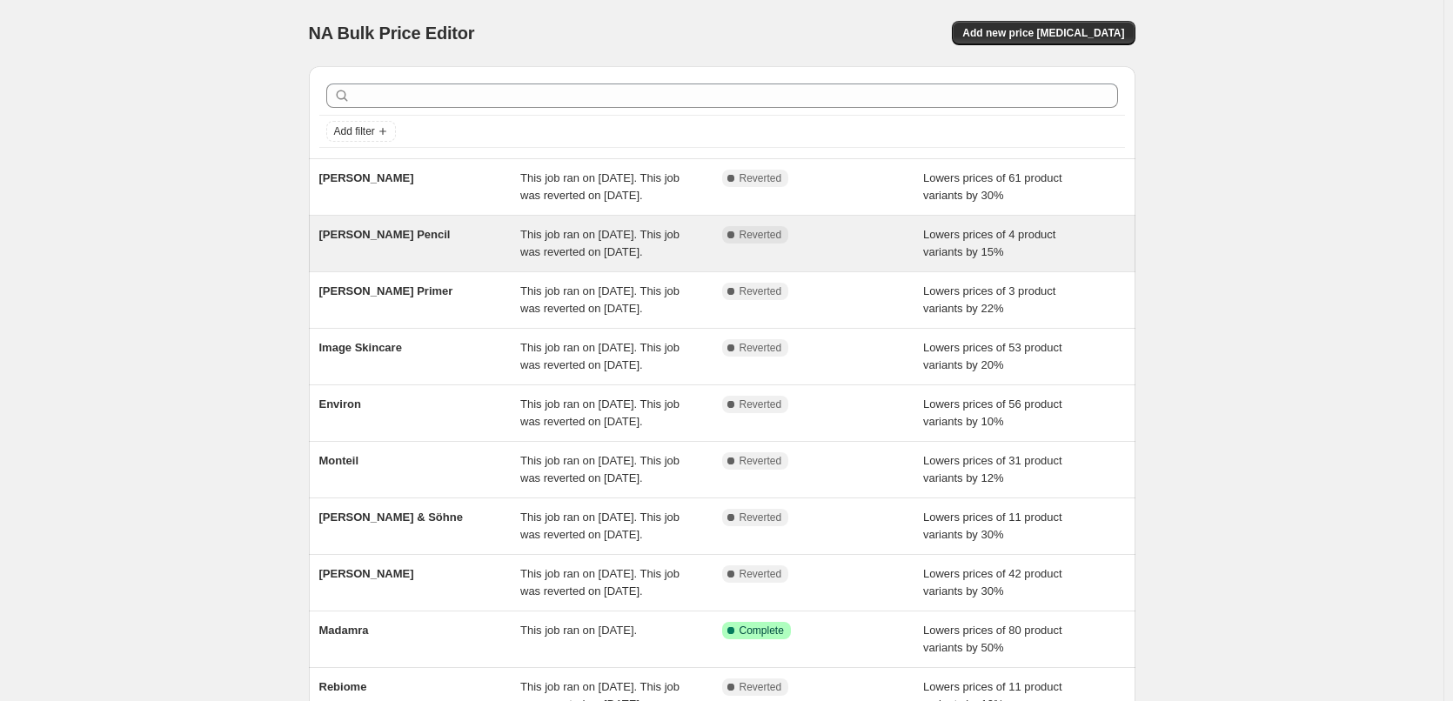
click at [623, 260] on div "This job ran on [DATE]. This job was reverted on [DATE]." at bounding box center [621, 243] width 202 height 35
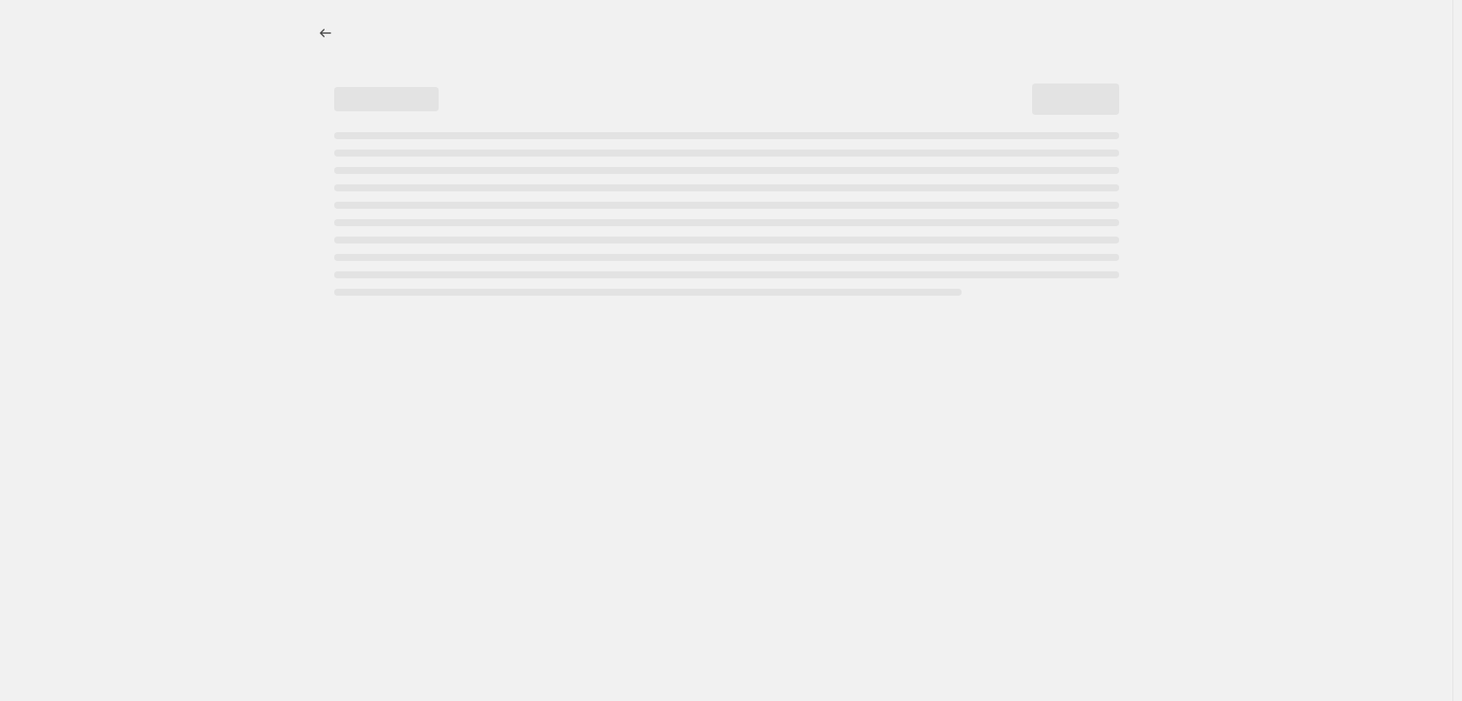
select select "percentage"
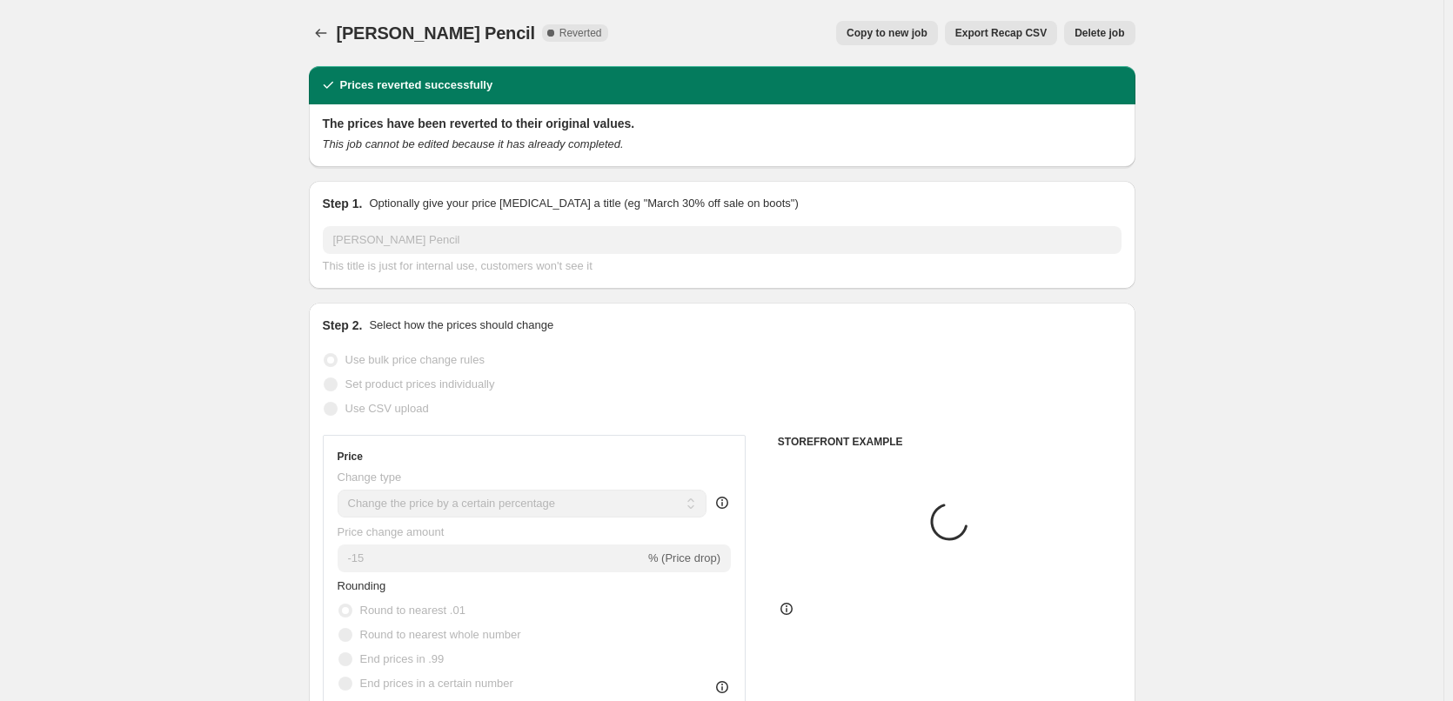
click at [1116, 29] on span "Delete job" at bounding box center [1100, 33] width 50 height 14
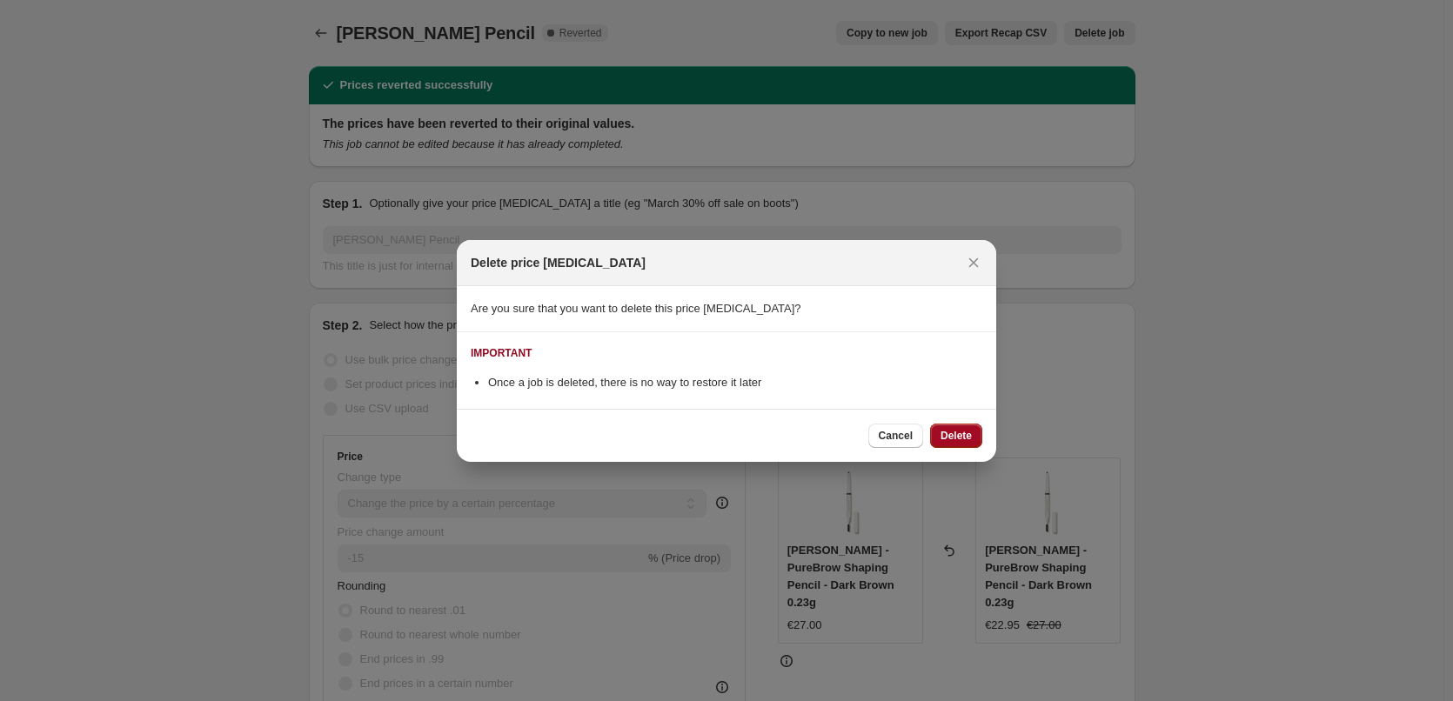
click at [945, 442] on span "Delete" at bounding box center [956, 436] width 31 height 14
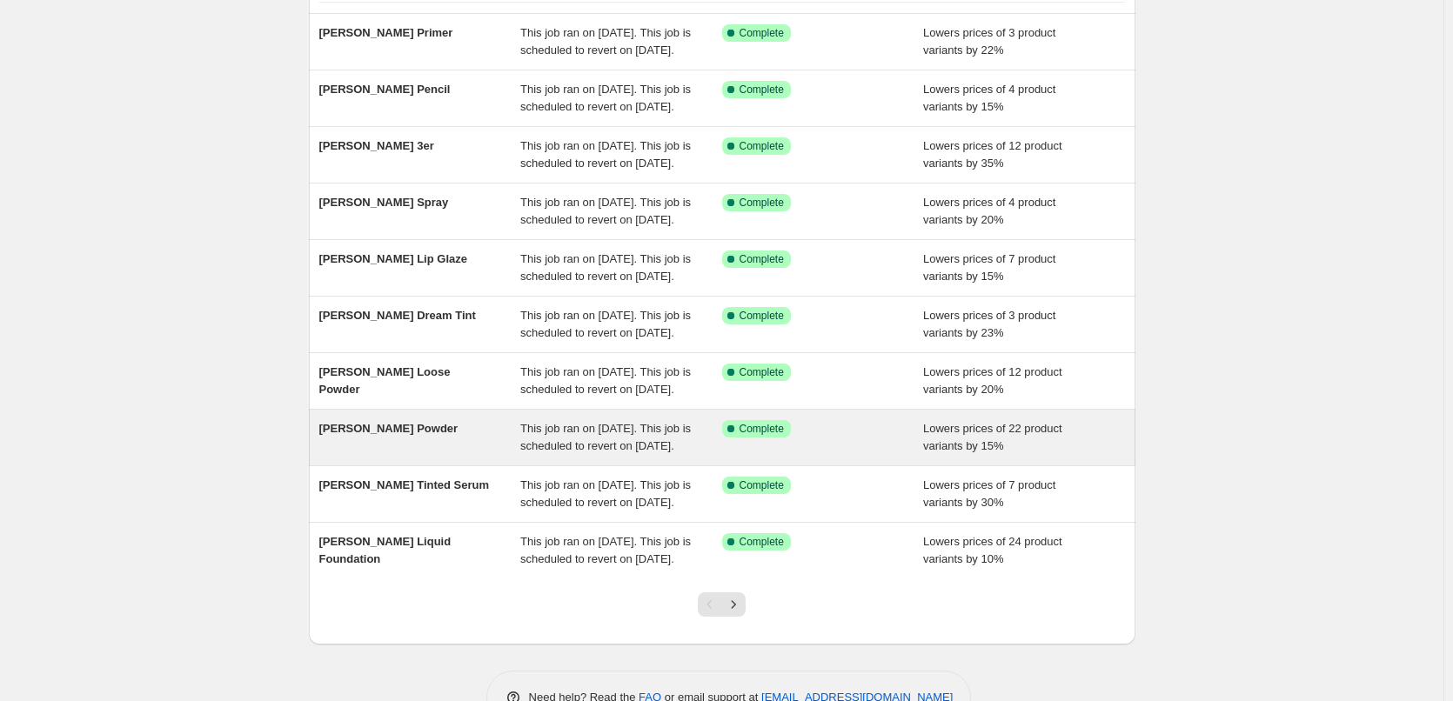
scroll to position [369, 0]
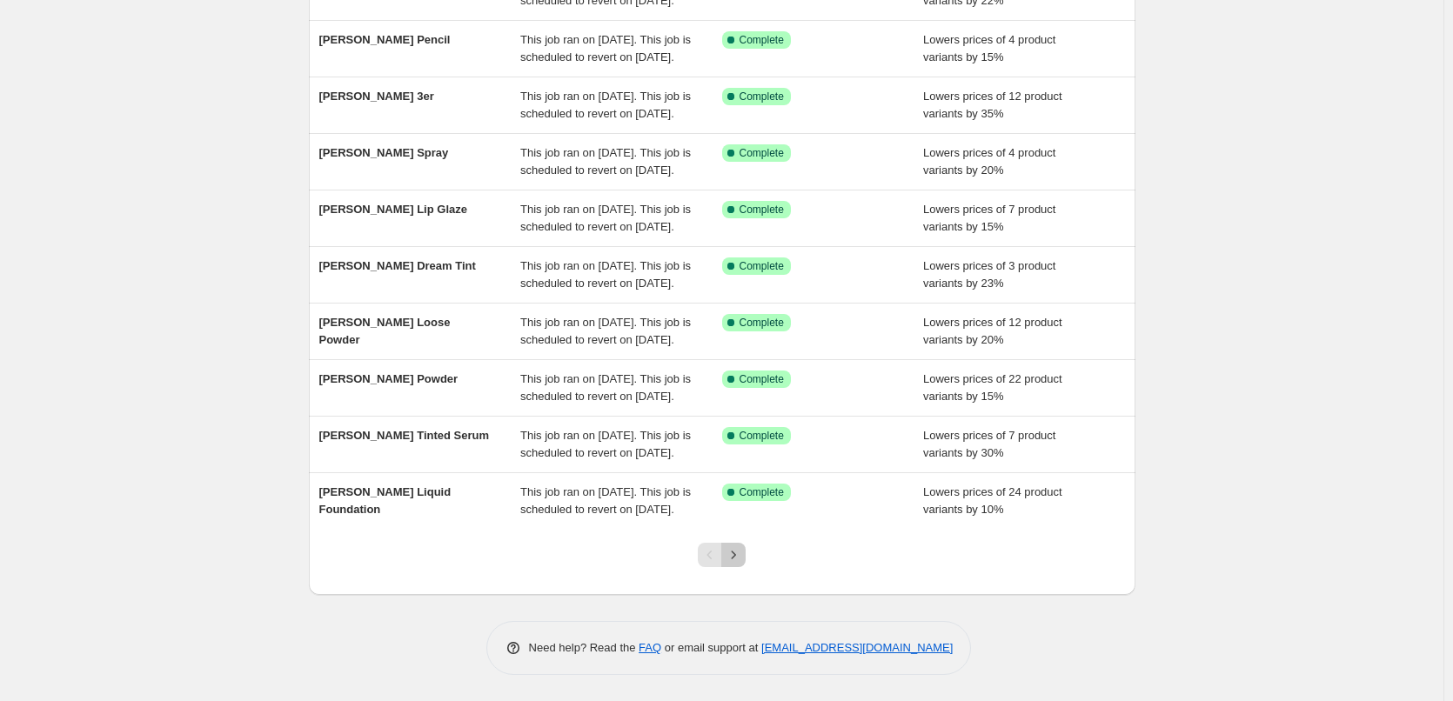
click at [734, 562] on icon "Next" at bounding box center [733, 555] width 17 height 17
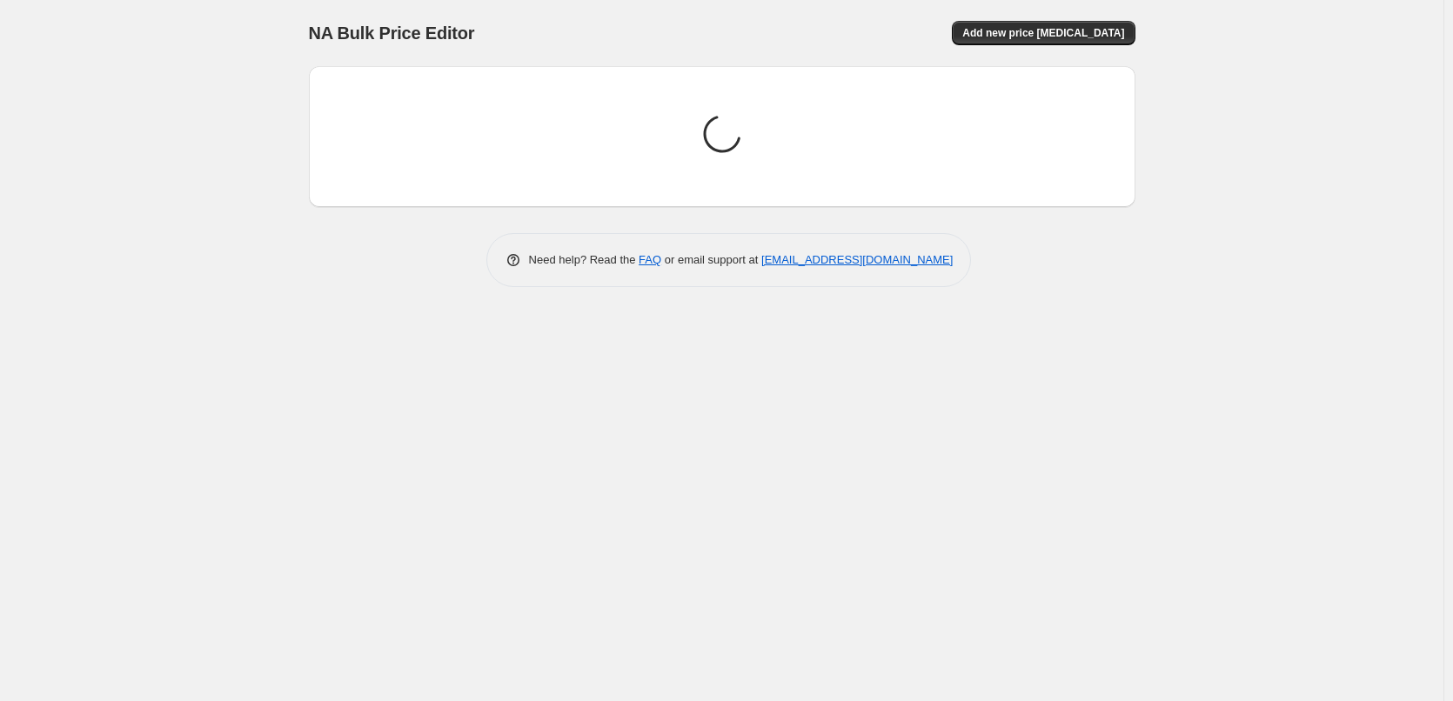
scroll to position [0, 0]
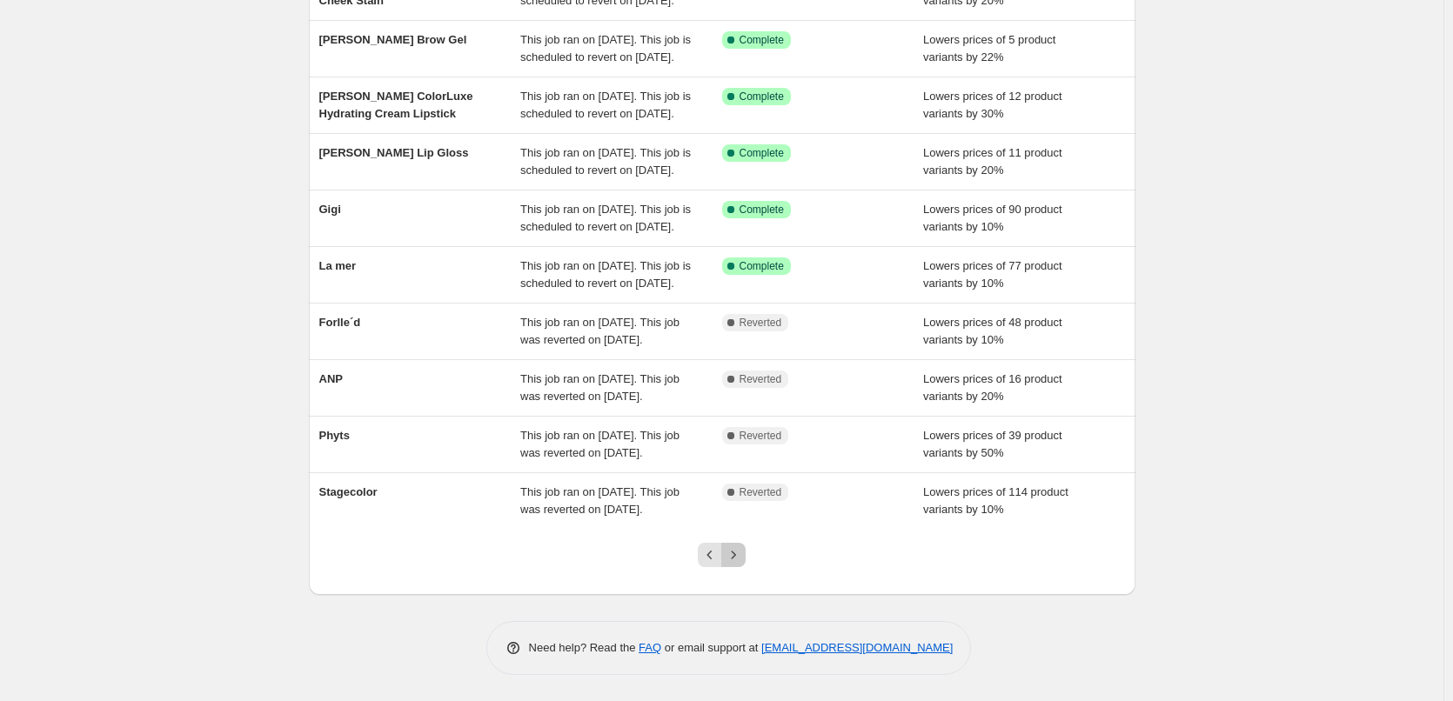
click at [741, 562] on icon "Next" at bounding box center [733, 555] width 17 height 17
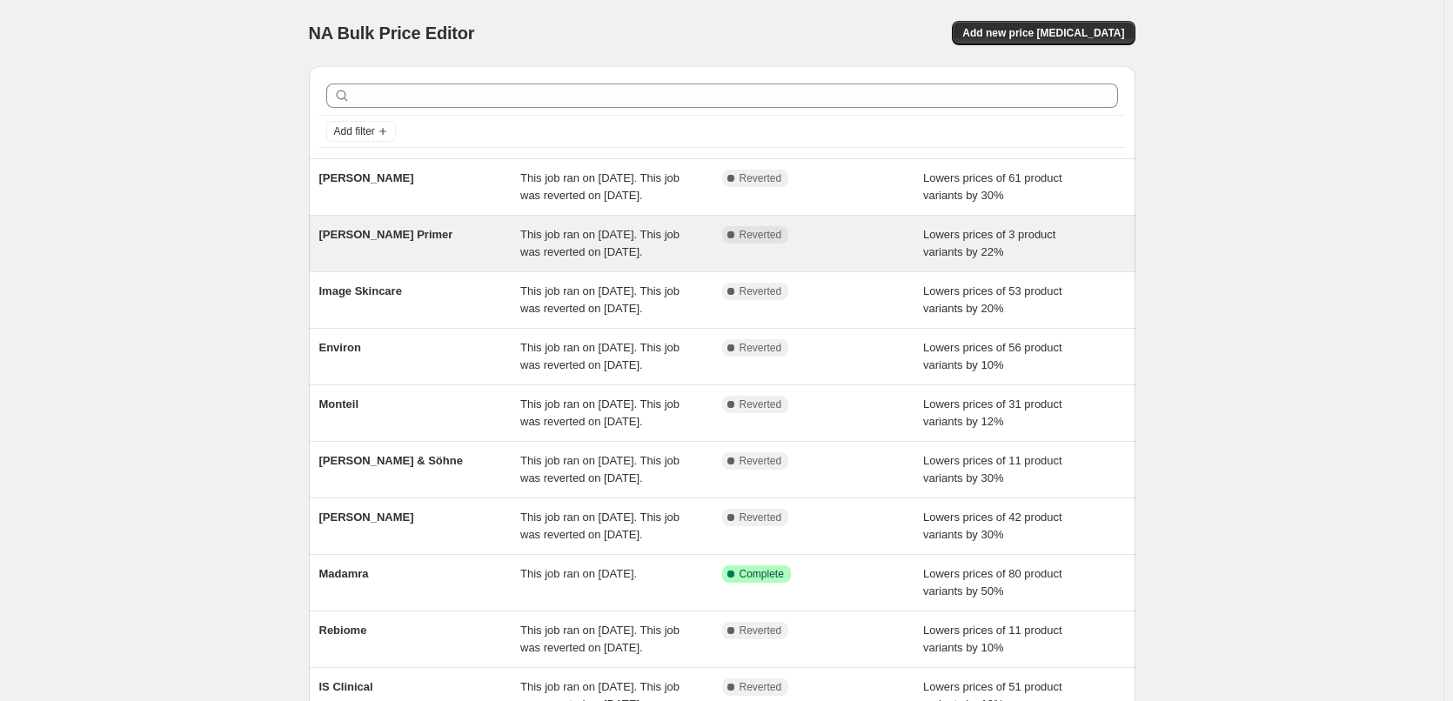
click at [760, 261] on div "Complete Reverted" at bounding box center [823, 243] width 202 height 35
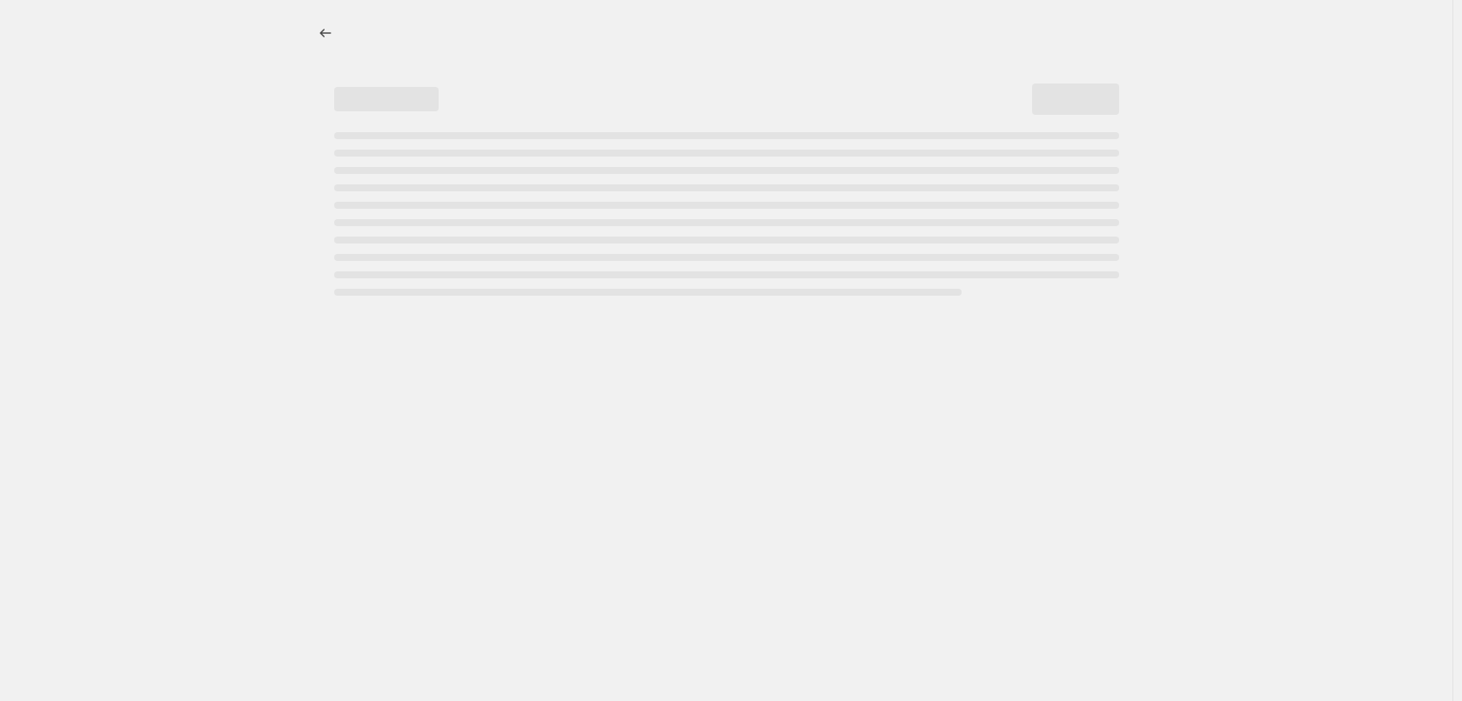
select select "percentage"
select select "tag"
select select "vendor"
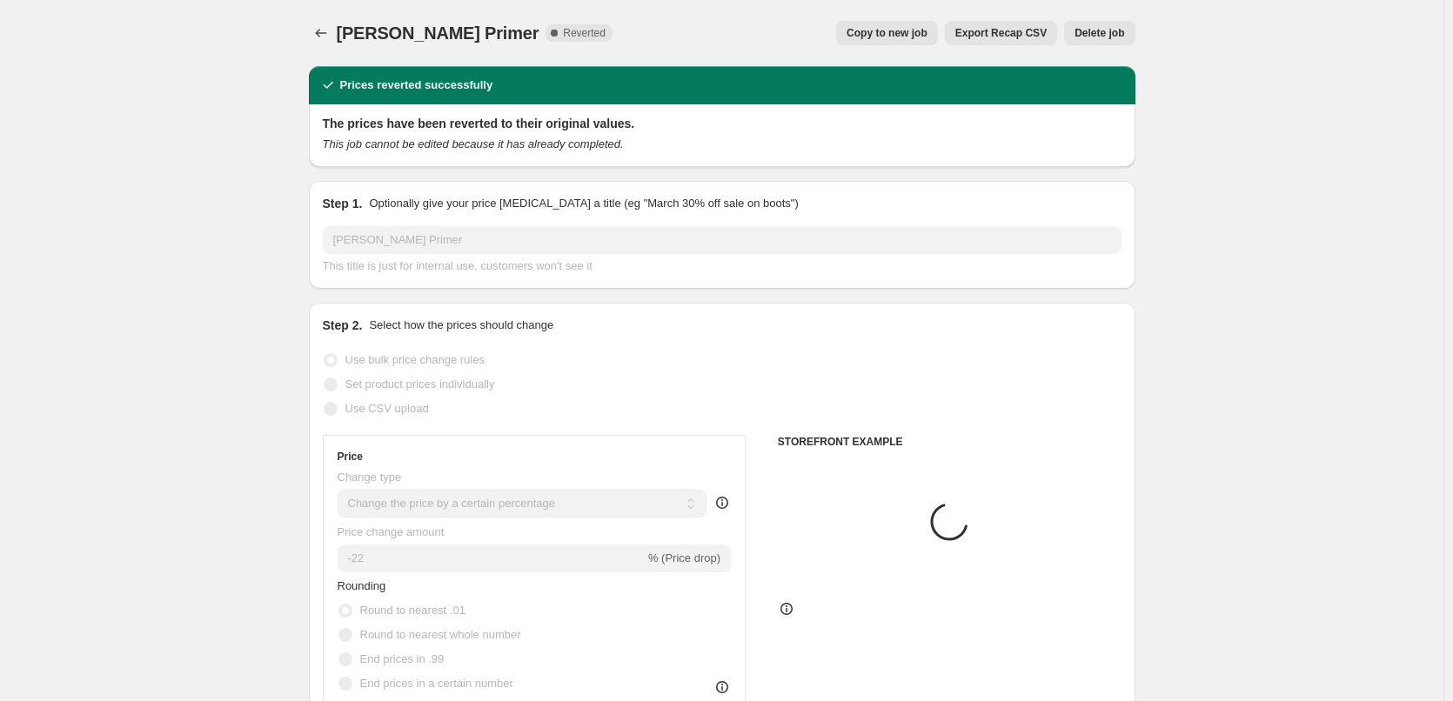
click at [1102, 27] on span "Delete job" at bounding box center [1100, 33] width 50 height 14
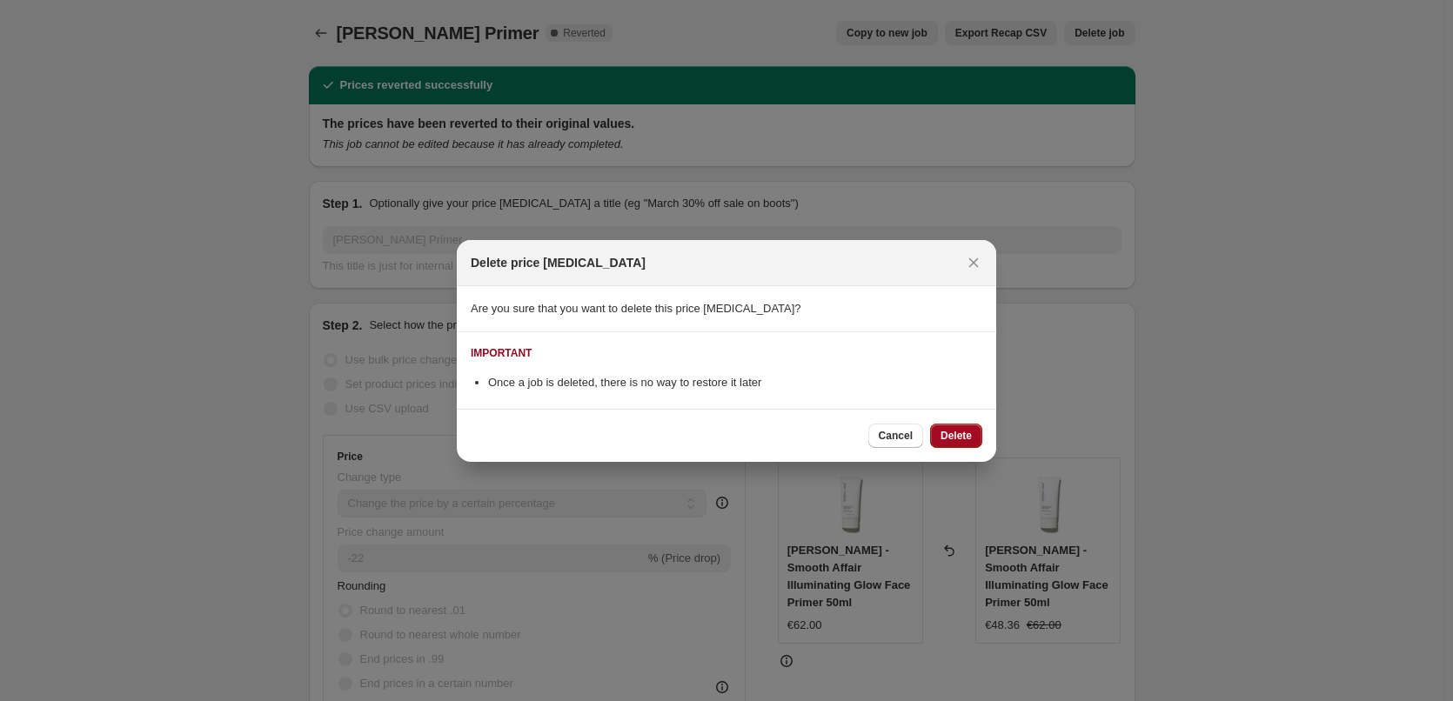
click at [953, 447] on button "Delete" at bounding box center [956, 436] width 52 height 24
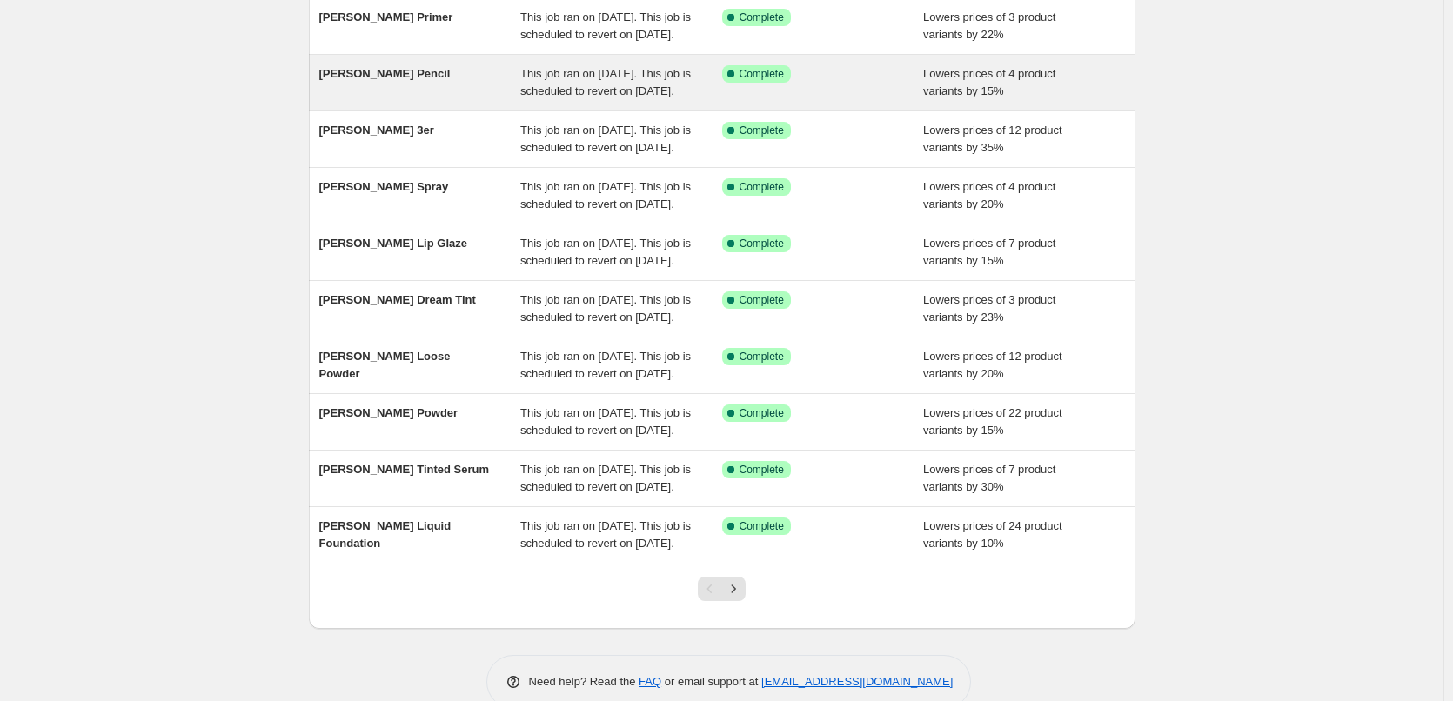
scroll to position [369, 0]
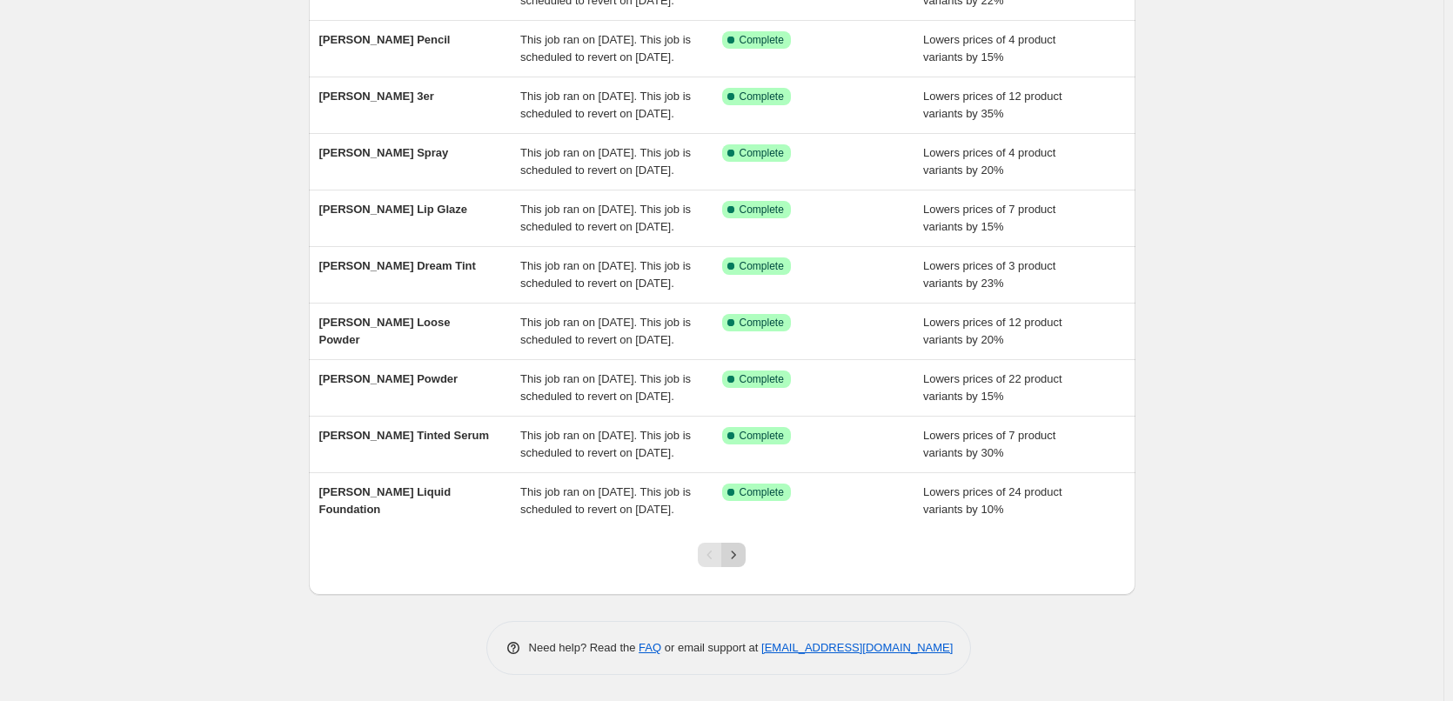
click at [735, 557] on icon "Next" at bounding box center [733, 555] width 17 height 17
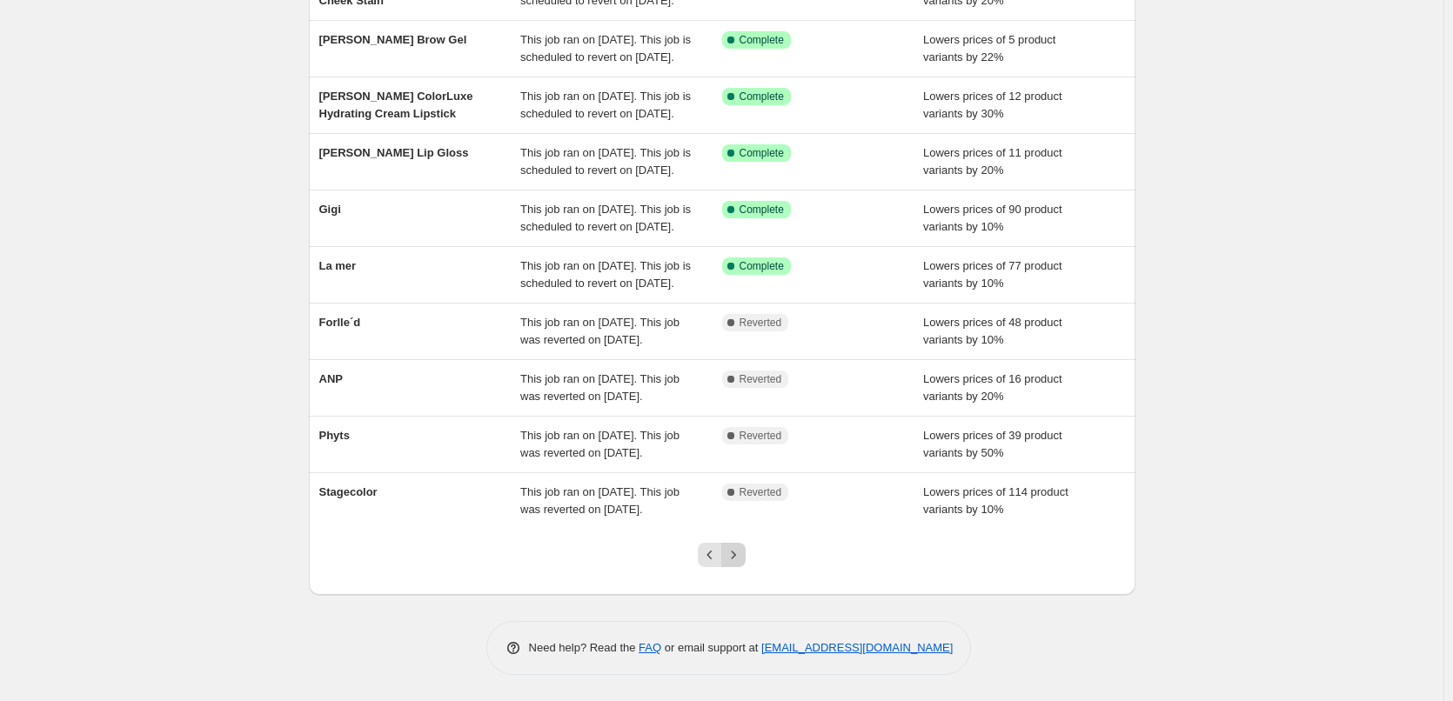
click at [730, 560] on icon "Next" at bounding box center [733, 555] width 17 height 17
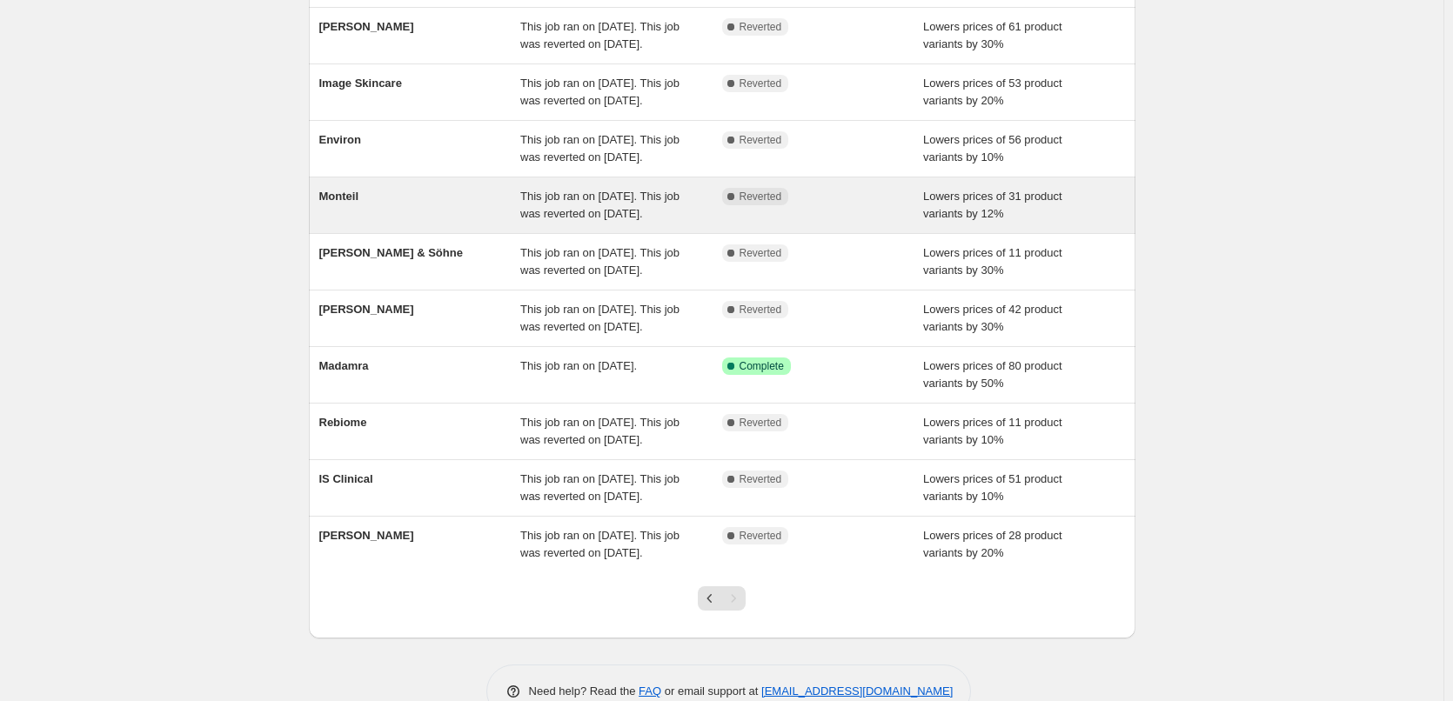
scroll to position [299, 0]
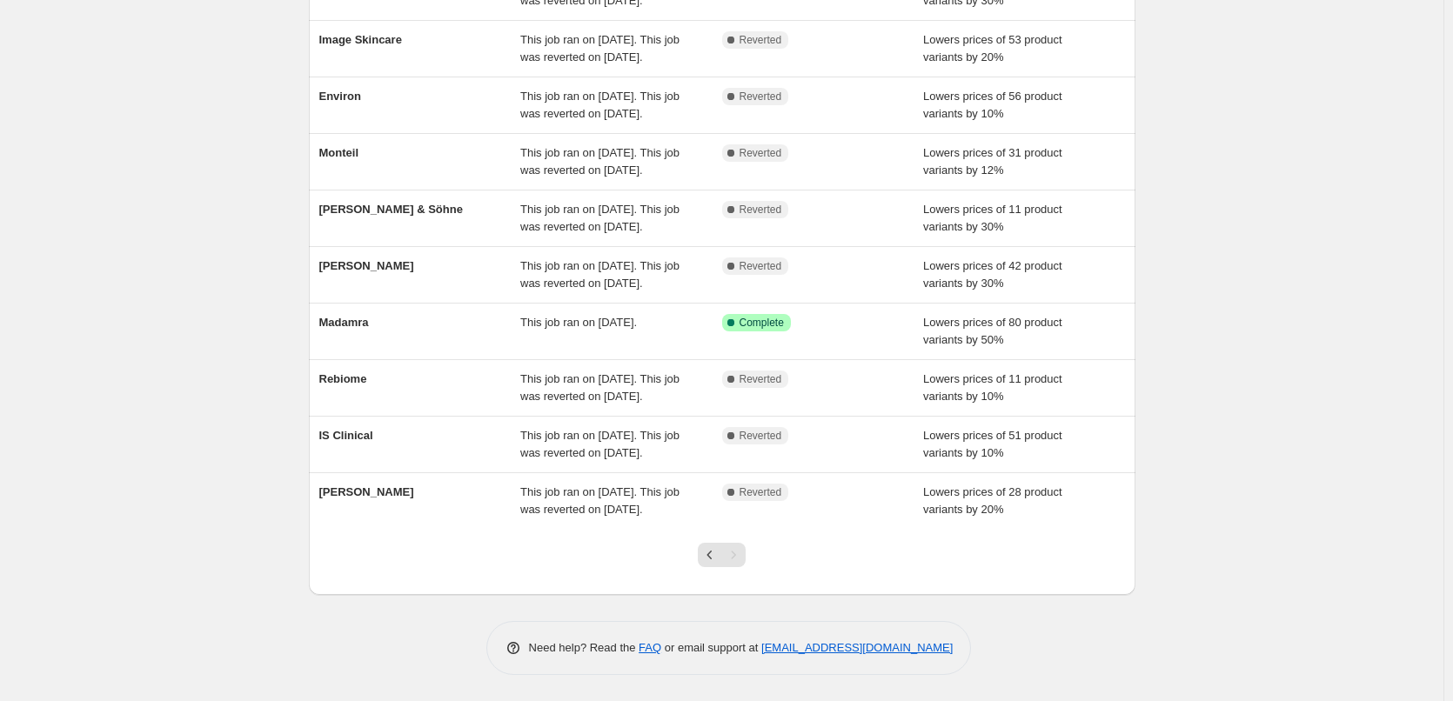
click at [743, 550] on div "Pagination" at bounding box center [733, 555] width 24 height 24
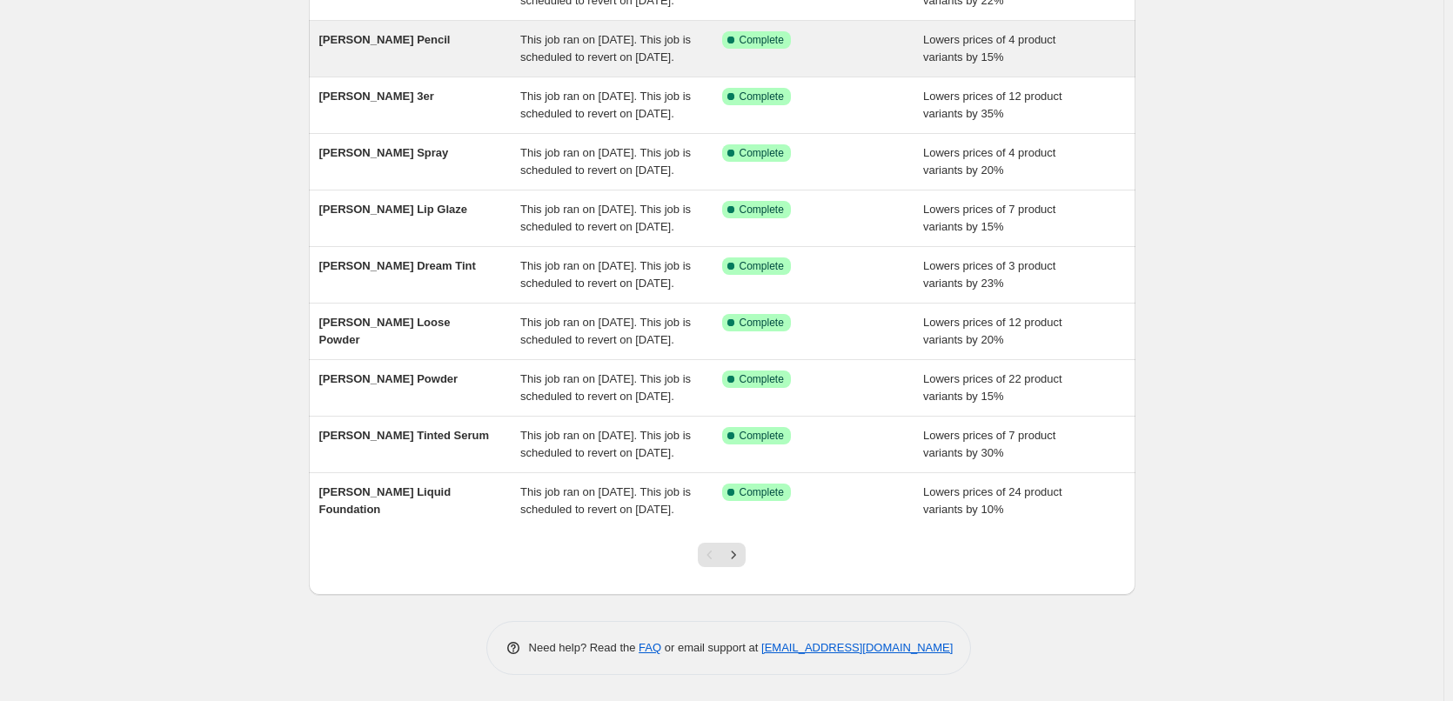
scroll to position [369, 0]
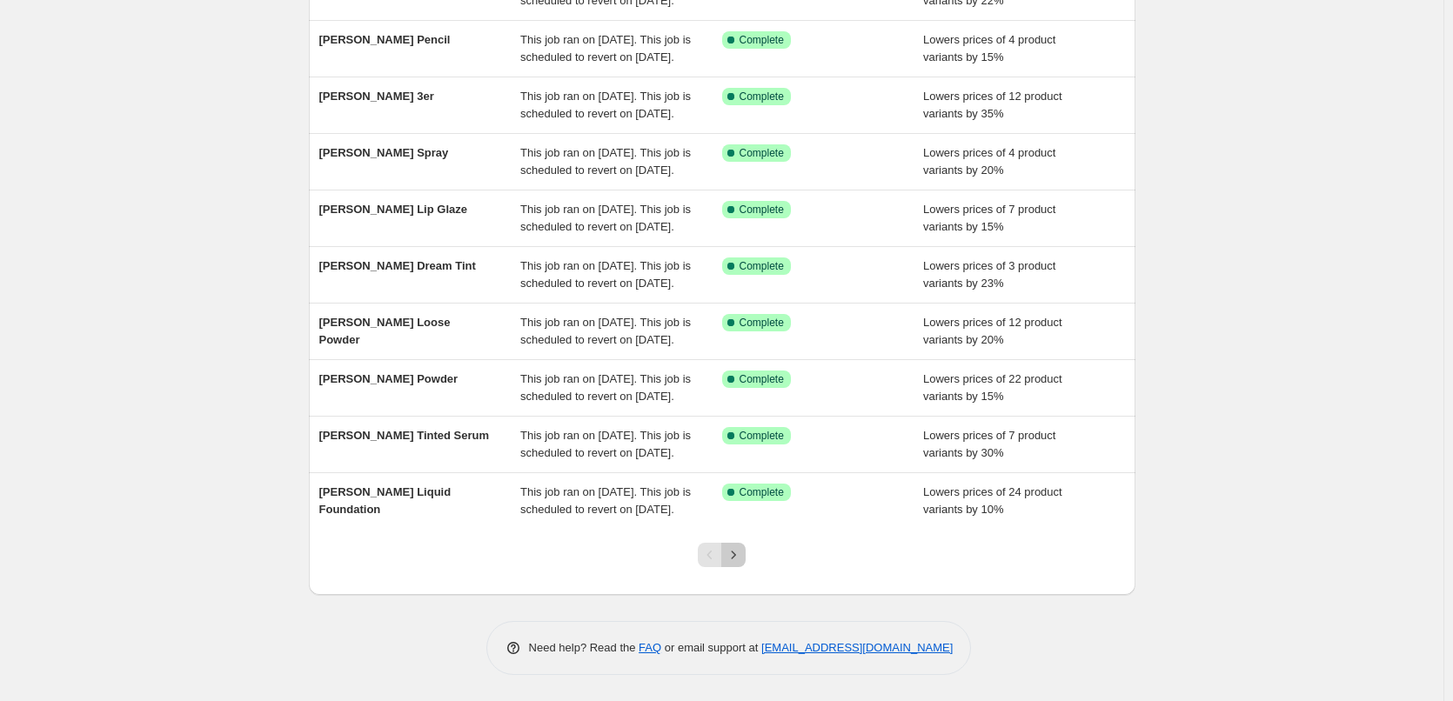
click at [739, 556] on icon "Next" at bounding box center [733, 555] width 17 height 17
